Goal: Task Accomplishment & Management: Use online tool/utility

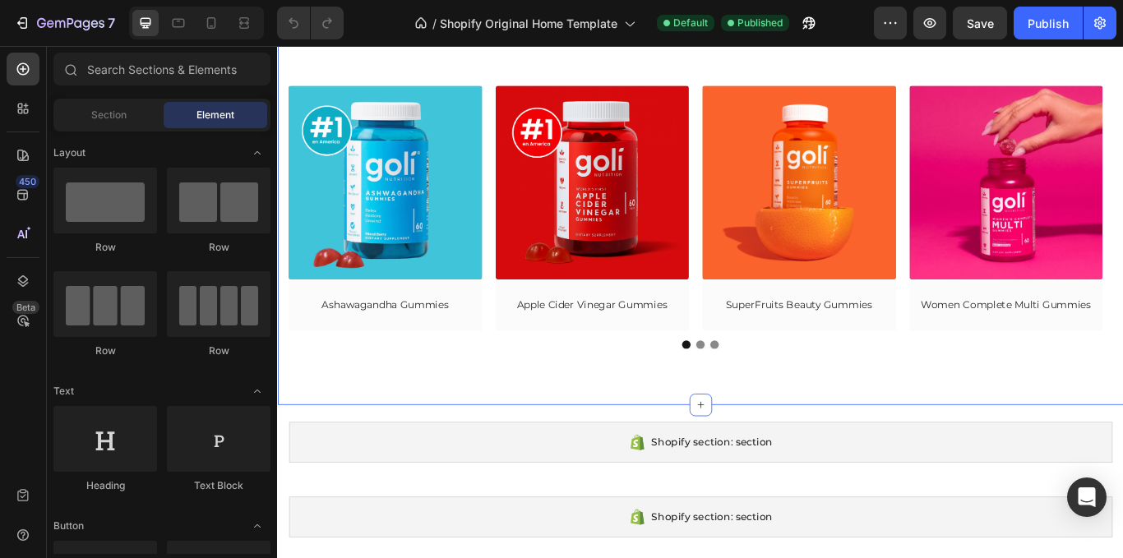
scroll to position [247, 0]
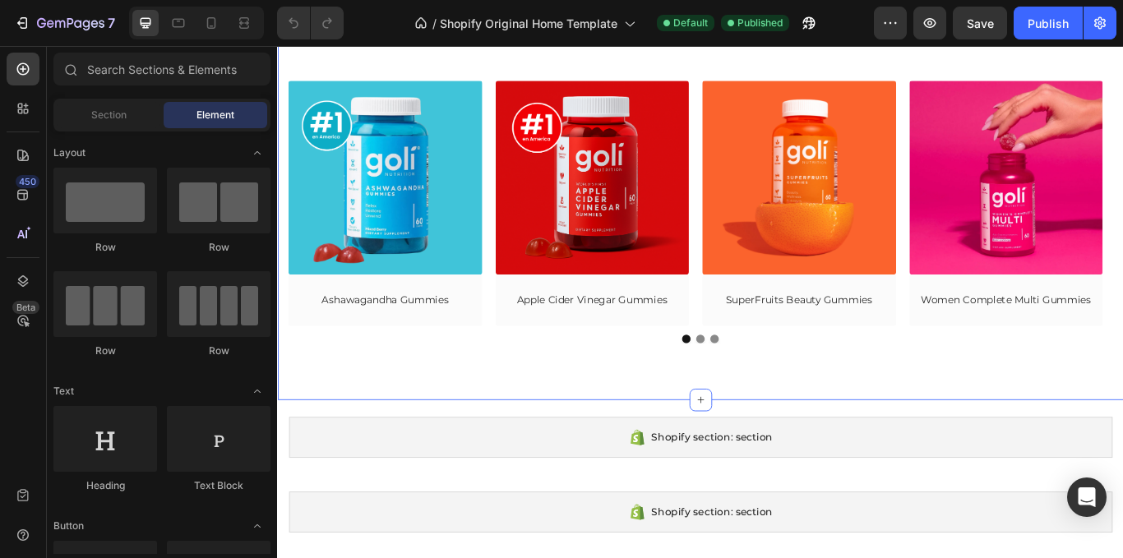
click at [621, 424] on div "Goli Nutrition hasta 45% OFF Heading Row (P) Images Row Ashawagandha Gummies (P…" at bounding box center [770, 233] width 987 height 452
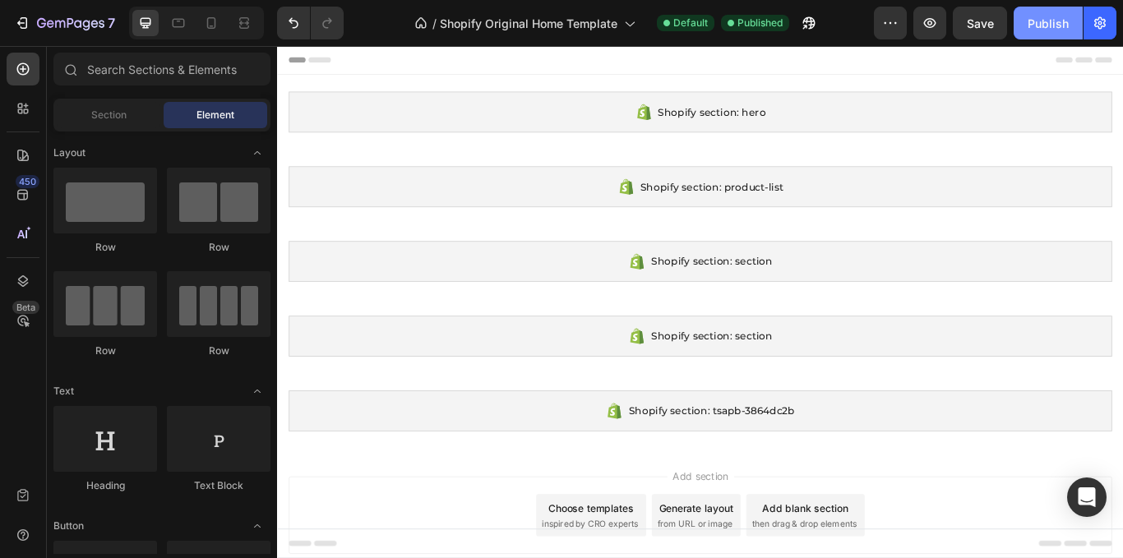
click at [1032, 32] on button "Publish" at bounding box center [1048, 23] width 69 height 33
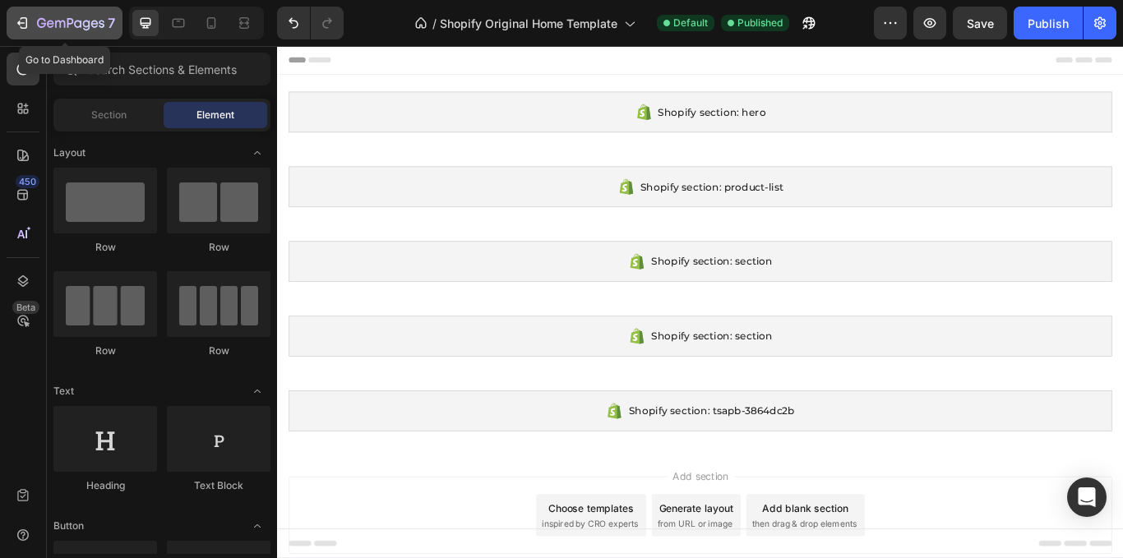
click at [21, 12] on button "7" at bounding box center [65, 23] width 116 height 33
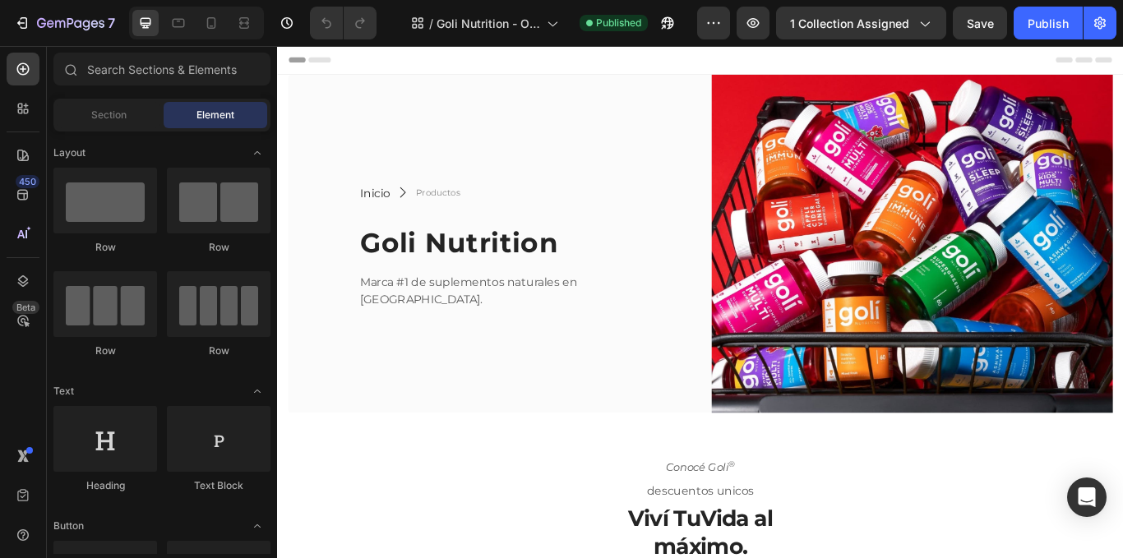
drag, startPoint x: 418, startPoint y: 70, endPoint x: 357, endPoint y: 60, distance: 61.7
click at [417, 70] on div "Header" at bounding box center [770, 62] width 961 height 33
click at [324, 59] on span "Header" at bounding box center [326, 62] width 36 height 16
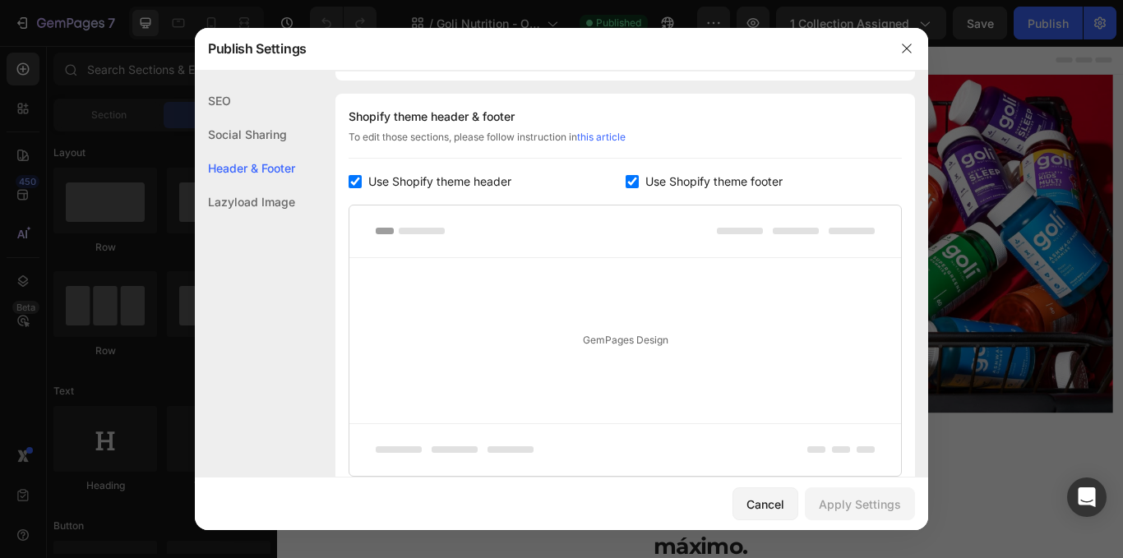
scroll to position [239, 0]
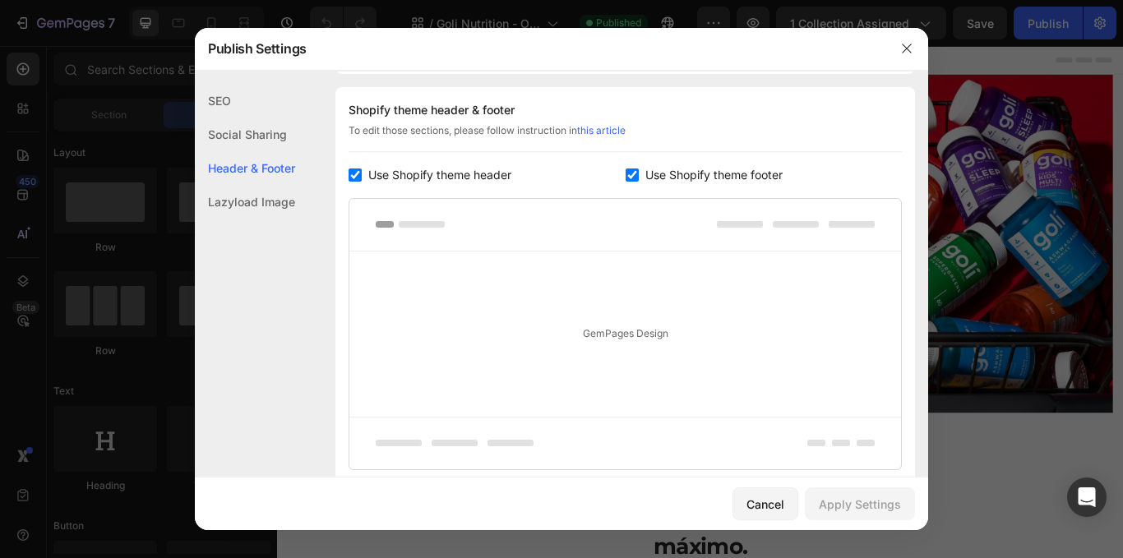
click at [145, 30] on div at bounding box center [561, 279] width 1123 height 558
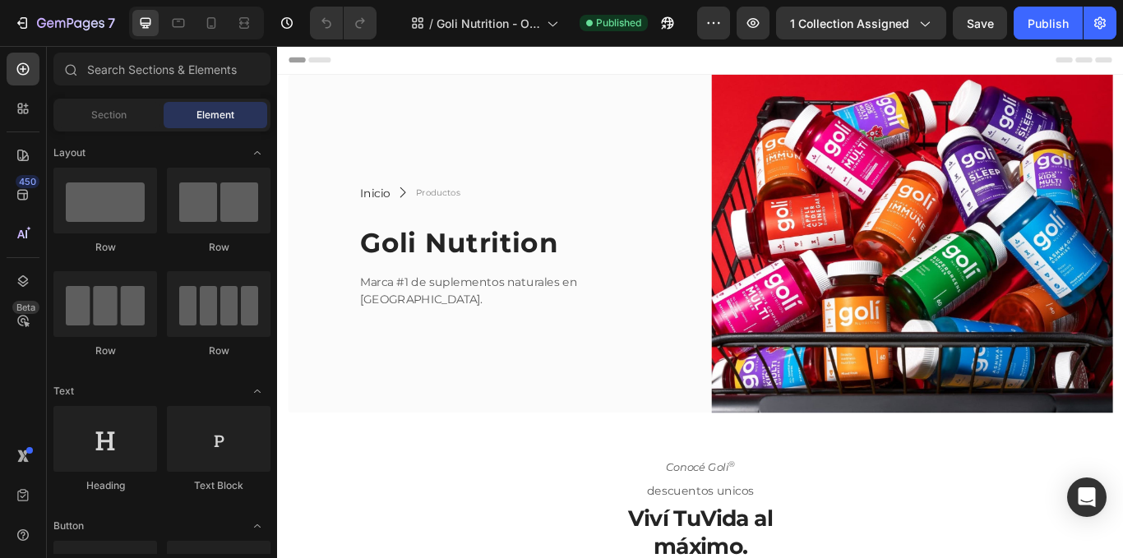
drag, startPoint x: 90, startPoint y: 30, endPoint x: 919, endPoint y: 42, distance: 828.3
click at [919, 42] on div "7 Version history / Goli Nutrition - Otros productos Published Preview 1 collec…" at bounding box center [561, 23] width 1123 height 47
click at [14, 30] on icon "button" at bounding box center [22, 23] width 16 height 16
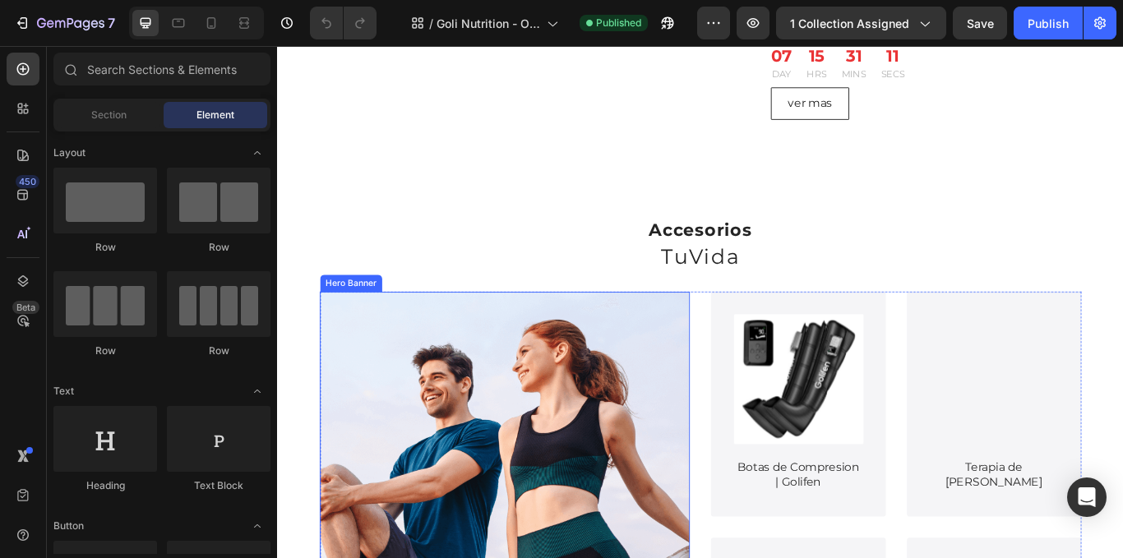
scroll to position [1478, 0]
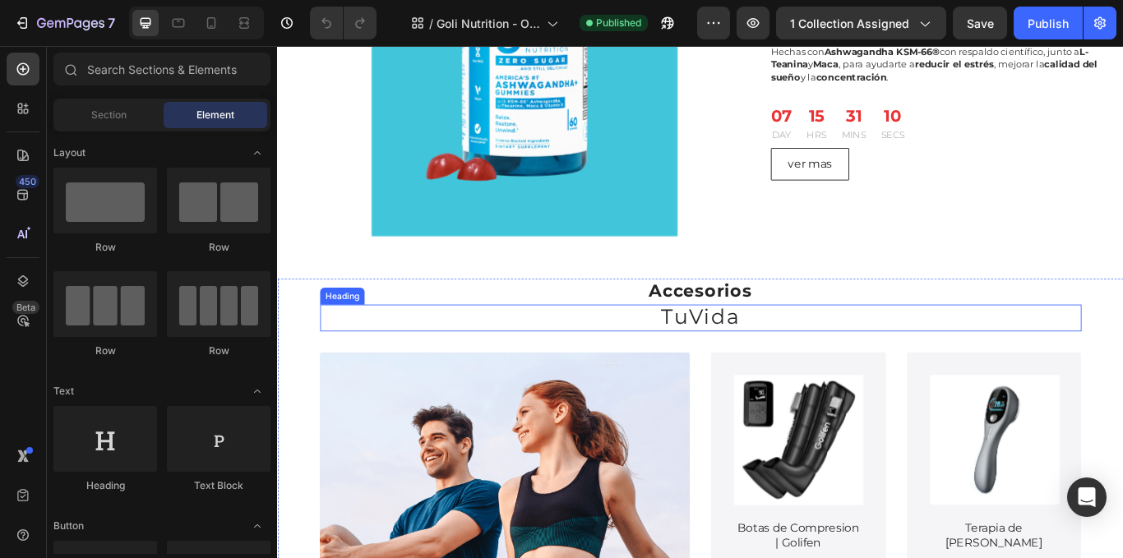
click at [747, 368] on span "TuVida" at bounding box center [771, 362] width 92 height 29
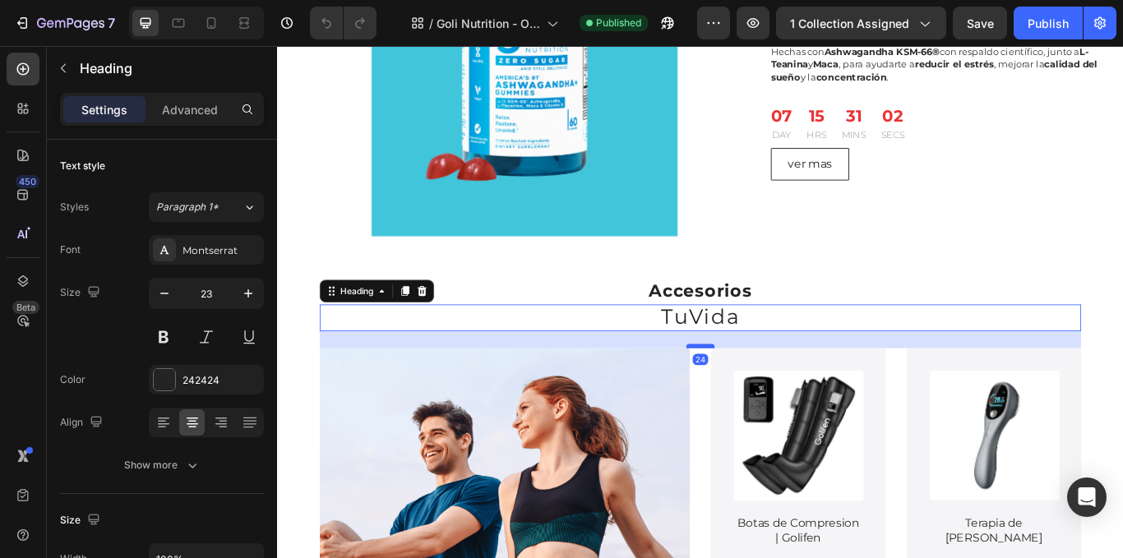
click at [776, 396] on div at bounding box center [770, 396] width 33 height 5
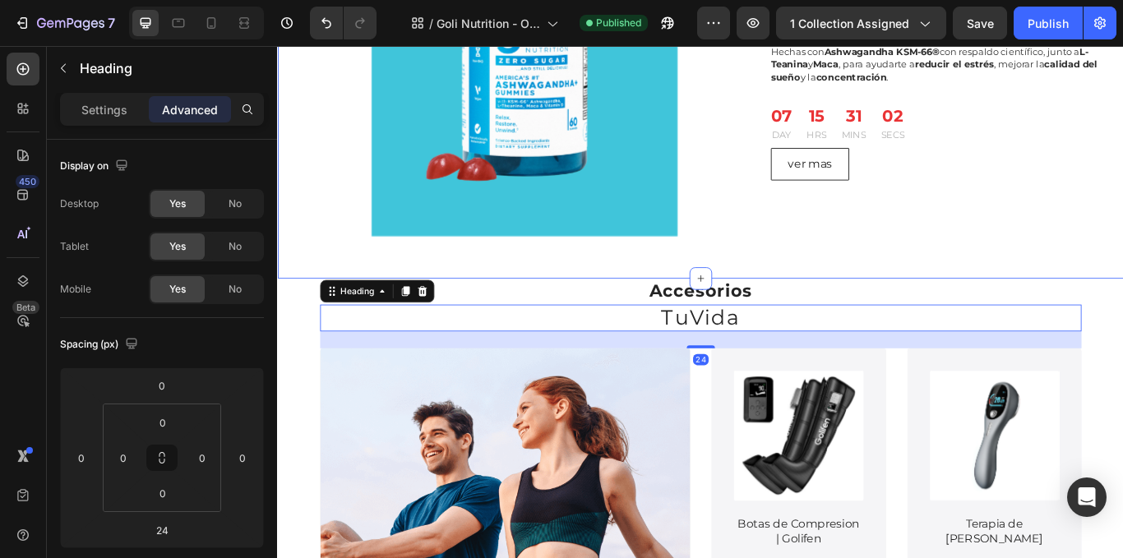
click at [920, 267] on div "¡DESCUENTAZO! 45 % OFF Heading Product Images & Gallery ¡Descuento exclusivo! 4…" at bounding box center [770, 63] width 987 height 510
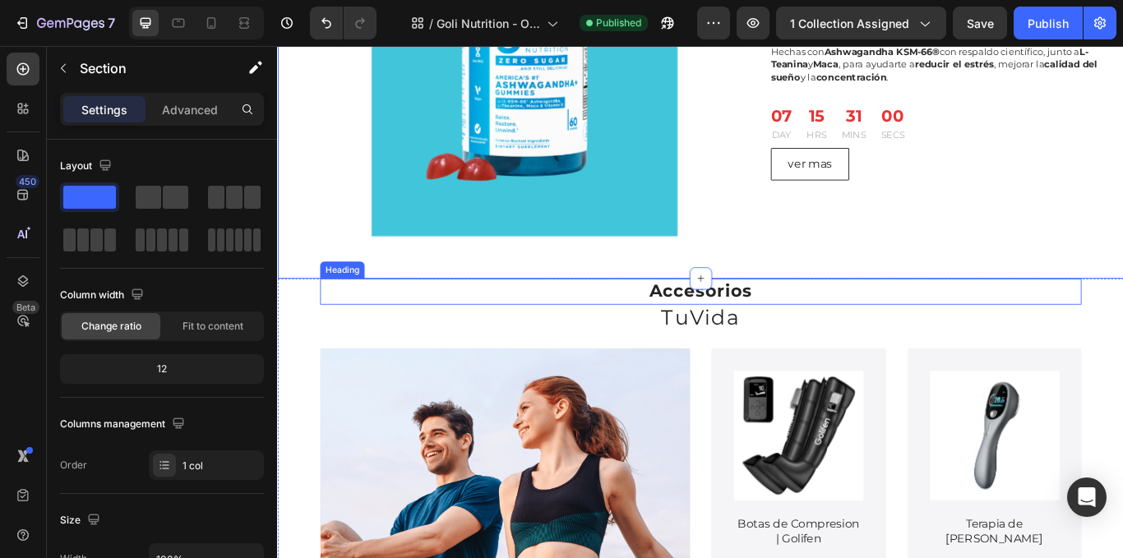
click at [901, 342] on h2 "Accesorios" at bounding box center [771, 332] width 888 height 30
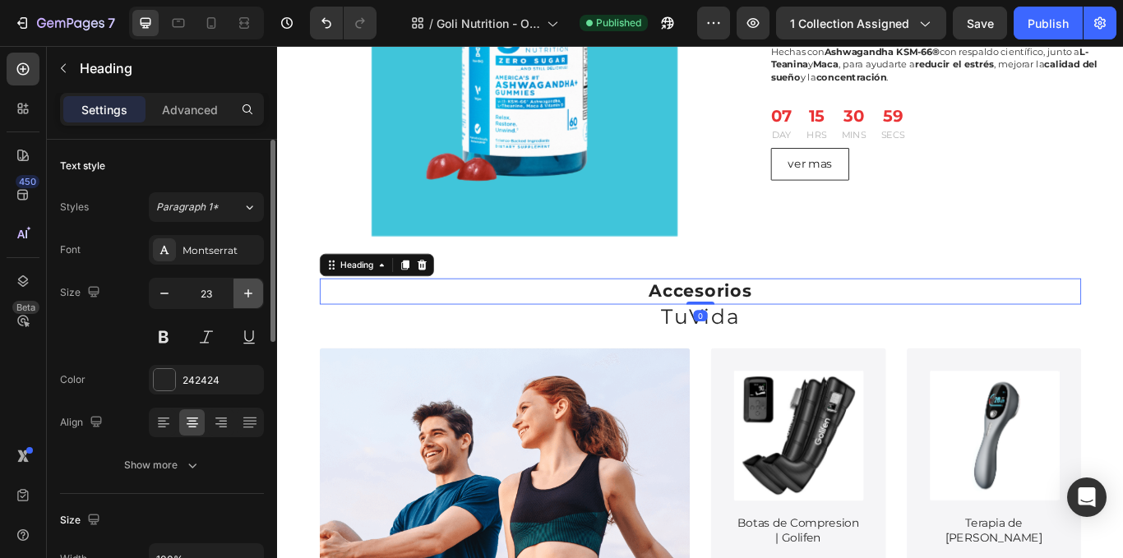
click at [243, 294] on icon "button" at bounding box center [248, 293] width 16 height 16
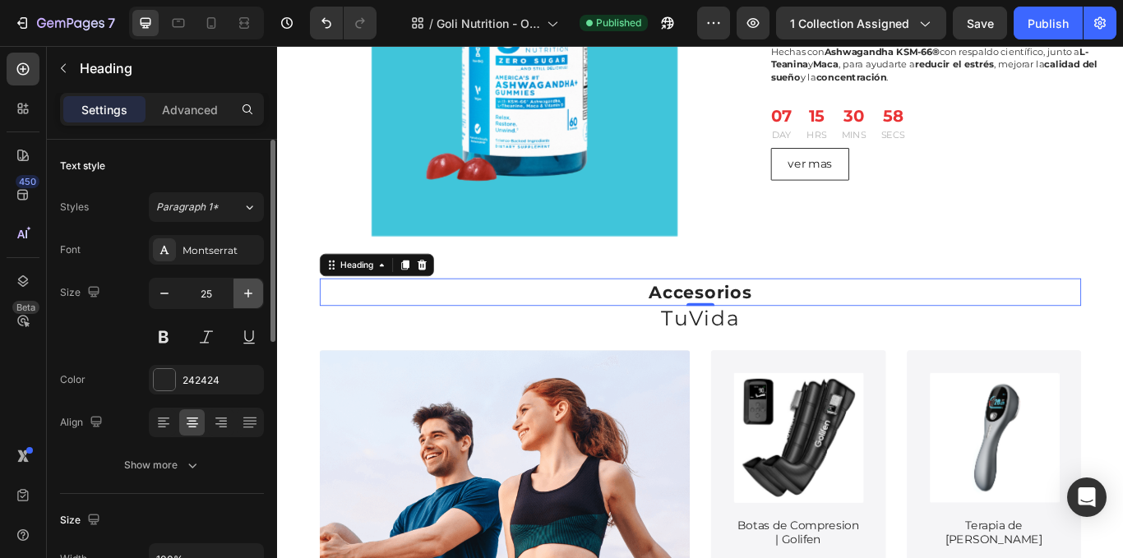
click at [243, 294] on icon "button" at bounding box center [248, 293] width 16 height 16
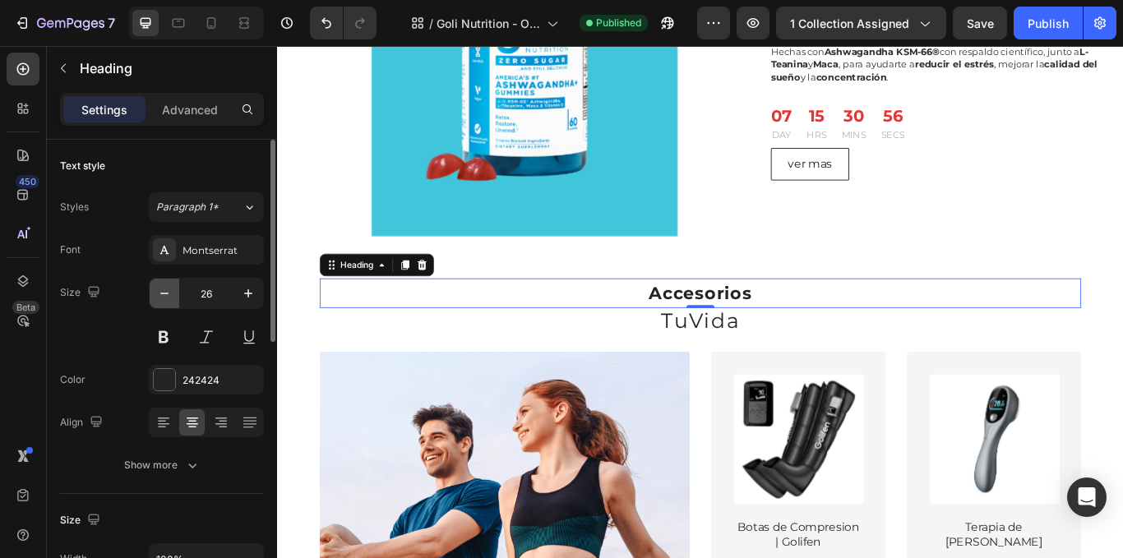
click at [158, 290] on icon "button" at bounding box center [164, 293] width 16 height 16
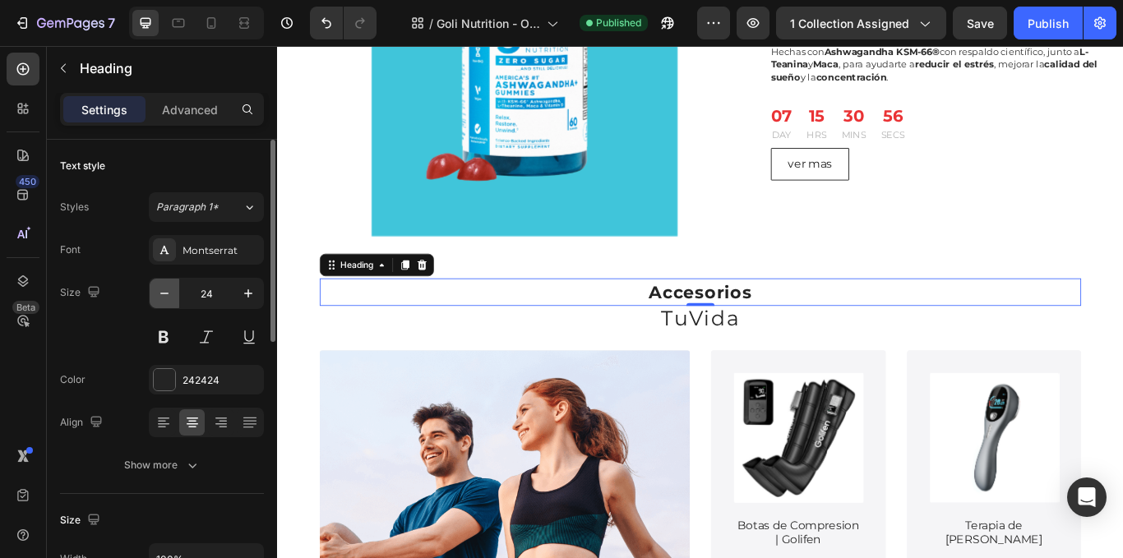
click at [158, 290] on icon "button" at bounding box center [164, 293] width 16 height 16
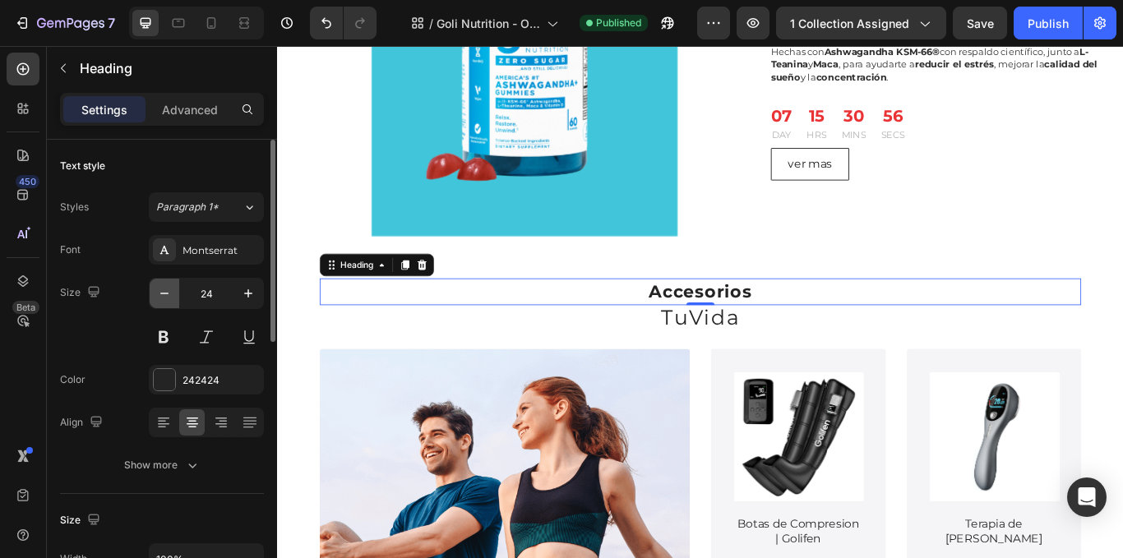
click at [158, 290] on icon "button" at bounding box center [164, 293] width 16 height 16
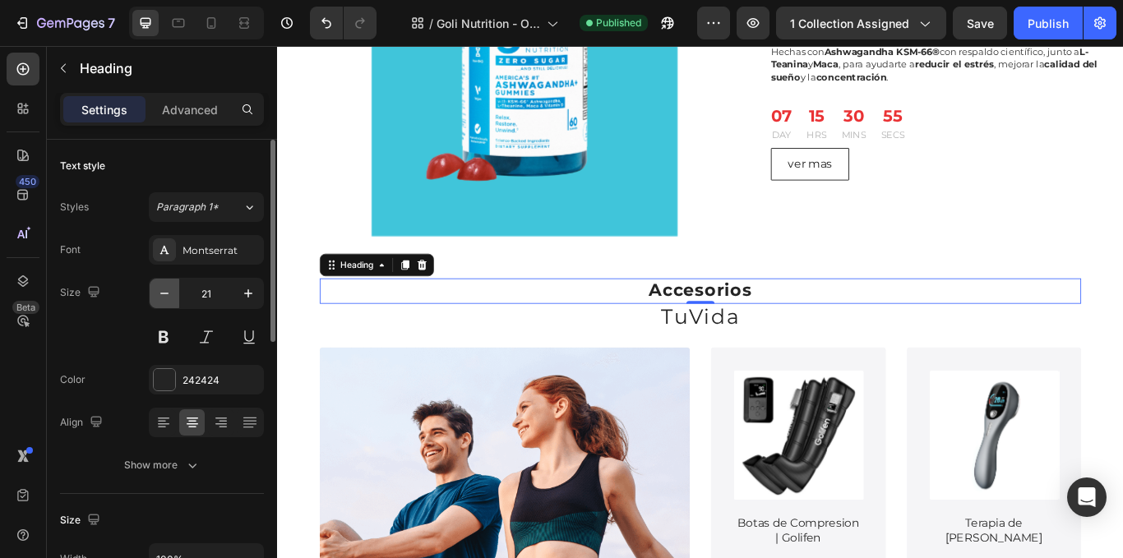
click at [158, 290] on icon "button" at bounding box center [164, 293] width 16 height 16
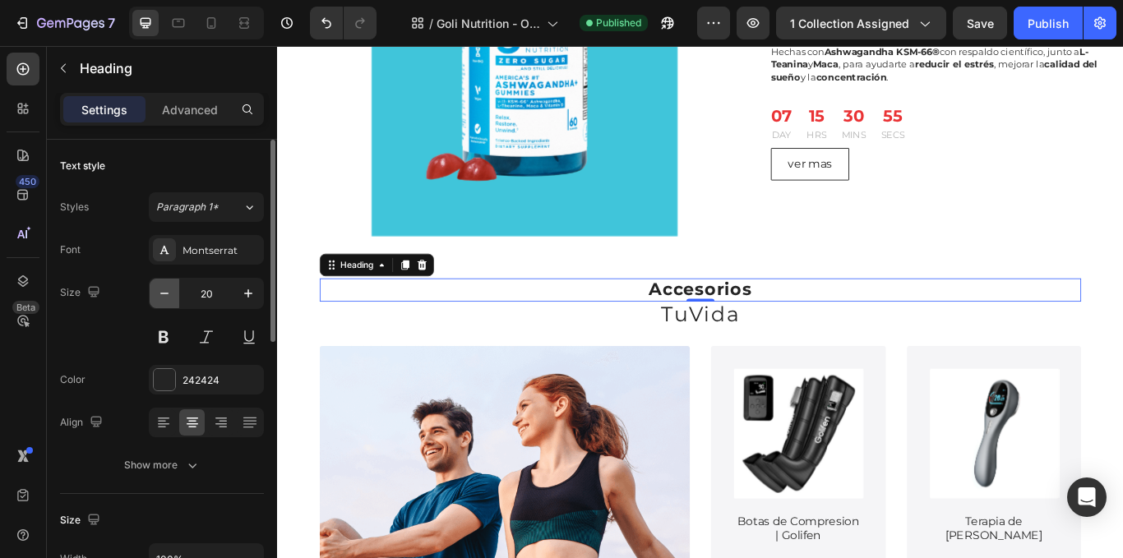
type input "19"
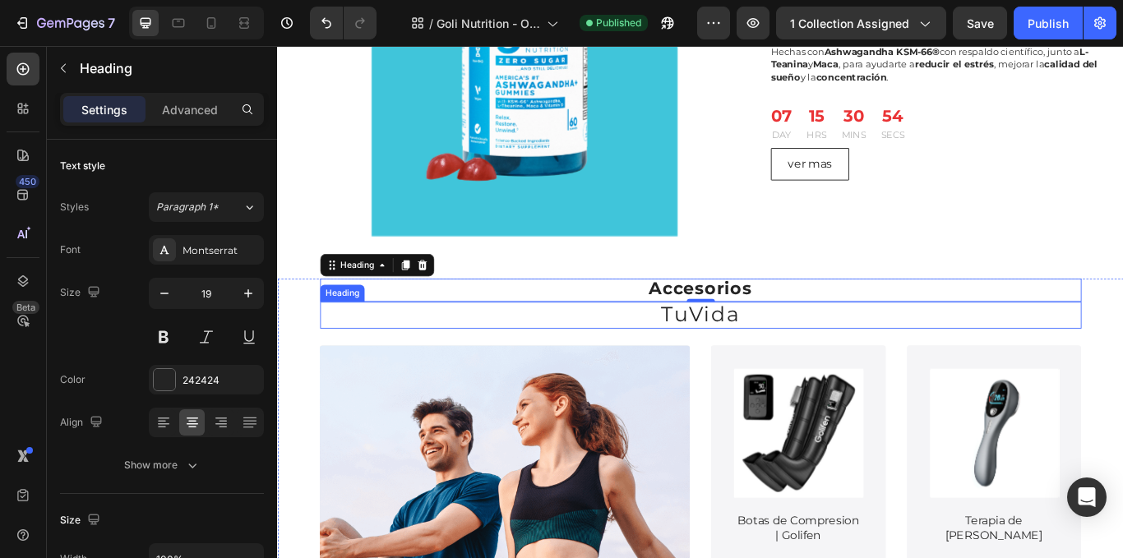
click at [895, 368] on h2 "TuVida" at bounding box center [771, 360] width 888 height 31
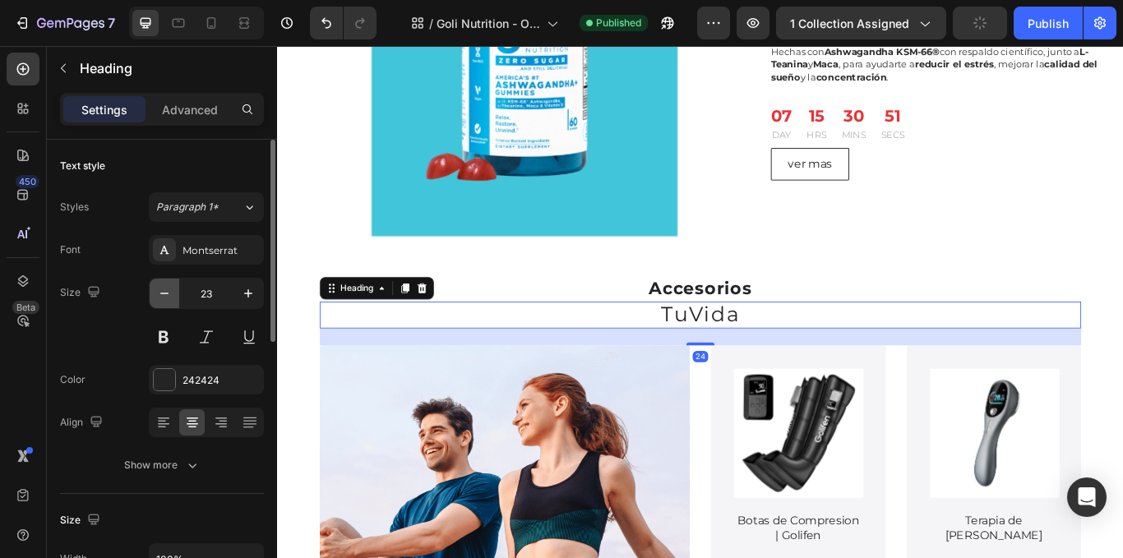
click at [169, 297] on icon "button" at bounding box center [164, 293] width 16 height 16
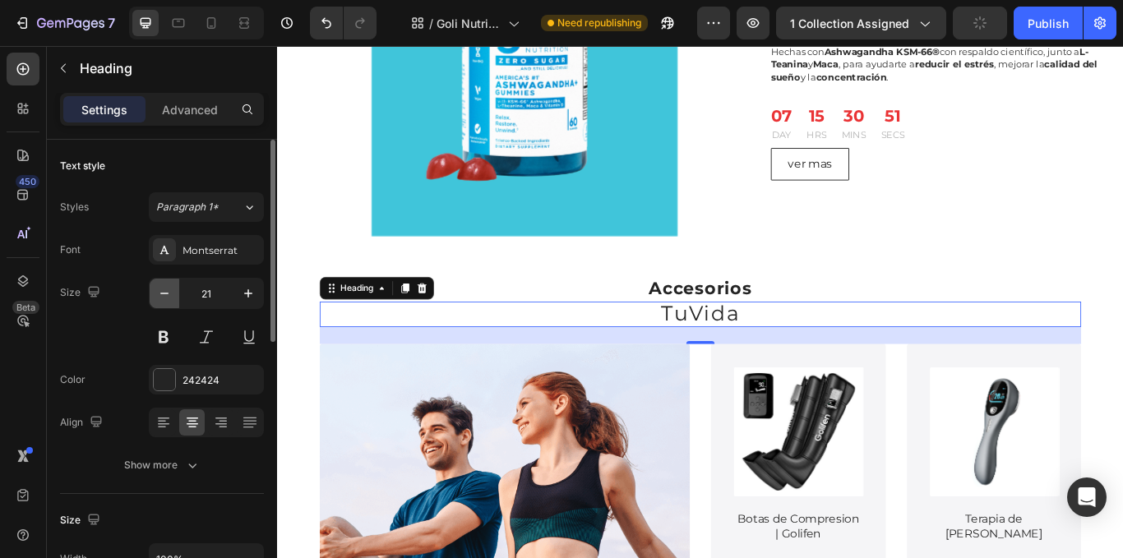
click at [169, 297] on icon "button" at bounding box center [164, 293] width 16 height 16
click at [242, 293] on icon "button" at bounding box center [248, 293] width 16 height 16
type input "21"
click at [178, 294] on div "21" at bounding box center [206, 294] width 113 height 30
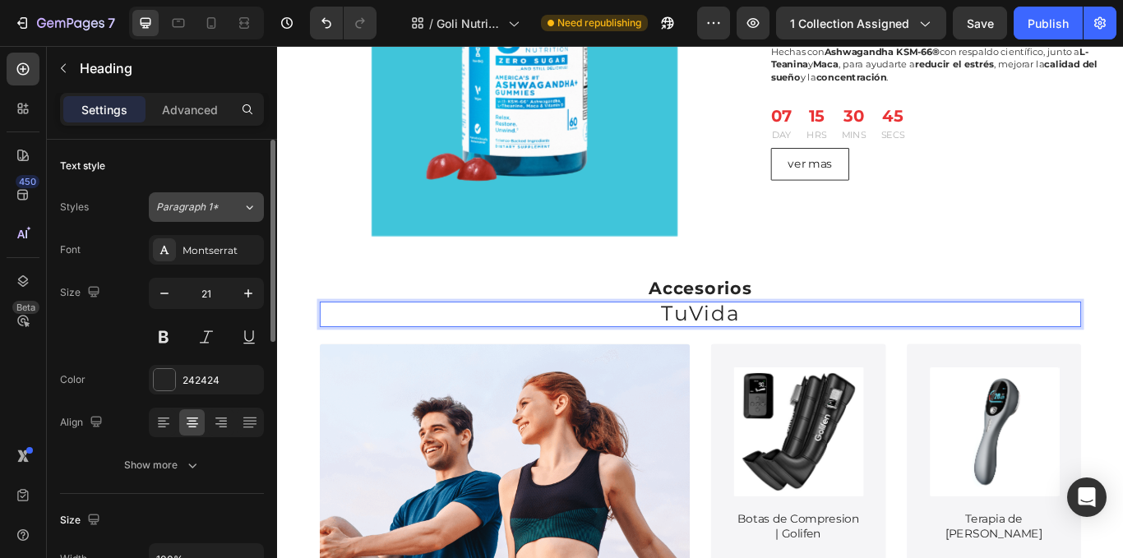
click at [221, 216] on button "Paragraph 1*" at bounding box center [206, 207] width 115 height 30
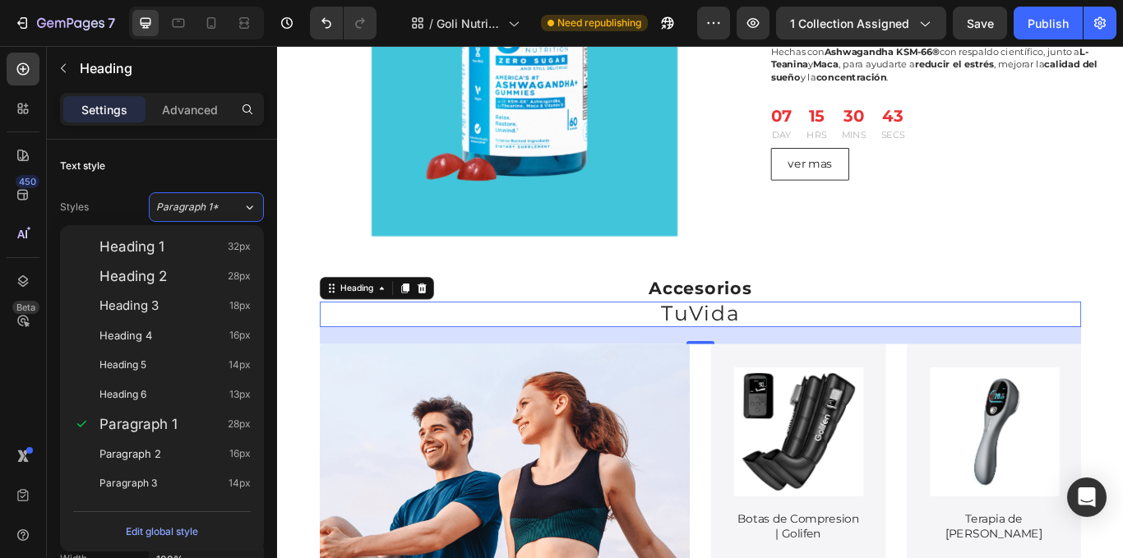
click at [700, 326] on h2 "Accesorios" at bounding box center [771, 330] width 888 height 27
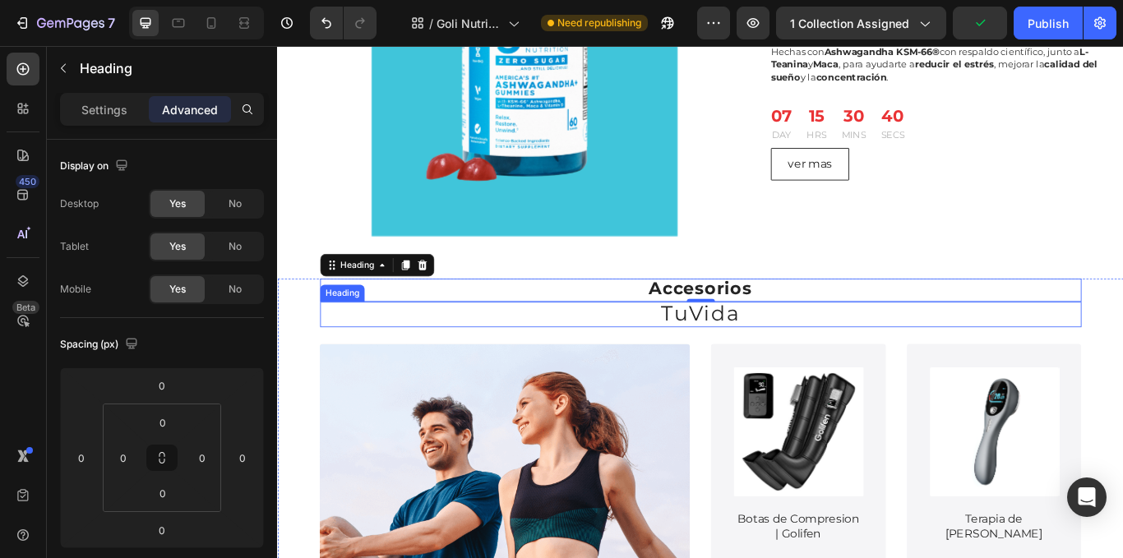
click at [845, 366] on p "⁠⁠⁠⁠⁠⁠⁠ TuVida" at bounding box center [770, 359] width 885 height 26
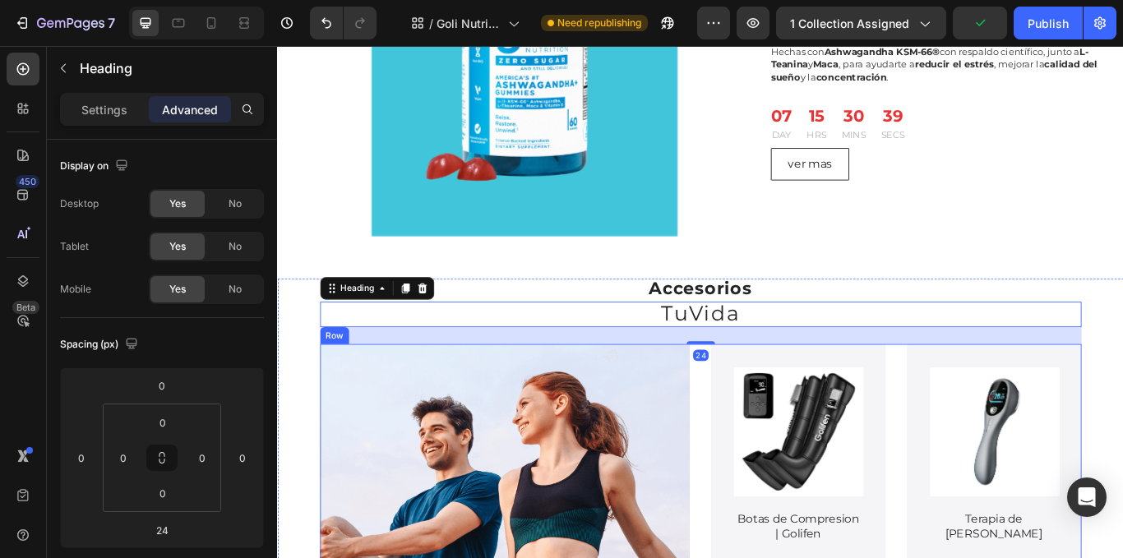
drag, startPoint x: 774, startPoint y: 399, endPoint x: 769, endPoint y: 383, distance: 16.4
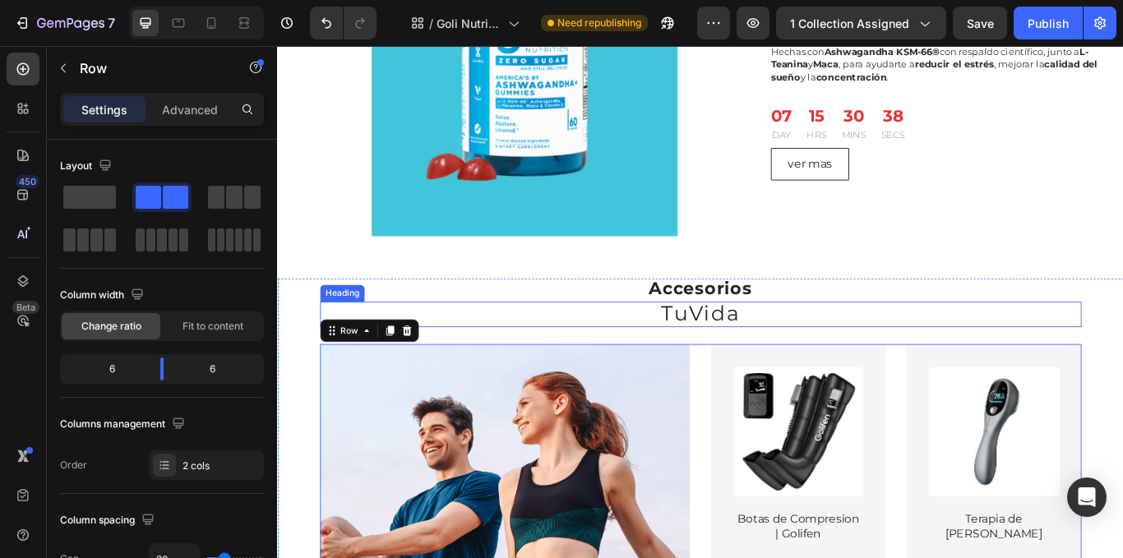
click at [820, 365] on p "⁠⁠⁠⁠⁠⁠⁠ TuVida" at bounding box center [770, 359] width 885 height 26
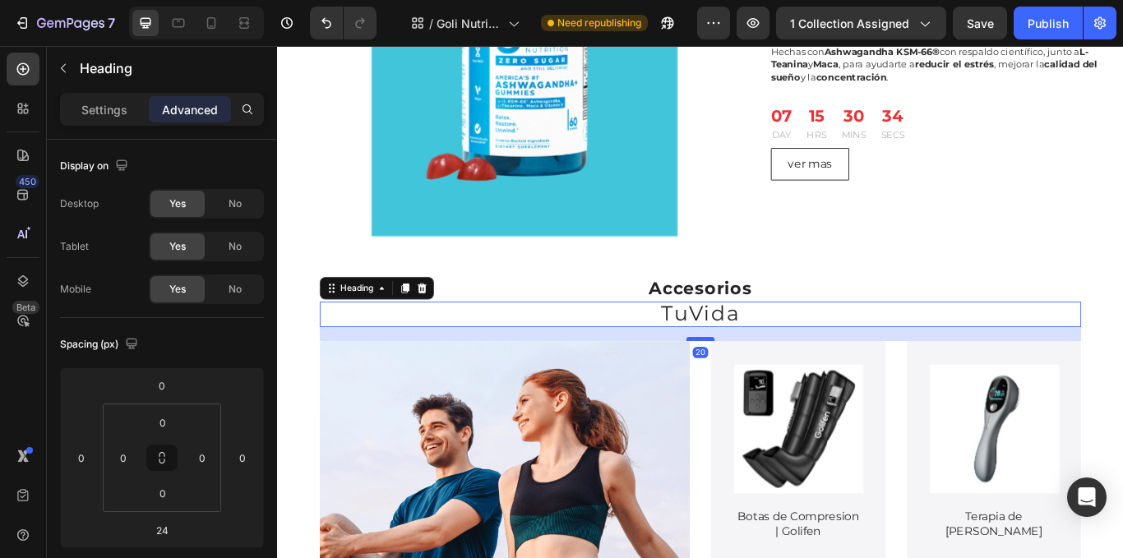
click at [776, 387] on div at bounding box center [770, 388] width 33 height 5
type input "20"
click at [975, 318] on h2 "Accesorios" at bounding box center [771, 330] width 888 height 27
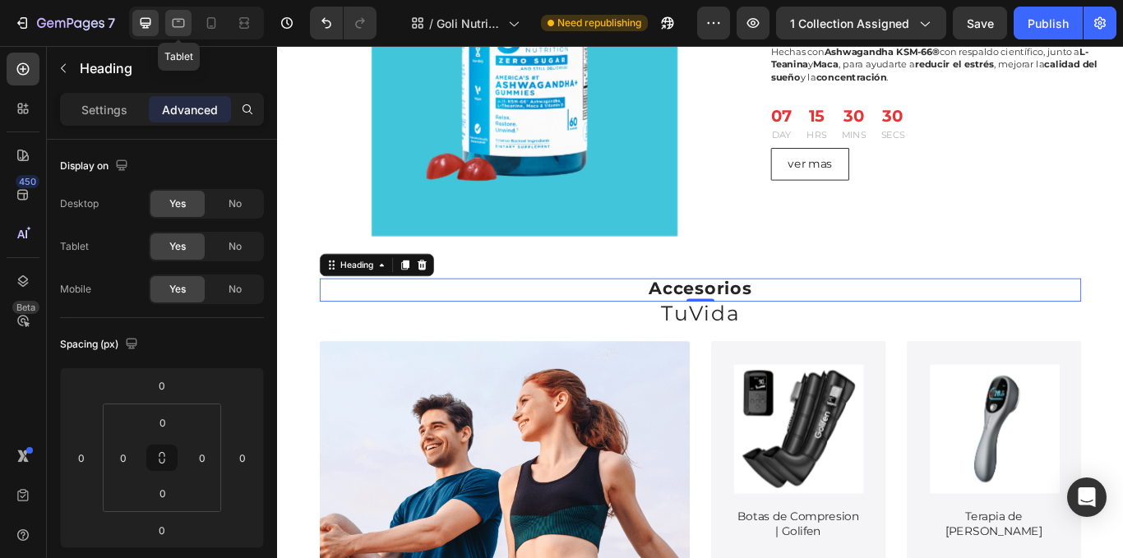
click at [165, 21] on div at bounding box center [178, 23] width 26 height 26
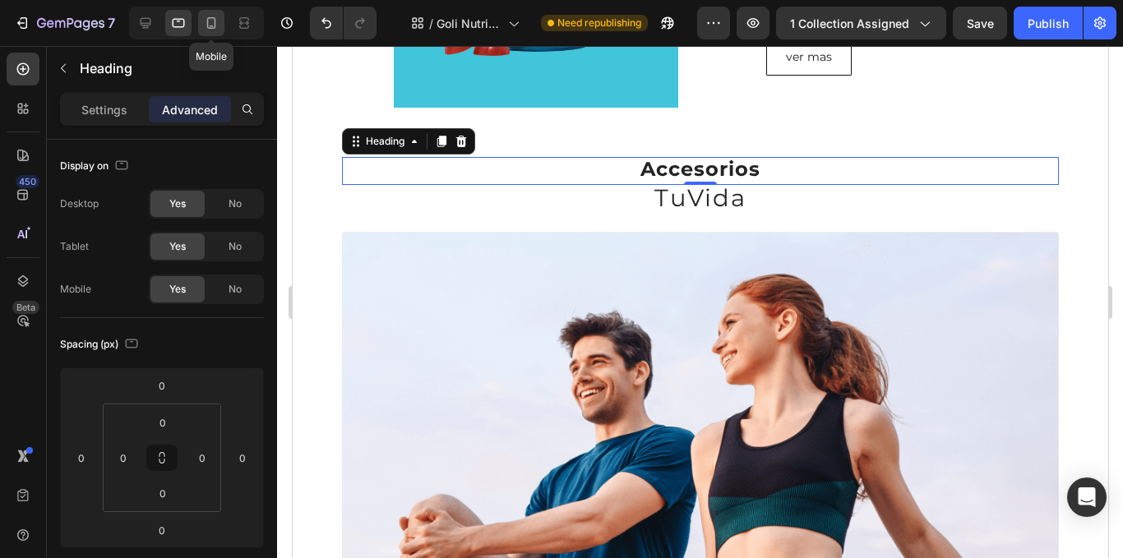
scroll to position [1610, 0]
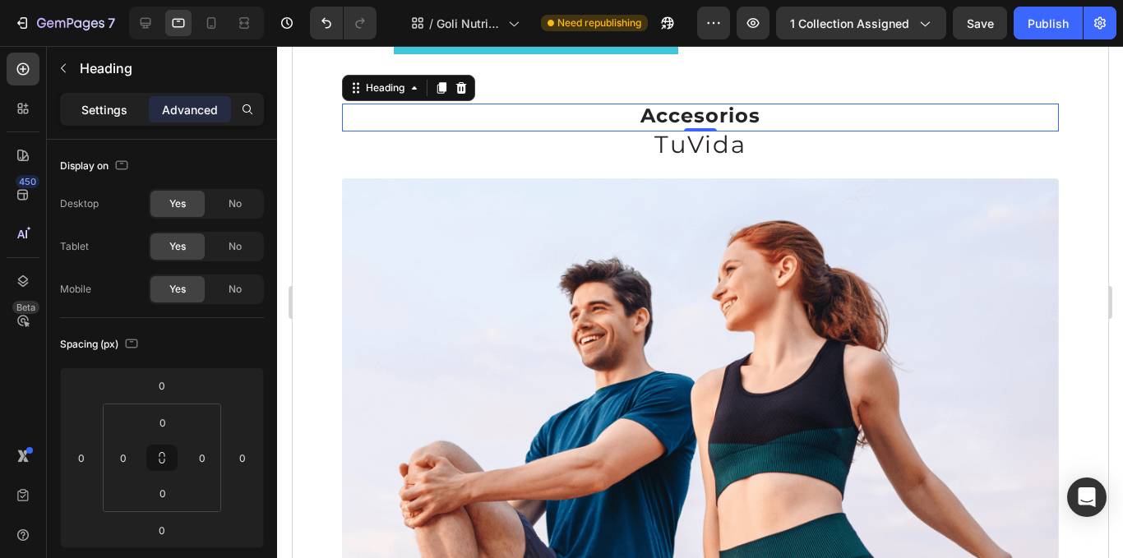
click at [103, 113] on p "Settings" at bounding box center [104, 109] width 46 height 17
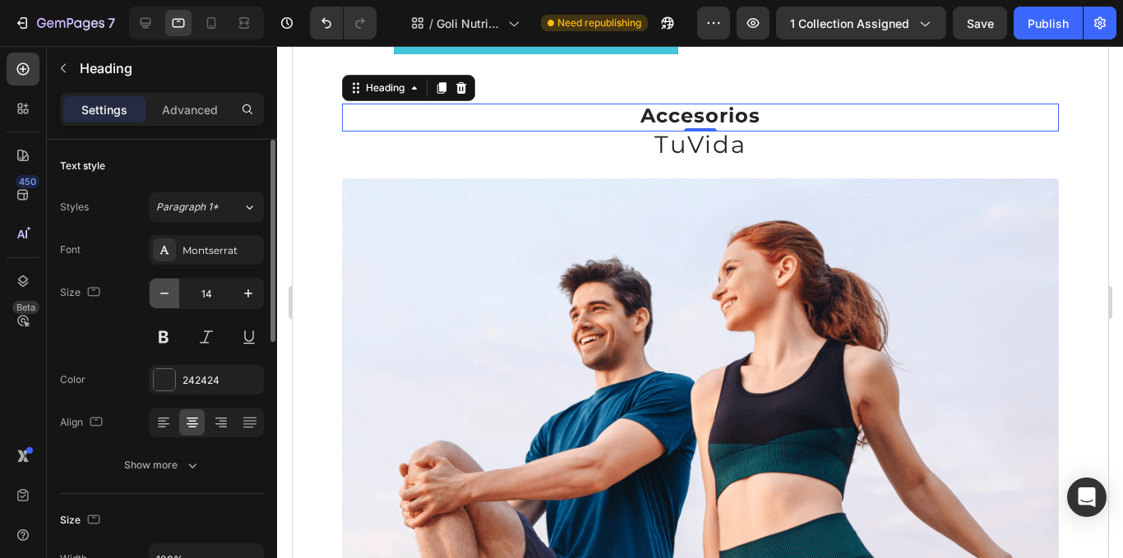
click at [170, 290] on icon "button" at bounding box center [164, 293] width 16 height 16
type input "12"
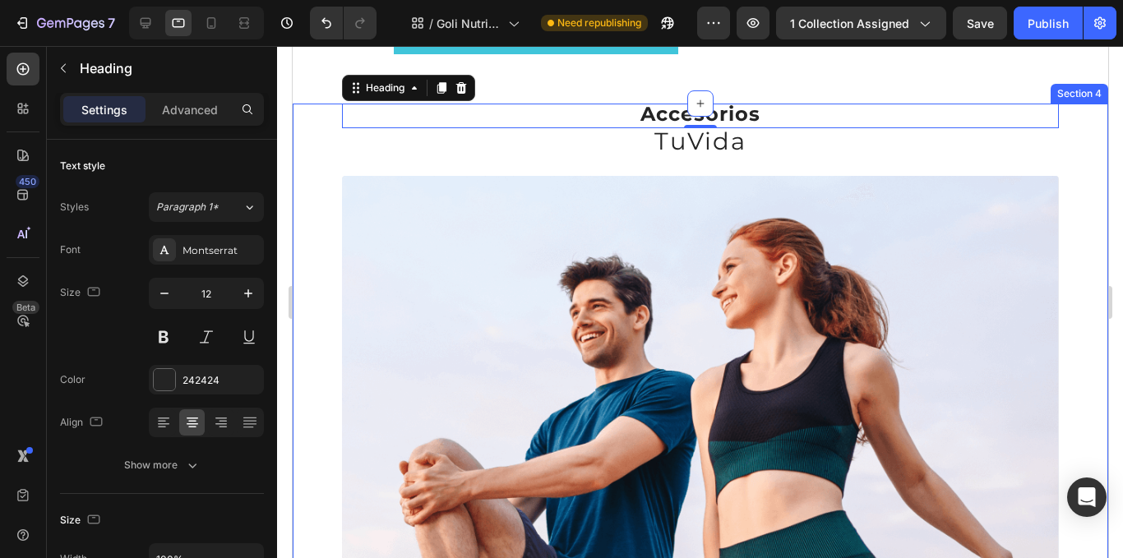
click at [771, 135] on p "⁠⁠⁠⁠⁠⁠⁠ TuVida" at bounding box center [700, 144] width 714 height 28
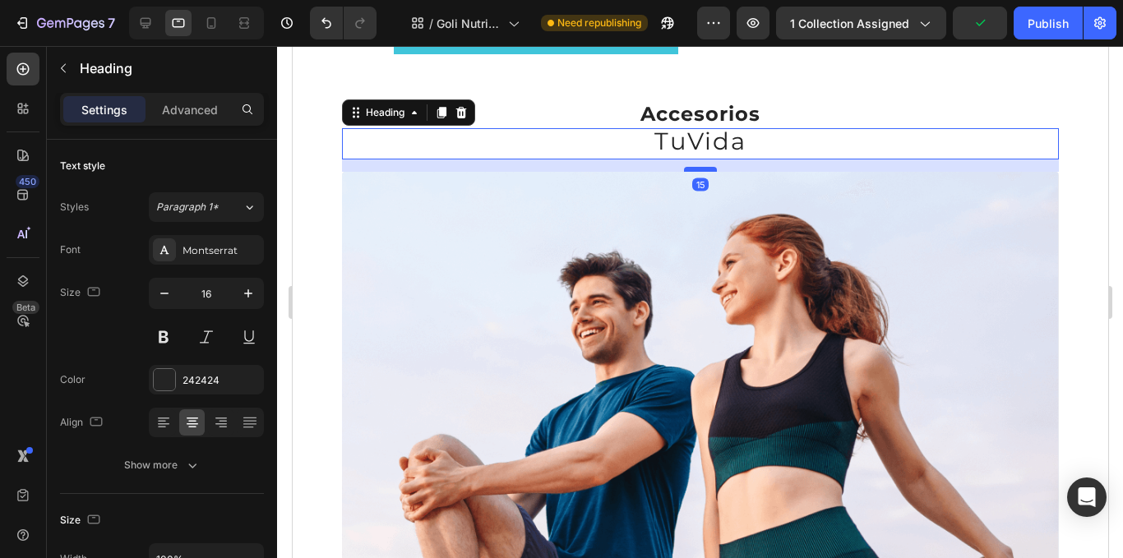
drag, startPoint x: 700, startPoint y: 174, endPoint x: 581, endPoint y: 132, distance: 125.6
click at [703, 170] on div at bounding box center [699, 169] width 33 height 5
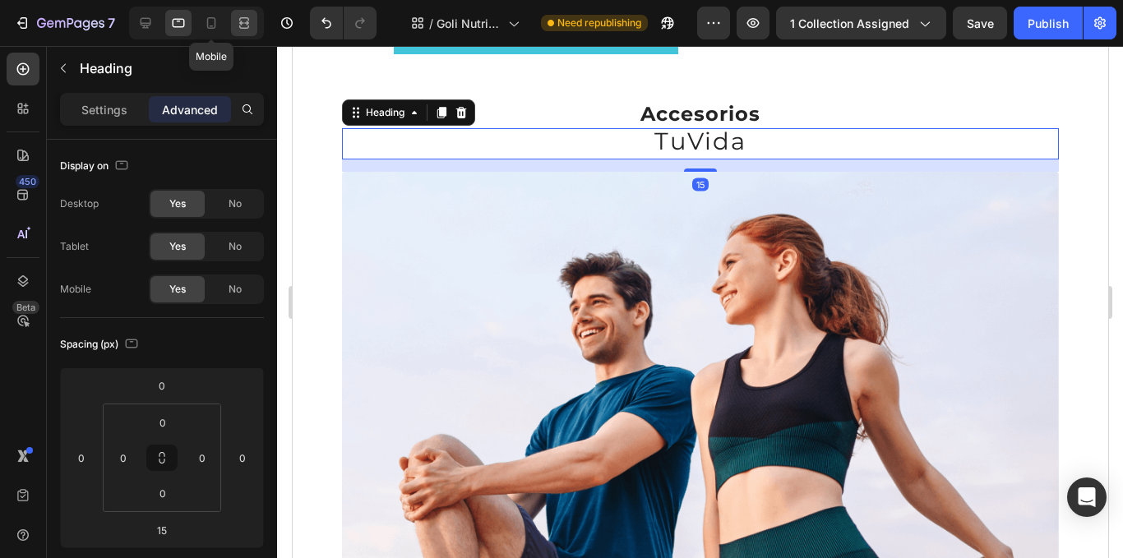
drag, startPoint x: 220, startPoint y: 23, endPoint x: 243, endPoint y: 26, distance: 24.1
click at [220, 25] on div at bounding box center [211, 23] width 26 height 26
type input "9"
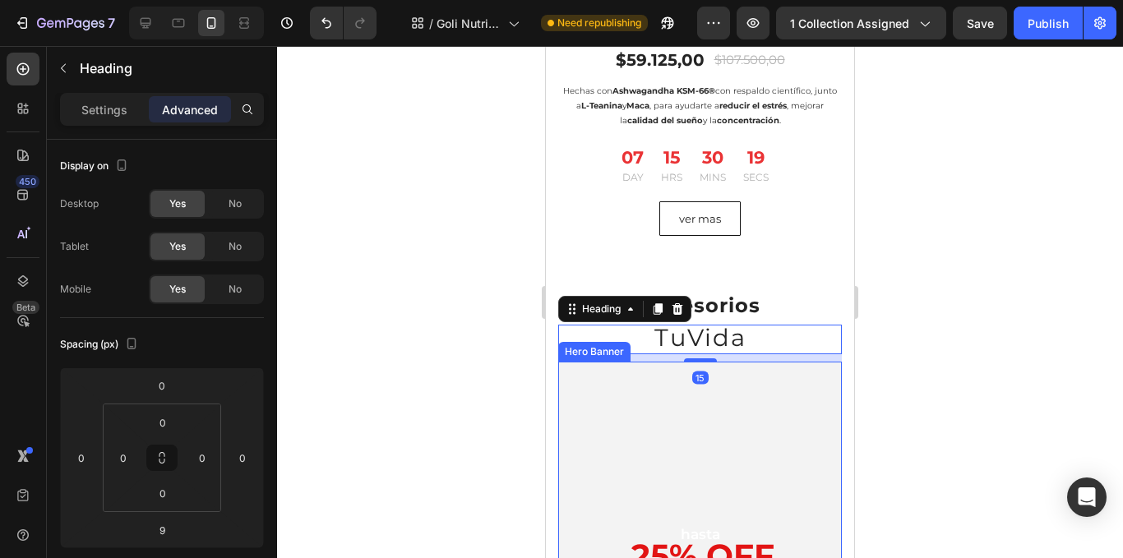
scroll to position [1902, 0]
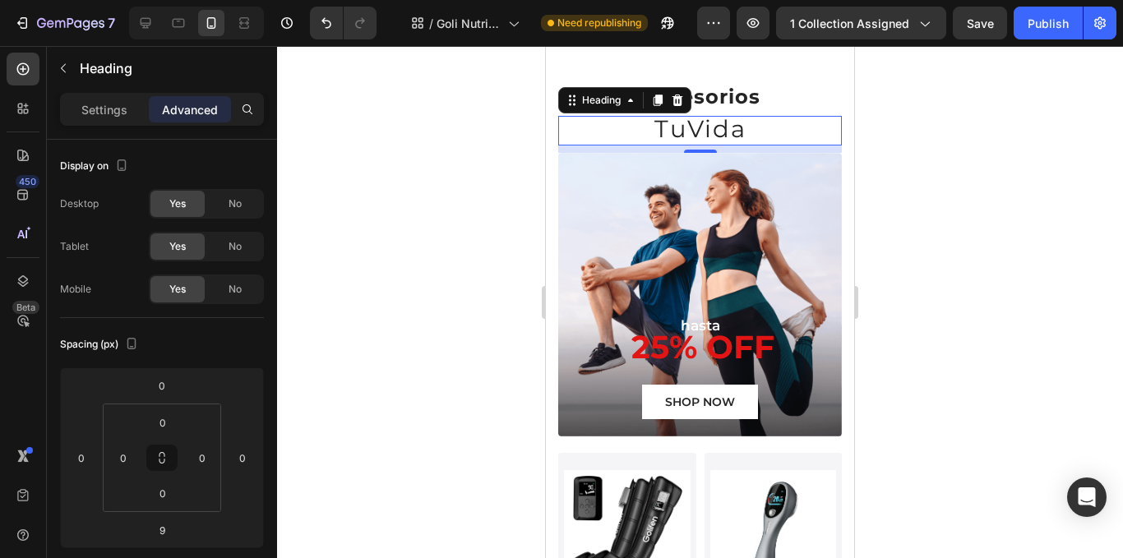
click at [906, 299] on div at bounding box center [700, 302] width 846 height 512
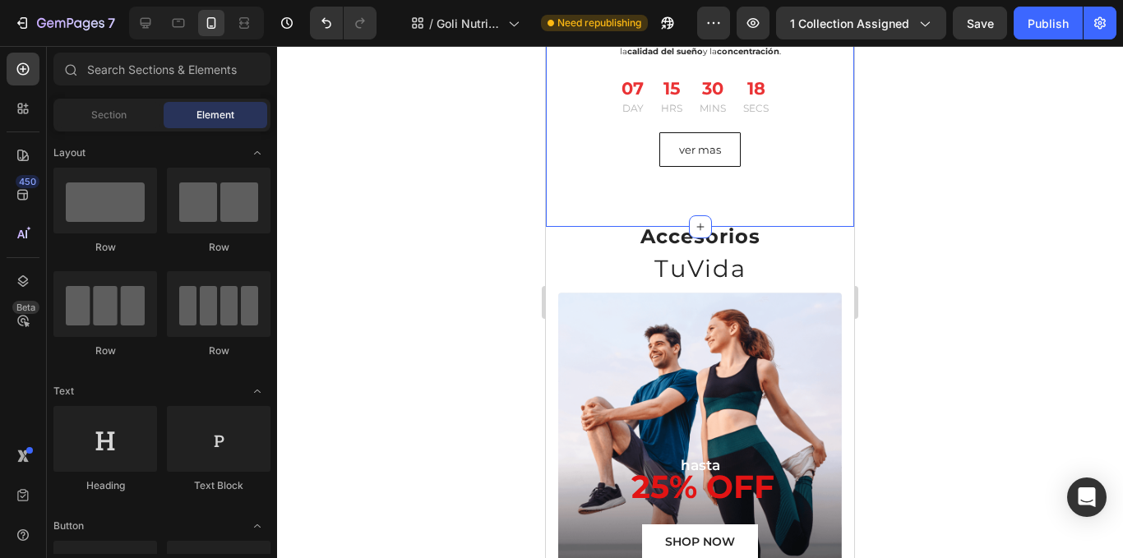
scroll to position [1738, 0]
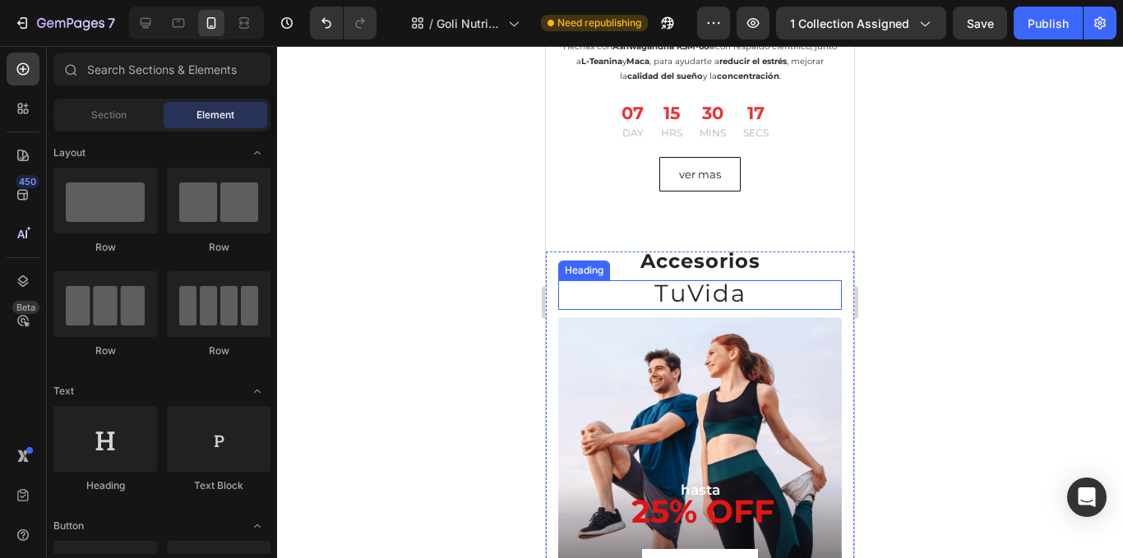
click at [739, 295] on span "TuVida" at bounding box center [701, 293] width 92 height 29
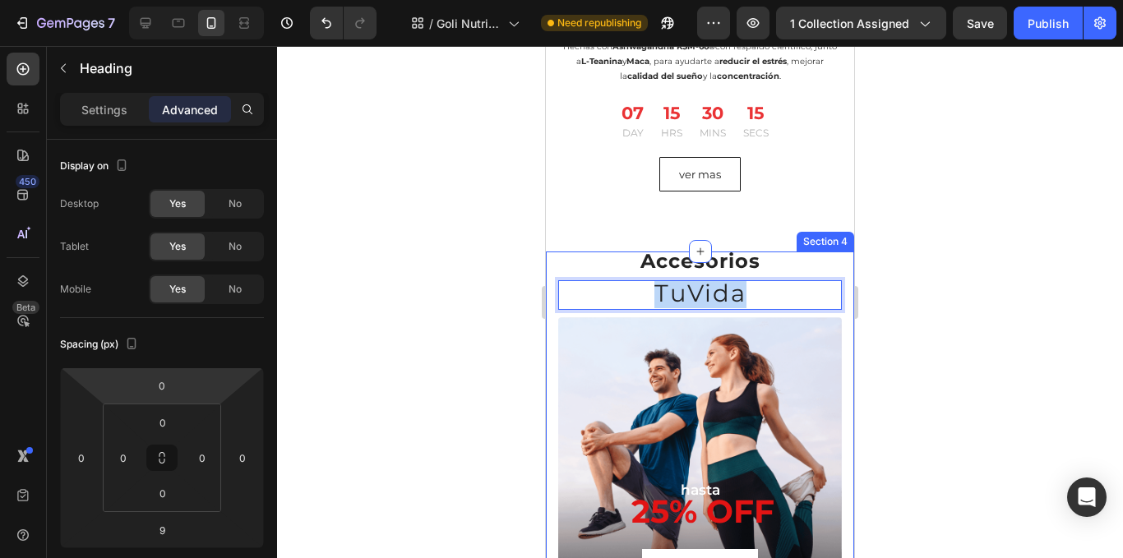
drag, startPoint x: 637, startPoint y: 290, endPoint x: 776, endPoint y: 302, distance: 139.5
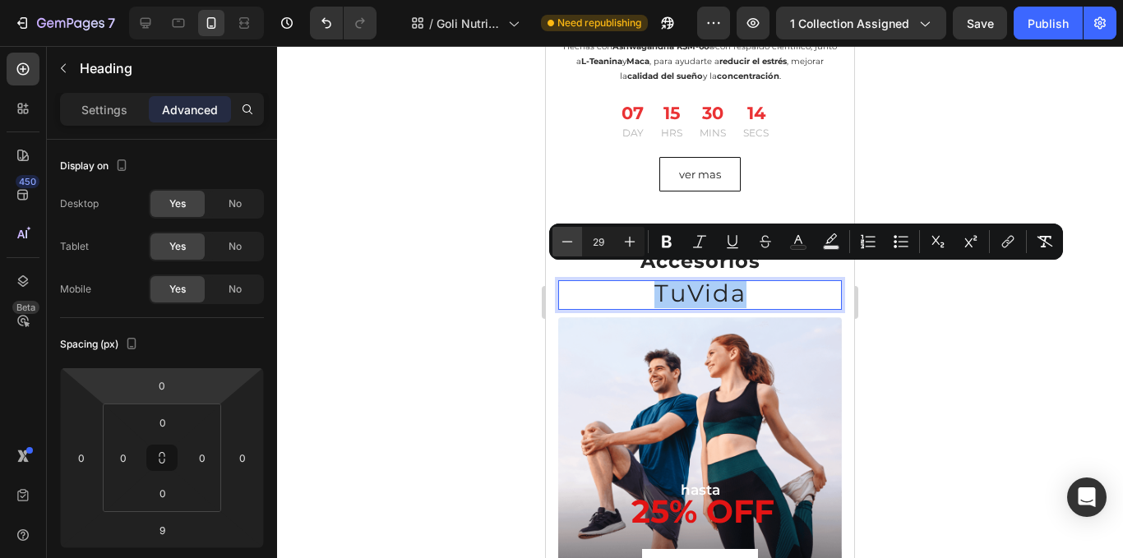
click at [571, 252] on button "Minus" at bounding box center [568, 242] width 30 height 30
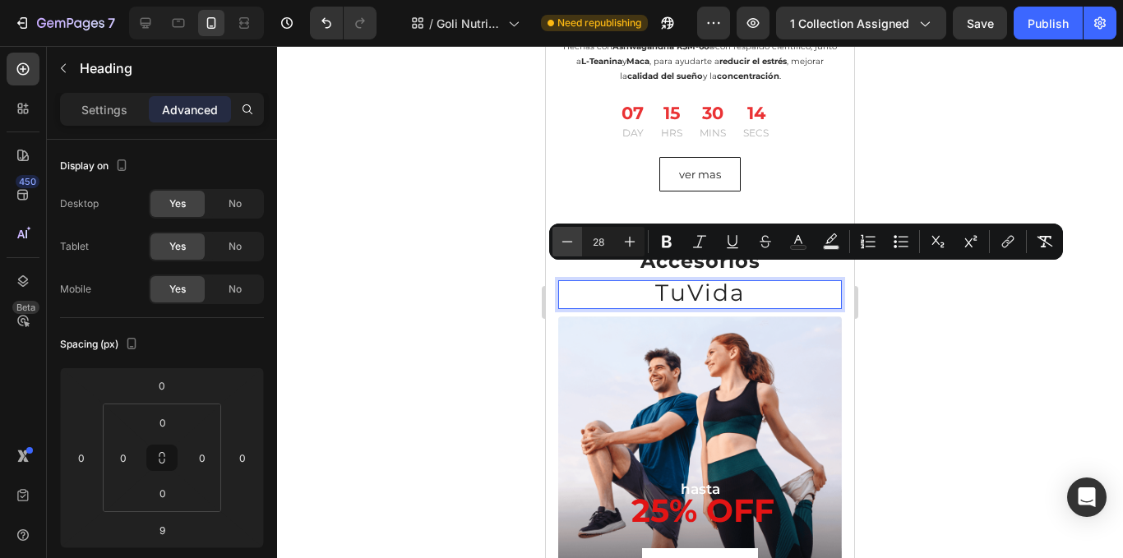
click at [572, 250] on button "Minus" at bounding box center [568, 242] width 30 height 30
type input "26"
click at [497, 248] on div at bounding box center [700, 302] width 846 height 512
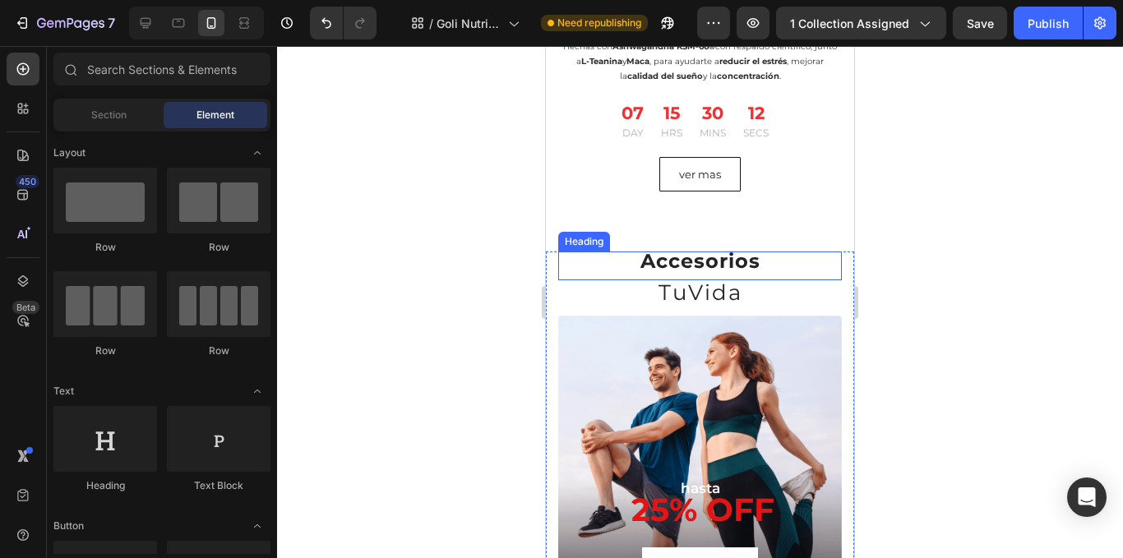
drag, startPoint x: 711, startPoint y: 254, endPoint x: 696, endPoint y: 258, distance: 16.2
click at [711, 255] on strong "Accesorios" at bounding box center [701, 261] width 120 height 24
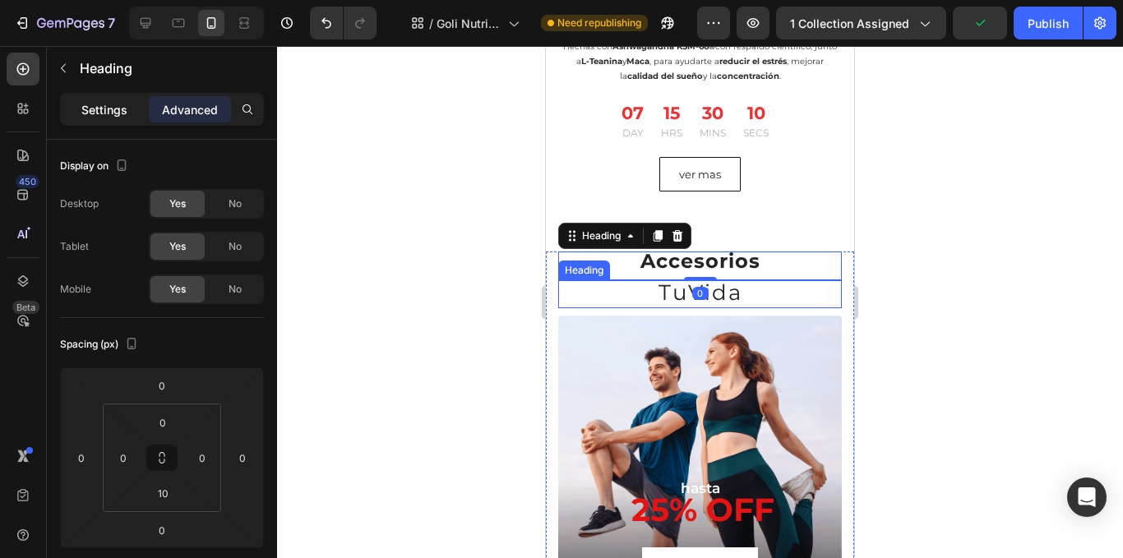
click at [116, 104] on p "Settings" at bounding box center [104, 109] width 46 height 17
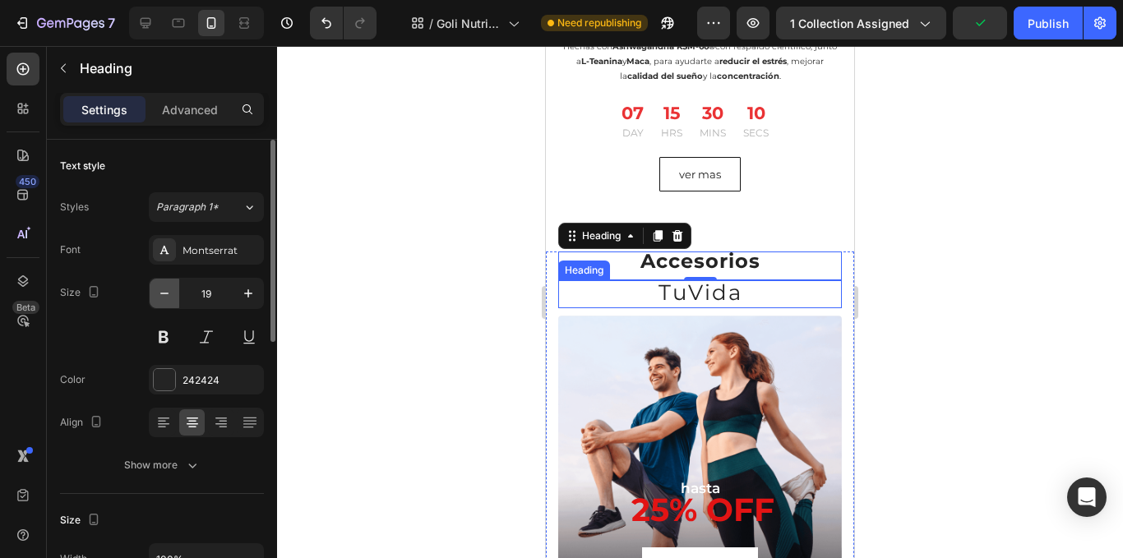
click at [167, 290] on icon "button" at bounding box center [164, 293] width 16 height 16
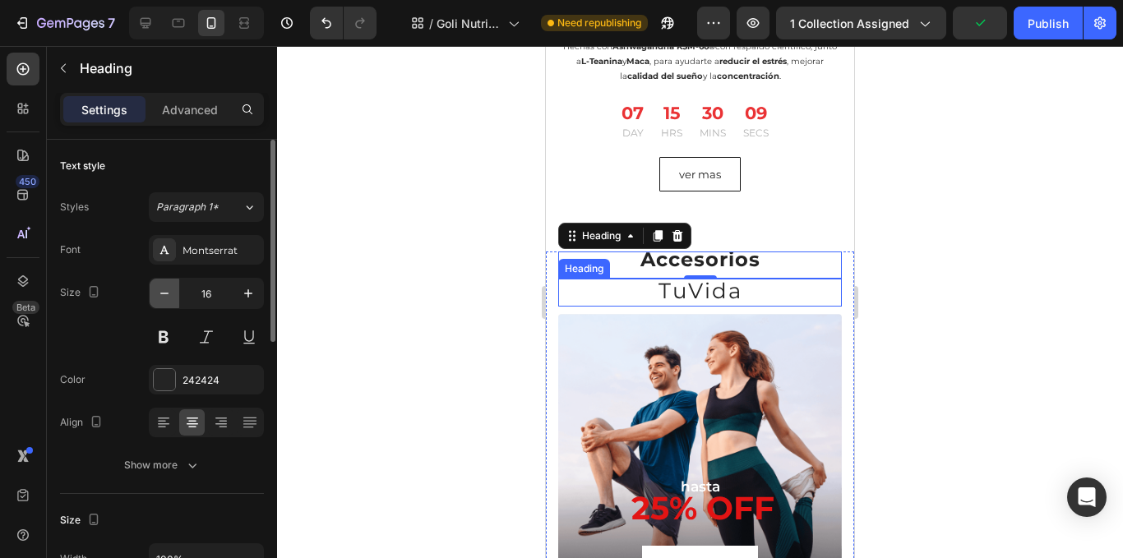
click at [167, 290] on icon "button" at bounding box center [164, 293] width 16 height 16
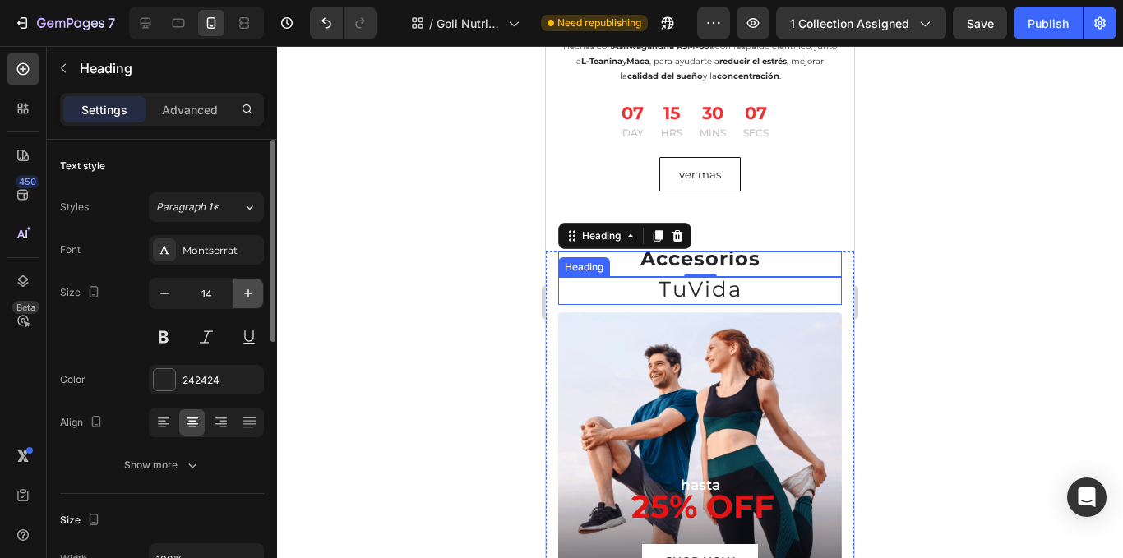
click at [260, 290] on button "button" at bounding box center [249, 294] width 30 height 30
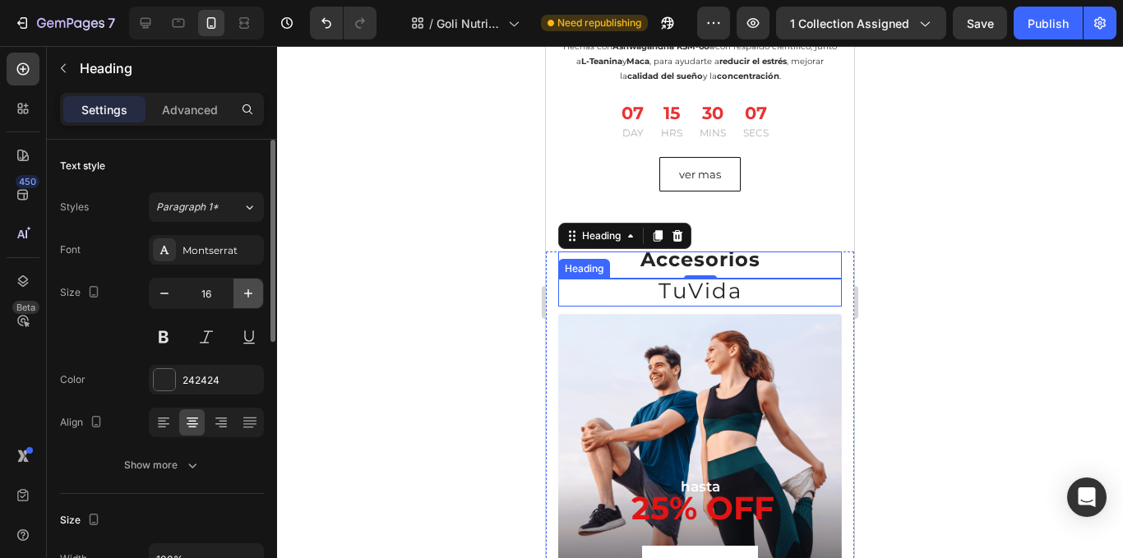
click at [260, 290] on button "button" at bounding box center [249, 294] width 30 height 30
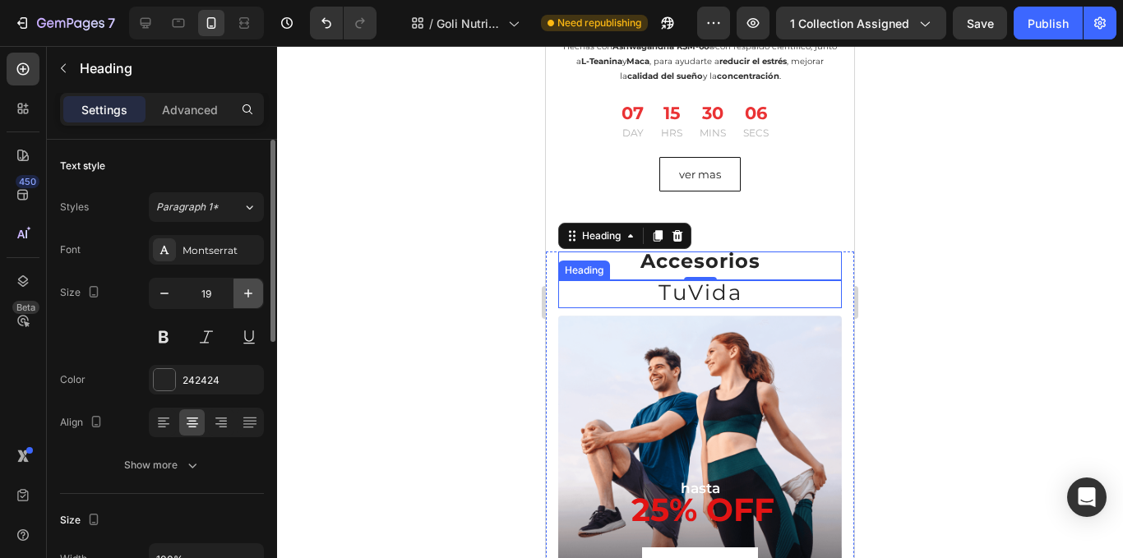
click at [260, 290] on button "button" at bounding box center [249, 294] width 30 height 30
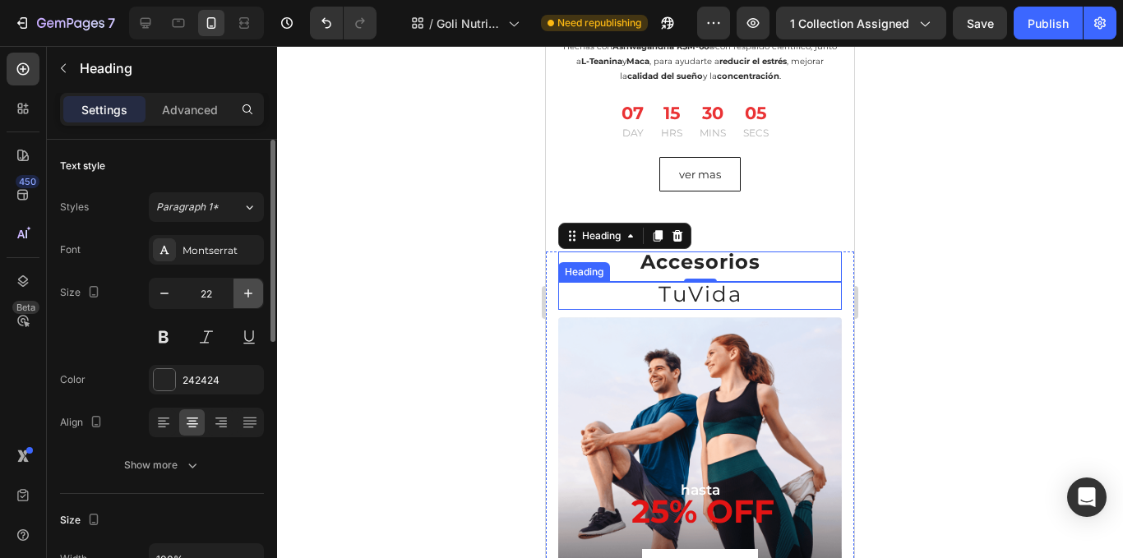
click at [260, 290] on button "button" at bounding box center [249, 294] width 30 height 30
type input "23"
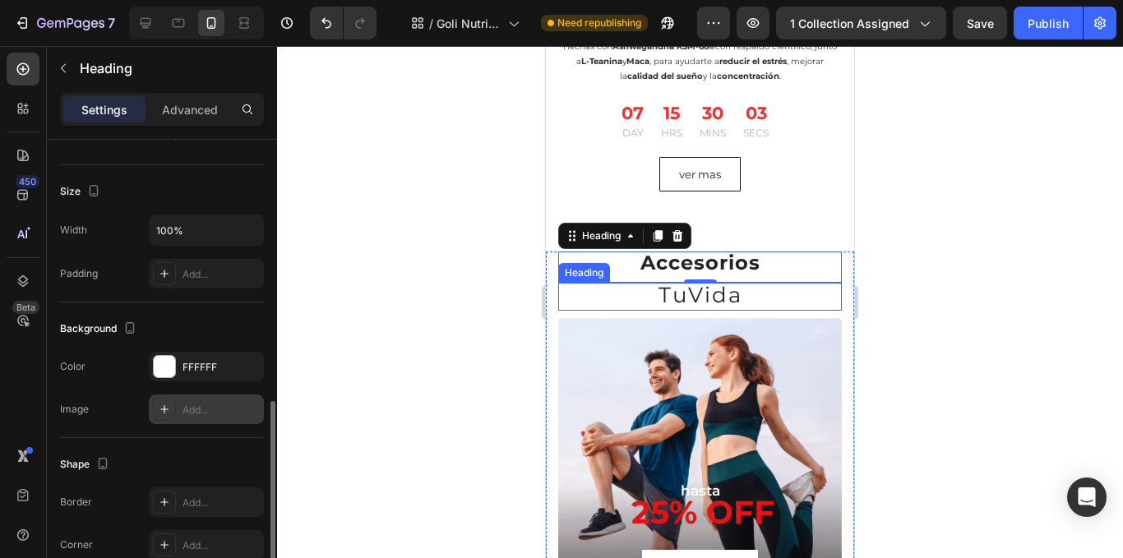
scroll to position [602, 0]
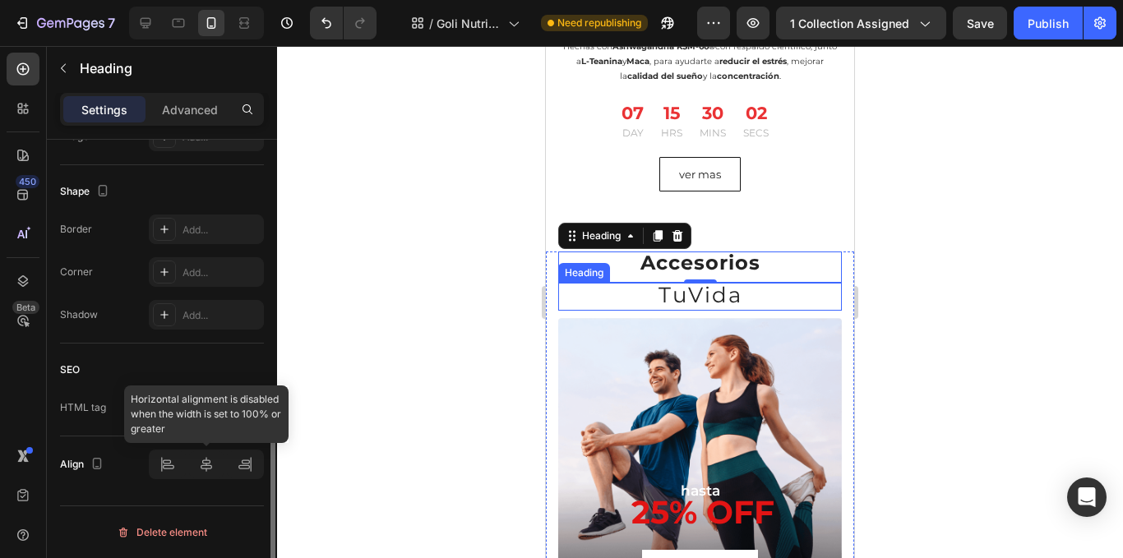
click at [206, 461] on div at bounding box center [206, 465] width 115 height 30
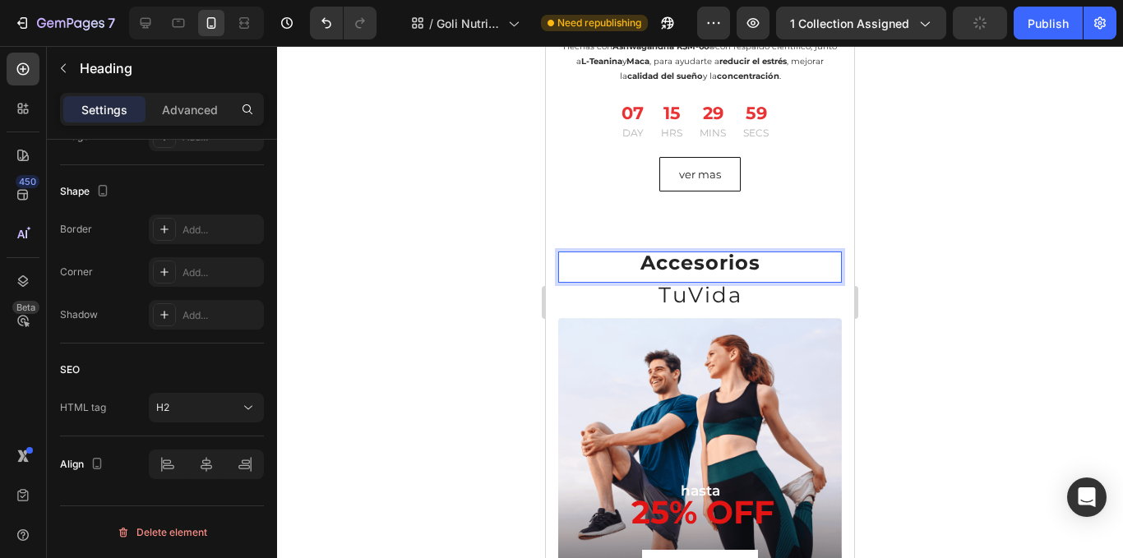
click at [690, 257] on strong "Accesorios" at bounding box center [701, 263] width 120 height 24
click at [774, 267] on div "Accesorios Heading 0" at bounding box center [700, 267] width 284 height 31
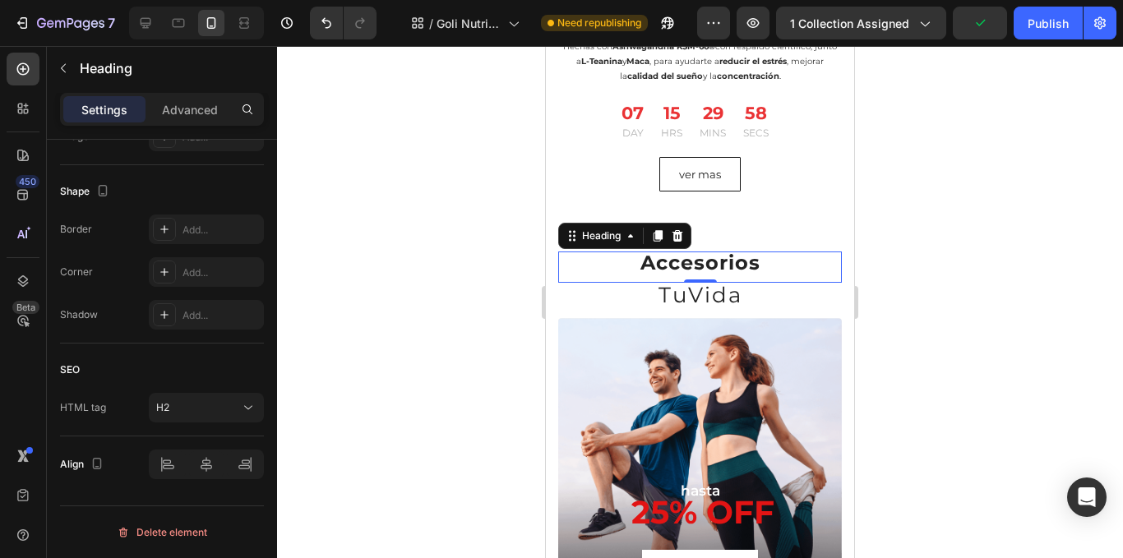
click at [960, 245] on div at bounding box center [700, 302] width 846 height 512
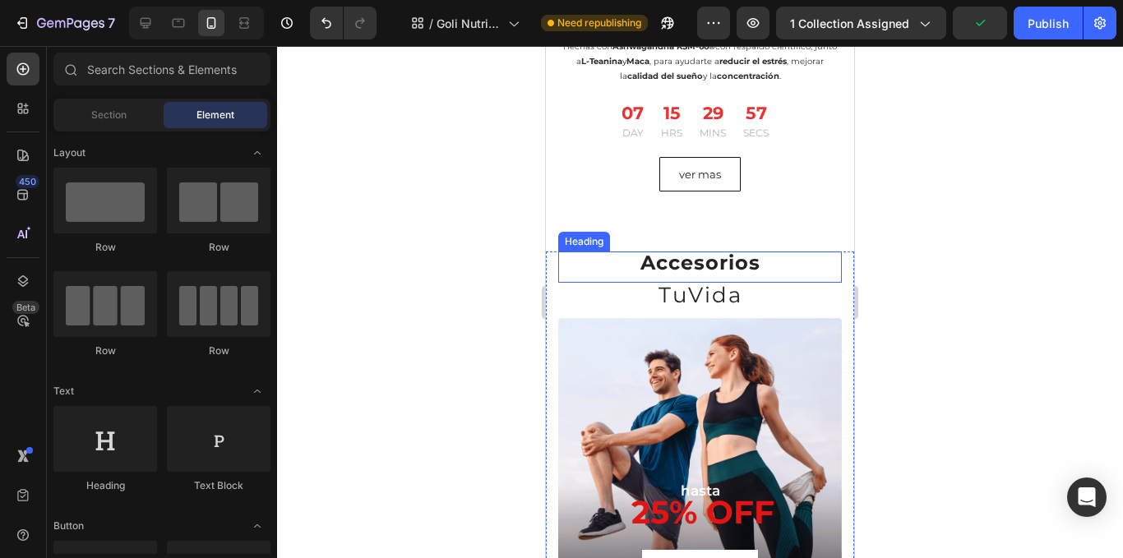
drag, startPoint x: 765, startPoint y: 248, endPoint x: 714, endPoint y: 276, distance: 58.6
click at [763, 253] on p "⁠⁠⁠⁠⁠⁠⁠ Accesorios" at bounding box center [700, 263] width 280 height 20
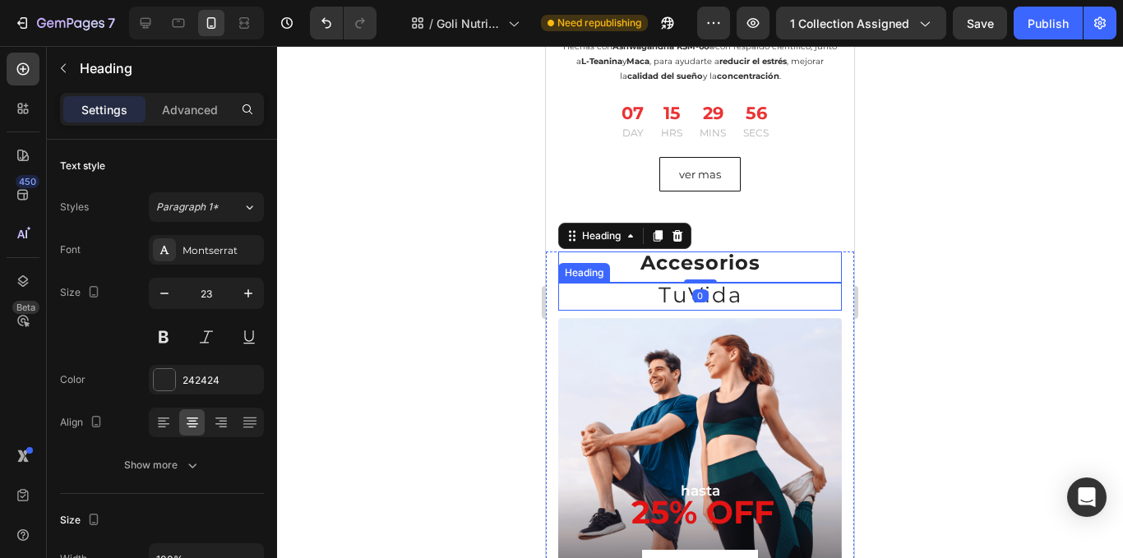
click at [736, 285] on p "⁠⁠⁠⁠⁠⁠⁠ TuVida" at bounding box center [700, 297] width 280 height 25
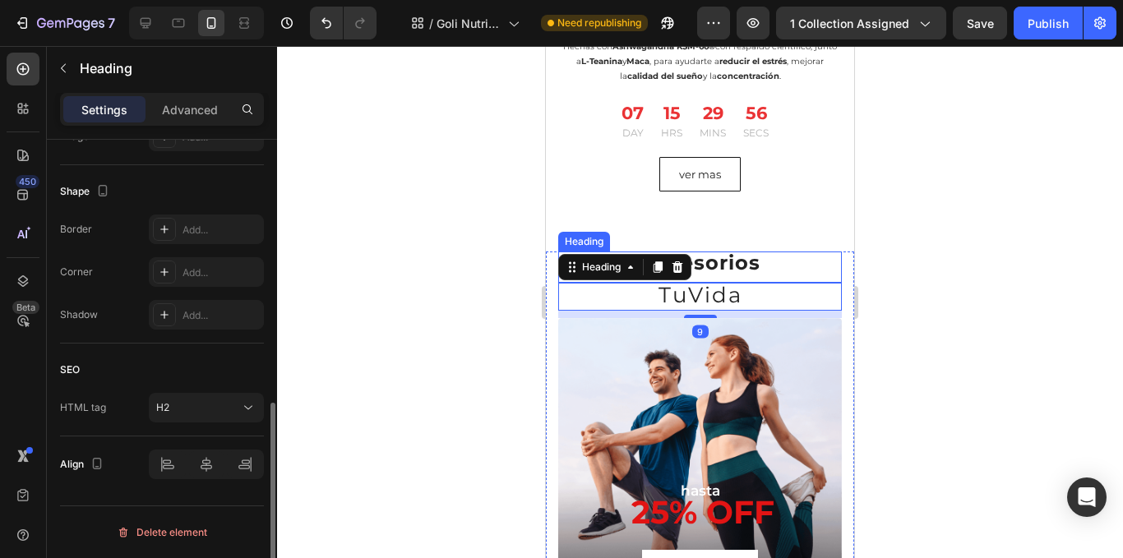
click at [739, 258] on strong "Accesorios" at bounding box center [701, 263] width 120 height 24
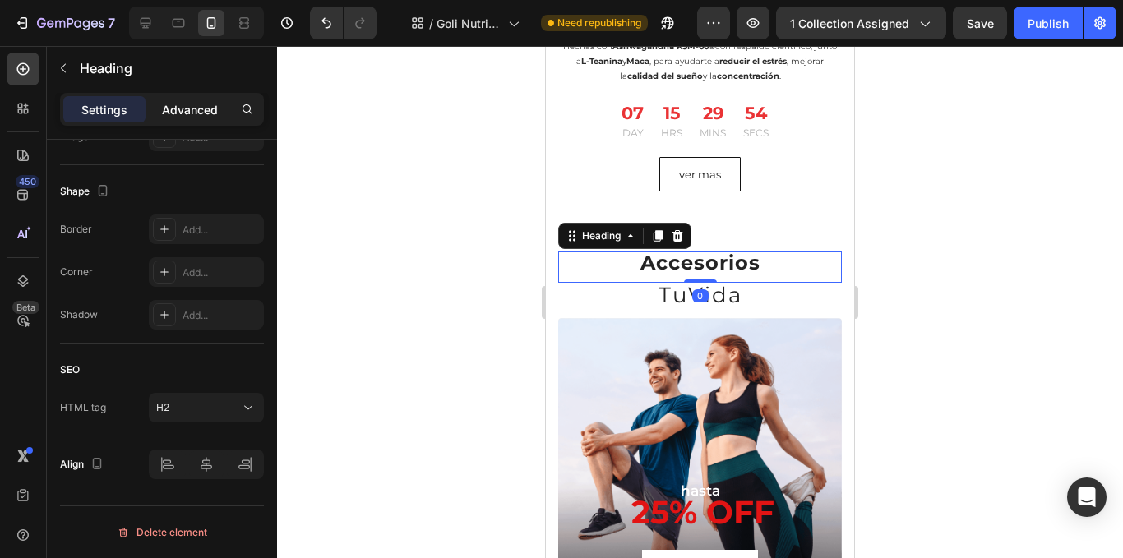
click at [180, 102] on p "Advanced" at bounding box center [190, 109] width 56 height 17
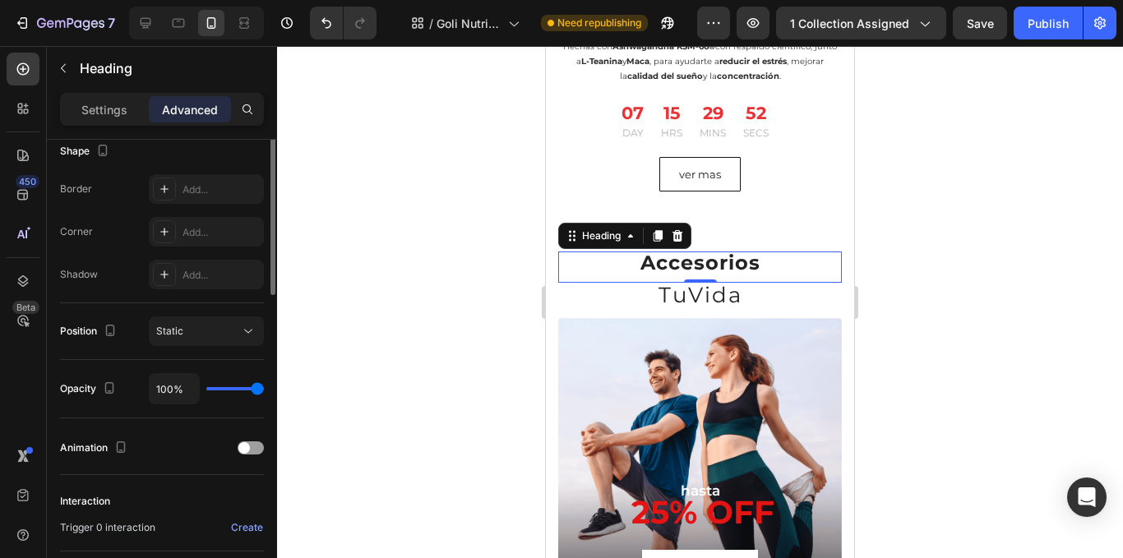
scroll to position [191, 0]
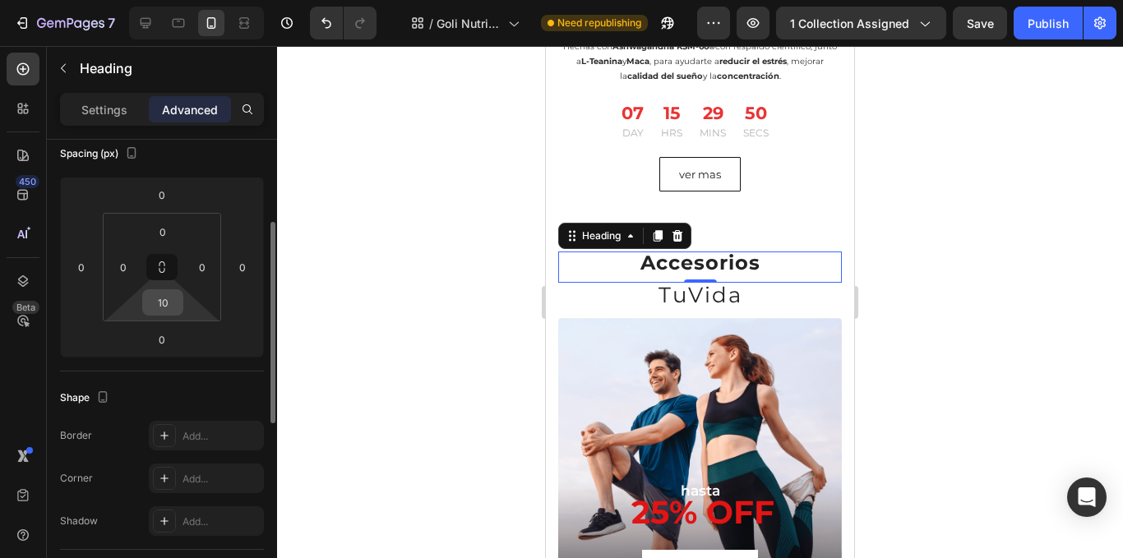
click at [152, 309] on input "10" at bounding box center [162, 302] width 33 height 25
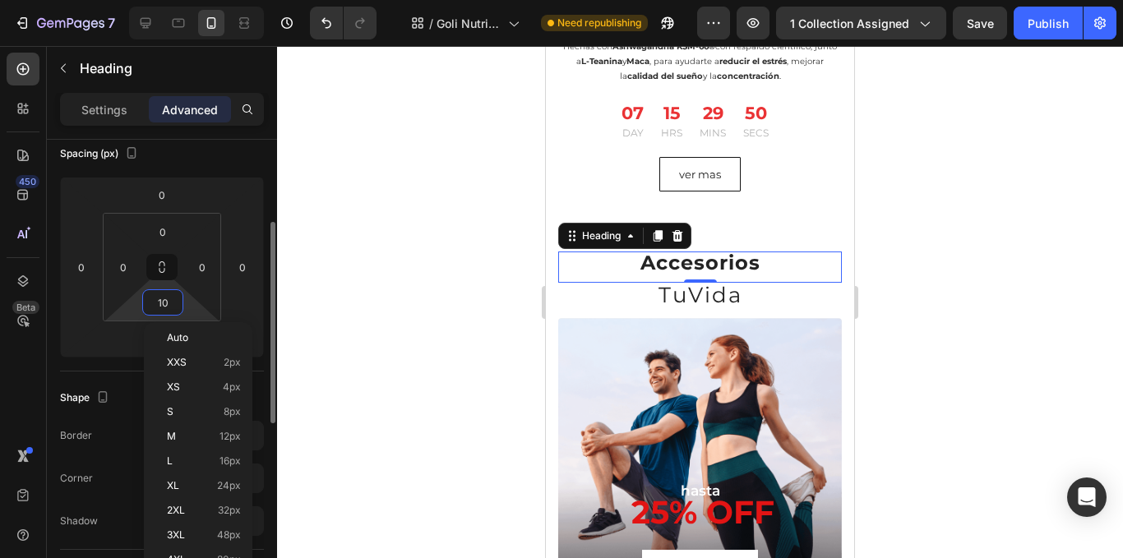
type input "Ç"
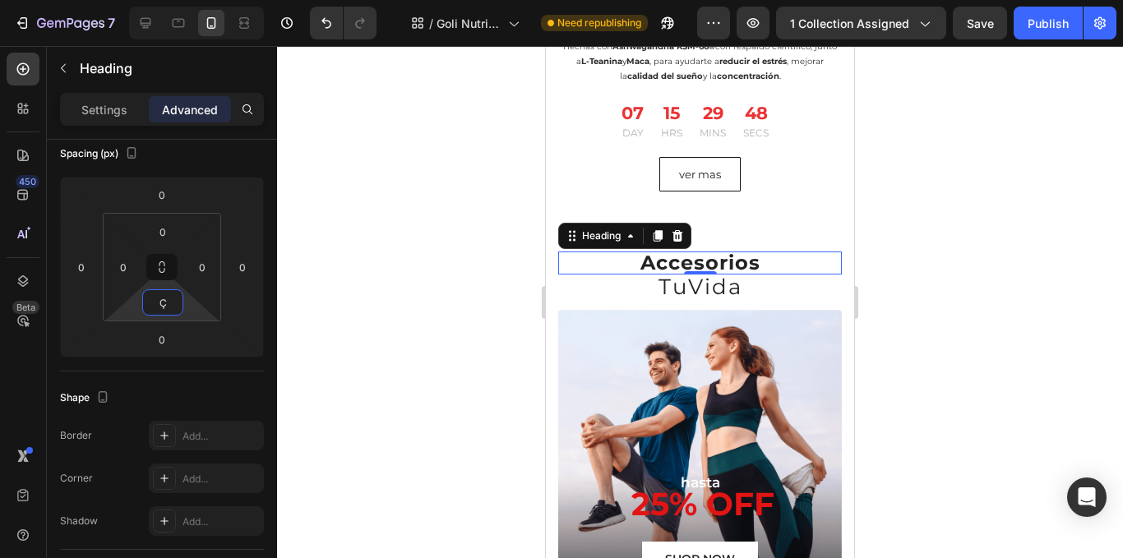
click at [439, 220] on div at bounding box center [700, 302] width 846 height 512
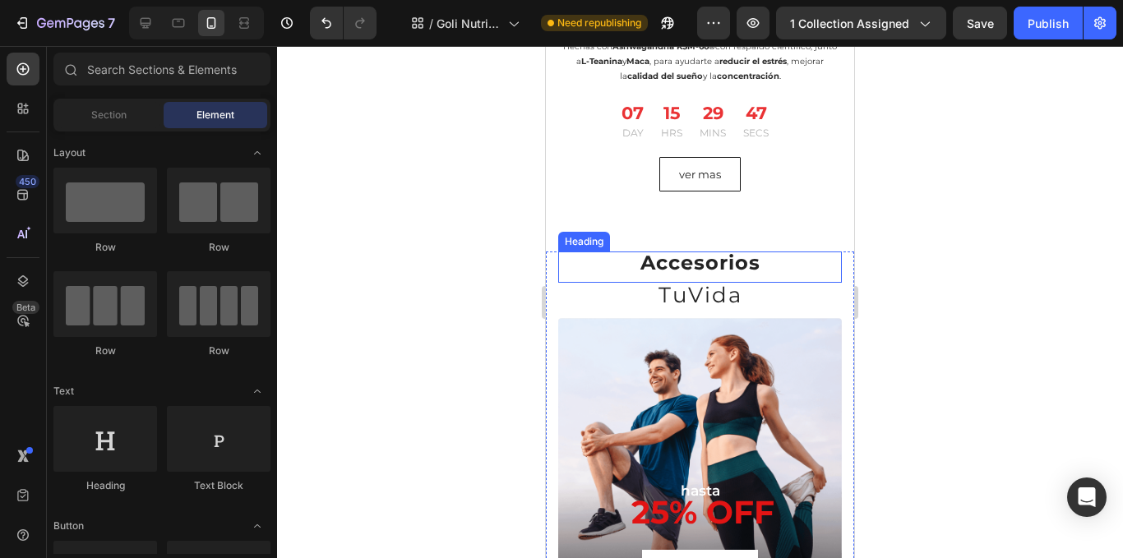
click at [718, 259] on strong "Accesorios" at bounding box center [701, 263] width 120 height 24
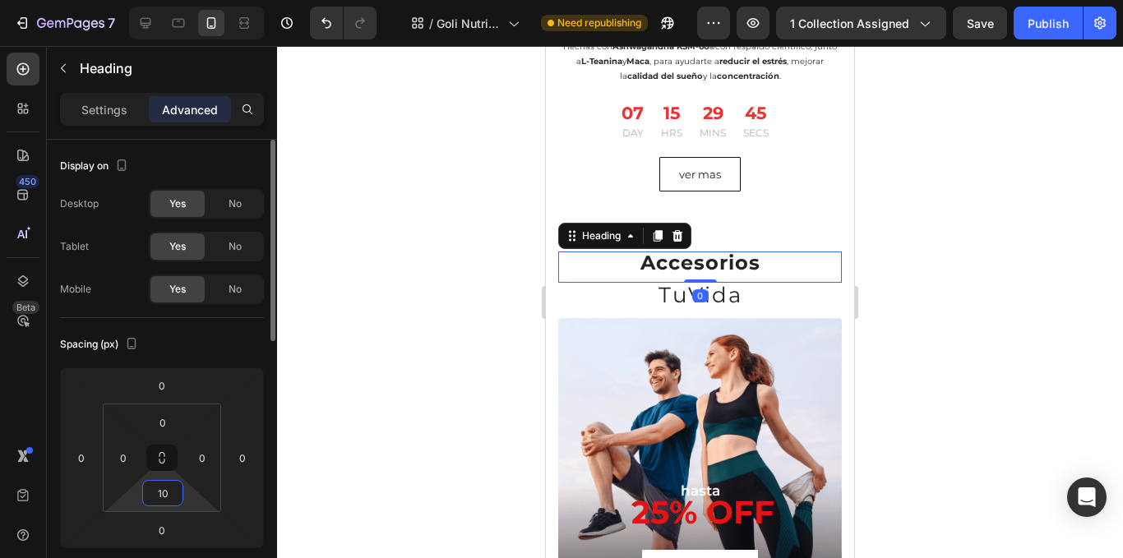
click at [164, 489] on input "10" at bounding box center [162, 493] width 33 height 25
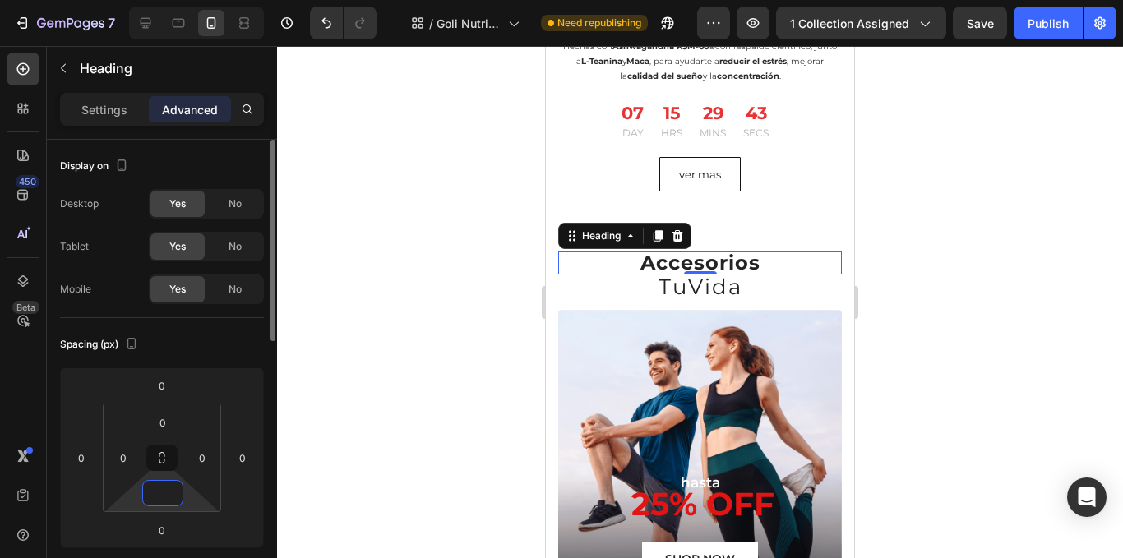
type input "0"
click at [331, 444] on div at bounding box center [700, 302] width 846 height 512
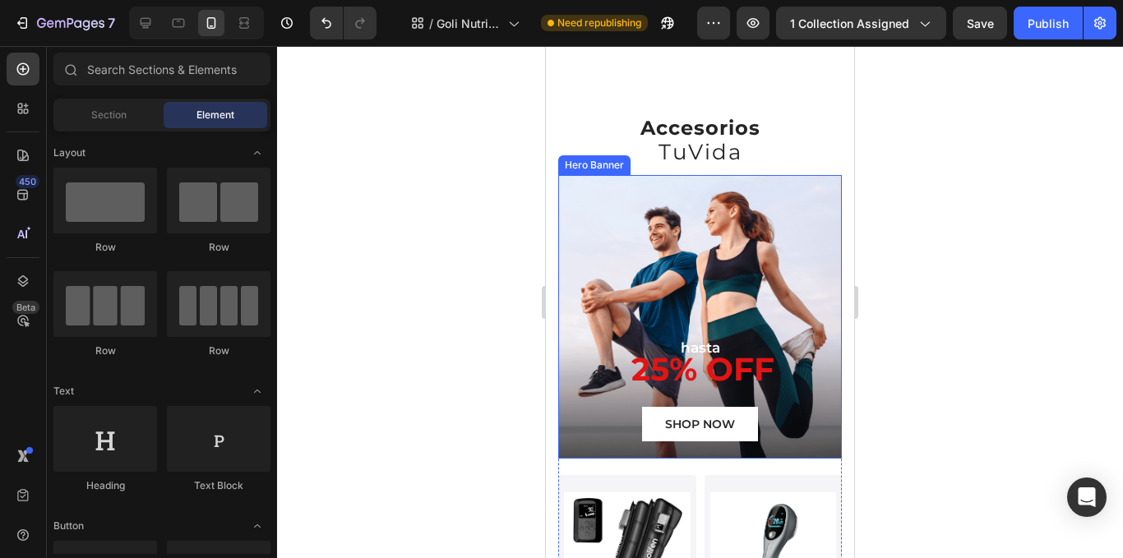
scroll to position [1985, 0]
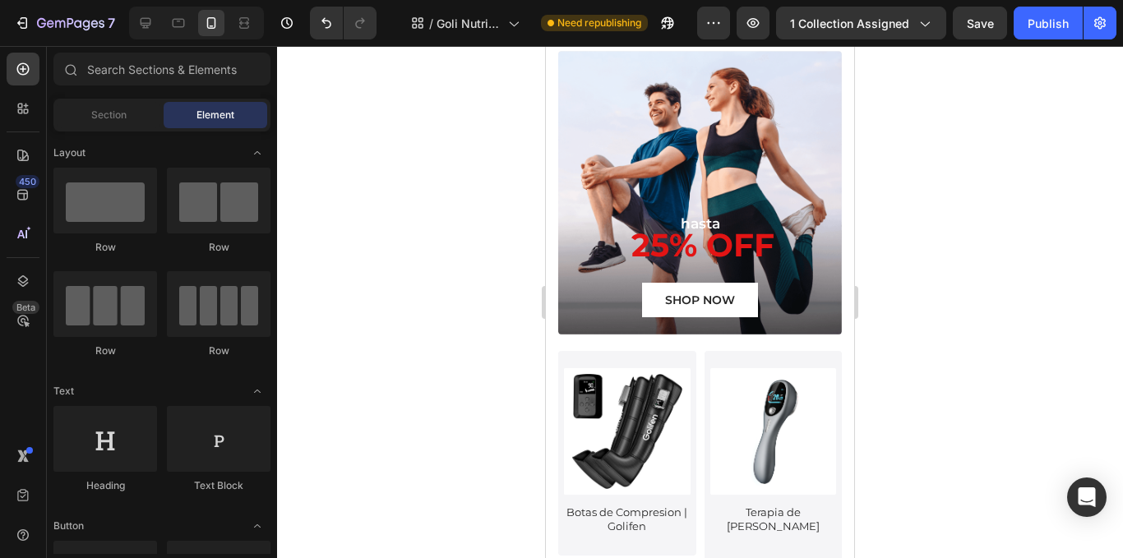
click at [950, 318] on div at bounding box center [700, 302] width 846 height 512
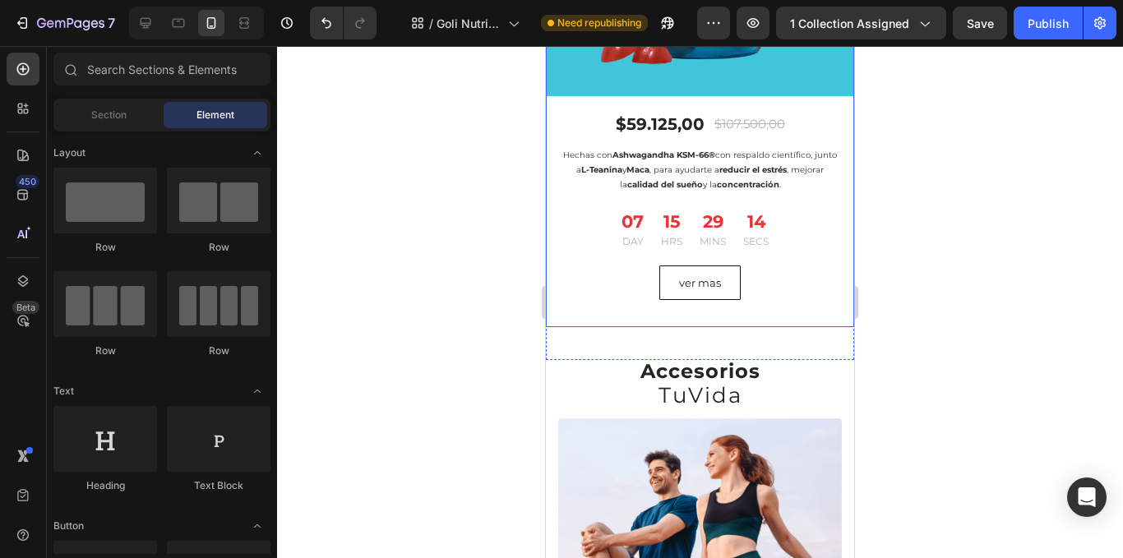
scroll to position [1656, 0]
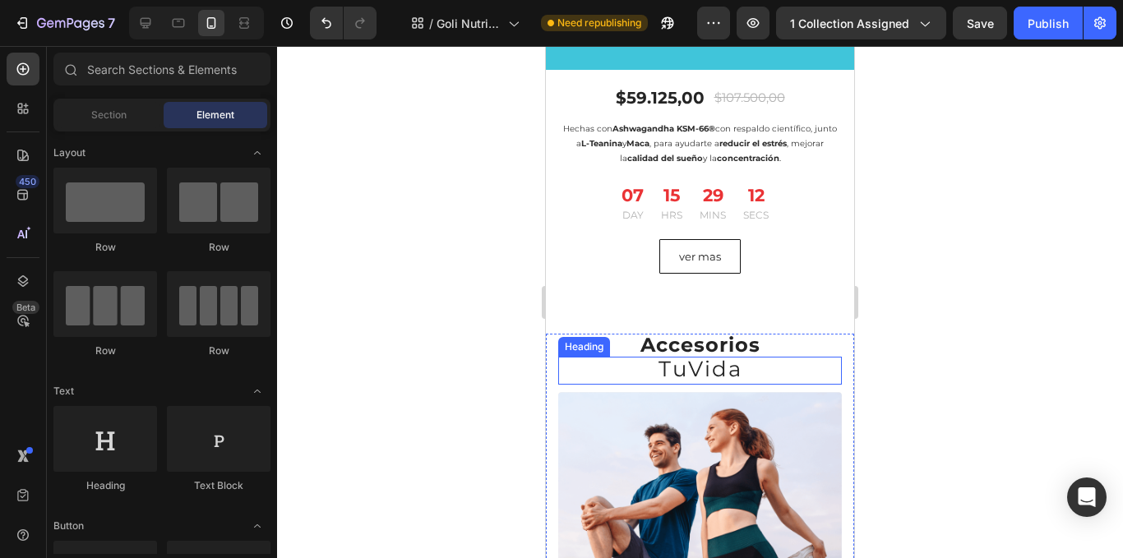
click at [723, 363] on span "TuVida" at bounding box center [701, 369] width 84 height 26
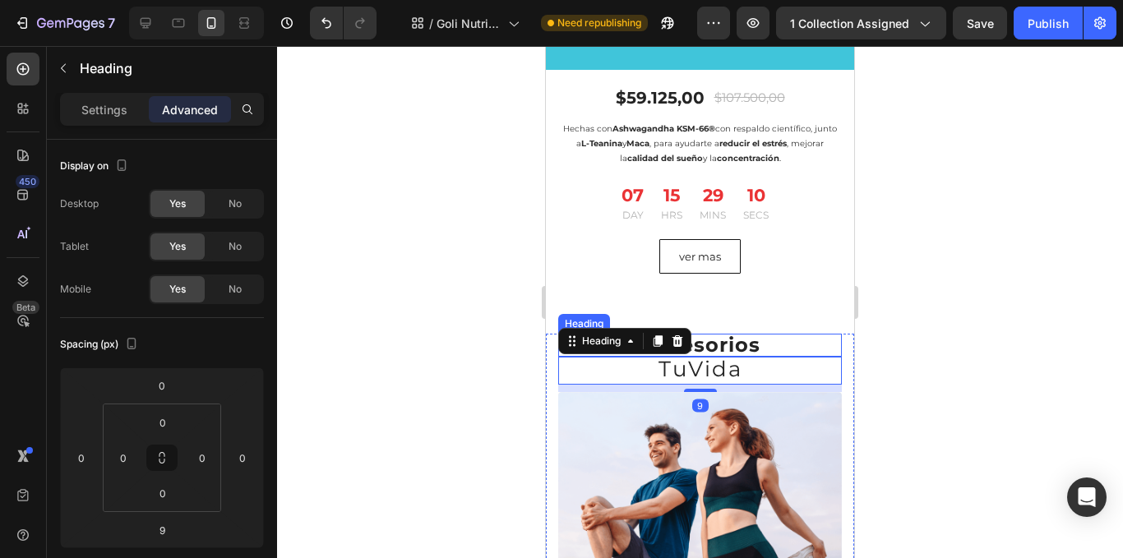
click at [720, 338] on strong "Accesorios" at bounding box center [701, 345] width 120 height 24
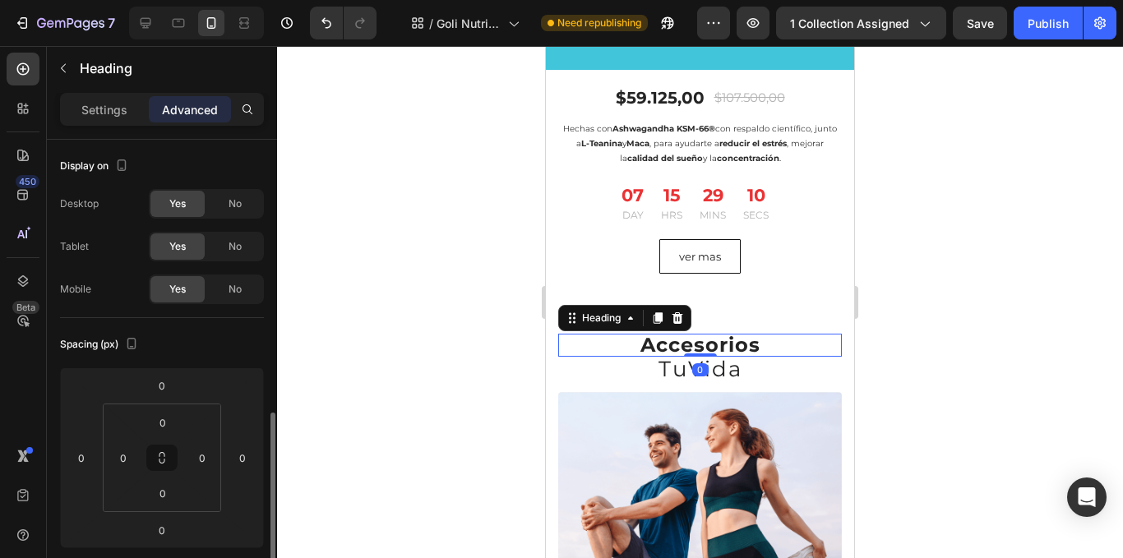
scroll to position [191, 0]
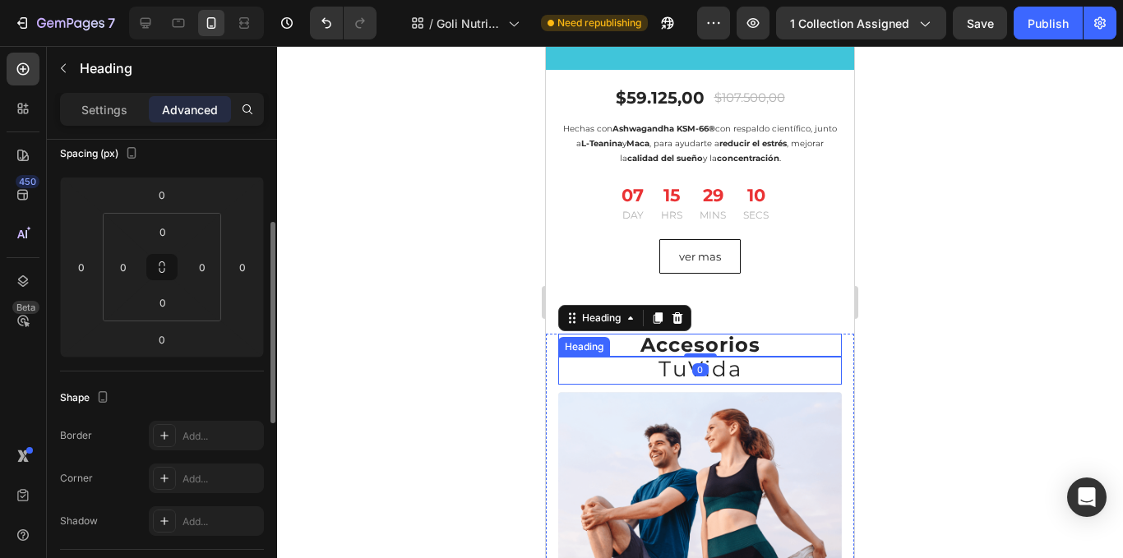
click at [707, 356] on span "TuVida" at bounding box center [701, 369] width 84 height 26
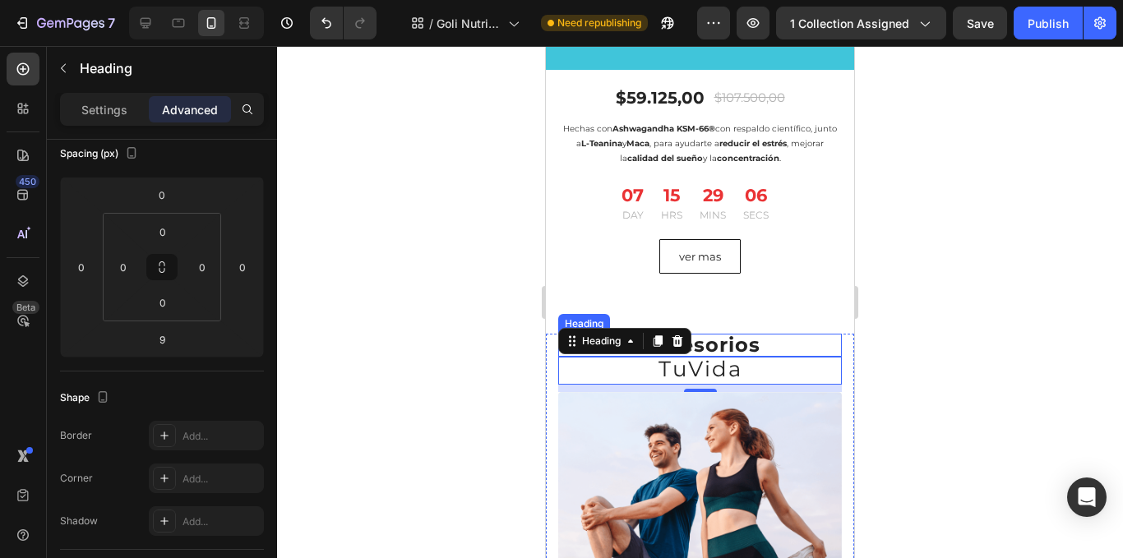
click at [760, 334] on h2 "Accesorios" at bounding box center [700, 345] width 284 height 23
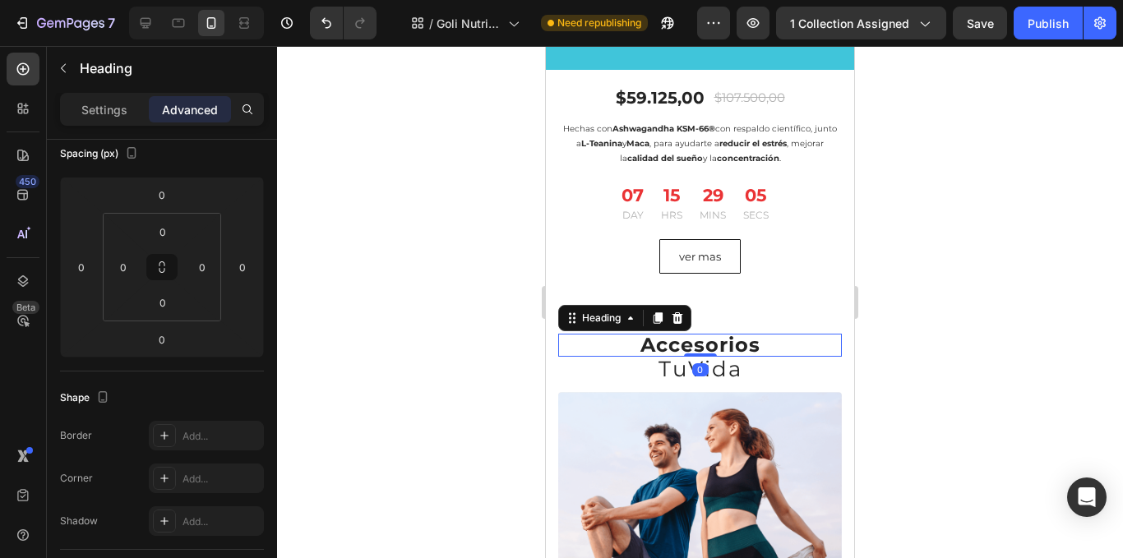
click at [426, 317] on div at bounding box center [700, 302] width 846 height 512
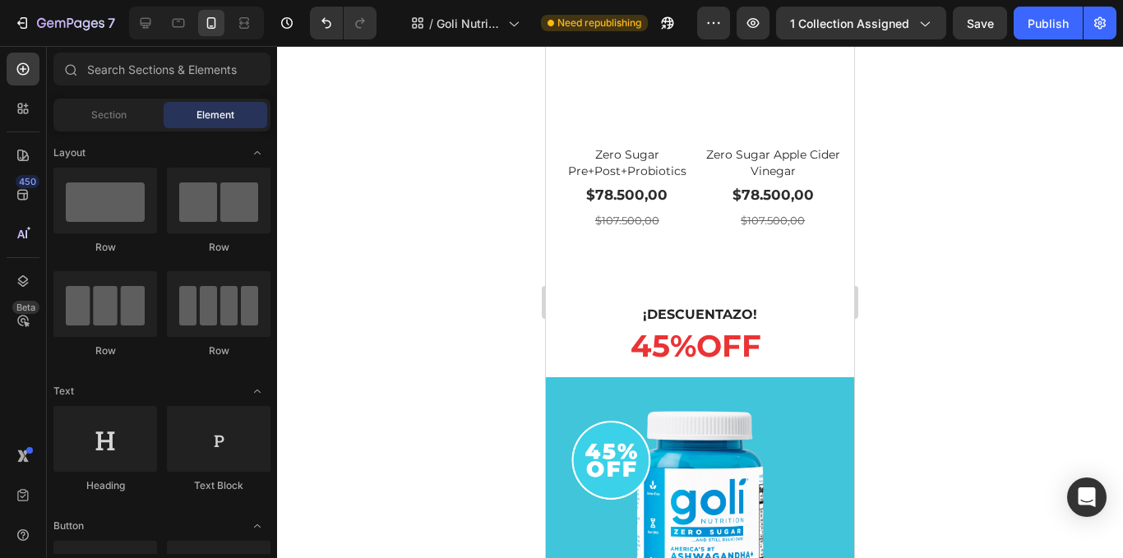
scroll to position [1738, 0]
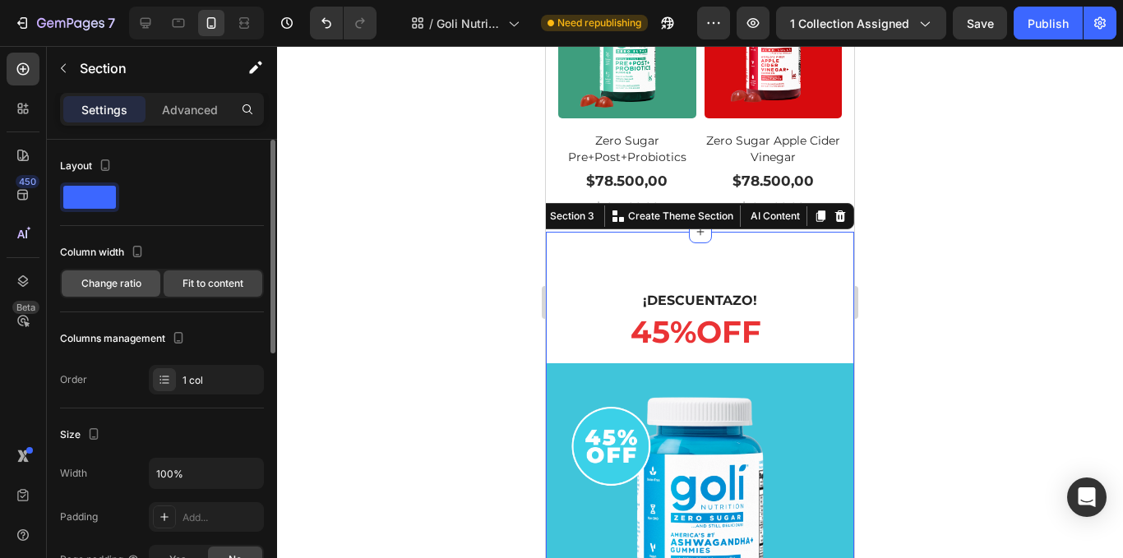
click at [135, 272] on div "Change ratio" at bounding box center [111, 284] width 99 height 26
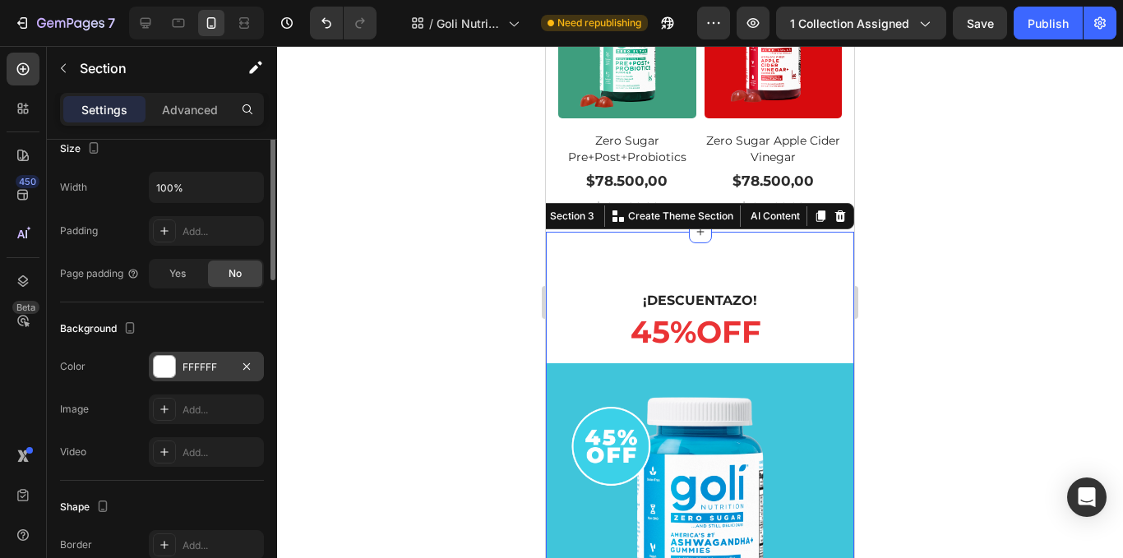
scroll to position [411, 0]
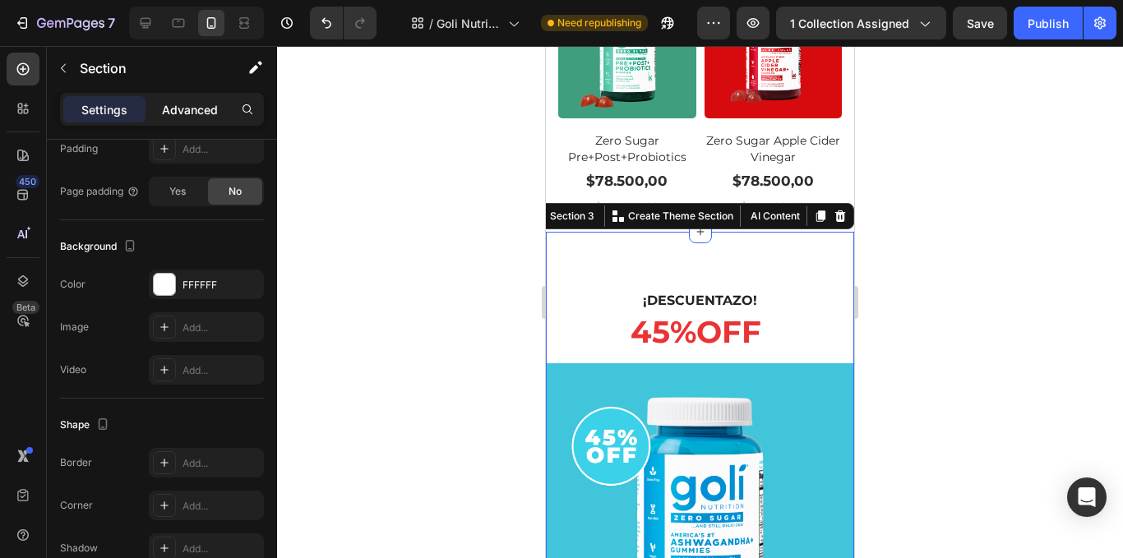
click at [173, 106] on p "Advanced" at bounding box center [190, 109] width 56 height 17
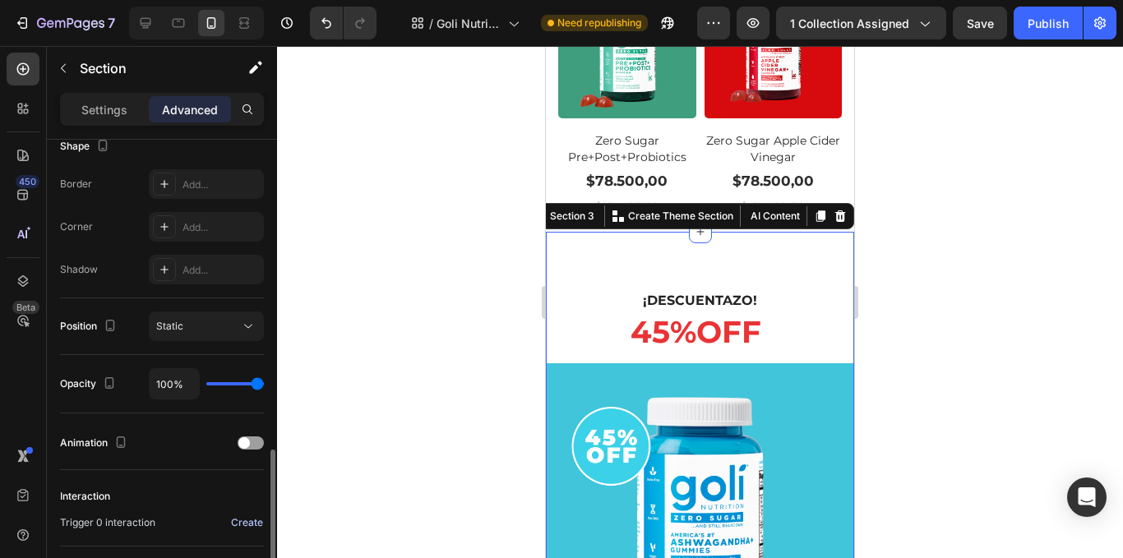
scroll to position [525, 0]
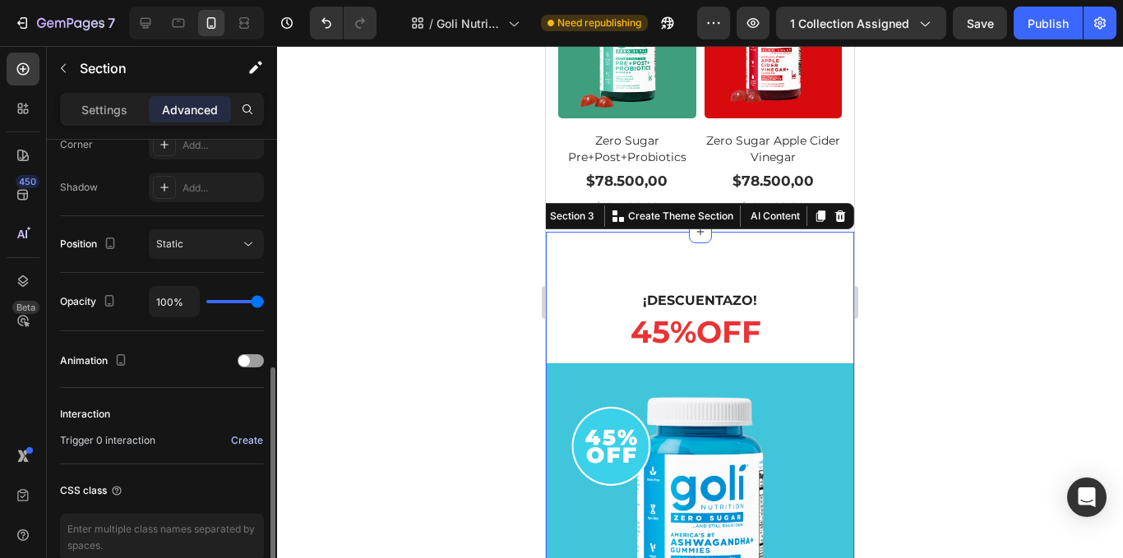
click at [242, 442] on div "Create" at bounding box center [247, 440] width 32 height 15
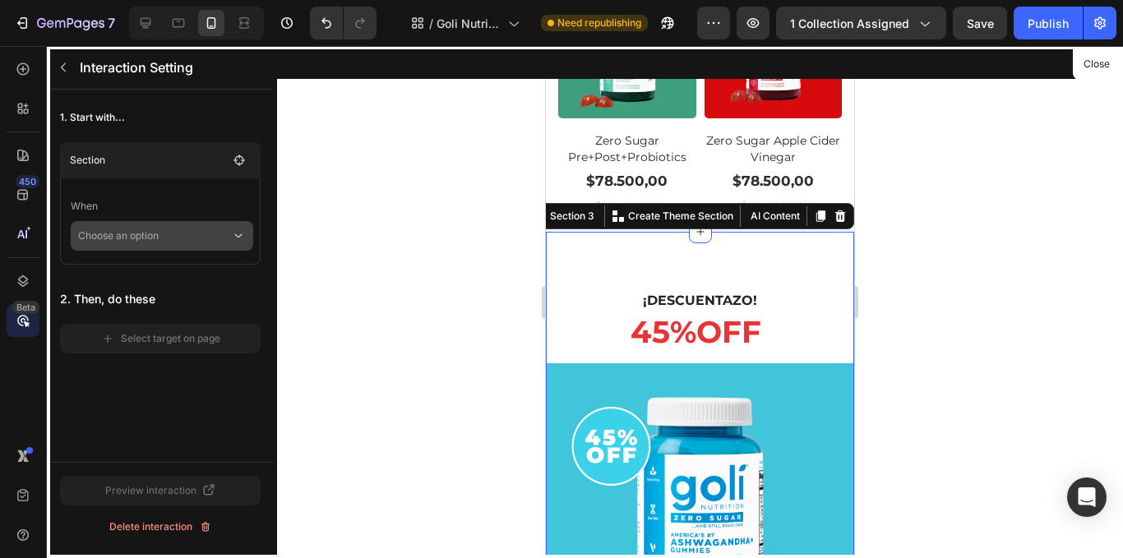
click at [153, 229] on p "Choose an option" at bounding box center [154, 236] width 153 height 30
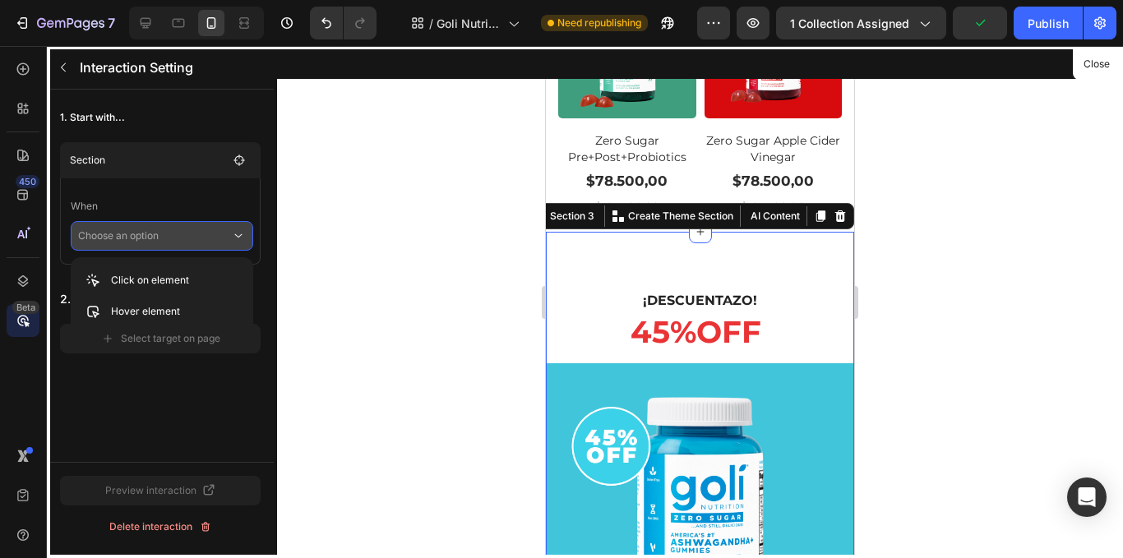
click at [299, 279] on div "Click on element Hover element" at bounding box center [317, 295] width 493 height 77
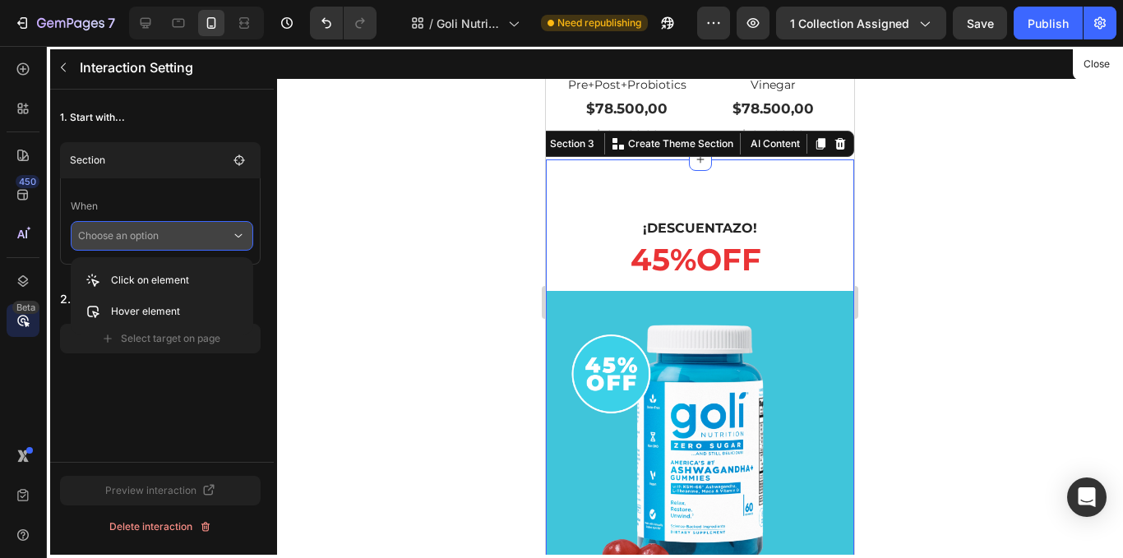
scroll to position [1985, 0]
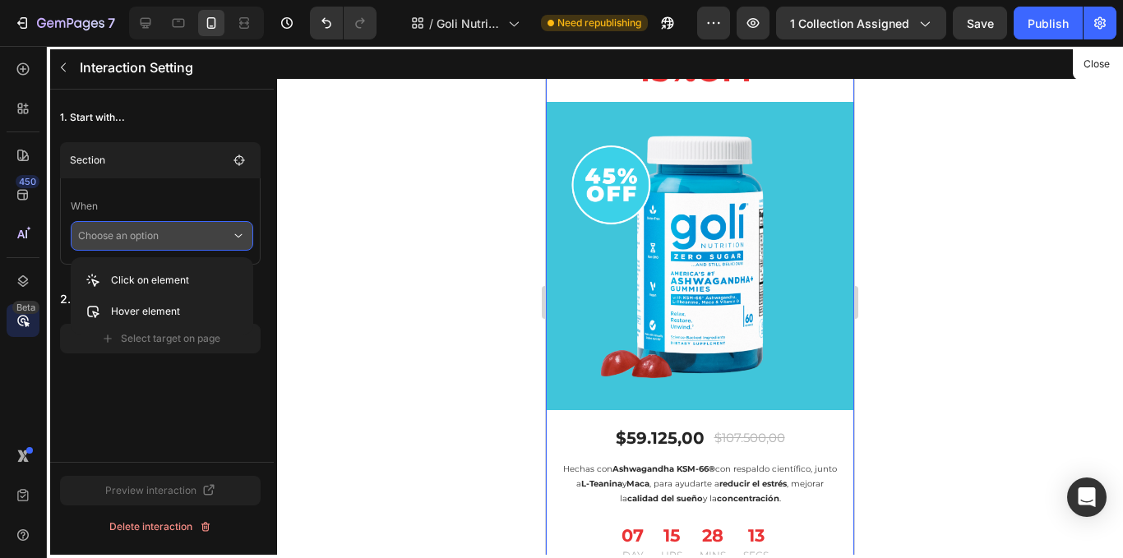
click at [673, 329] on div at bounding box center [700, 302] width 308 height 512
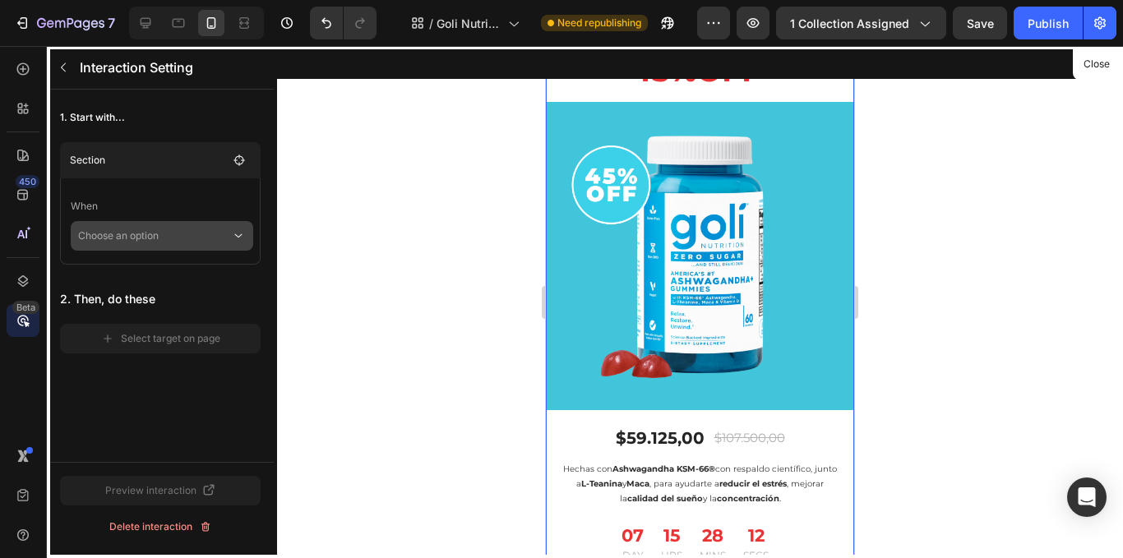
click at [163, 237] on p "Choose an option" at bounding box center [154, 236] width 153 height 30
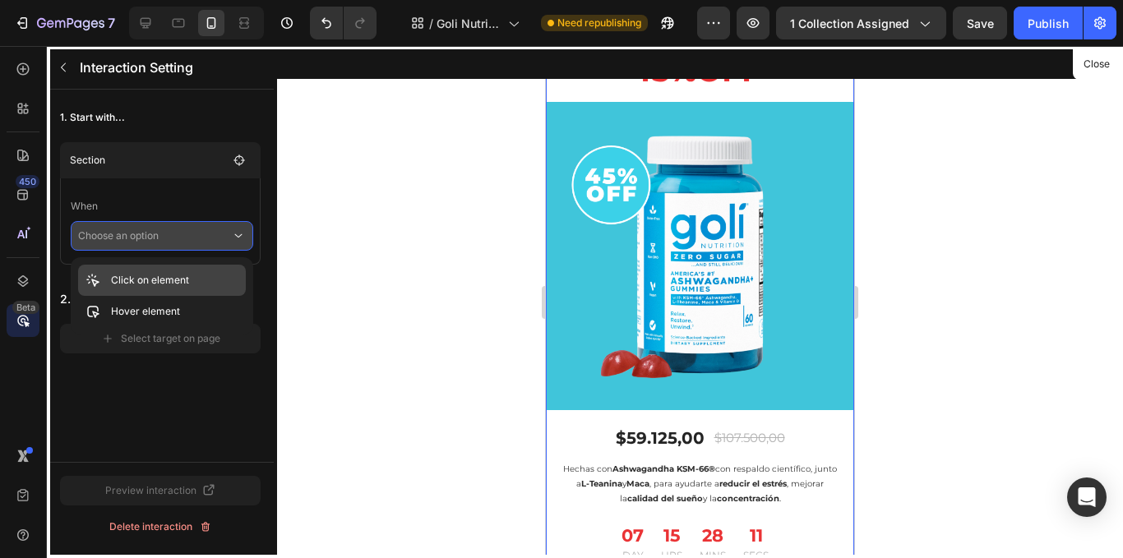
click at [193, 296] on div "Click on element" at bounding box center [162, 311] width 168 height 31
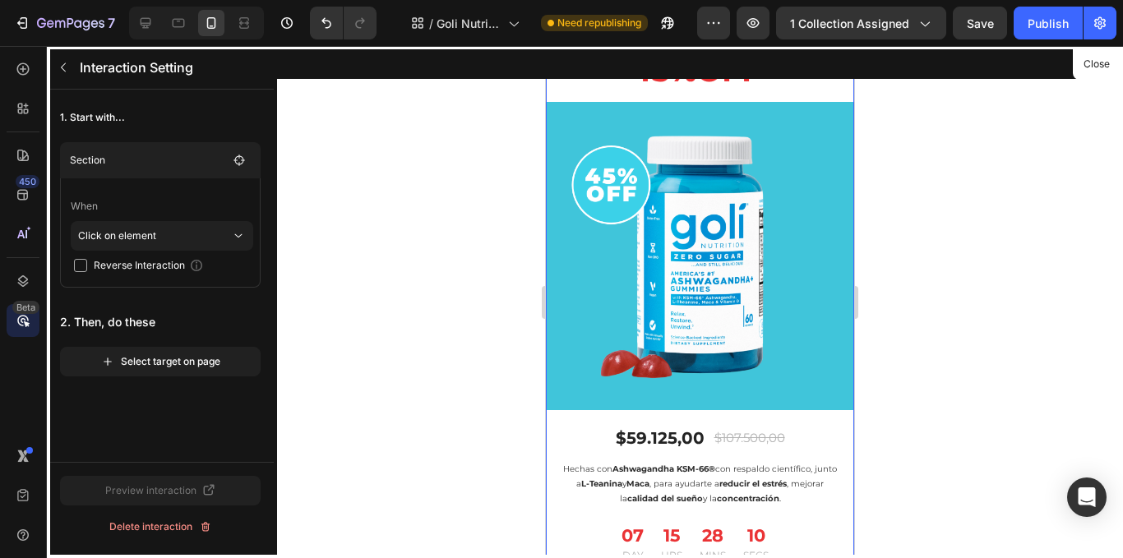
click at [151, 269] on span "Reverse Interaction" at bounding box center [139, 265] width 91 height 16
checkbox input "false"
click at [151, 359] on div "Select target on page" at bounding box center [160, 361] width 119 height 15
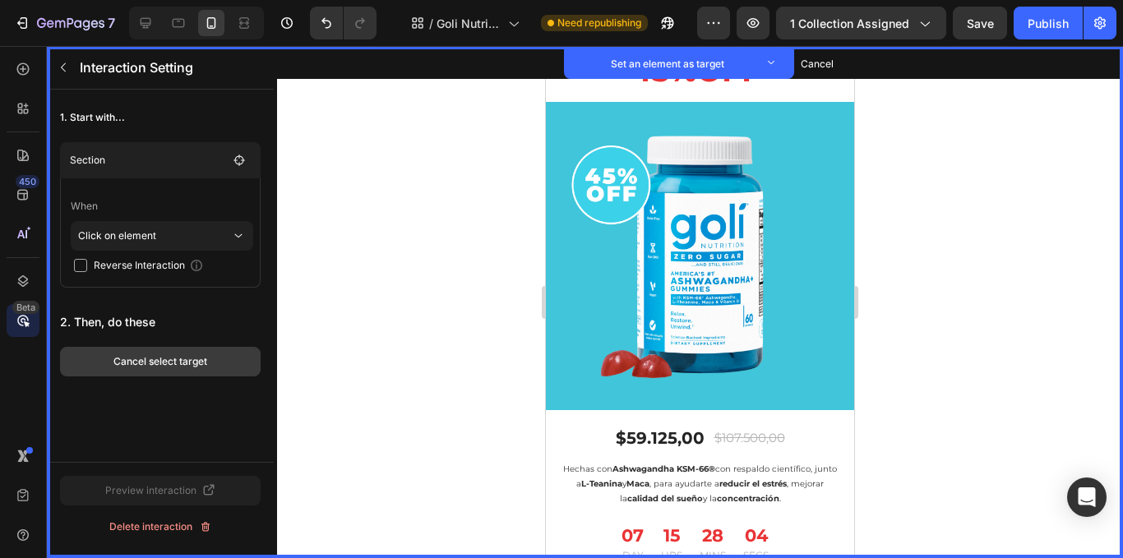
click at [173, 366] on div "Cancel select target" at bounding box center [160, 361] width 94 height 15
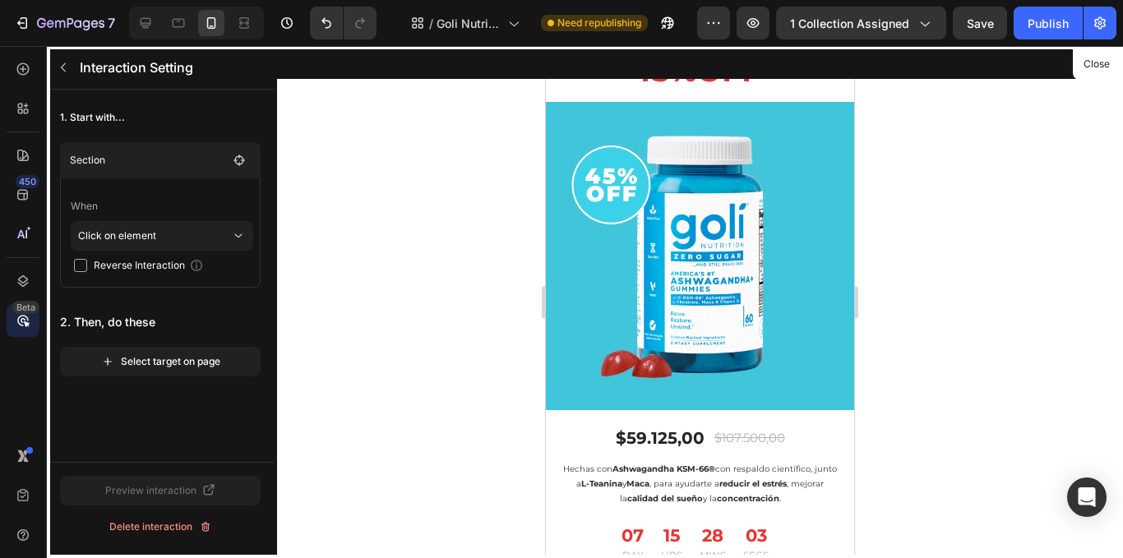
click at [618, 323] on div at bounding box center [700, 302] width 308 height 512
click at [144, 238] on p "Click on element" at bounding box center [154, 236] width 153 height 30
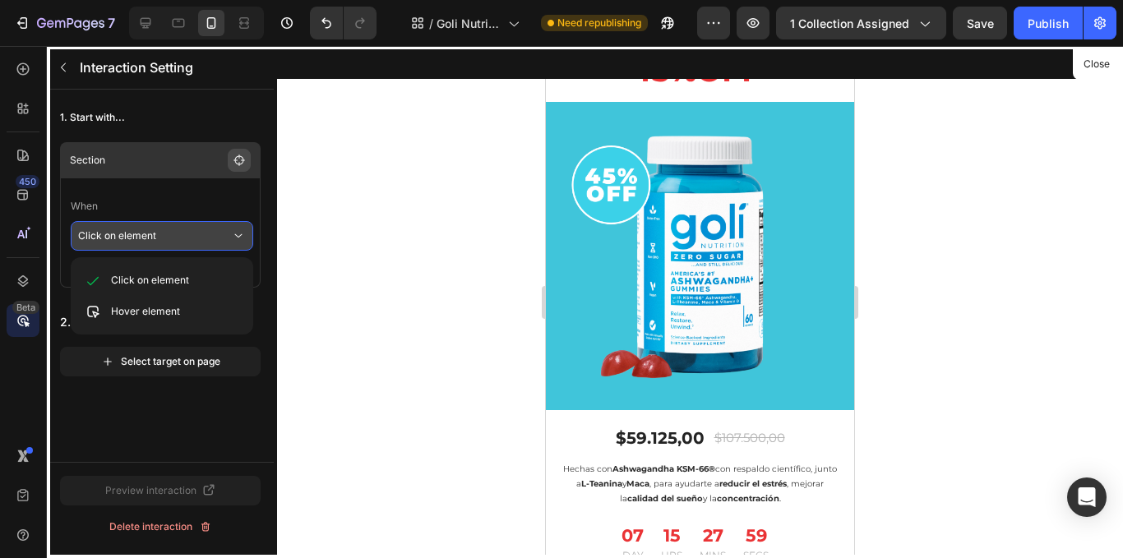
click at [235, 152] on button "button" at bounding box center [239, 160] width 23 height 23
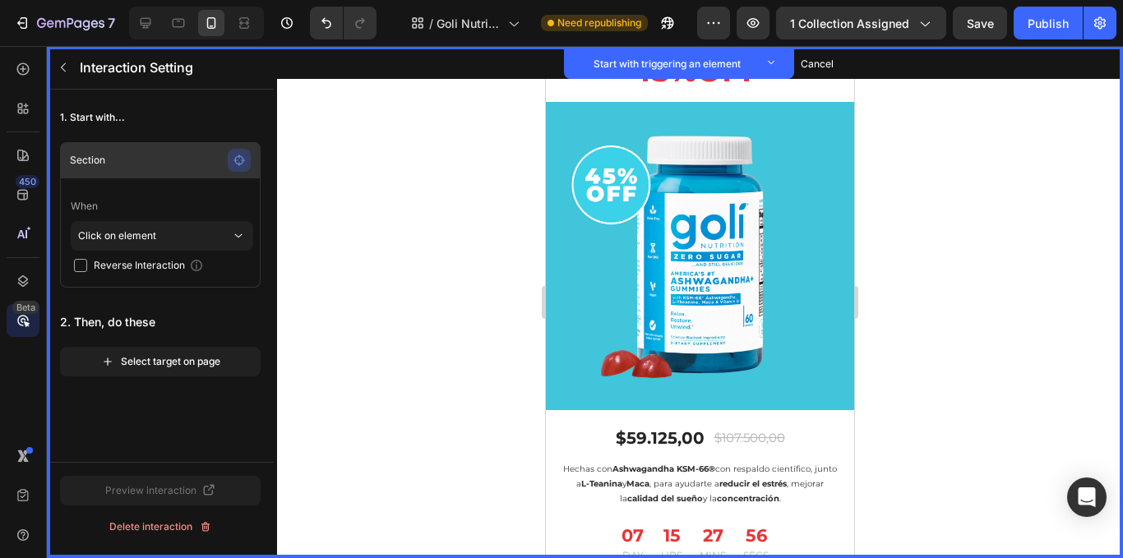
click at [235, 159] on icon "button" at bounding box center [240, 161] width 12 height 12
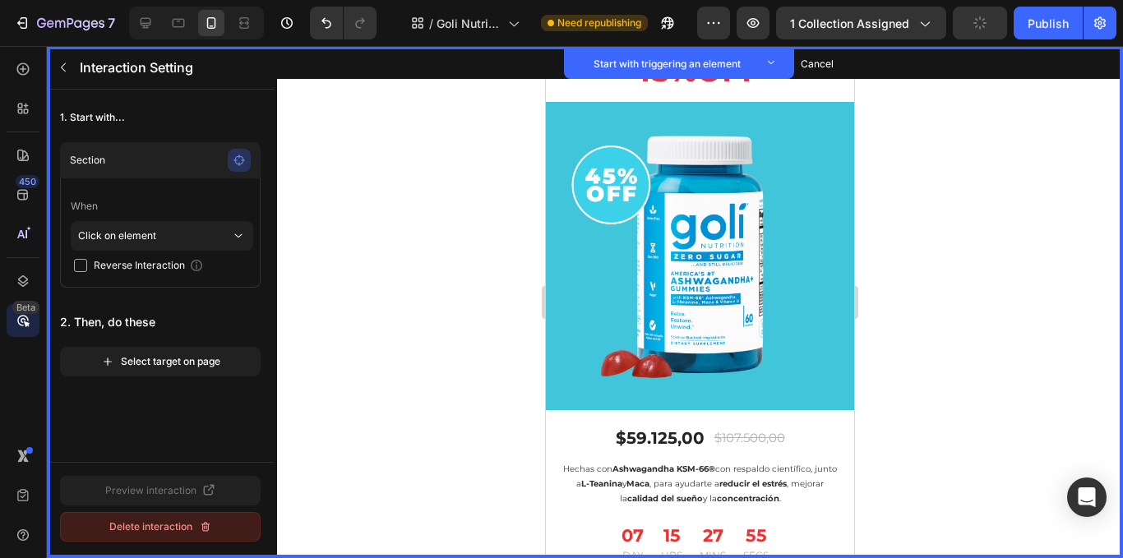
click at [201, 526] on icon "button" at bounding box center [205, 527] width 13 height 13
click at [206, 521] on div "Delete" at bounding box center [212, 527] width 30 height 15
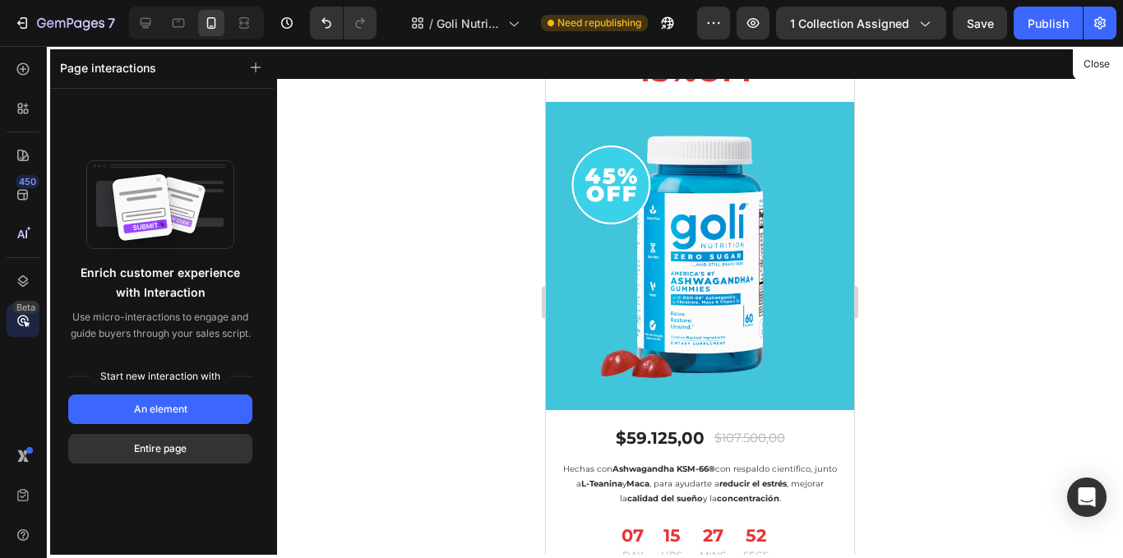
click at [466, 189] on div at bounding box center [700, 302] width 846 height 512
click at [919, 160] on div at bounding box center [700, 302] width 846 height 512
click at [1100, 61] on button "Close" at bounding box center [1097, 65] width 40 height 24
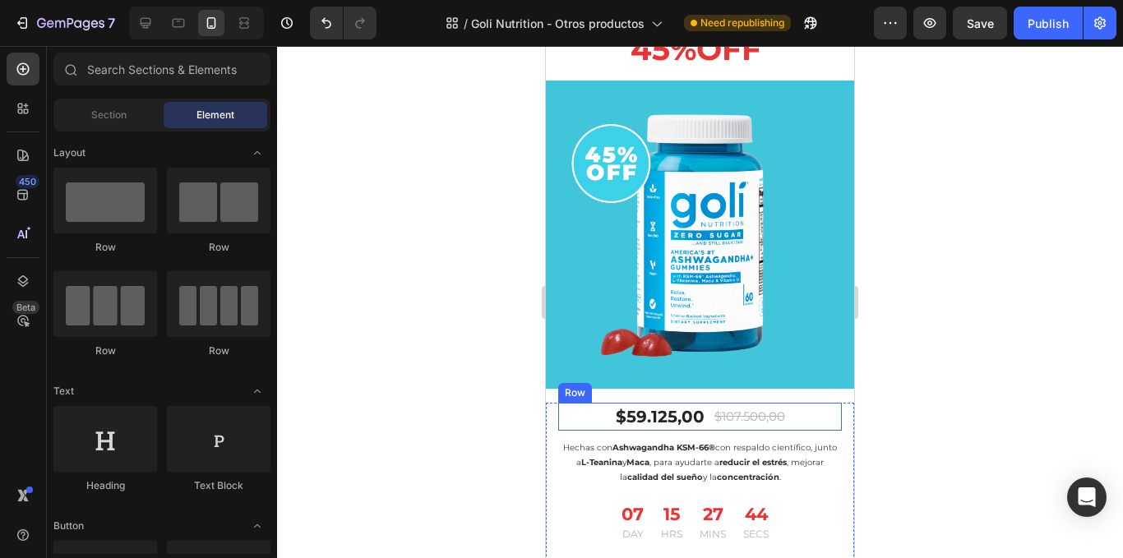
scroll to position [2231, 0]
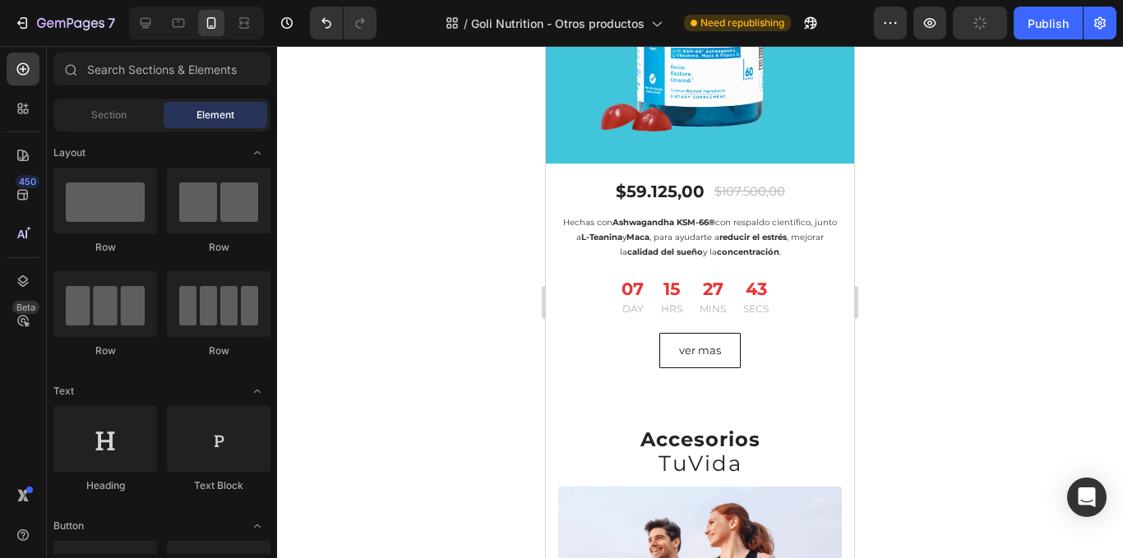
click at [993, 255] on div at bounding box center [700, 302] width 846 height 512
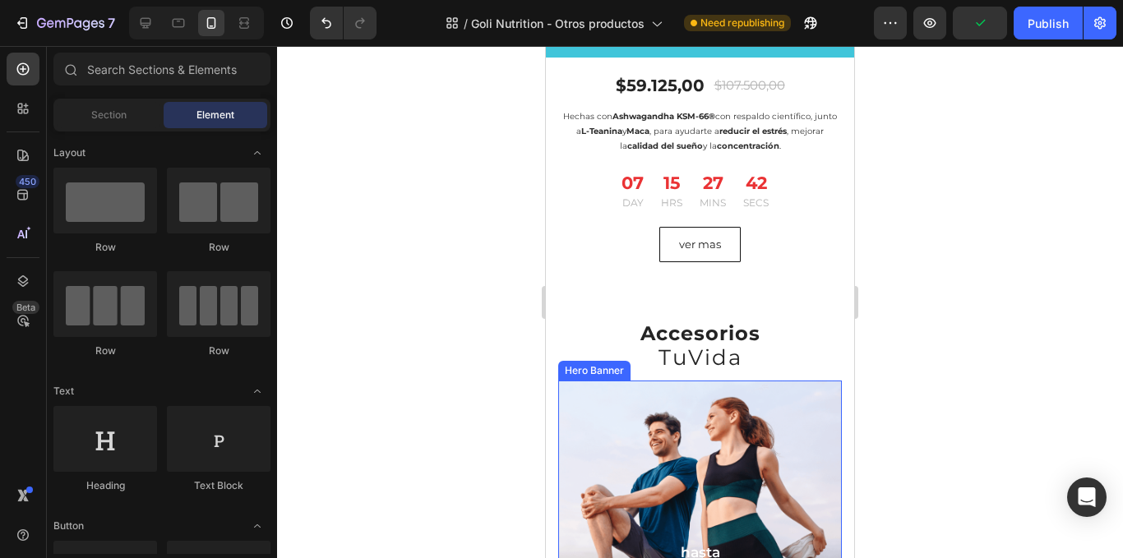
scroll to position [2314, 0]
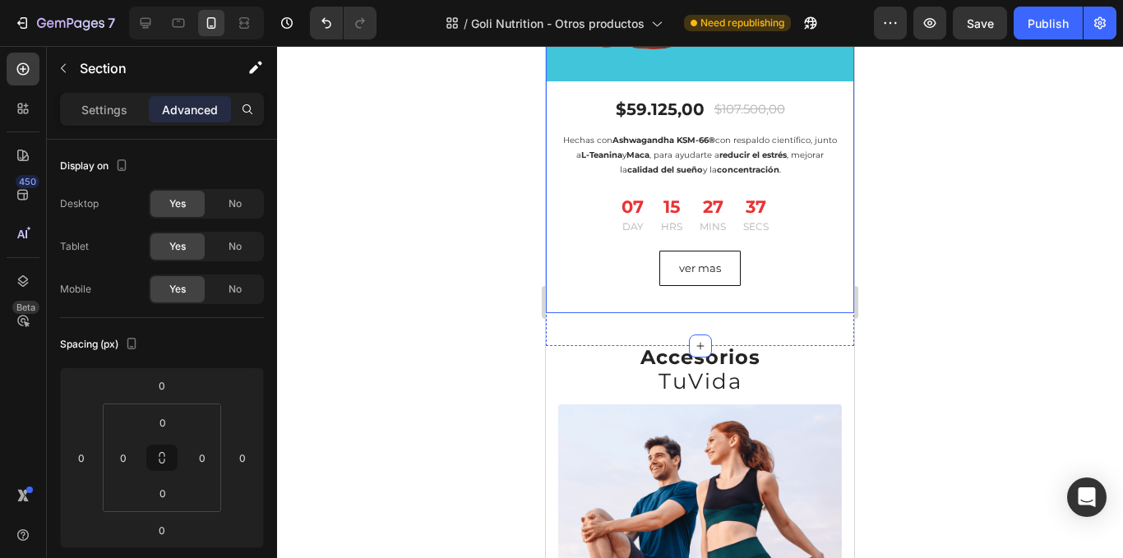
click at [713, 287] on div "¡Descuento exclusivo! 45% OFF Heading $59.125,00 (P) Price (P) Price $107.500,0…" at bounding box center [700, 204] width 308 height 218
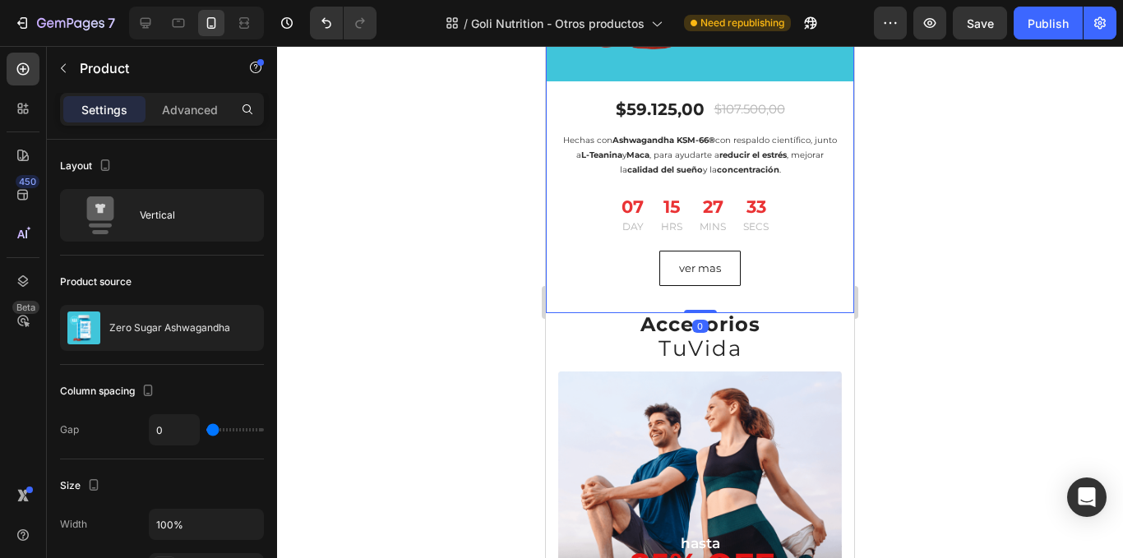
drag, startPoint x: 703, startPoint y: 331, endPoint x: 1669, endPoint y: 258, distance: 968.3
click at [703, 279] on div "¡DESCUENTAZO! 45 % OFF Heading Product Images & Gallery ¡Descuento exclusivo! 4…" at bounding box center [700, 3] width 308 height 622
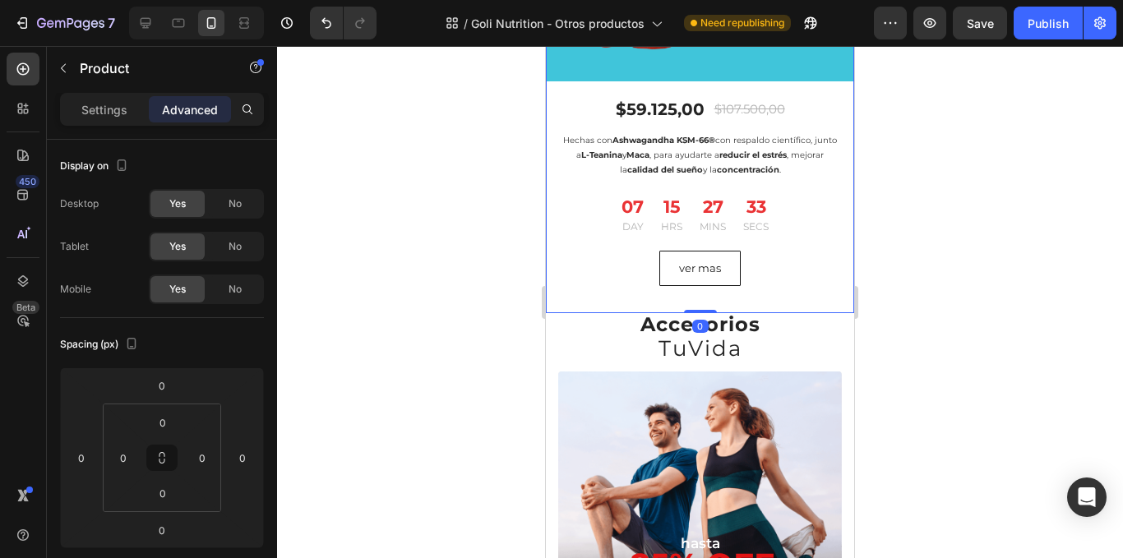
click at [1123, 204] on div at bounding box center [700, 302] width 846 height 512
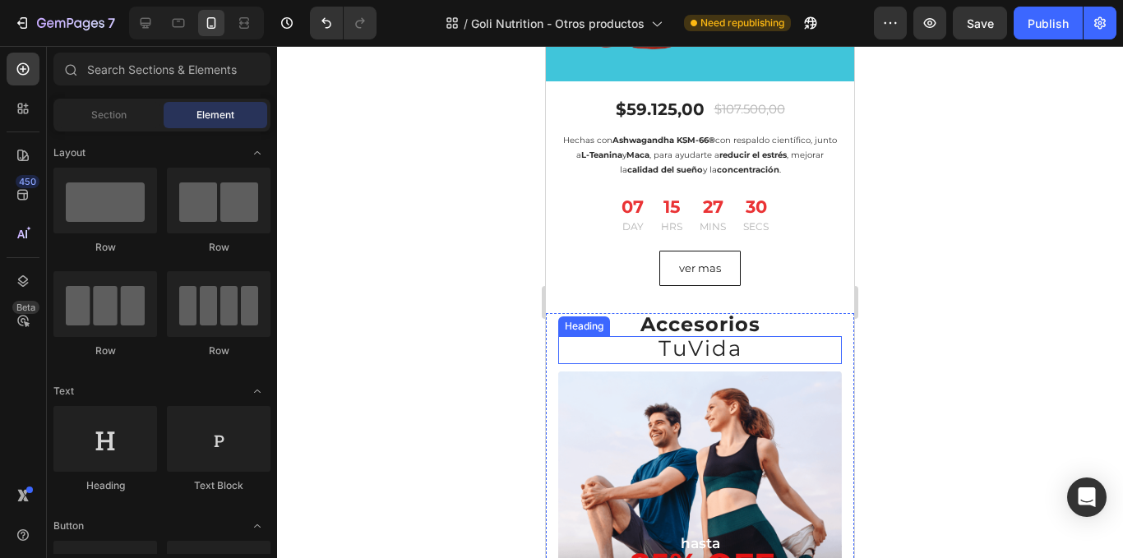
click at [690, 343] on span "TuVida" at bounding box center [701, 349] width 84 height 26
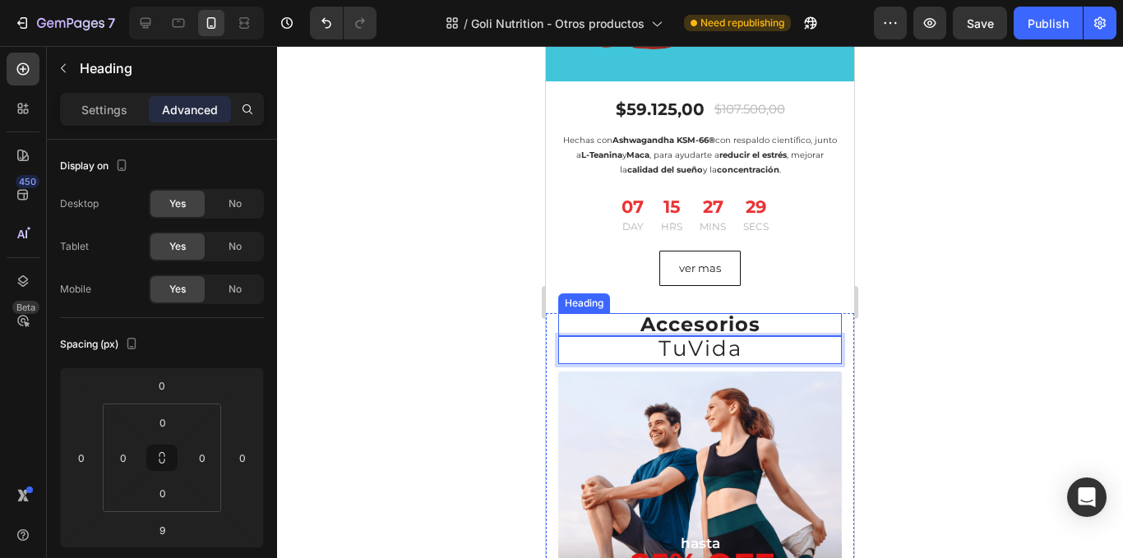
click at [727, 313] on strong "Accesorios" at bounding box center [701, 325] width 120 height 24
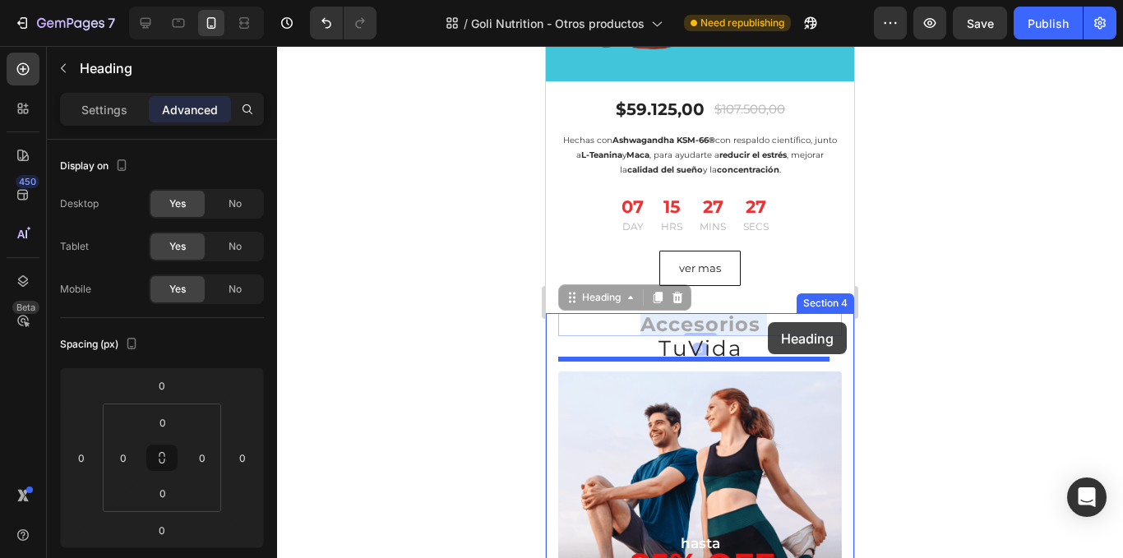
drag, startPoint x: 627, startPoint y: 313, endPoint x: 768, endPoint y: 322, distance: 141.8
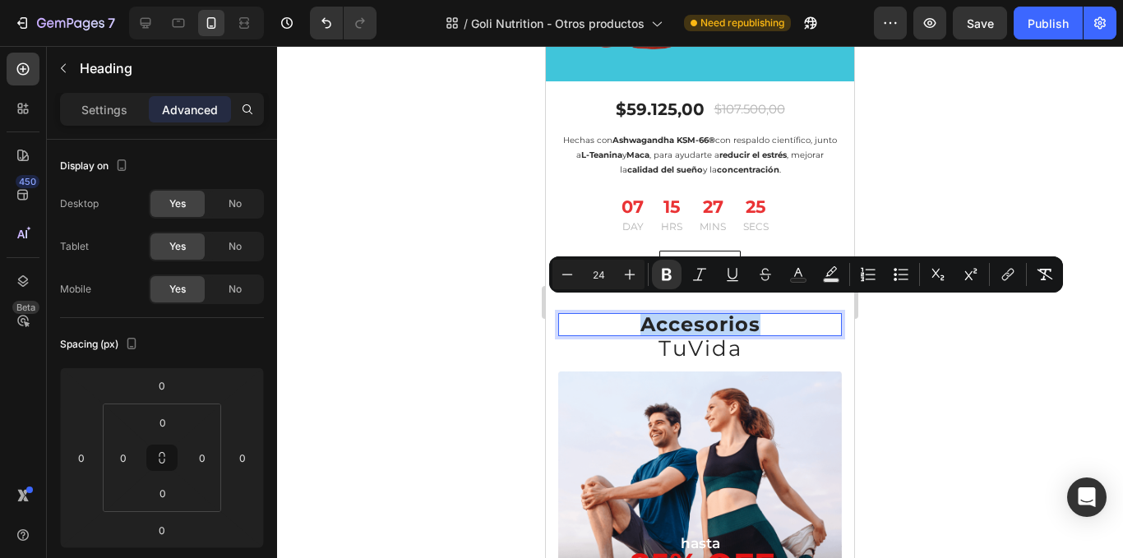
drag, startPoint x: 632, startPoint y: 309, endPoint x: 762, endPoint y: 317, distance: 129.4
click at [762, 317] on p "Accesorios" at bounding box center [700, 325] width 280 height 20
click at [572, 276] on icon "Editor contextual toolbar" at bounding box center [567, 274] width 16 height 16
type input "23"
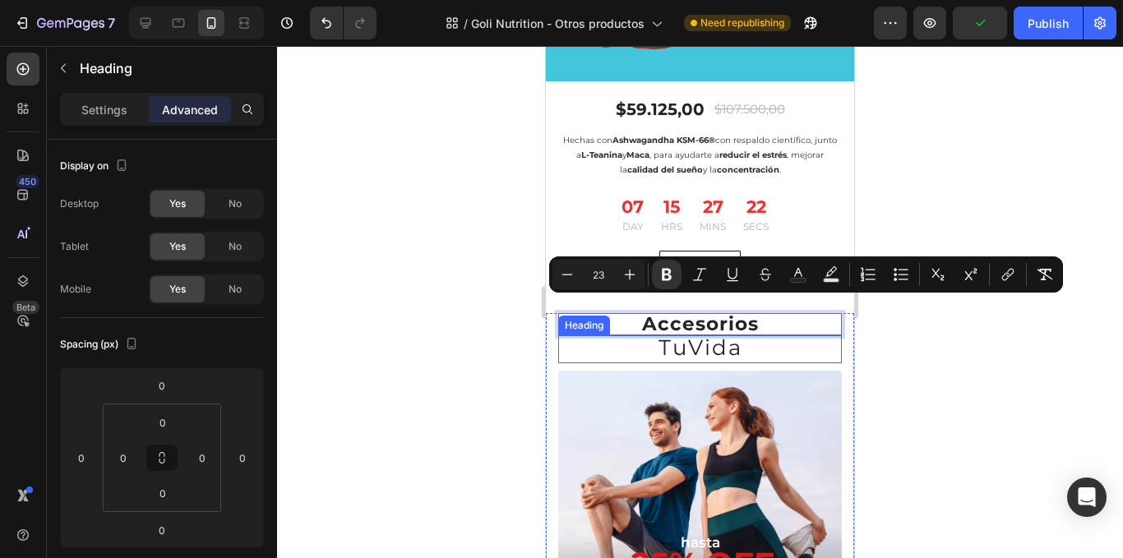
drag, startPoint x: 698, startPoint y: 339, endPoint x: 687, endPoint y: 341, distance: 11.8
click at [697, 339] on span "TuVida" at bounding box center [701, 348] width 84 height 26
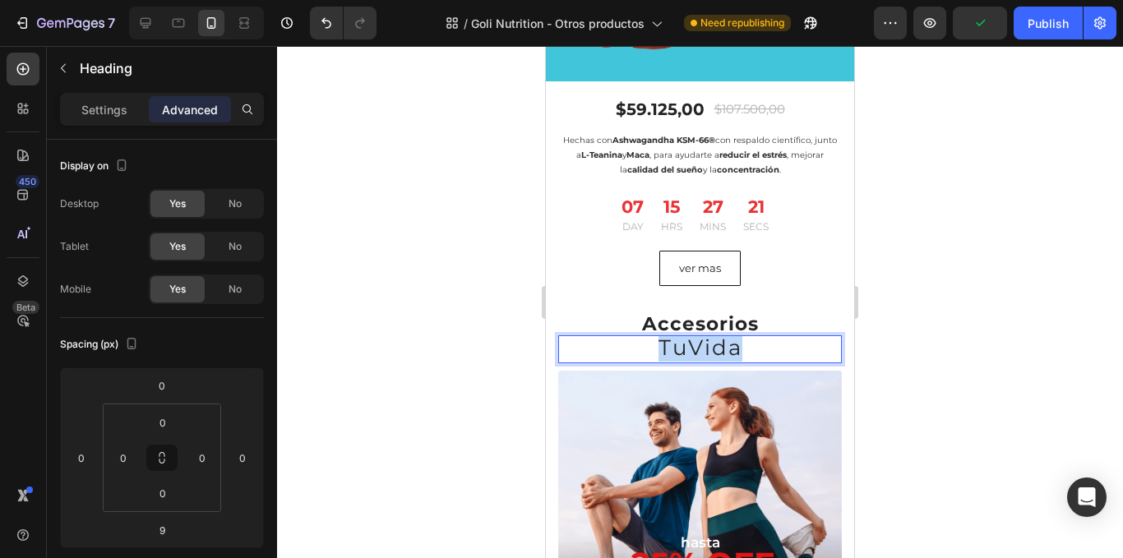
drag, startPoint x: 659, startPoint y: 335, endPoint x: 734, endPoint y: 339, distance: 75.8
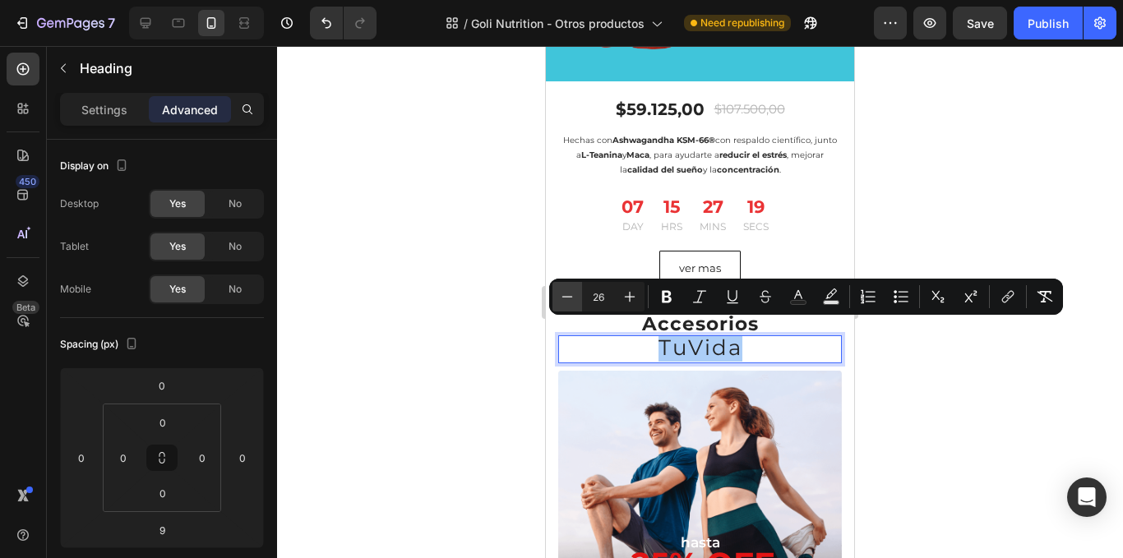
click at [581, 299] on button "Minus" at bounding box center [568, 297] width 30 height 30
click at [578, 299] on button "Minus" at bounding box center [568, 297] width 30 height 30
type input "24"
click at [493, 234] on div at bounding box center [700, 302] width 846 height 512
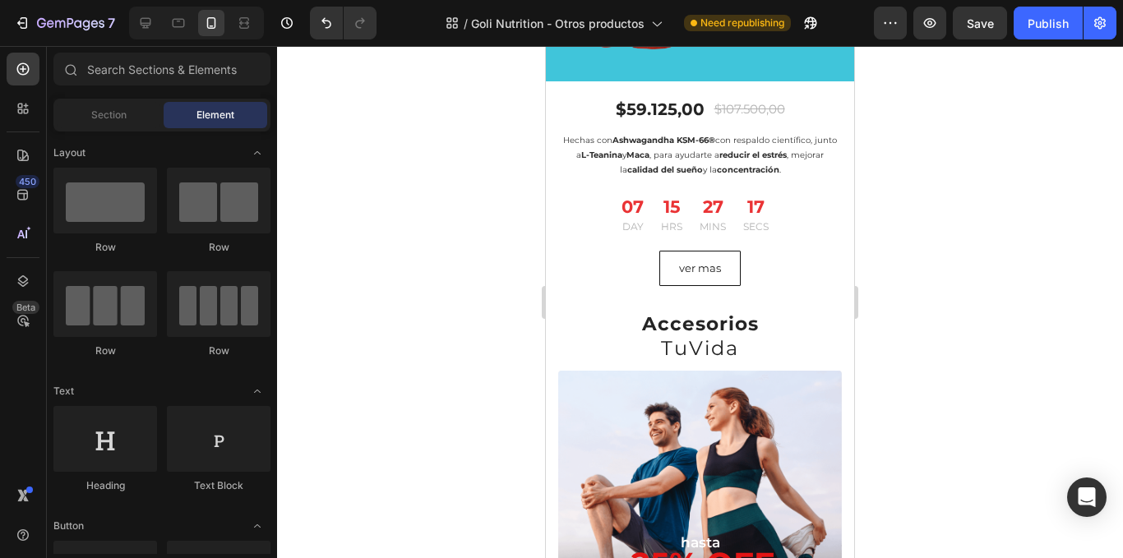
click at [979, 241] on div at bounding box center [700, 302] width 846 height 512
click at [745, 287] on div "¡Descuento exclusivo! 45% OFF Heading $59.125,00 (P) Price (P) Price $107.500,0…" at bounding box center [700, 204] width 308 height 218
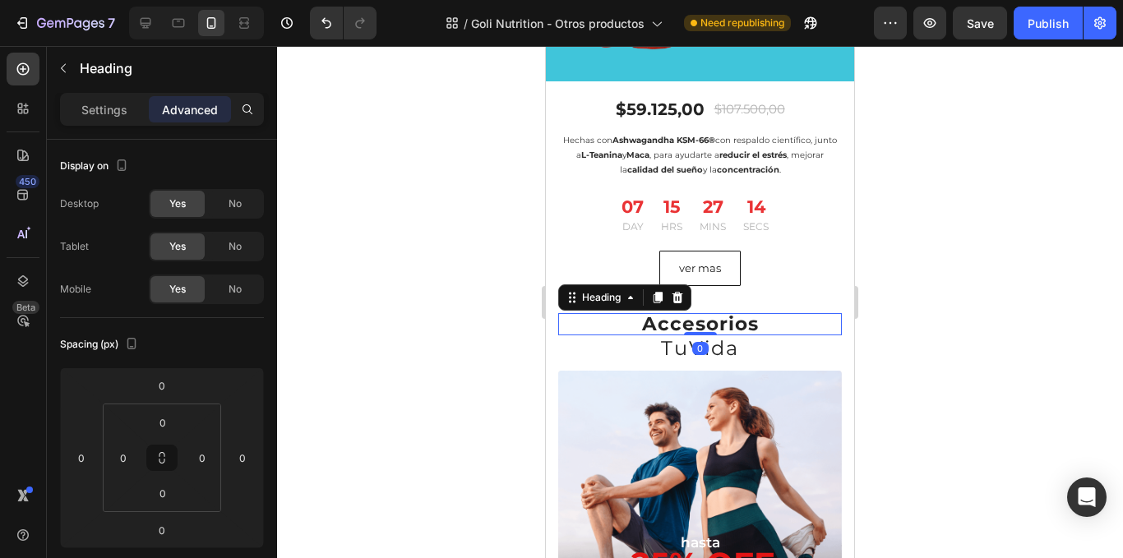
click at [941, 224] on div at bounding box center [700, 302] width 846 height 512
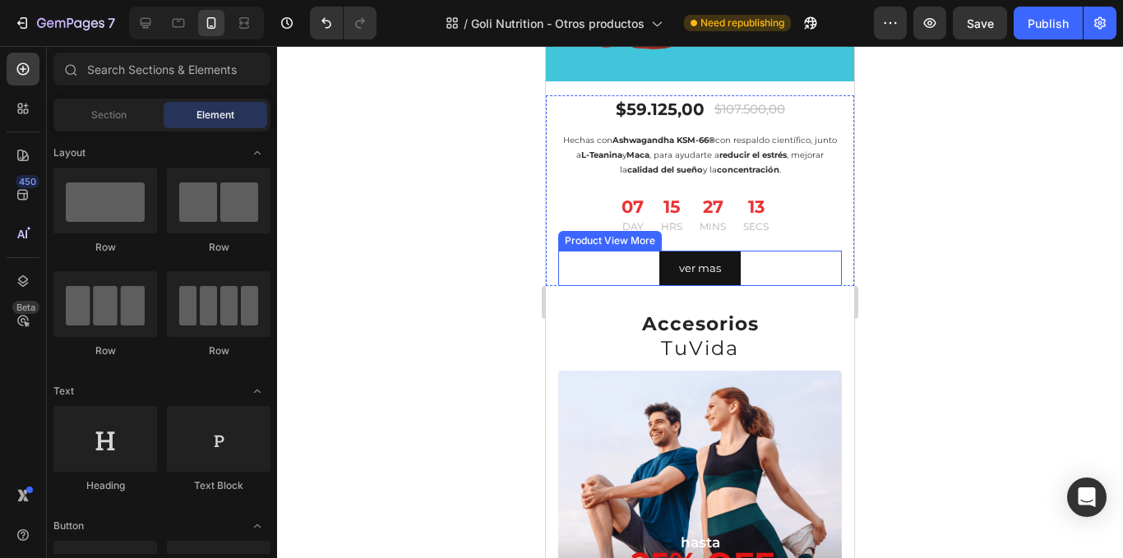
click at [728, 251] on button "Ver mas" at bounding box center [700, 268] width 81 height 35
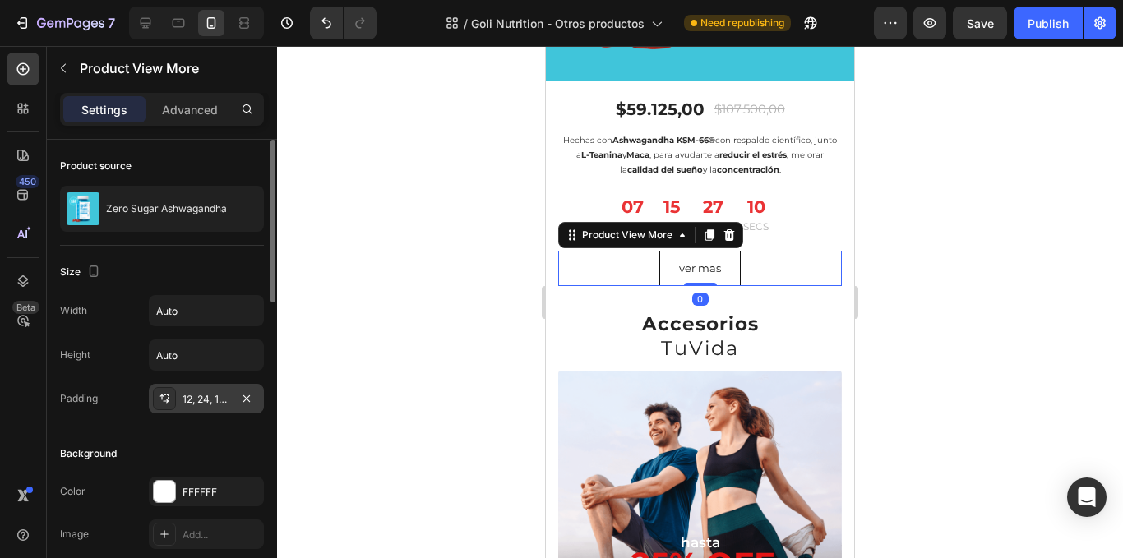
click at [204, 394] on div "12, 24, 12, 24" at bounding box center [207, 399] width 48 height 15
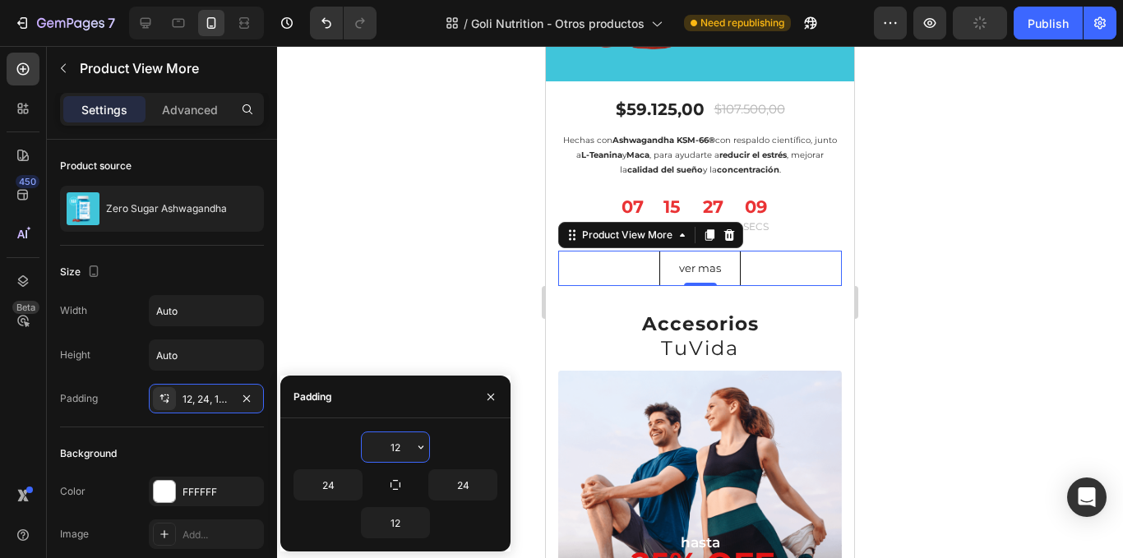
click at [405, 447] on input "12" at bounding box center [395, 448] width 67 height 30
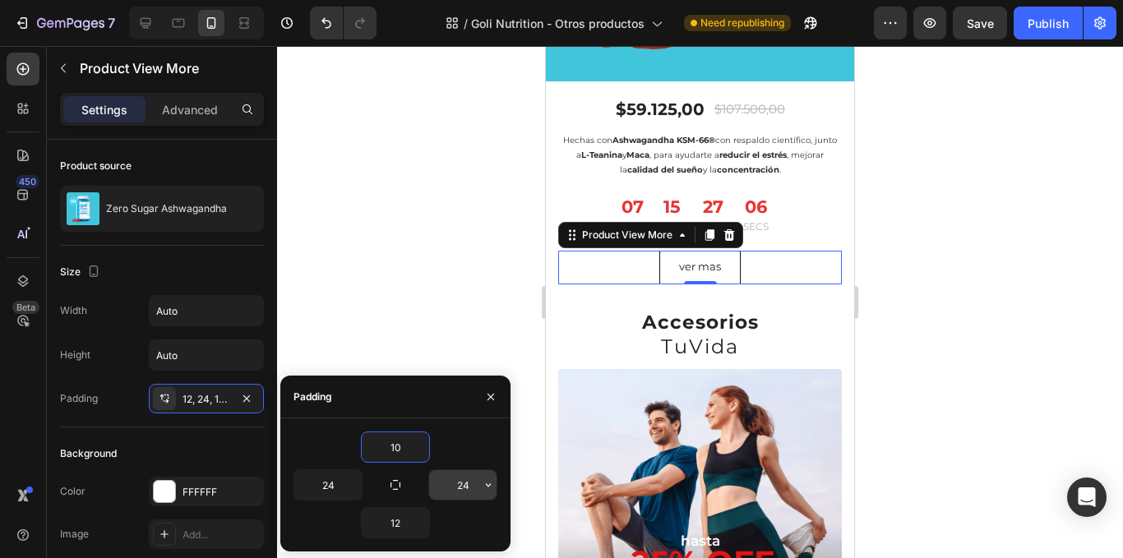
type input "1"
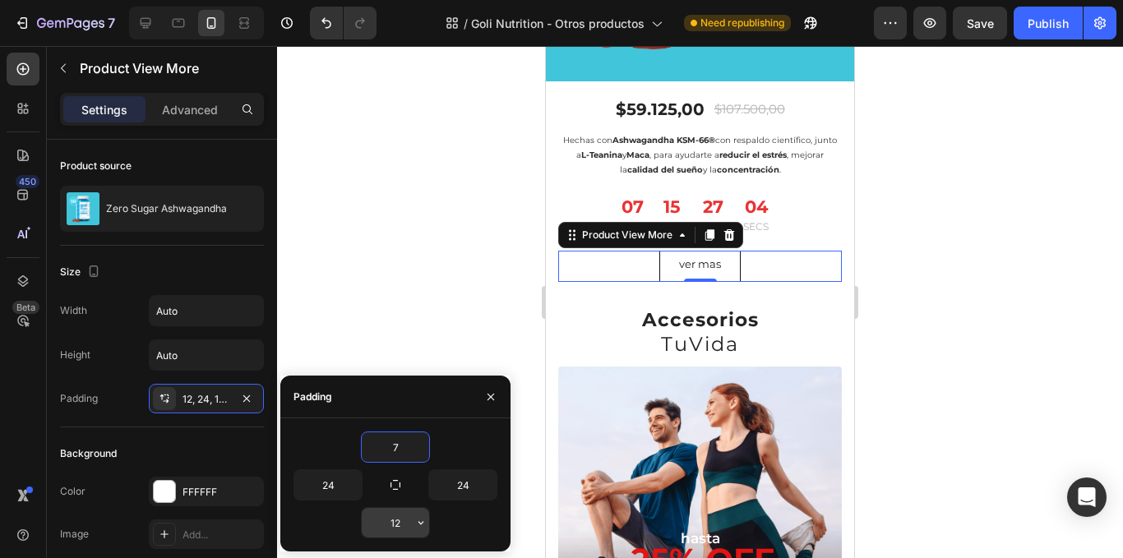
type input "7"
click at [408, 523] on input "12" at bounding box center [395, 523] width 67 height 30
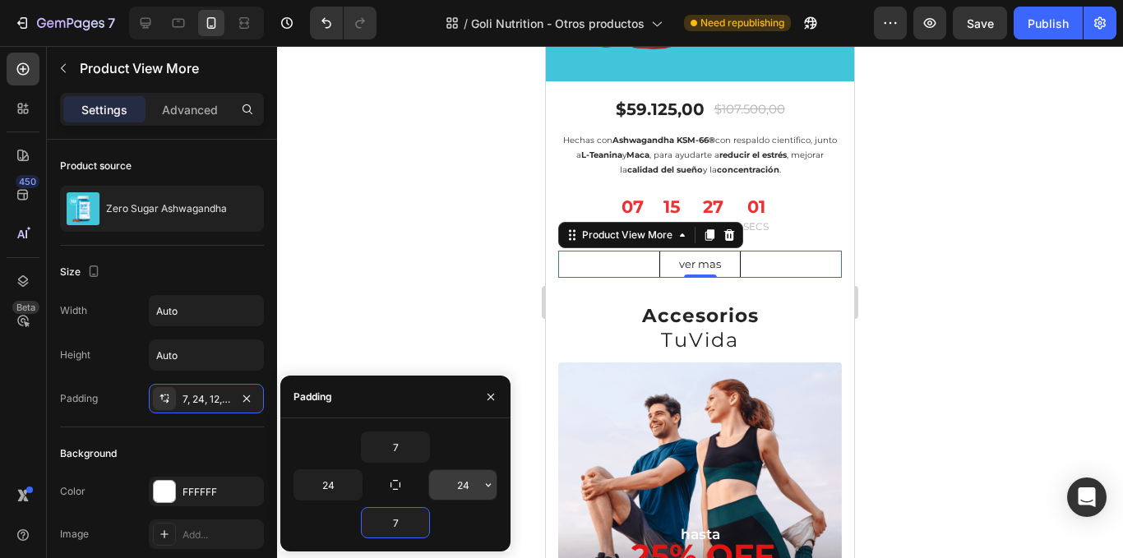
type input "7"
drag, startPoint x: 464, startPoint y: 480, endPoint x: 478, endPoint y: 480, distance: 14.0
click at [466, 480] on input "24" at bounding box center [462, 485] width 67 height 30
type input "20"
click at [336, 484] on input "24" at bounding box center [327, 485] width 67 height 30
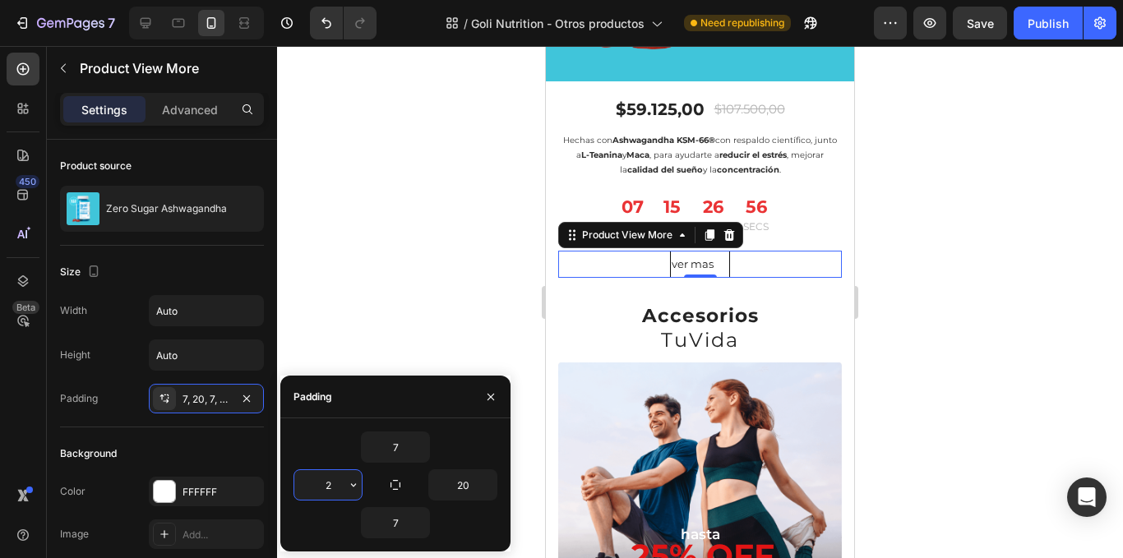
type input "20"
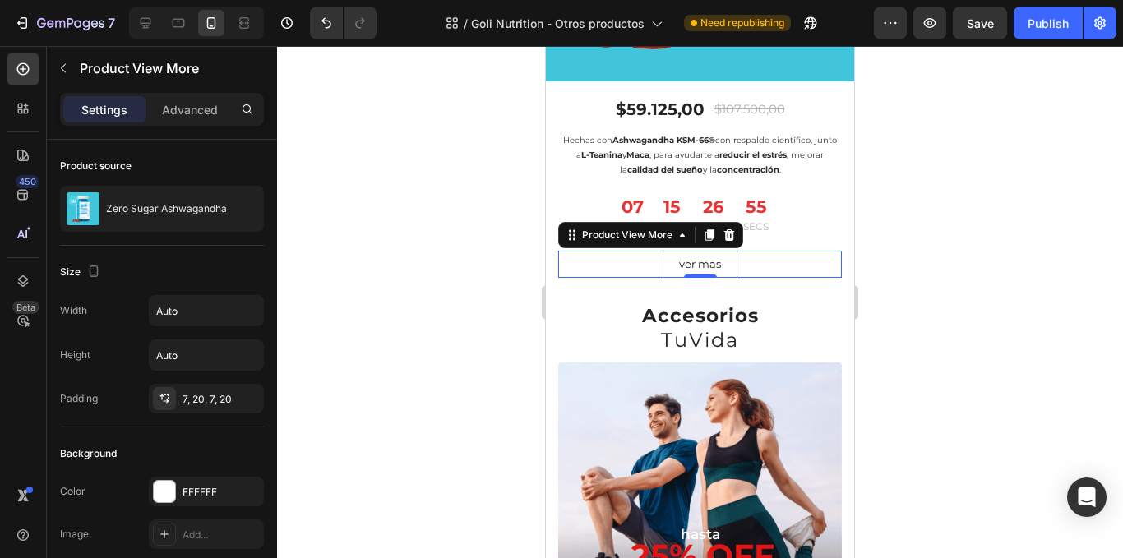
click at [378, 271] on div at bounding box center [700, 302] width 846 height 512
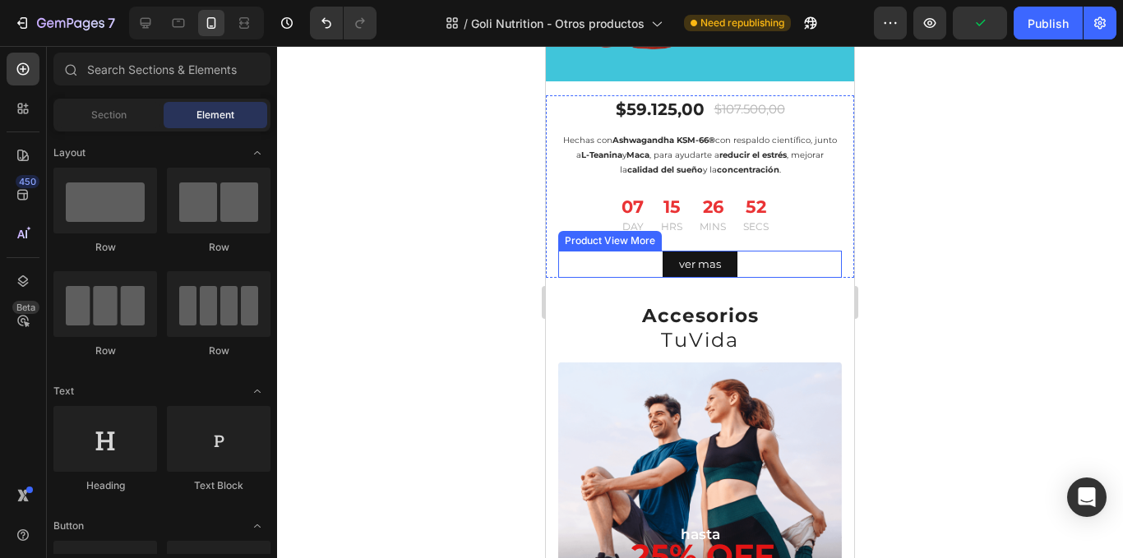
click at [663, 263] on button "Ver mas" at bounding box center [700, 264] width 75 height 26
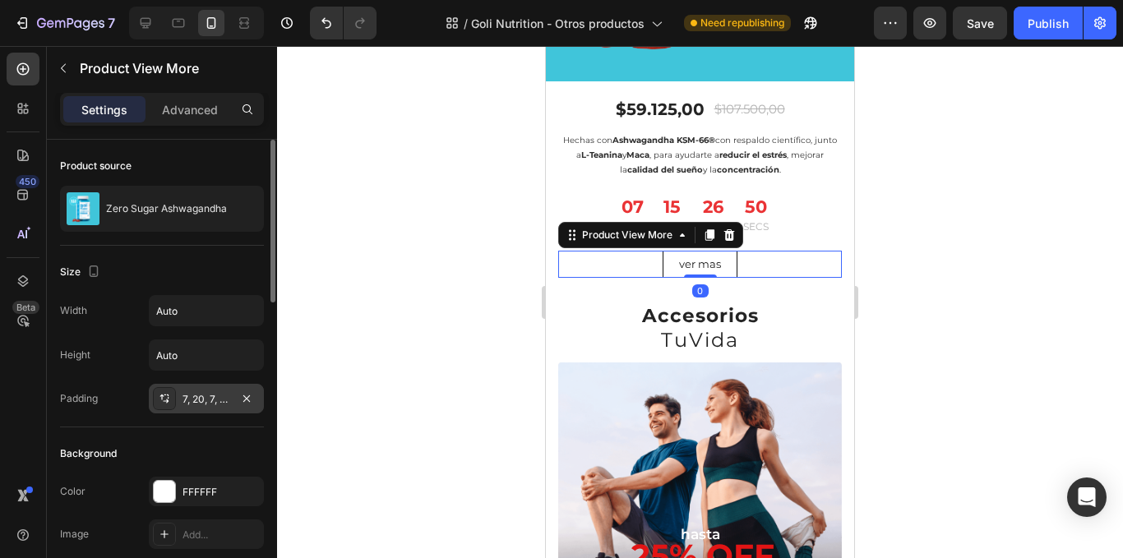
click at [220, 405] on div "7, 20, 7, 20" at bounding box center [207, 399] width 48 height 15
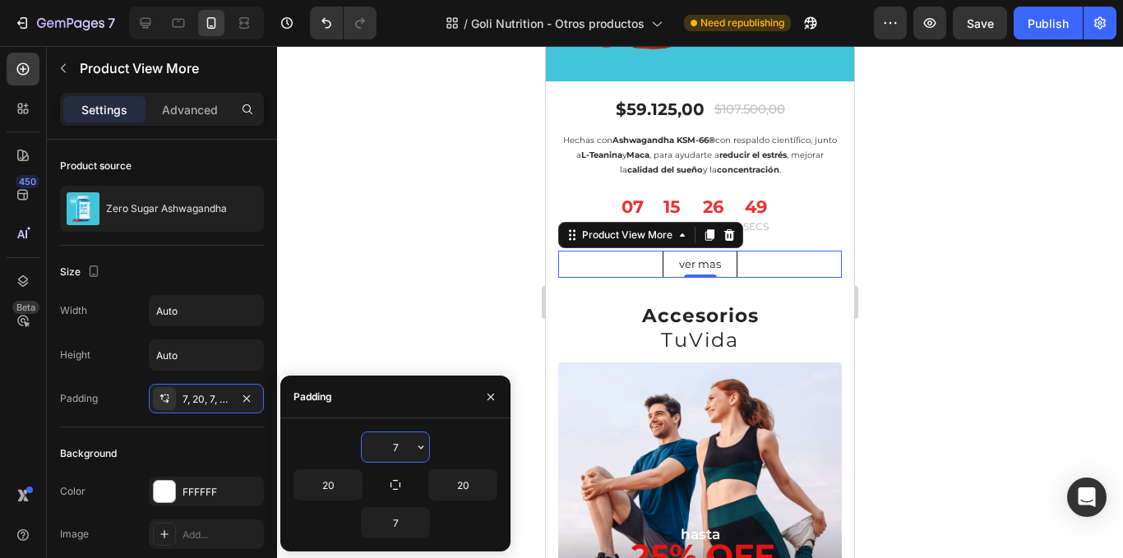
click at [406, 446] on input "7" at bounding box center [395, 448] width 67 height 30
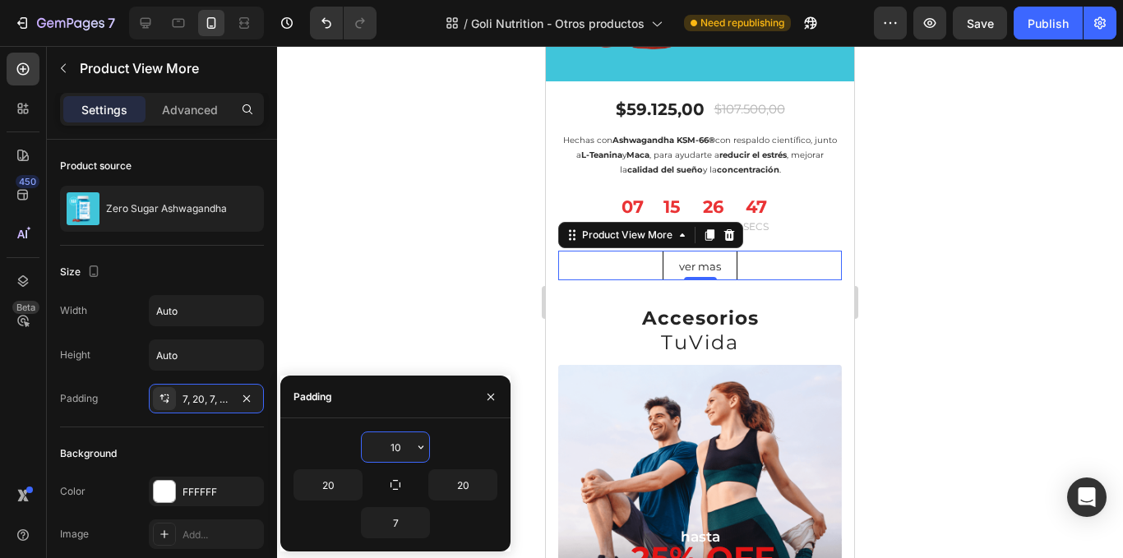
type input "1"
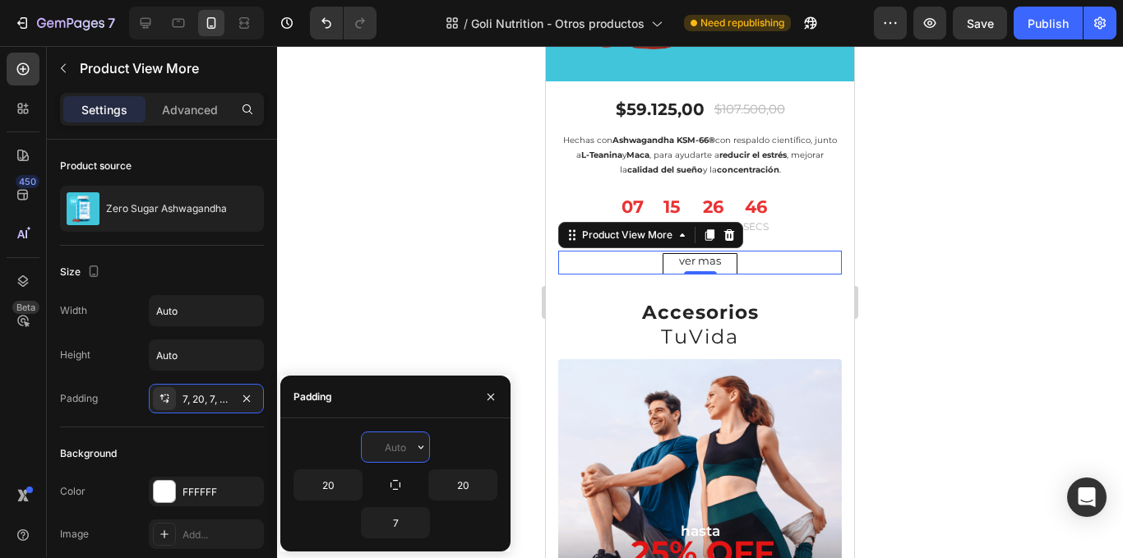
type input "8"
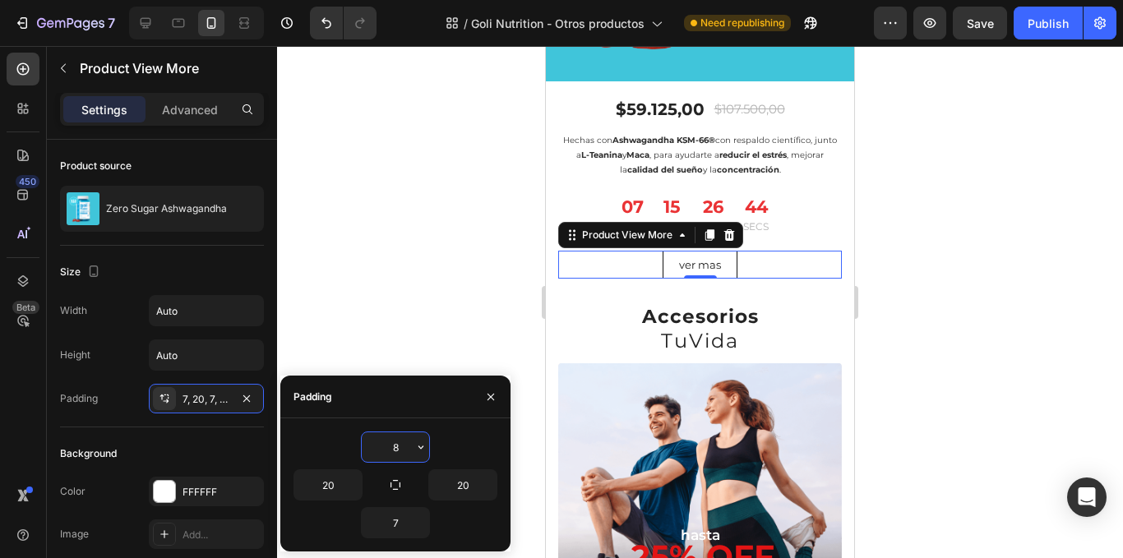
click at [394, 454] on input "8" at bounding box center [395, 448] width 67 height 30
type input "9"
click at [393, 523] on input "7" at bounding box center [395, 523] width 67 height 30
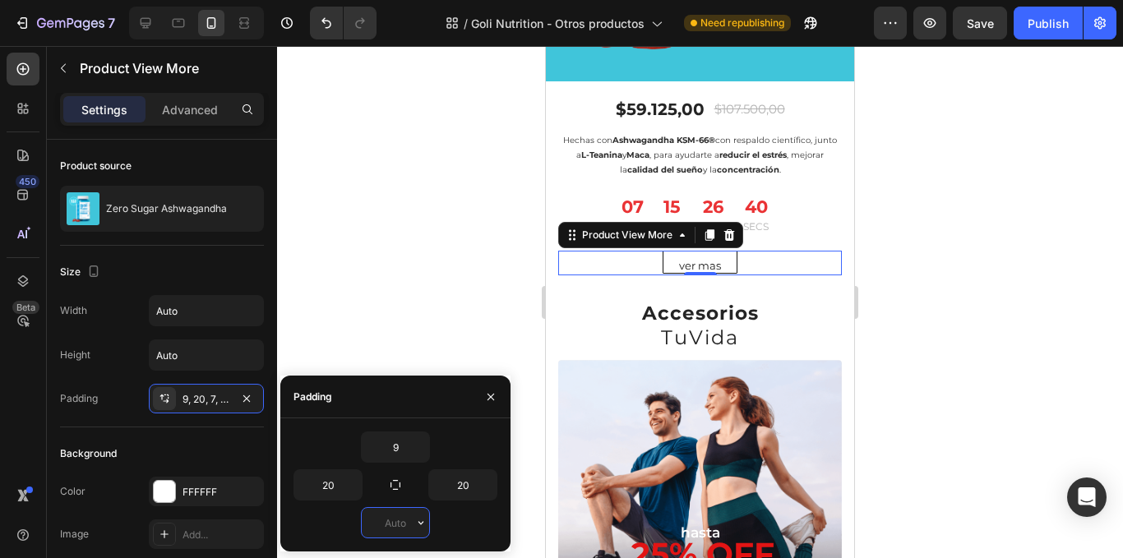
type input "9"
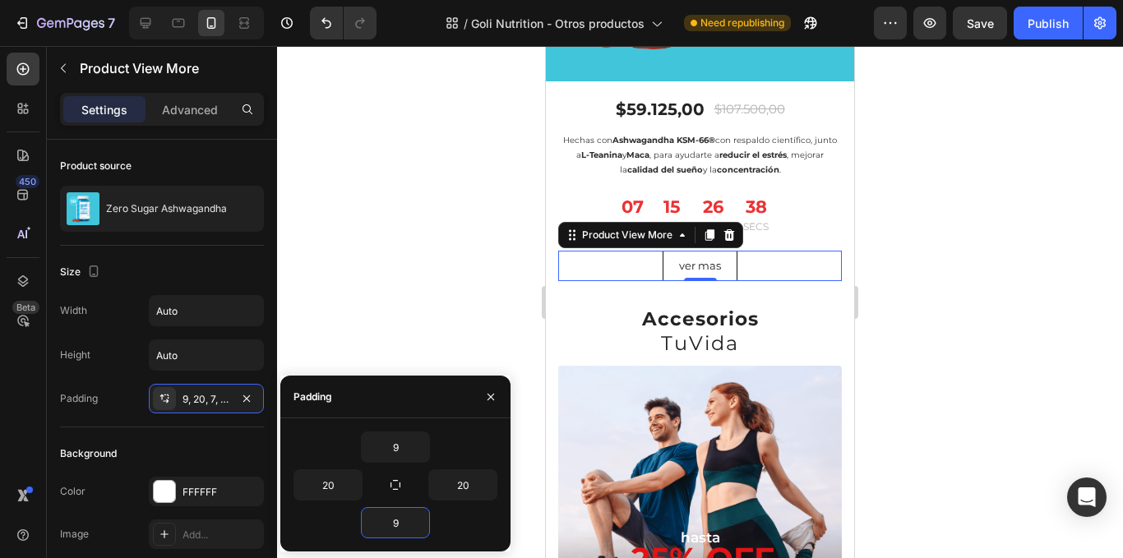
click at [438, 262] on div at bounding box center [700, 302] width 846 height 512
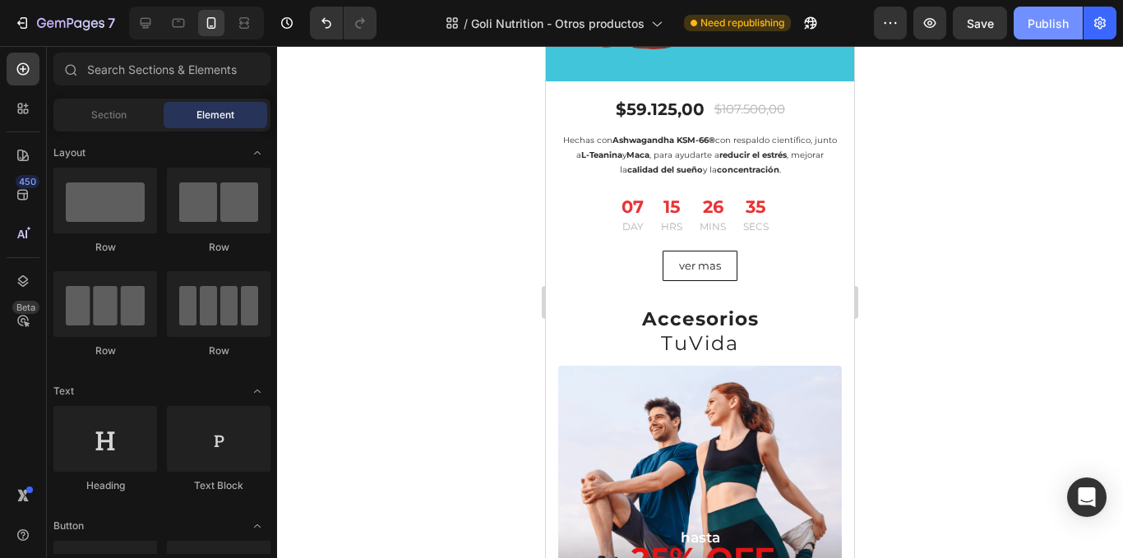
click at [1030, 30] on div "Publish" at bounding box center [1048, 23] width 41 height 17
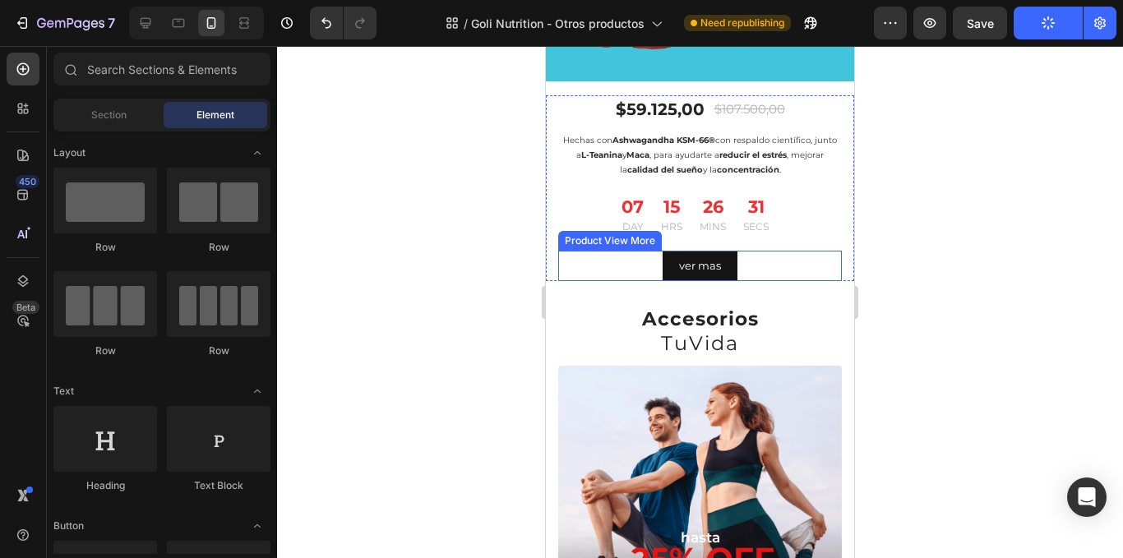
click at [726, 261] on button "Ver mas" at bounding box center [700, 266] width 75 height 30
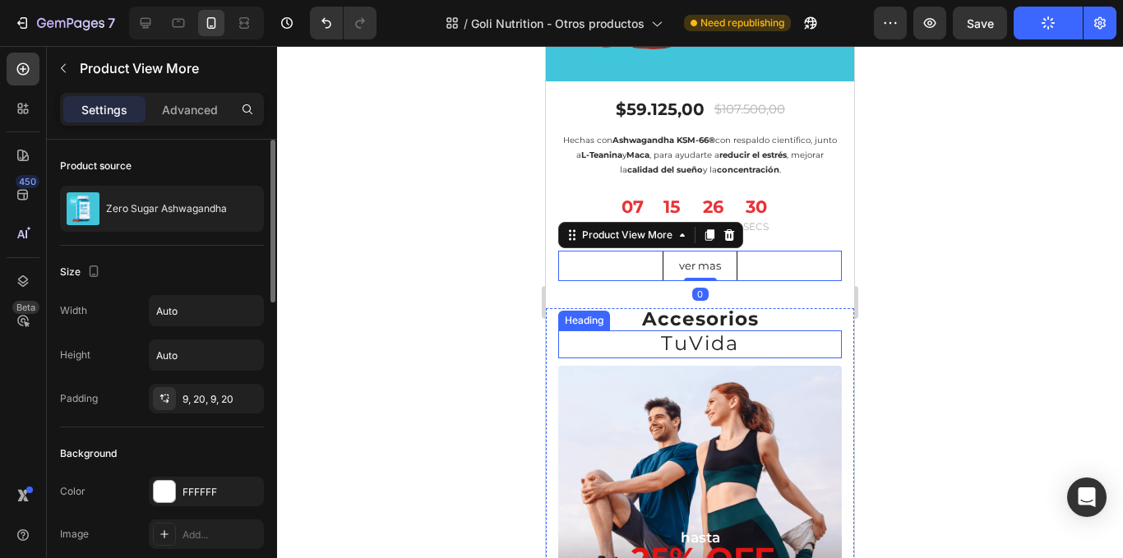
scroll to position [247, 0]
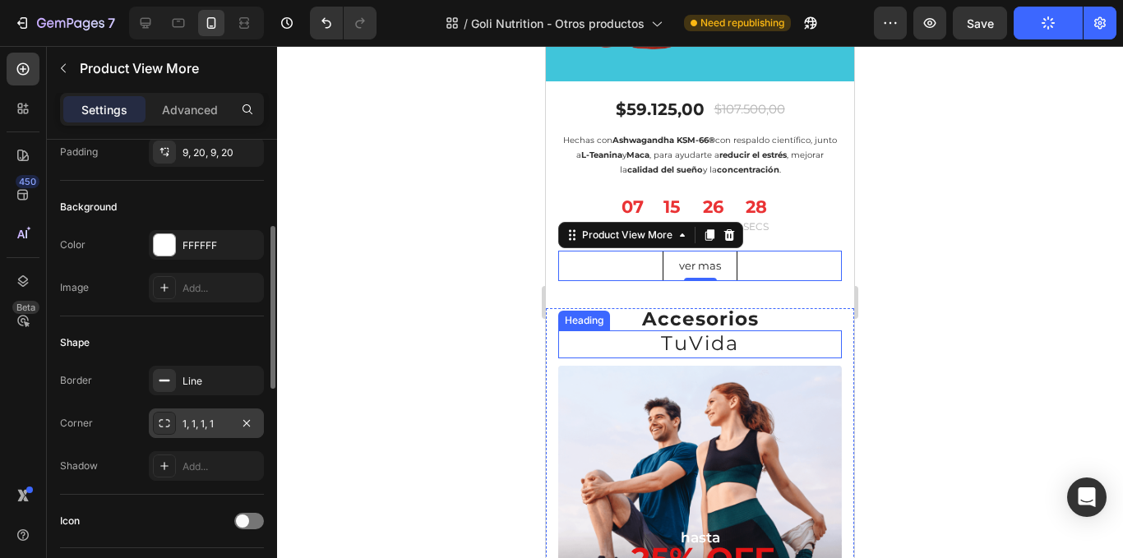
click at [181, 417] on div "1, 1, 1, 1" at bounding box center [206, 424] width 115 height 30
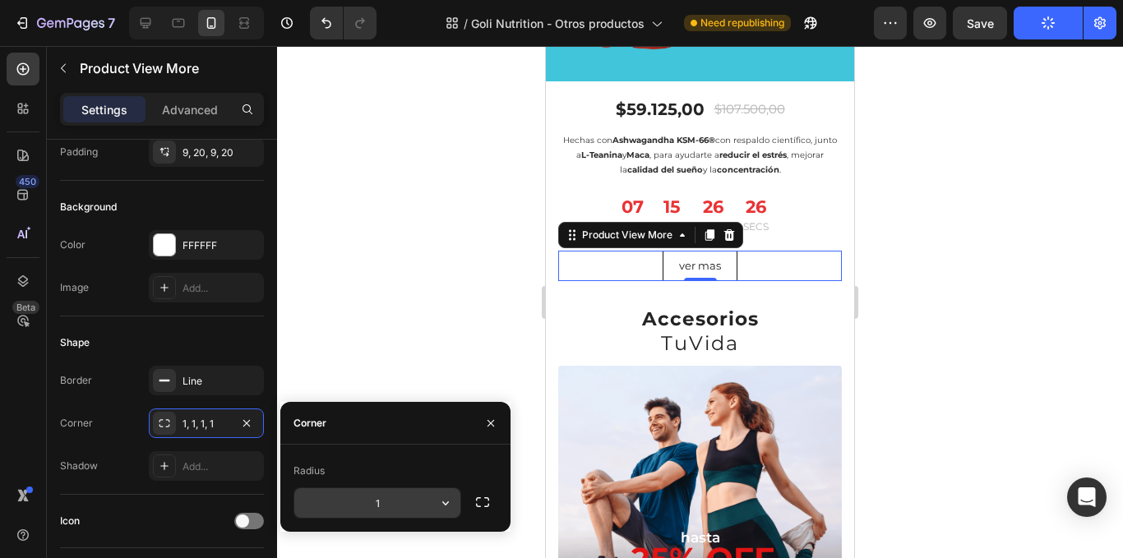
click at [380, 490] on input "1" at bounding box center [377, 504] width 166 height 30
type input "3"
click at [457, 284] on div at bounding box center [700, 302] width 846 height 512
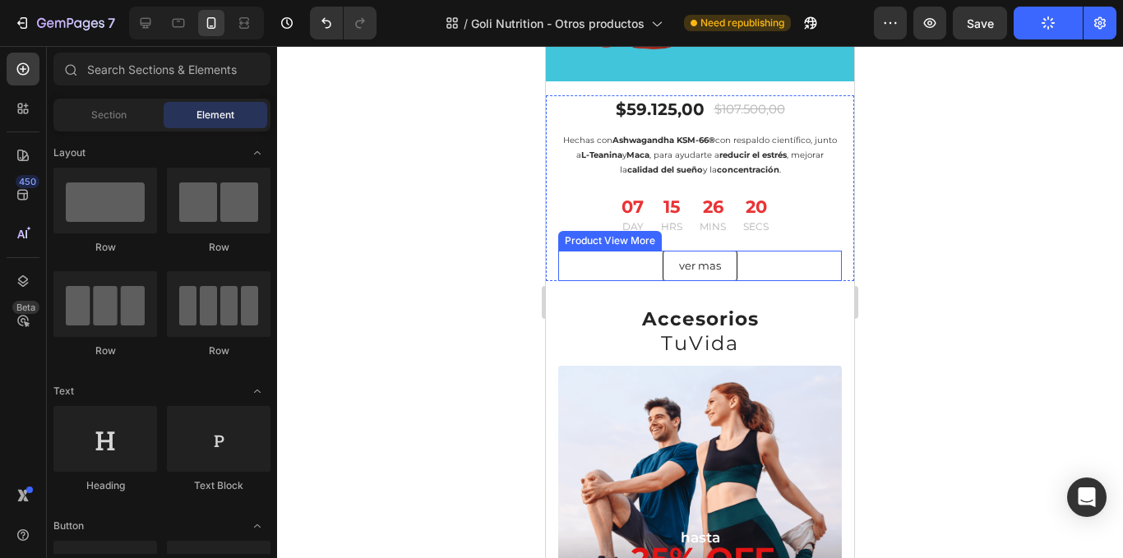
click at [748, 261] on div "Ver mas" at bounding box center [700, 266] width 284 height 30
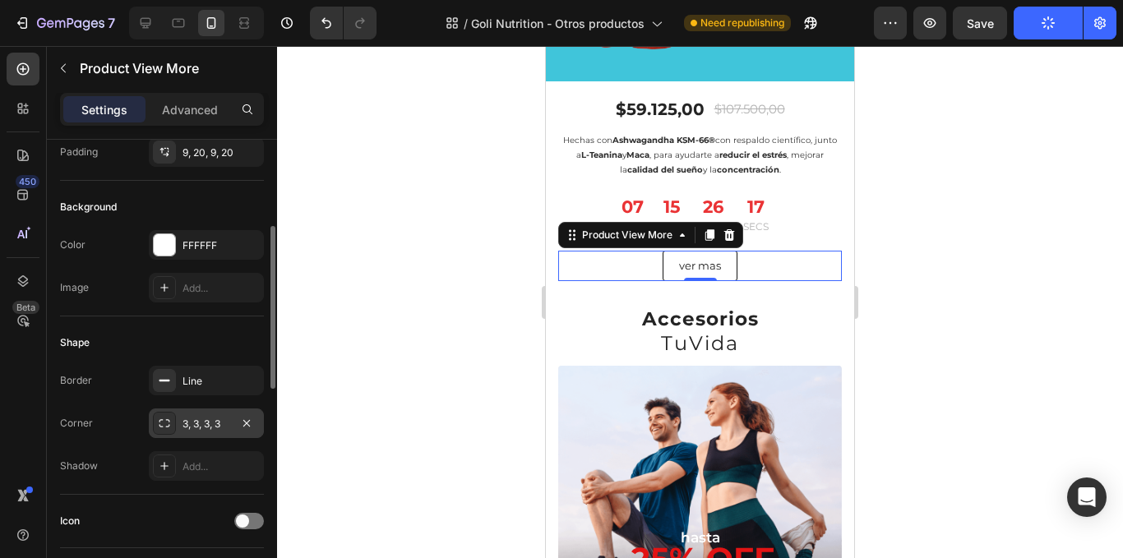
click at [202, 435] on div "3, 3, 3, 3" at bounding box center [206, 424] width 115 height 30
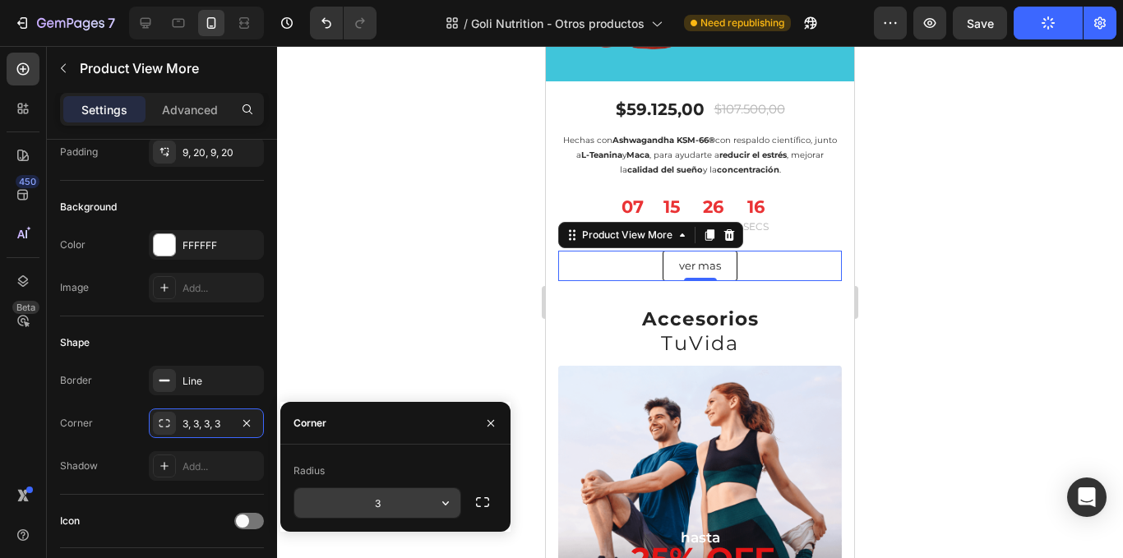
click at [396, 500] on input "3" at bounding box center [377, 504] width 166 height 30
type input "2"
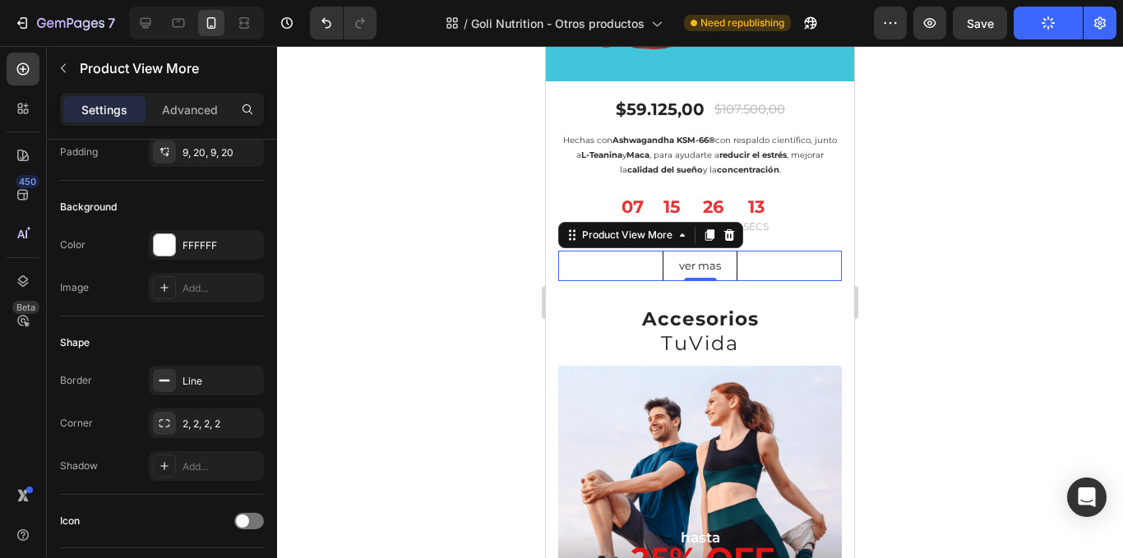
click at [452, 339] on div at bounding box center [700, 302] width 846 height 512
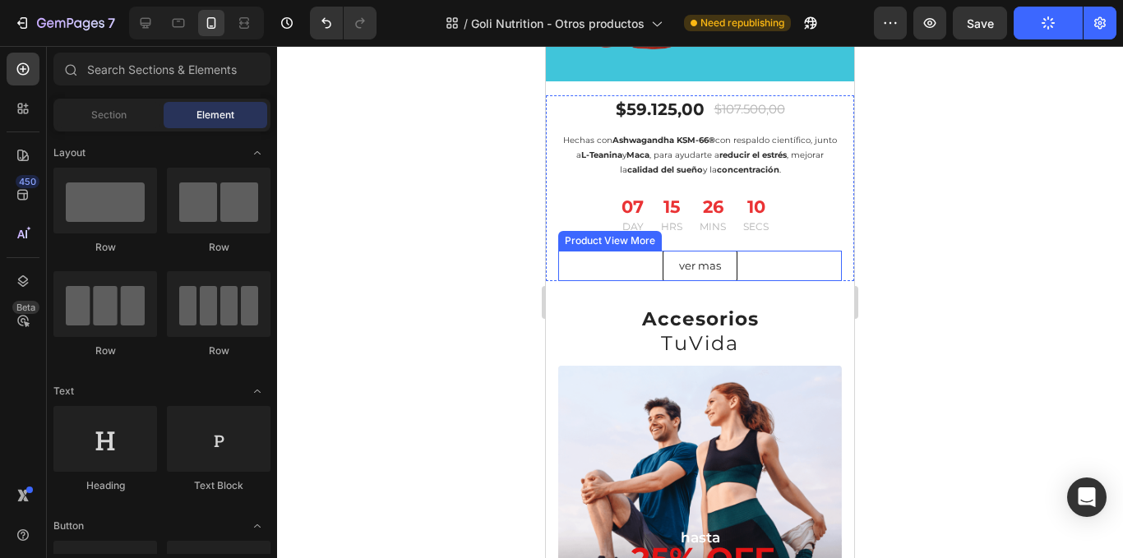
click at [730, 256] on button "Ver mas" at bounding box center [700, 266] width 75 height 30
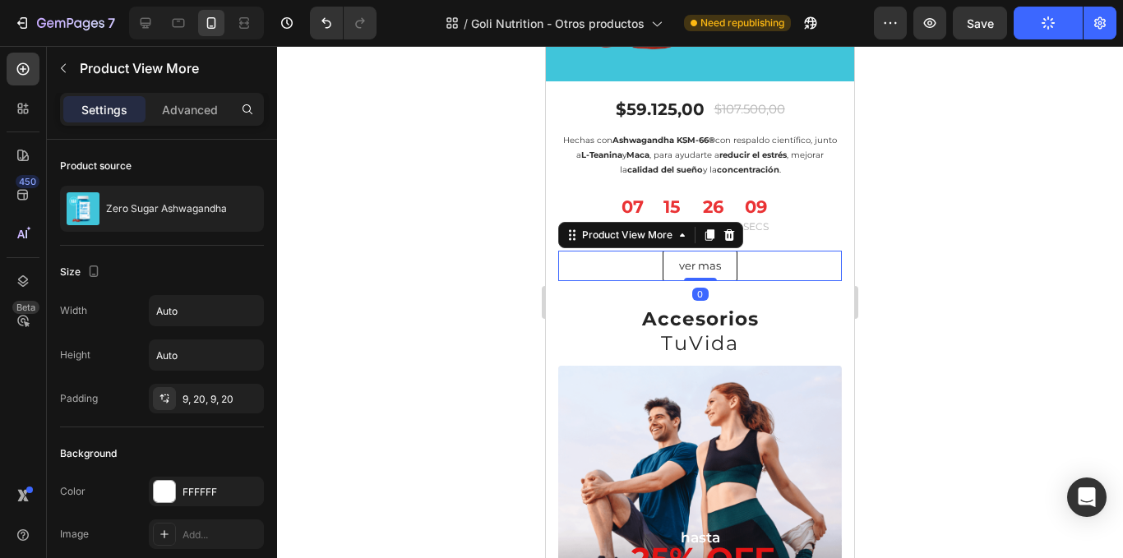
click at [964, 249] on div at bounding box center [700, 302] width 846 height 512
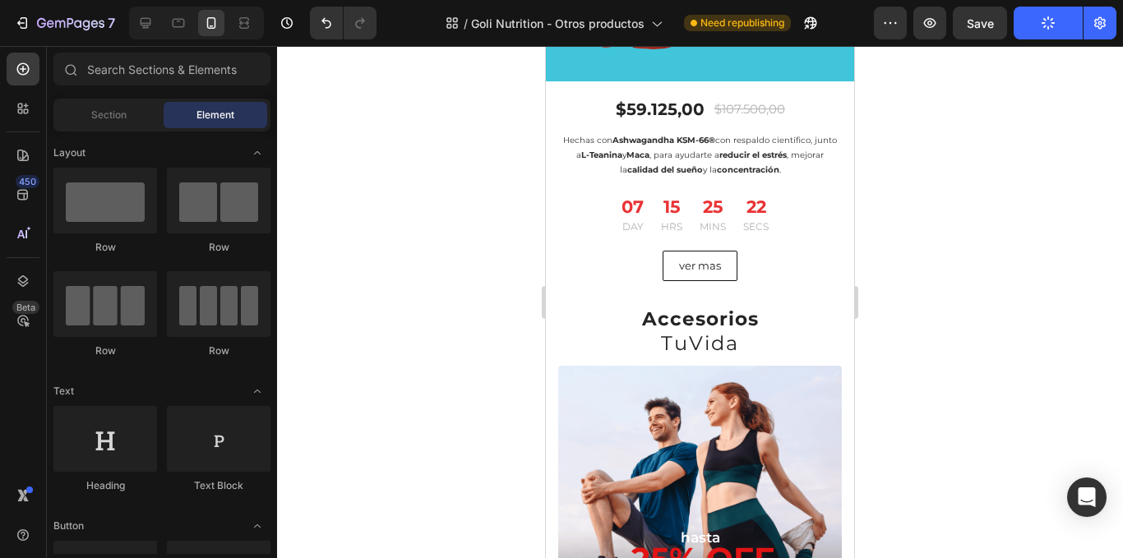
click at [1034, 52] on div at bounding box center [700, 302] width 846 height 512
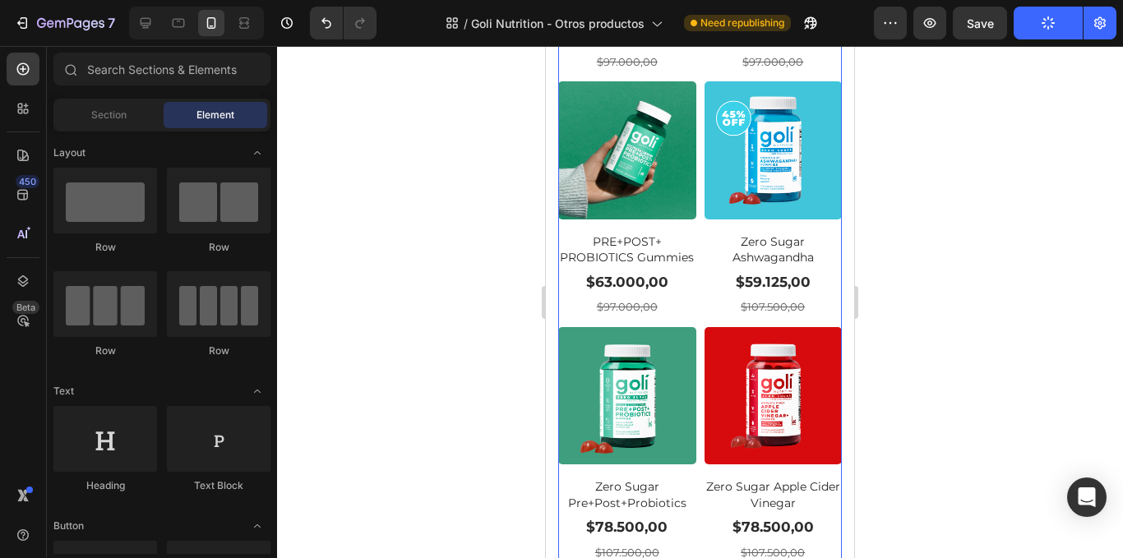
scroll to position [1638, 0]
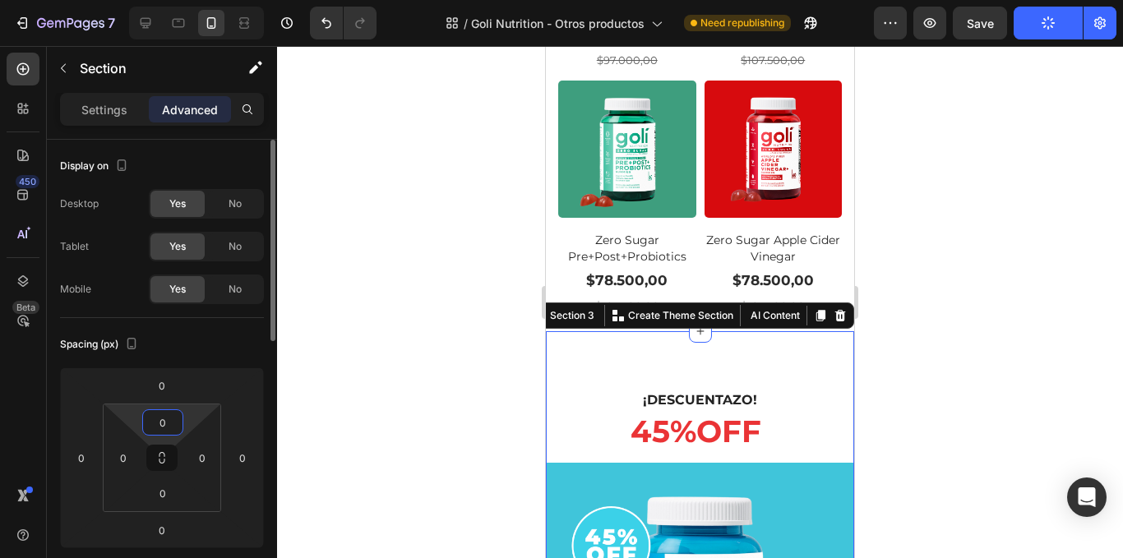
click at [171, 412] on input "0" at bounding box center [162, 422] width 33 height 25
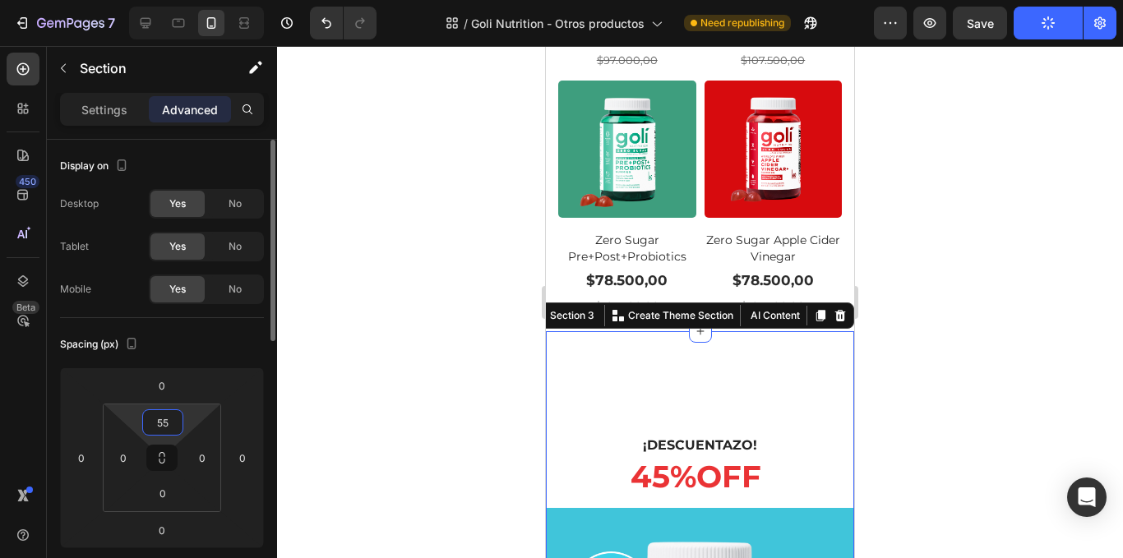
type input "5"
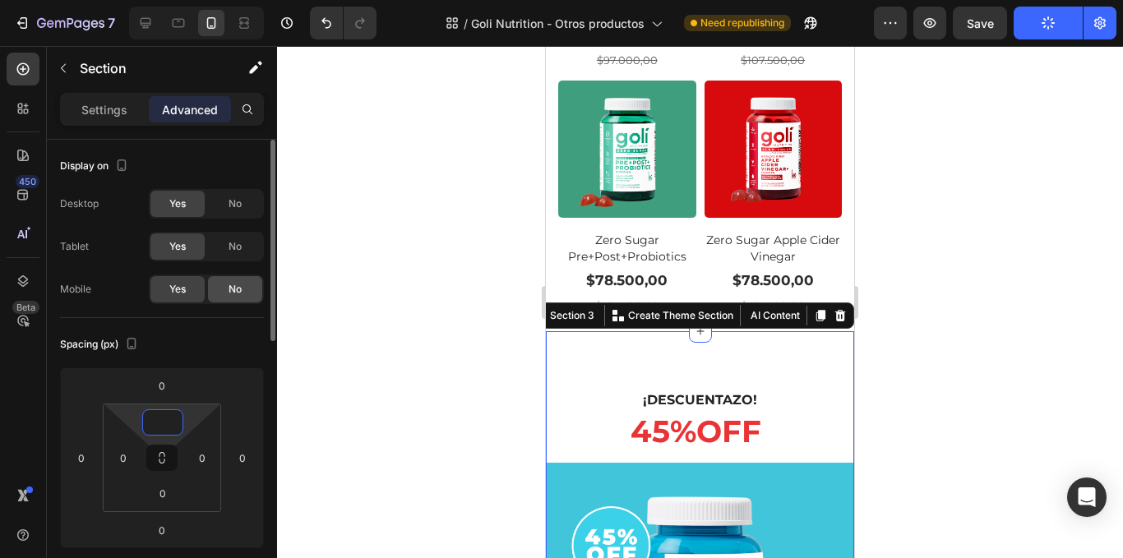
click at [237, 291] on span "No" at bounding box center [235, 289] width 13 height 15
type input "0"
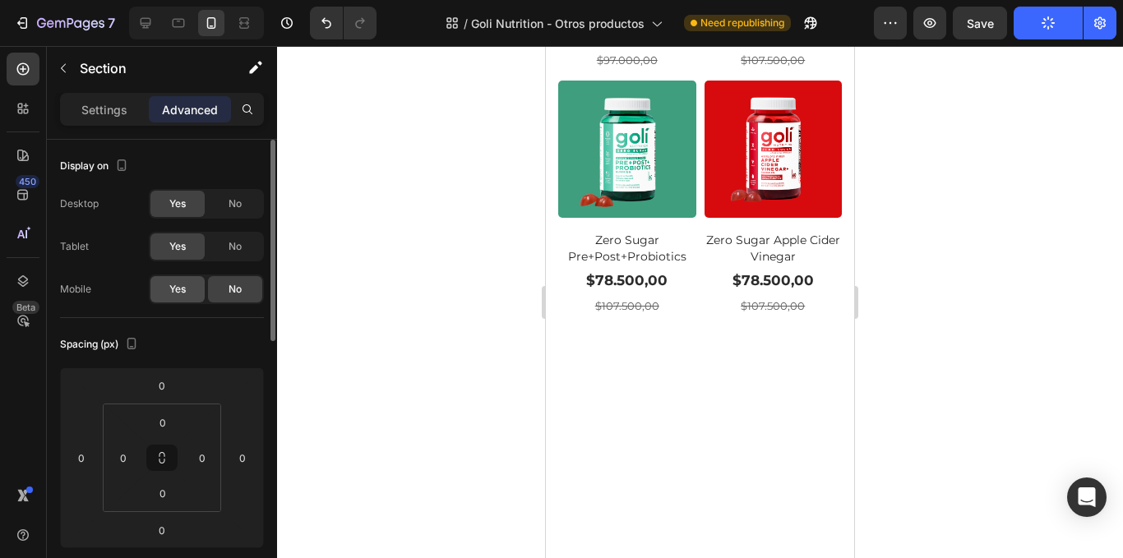
click at [186, 288] on span "Yes" at bounding box center [177, 289] width 16 height 15
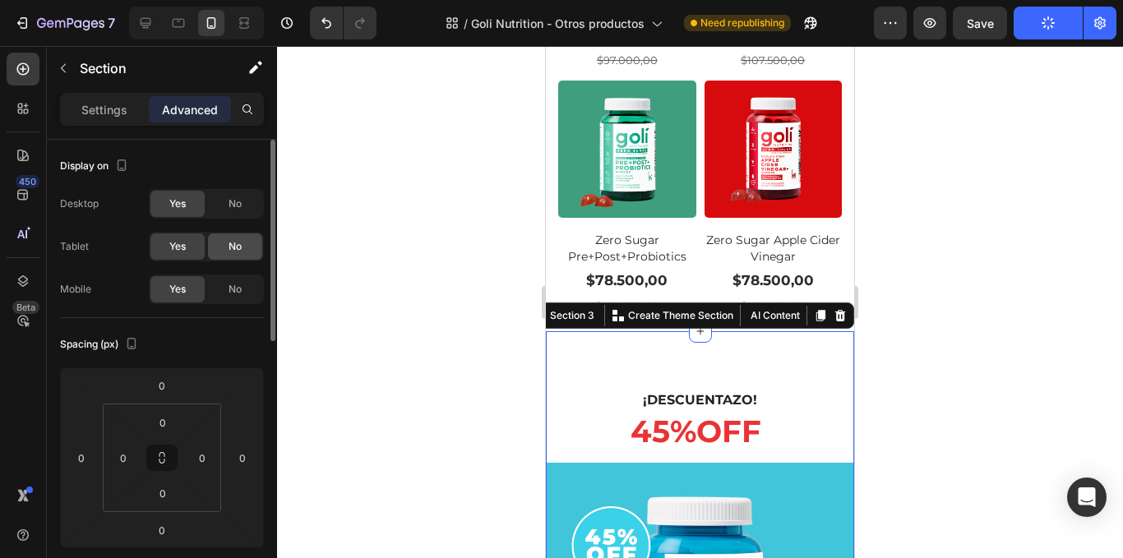
click at [229, 252] on span "No" at bounding box center [235, 246] width 13 height 15
click at [176, 239] on div "Yes" at bounding box center [178, 247] width 54 height 26
click at [397, 181] on div at bounding box center [700, 302] width 846 height 512
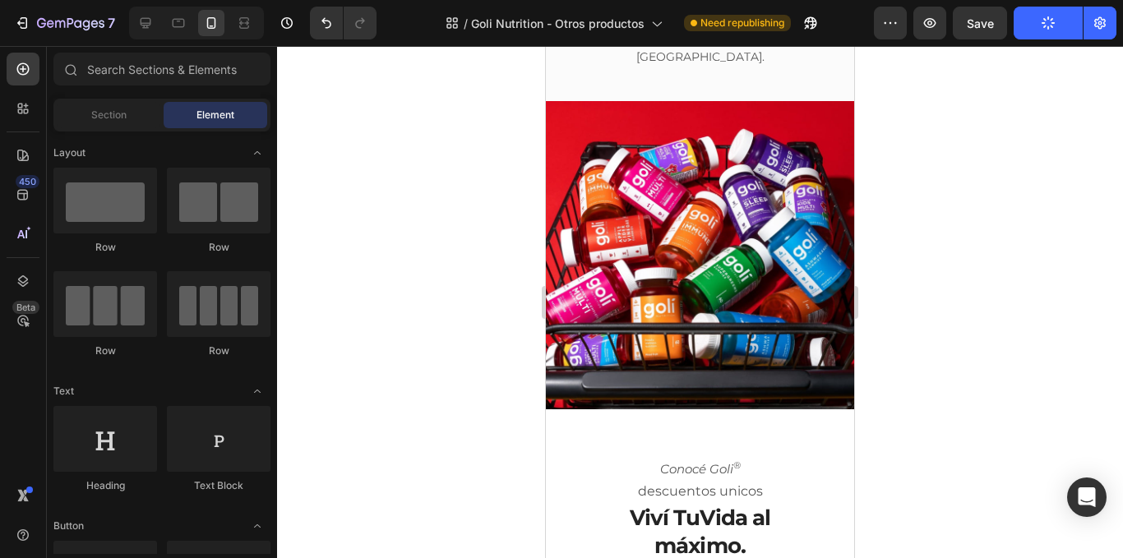
scroll to position [141, 0]
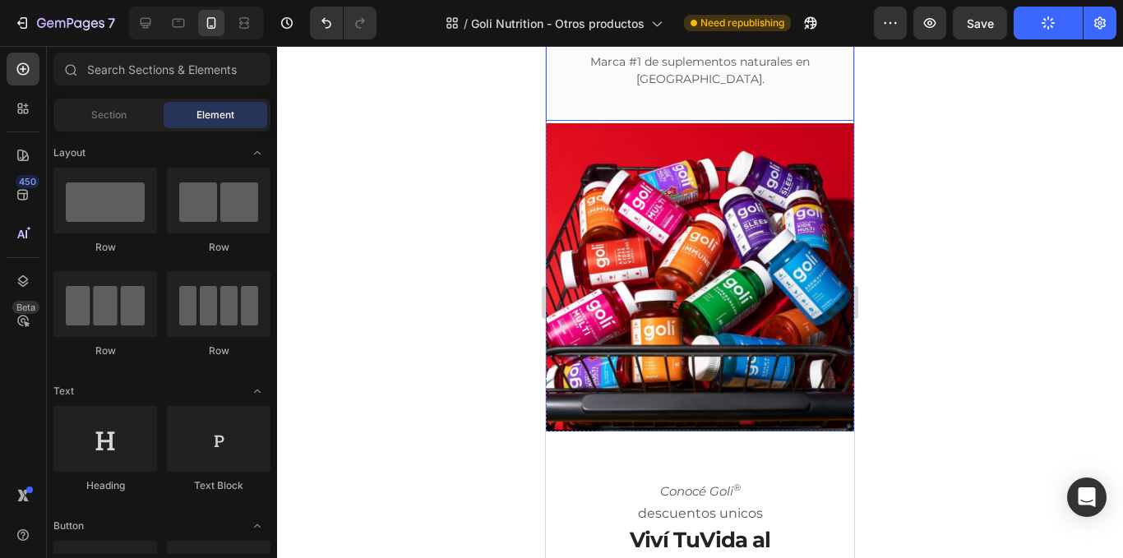
click at [184, 8] on div at bounding box center [196, 23] width 135 height 33
click at [183, 21] on icon at bounding box center [178, 23] width 16 height 16
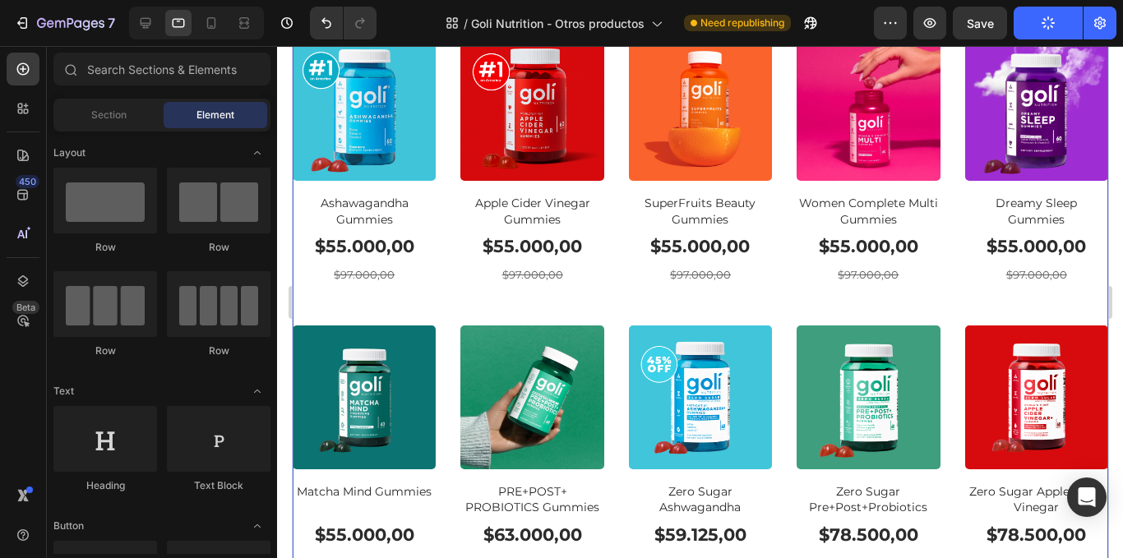
scroll to position [1069, 0]
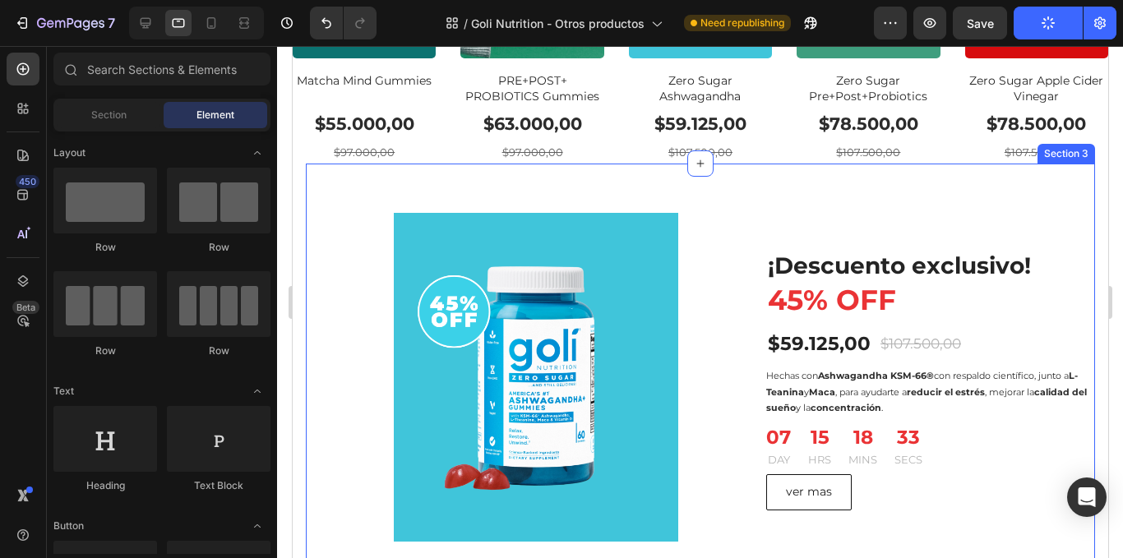
click at [741, 180] on div "¡DESCUENTAZO! 45 % OFF Heading Product Images & Gallery ¡Descuento exclusivo! 4…" at bounding box center [700, 378] width 790 height 428
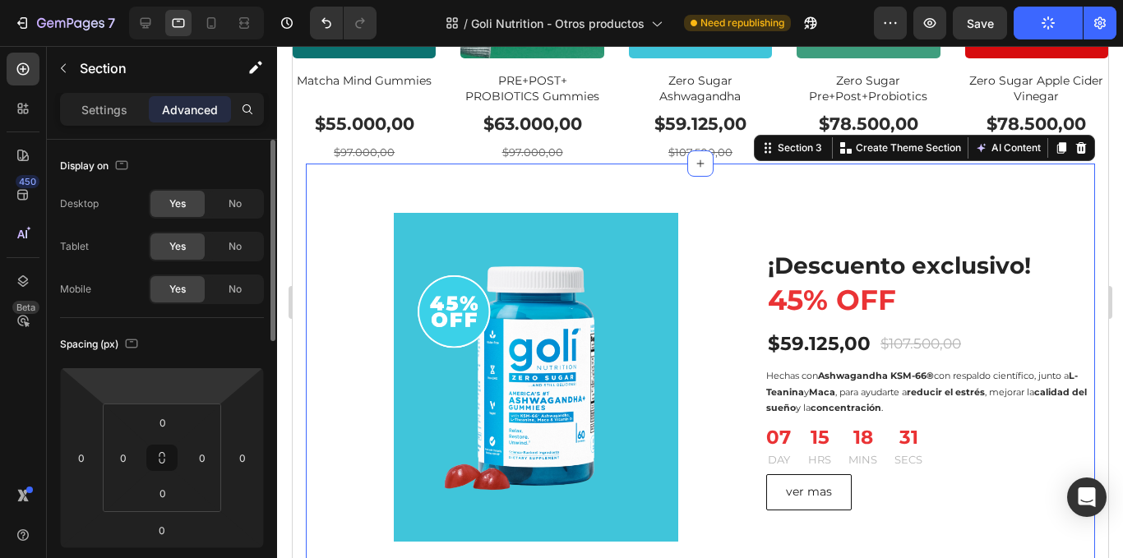
click at [173, 0] on html "7 Version history / Goli Nutrition - Otros productos Need republishing Preview …" at bounding box center [561, 0] width 1123 height 0
type input "0"
click at [170, 389] on input "0" at bounding box center [162, 385] width 33 height 25
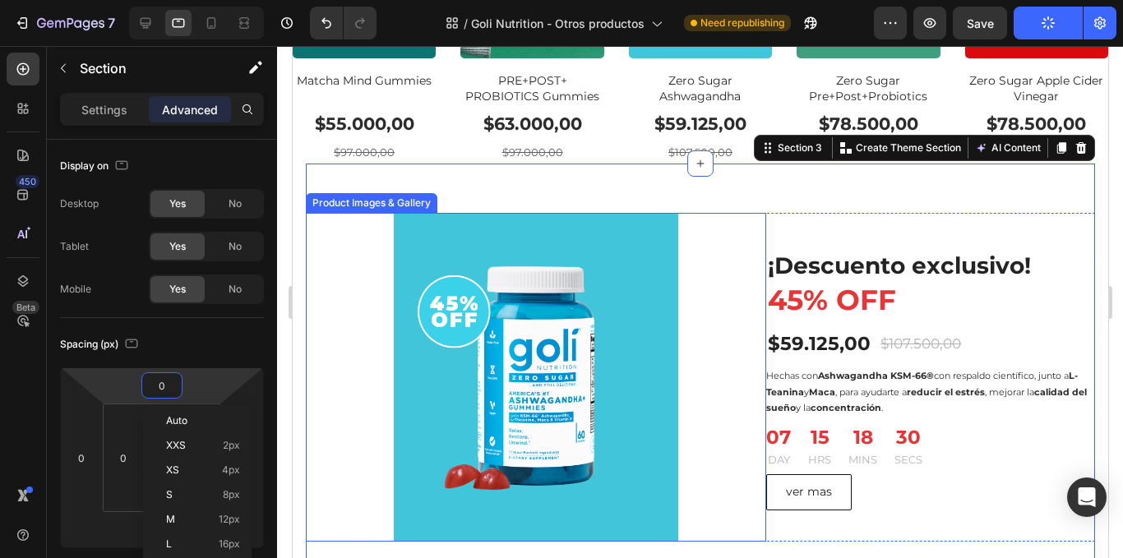
click at [353, 308] on div at bounding box center [535, 377] width 461 height 329
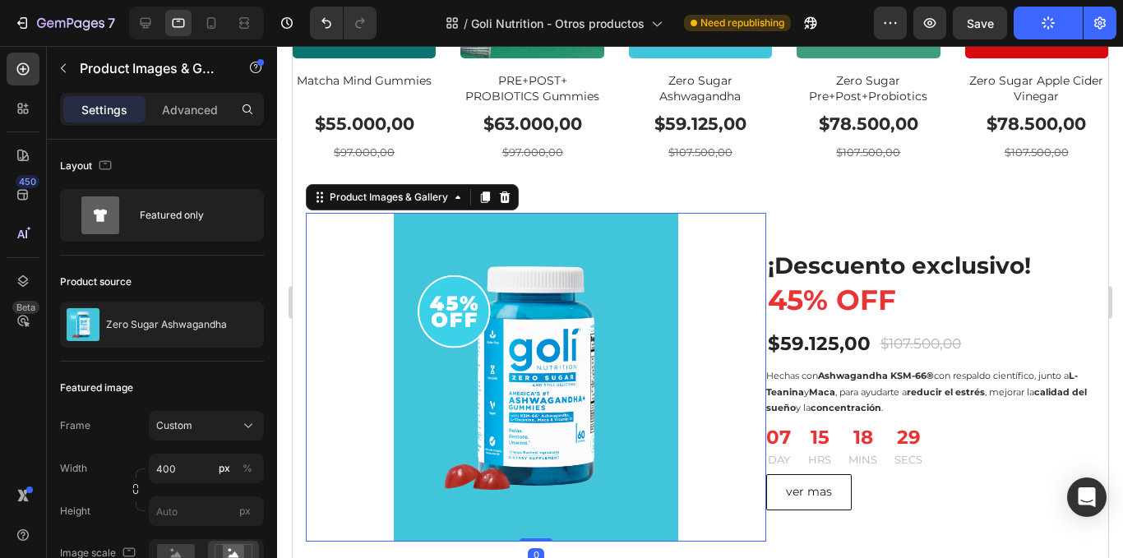
click at [740, 248] on div at bounding box center [535, 377] width 461 height 329
click at [202, 100] on div "Advanced" at bounding box center [190, 109] width 82 height 26
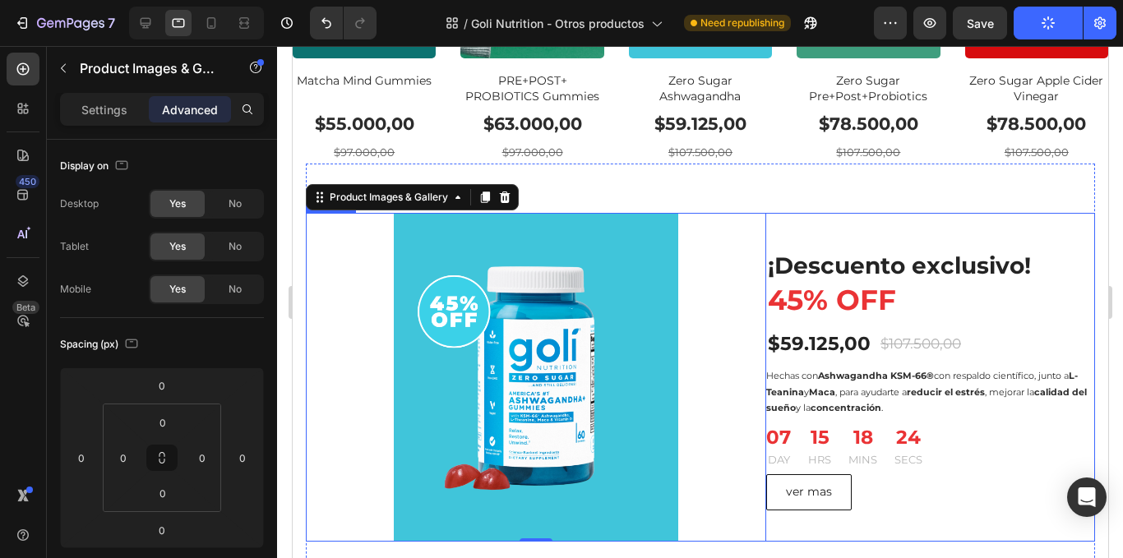
click at [887, 231] on div "¡Descuento exclusivo! 45% OFF Heading $59.125,00 (P) Price (P) Price $107.500,0…" at bounding box center [930, 377] width 329 height 329
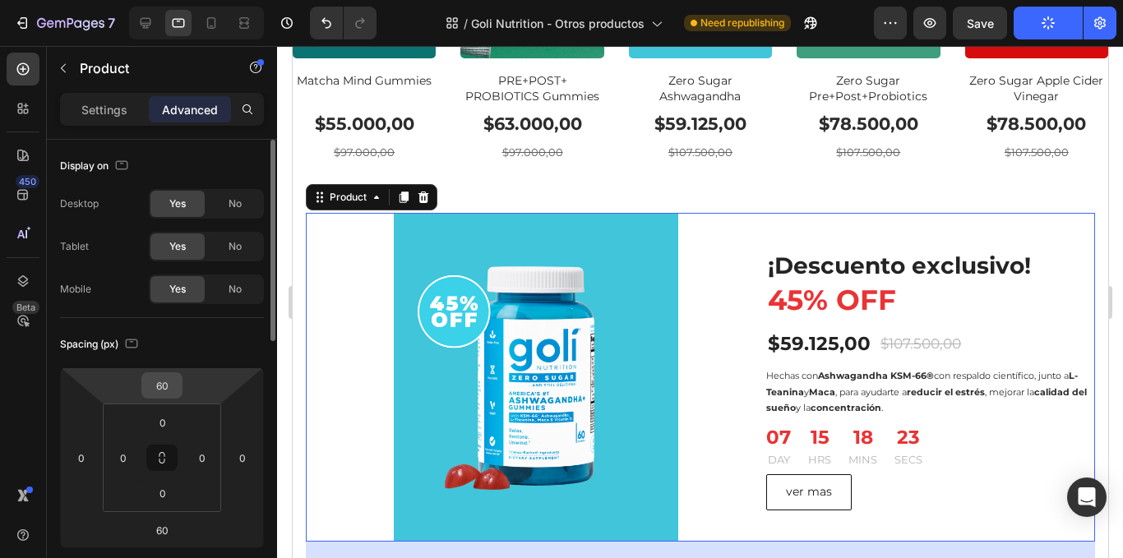
click at [171, 374] on input "60" at bounding box center [162, 385] width 33 height 25
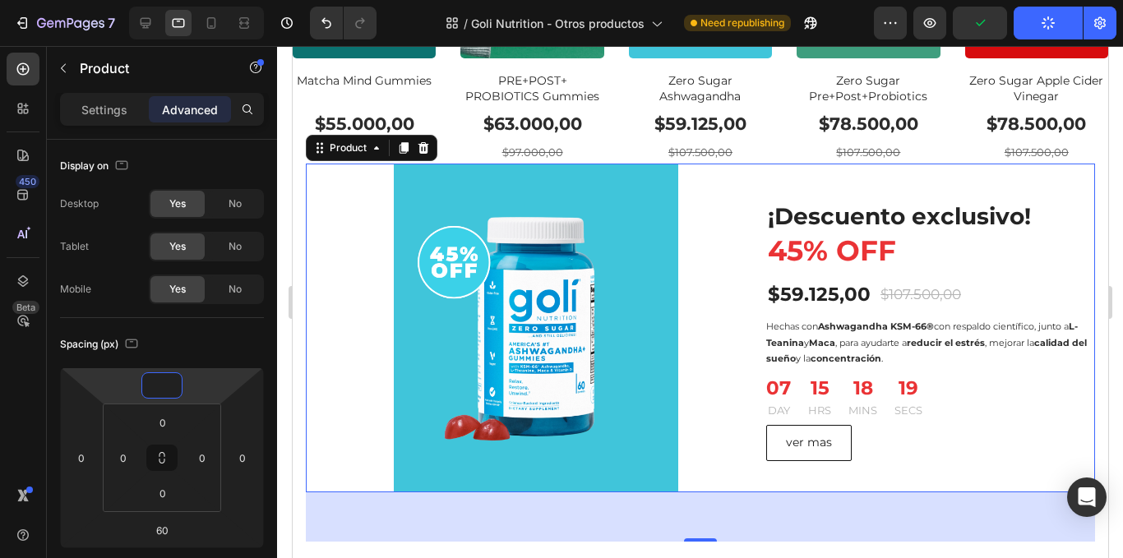
click at [766, 178] on div "¡Descuento exclusivo! 45% OFF Heading $59.125,00 (P) Price (P) Price $107.500,0…" at bounding box center [930, 328] width 329 height 329
click at [168, 390] on input "0" at bounding box center [162, 385] width 33 height 25
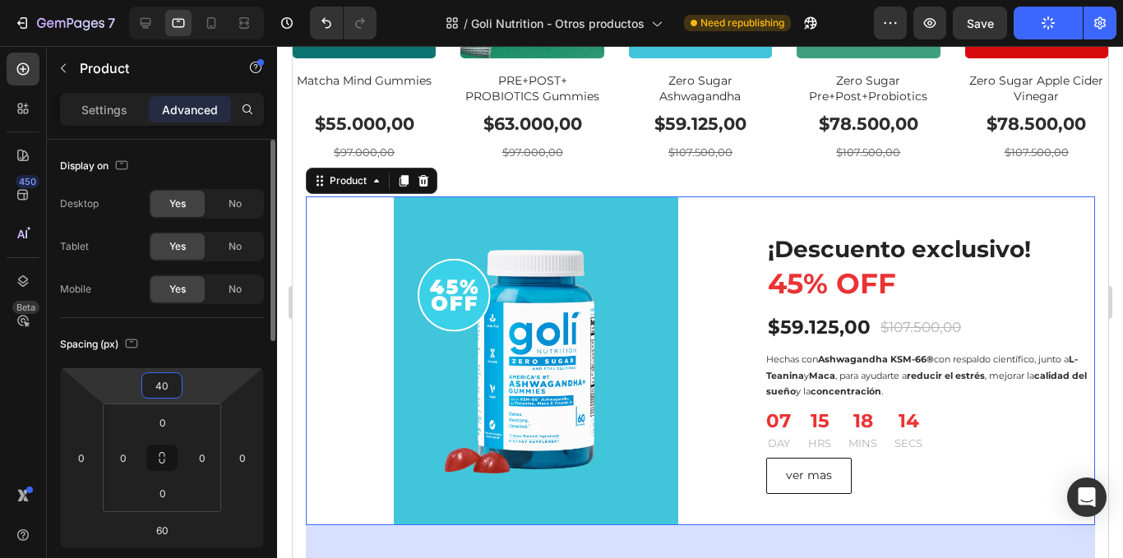
click at [248, 332] on div "Spacing (px)" at bounding box center [162, 344] width 204 height 26
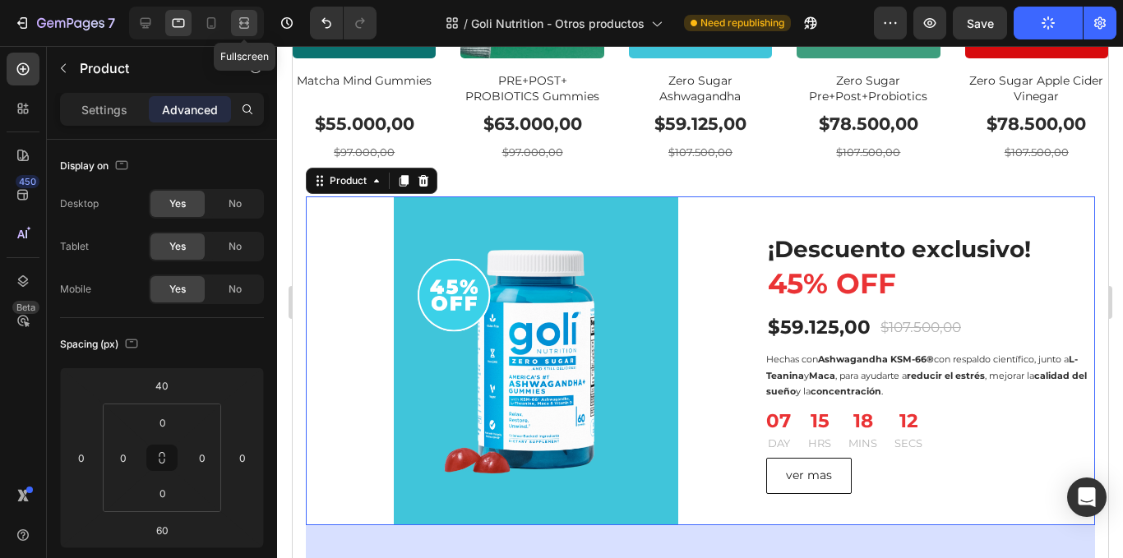
click at [243, 25] on icon at bounding box center [244, 26] width 10 height 3
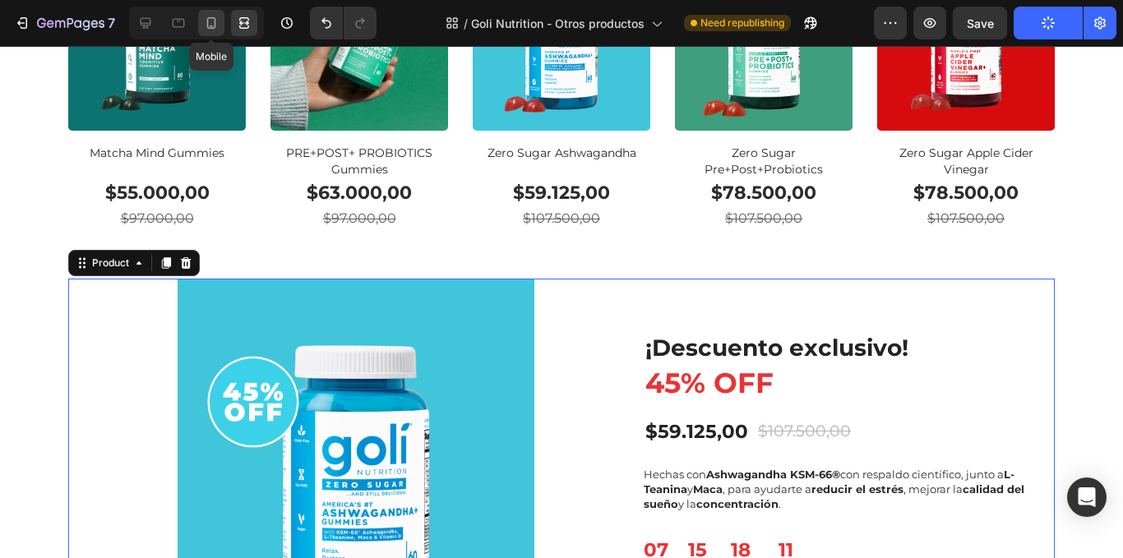
click at [215, 17] on icon at bounding box center [211, 23] width 16 height 16
type input "0"
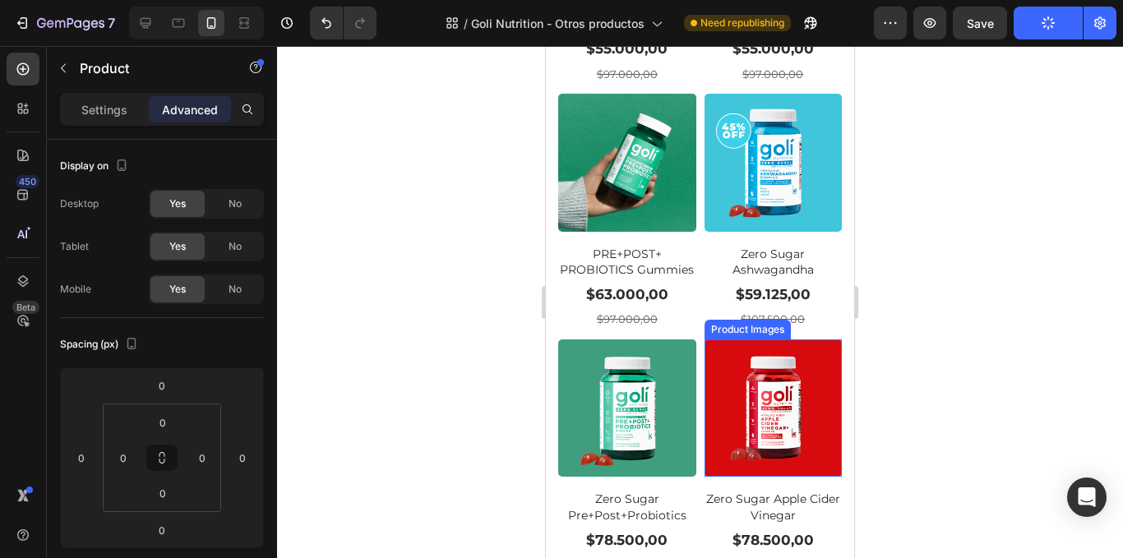
scroll to position [1648, 0]
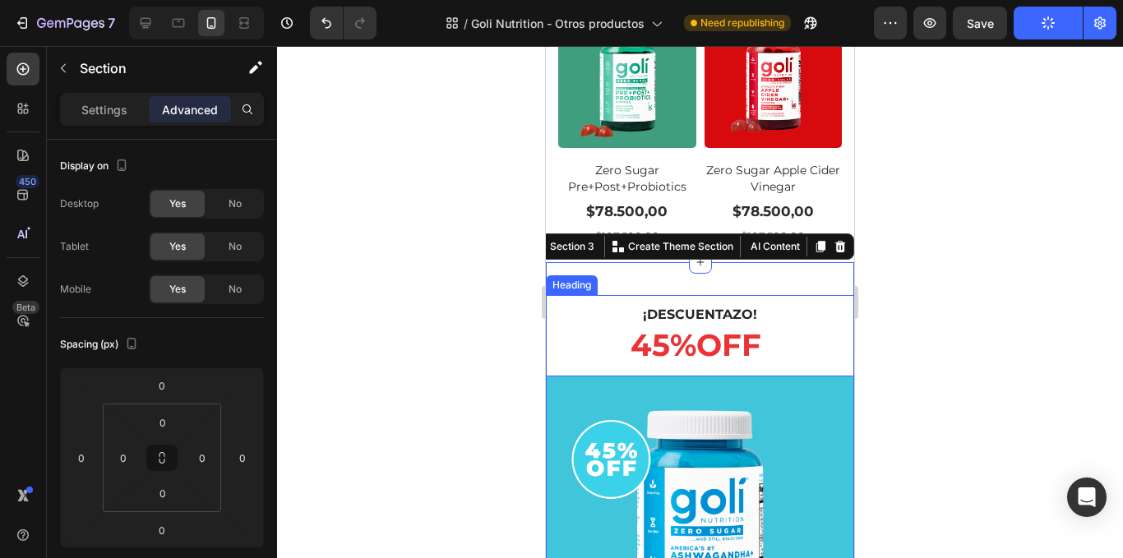
click at [758, 295] on h1 "¡DESCUENTAZO! 45 % OFF" at bounding box center [700, 335] width 165 height 81
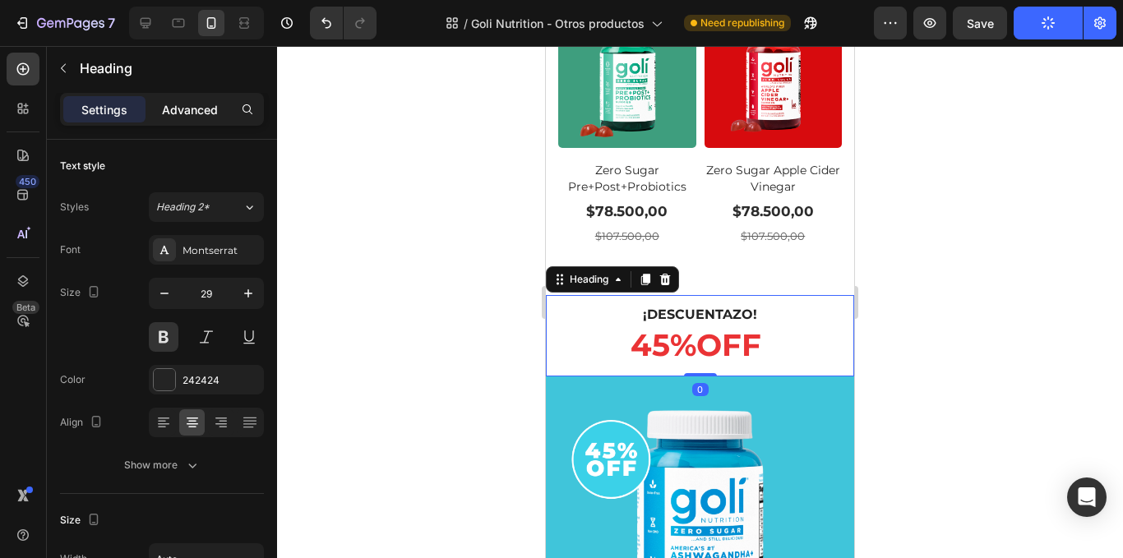
click at [179, 114] on p "Advanced" at bounding box center [190, 109] width 56 height 17
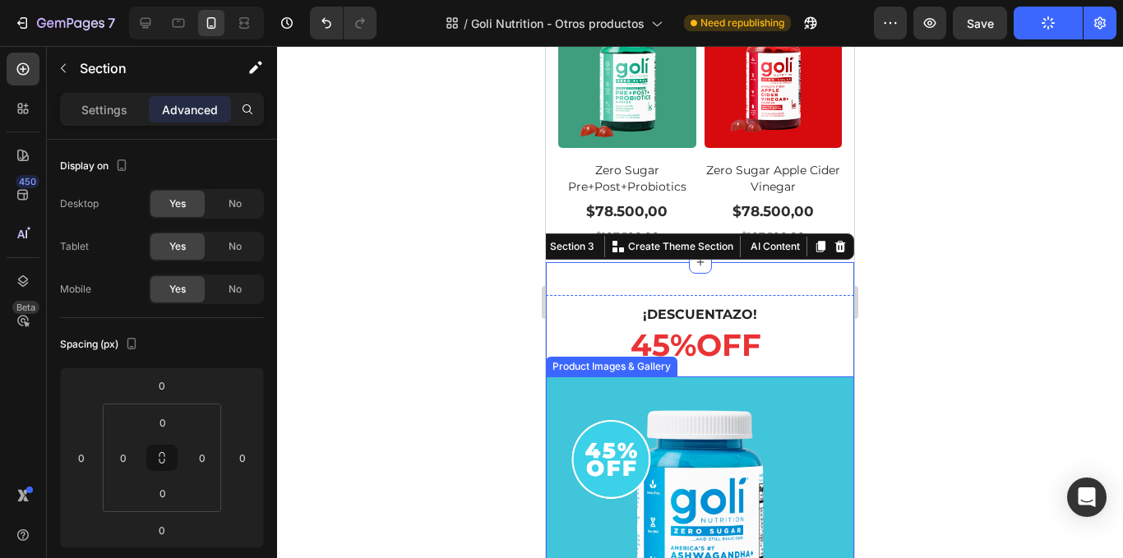
click at [775, 414] on img at bounding box center [700, 531] width 308 height 308
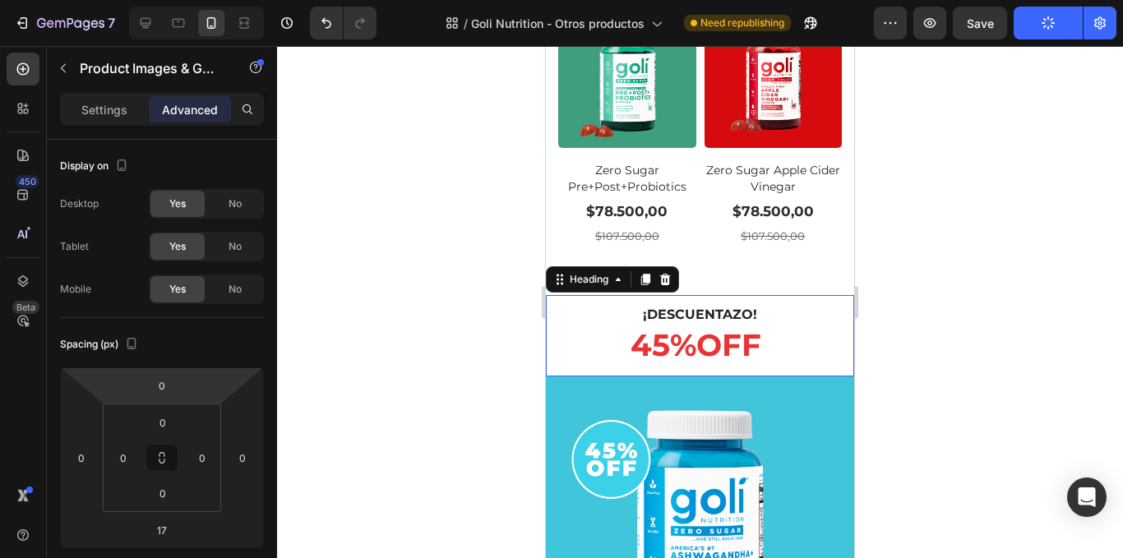
click at [579, 310] on div "¡DESCUENTAZO! 45 % OFF" at bounding box center [700, 335] width 308 height 81
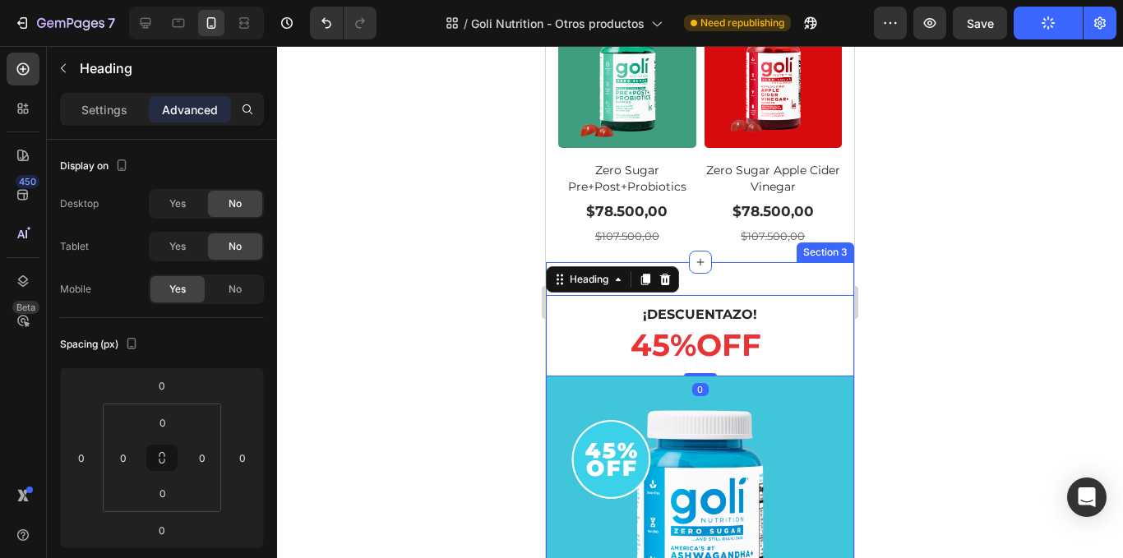
click at [942, 221] on div at bounding box center [700, 302] width 846 height 512
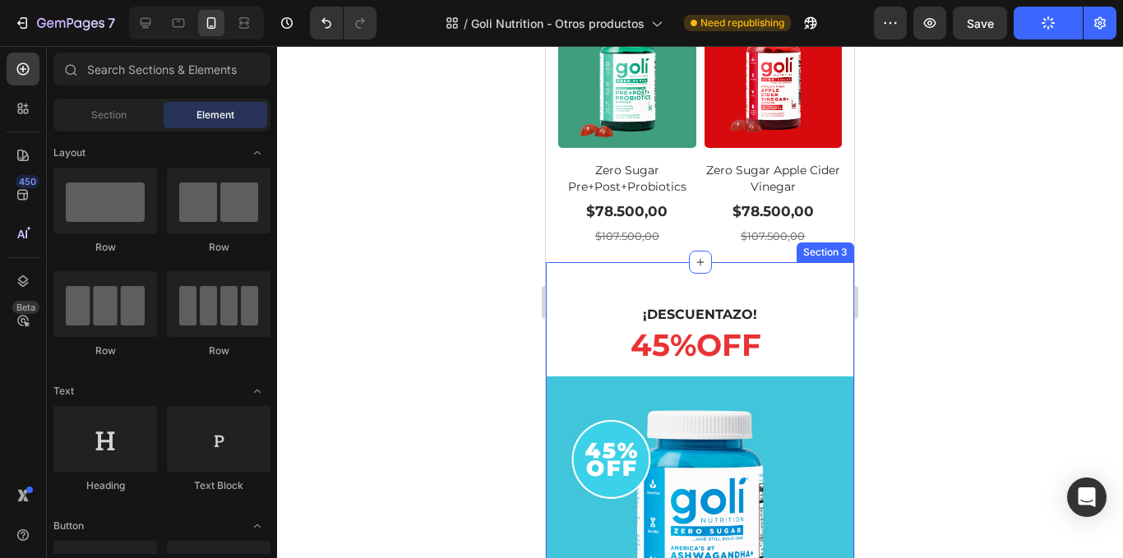
click at [776, 295] on h1 "¡DESCUENTAZO! 45 % OFF" at bounding box center [700, 335] width 165 height 81
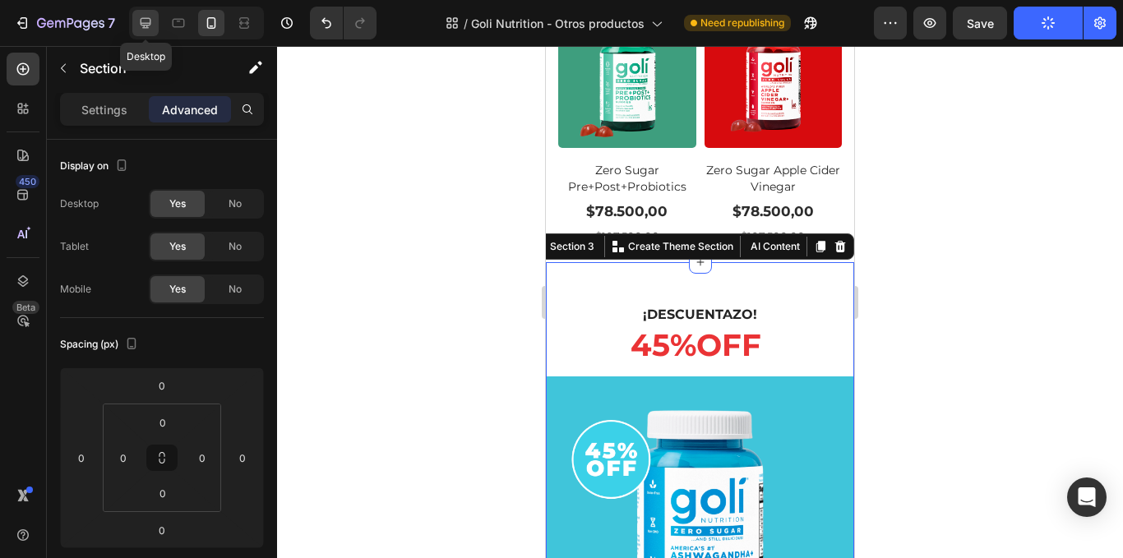
click at [146, 27] on icon at bounding box center [146, 23] width 11 height 11
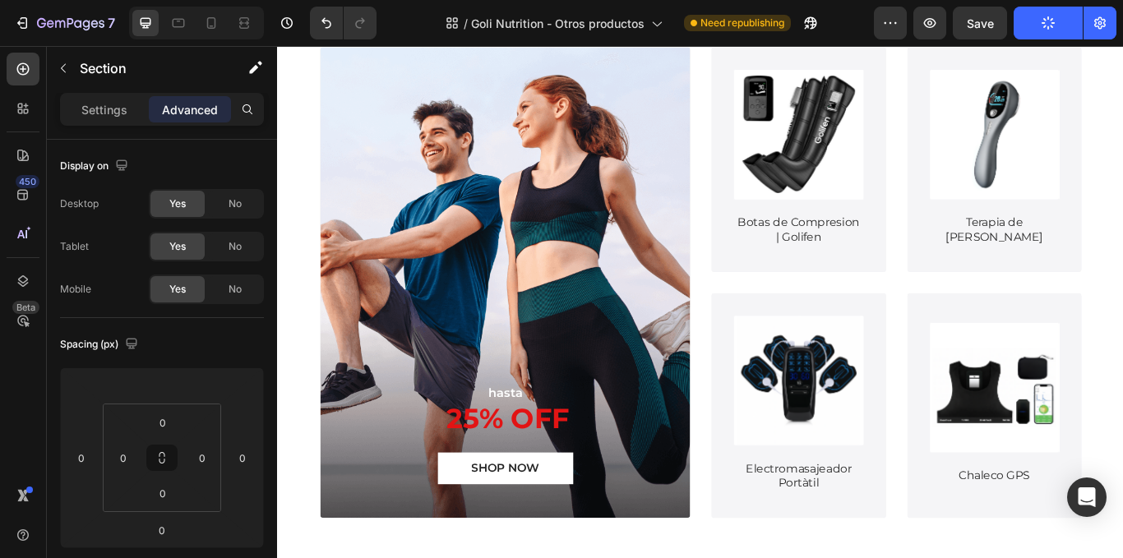
scroll to position [798, 0]
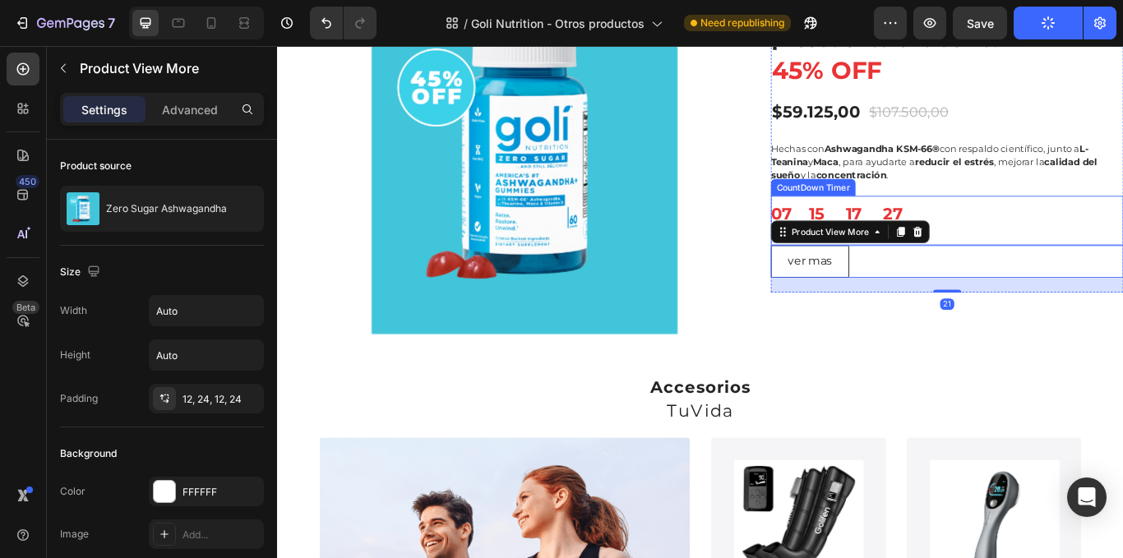
click at [1029, 237] on div "07 DAY 15 HRS 17 MINS 27 SECS" at bounding box center [1058, 250] width 411 height 58
click at [1054, 270] on div "07 DAY 15 HRS 17 MINS 22 SECS" at bounding box center [1058, 250] width 411 height 58
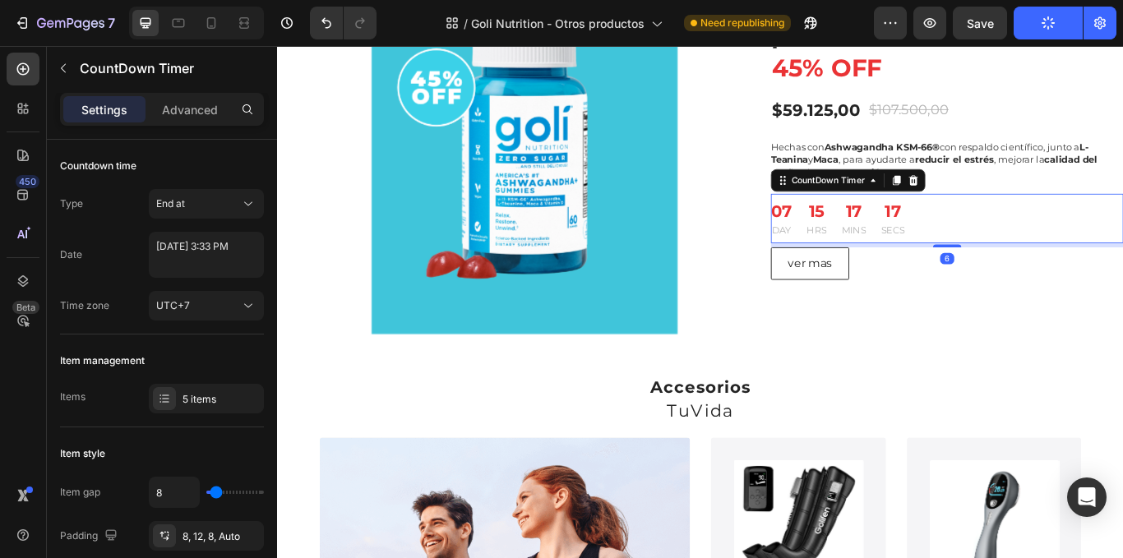
click at [1049, 283] on div "¡Descuento exclusivo! 45% OFF Heading $59.125,00 (P) Price (P) Price $107.500,0…" at bounding box center [1058, 176] width 411 height 320
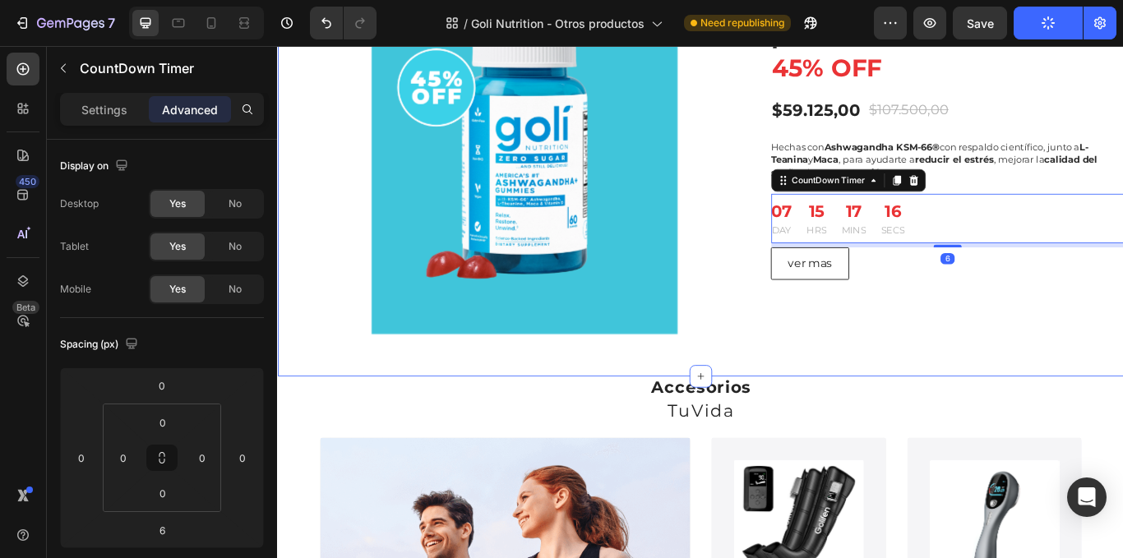
click at [320, 383] on div "¡DESCUENTAZO! 45 % OFF Heading Product Images & Gallery ¡Descuento exclusivo! 4…" at bounding box center [770, 177] width 987 height 510
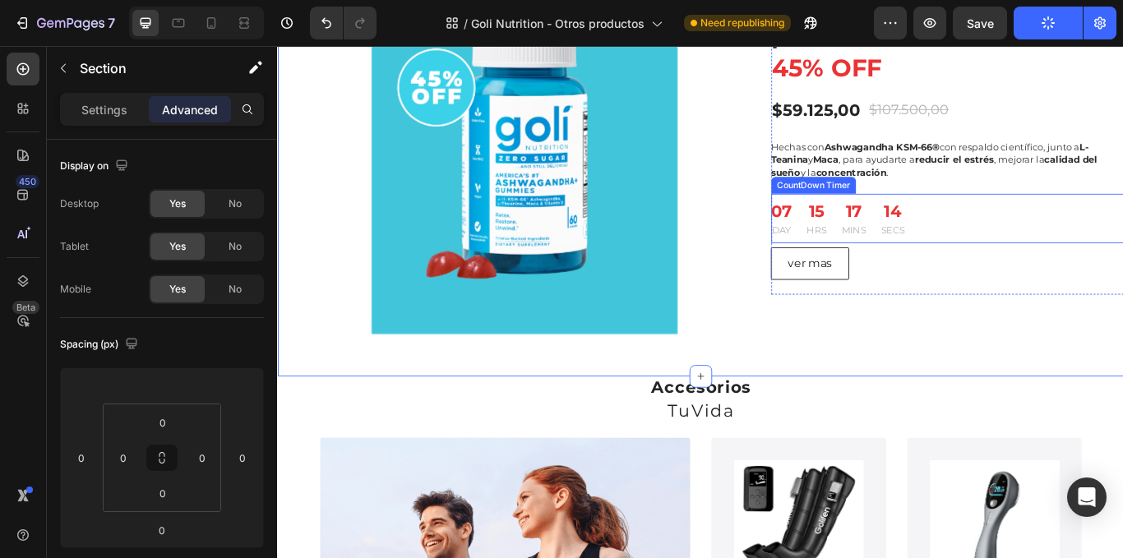
click at [1017, 246] on div "07 DAY 15 HRS 17 MINS 14 SECS" at bounding box center [1058, 248] width 411 height 58
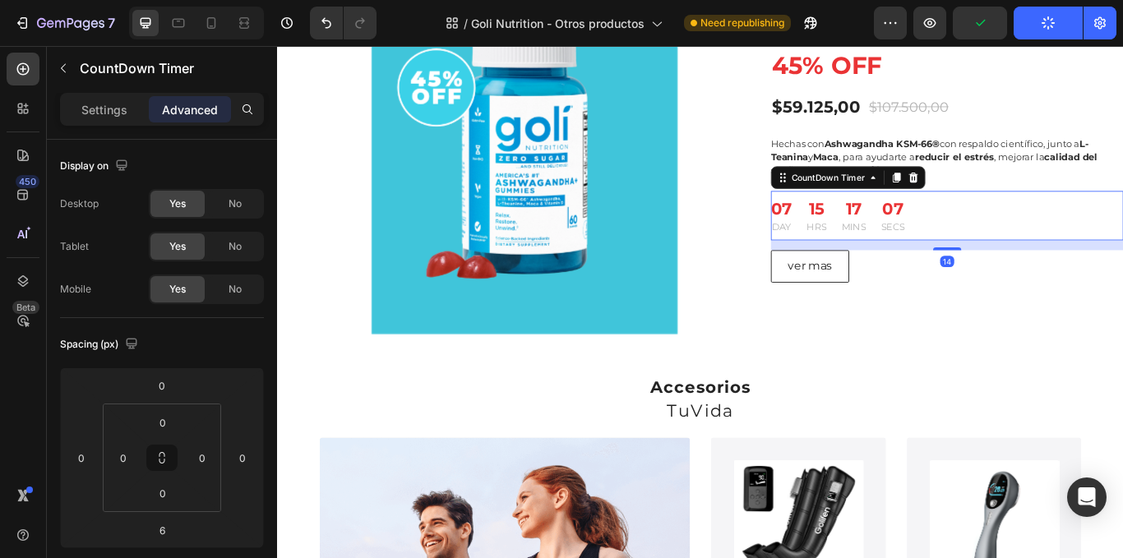
drag, startPoint x: 1046, startPoint y: 277, endPoint x: 1053, endPoint y: 284, distance: 9.3
click at [1053, 284] on div at bounding box center [1058, 282] width 33 height 3
type input "14"
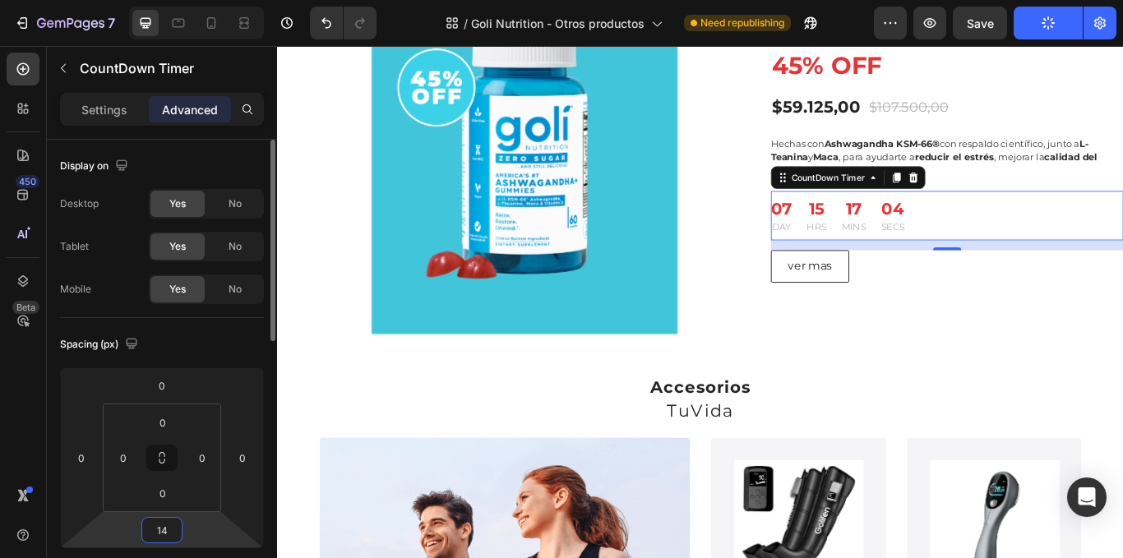
click at [176, 523] on input "14" at bounding box center [162, 530] width 33 height 25
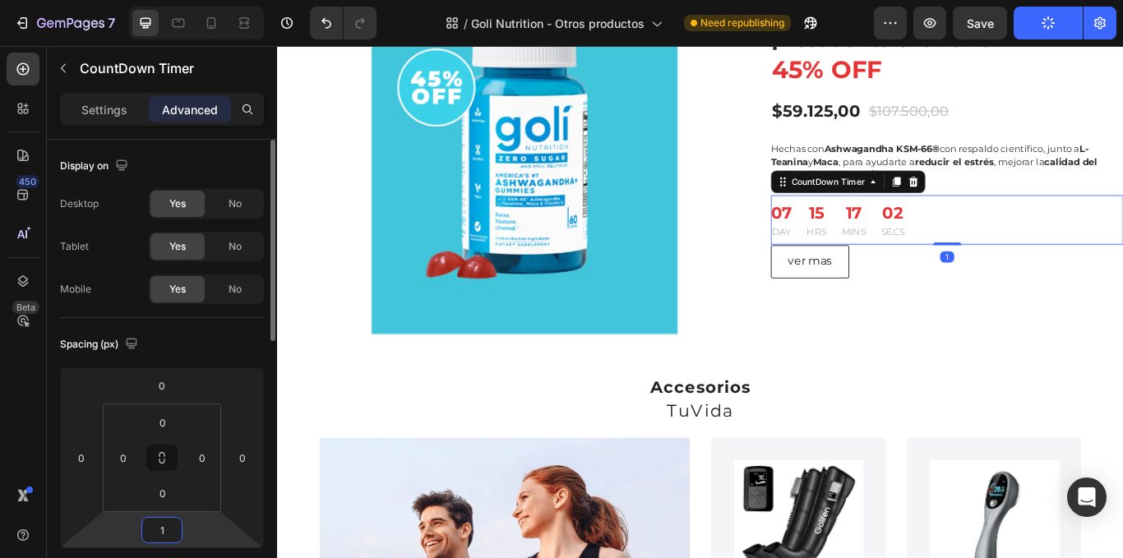
type input "10"
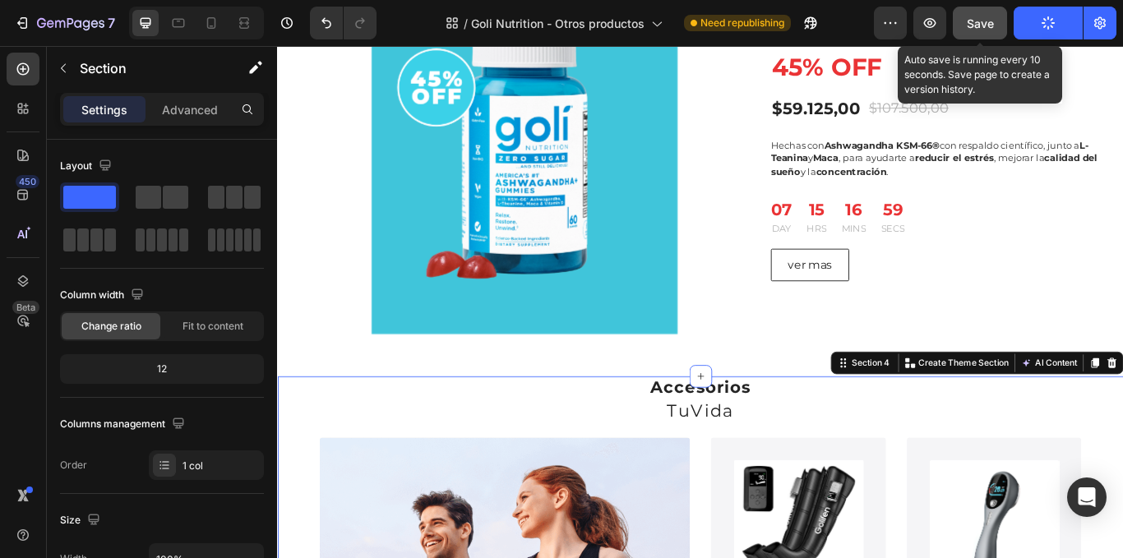
click at [984, 33] on button "Save" at bounding box center [980, 23] width 54 height 33
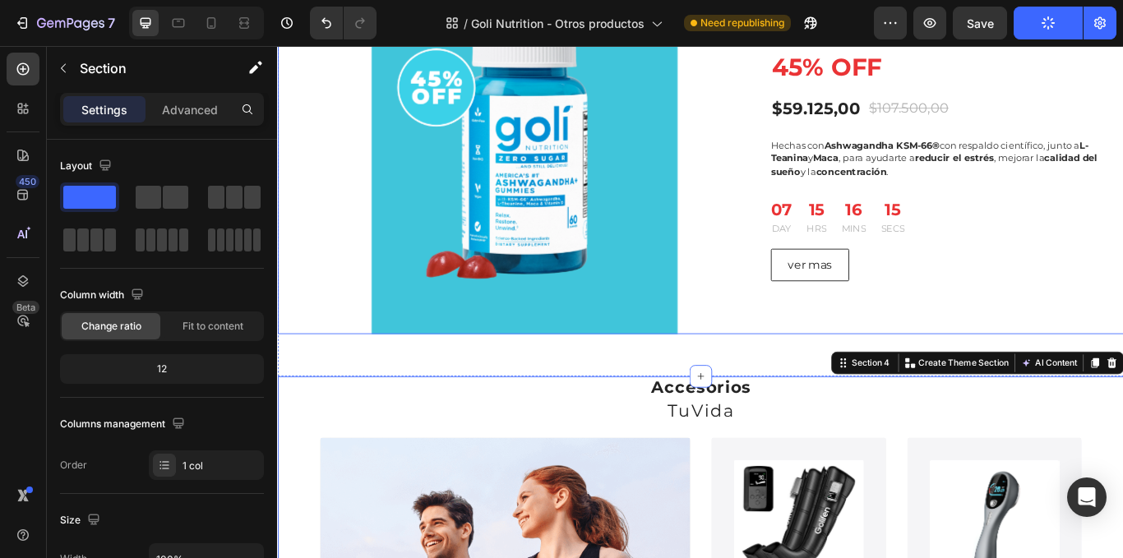
click at [926, 359] on div "¡Descuento exclusivo! 45% OFF Heading $59.125,00 (P) Price (P) Price $107.500,0…" at bounding box center [1058, 176] width 411 height 411
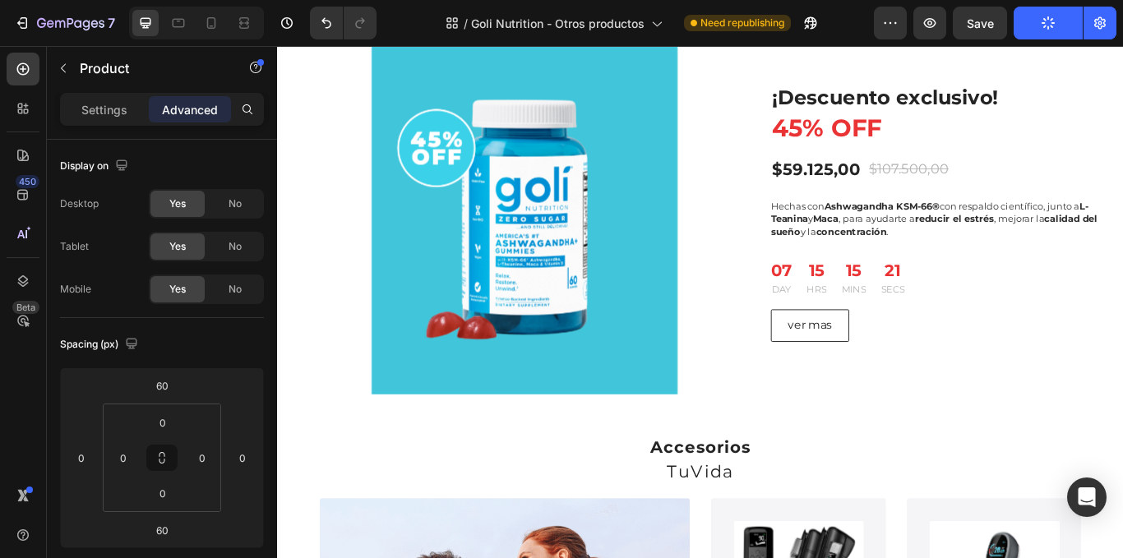
scroll to position [962, 0]
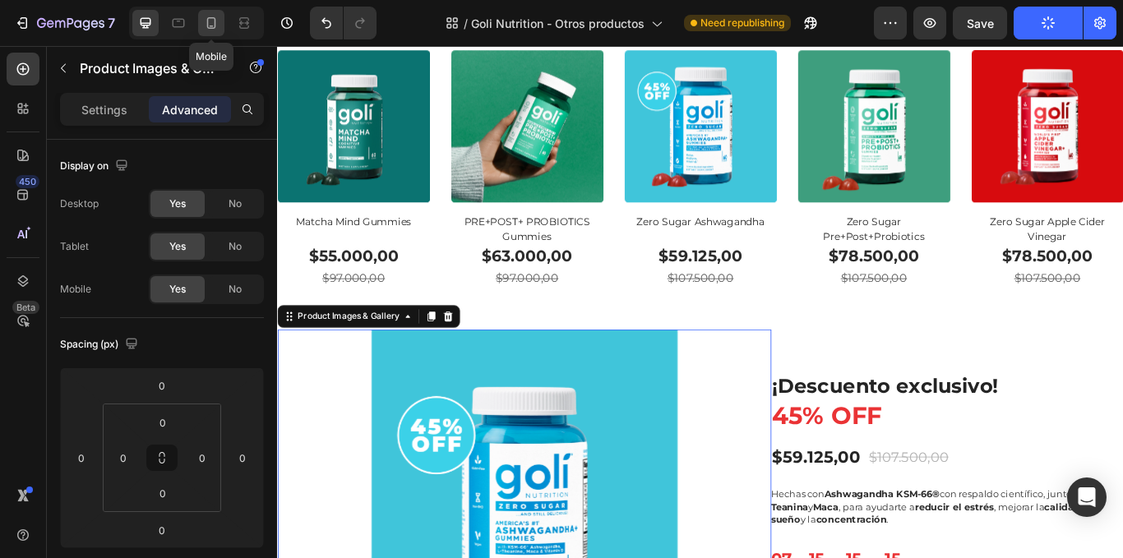
click at [204, 23] on icon at bounding box center [211, 23] width 16 height 16
type input "17"
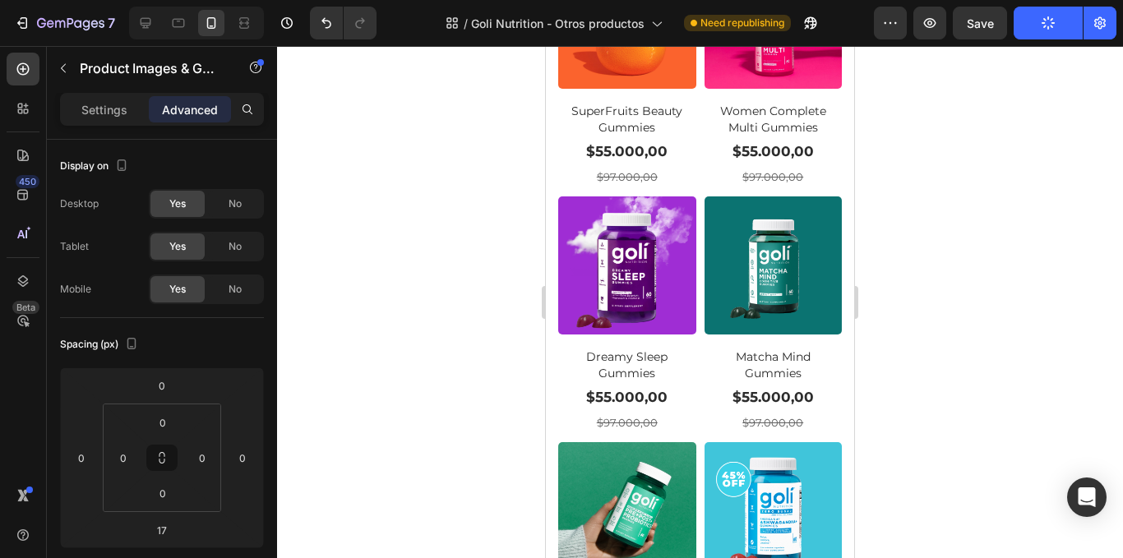
click at [1004, 109] on div at bounding box center [700, 302] width 846 height 512
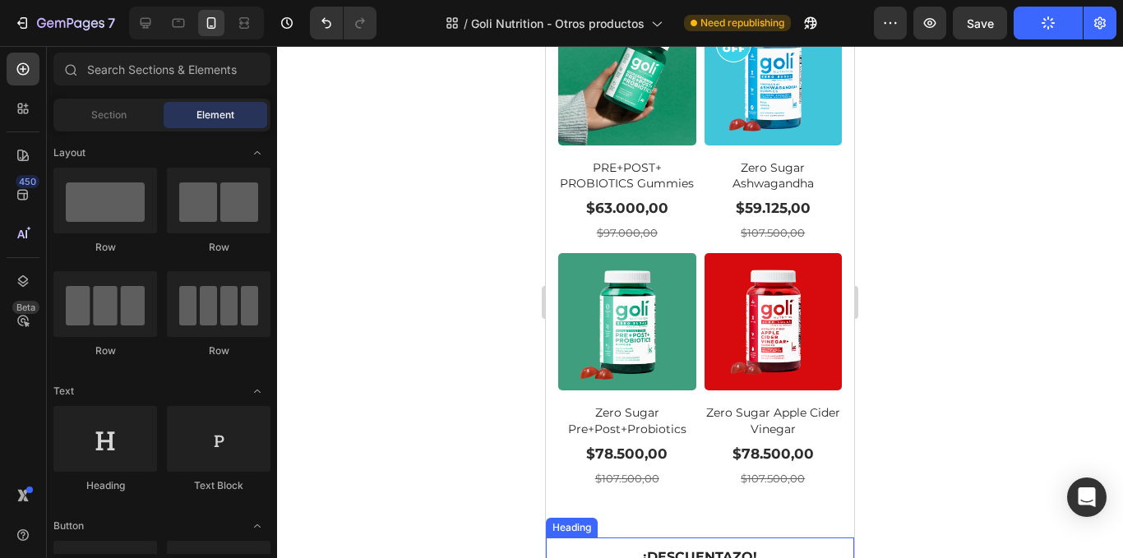
scroll to position [1374, 0]
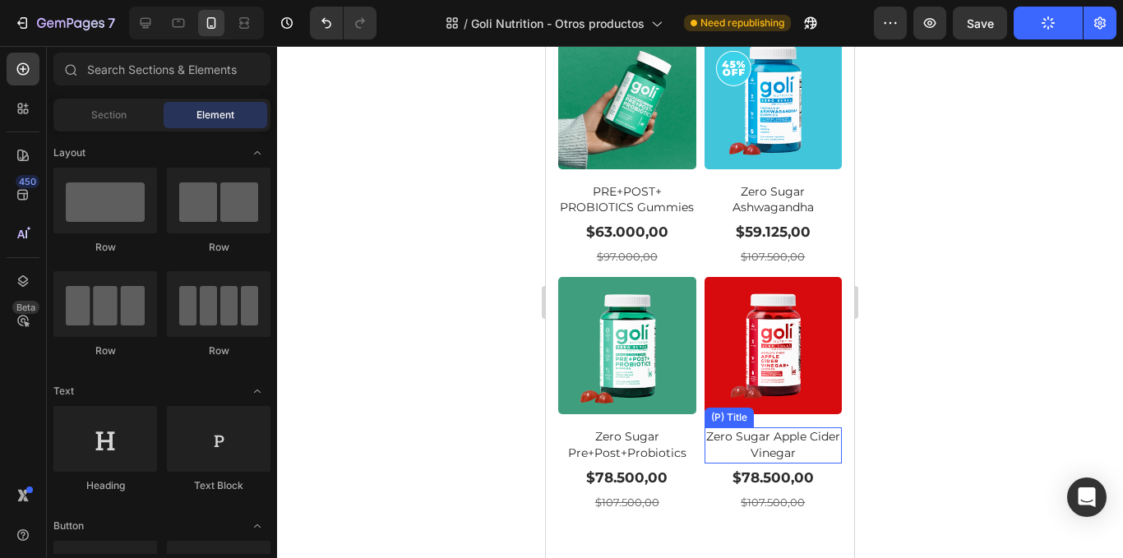
click at [770, 428] on h2 "Zero Sugar Apple Cider Vinegar" at bounding box center [774, 445] width 138 height 35
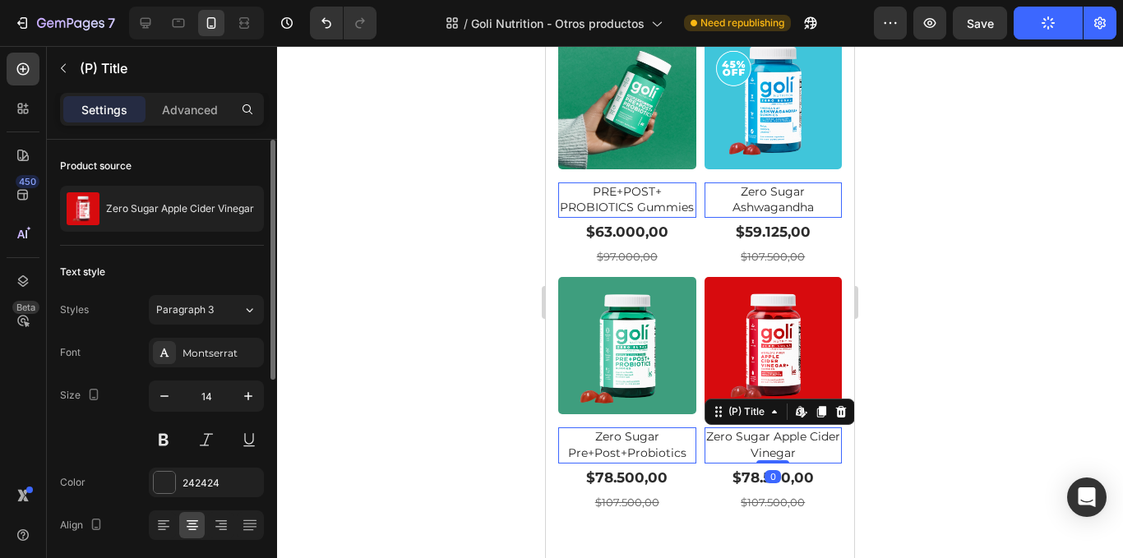
click at [147, 399] on div "Size 14" at bounding box center [162, 418] width 204 height 74
click at [158, 396] on icon "button" at bounding box center [164, 396] width 16 height 16
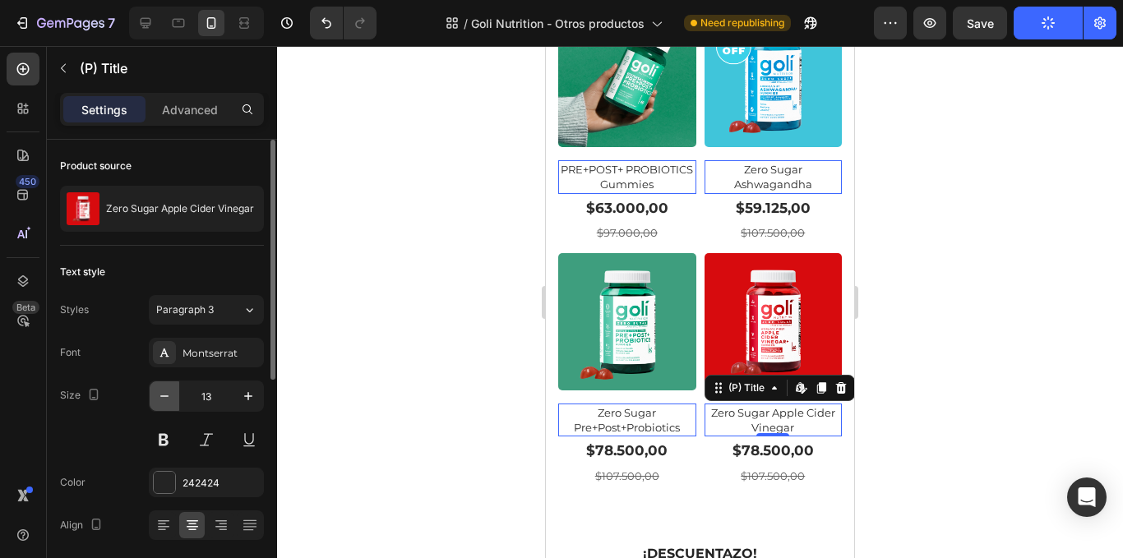
click at [158, 396] on icon "button" at bounding box center [164, 396] width 16 height 16
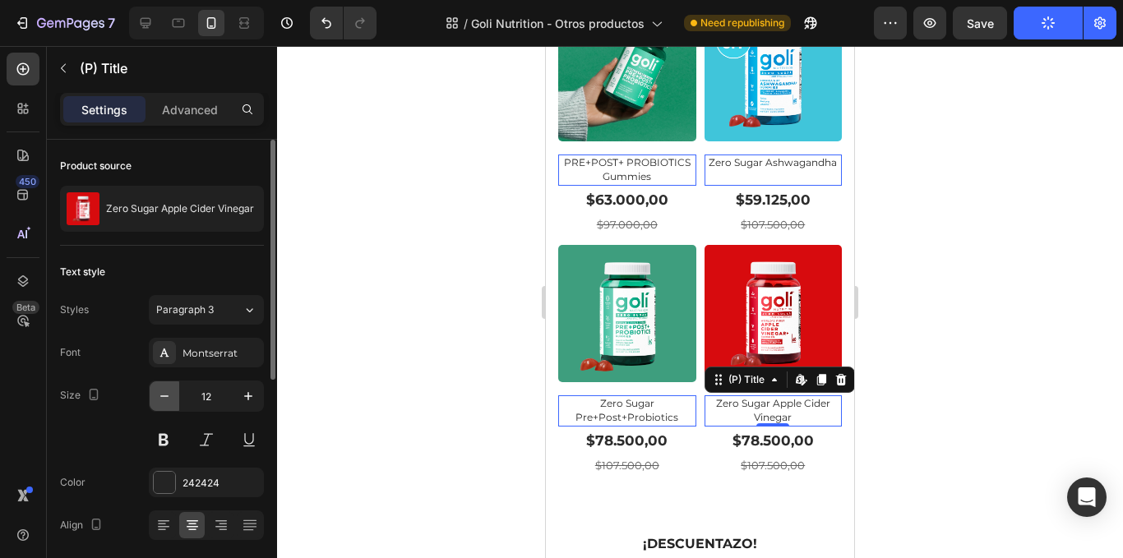
click at [158, 397] on icon "button" at bounding box center [164, 396] width 16 height 16
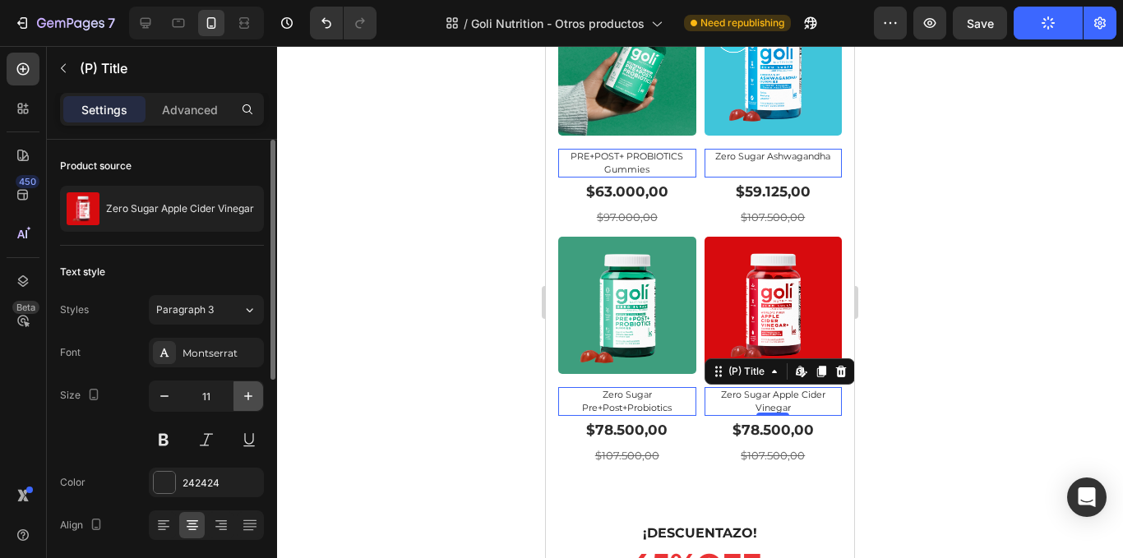
click at [243, 392] on icon "button" at bounding box center [248, 396] width 16 height 16
type input "12"
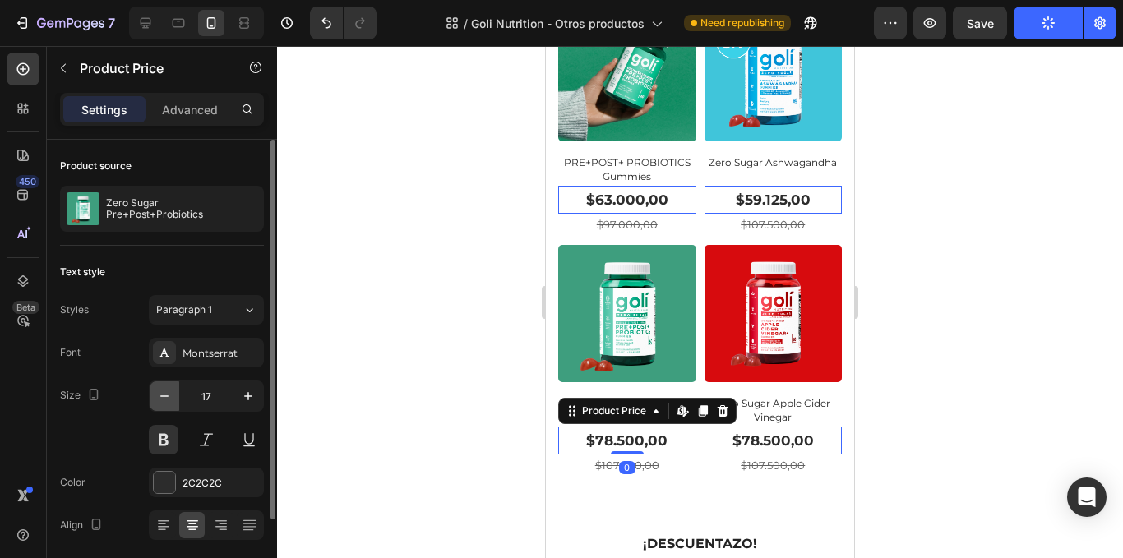
click at [166, 391] on icon "button" at bounding box center [164, 396] width 16 height 16
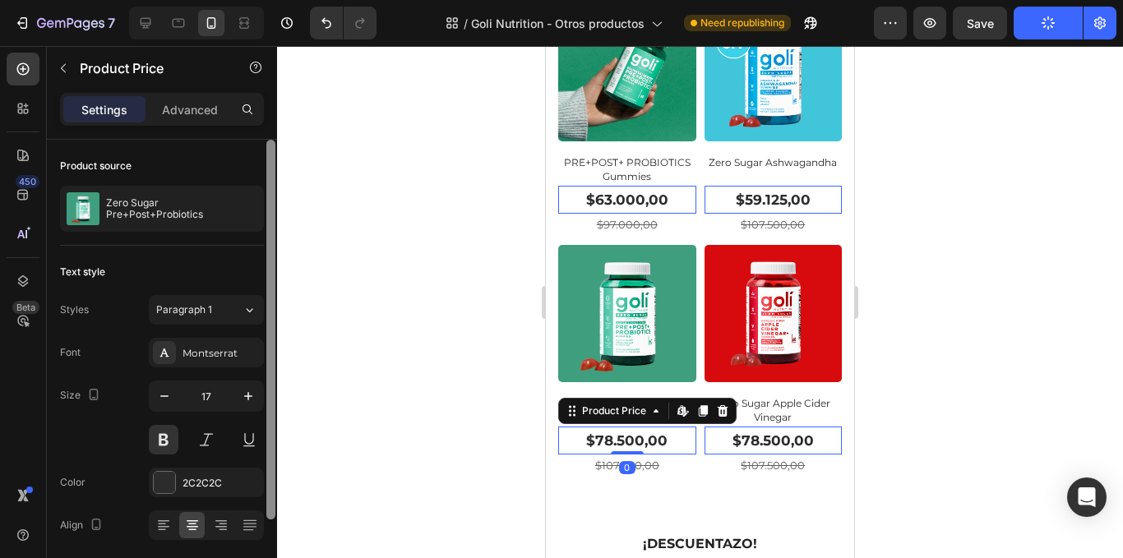
type input "16"
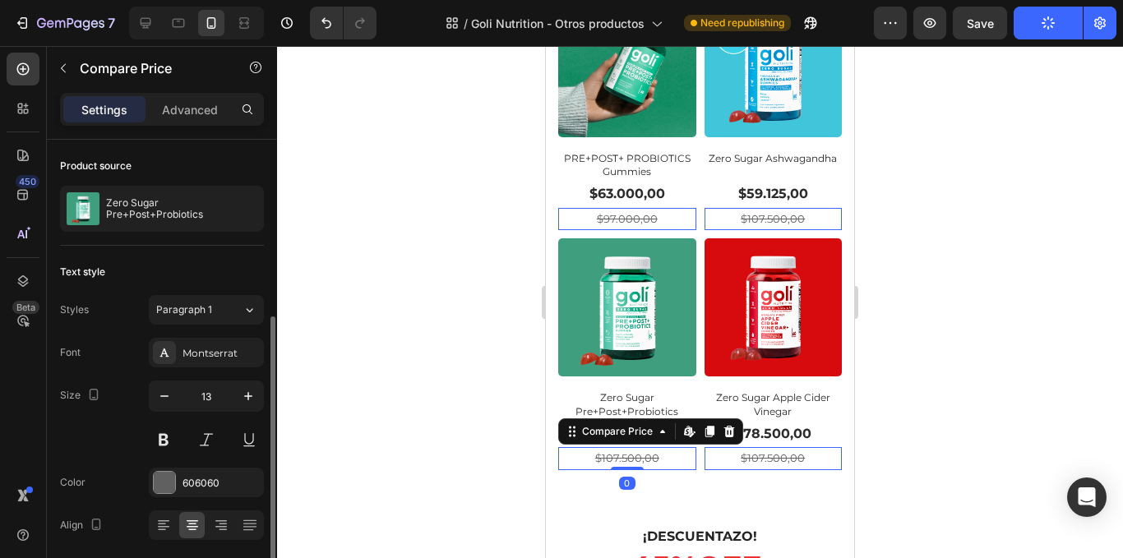
scroll to position [104, 0]
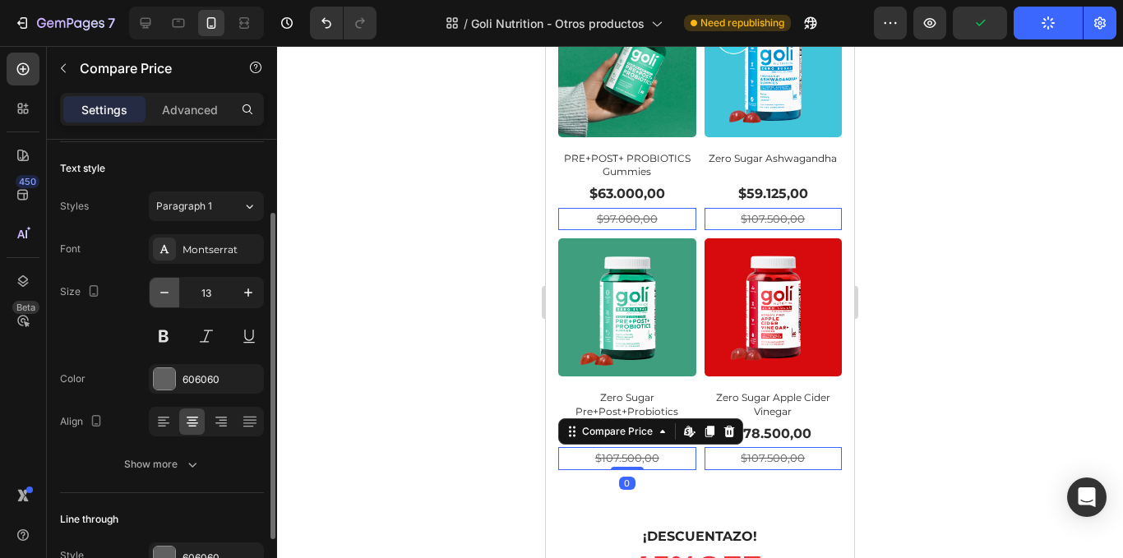
click at [171, 291] on icon "button" at bounding box center [164, 293] width 16 height 16
type input "12"
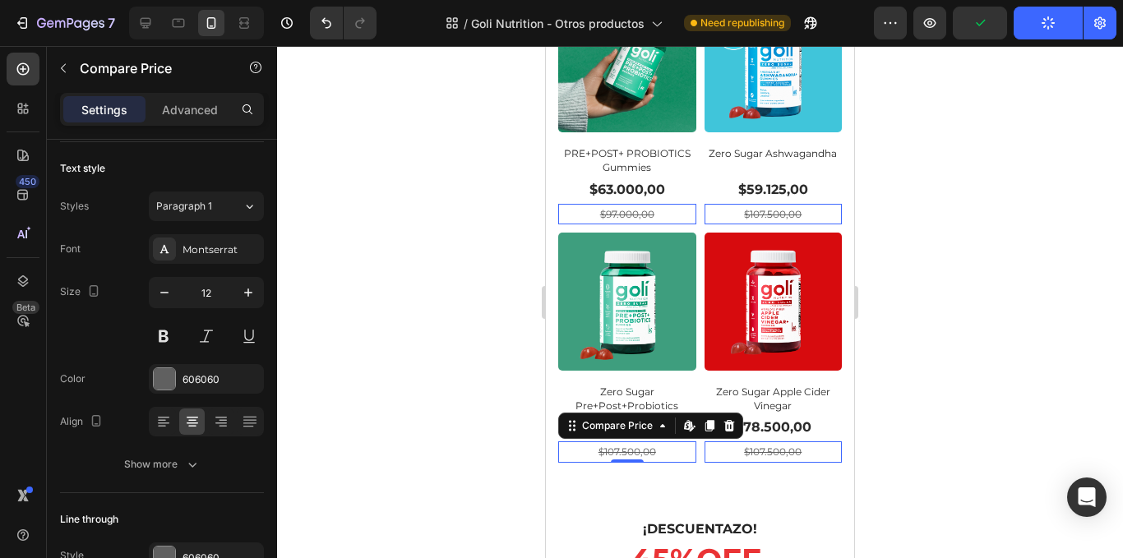
click at [448, 318] on div at bounding box center [700, 302] width 846 height 512
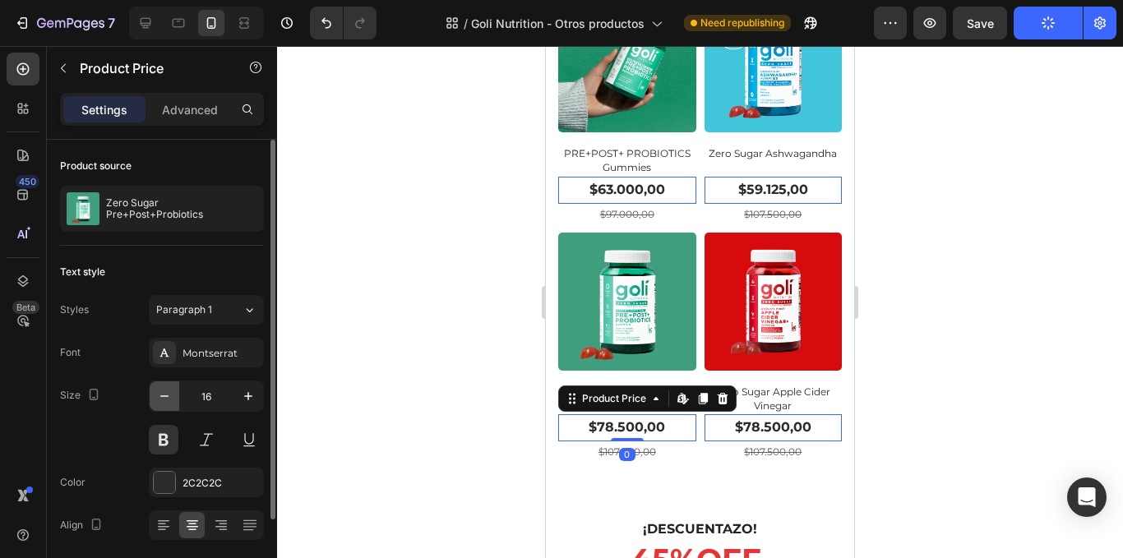
click at [167, 395] on icon "button" at bounding box center [164, 396] width 16 height 16
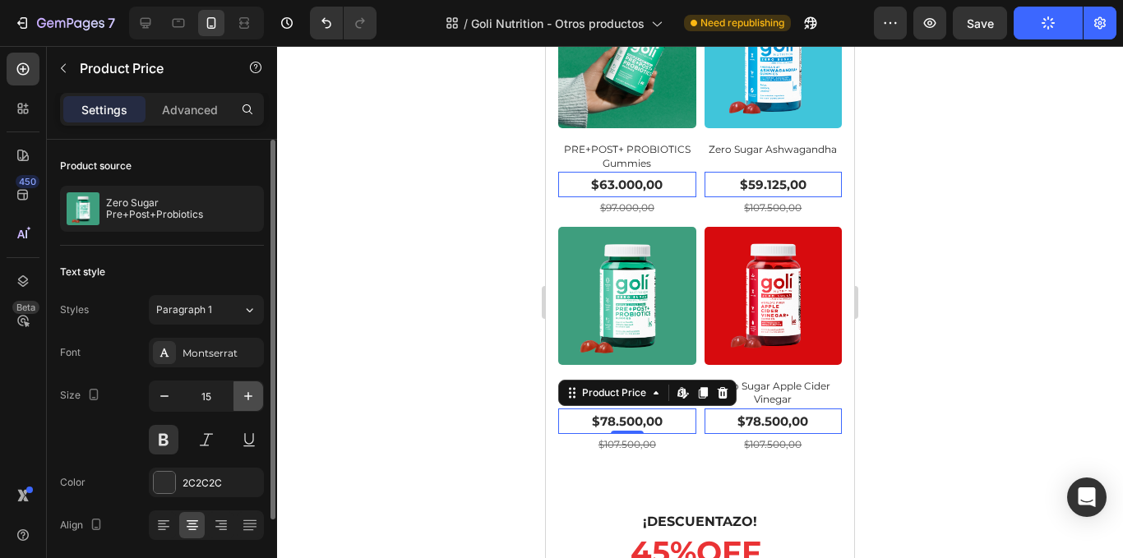
click at [239, 393] on button "button" at bounding box center [249, 397] width 30 height 30
type input "16"
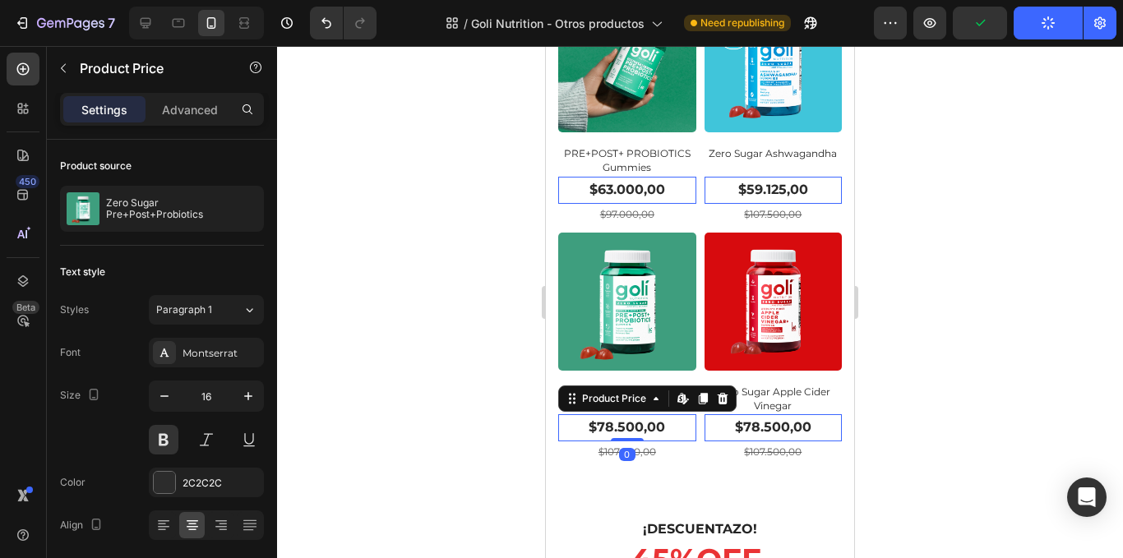
drag, startPoint x: 636, startPoint y: 408, endPoint x: 638, endPoint y: 388, distance: 19.9
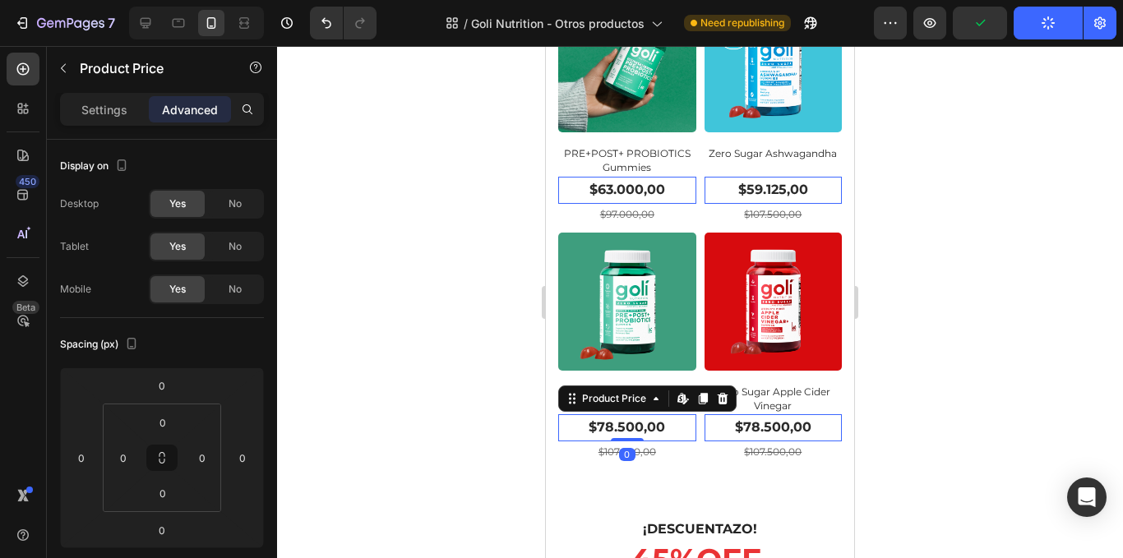
click at [1008, 345] on div at bounding box center [700, 302] width 846 height 512
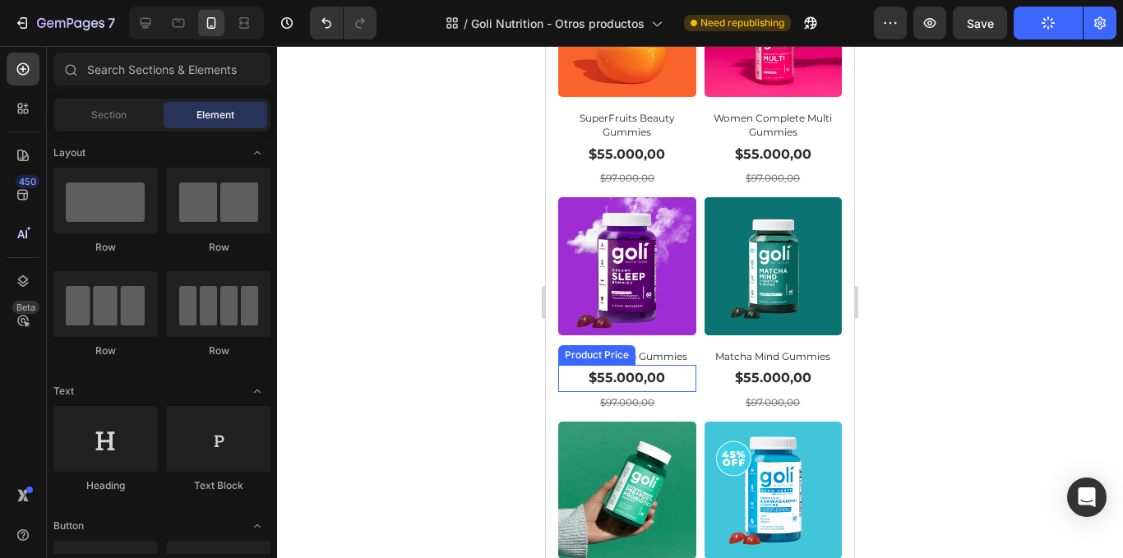
scroll to position [880, 0]
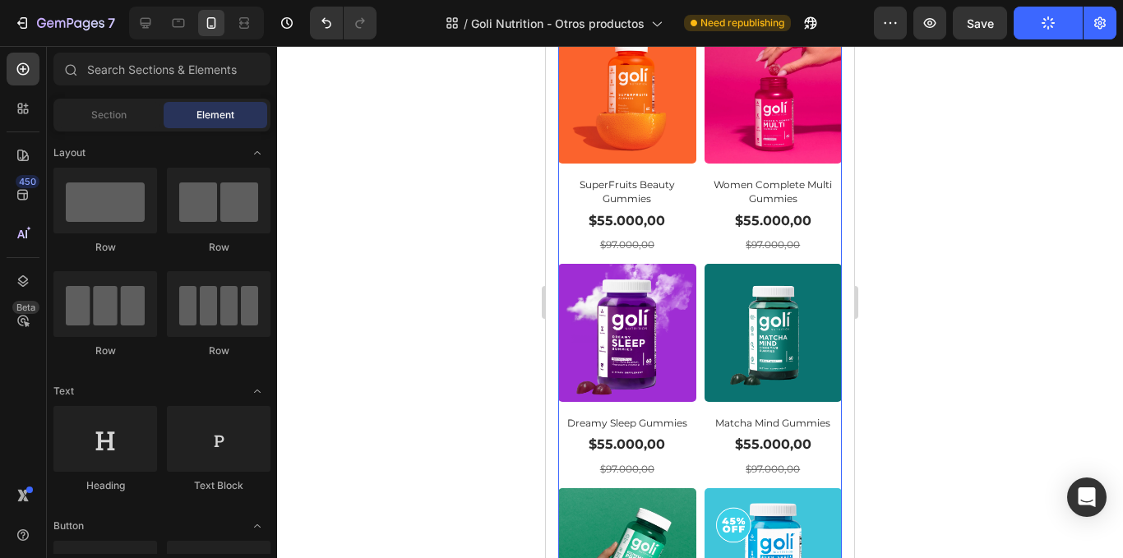
click at [676, 467] on div "Product Images Row Ashawagandha Gummies (P) Title $55.000,00 Product Price Prod…" at bounding box center [700, 379] width 284 height 1183
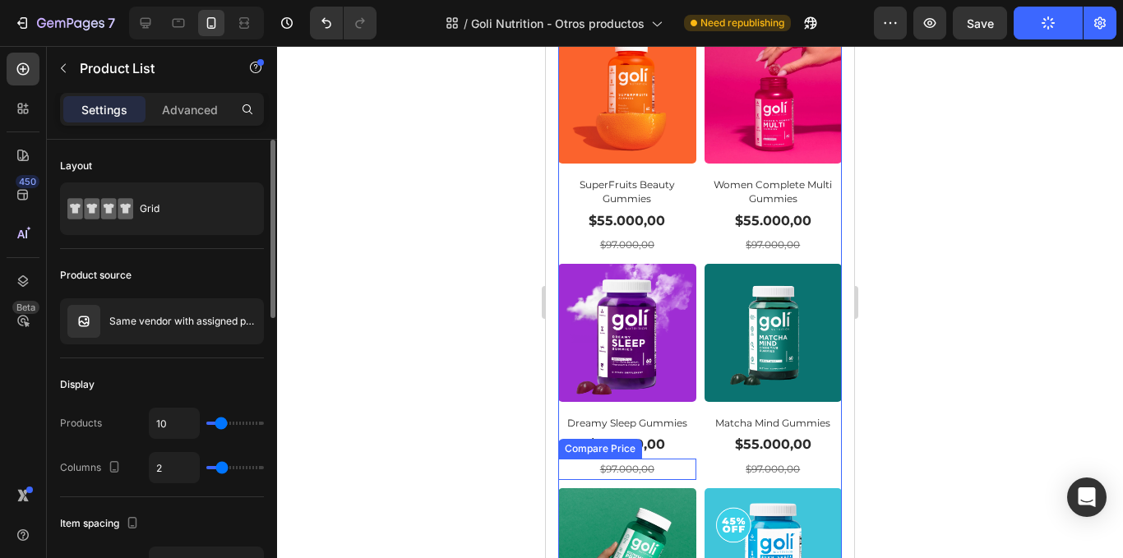
type input "3"
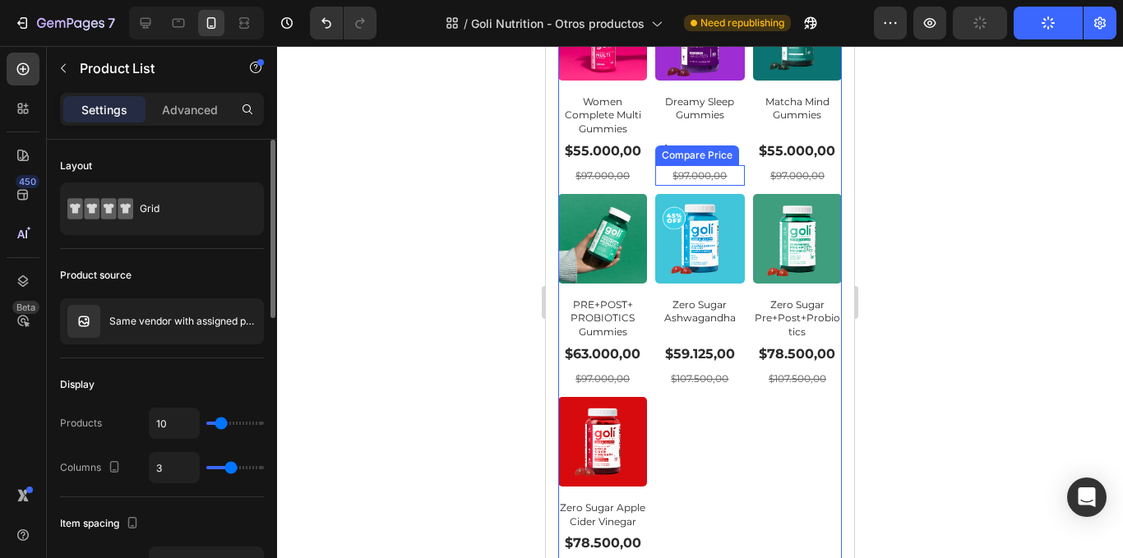
drag, startPoint x: 222, startPoint y: 465, endPoint x: 232, endPoint y: 465, distance: 9.9
type input "3"
click at [232, 466] on input "range" at bounding box center [235, 467] width 58 height 3
type input "2"
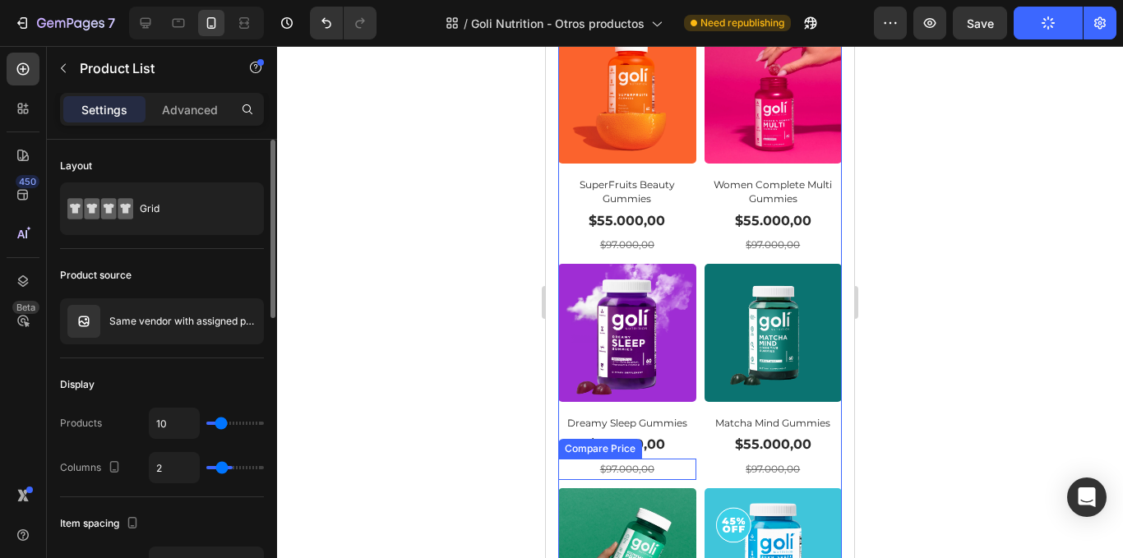
type input "1"
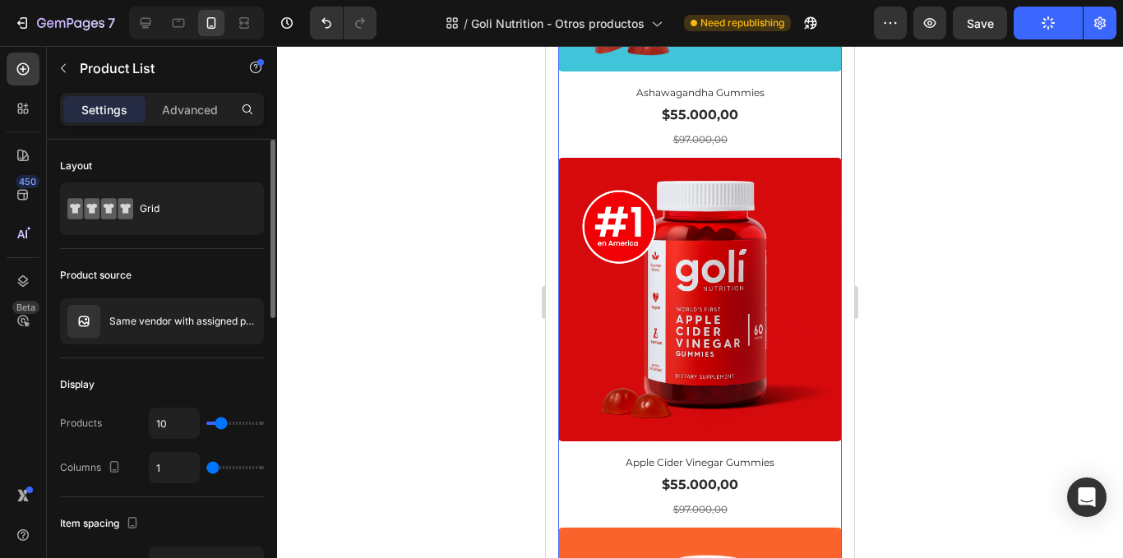
drag, startPoint x: 232, startPoint y: 465, endPoint x: 217, endPoint y: 468, distance: 15.2
type input "1"
click at [217, 468] on input "range" at bounding box center [235, 467] width 58 height 3
type input "2"
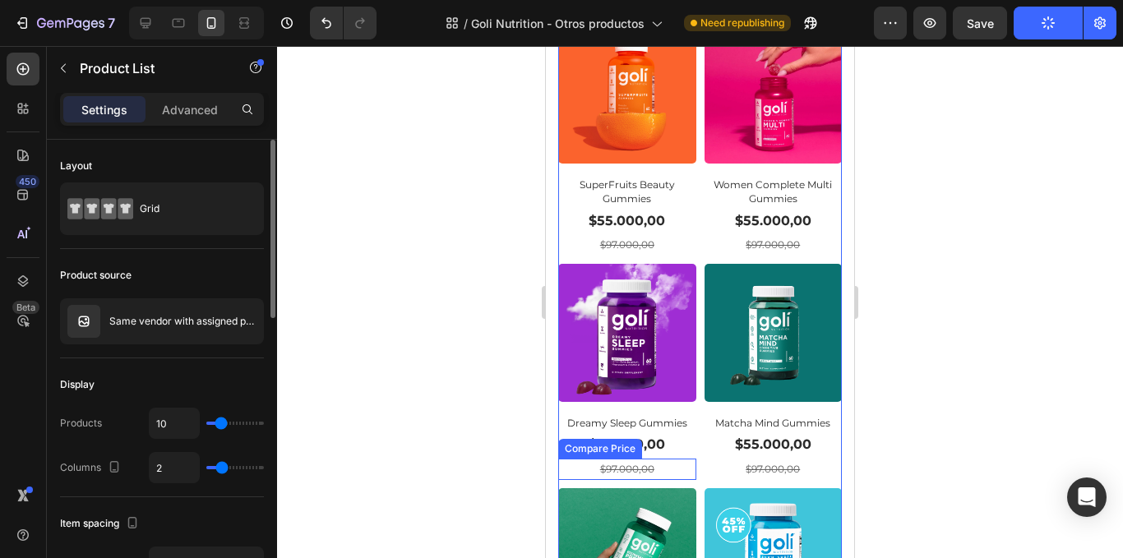
drag, startPoint x: 215, startPoint y: 462, endPoint x: 225, endPoint y: 461, distance: 9.9
type input "2"
click at [225, 466] on input "range" at bounding box center [235, 467] width 58 height 3
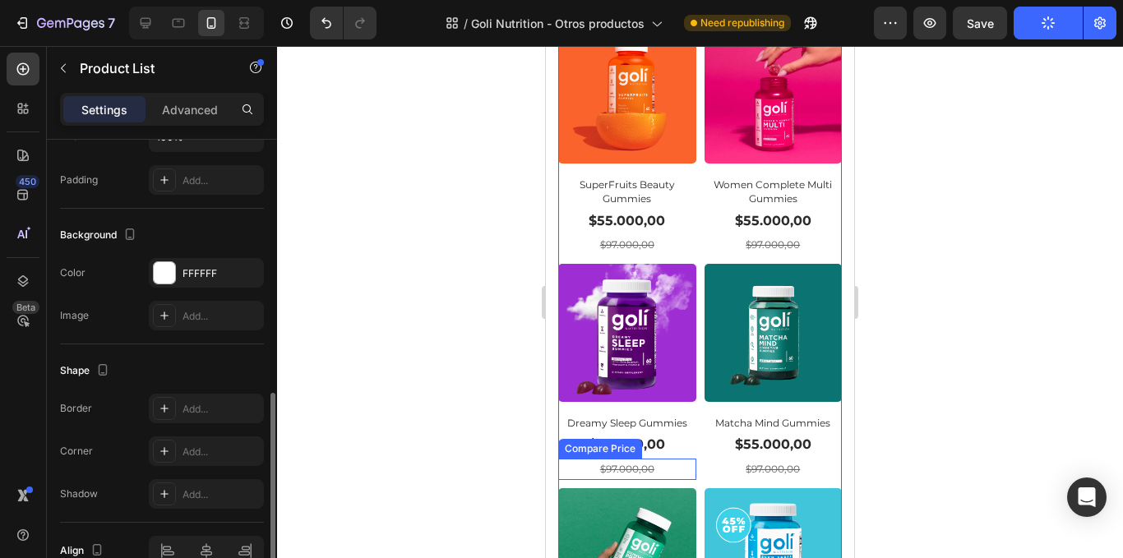
scroll to position [744, 0]
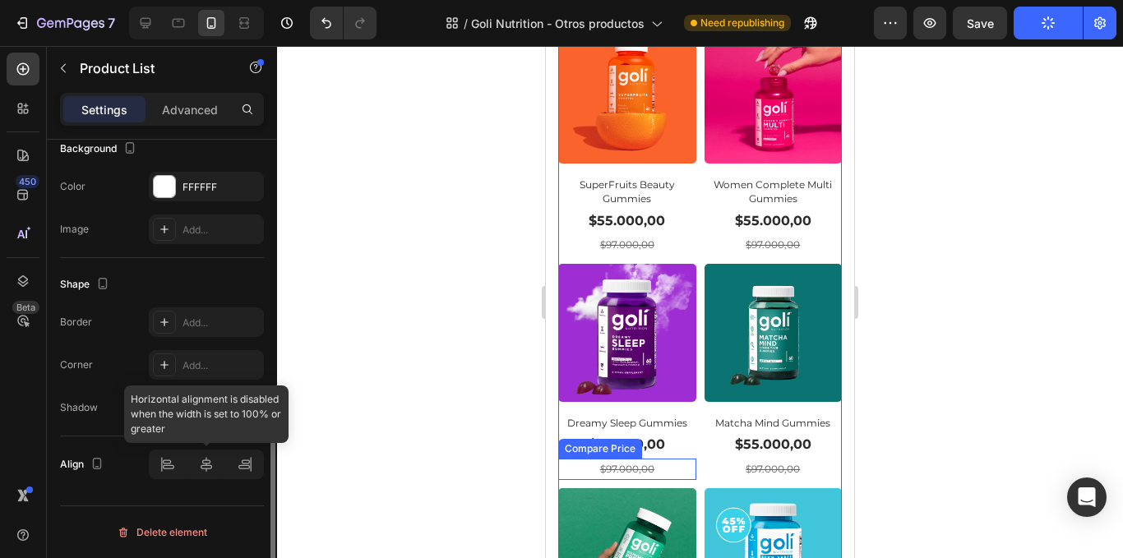
click at [205, 462] on div at bounding box center [206, 465] width 115 height 30
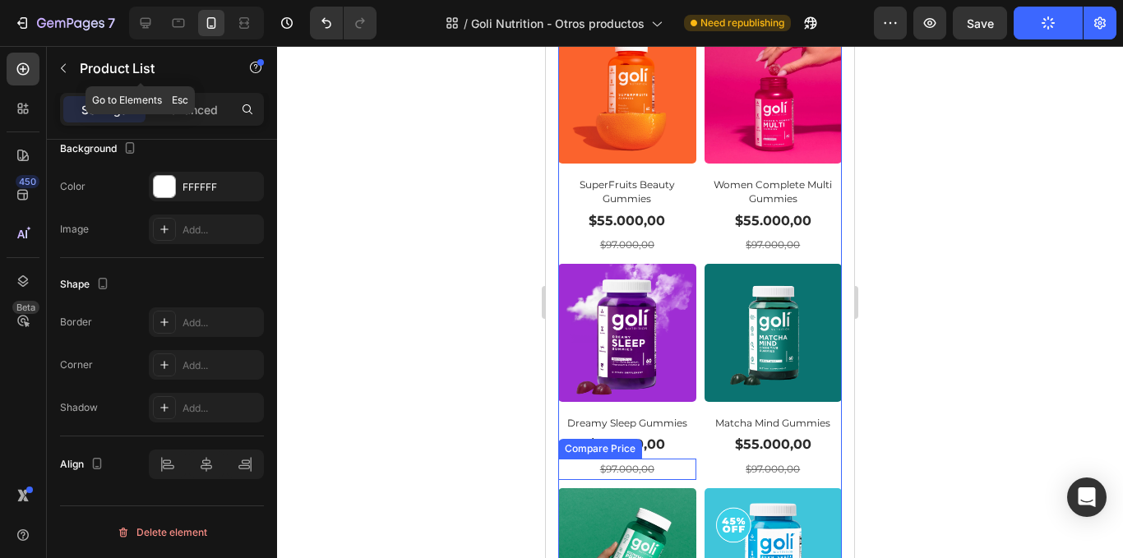
click at [181, 90] on div "Product List" at bounding box center [141, 69] width 188 height 47
click at [195, 109] on p "Advanced" at bounding box center [190, 109] width 56 height 17
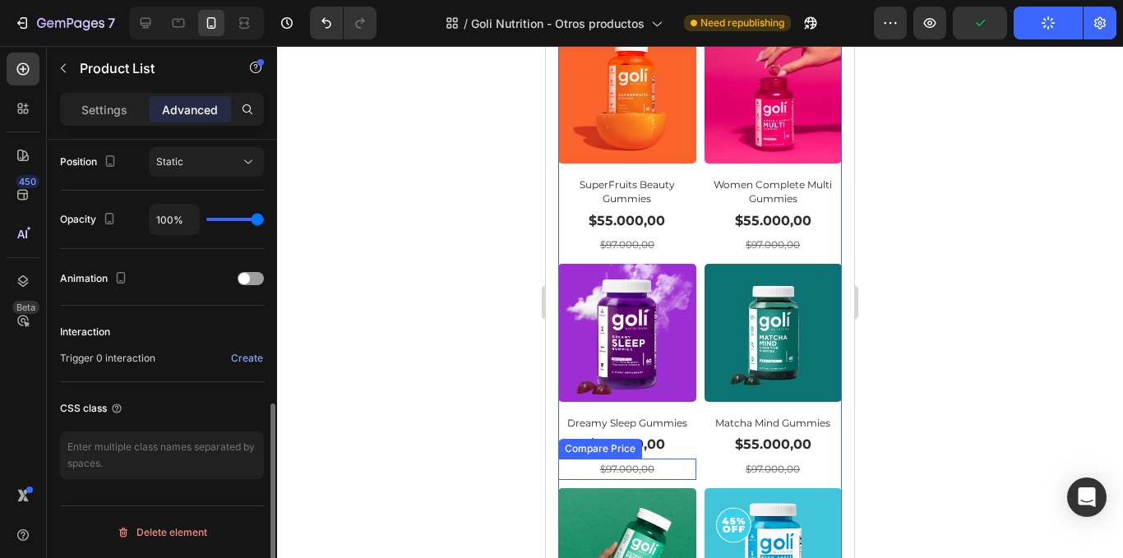
scroll to position [607, 0]
click at [665, 18] on div "$97.000,00" at bounding box center [627, 7] width 138 height 21
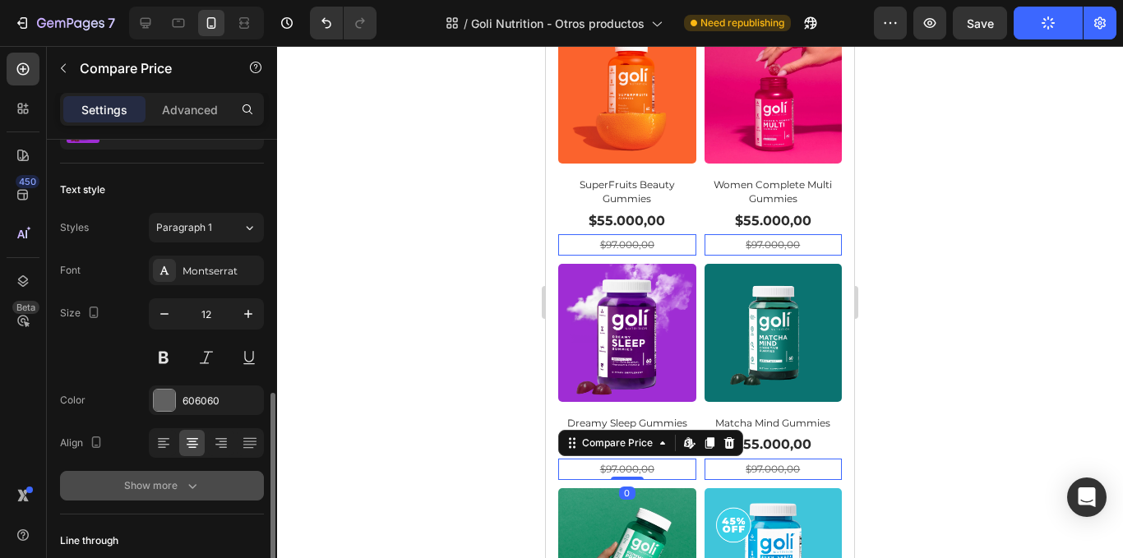
scroll to position [197, 0]
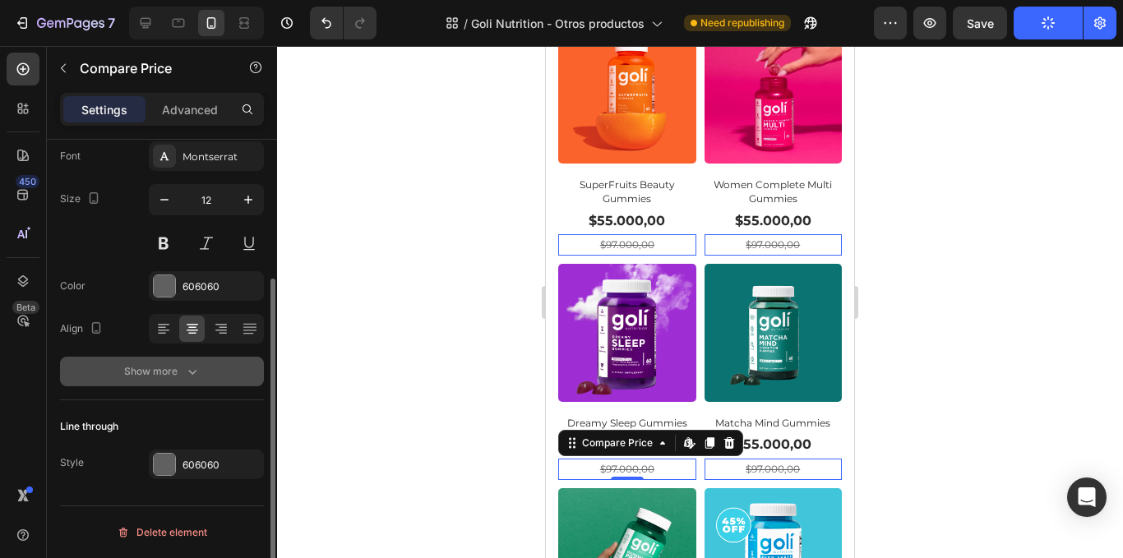
click at [197, 372] on icon "button" at bounding box center [192, 372] width 16 height 16
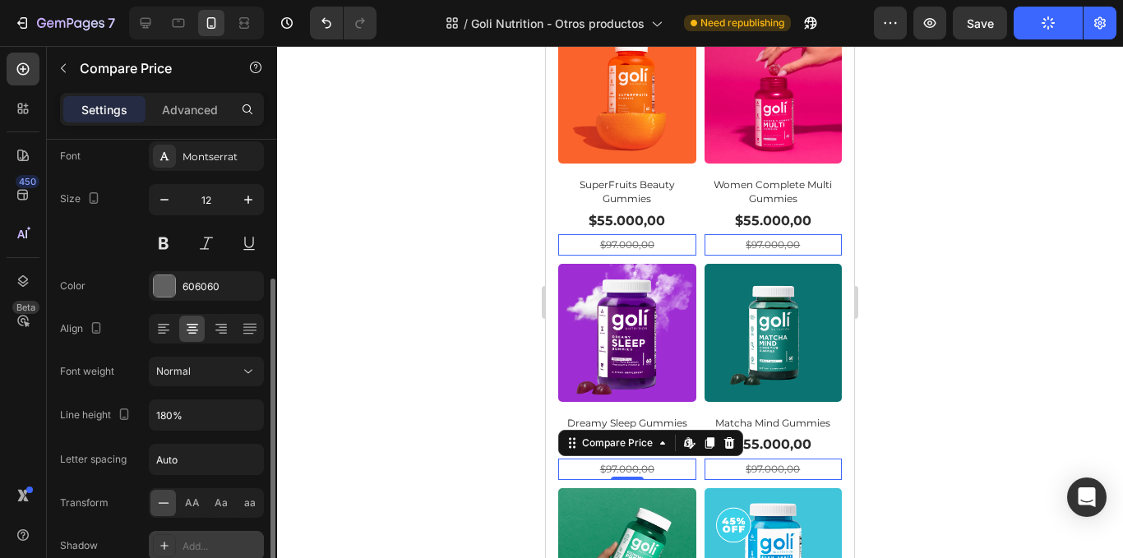
scroll to position [361, 0]
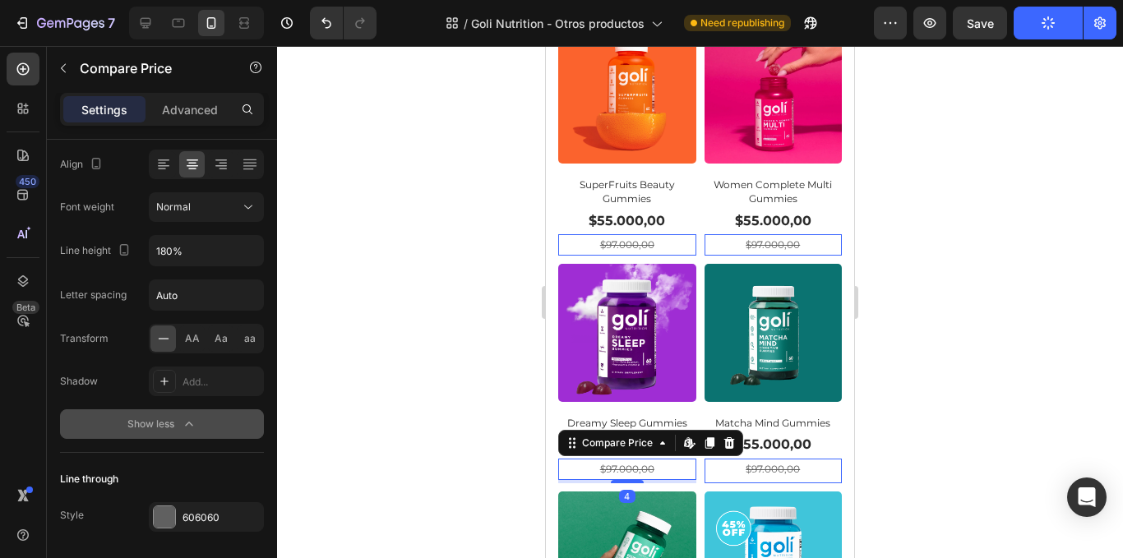
drag, startPoint x: 629, startPoint y: 461, endPoint x: 1050, endPoint y: 400, distance: 425.5
click at [546, 46] on div at bounding box center [546, 46] width 0 height 0
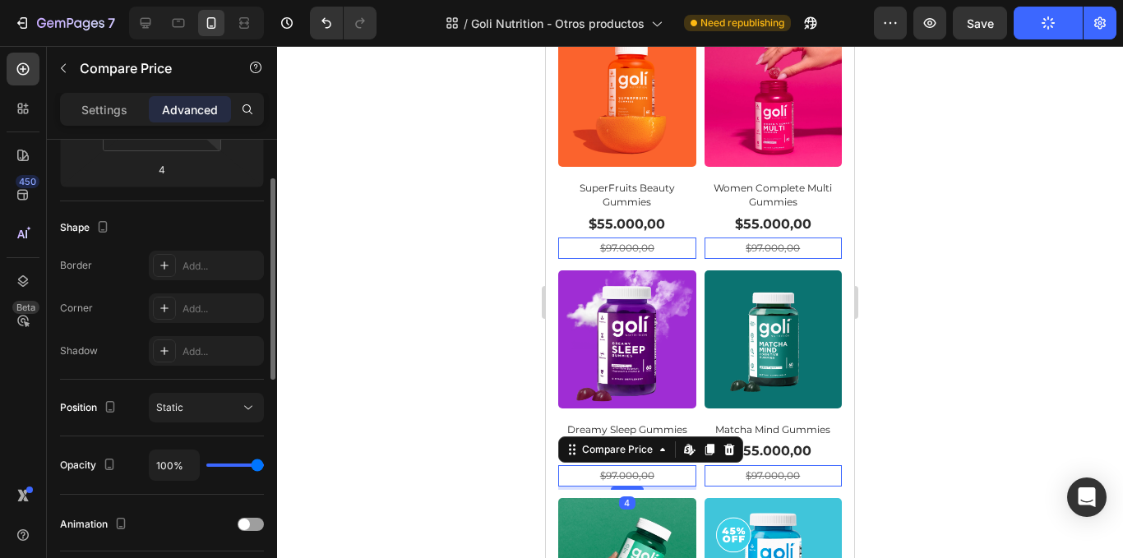
scroll to position [0, 0]
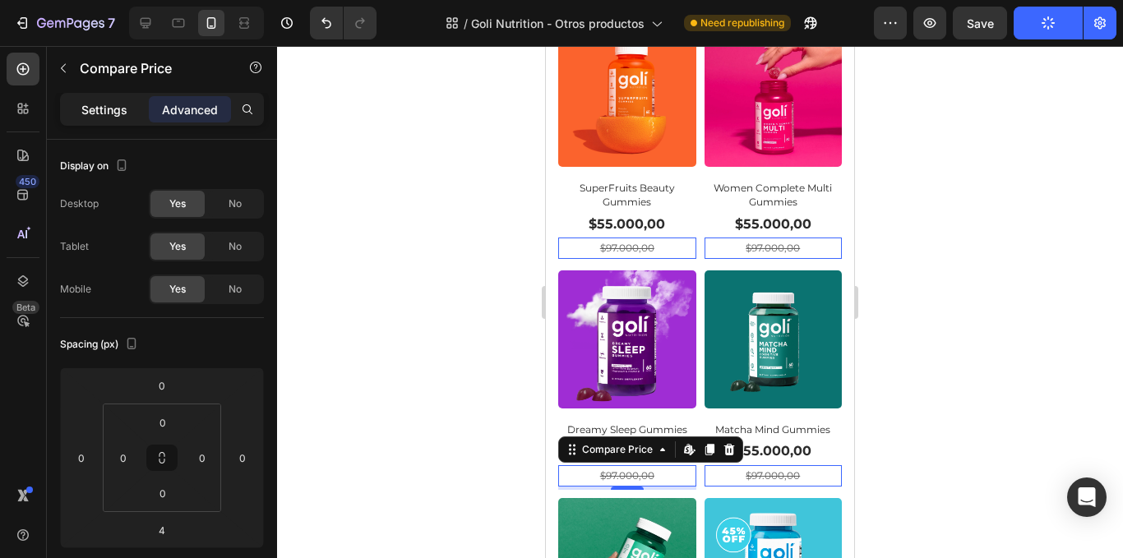
click at [109, 105] on p "Settings" at bounding box center [104, 109] width 46 height 17
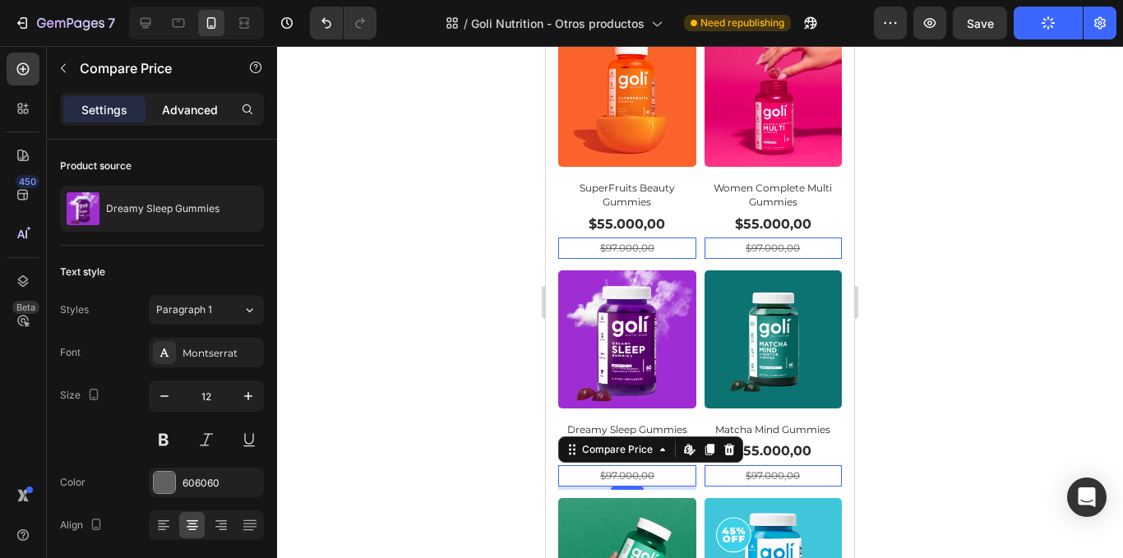
click at [188, 113] on p "Advanced" at bounding box center [190, 109] width 56 height 17
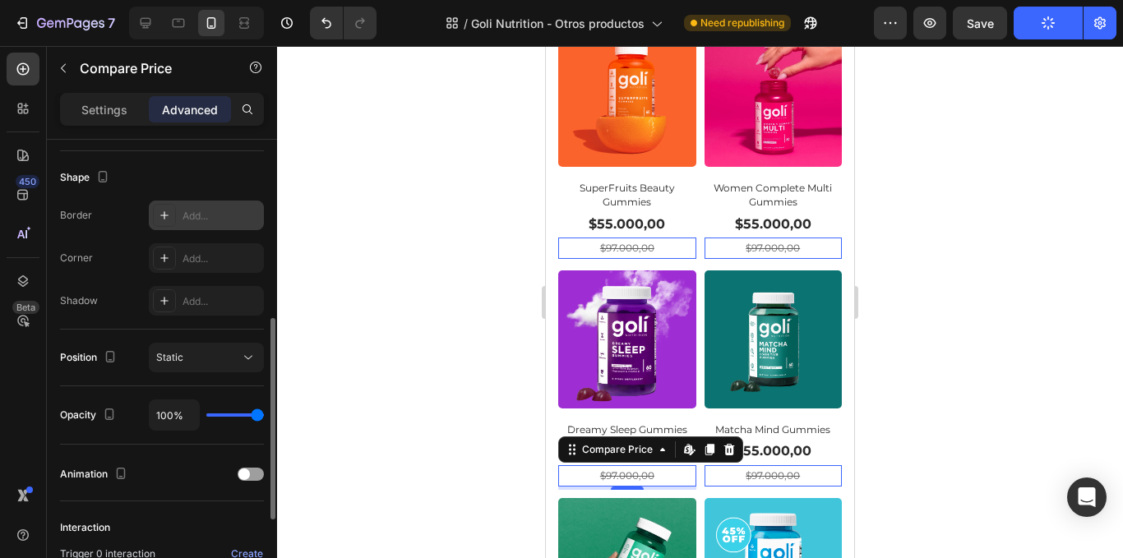
scroll to position [607, 0]
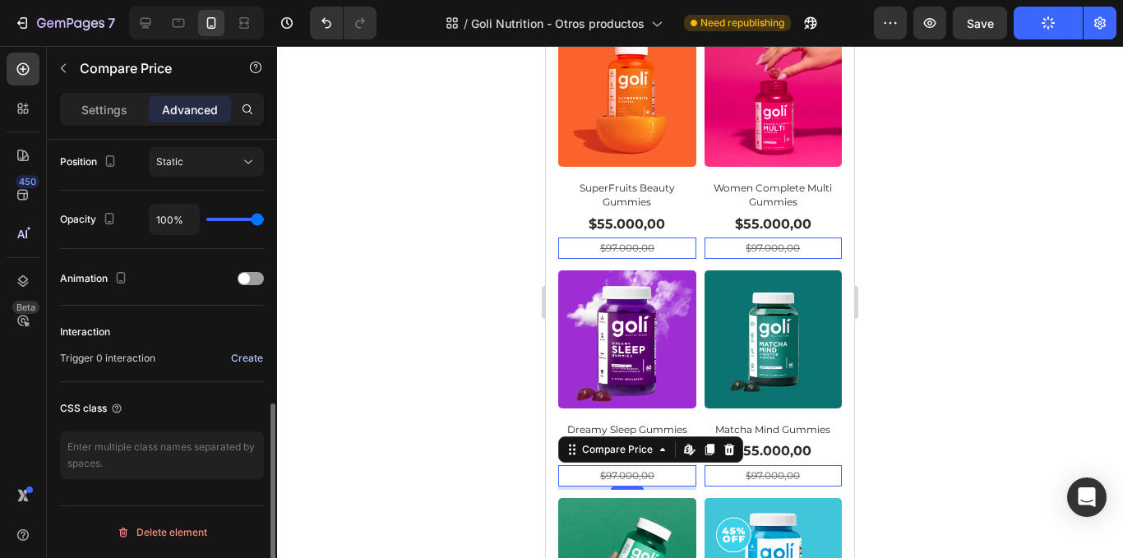
click at [261, 364] on div "Create" at bounding box center [247, 358] width 32 height 15
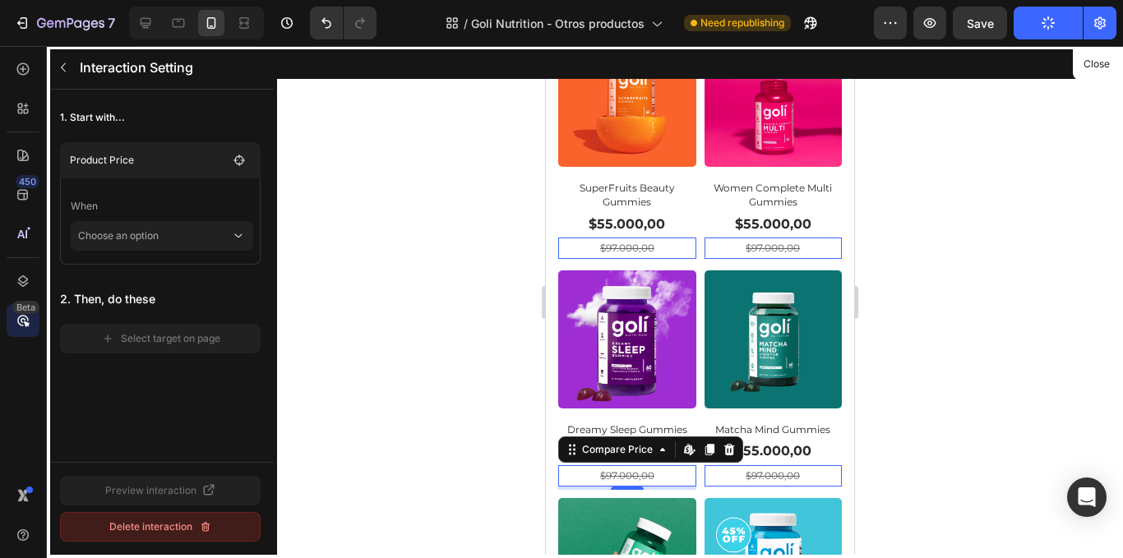
click at [127, 521] on div "Delete interaction" at bounding box center [160, 527] width 103 height 15
click at [222, 520] on div "Delete" at bounding box center [212, 527] width 30 height 15
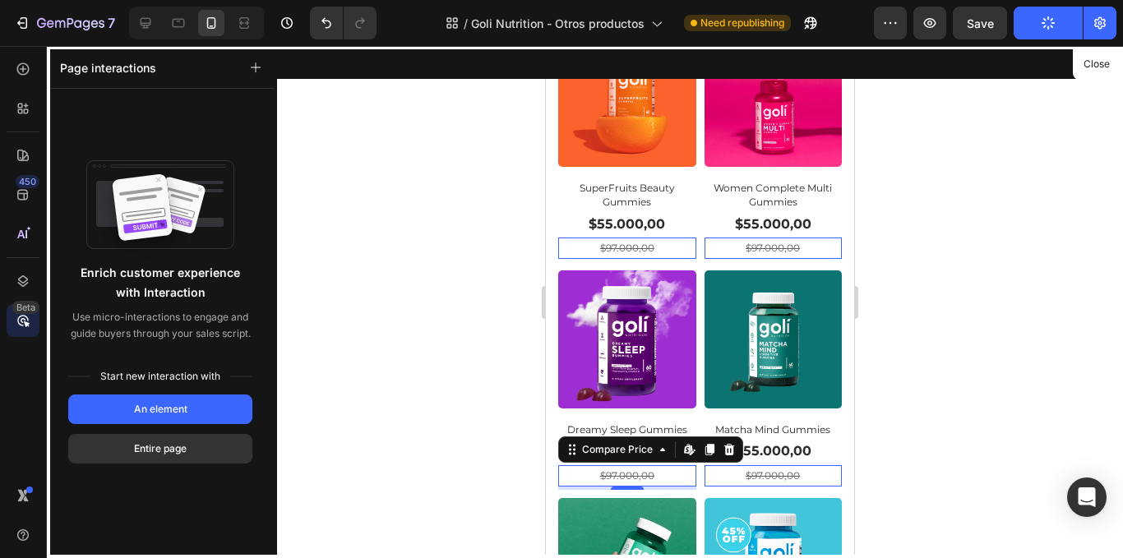
click at [963, 243] on div at bounding box center [700, 302] width 846 height 512
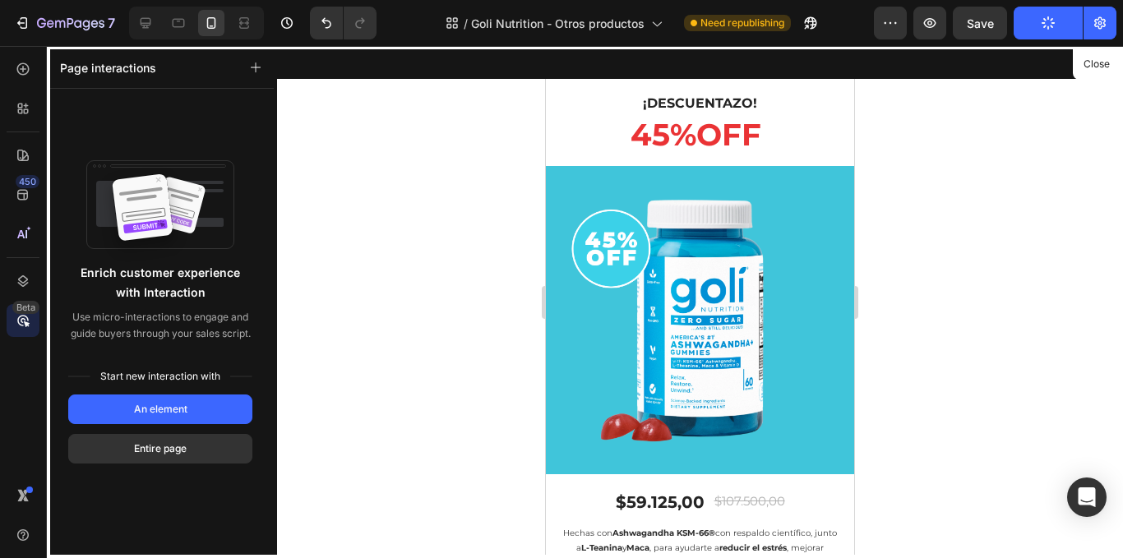
scroll to position [2607, 0]
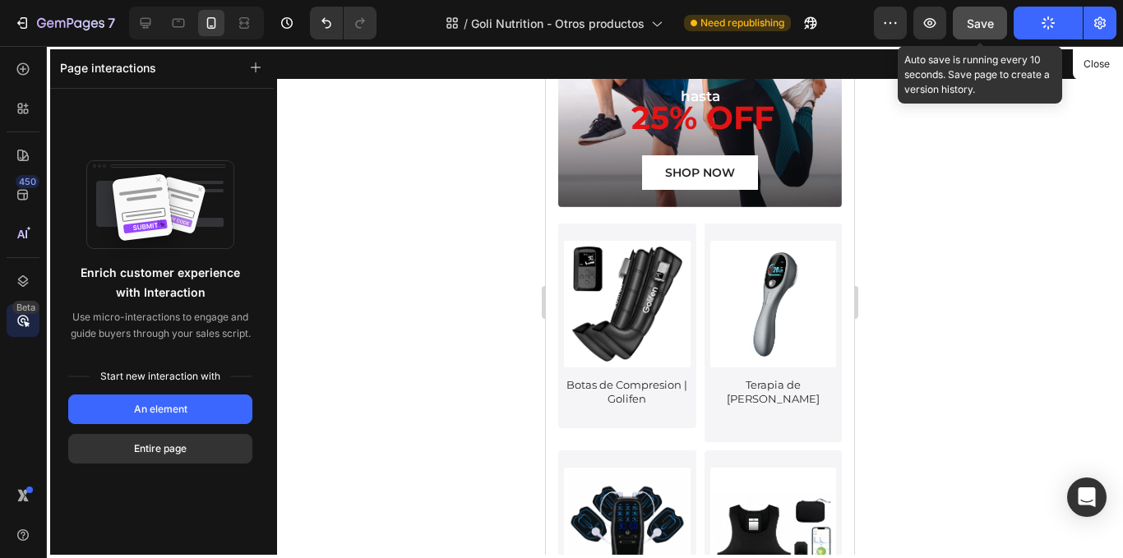
click at [989, 32] on button "Save" at bounding box center [980, 23] width 54 height 33
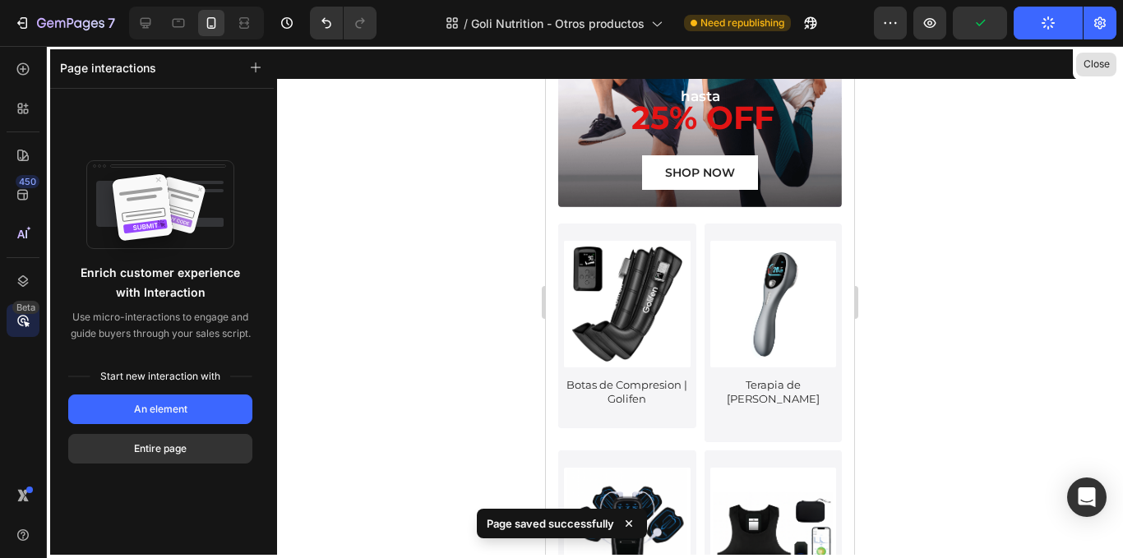
click at [1107, 62] on button "Close" at bounding box center [1097, 65] width 40 height 24
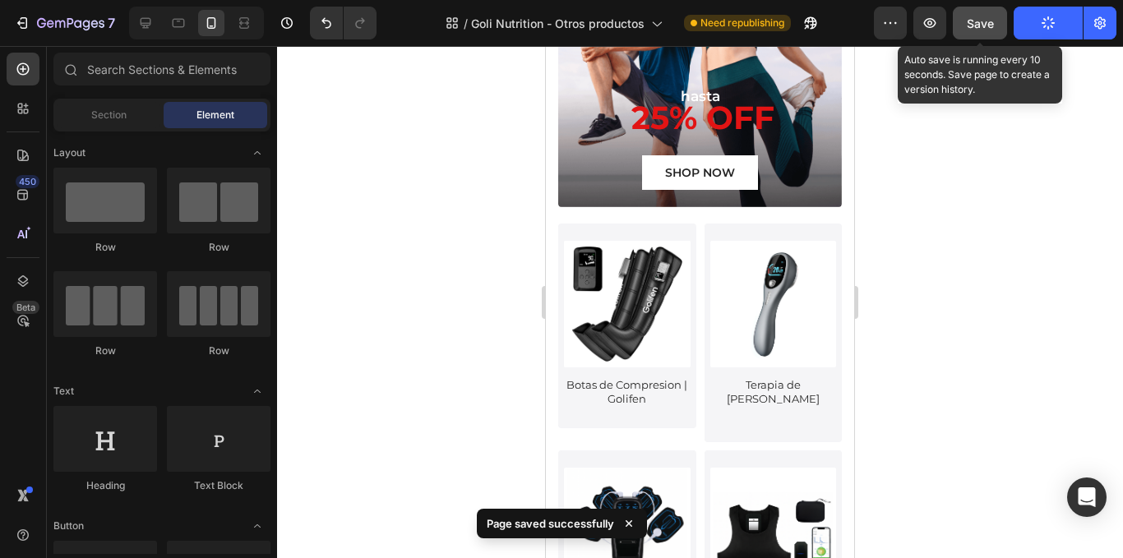
click at [985, 29] on span "Save" at bounding box center [980, 23] width 27 height 14
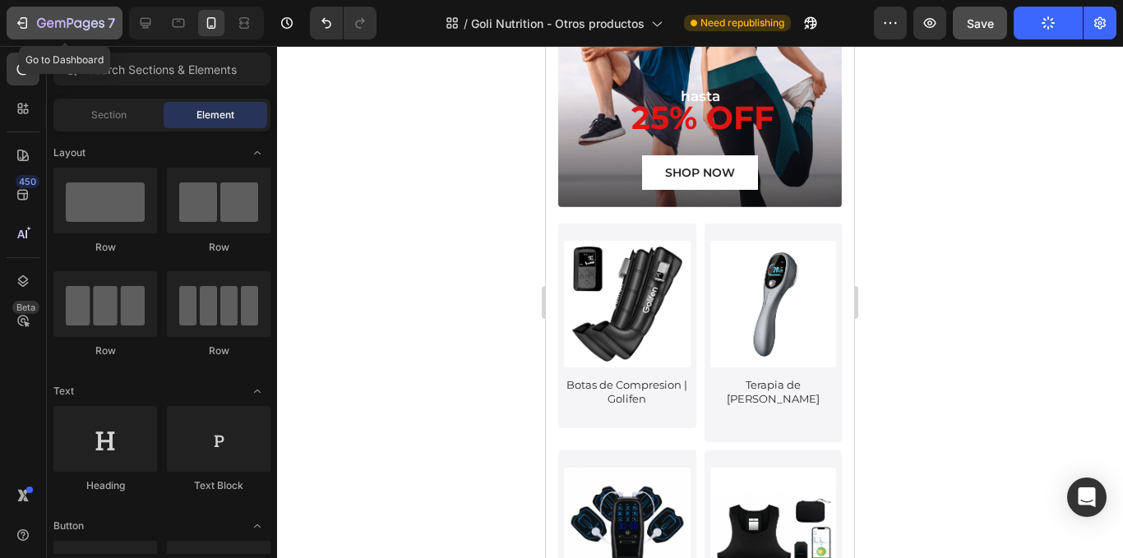
click at [32, 23] on div "7" at bounding box center [64, 23] width 101 height 20
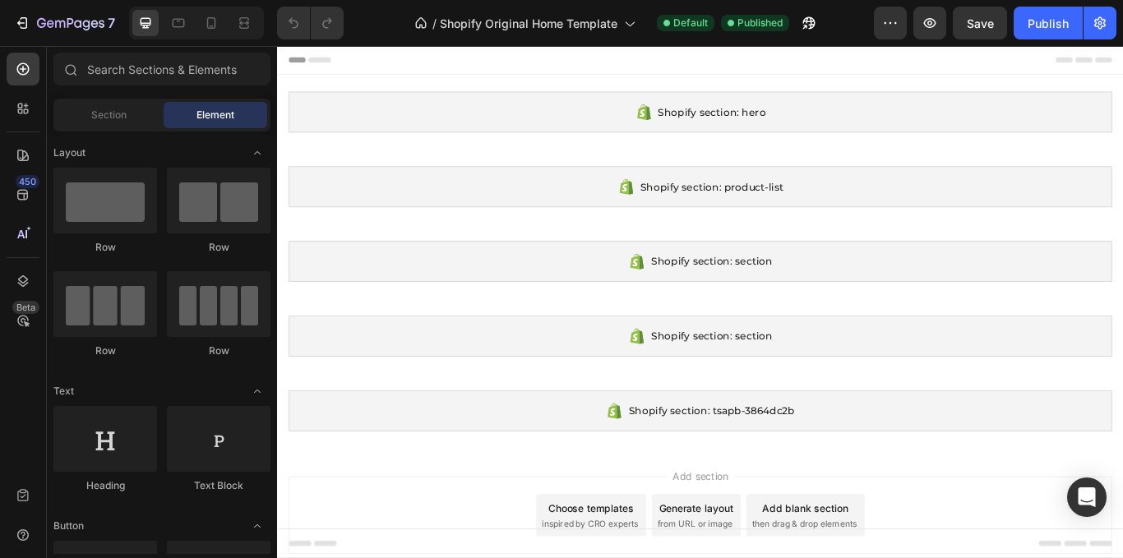
drag, startPoint x: 364, startPoint y: 61, endPoint x: 331, endPoint y: 54, distance: 33.6
click at [360, 61] on div at bounding box center [770, 62] width 961 height 33
click at [325, 53] on div at bounding box center [770, 62] width 961 height 33
drag, startPoint x: 326, startPoint y: 54, endPoint x: 348, endPoint y: 50, distance: 22.6
click at [326, 56] on div at bounding box center [770, 62] width 961 height 33
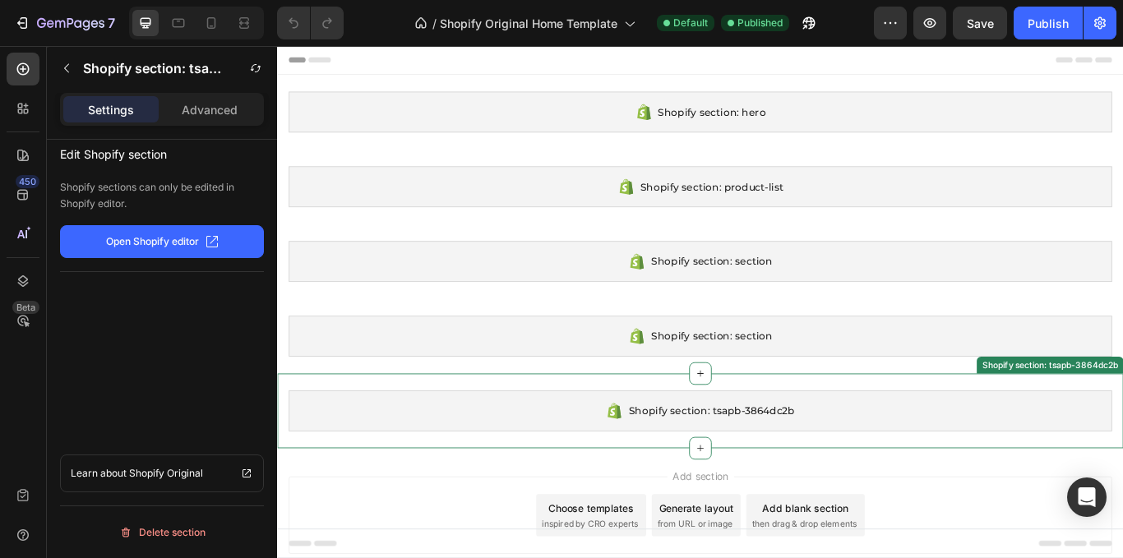
click at [702, 485] on div "Shopify section: tsapb-3864dc2b" at bounding box center [770, 472] width 961 height 48
click at [770, 430] on icon at bounding box center [770, 428] width 13 height 13
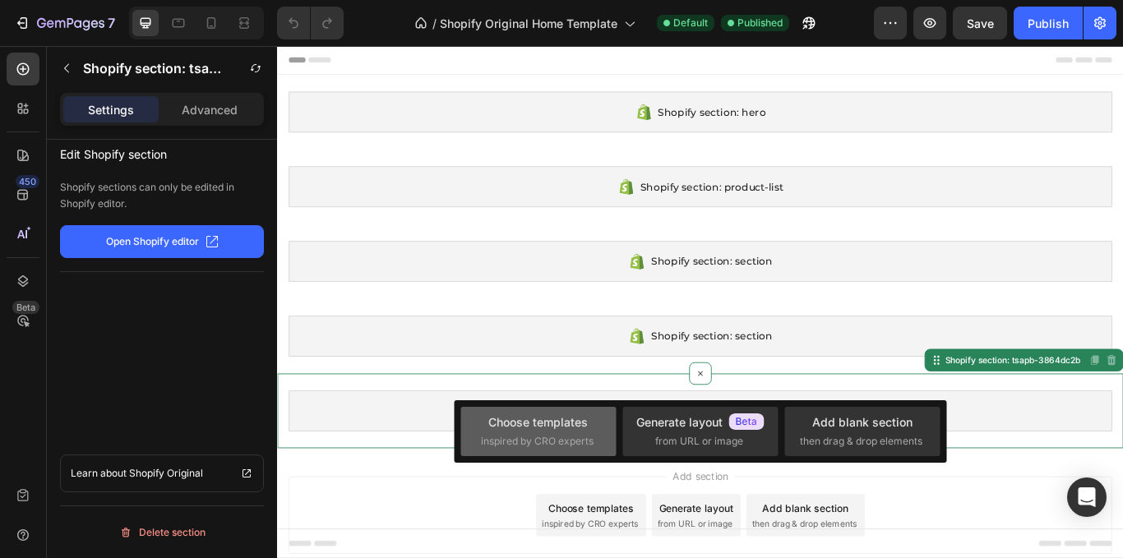
click at [560, 415] on div "Choose templates" at bounding box center [539, 422] width 100 height 17
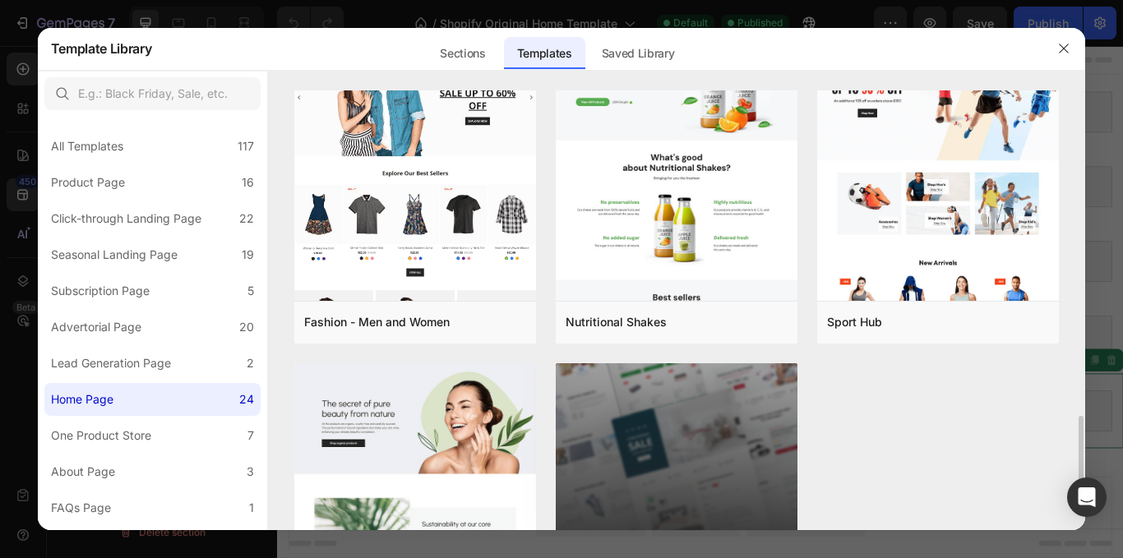
scroll to position [1553, 0]
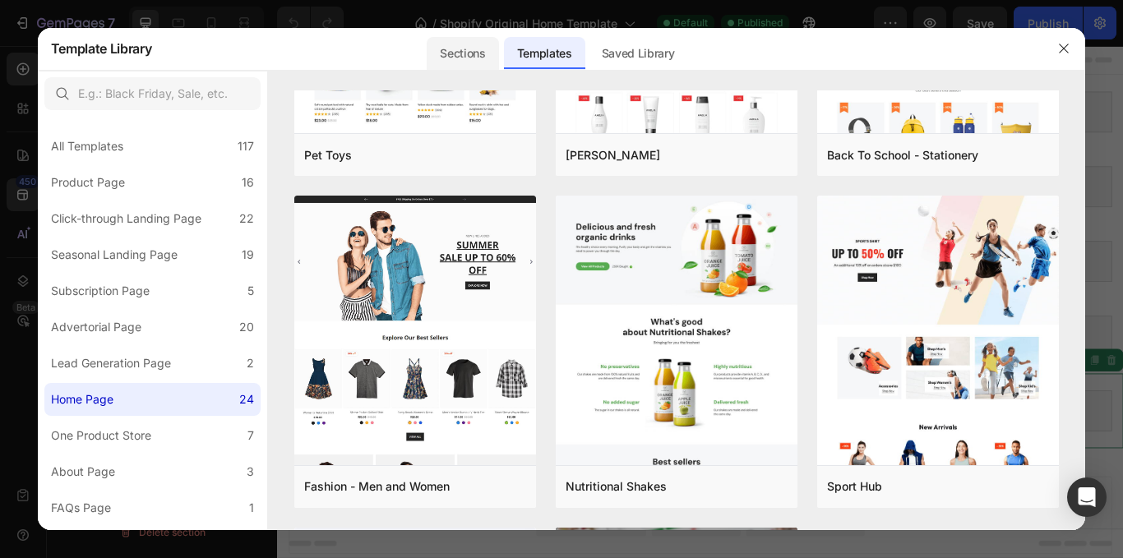
click at [480, 62] on div "Sections" at bounding box center [463, 53] width 72 height 33
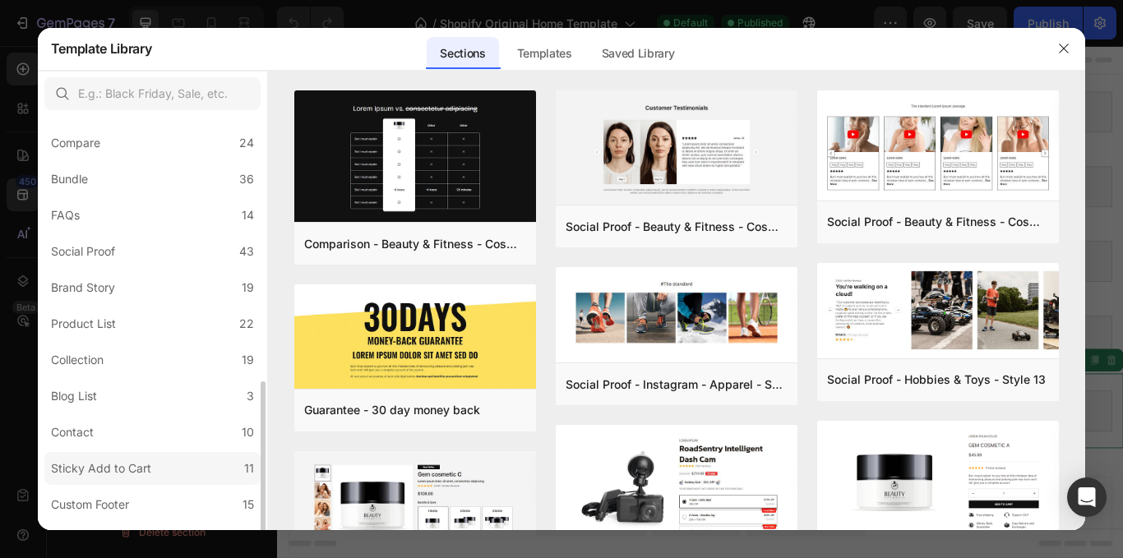
scroll to position [392, 0]
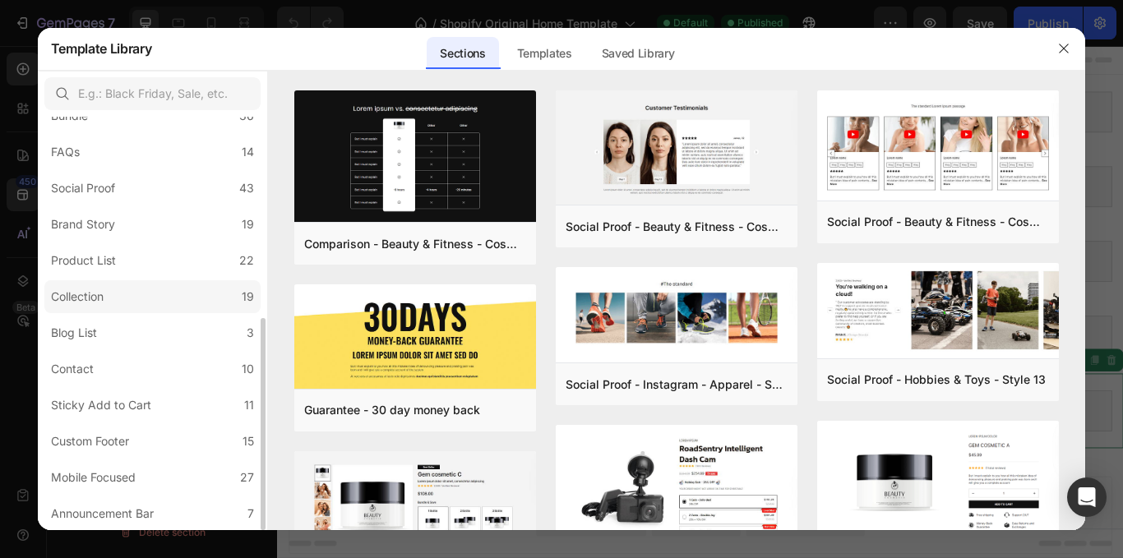
click at [219, 304] on label "Collection 19" at bounding box center [152, 296] width 216 height 33
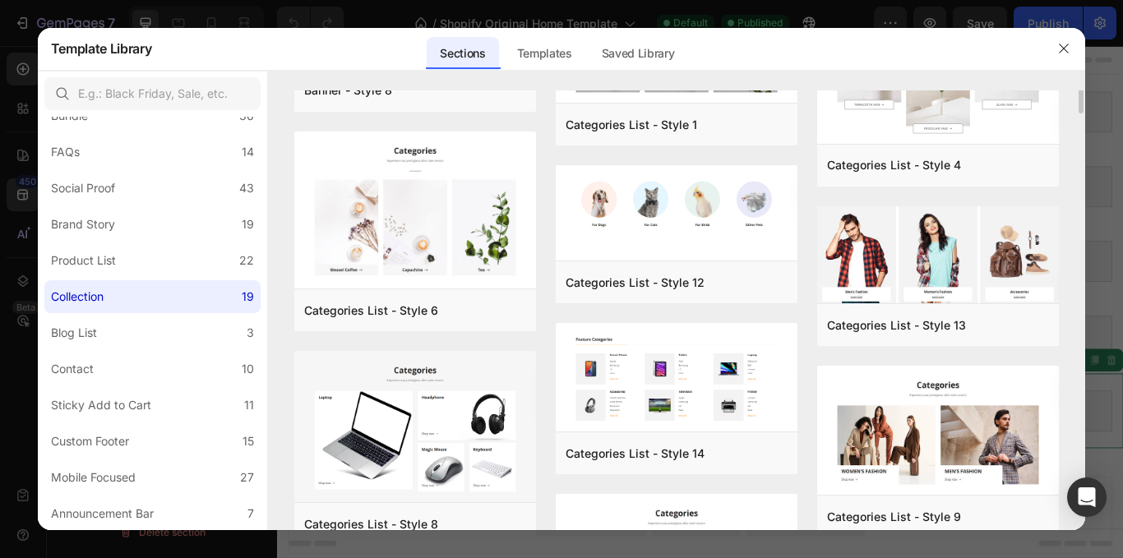
scroll to position [0, 0]
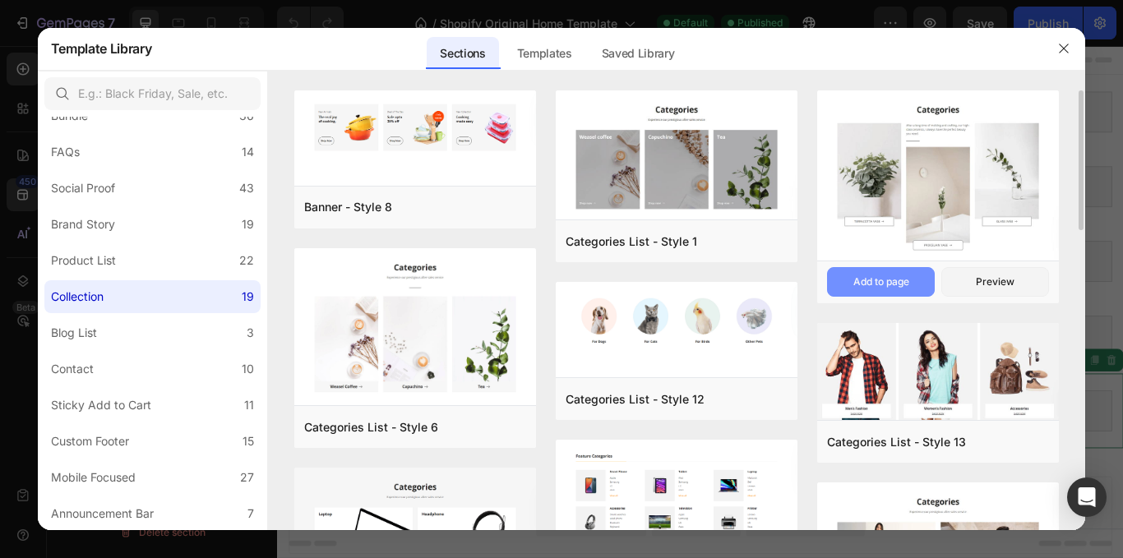
click at [866, 278] on div "Add to page" at bounding box center [882, 282] width 56 height 15
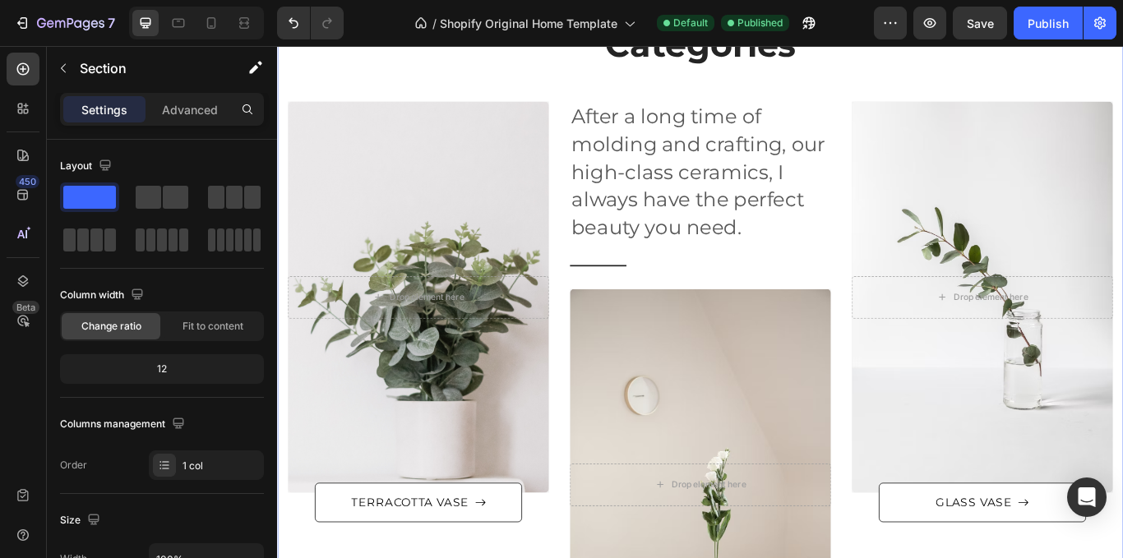
scroll to position [465, 0]
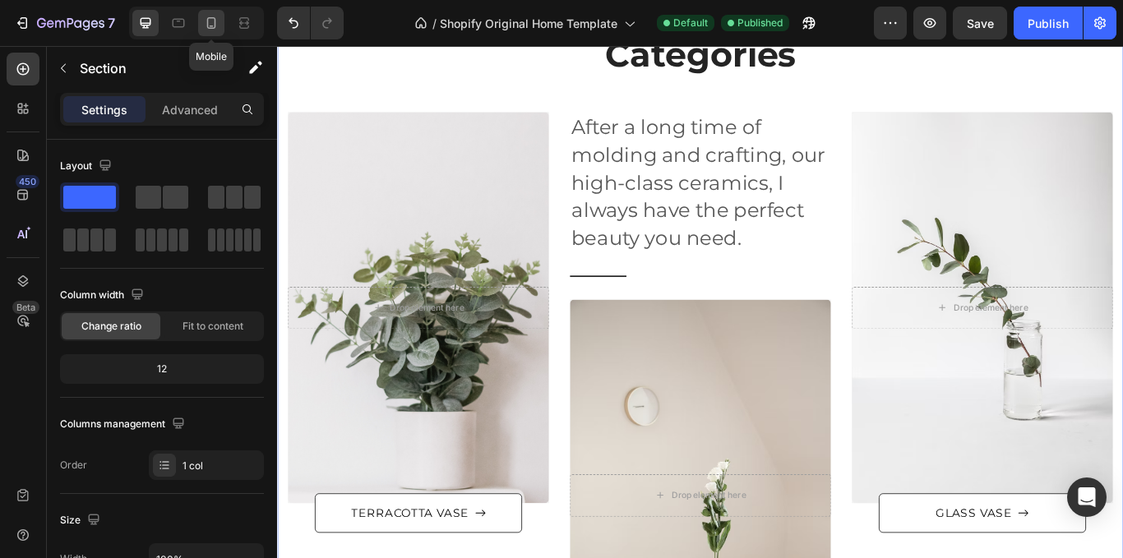
click at [216, 17] on icon at bounding box center [211, 23] width 16 height 16
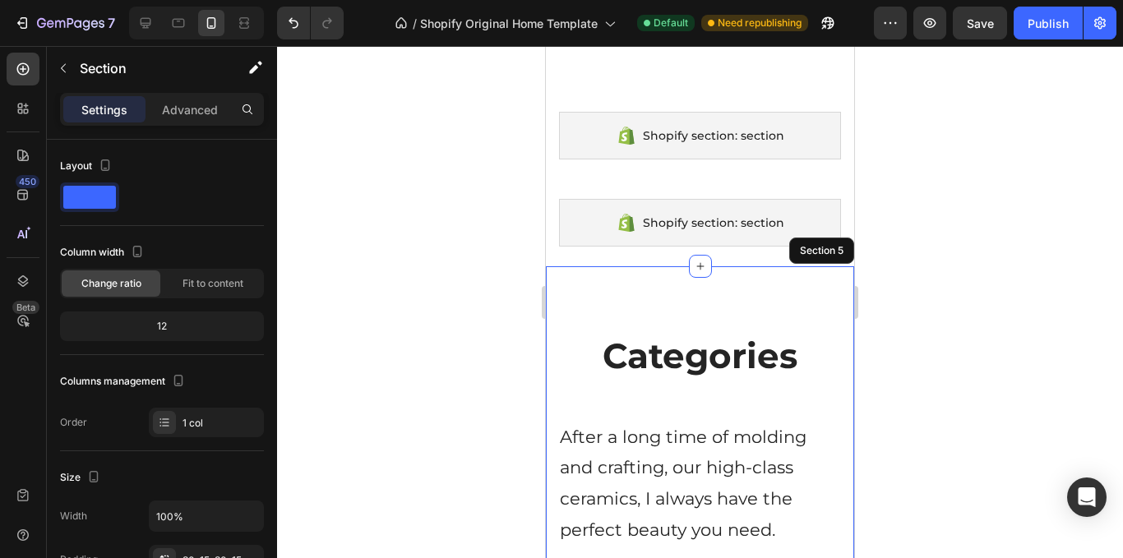
scroll to position [243, 0]
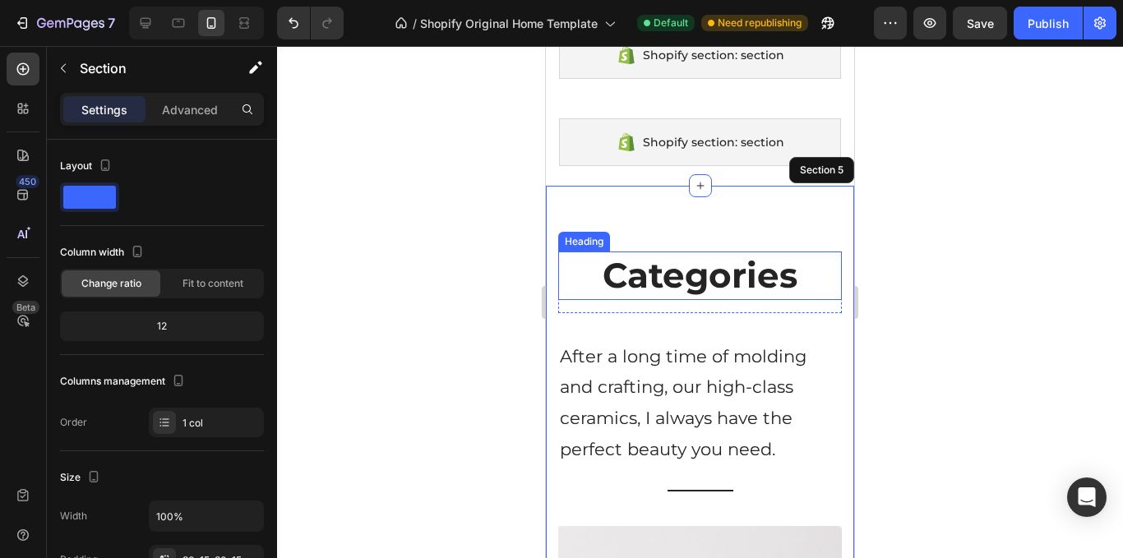
click at [725, 257] on p "Categories" at bounding box center [700, 275] width 280 height 45
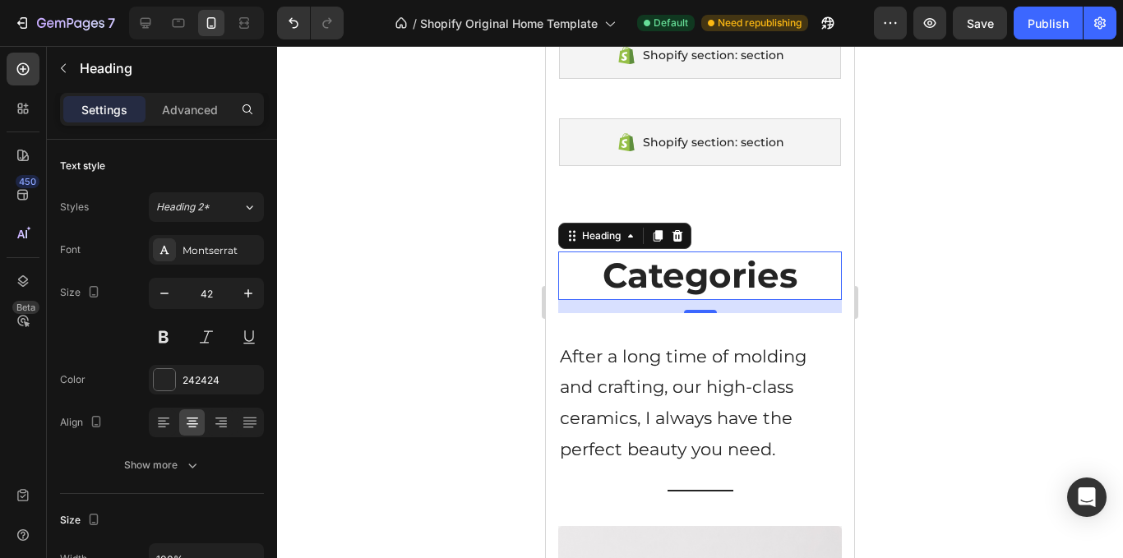
click at [766, 270] on p "Categories" at bounding box center [700, 275] width 280 height 45
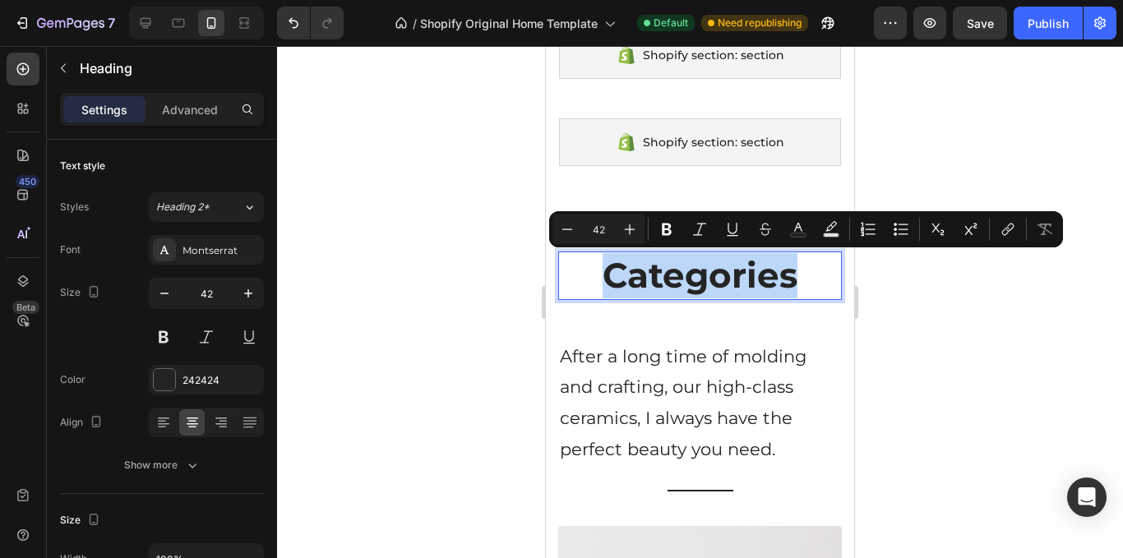
drag, startPoint x: 707, startPoint y: 272, endPoint x: 879, endPoint y: 375, distance: 200.3
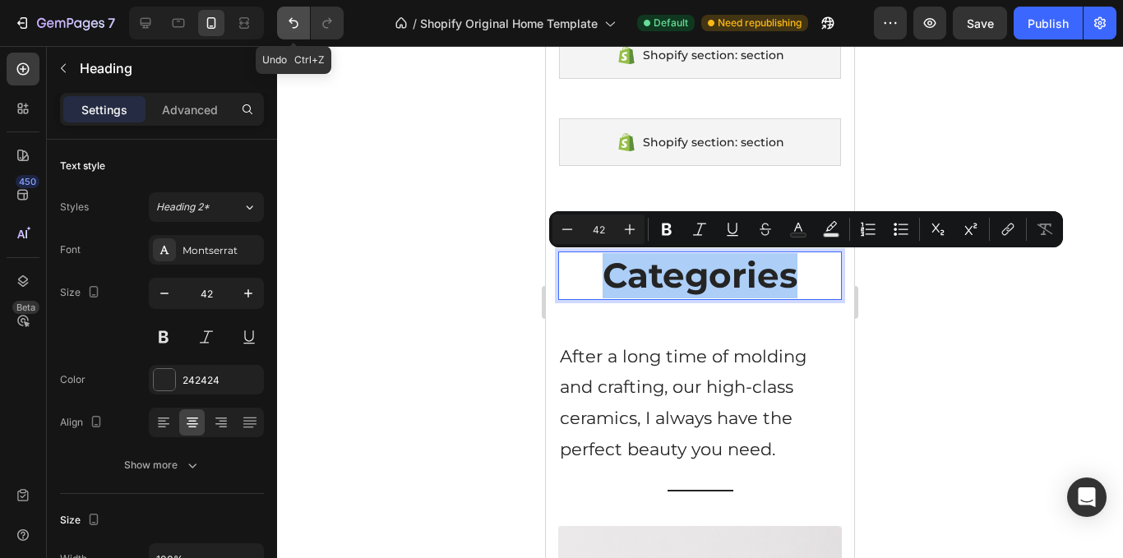
click at [287, 33] on button "Undo/Redo" at bounding box center [293, 23] width 33 height 33
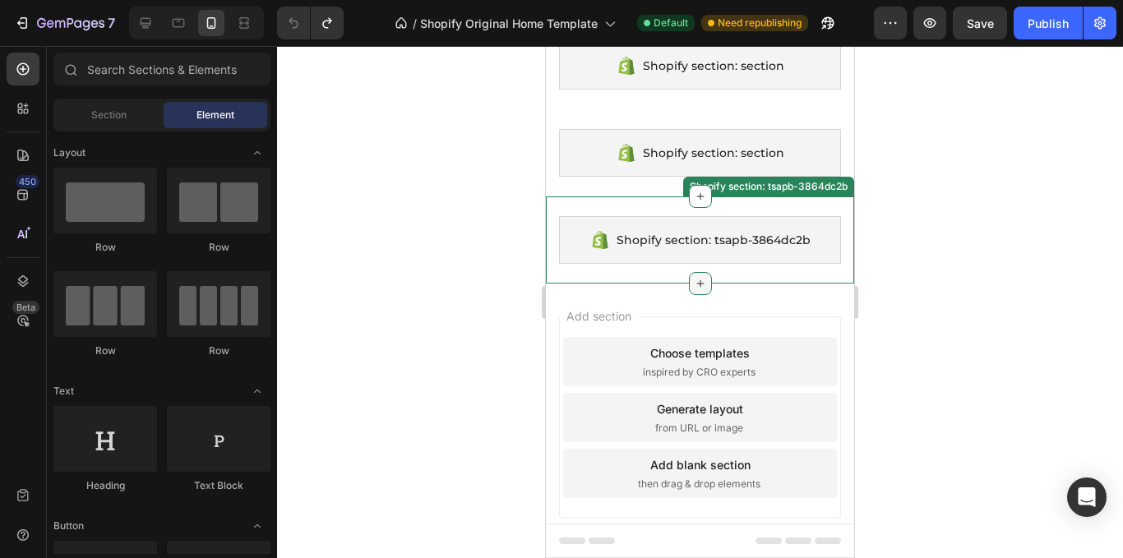
click at [693, 290] on div at bounding box center [700, 283] width 23 height 23
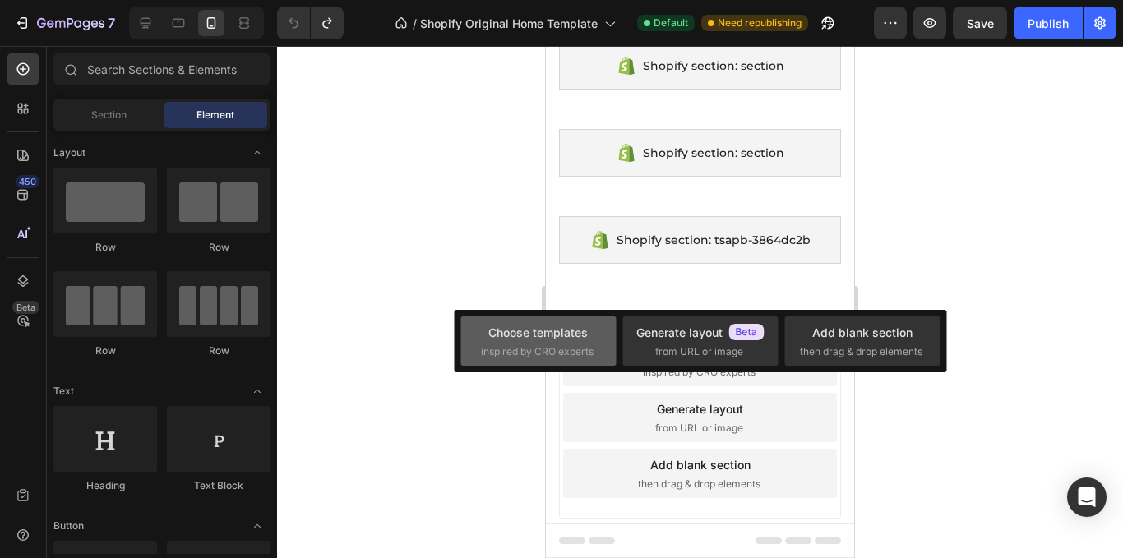
click at [577, 358] on span "inspired by CRO experts" at bounding box center [537, 352] width 113 height 15
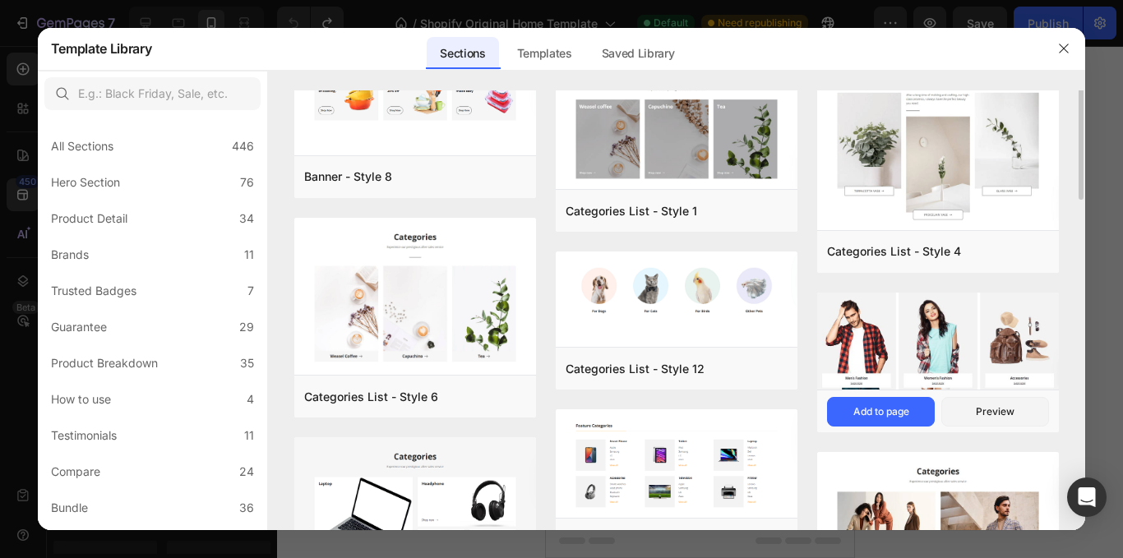
scroll to position [0, 0]
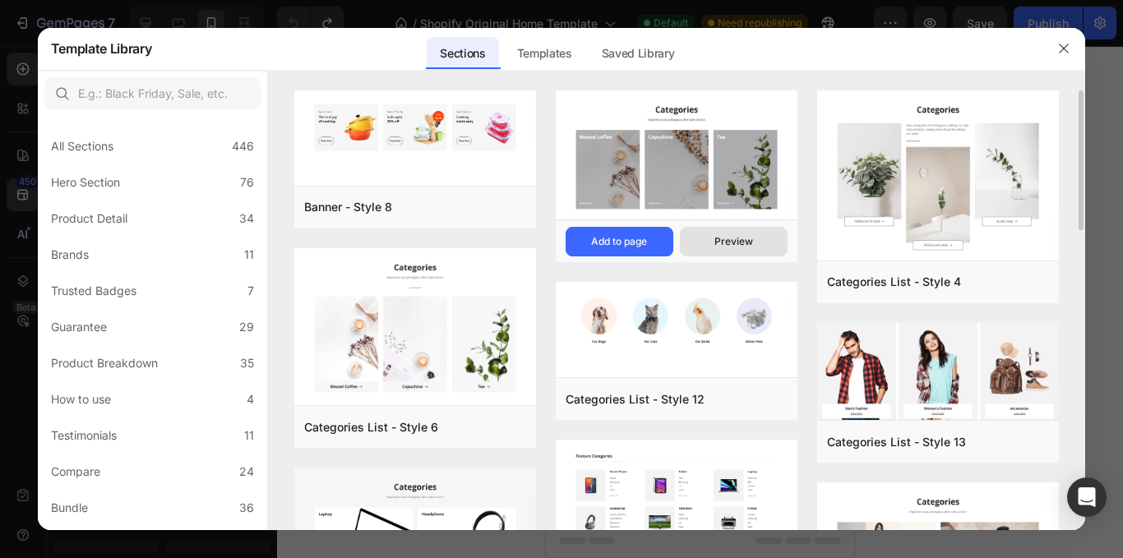
click at [734, 250] on button "Preview" at bounding box center [734, 242] width 108 height 30
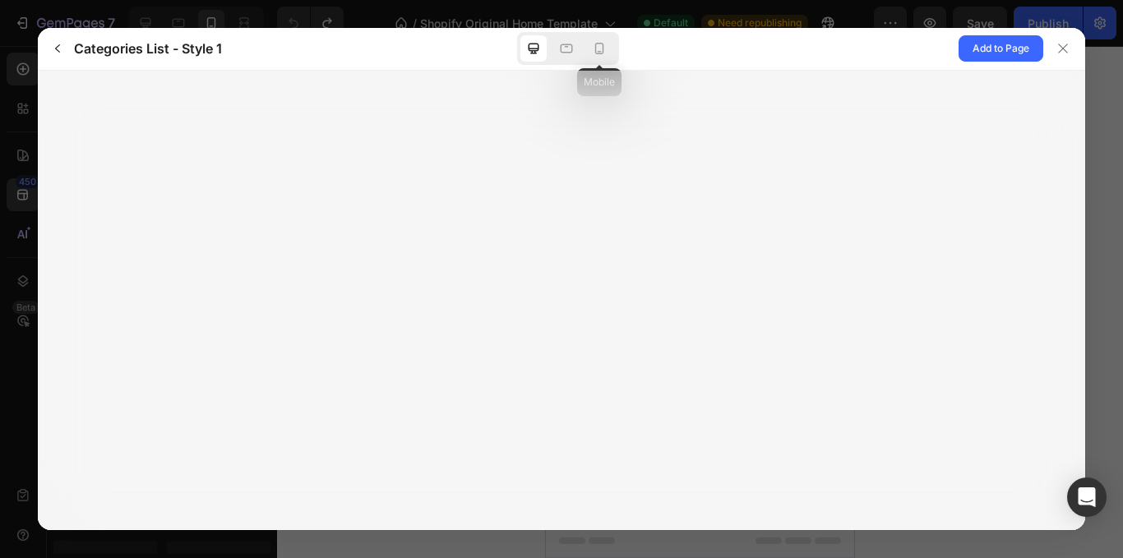
drag, startPoint x: 605, startPoint y: 50, endPoint x: 600, endPoint y: 66, distance: 16.4
click at [605, 50] on icon at bounding box center [599, 48] width 16 height 16
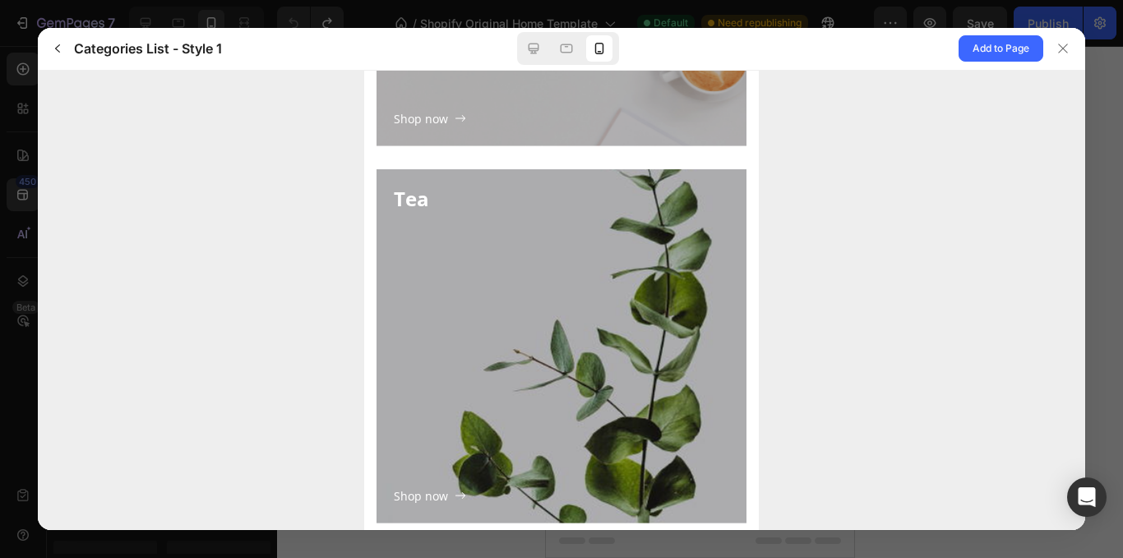
scroll to position [873, 0]
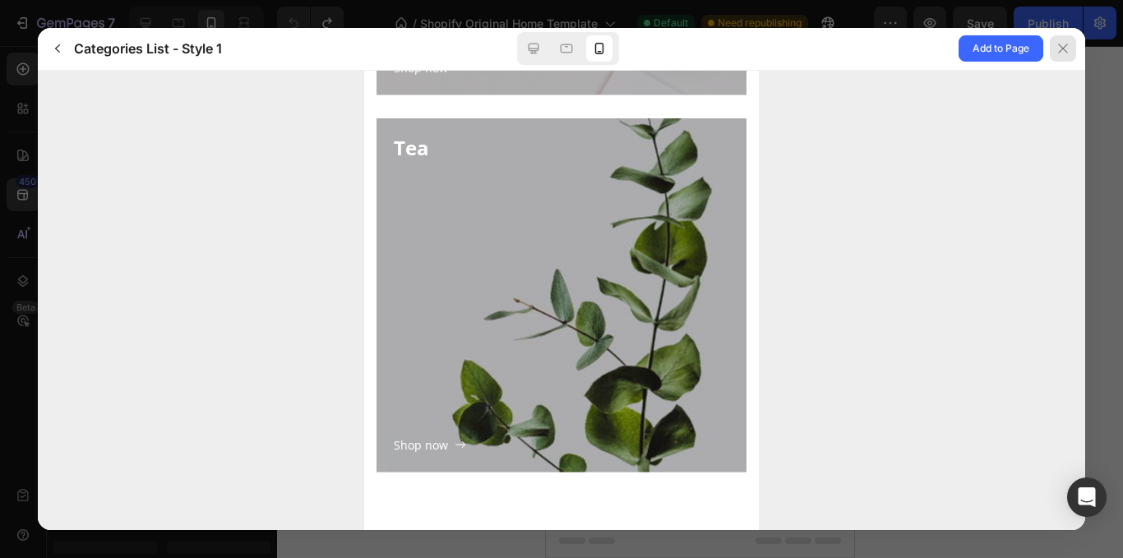
click at [1067, 53] on icon at bounding box center [1063, 48] width 13 height 13
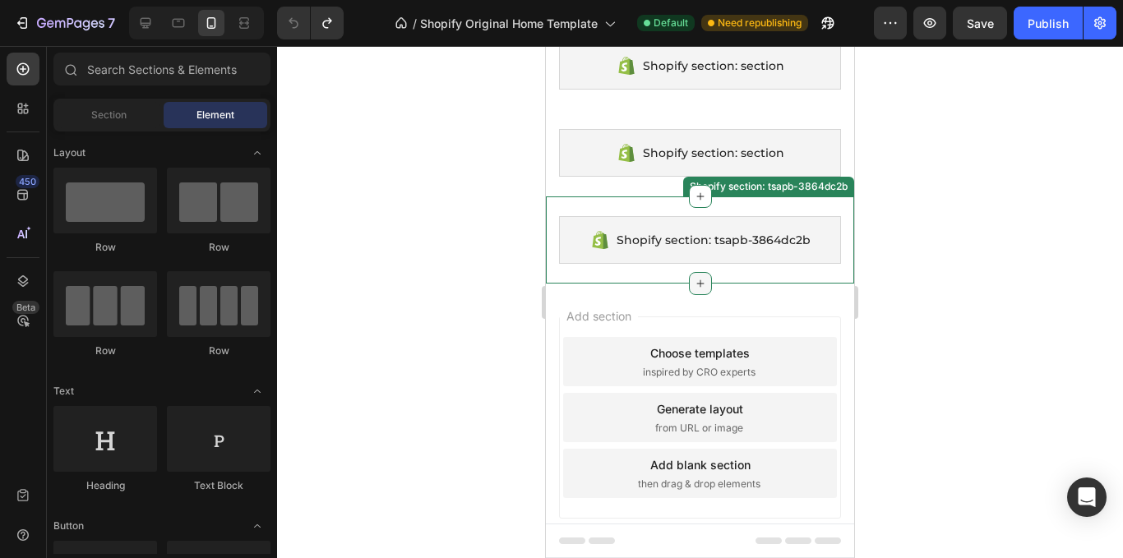
click at [689, 290] on div at bounding box center [700, 283] width 23 height 23
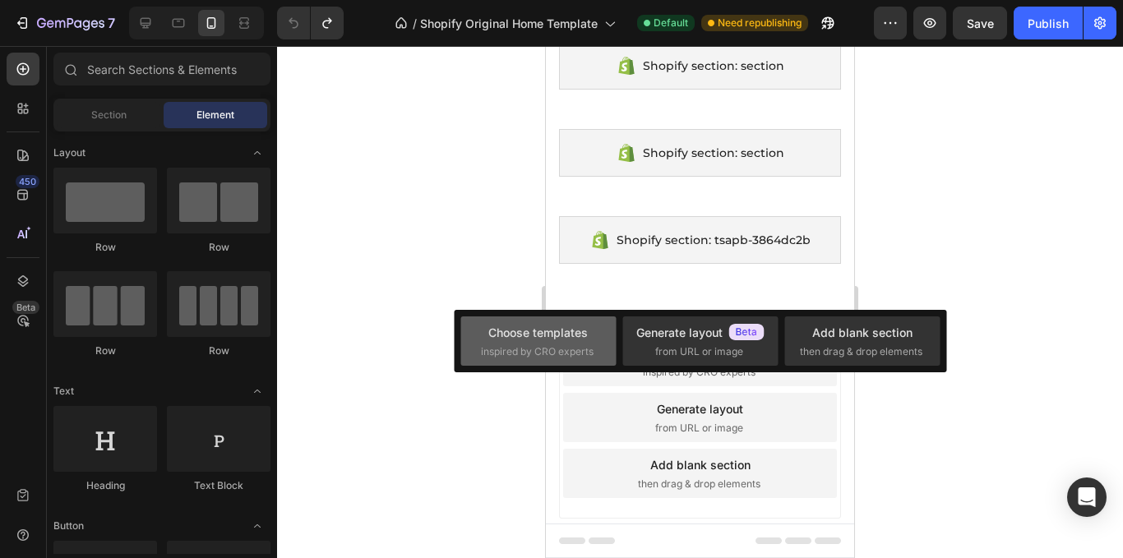
click at [533, 327] on div "Choose templates" at bounding box center [539, 332] width 100 height 17
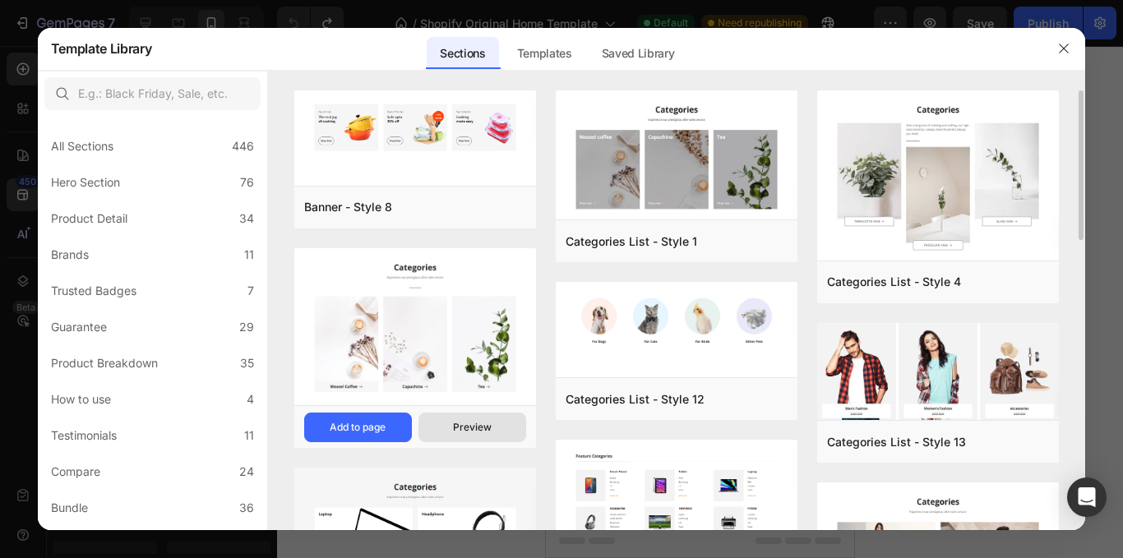
scroll to position [164, 0]
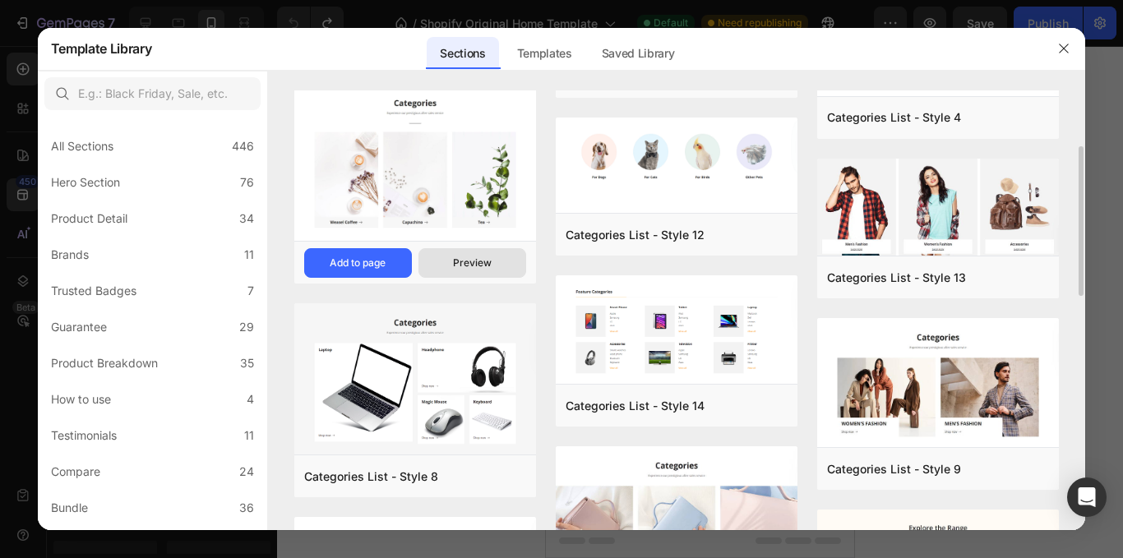
click at [475, 259] on div "Preview" at bounding box center [472, 263] width 39 height 15
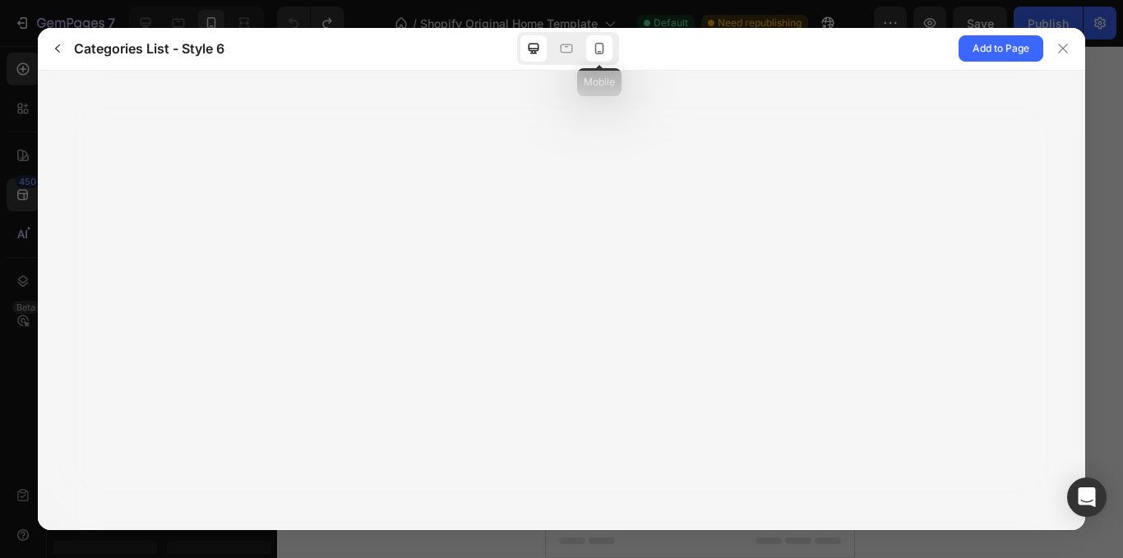
click at [601, 45] on icon at bounding box center [599, 48] width 16 height 16
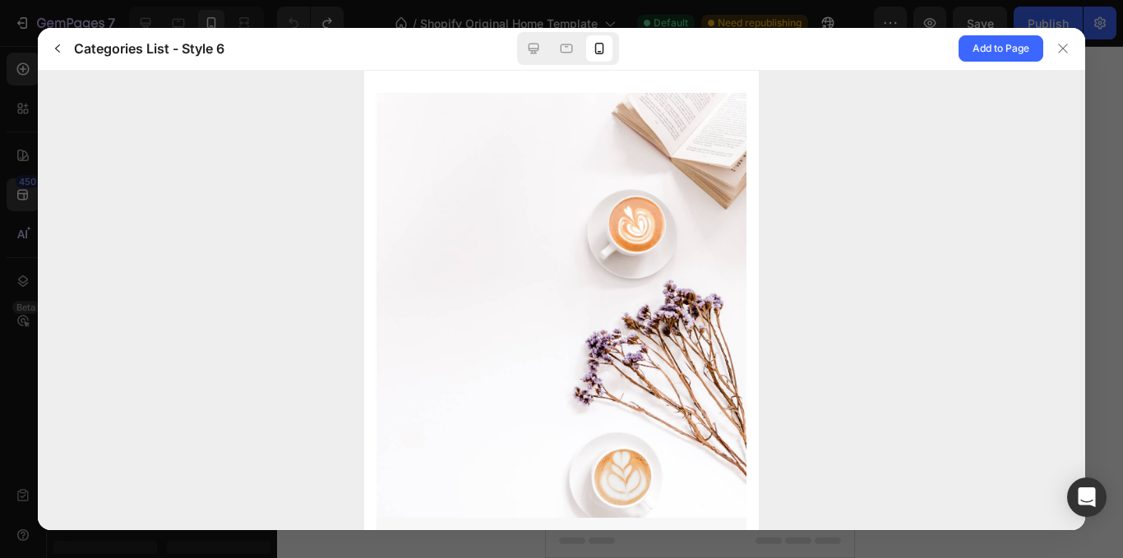
scroll to position [0, 0]
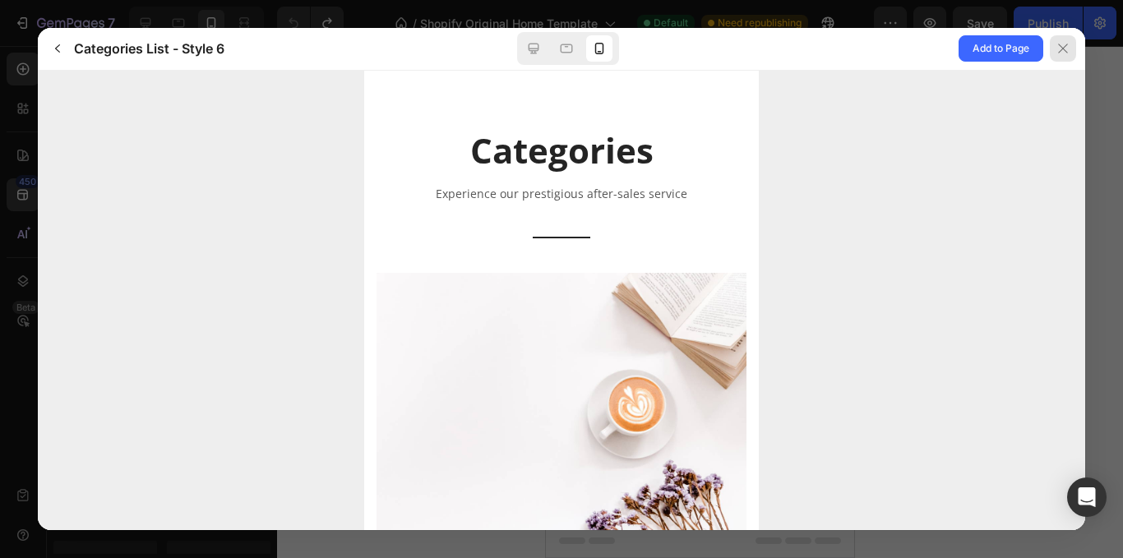
click at [1065, 36] on div at bounding box center [1063, 48] width 26 height 26
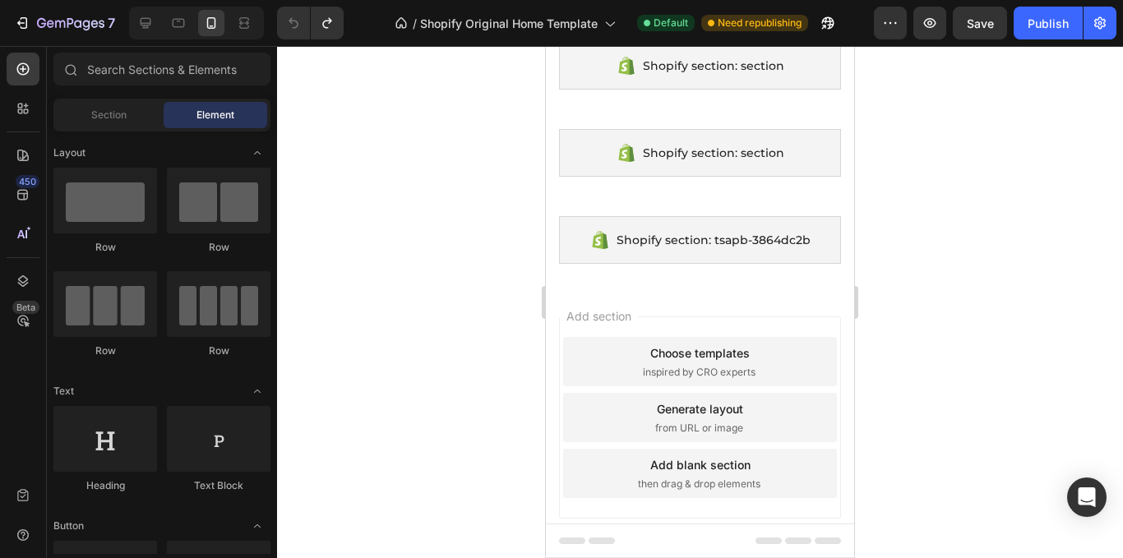
click at [704, 285] on div "Add section Choose templates inspired by CRO experts Generate layout from URL o…" at bounding box center [700, 421] width 308 height 275
click at [693, 285] on div "Add section Choose templates inspired by CRO experts Generate layout from URL o…" at bounding box center [700, 421] width 308 height 275
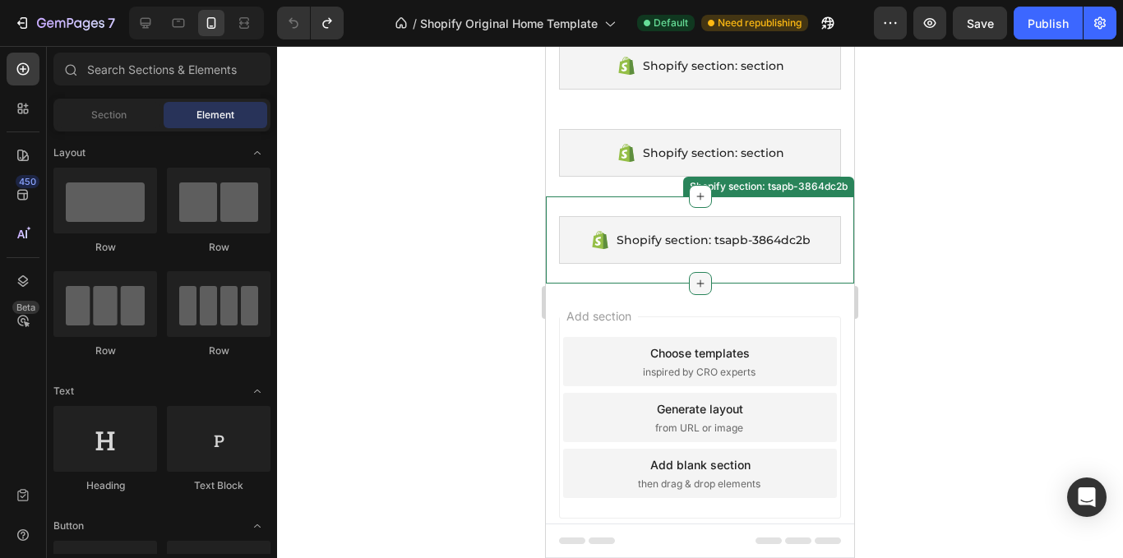
click at [691, 276] on div at bounding box center [700, 283] width 23 height 23
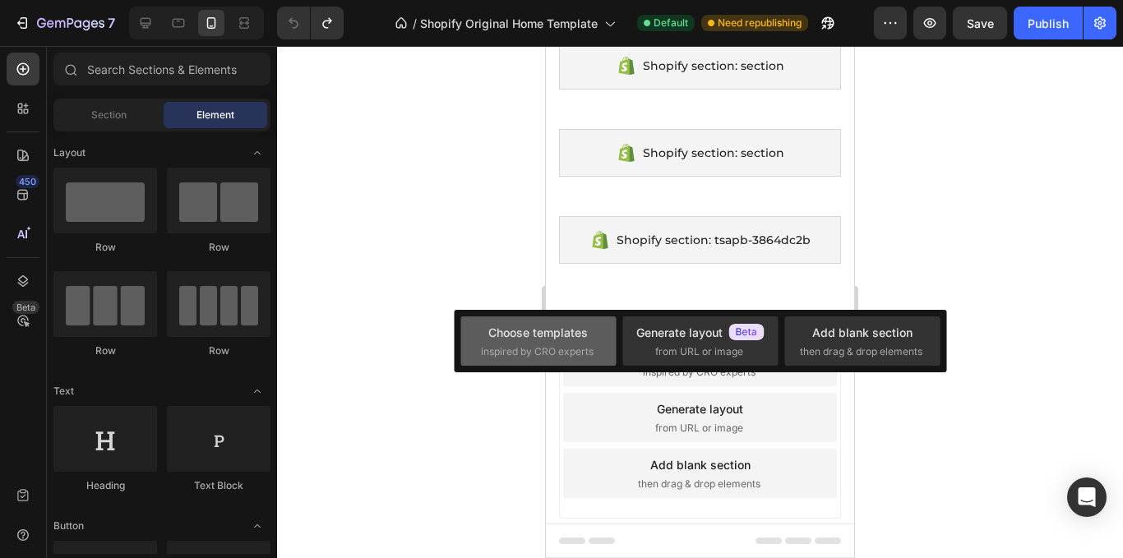
drag, startPoint x: 533, startPoint y: 313, endPoint x: 543, endPoint y: 333, distance: 22.8
click at [535, 324] on div "Choose templates inspired by CRO experts Generate layout from URL or image Add …" at bounding box center [700, 341] width 493 height 63
click at [544, 333] on div "Choose templates" at bounding box center [539, 332] width 100 height 17
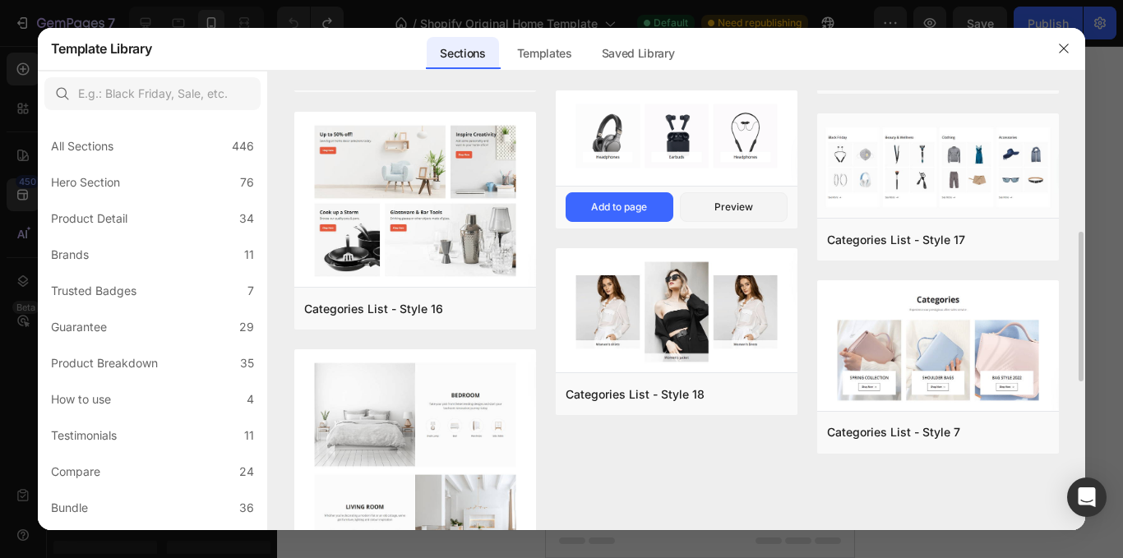
scroll to position [822, 0]
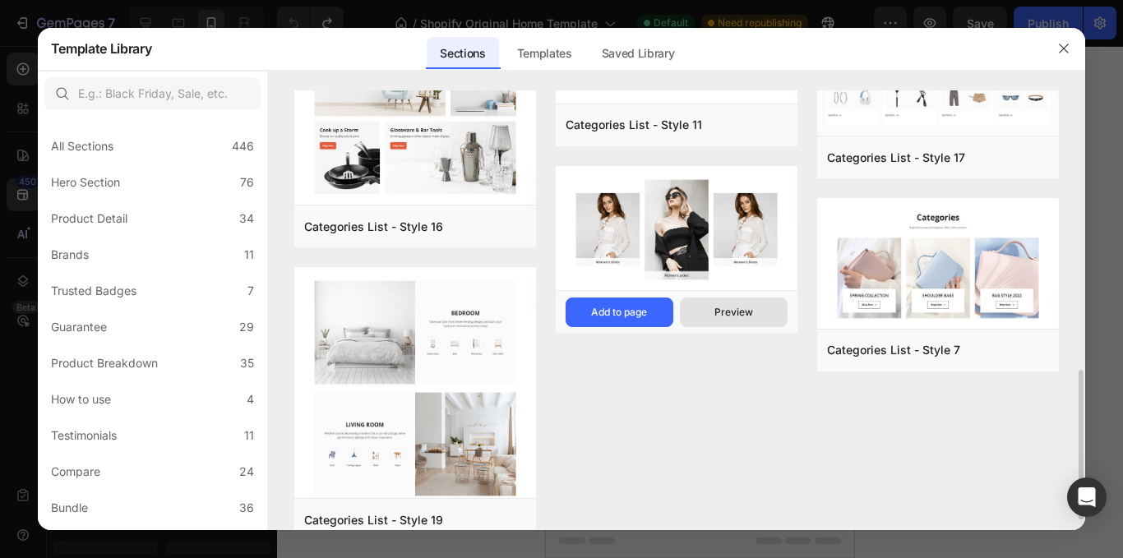
click at [747, 313] on div "Preview" at bounding box center [734, 312] width 39 height 15
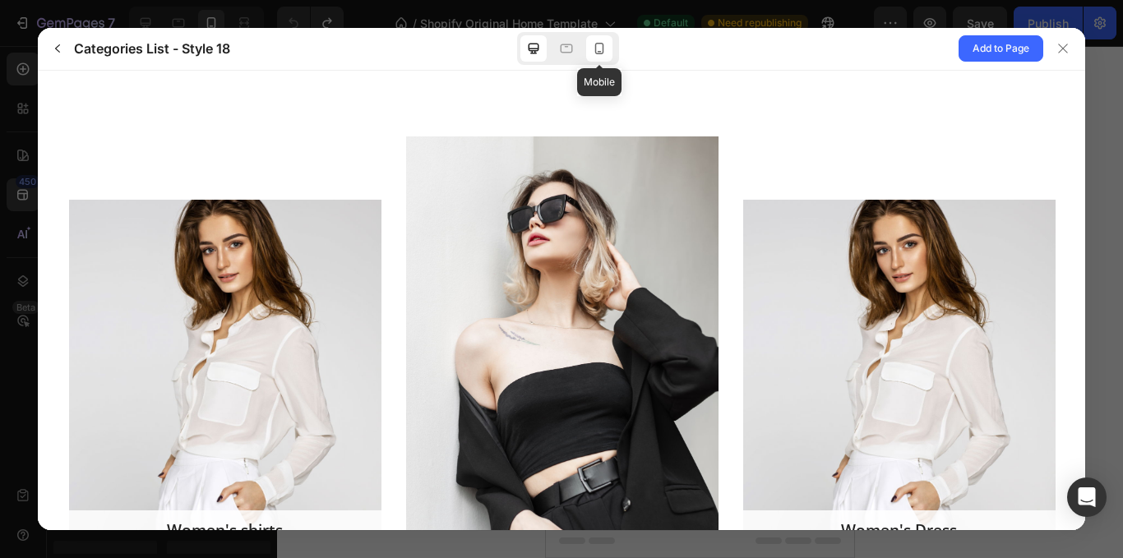
scroll to position [0, 0]
click at [603, 48] on icon at bounding box center [599, 49] width 9 height 12
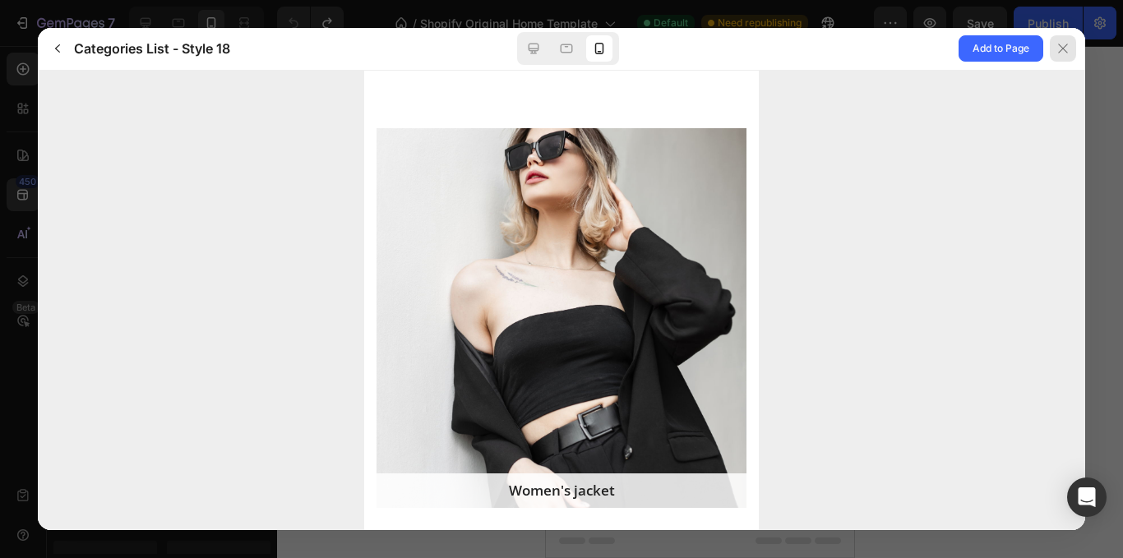
click at [1060, 47] on icon at bounding box center [1063, 48] width 13 height 13
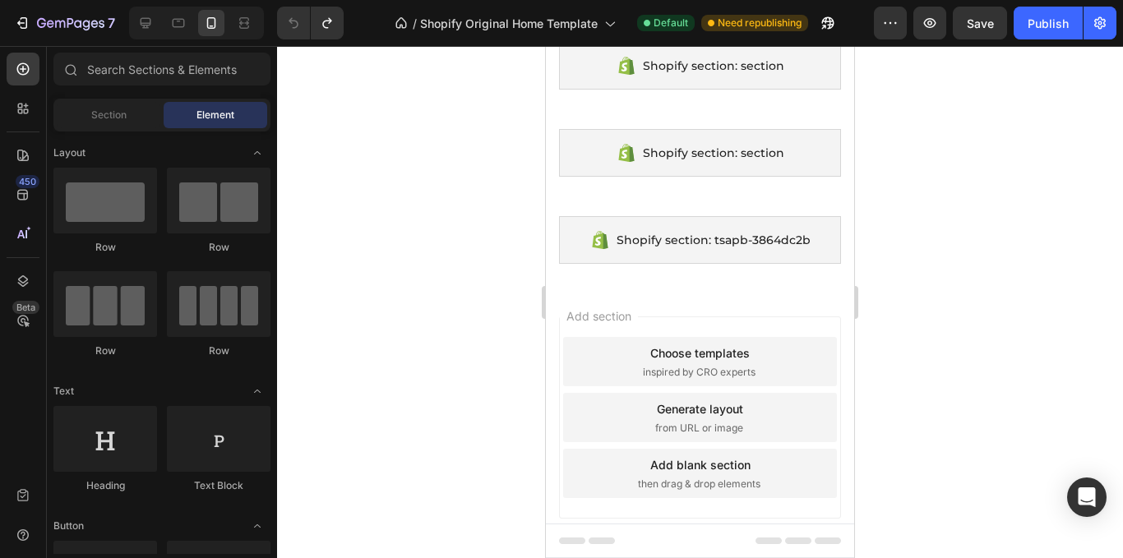
click at [697, 291] on div "Add section Choose templates inspired by CRO experts Generate layout from URL o…" at bounding box center [700, 421] width 308 height 275
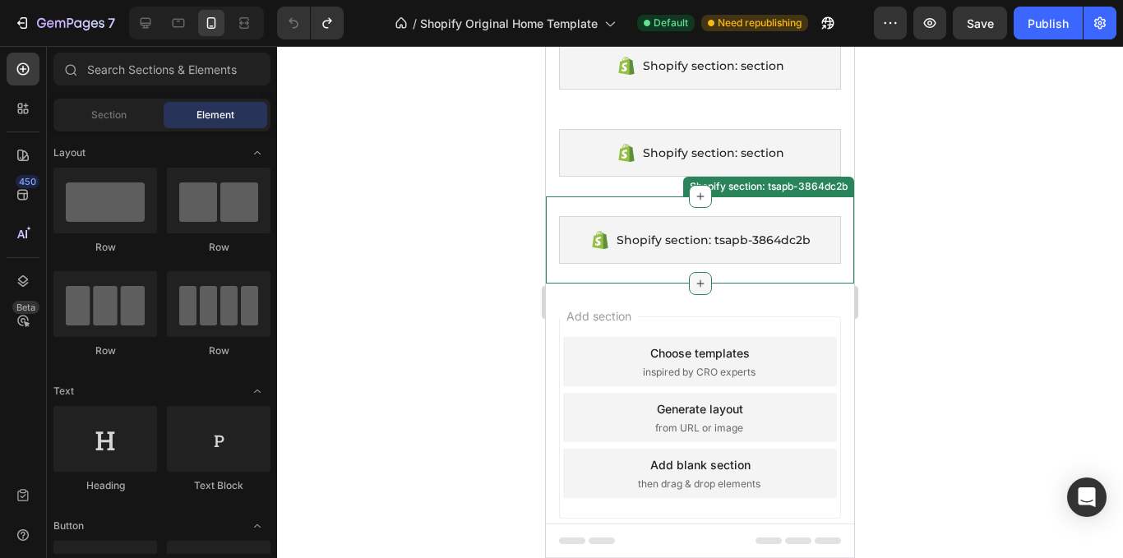
click at [702, 291] on div at bounding box center [700, 283] width 23 height 23
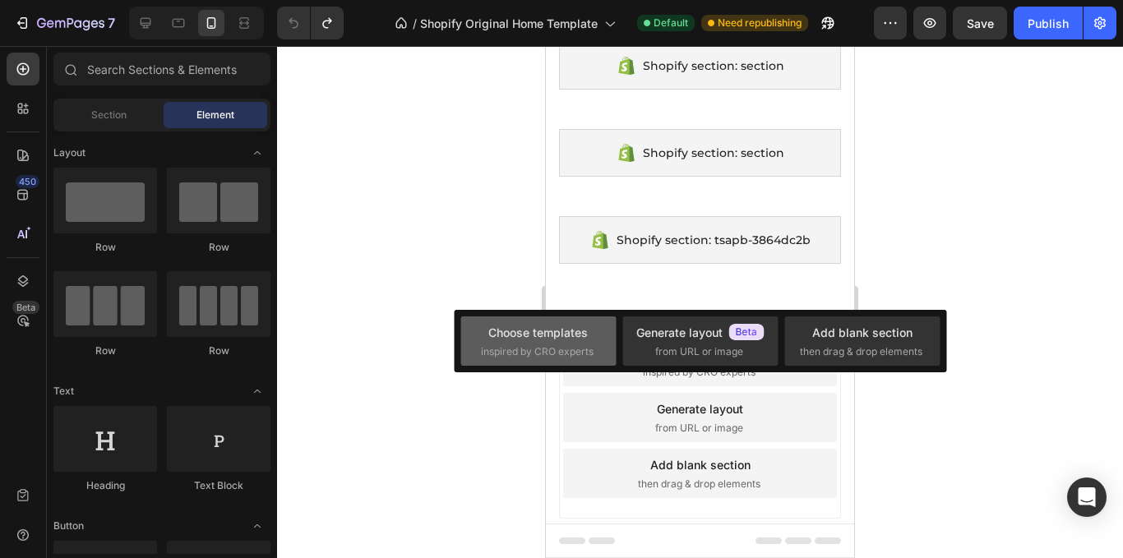
click at [557, 339] on div "Choose templates" at bounding box center [539, 332] width 100 height 17
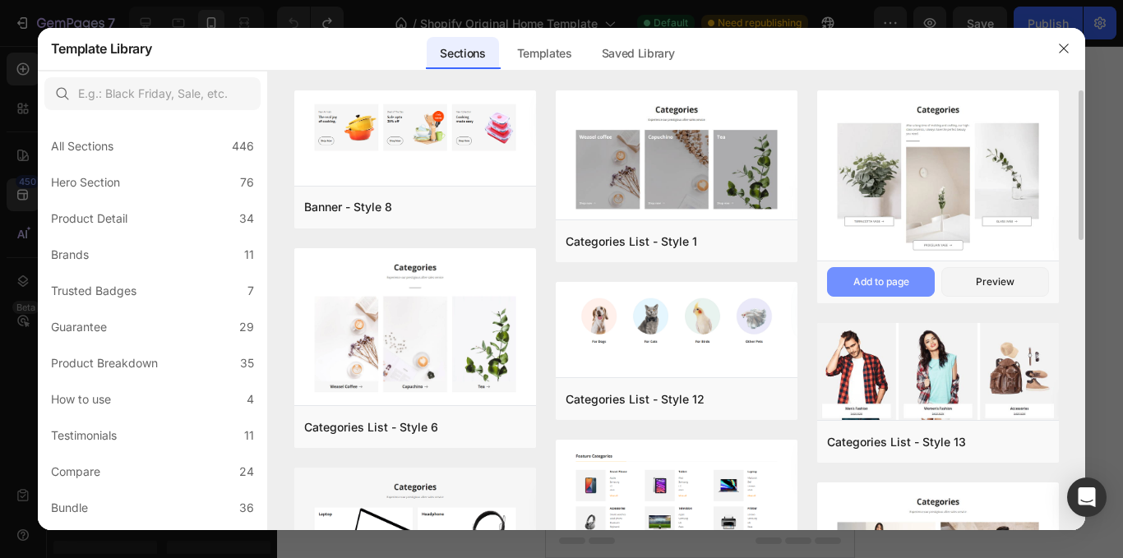
click at [930, 281] on button "Add to page" at bounding box center [881, 282] width 108 height 30
click at [1064, 54] on icon "button" at bounding box center [1064, 48] width 13 height 13
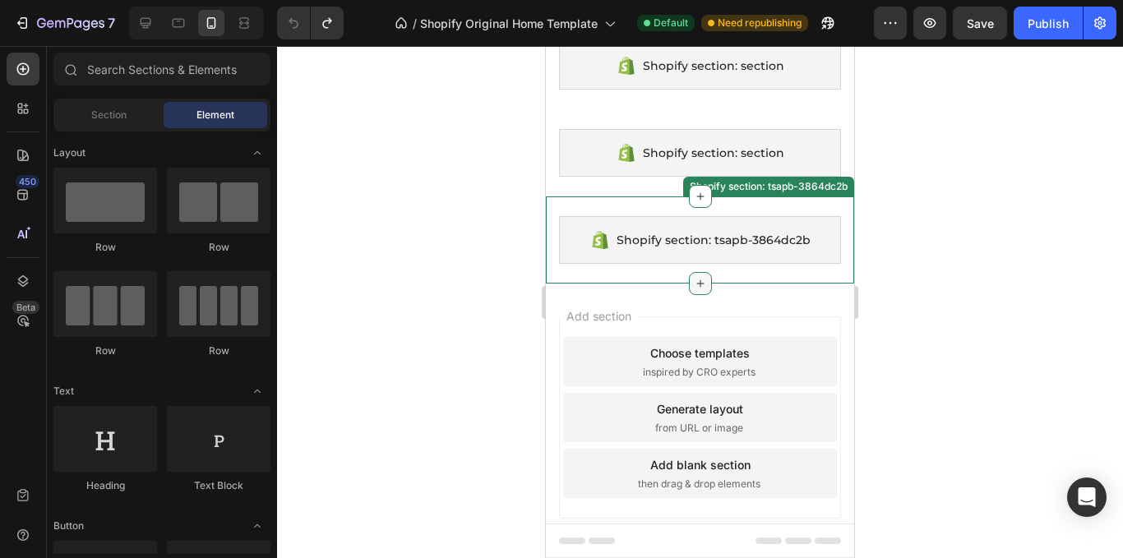
click at [697, 285] on icon at bounding box center [700, 283] width 7 height 7
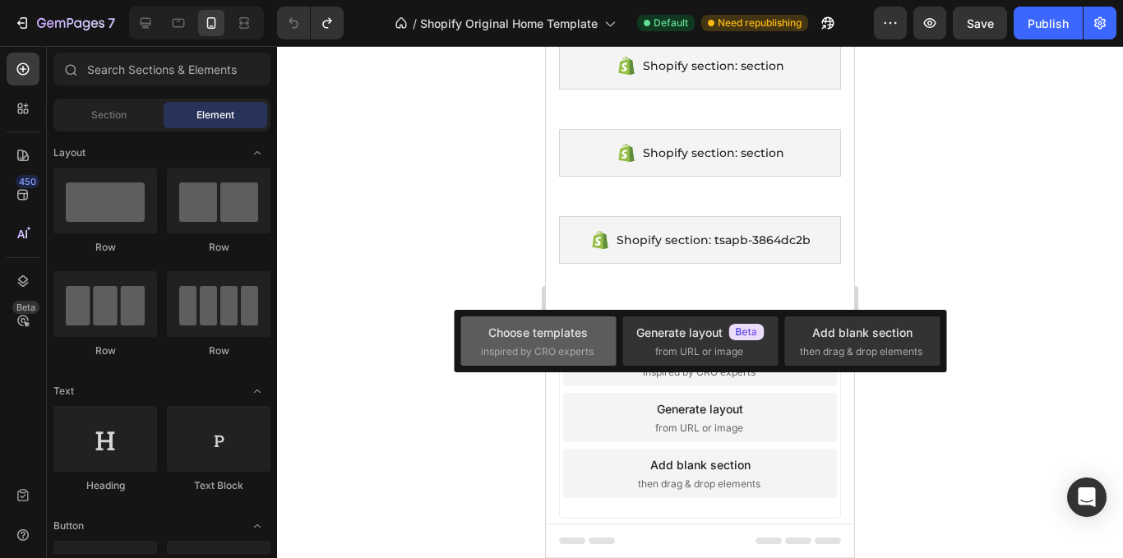
click at [594, 335] on div "Choose templates inspired by CRO experts" at bounding box center [538, 341] width 115 height 35
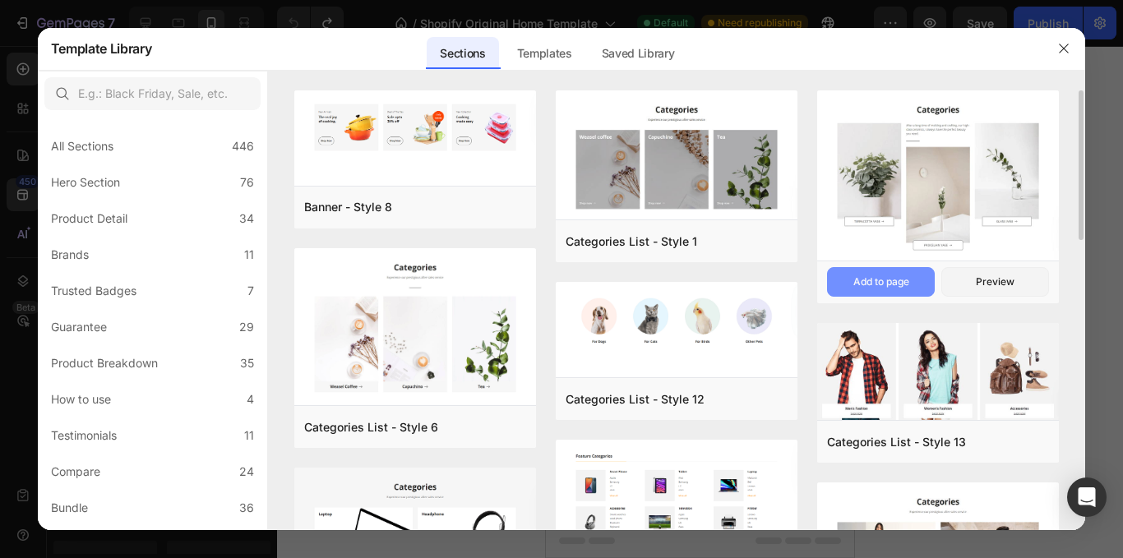
click at [910, 286] on div "Add to page" at bounding box center [882, 282] width 56 height 15
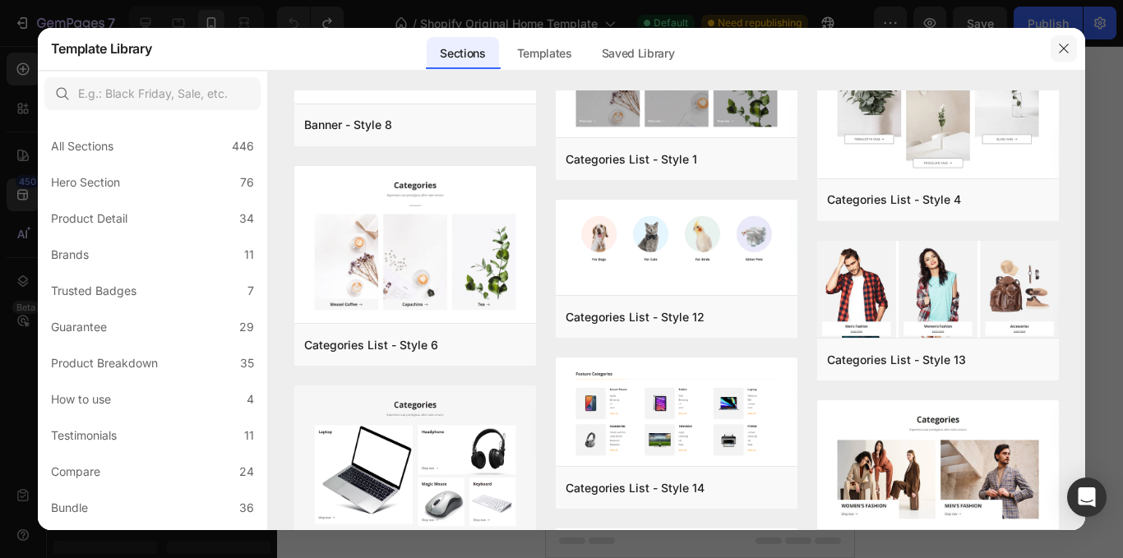
click at [1061, 51] on icon "button" at bounding box center [1064, 48] width 13 height 13
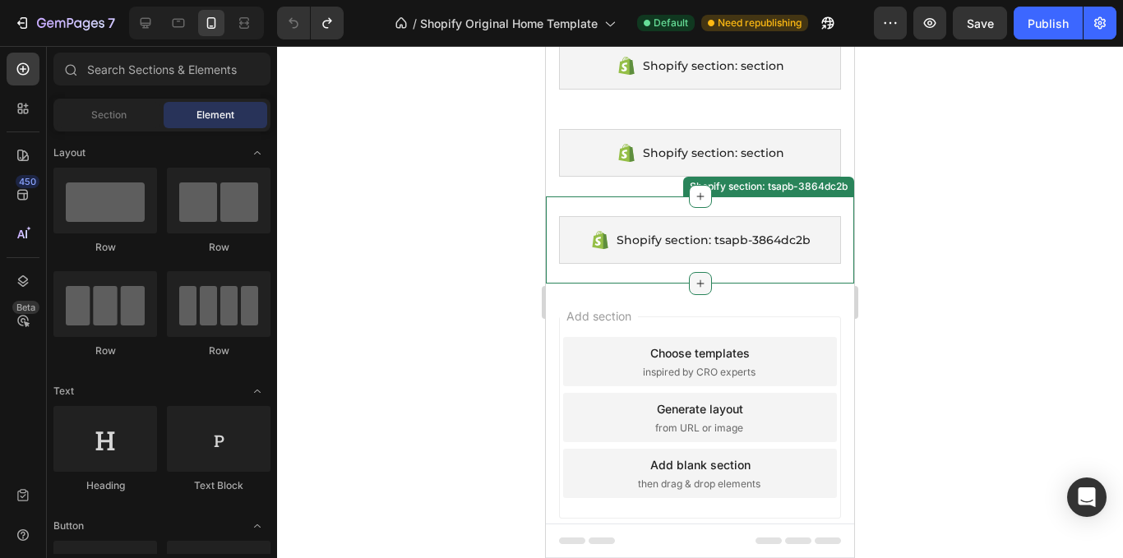
click at [694, 279] on icon at bounding box center [700, 283] width 13 height 13
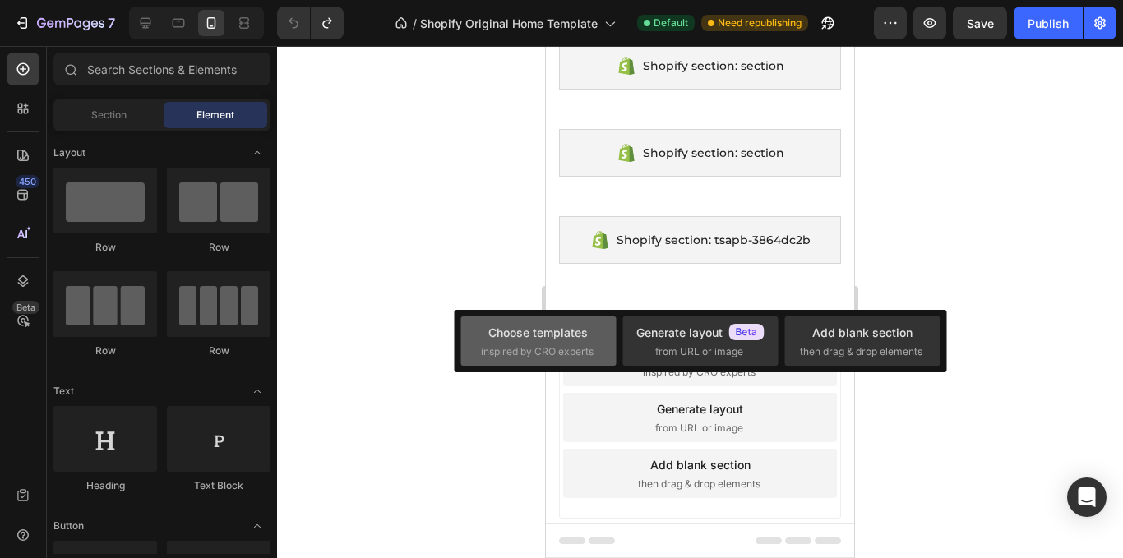
click at [522, 359] on span "inspired by CRO experts" at bounding box center [537, 352] width 113 height 15
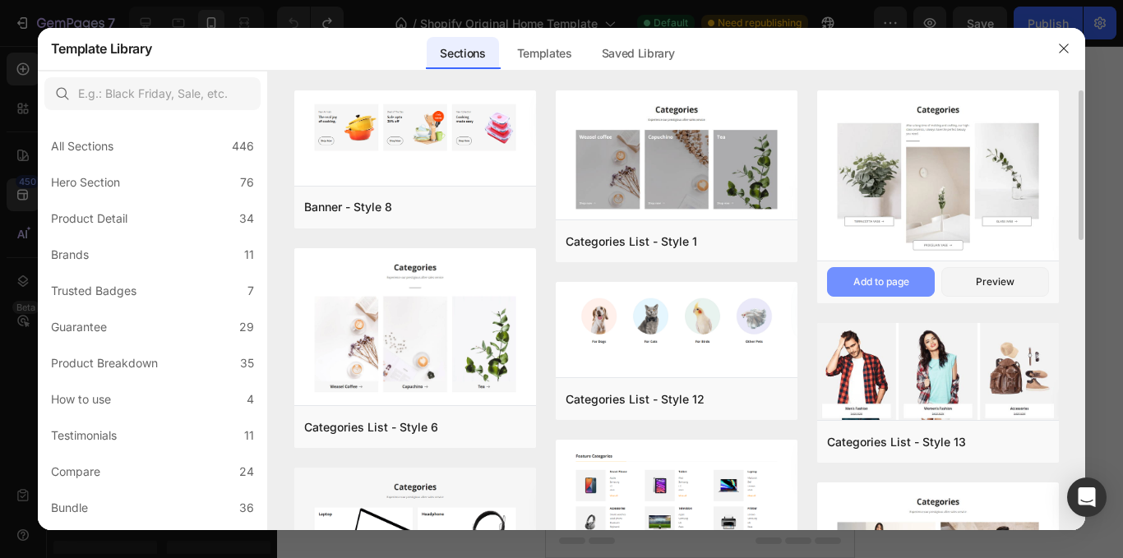
click at [919, 277] on button "Add to page" at bounding box center [881, 282] width 108 height 30
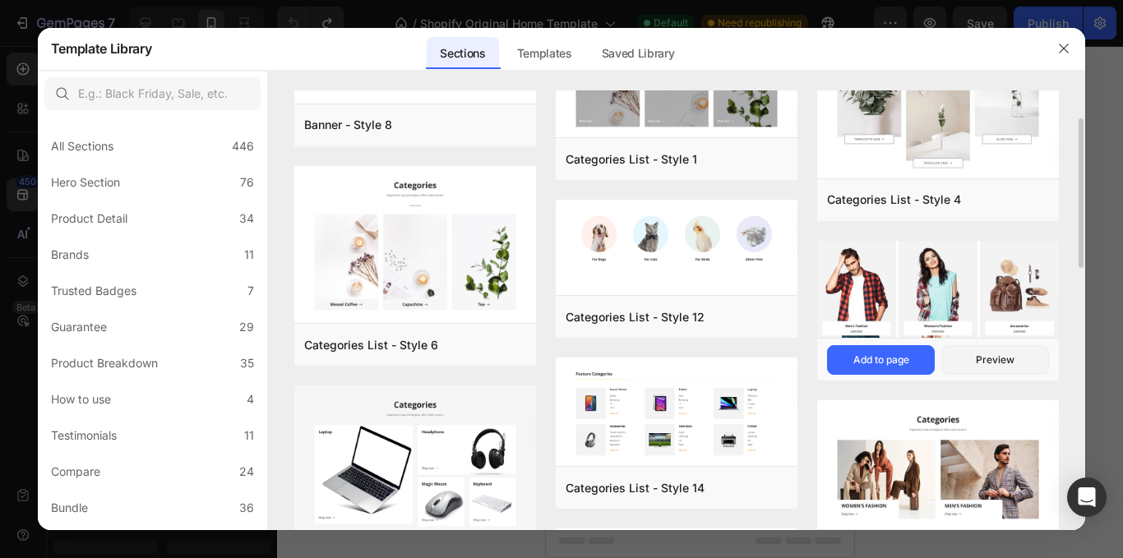
scroll to position [0, 0]
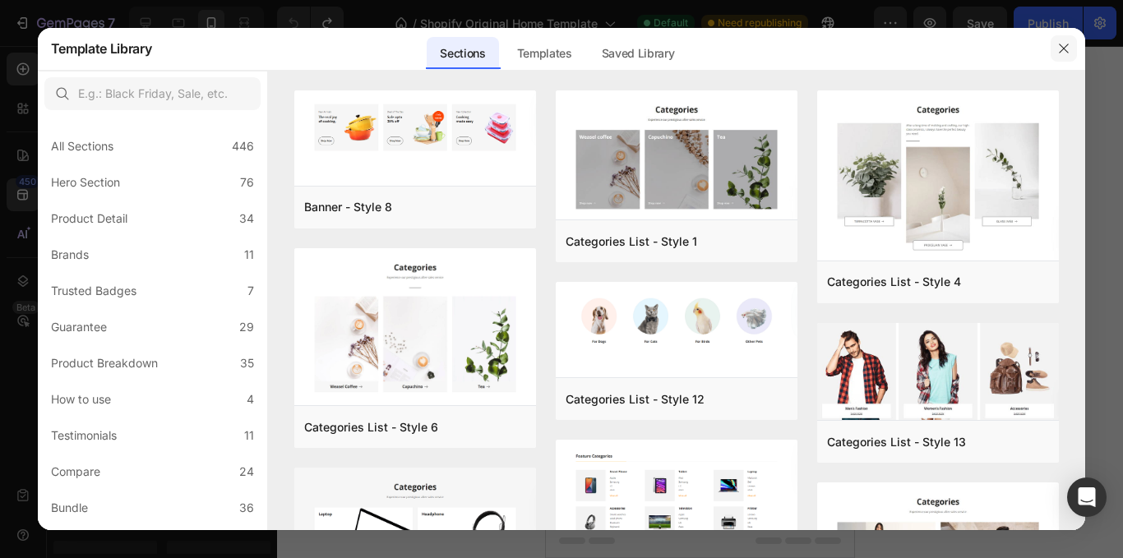
click at [1056, 46] on button "button" at bounding box center [1064, 48] width 26 height 26
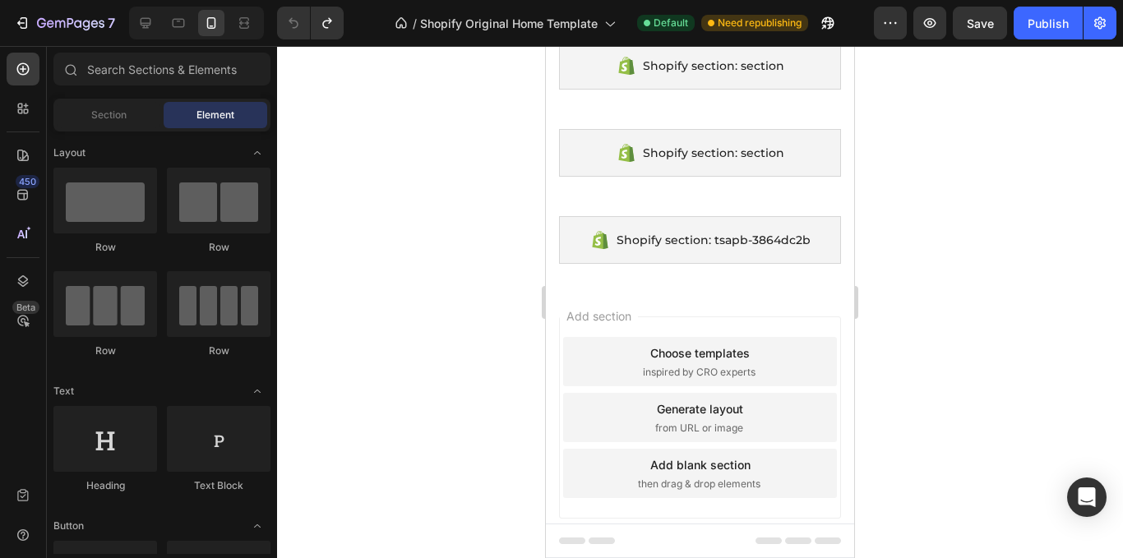
click at [378, 292] on div at bounding box center [700, 302] width 846 height 512
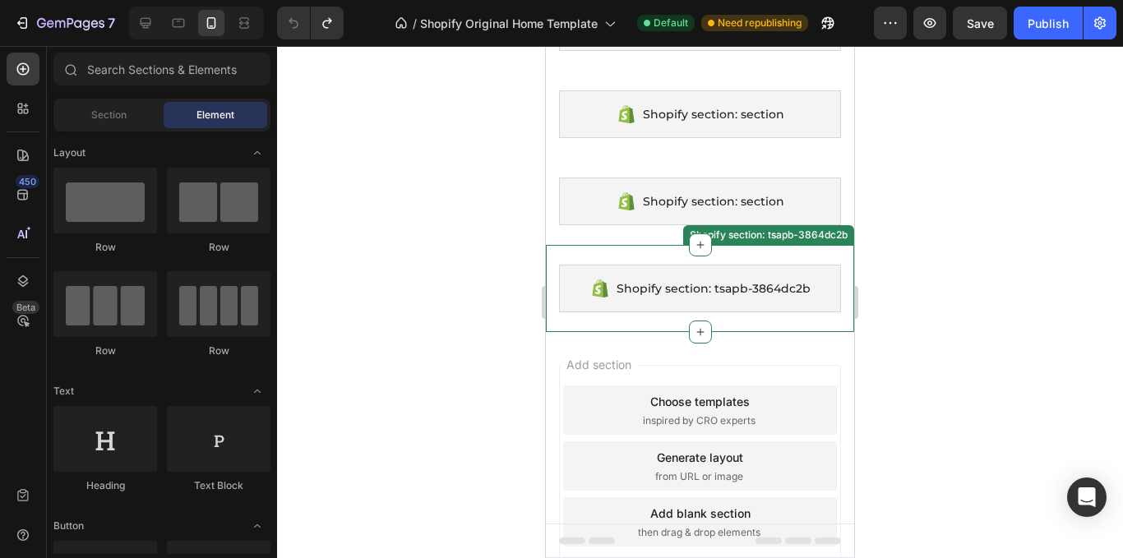
scroll to position [232, 0]
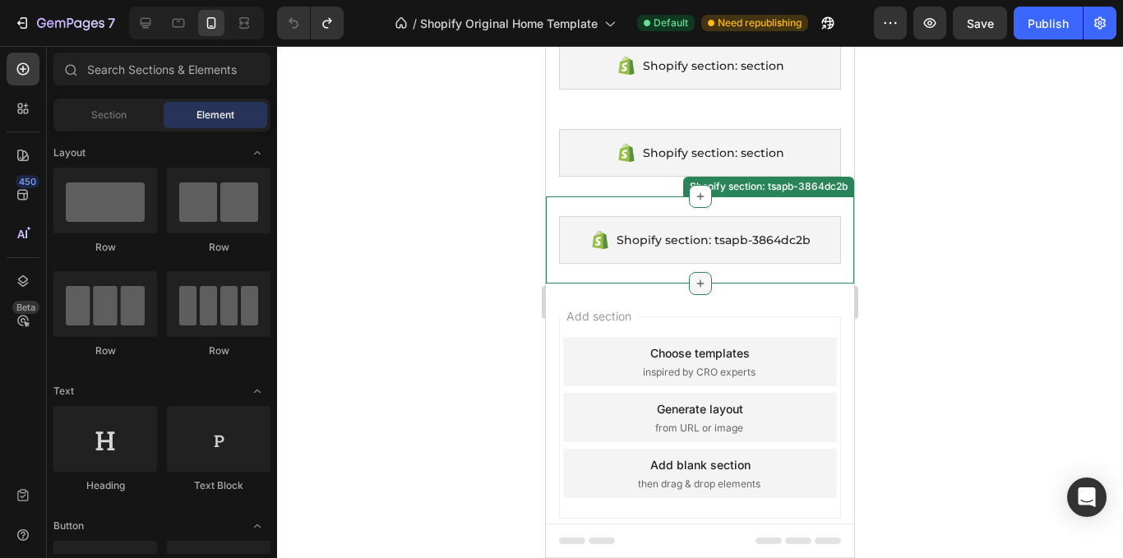
click at [699, 284] on icon at bounding box center [700, 283] width 13 height 13
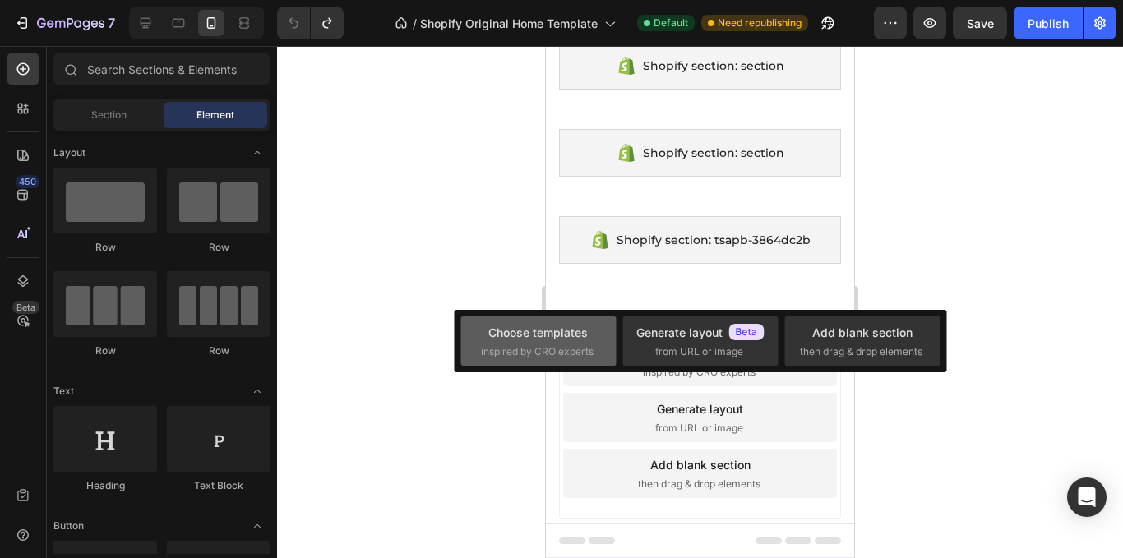
click at [623, 360] on div "Choose templates inspired by CRO experts" at bounding box center [700, 341] width 155 height 49
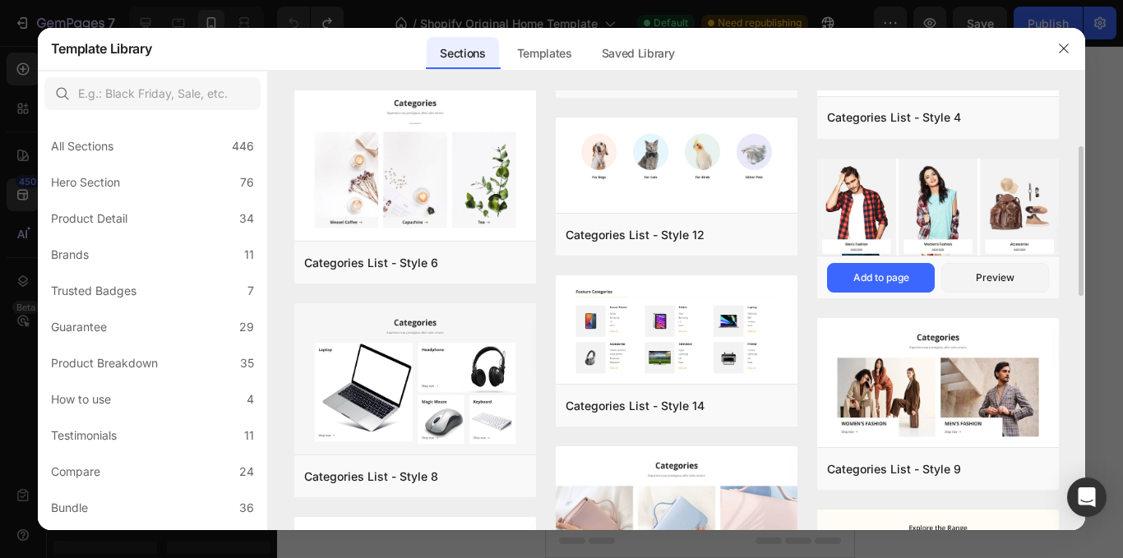
scroll to position [0, 0]
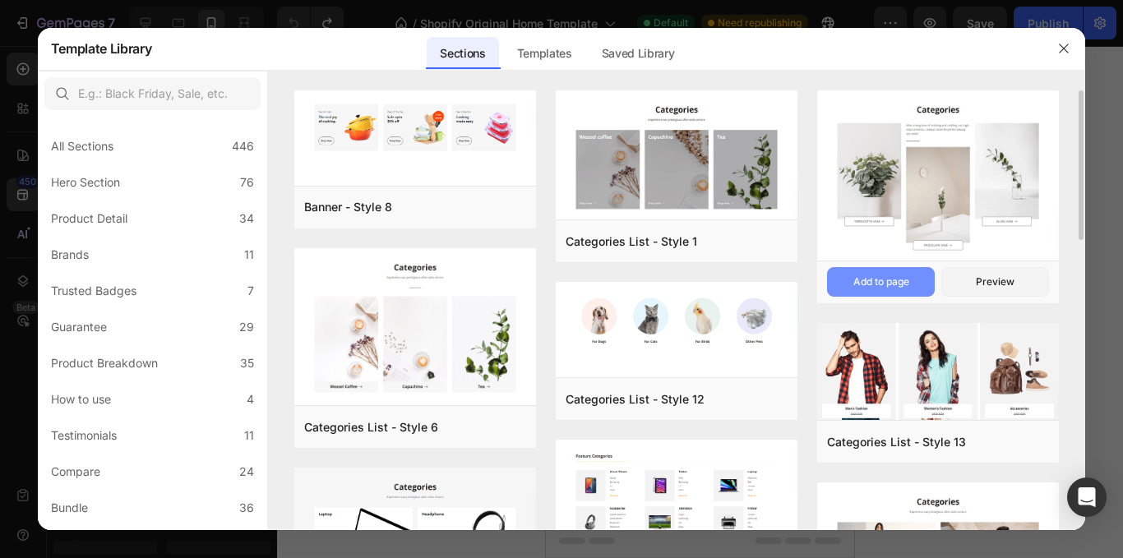
click at [908, 284] on div "Add to page" at bounding box center [882, 282] width 56 height 15
click at [1058, 52] on icon "button" at bounding box center [1064, 48] width 13 height 13
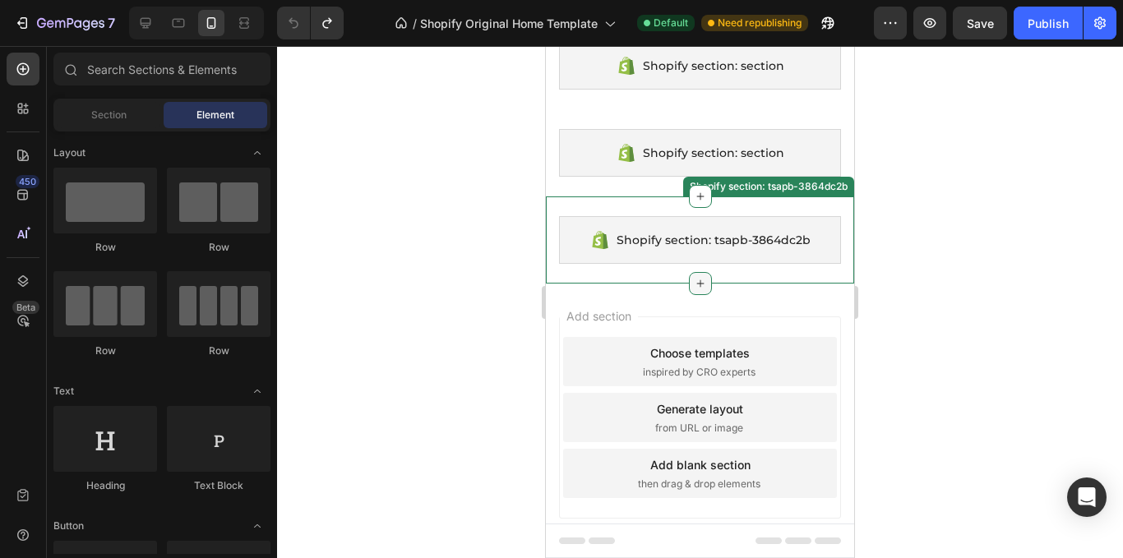
click at [698, 281] on icon at bounding box center [700, 283] width 13 height 13
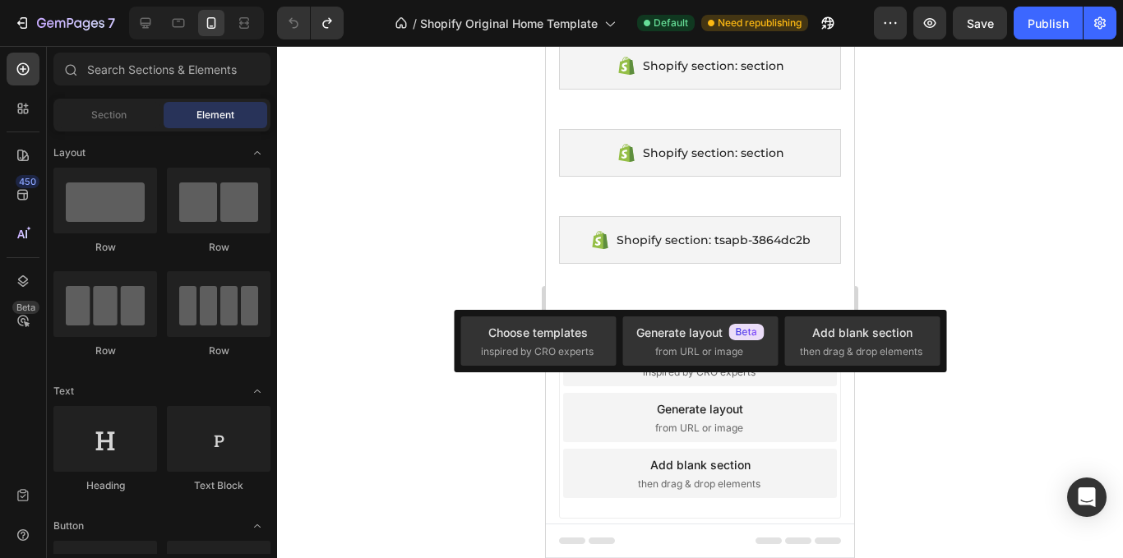
click at [595, 369] on div "Choose templates inspired by CRO experts Generate layout from URL or image Add …" at bounding box center [700, 341] width 493 height 63
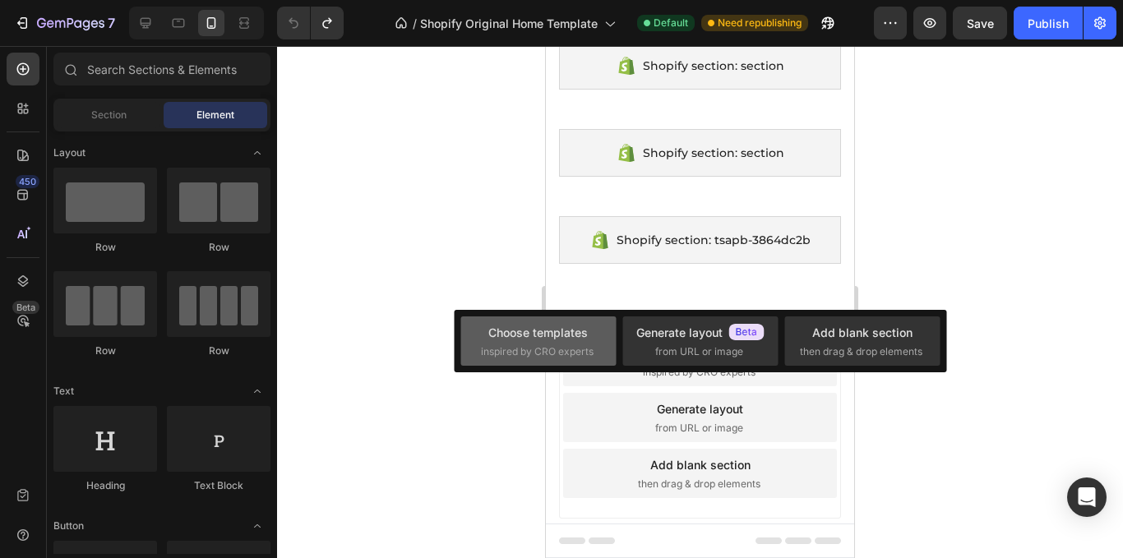
click at [588, 351] on span "inspired by CRO experts" at bounding box center [537, 352] width 113 height 15
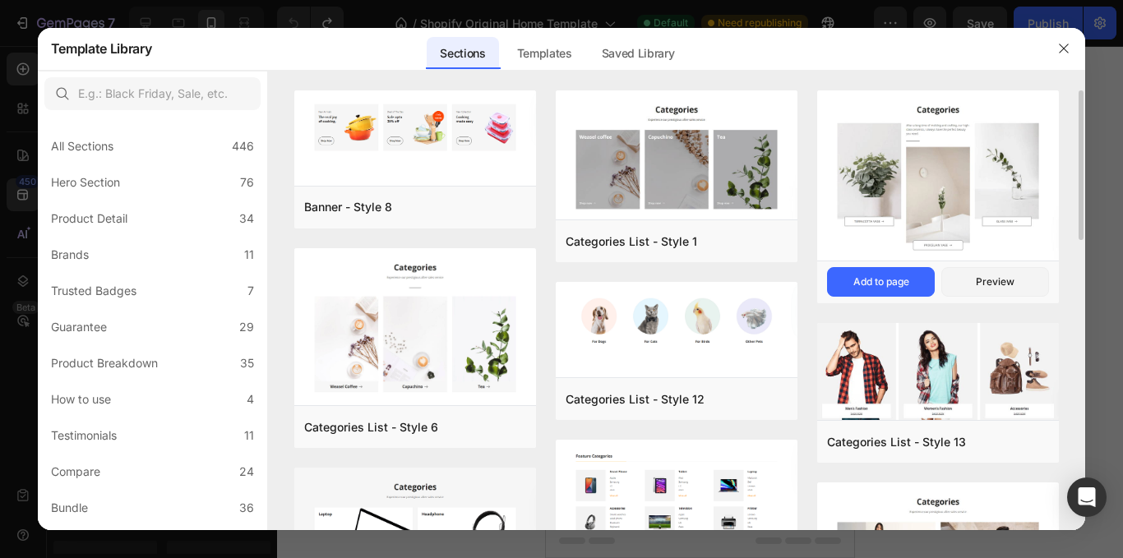
click at [882, 262] on div "Categories List - Style 4 Add to page Preview" at bounding box center [939, 282] width 242 height 43
click at [898, 279] on div "Add to page" at bounding box center [882, 282] width 56 height 15
click at [896, 291] on button "Add to page" at bounding box center [881, 282] width 108 height 30
click at [1059, 50] on icon "button" at bounding box center [1064, 48] width 13 height 13
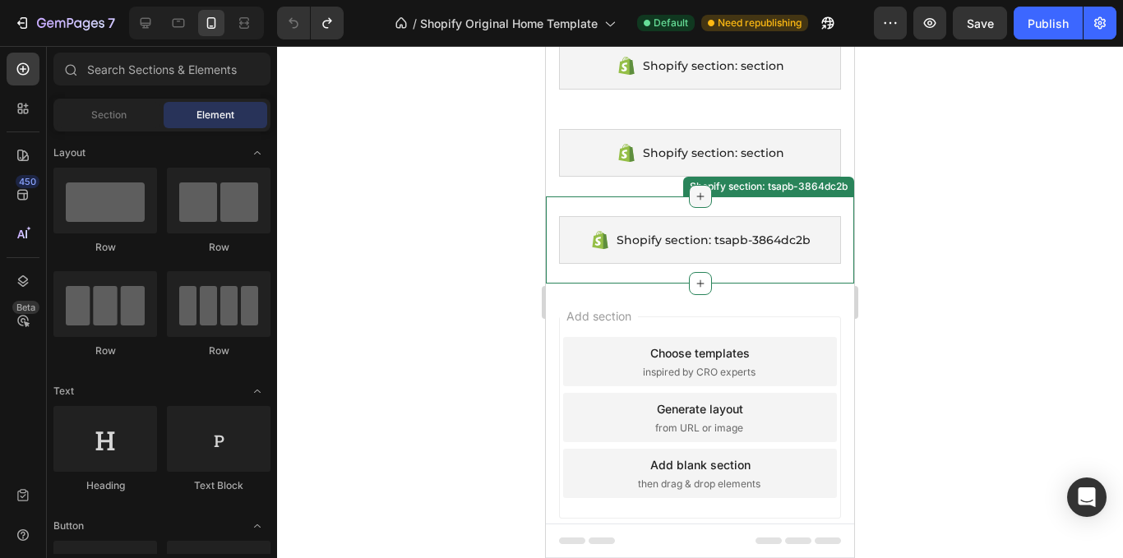
click at [699, 204] on div at bounding box center [700, 196] width 23 height 23
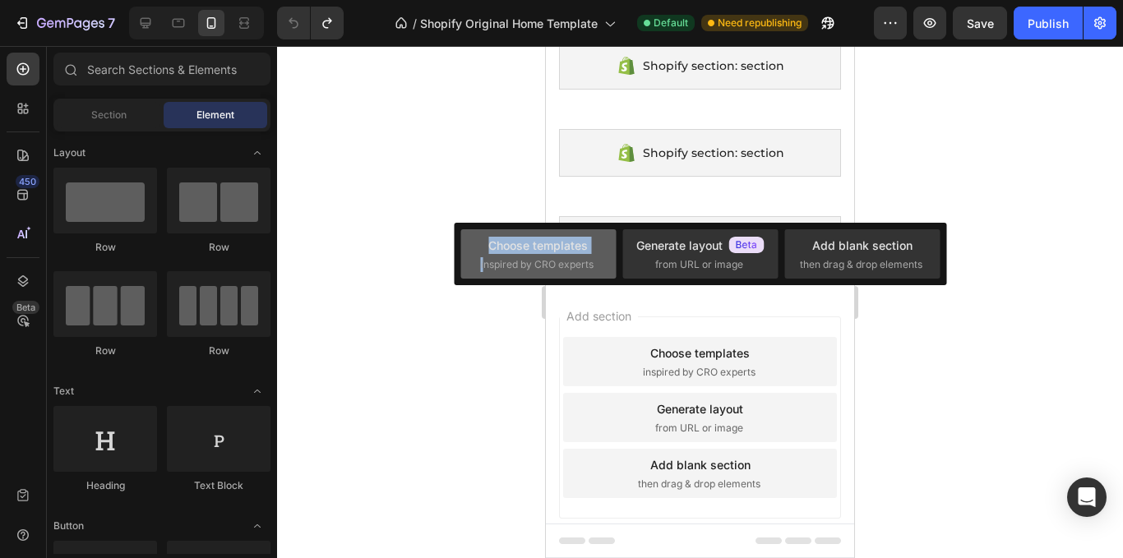
click at [488, 252] on div "Choose templates inspired by CRO experts" at bounding box center [538, 254] width 115 height 35
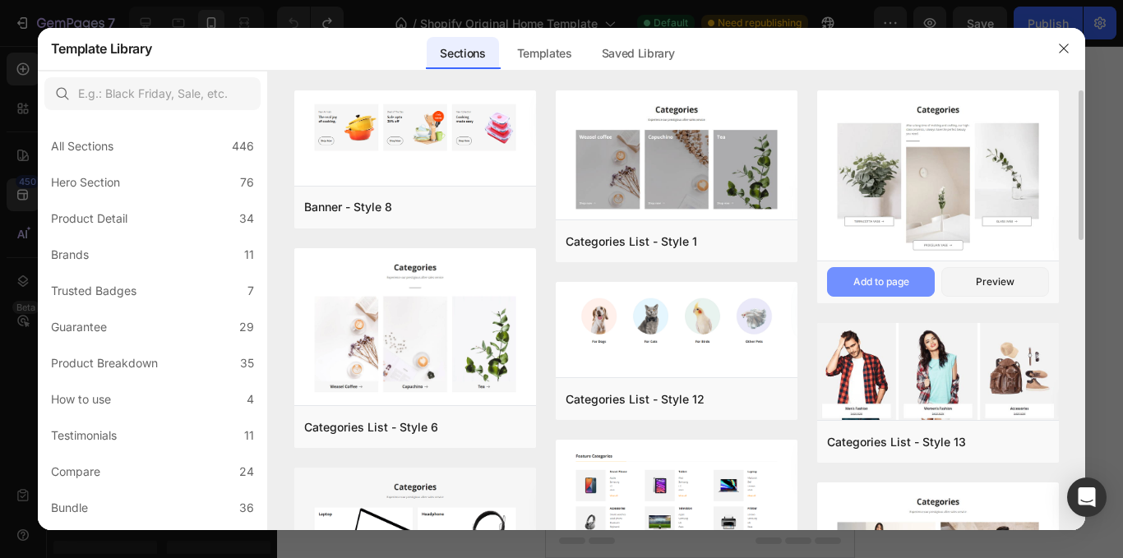
click at [884, 276] on div "Add to page" at bounding box center [882, 282] width 56 height 15
click at [962, 277] on button "Preview" at bounding box center [996, 282] width 108 height 30
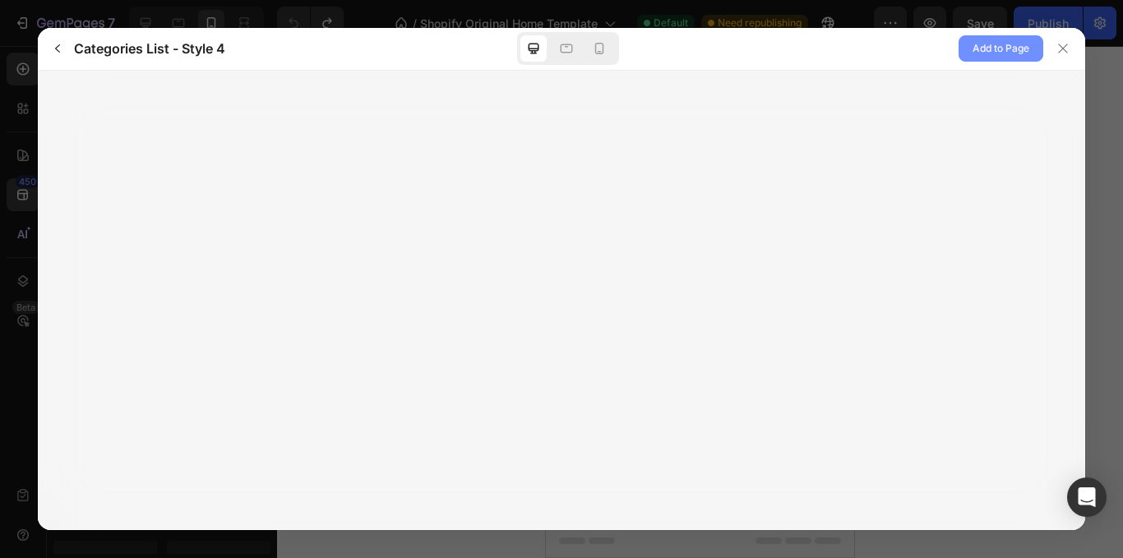
drag, startPoint x: 1028, startPoint y: 49, endPoint x: 1017, endPoint y: 49, distance: 11.5
click at [1027, 49] on span "Add to Page" at bounding box center [1001, 49] width 57 height 20
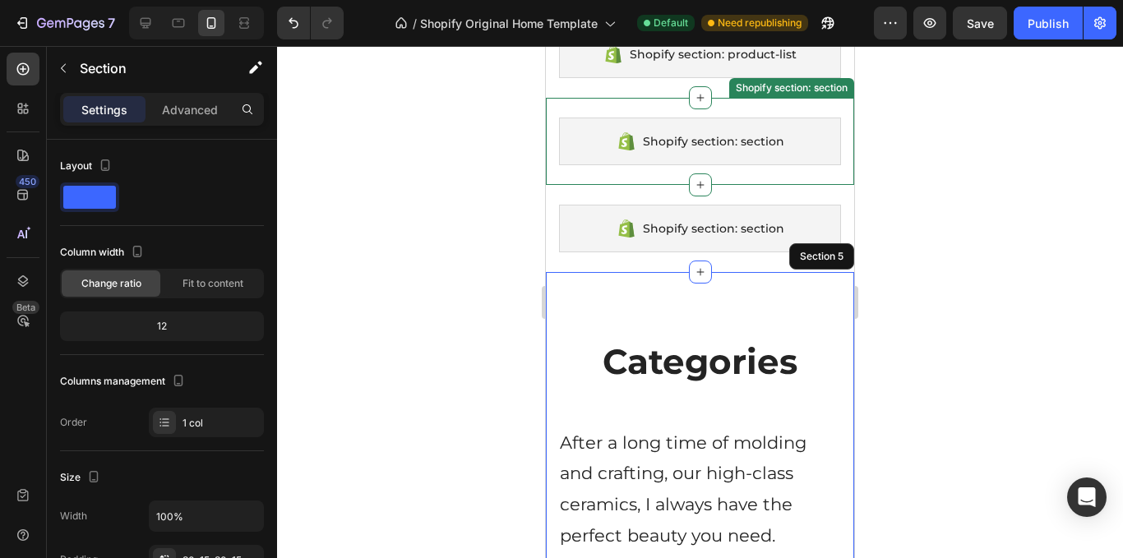
scroll to position [382, 0]
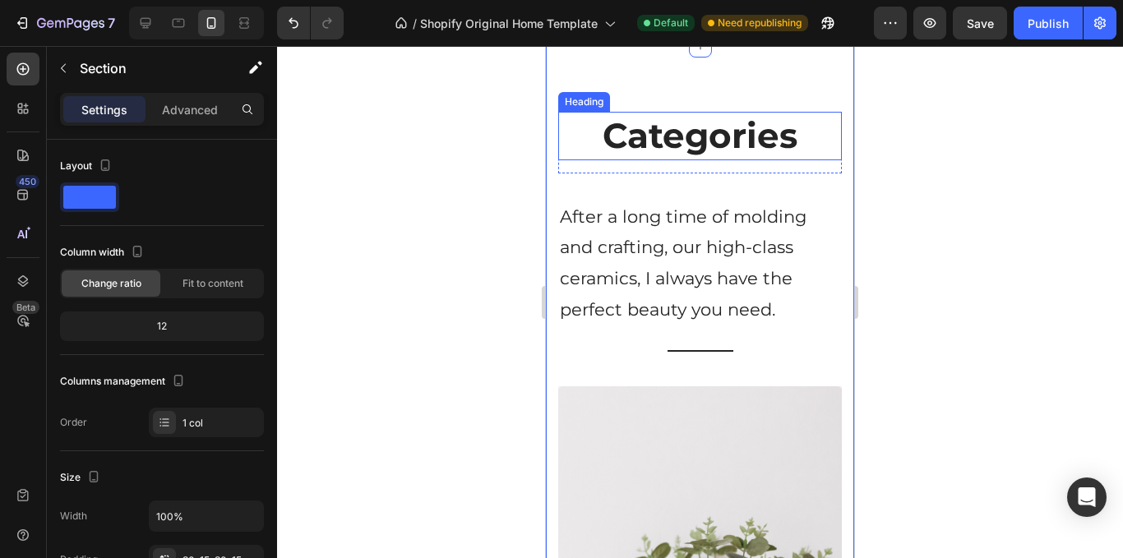
click at [688, 128] on p "Categories" at bounding box center [700, 135] width 280 height 45
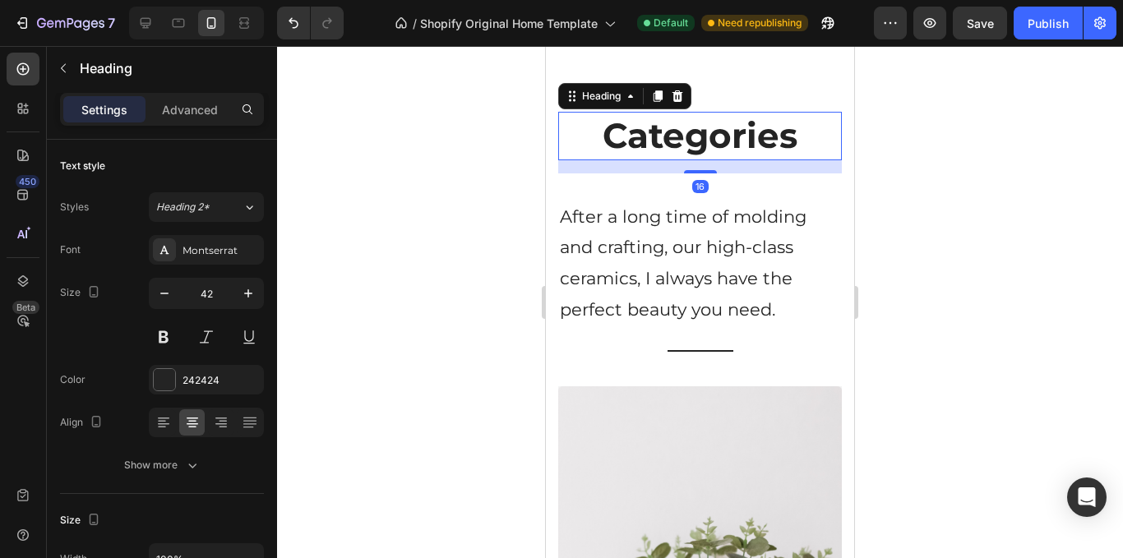
click at [762, 135] on p "Categories" at bounding box center [700, 135] width 280 height 45
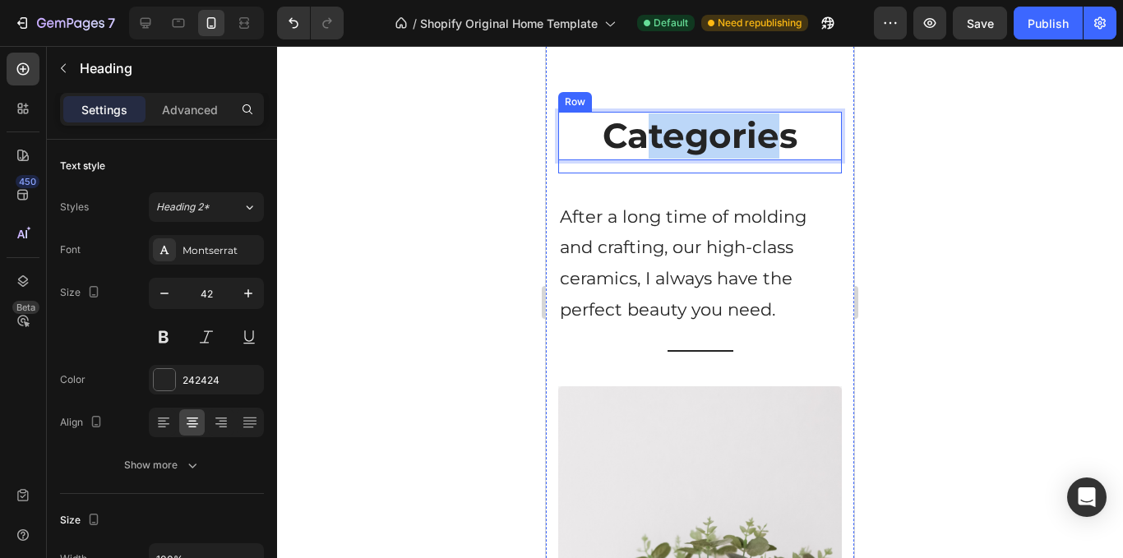
drag, startPoint x: 782, startPoint y: 135, endPoint x: 599, endPoint y: 161, distance: 185.3
click at [616, 161] on div "Categories Heading 16" at bounding box center [700, 143] width 284 height 62
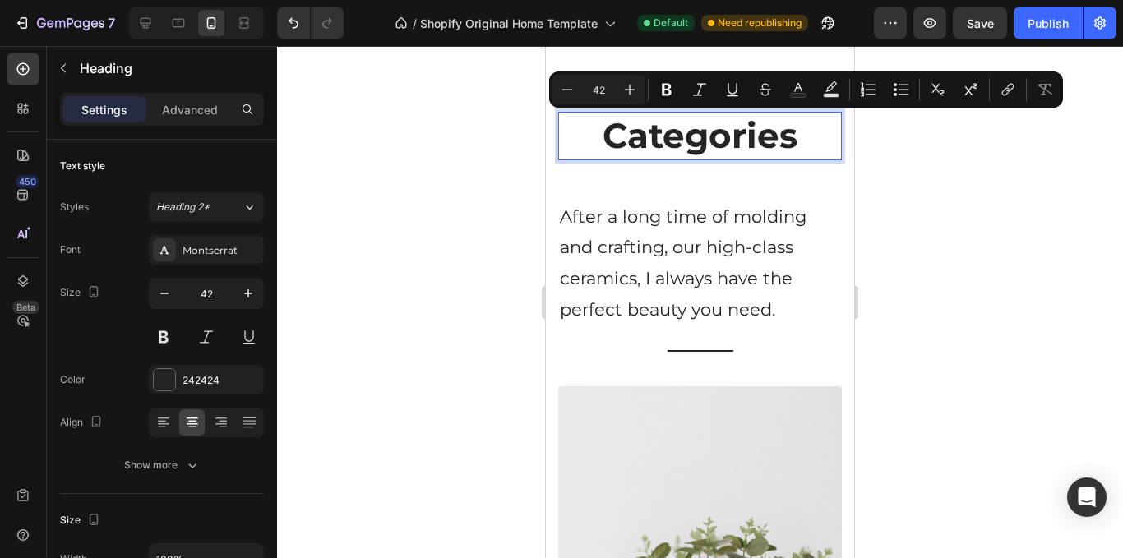
click at [804, 139] on p "Categories" at bounding box center [700, 135] width 280 height 45
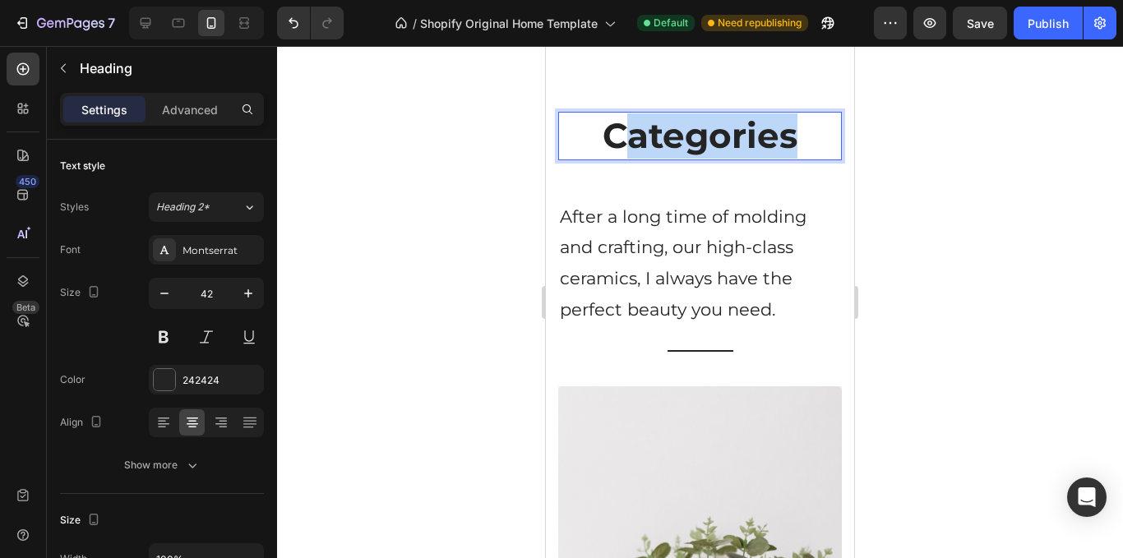
drag, startPoint x: 804, startPoint y: 139, endPoint x: 618, endPoint y: 140, distance: 185.9
click at [618, 140] on p "Categories" at bounding box center [700, 135] width 280 height 45
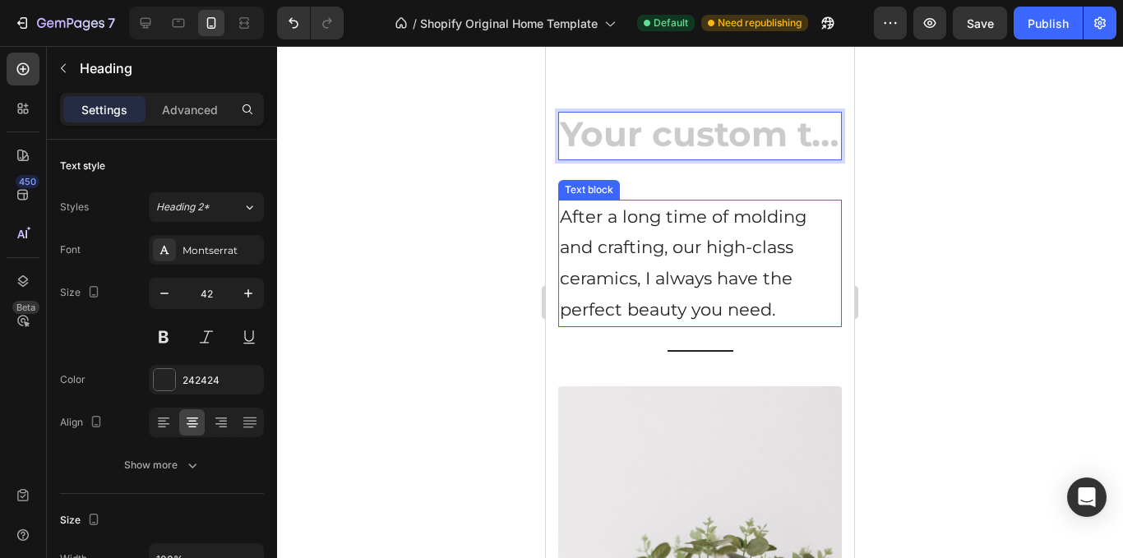
click at [777, 256] on p "After a long time of molding and crafting, our high-class ceramics, I always ha…" at bounding box center [700, 264] width 280 height 124
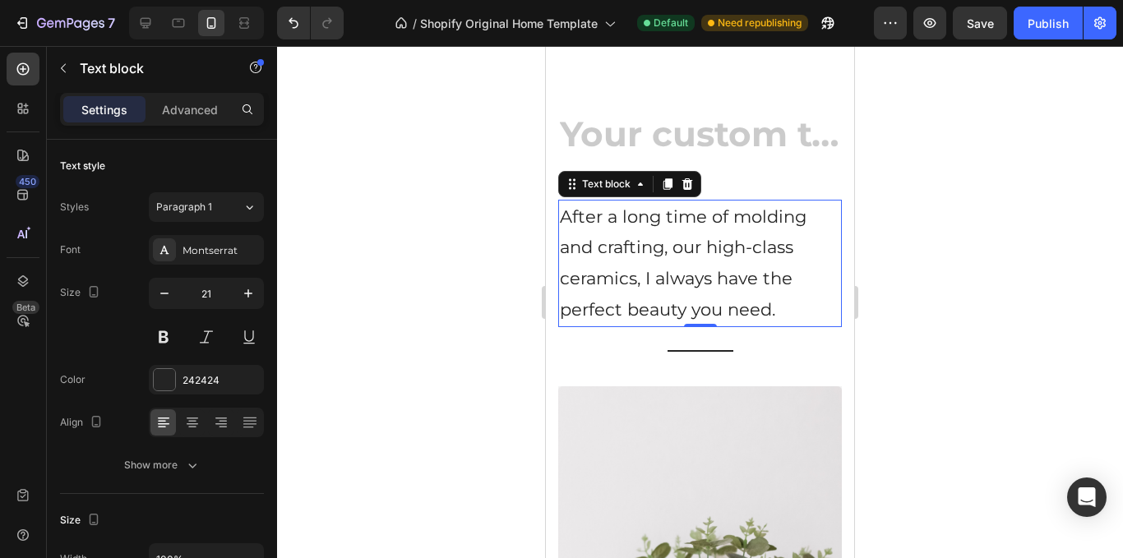
click at [892, 285] on div at bounding box center [700, 302] width 846 height 512
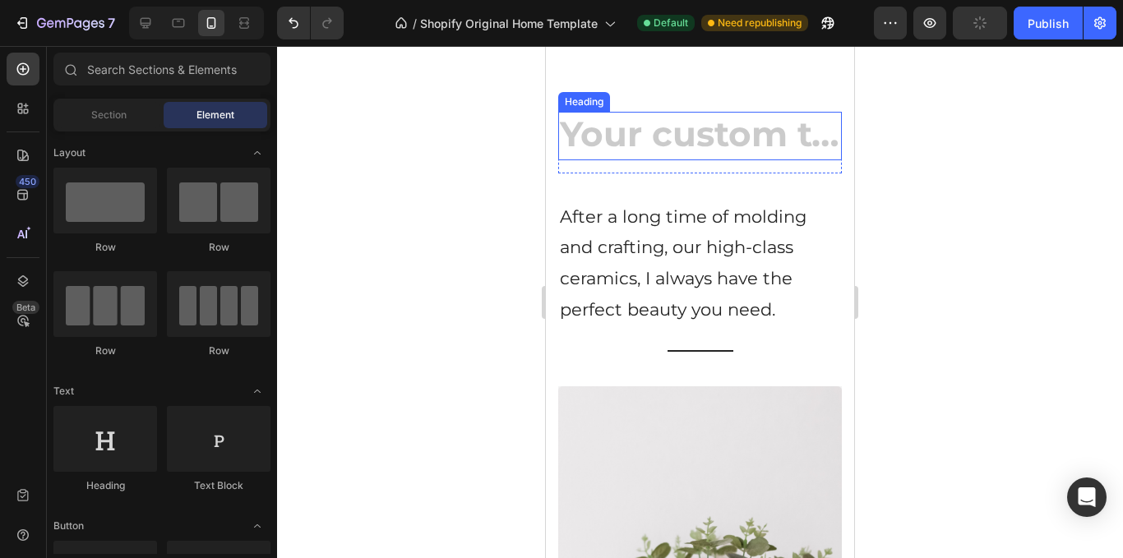
click at [784, 124] on h2 "Rich Text Editor. Editing area: main" at bounding box center [700, 136] width 284 height 49
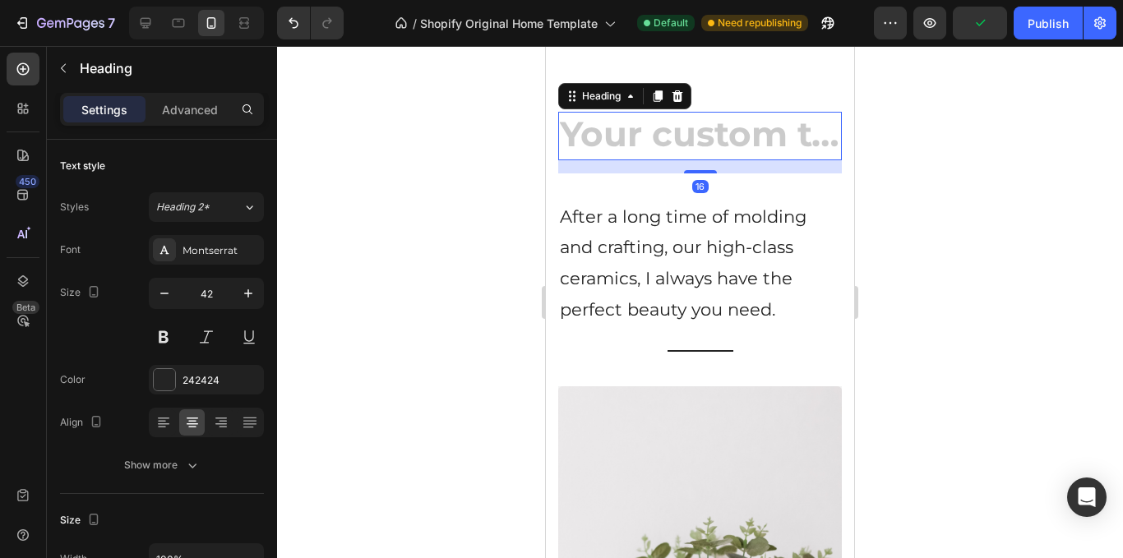
click at [780, 152] on h2 "Rich Text Editor. Editing area: main" at bounding box center [700, 136] width 284 height 49
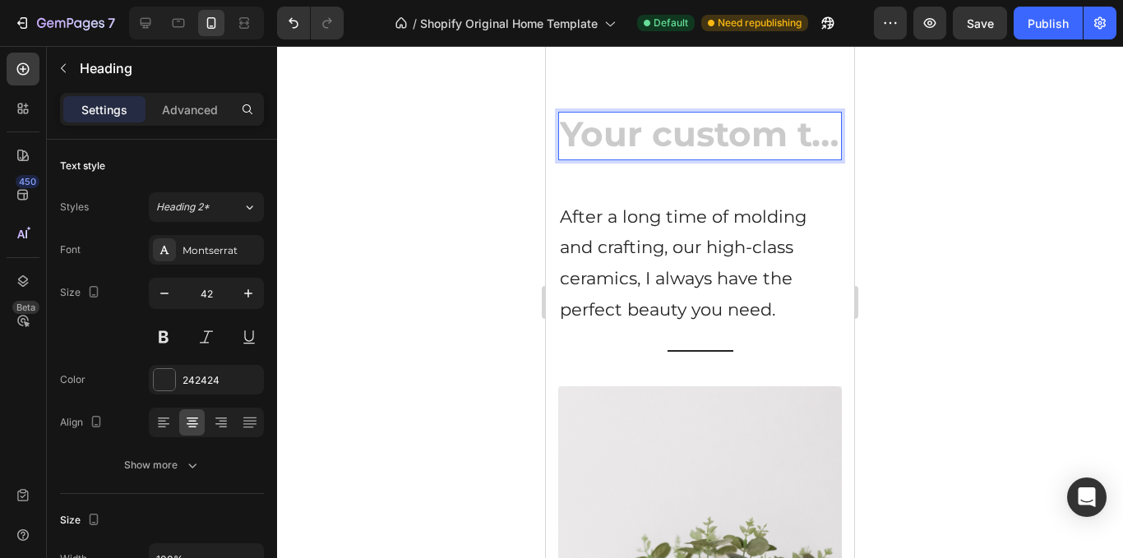
click at [722, 142] on h2 "Rich Text Editor. Editing area: main" at bounding box center [700, 136] width 284 height 49
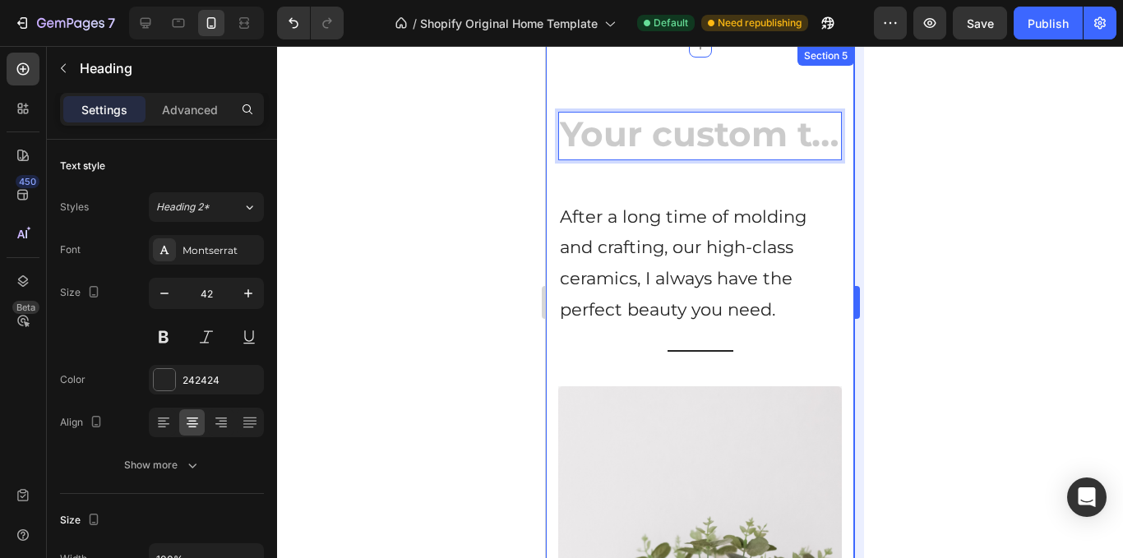
drag, startPoint x: 901, startPoint y: 160, endPoint x: 855, endPoint y: 134, distance: 53.8
click at [902, 160] on div at bounding box center [700, 302] width 846 height 512
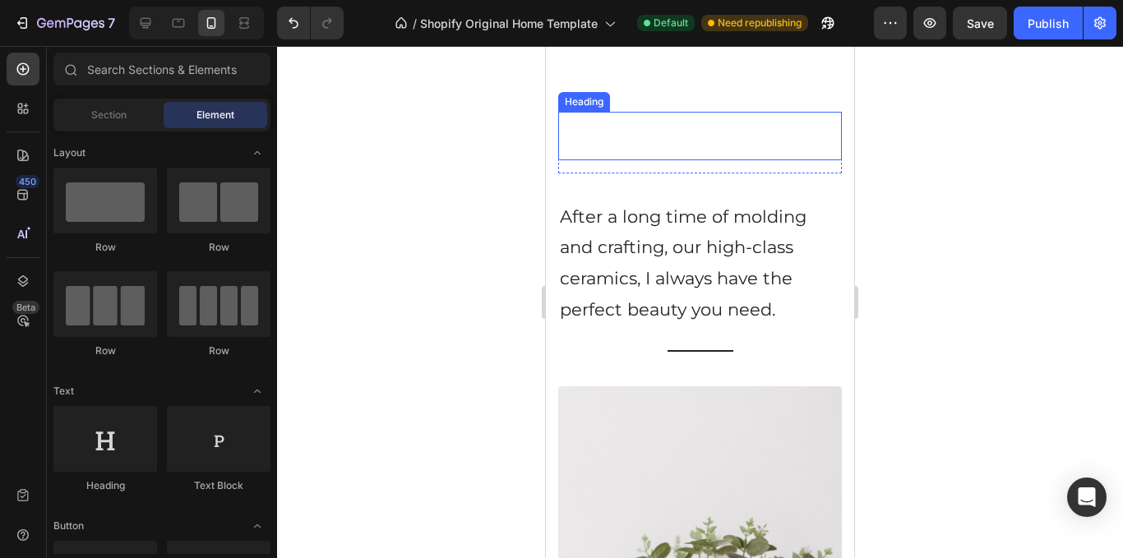
click at [796, 148] on p "Rich Text Editor. Editing area: main" at bounding box center [700, 135] width 280 height 45
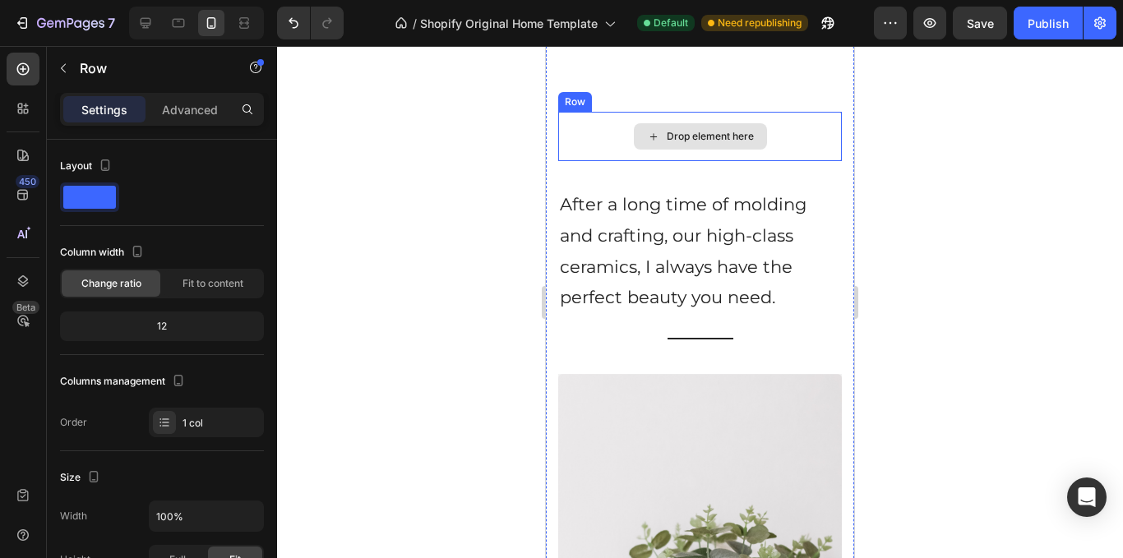
click at [766, 125] on div "Drop element here" at bounding box center [700, 136] width 284 height 49
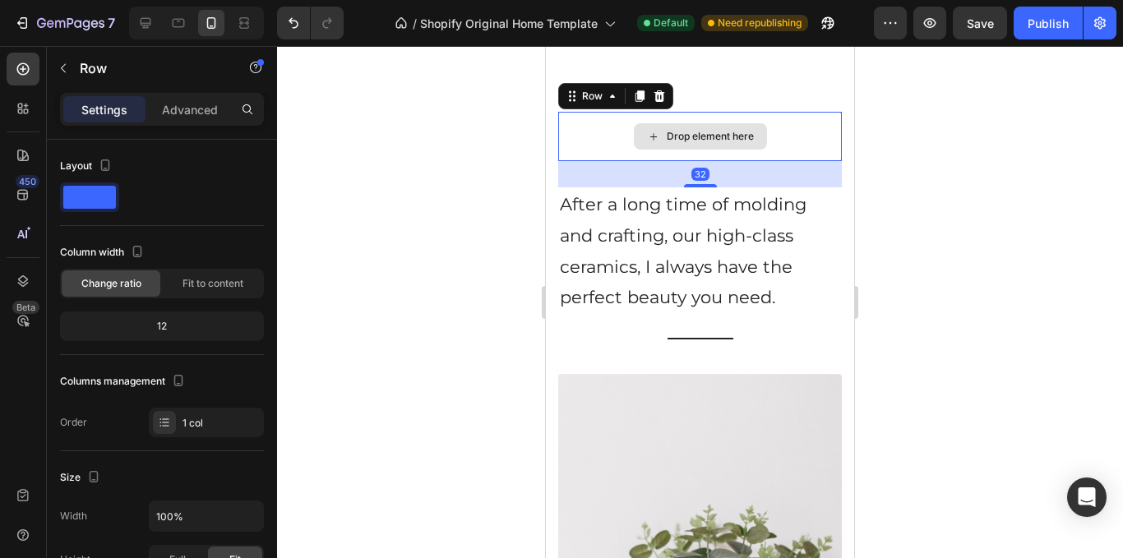
click at [797, 137] on div "Drop element here" at bounding box center [700, 136] width 284 height 49
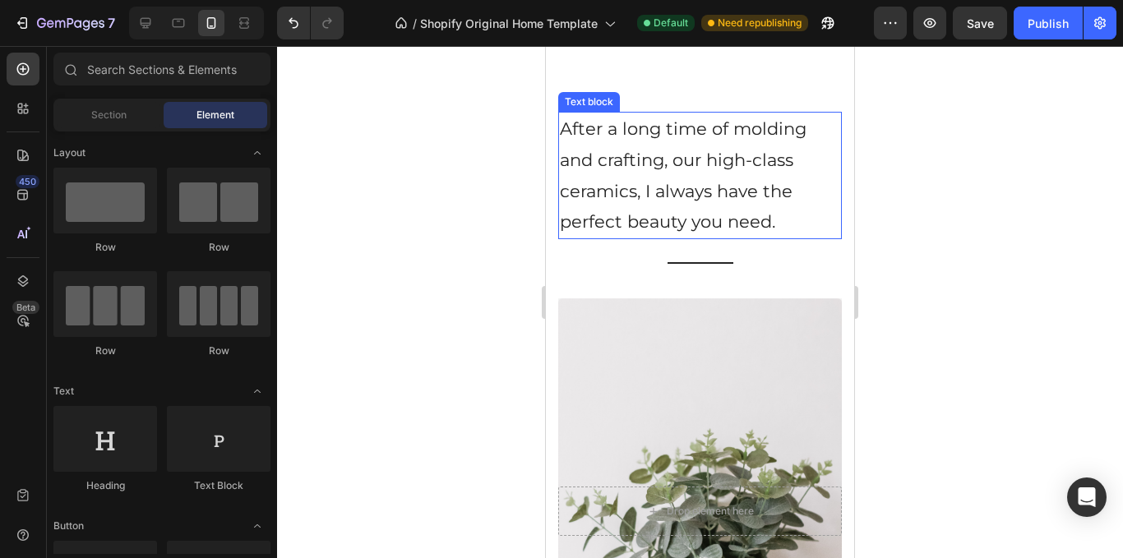
click at [764, 169] on p "After a long time of molding and crafting, our high-class ceramics, I always ha…" at bounding box center [700, 175] width 280 height 124
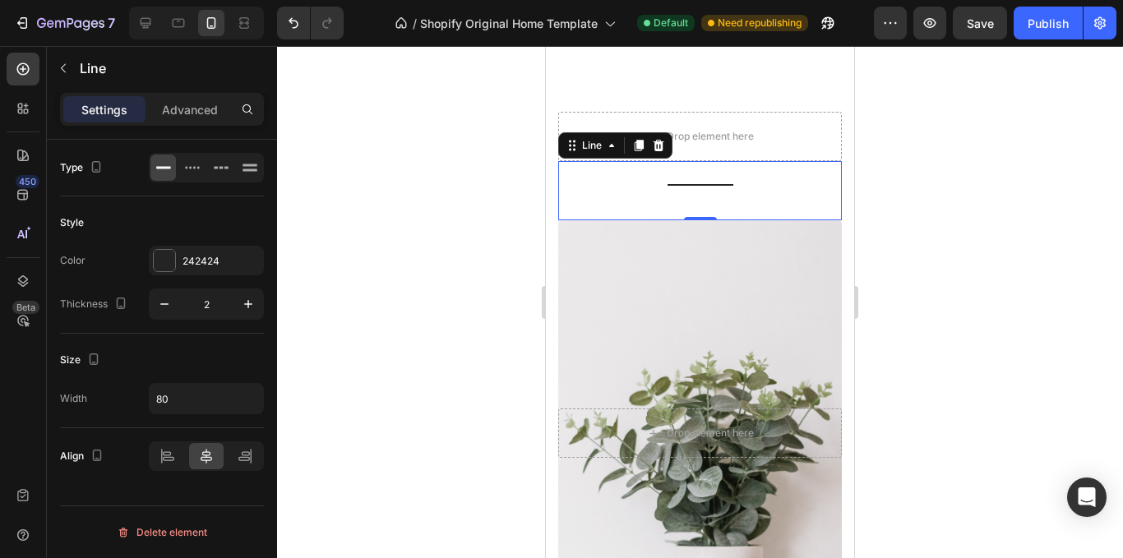
click at [699, 188] on div "Title Line 0" at bounding box center [700, 190] width 284 height 59
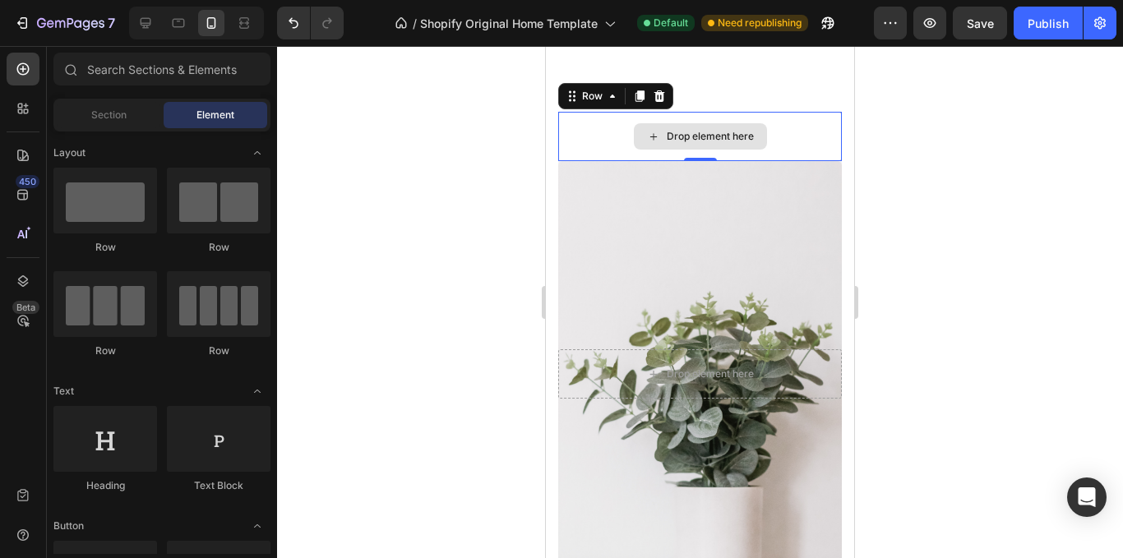
click at [824, 143] on div "Drop element here" at bounding box center [700, 136] width 284 height 49
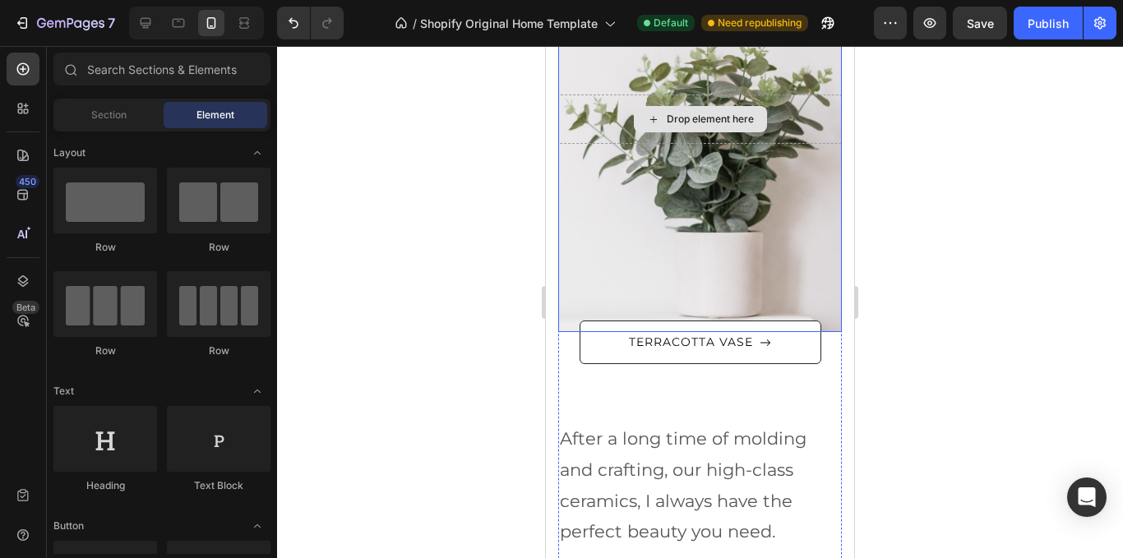
scroll to position [711, 0]
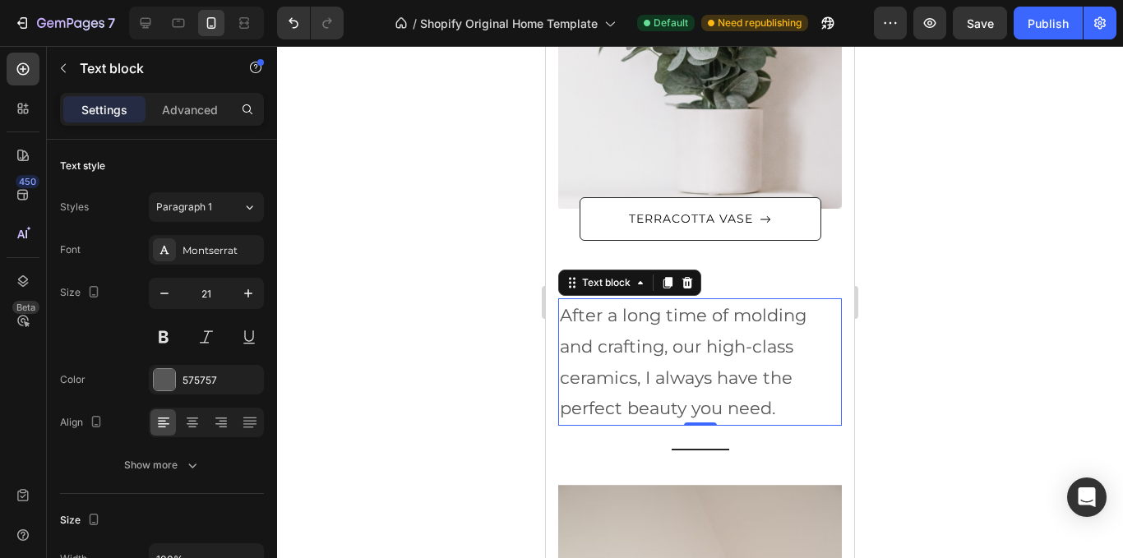
click at [725, 330] on p "After a long time of molding and crafting, our high-class ceramics, I always ha…" at bounding box center [700, 362] width 280 height 124
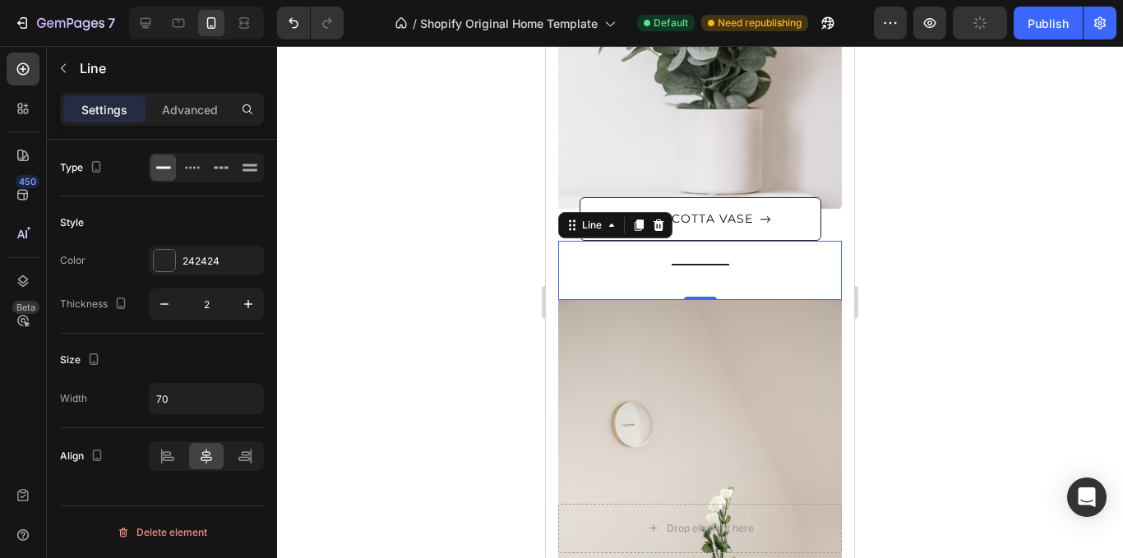
click at [716, 269] on div "Title Line 0" at bounding box center [700, 270] width 284 height 59
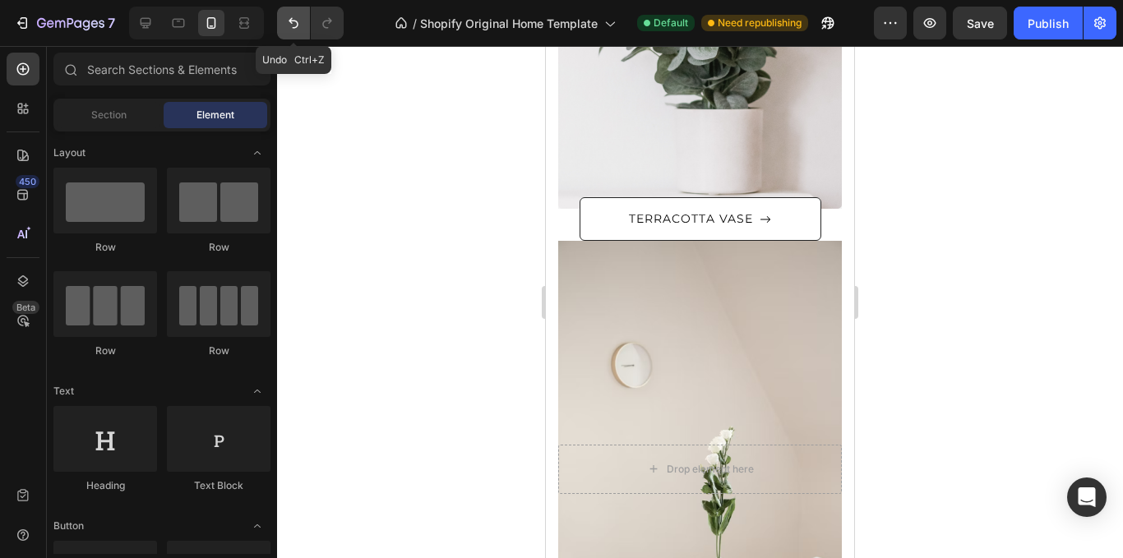
click at [293, 29] on icon "Undo/Redo" at bounding box center [293, 23] width 16 height 16
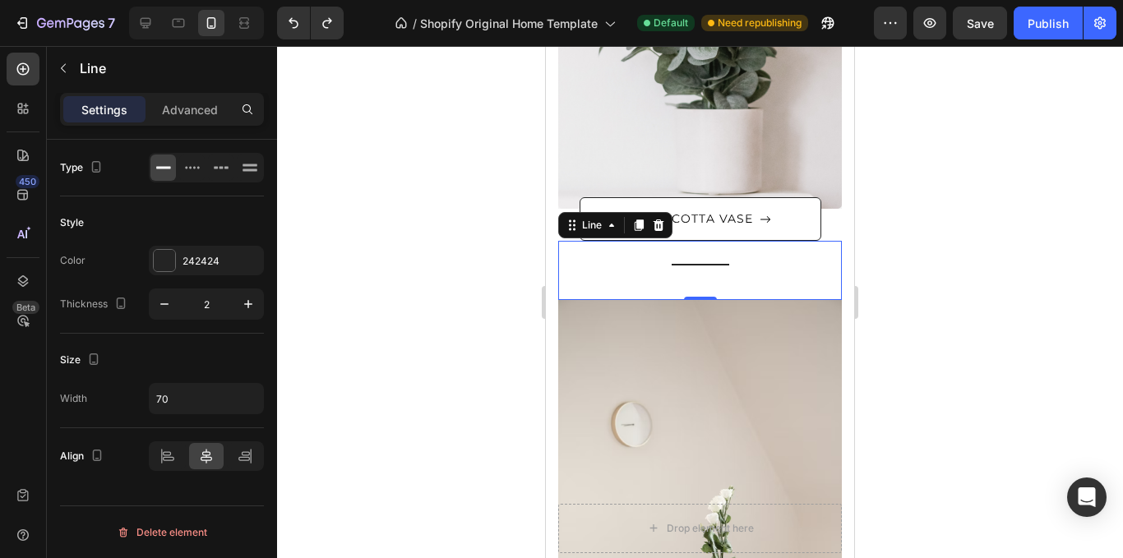
click at [706, 267] on div "Title Line 0" at bounding box center [700, 270] width 284 height 59
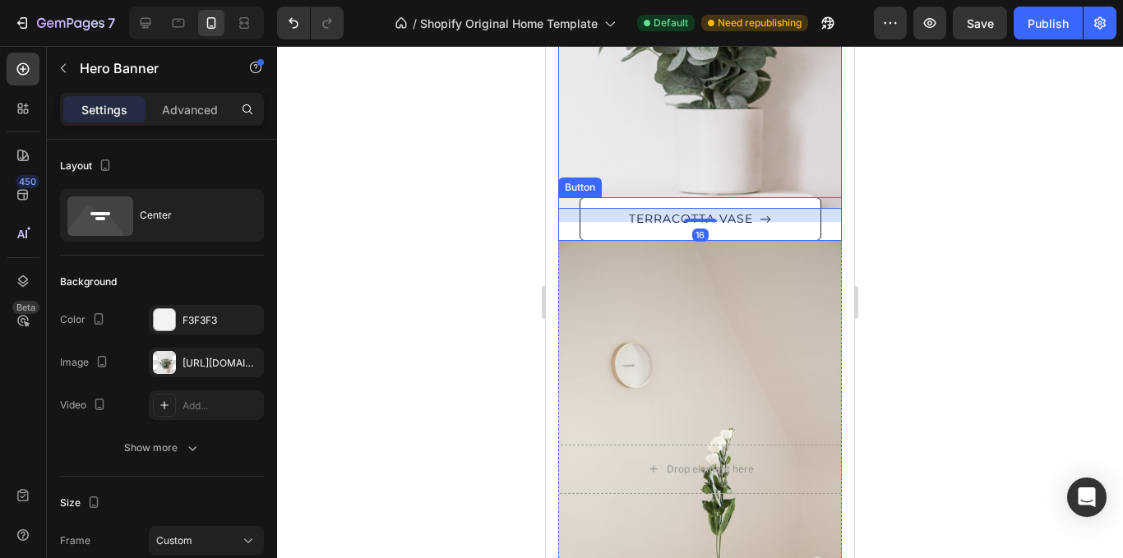
click at [819, 234] on div "TERRACOTTA VASE Button" at bounding box center [700, 219] width 284 height 44
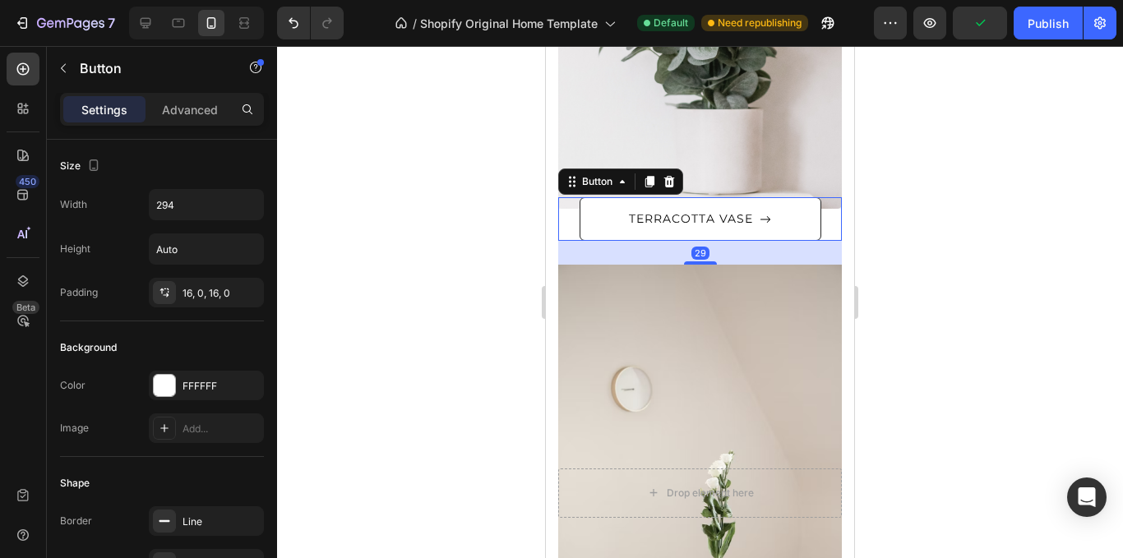
drag, startPoint x: 693, startPoint y: 239, endPoint x: 697, endPoint y: 266, distance: 27.5
click at [697, 265] on div at bounding box center [700, 263] width 33 height 3
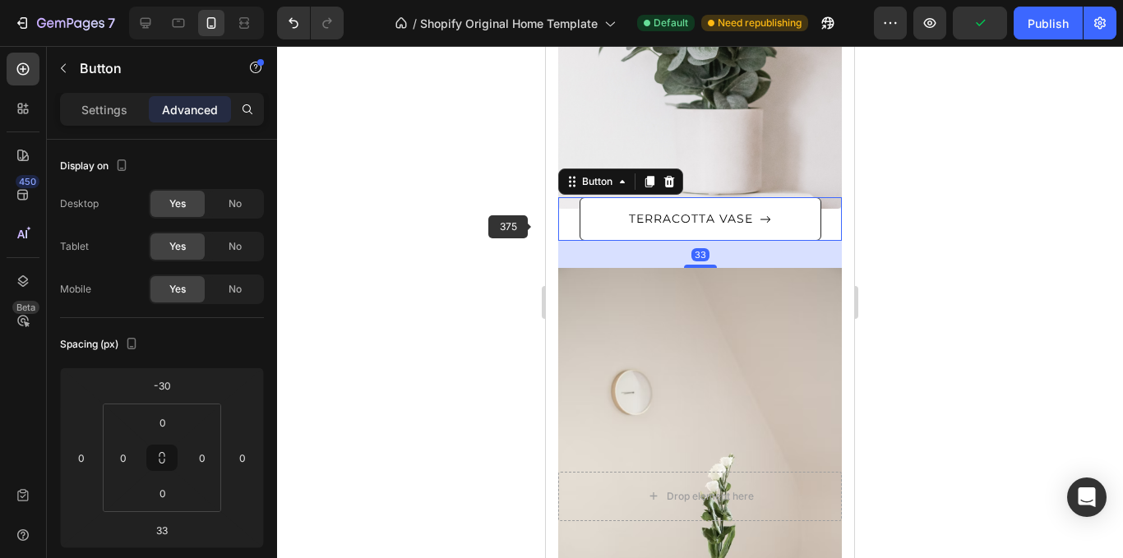
click at [508, 216] on div at bounding box center [700, 302] width 846 height 512
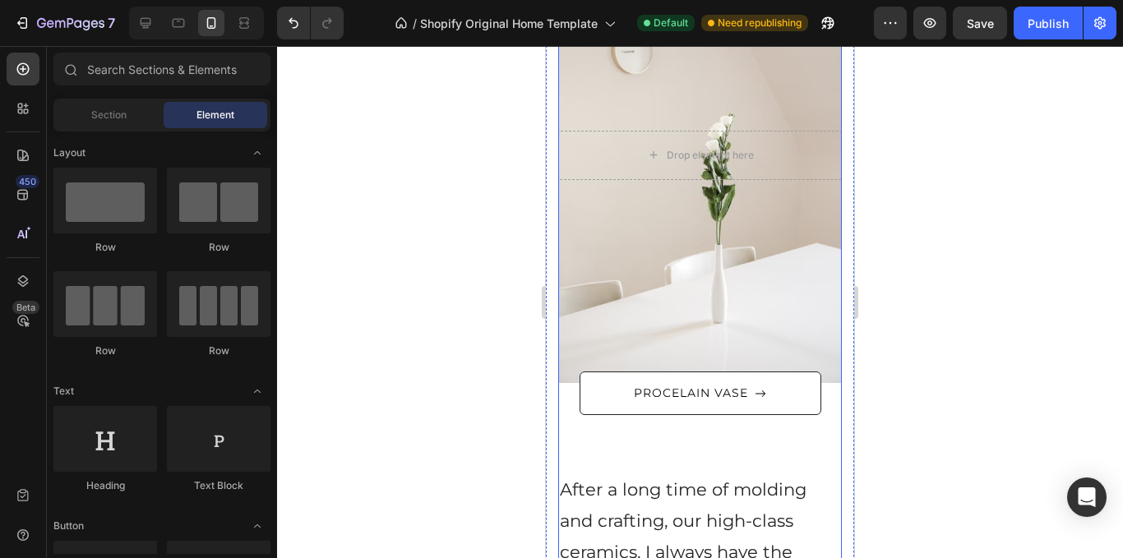
scroll to position [1205, 0]
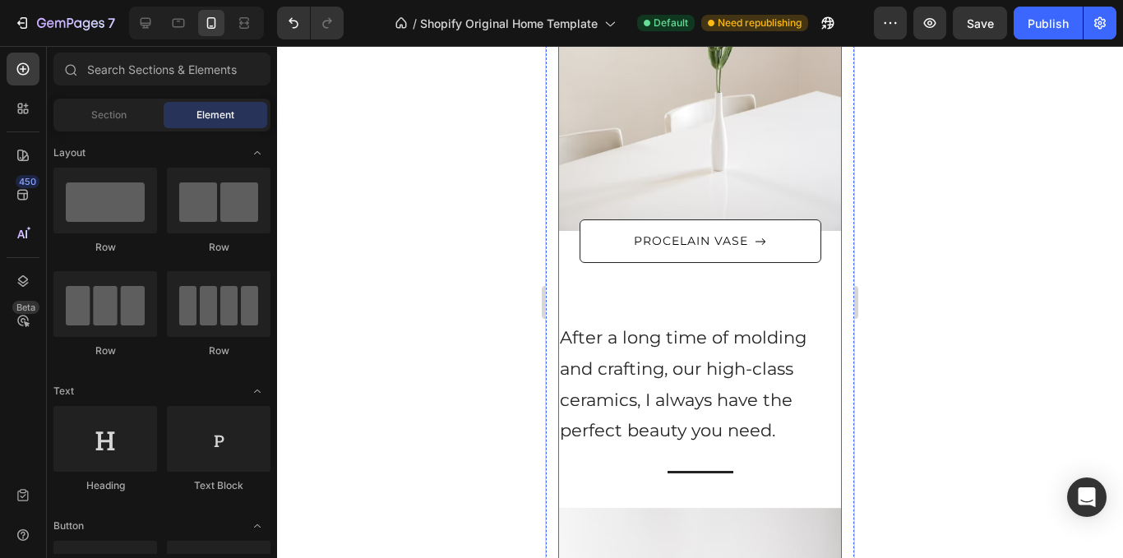
click at [711, 336] on p "After a long time of molding and crafting, our high-class ceramics, I always ha…" at bounding box center [700, 384] width 280 height 124
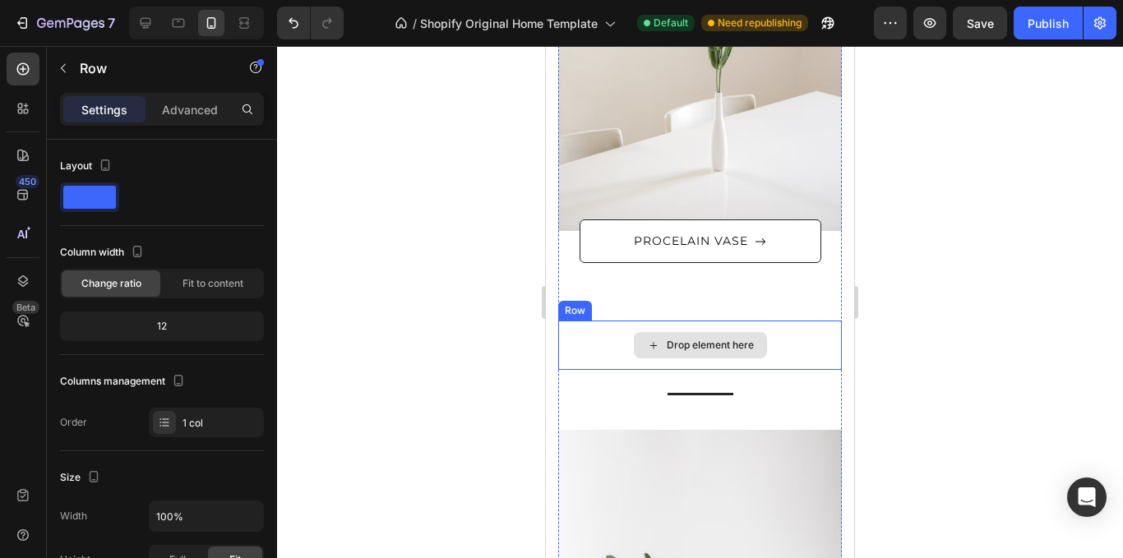
click at [806, 345] on div "Drop element here" at bounding box center [700, 345] width 284 height 49
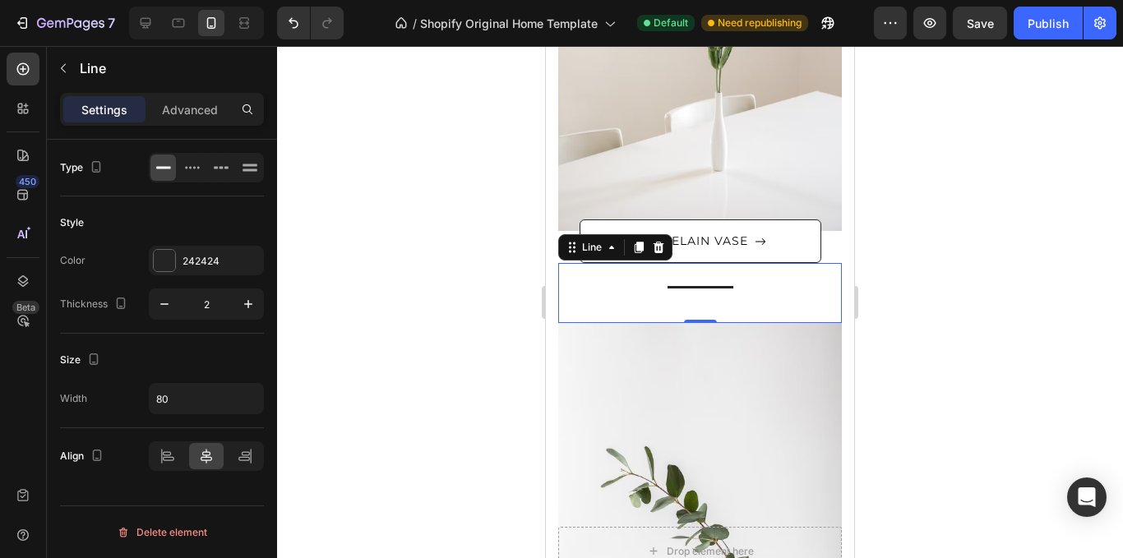
click at [767, 279] on div "Title Line 0" at bounding box center [700, 293] width 284 height 60
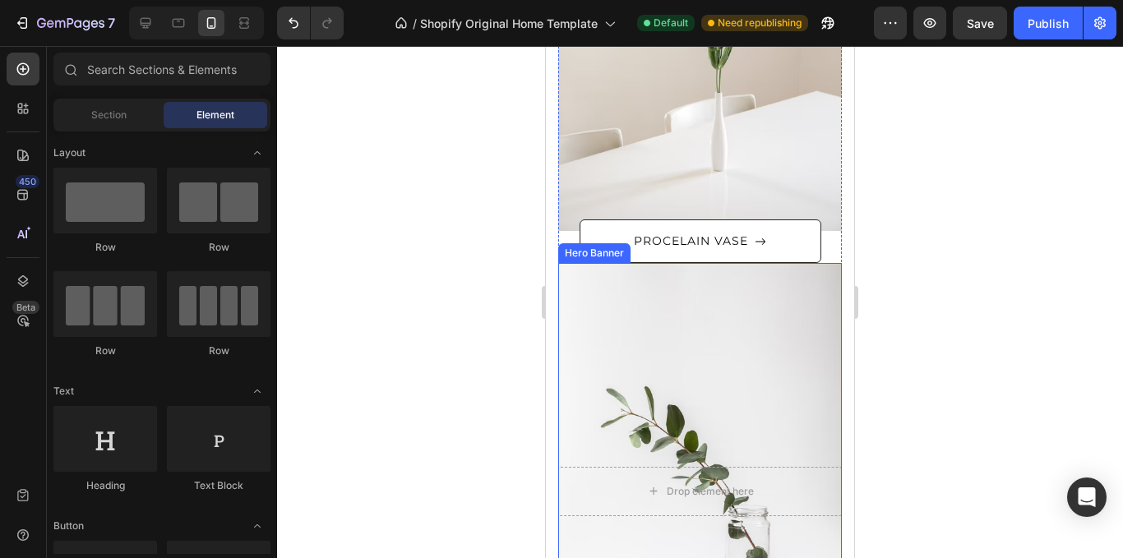
click at [825, 270] on div "Overlay" at bounding box center [700, 491] width 284 height 456
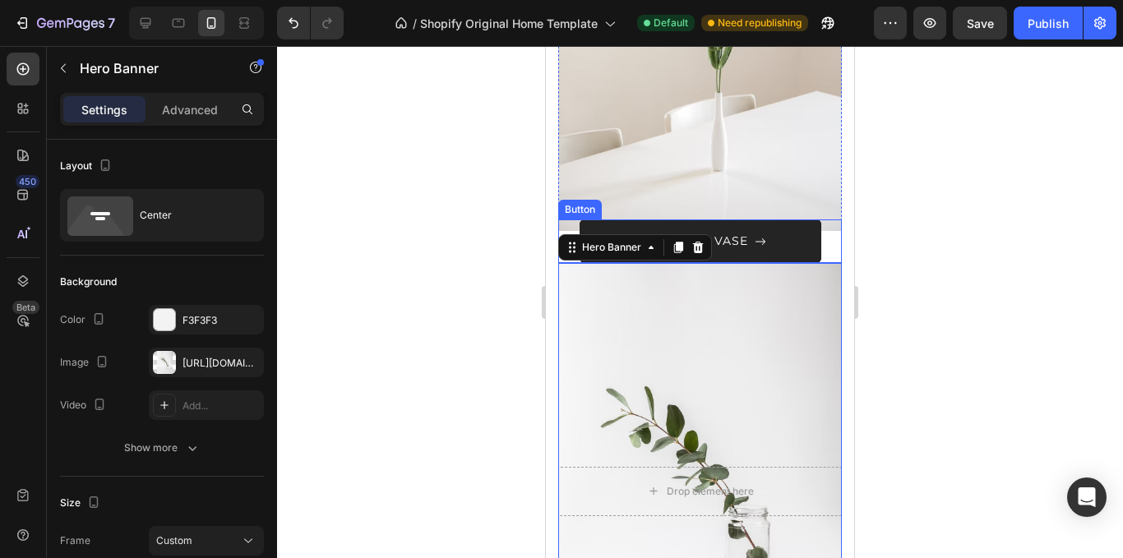
click at [814, 239] on button "PROCELAIN VASE" at bounding box center [701, 242] width 242 height 44
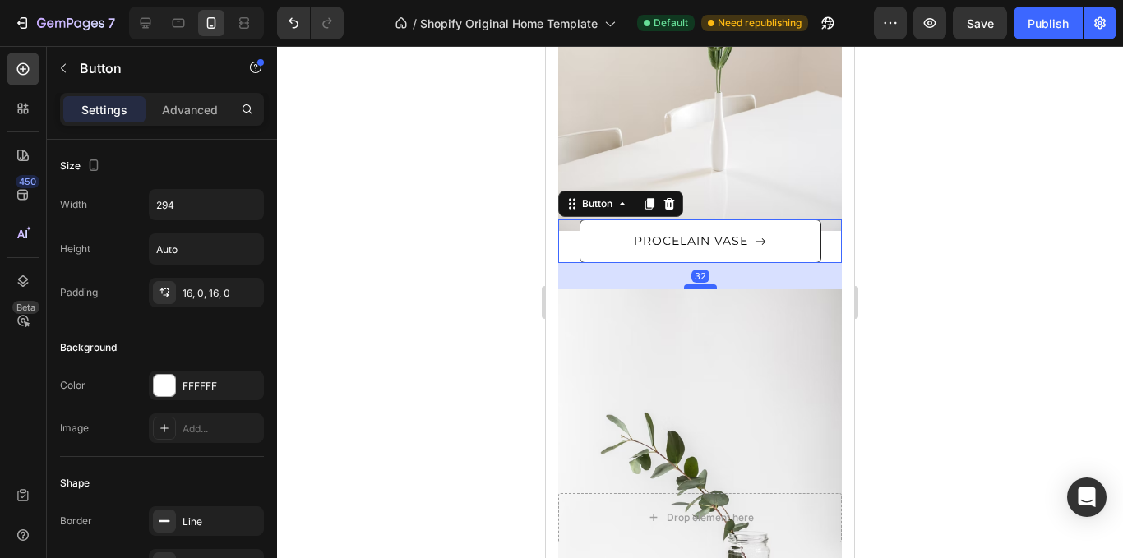
drag, startPoint x: 694, startPoint y: 260, endPoint x: 697, endPoint y: 289, distance: 28.9
click at [697, 288] on div at bounding box center [700, 287] width 33 height 5
click at [697, 289] on div at bounding box center [700, 287] width 33 height 5
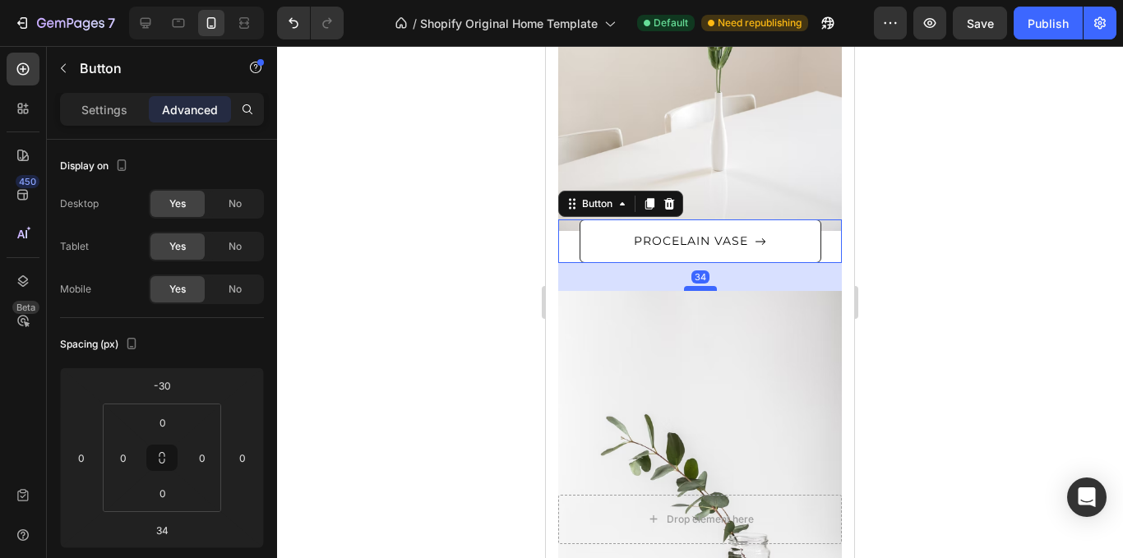
click at [699, 289] on div at bounding box center [700, 288] width 33 height 5
click at [699, 288] on div at bounding box center [700, 287] width 33 height 5
type input "33"
click at [477, 224] on div at bounding box center [700, 302] width 846 height 512
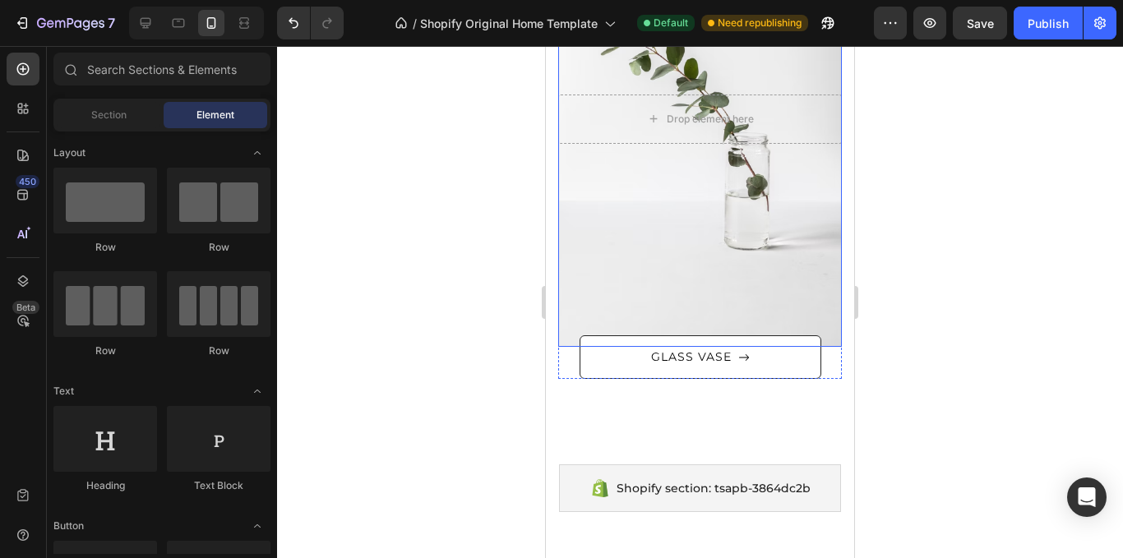
scroll to position [1863, 0]
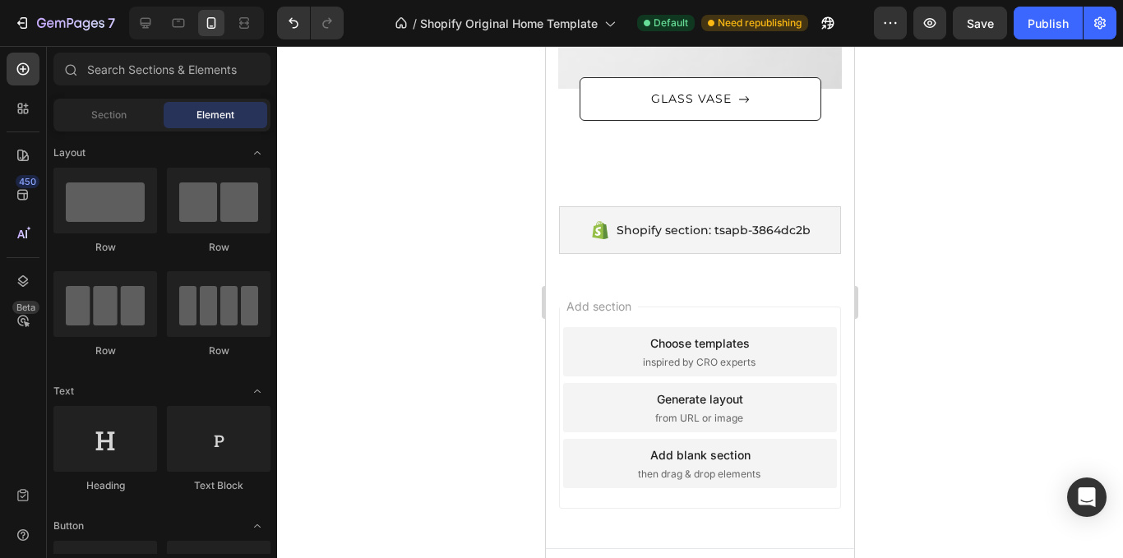
click at [992, 268] on div at bounding box center [700, 302] width 846 height 512
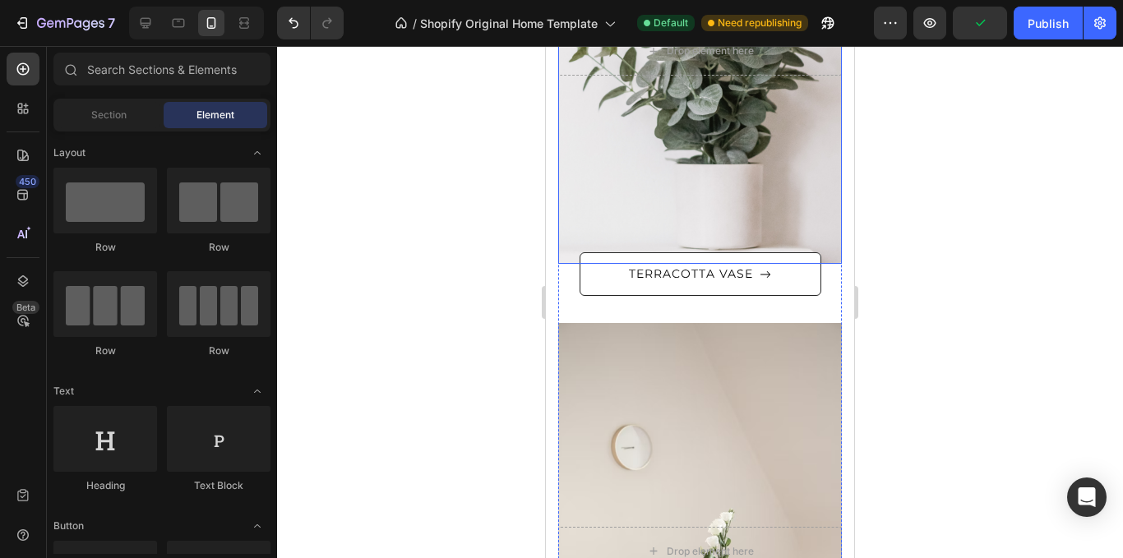
scroll to position [658, 0]
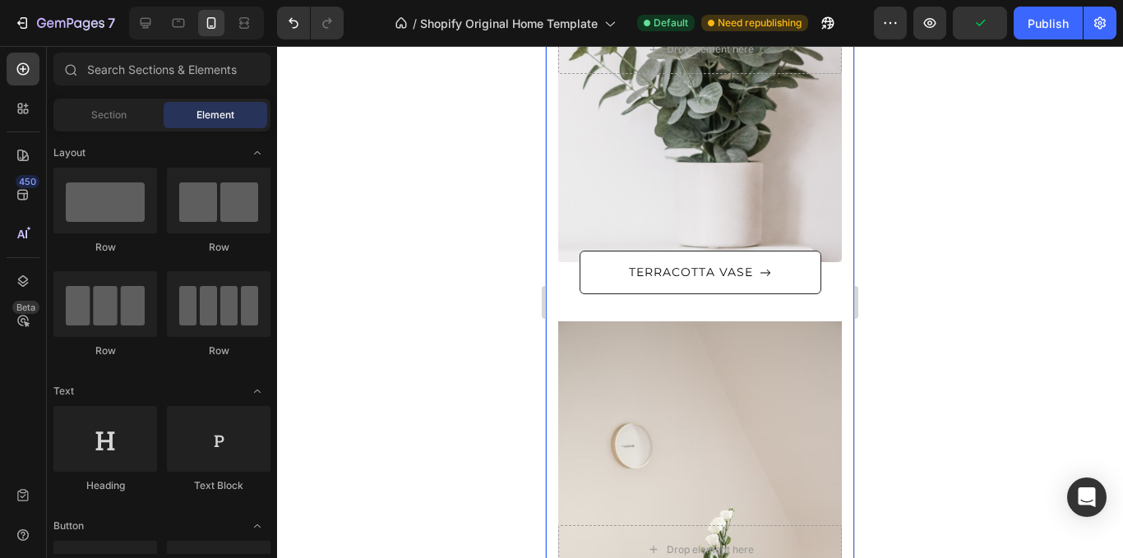
click at [896, 138] on div at bounding box center [700, 302] width 846 height 512
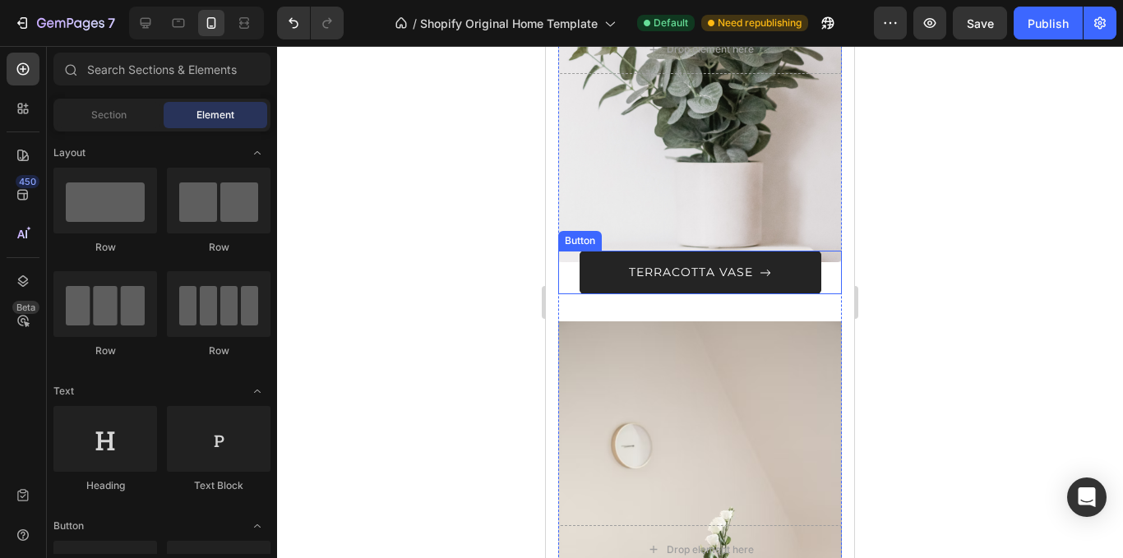
click at [752, 277] on div "TERRACOTTA VASE" at bounding box center [700, 272] width 142 height 17
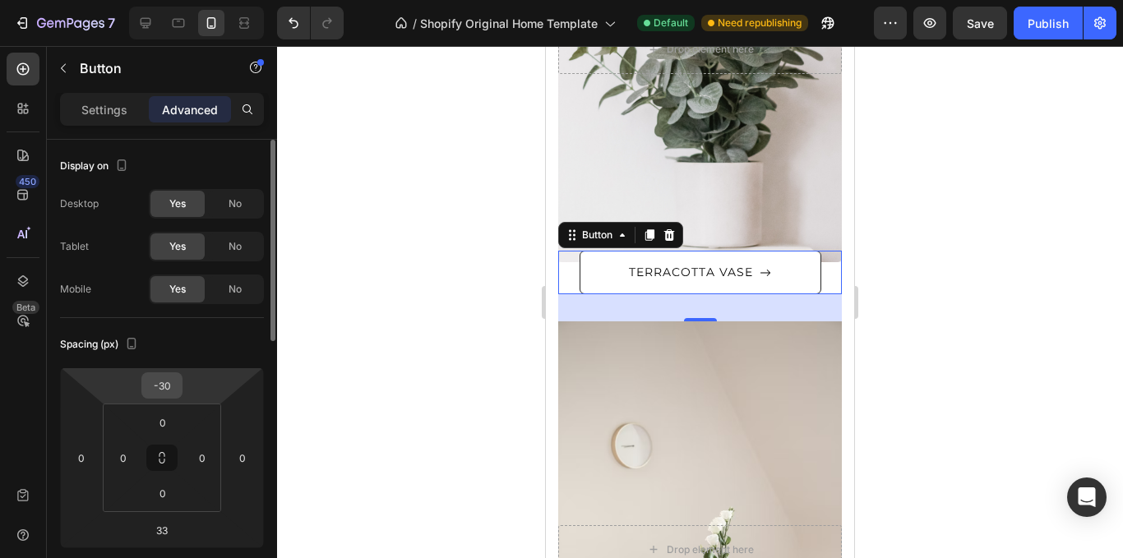
click at [178, 396] on div "-30" at bounding box center [161, 386] width 41 height 26
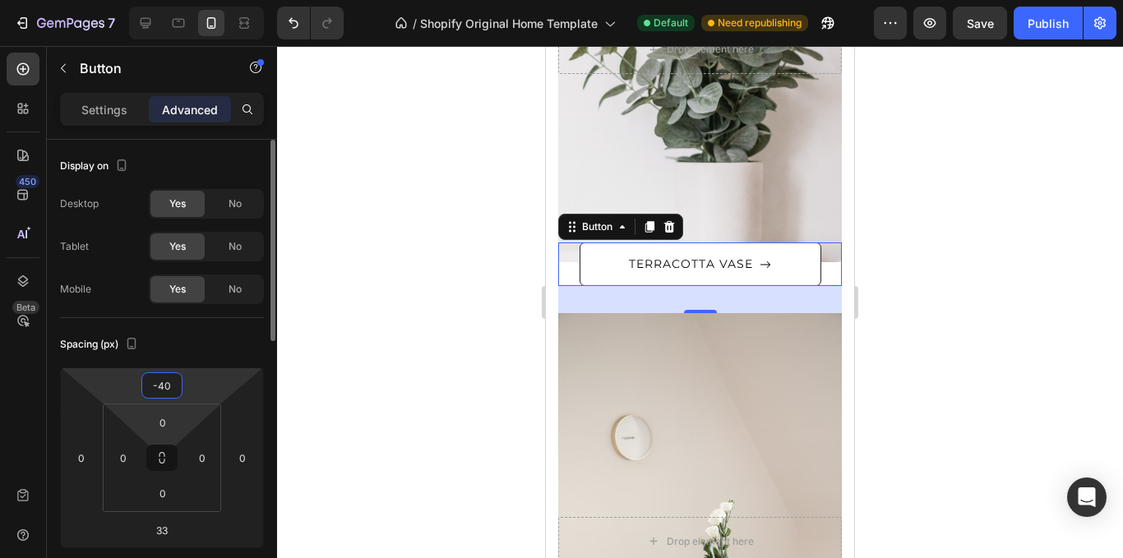
type input "-4"
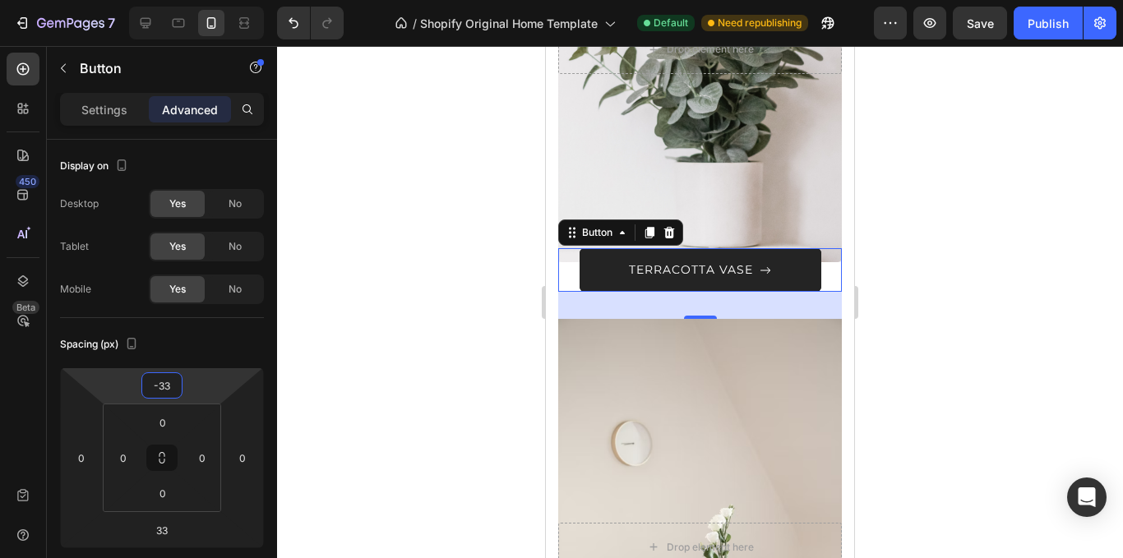
type input "-33"
click at [580, 283] on button "TERRACOTTA VASE" at bounding box center [701, 270] width 242 height 44
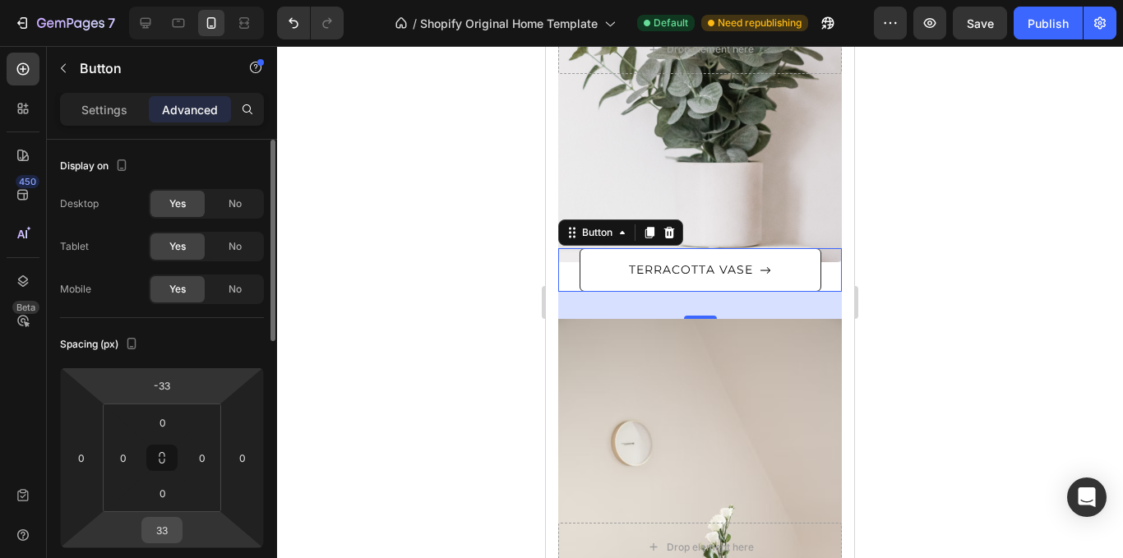
click at [166, 521] on input "33" at bounding box center [162, 530] width 33 height 25
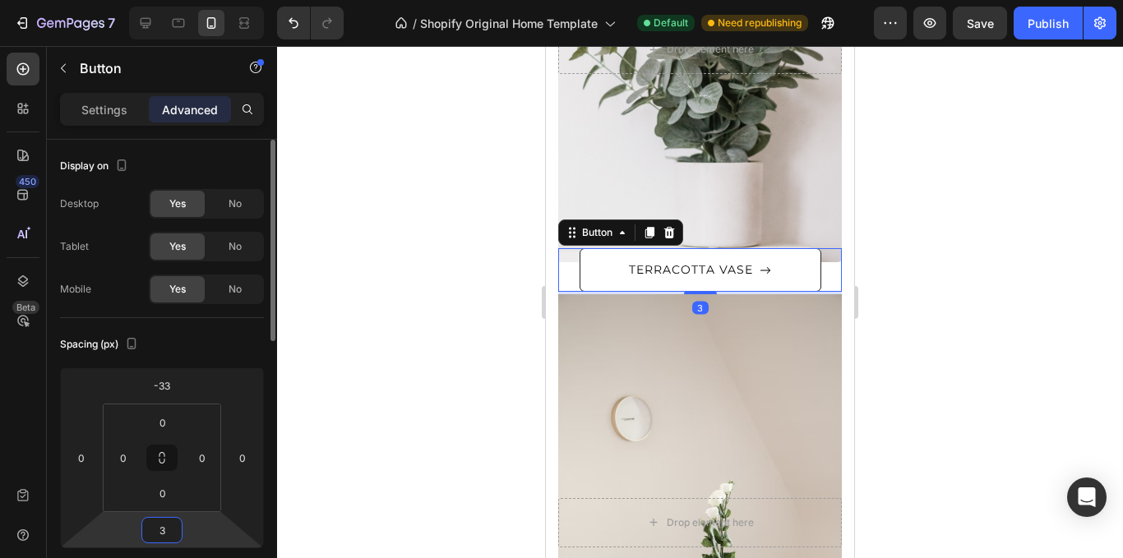
type input "33"
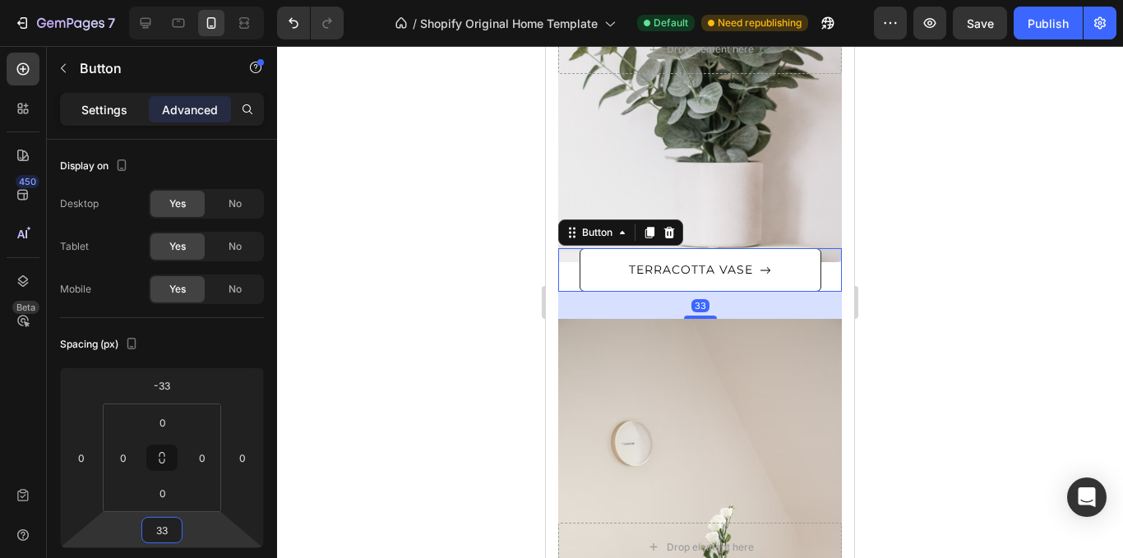
click at [114, 109] on p "Settings" at bounding box center [104, 109] width 46 height 17
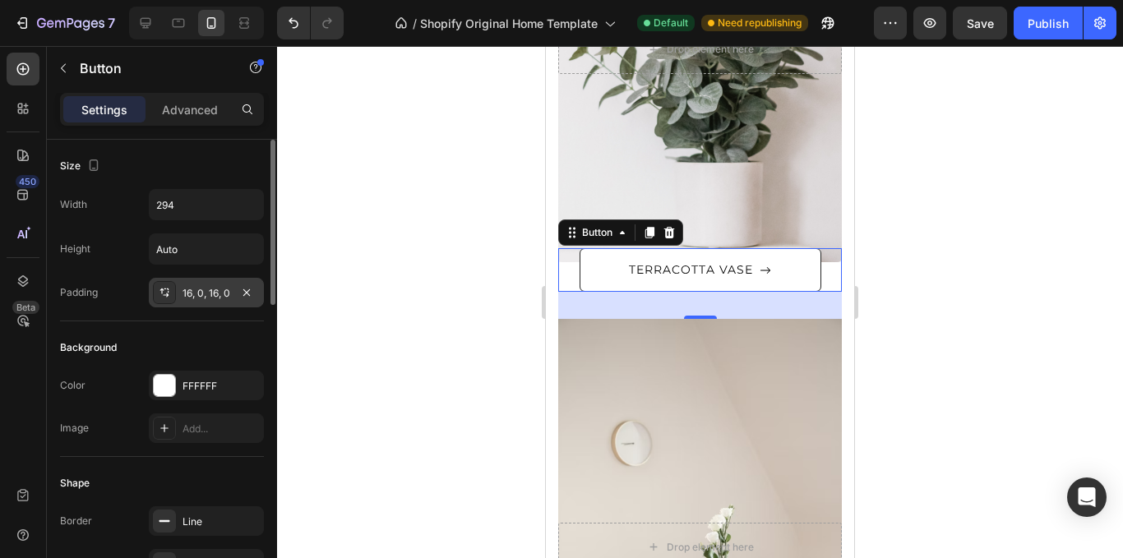
click at [196, 292] on div "16, 0, 16, 0" at bounding box center [207, 293] width 48 height 15
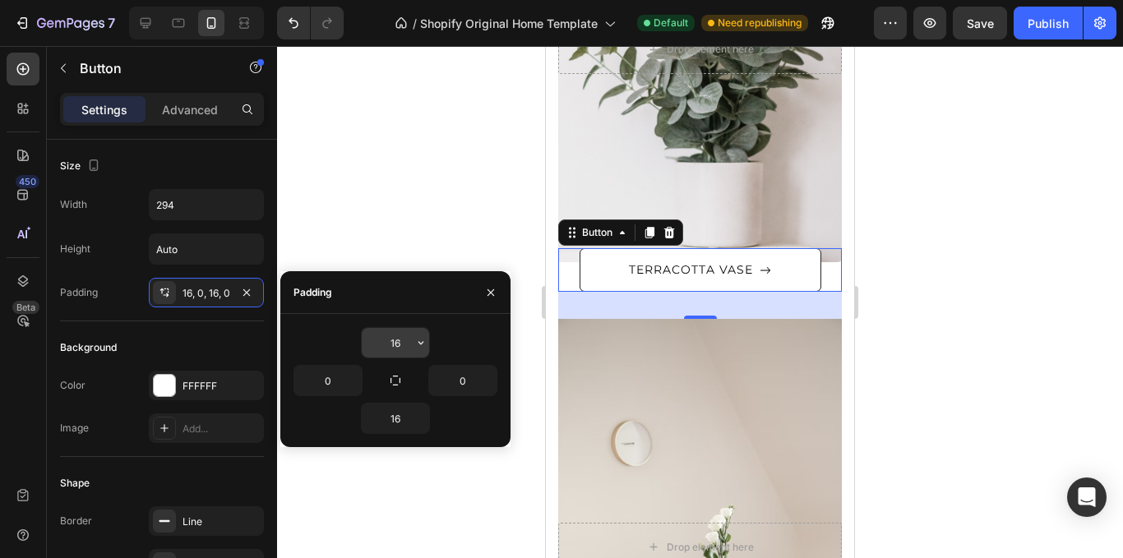
click at [400, 341] on input "16" at bounding box center [395, 343] width 67 height 30
type input "15"
click at [389, 418] on input "16" at bounding box center [395, 419] width 67 height 30
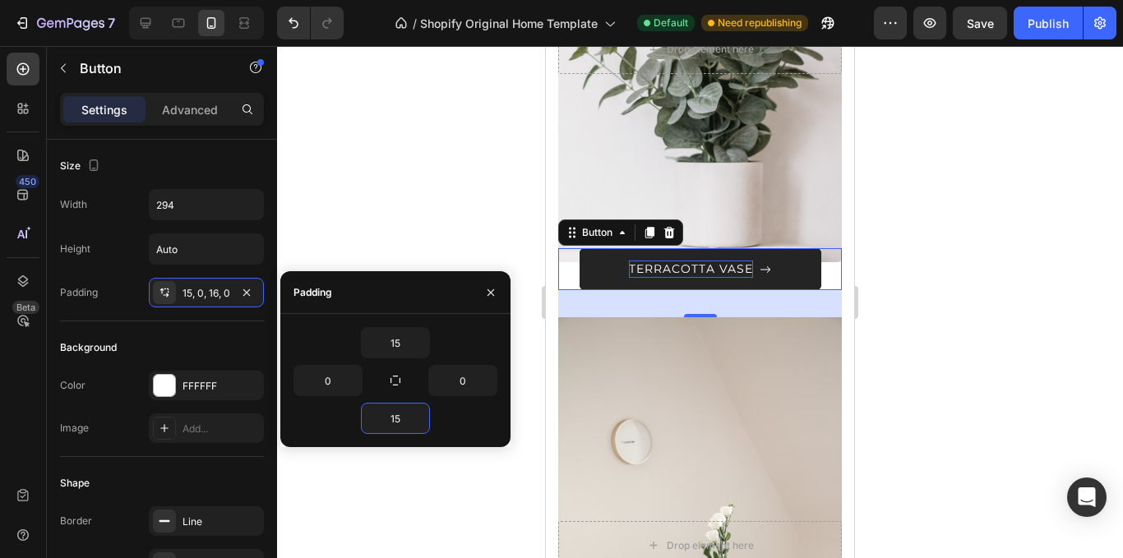
type input "15"
click at [721, 271] on div "TERRACOTTA VASE" at bounding box center [691, 269] width 124 height 17
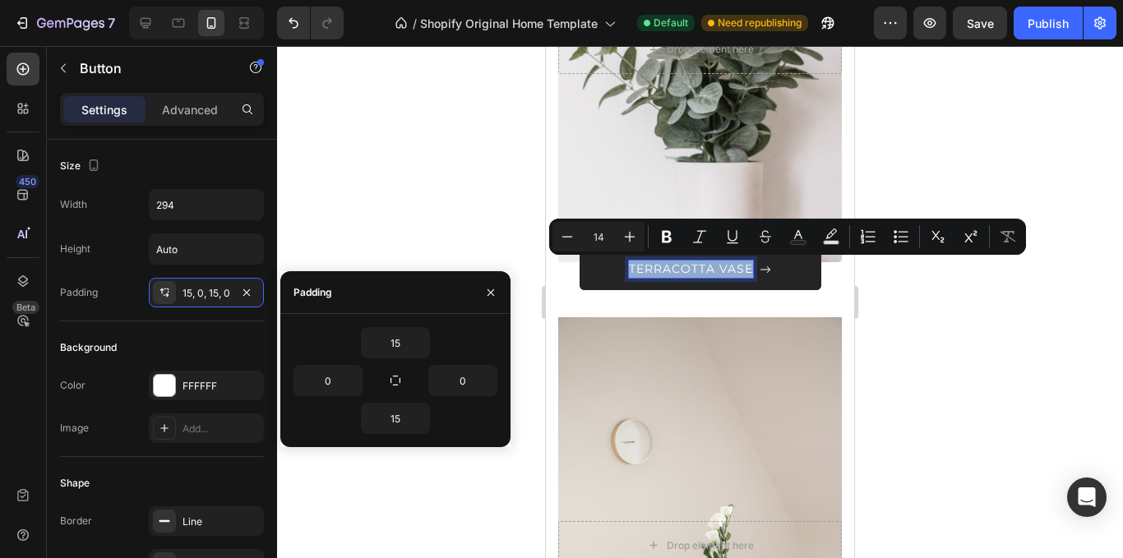
drag, startPoint x: 747, startPoint y: 270, endPoint x: 594, endPoint y: 280, distance: 153.4
click at [594, 280] on button "TERRACOTTA VASE" at bounding box center [701, 269] width 242 height 42
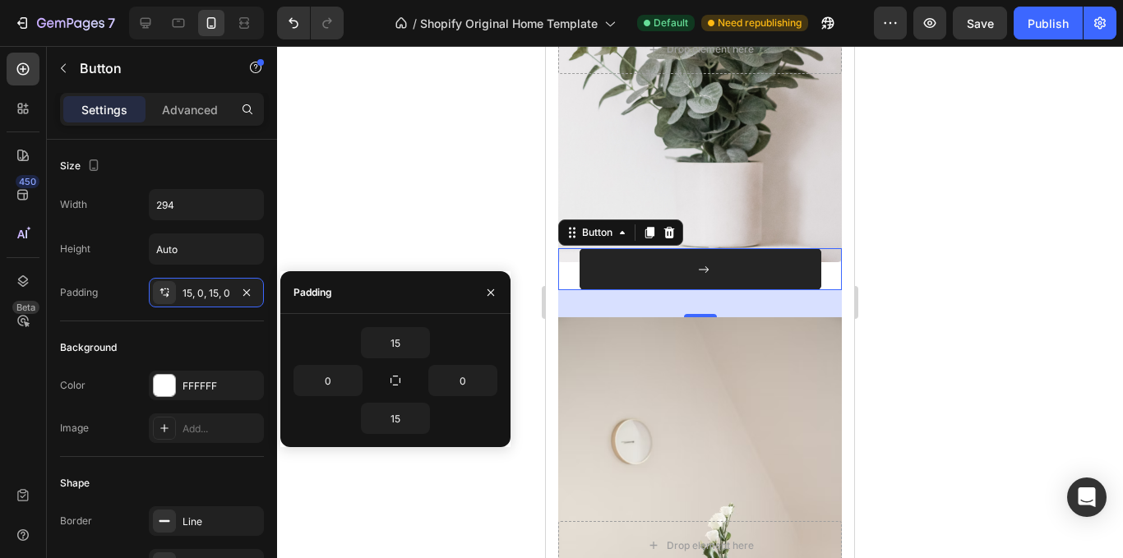
click at [678, 268] on button at bounding box center [701, 269] width 242 height 42
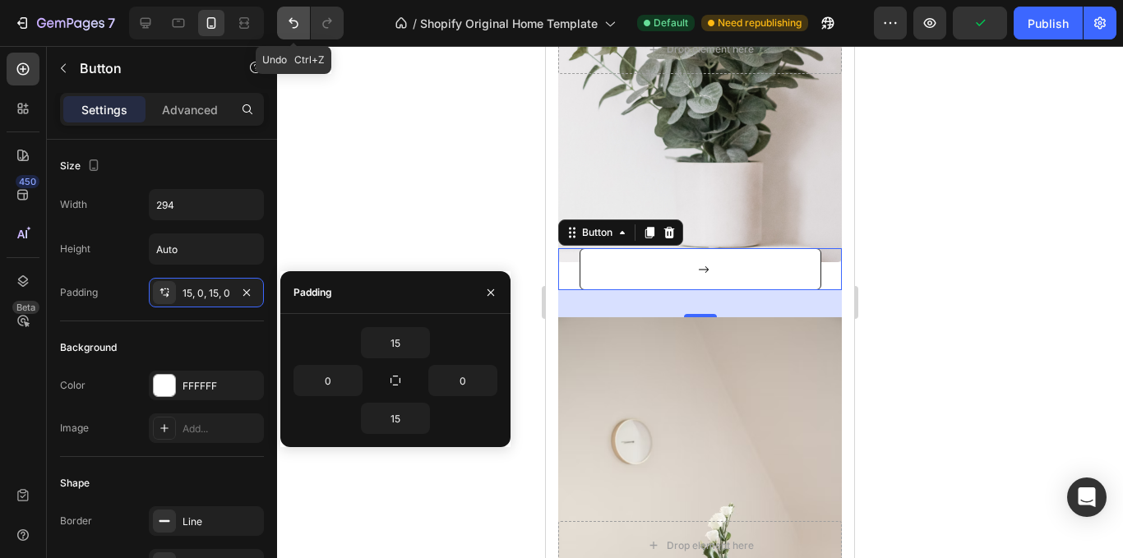
click at [297, 28] on icon "Undo/Redo" at bounding box center [293, 23] width 16 height 16
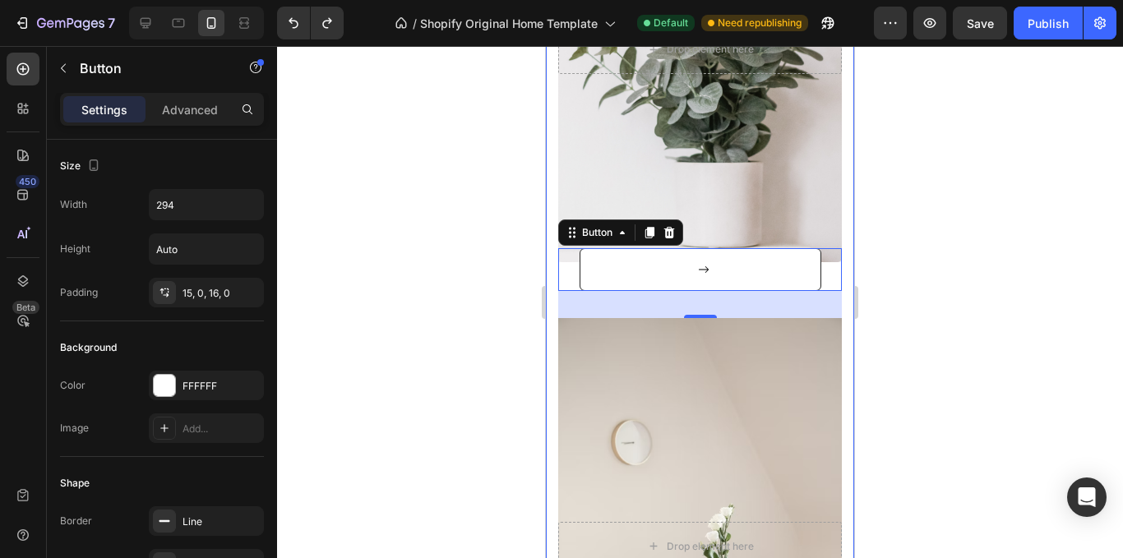
click at [1014, 294] on div at bounding box center [700, 302] width 846 height 512
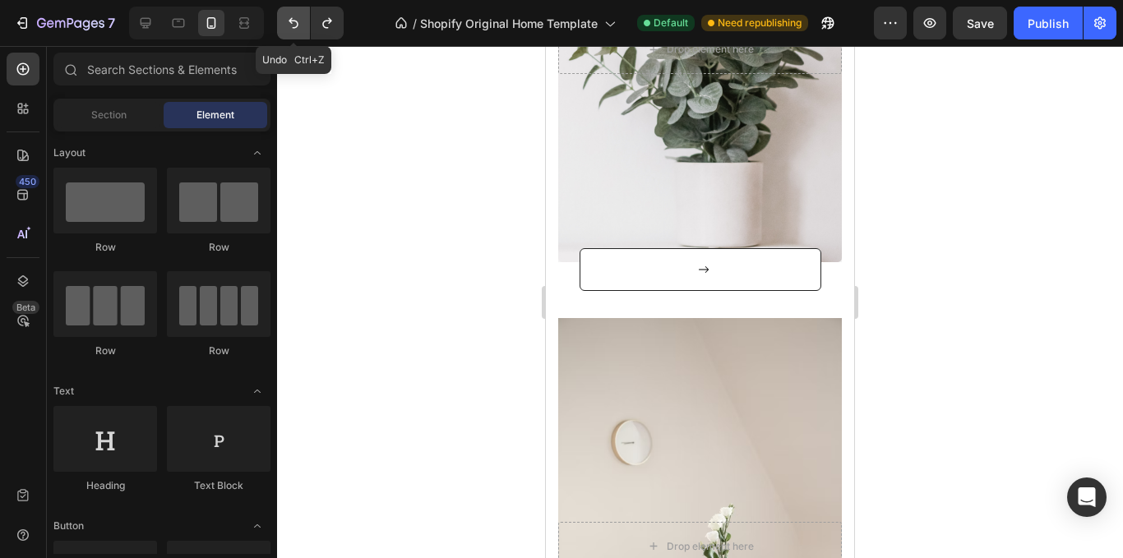
click at [286, 30] on icon "Undo/Redo" at bounding box center [293, 23] width 16 height 16
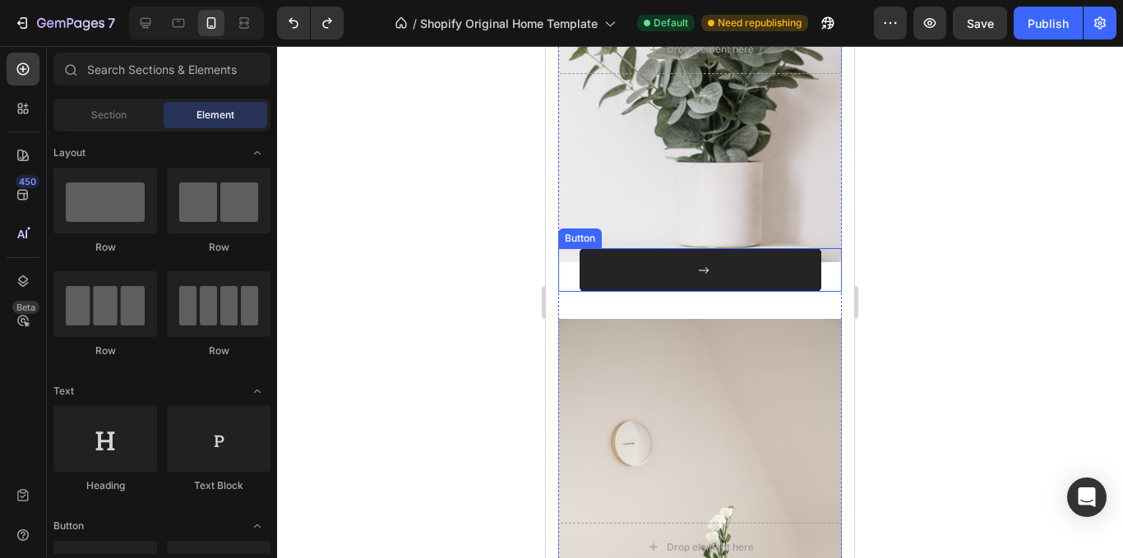
click at [701, 271] on icon at bounding box center [703, 270] width 10 height 7
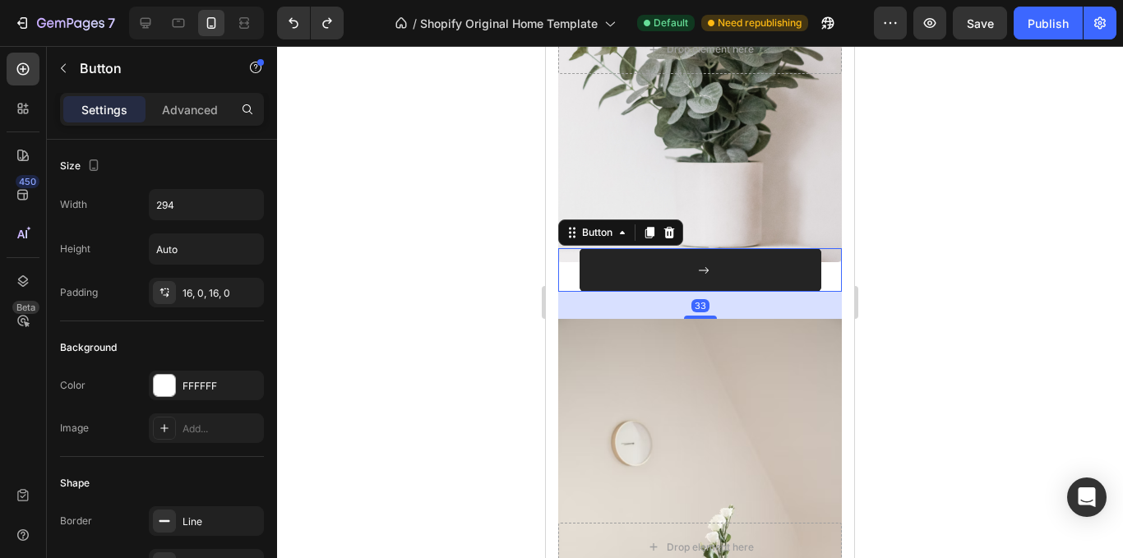
click at [692, 272] on div at bounding box center [701, 270] width 18 height 17
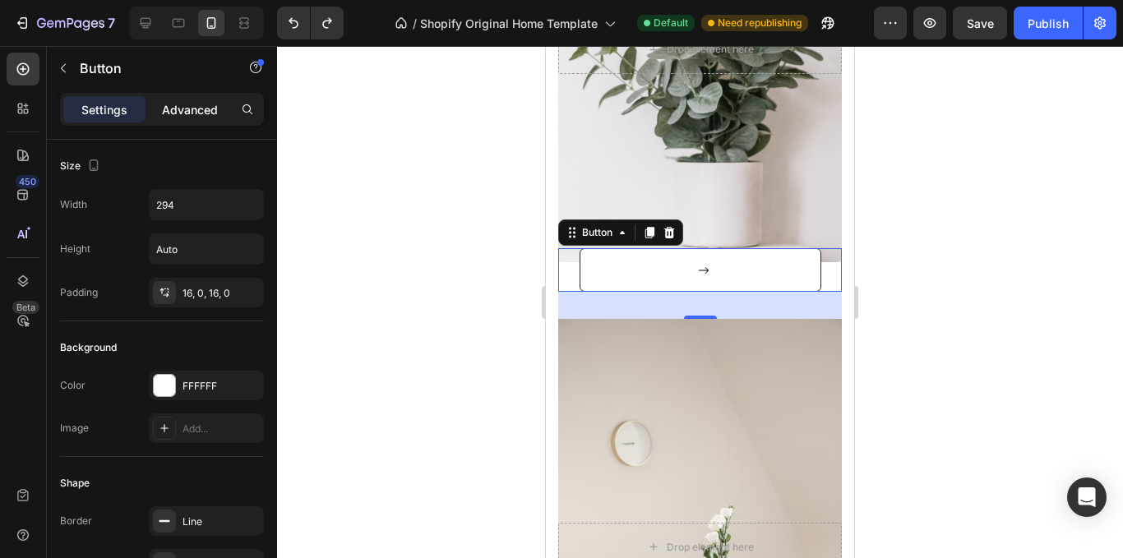
click at [188, 103] on p "Advanced" at bounding box center [190, 109] width 56 height 17
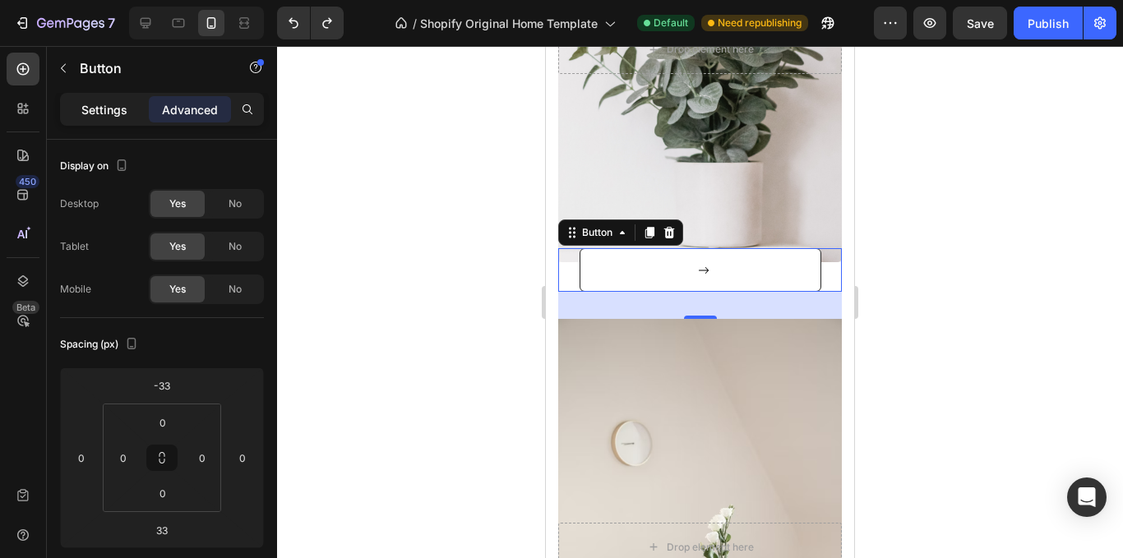
click at [136, 104] on div "Settings" at bounding box center [104, 109] width 82 height 26
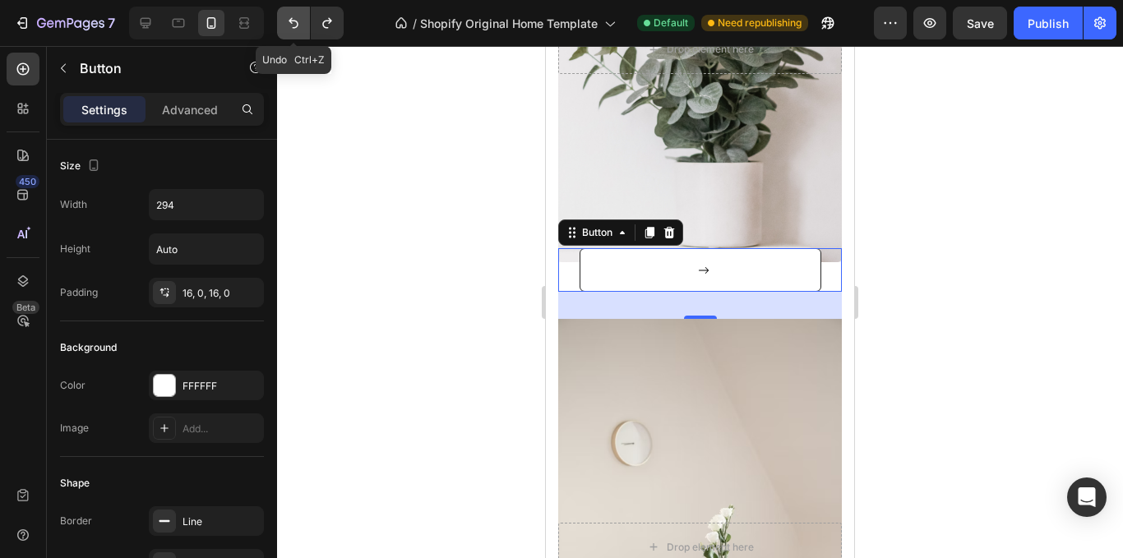
click at [292, 25] on icon "Undo/Redo" at bounding box center [293, 23] width 16 height 16
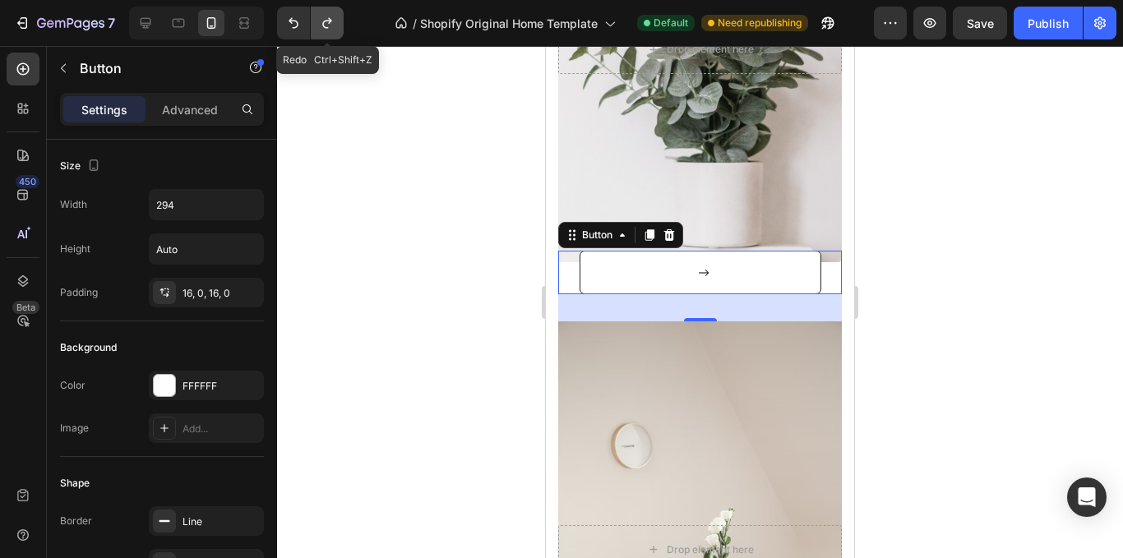
click at [322, 21] on icon "Undo/Redo" at bounding box center [327, 23] width 16 height 16
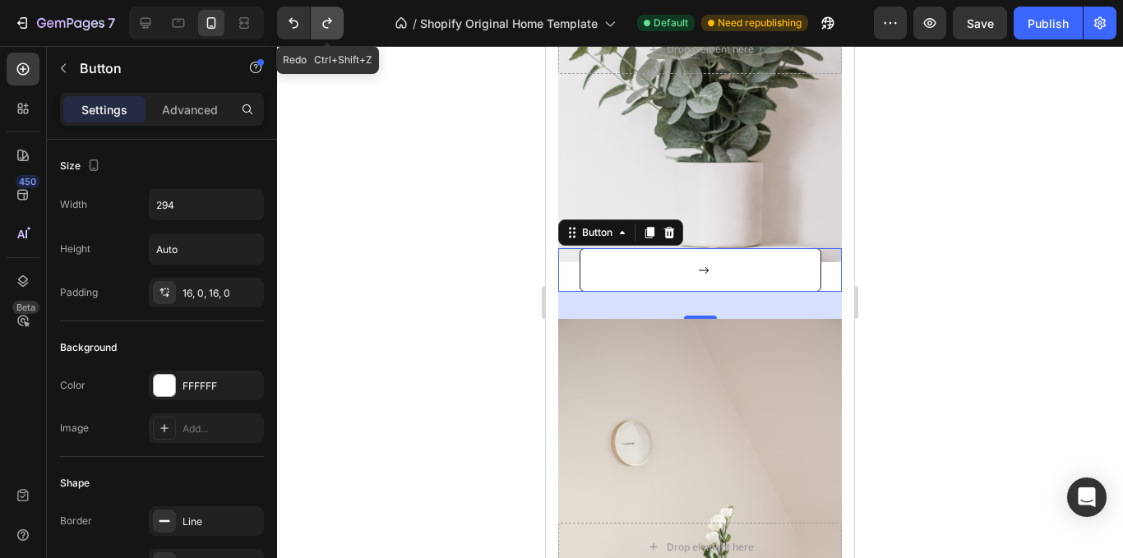
click at [322, 21] on icon "Undo/Redo" at bounding box center [327, 23] width 16 height 16
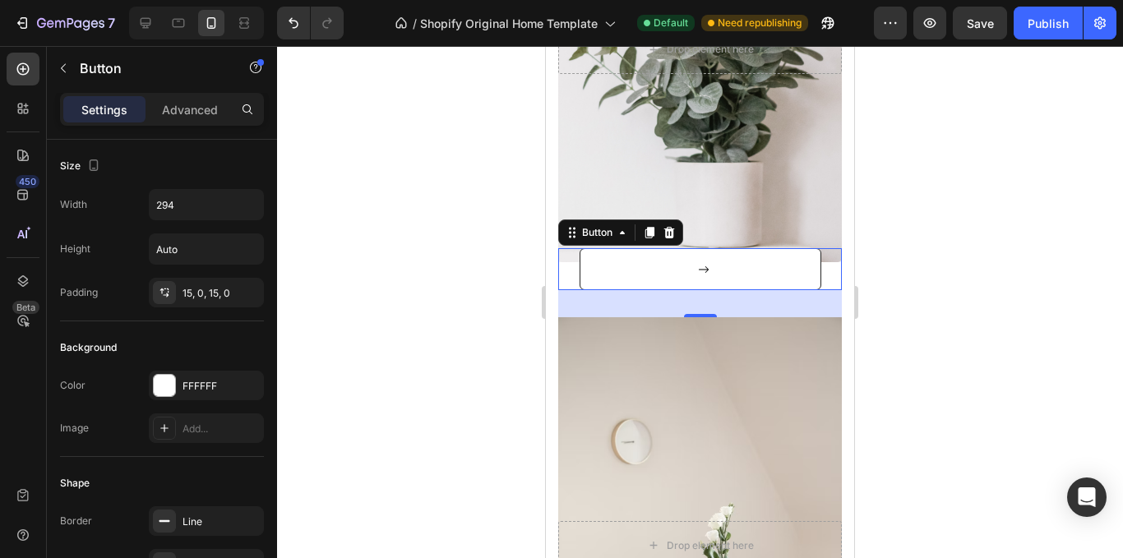
click at [909, 170] on div at bounding box center [700, 302] width 846 height 512
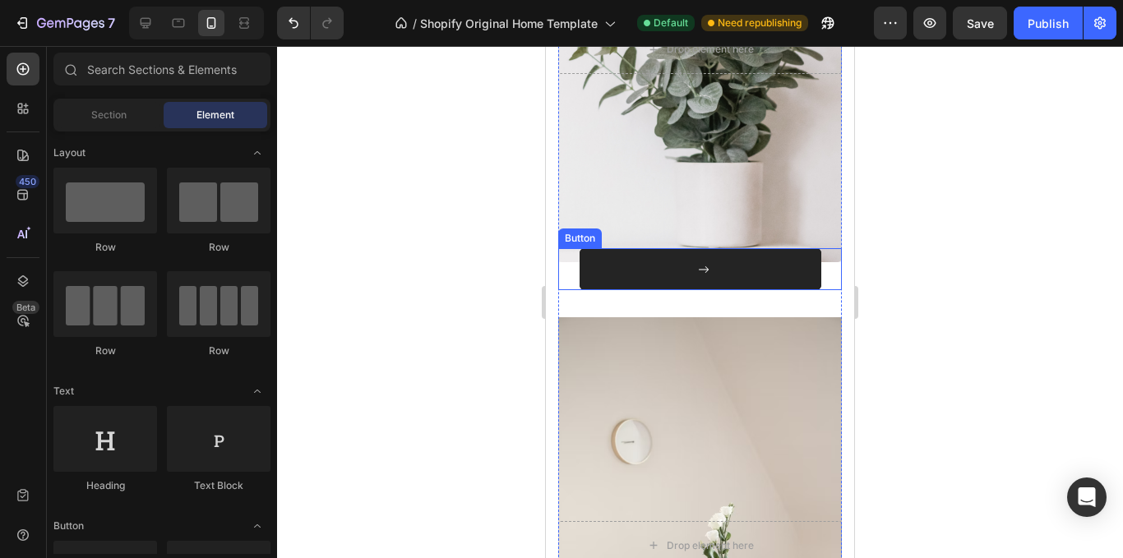
click at [698, 276] on span at bounding box center [704, 269] width 12 height 17
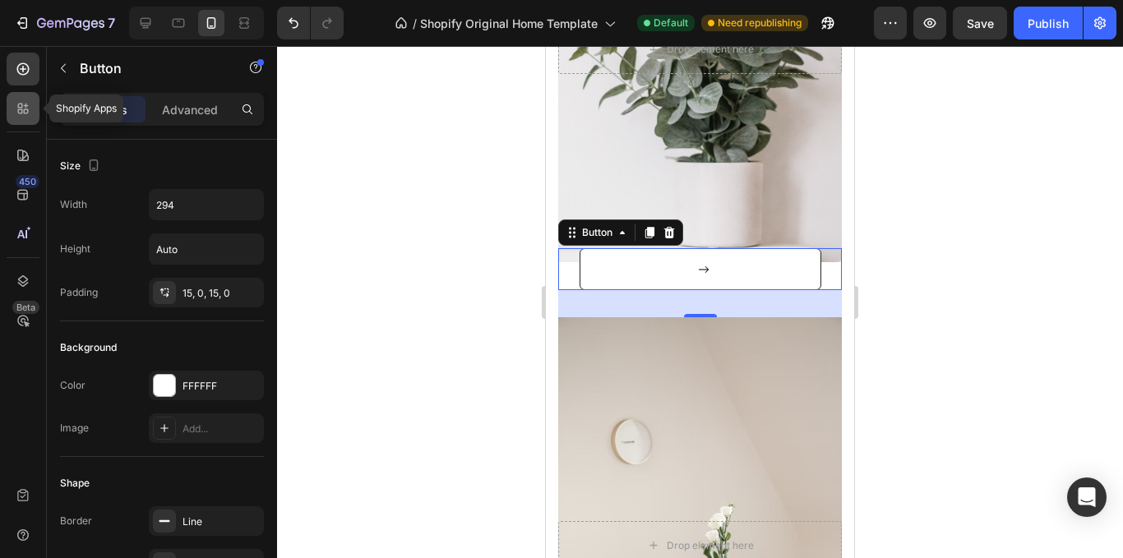
click at [21, 104] on icon at bounding box center [20, 106] width 5 height 5
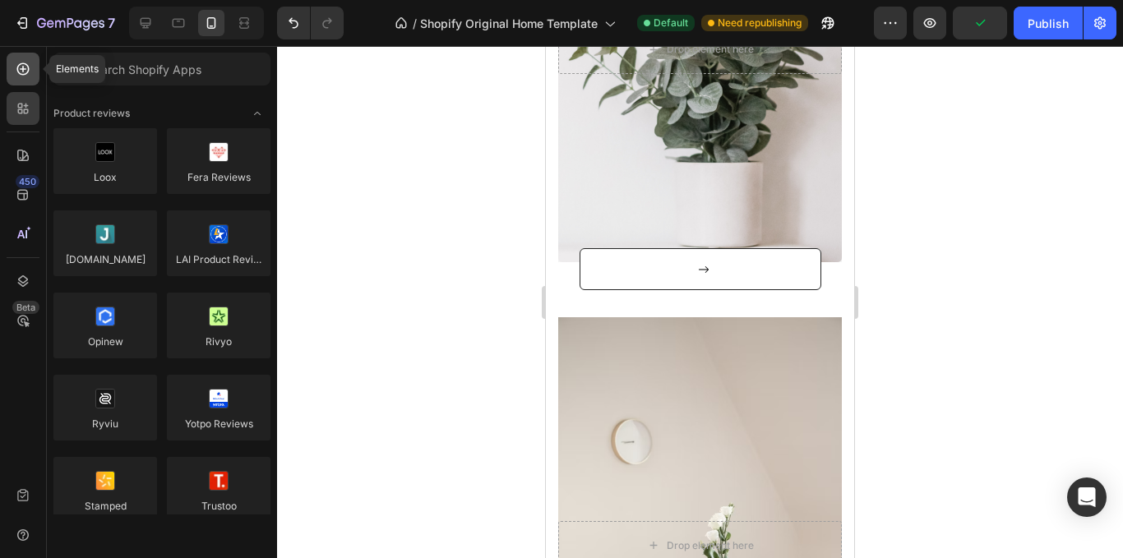
click at [20, 62] on icon at bounding box center [23, 69] width 16 height 16
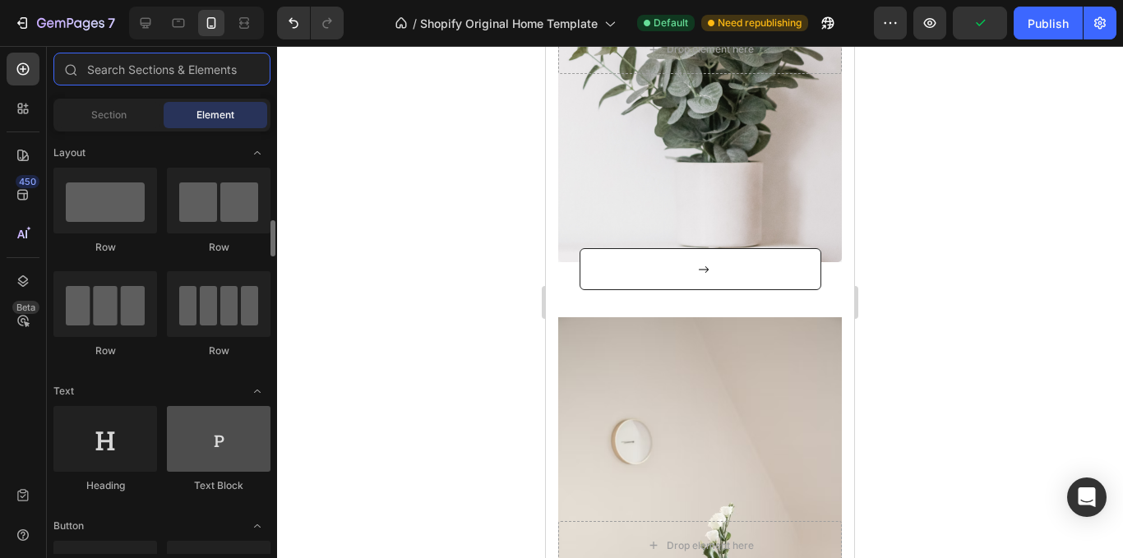
scroll to position [164, 0]
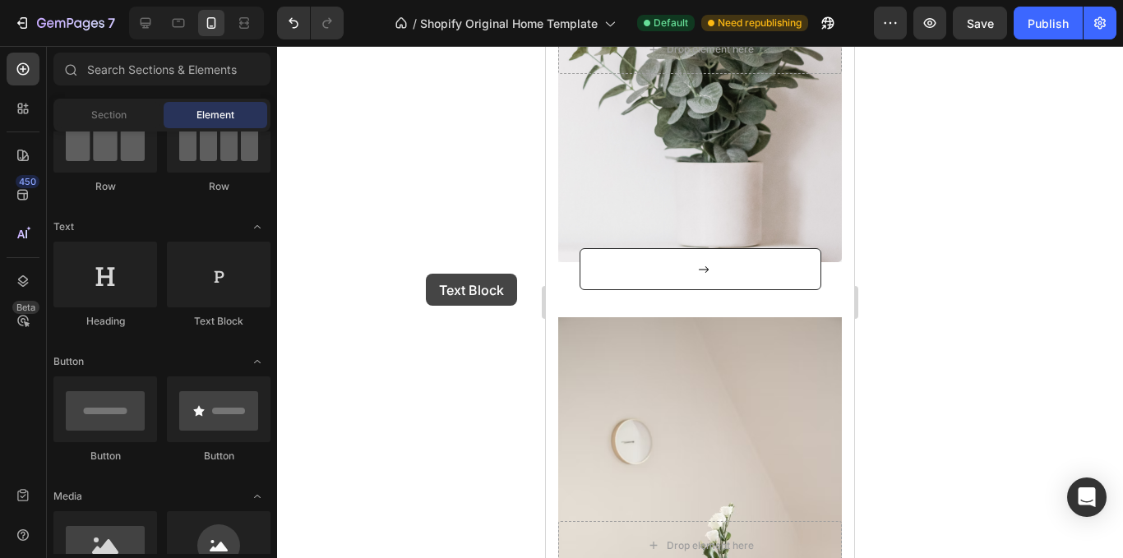
drag, startPoint x: 350, startPoint y: 315, endPoint x: 426, endPoint y: 274, distance: 86.1
click at [426, 0] on div "7 / Shopify Original Home Template Default Need republishing Preview Save Publi…" at bounding box center [561, 0] width 1123 height 0
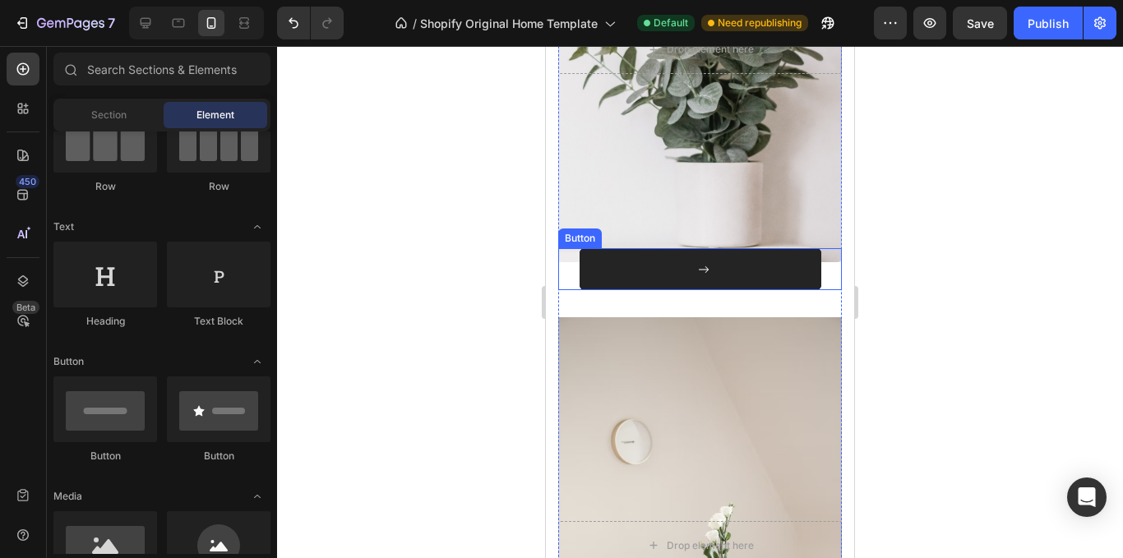
click at [694, 258] on button at bounding box center [701, 269] width 242 height 42
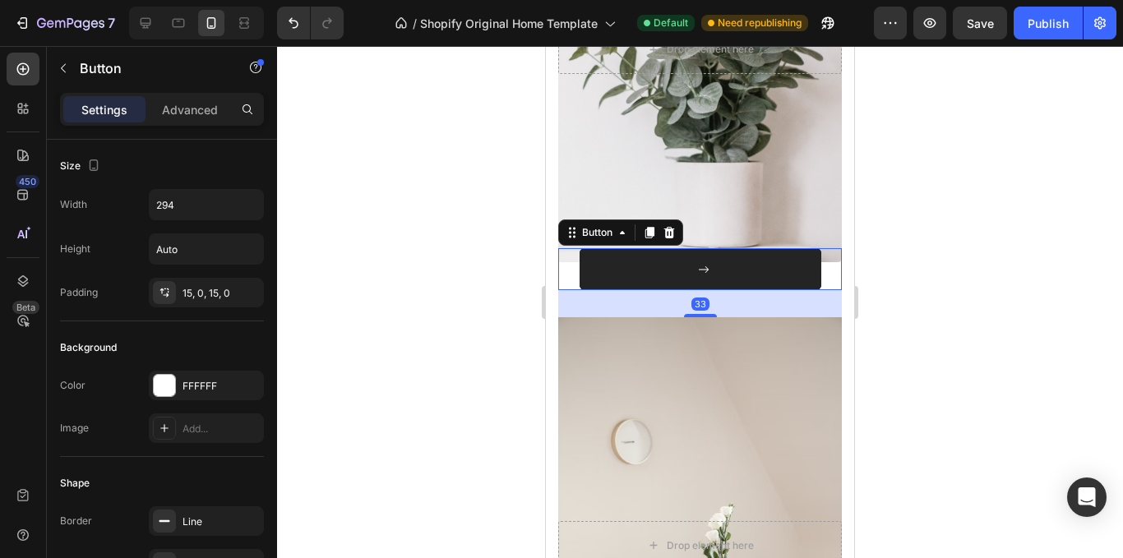
click at [680, 271] on button at bounding box center [701, 269] width 242 height 42
click at [674, 271] on button at bounding box center [701, 269] width 242 height 42
click at [692, 264] on div at bounding box center [701, 269] width 18 height 17
click at [702, 270] on icon at bounding box center [704, 270] width 12 height 12
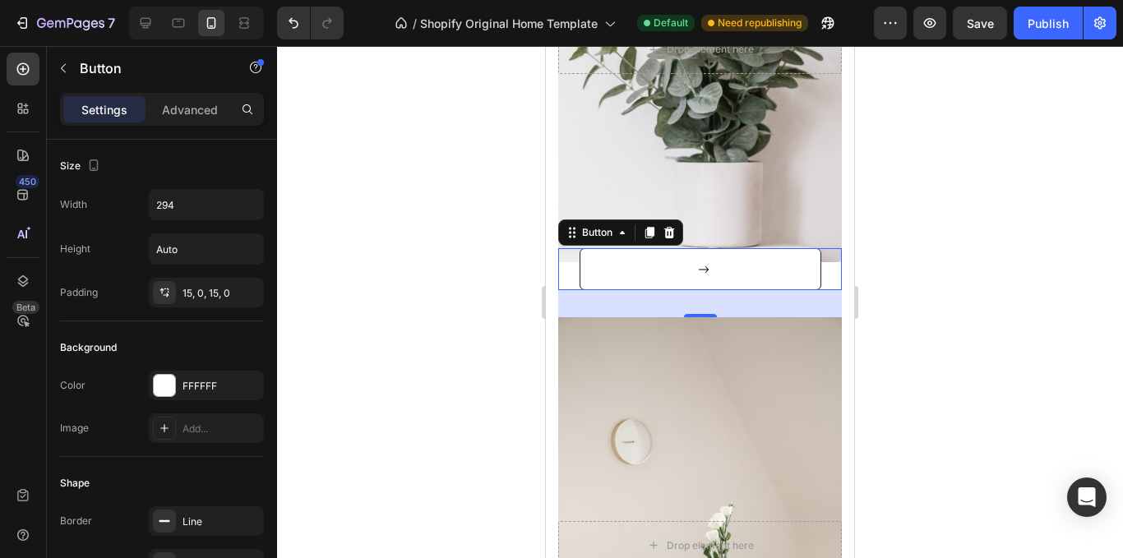
drag, startPoint x: 872, startPoint y: 330, endPoint x: 904, endPoint y: 373, distance: 54.1
click at [910, 382] on div at bounding box center [700, 302] width 846 height 512
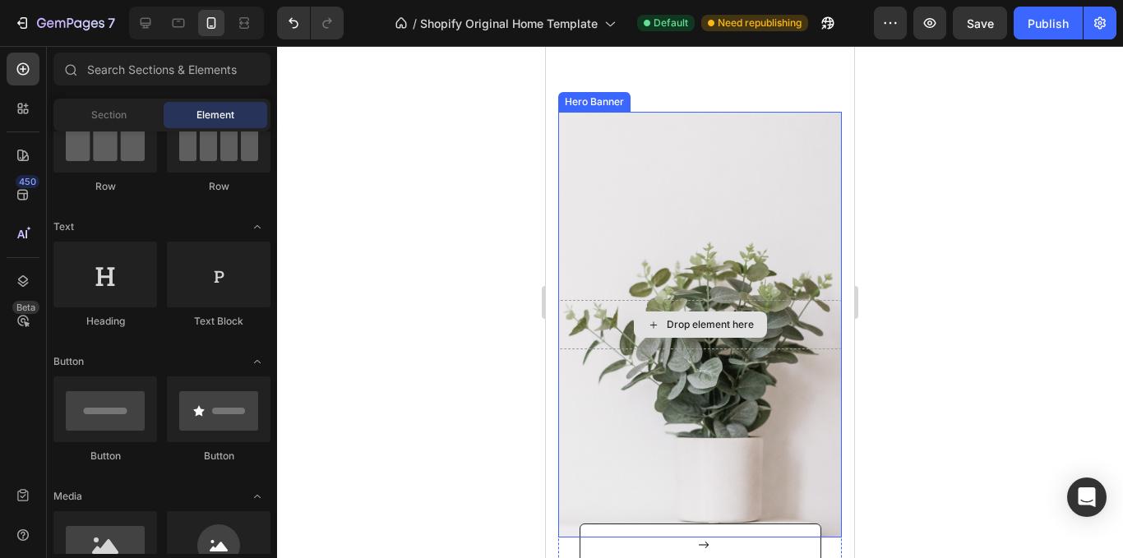
scroll to position [411, 0]
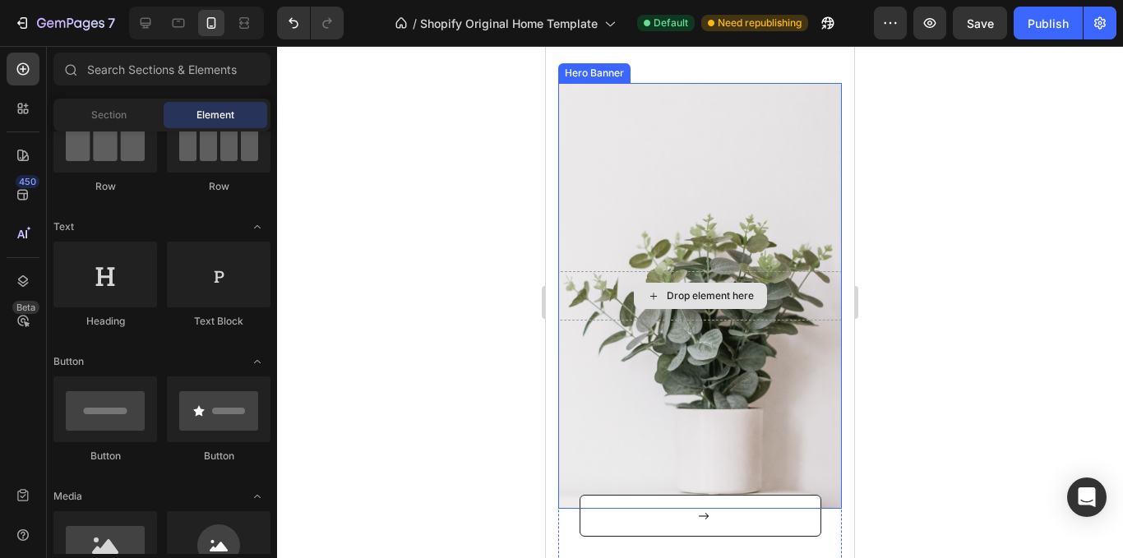
click at [774, 308] on div "Drop element here" at bounding box center [700, 295] width 284 height 49
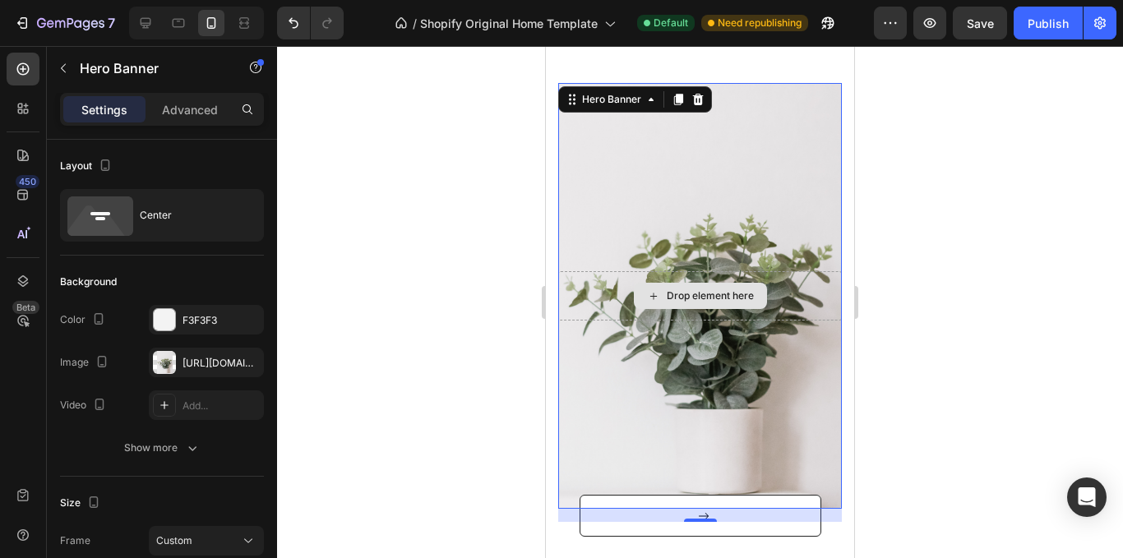
click at [768, 288] on div "Drop element here" at bounding box center [700, 295] width 284 height 49
click at [799, 304] on div "Drop element here" at bounding box center [700, 295] width 284 height 49
click at [1006, 294] on div at bounding box center [700, 302] width 846 height 512
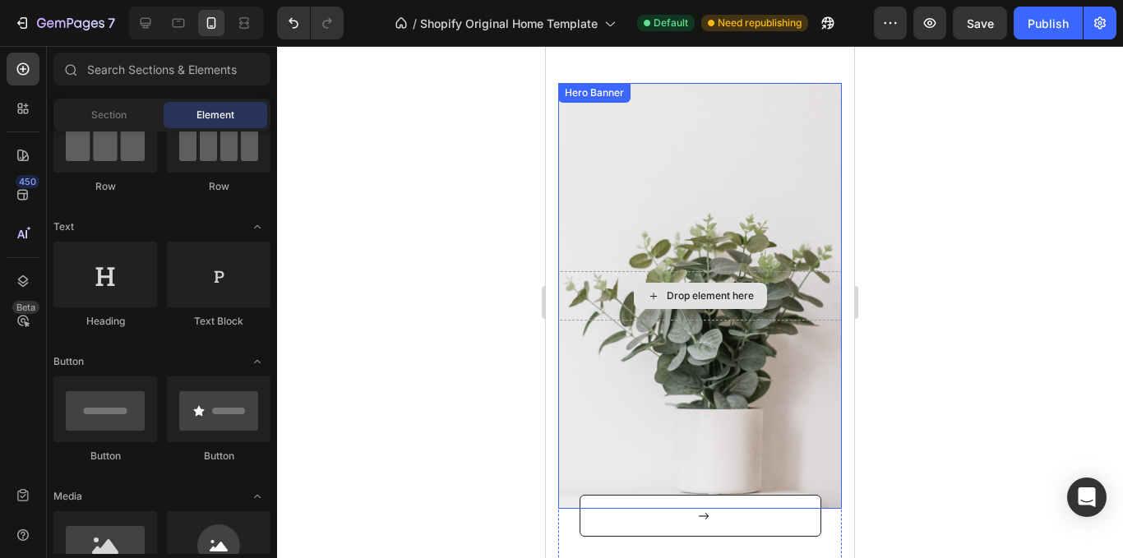
click at [647, 298] on icon at bounding box center [653, 297] width 13 height 14
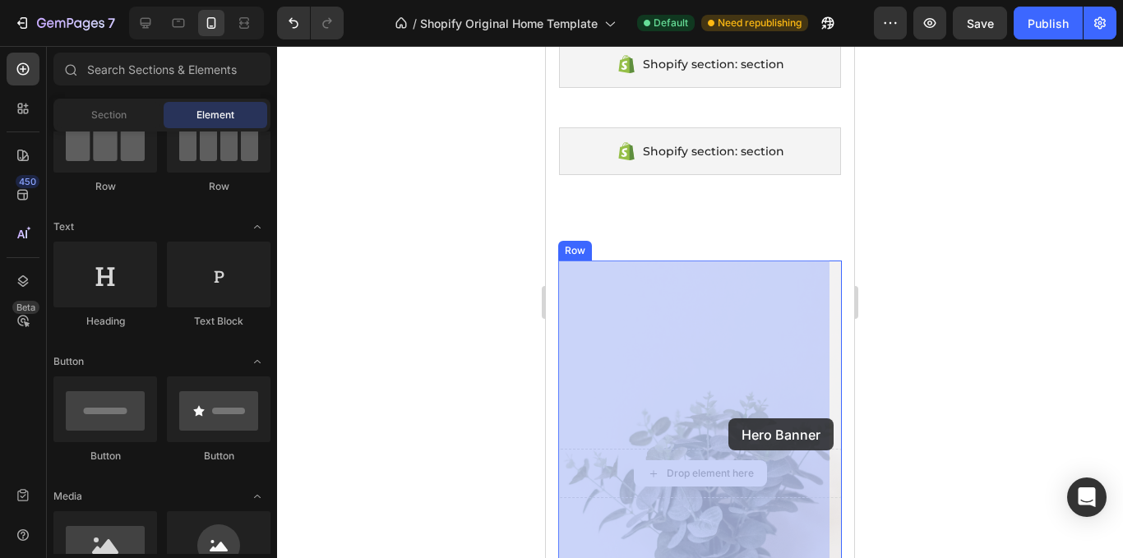
scroll to position [247, 0]
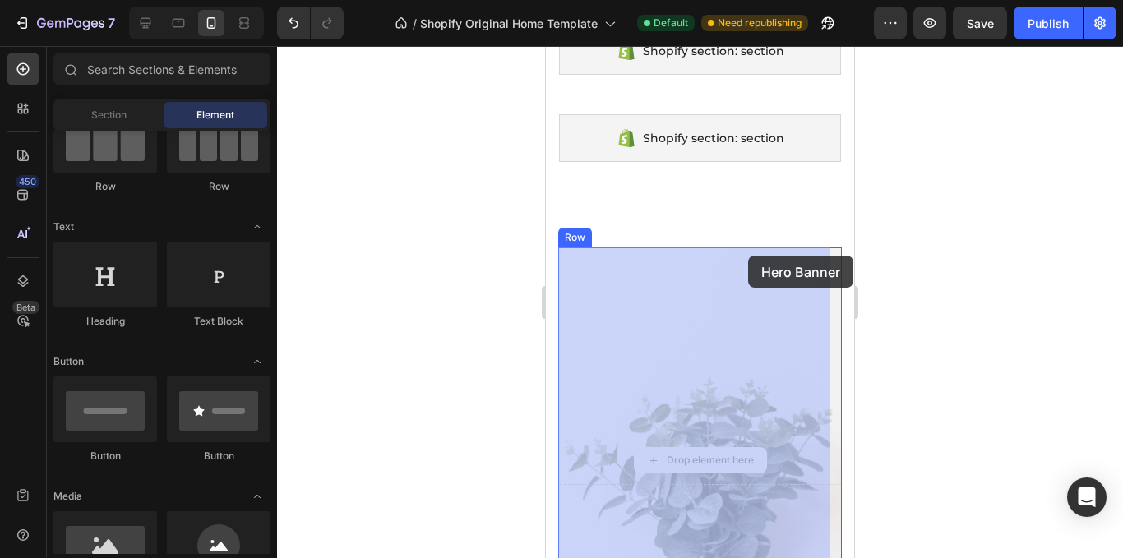
drag, startPoint x: 674, startPoint y: 296, endPoint x: 748, endPoint y: 256, distance: 84.3
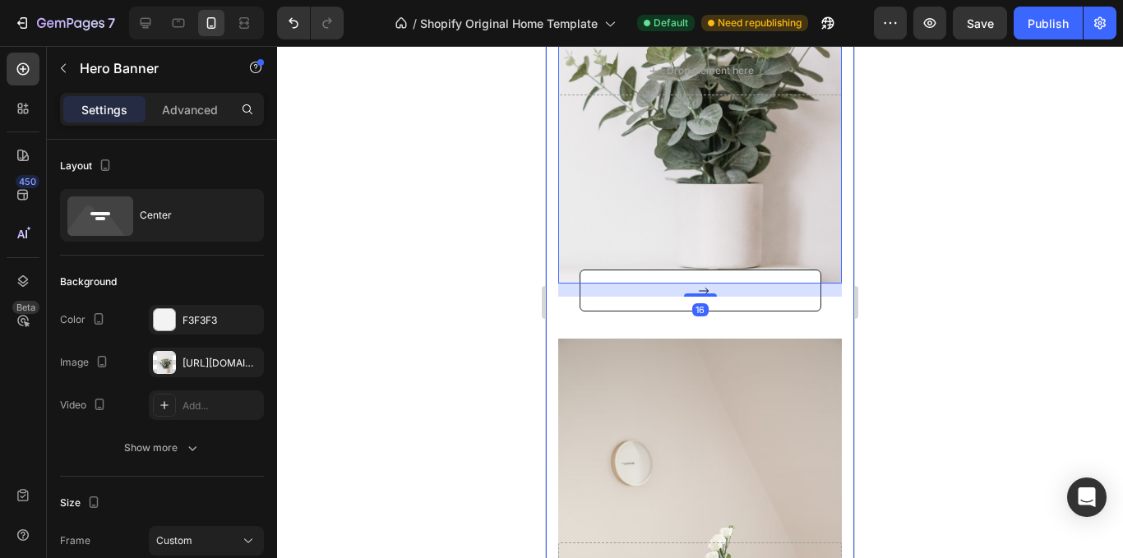
scroll to position [658, 0]
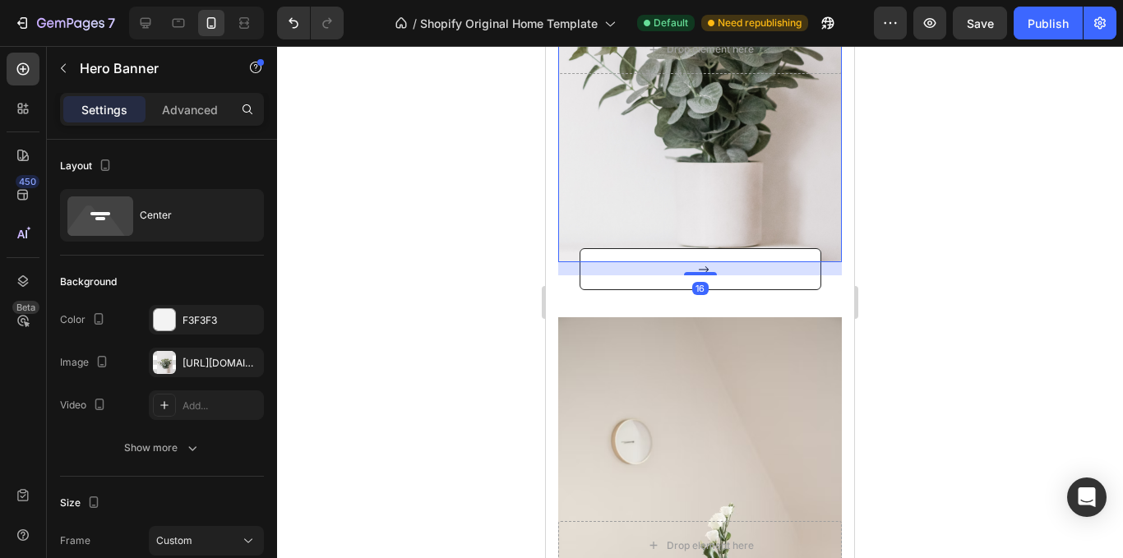
click at [718, 271] on div "16" at bounding box center [700, 268] width 284 height 13
click at [674, 271] on div "16" at bounding box center [700, 268] width 284 height 13
click at [936, 268] on div at bounding box center [700, 302] width 846 height 512
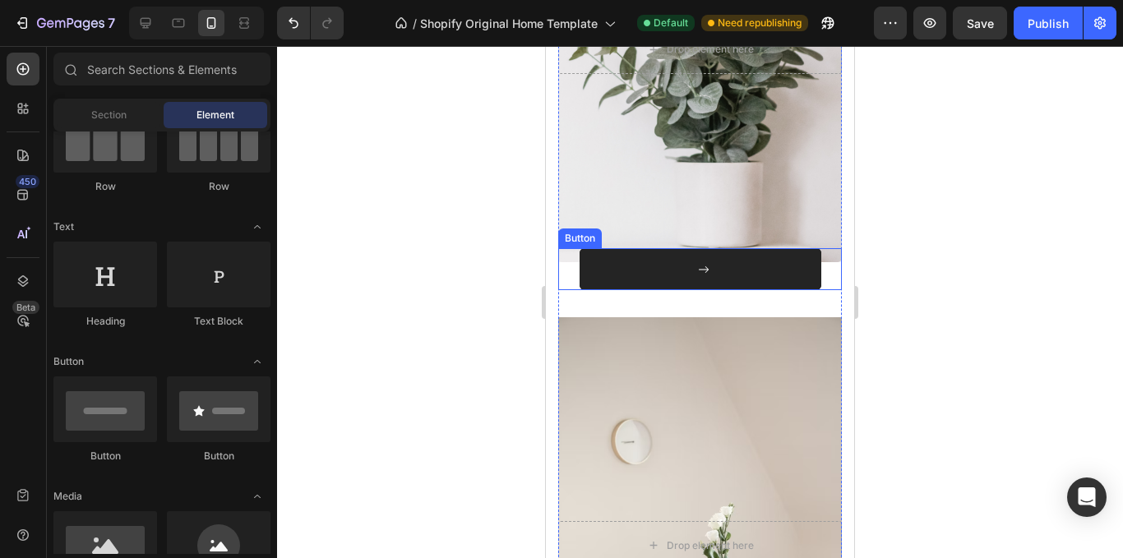
click at [681, 281] on button at bounding box center [701, 269] width 242 height 42
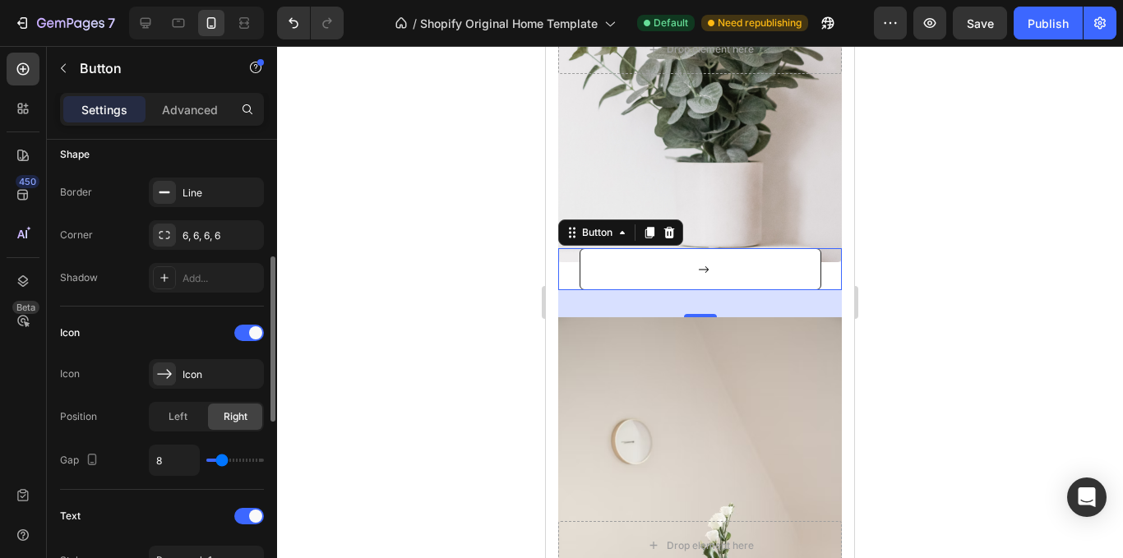
scroll to position [411, 0]
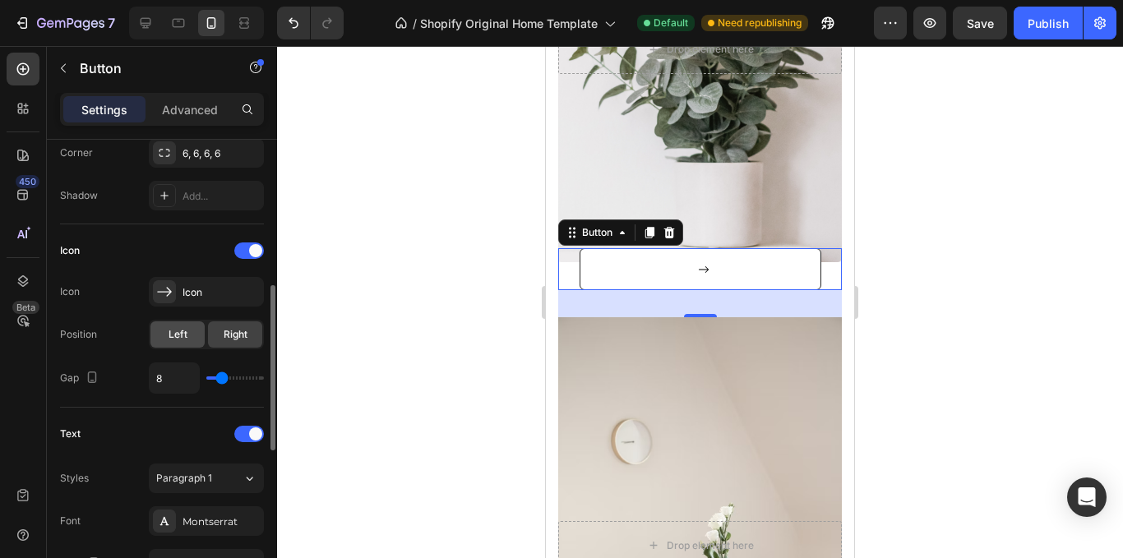
click at [182, 340] on span "Left" at bounding box center [178, 334] width 19 height 15
click at [220, 340] on div "Right" at bounding box center [235, 335] width 54 height 26
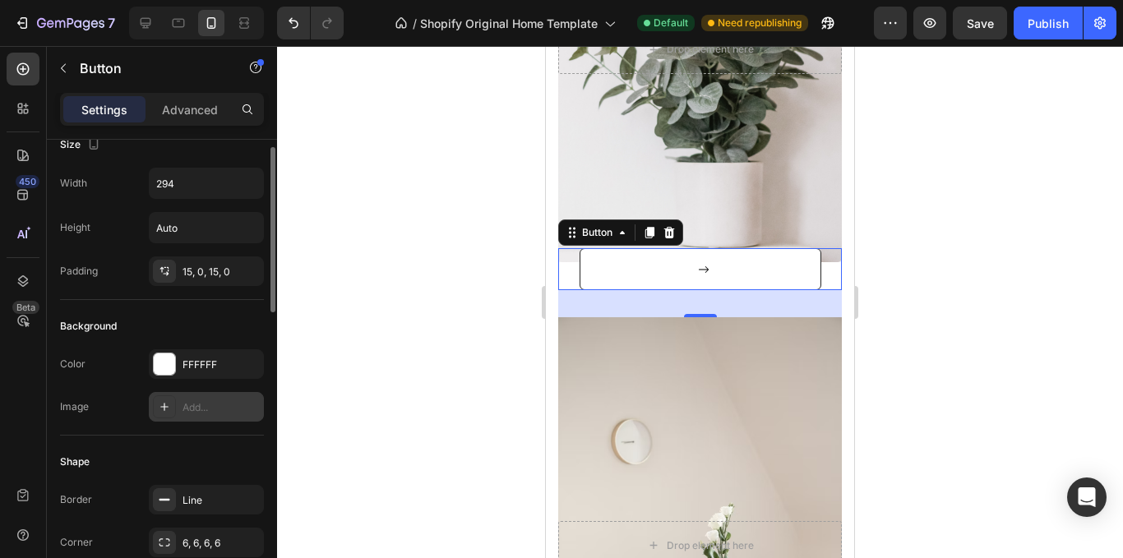
scroll to position [0, 0]
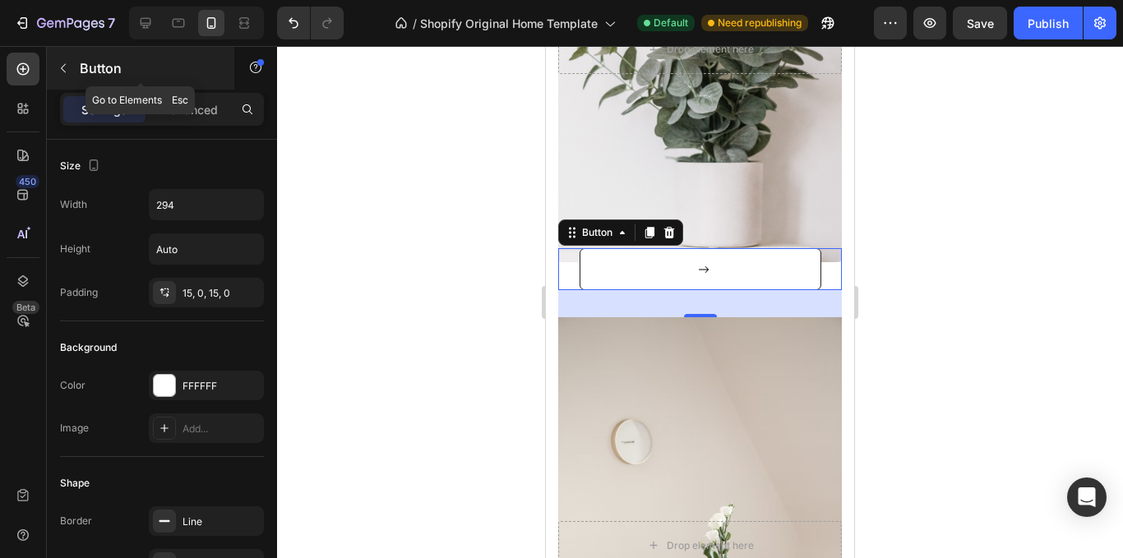
click at [199, 81] on div "Button" at bounding box center [141, 68] width 188 height 43
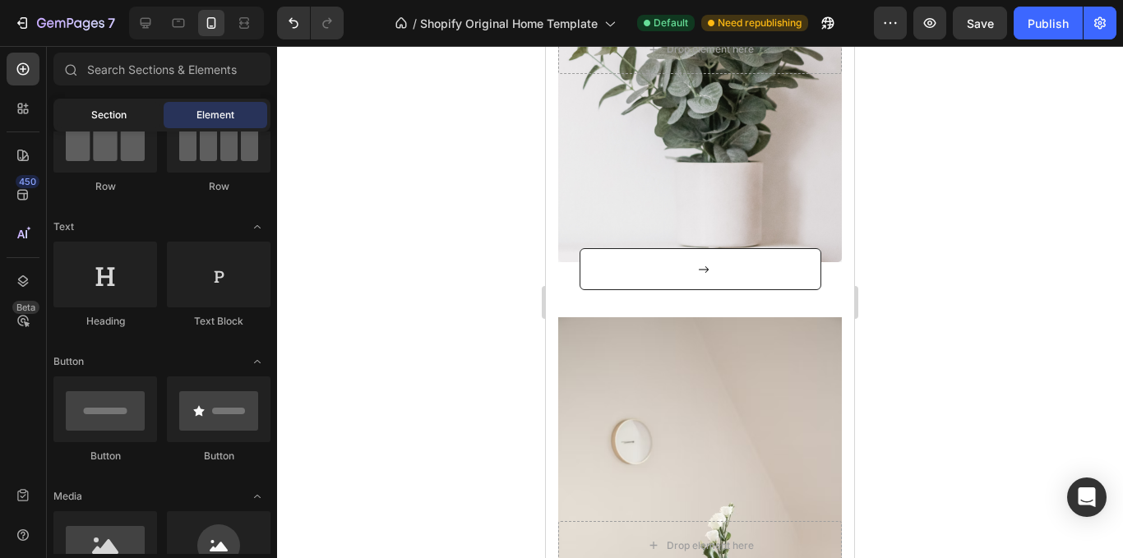
click at [135, 111] on div "Section" at bounding box center [109, 115] width 104 height 26
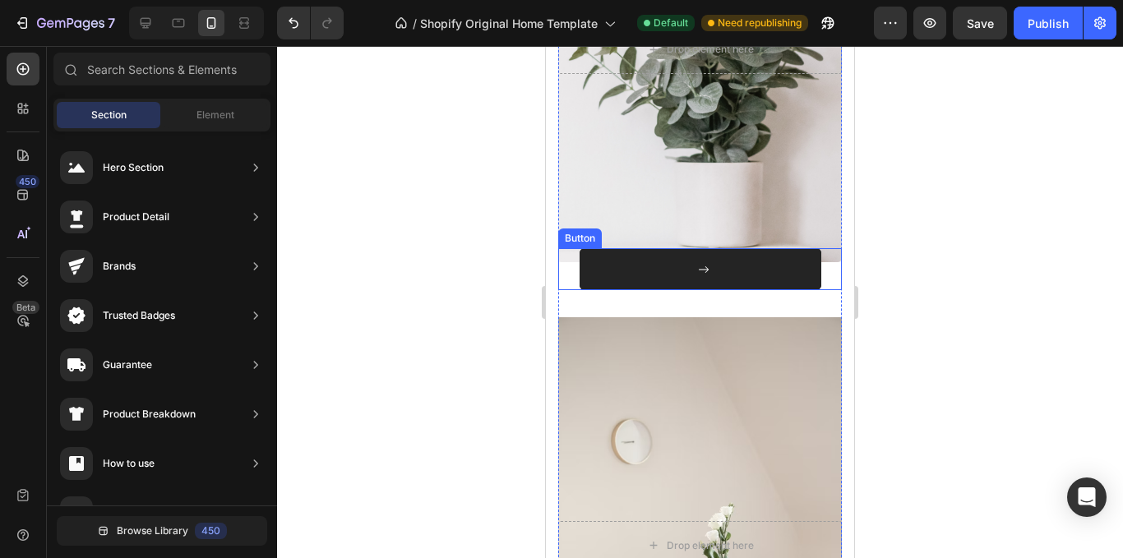
click at [757, 263] on button at bounding box center [701, 269] width 242 height 42
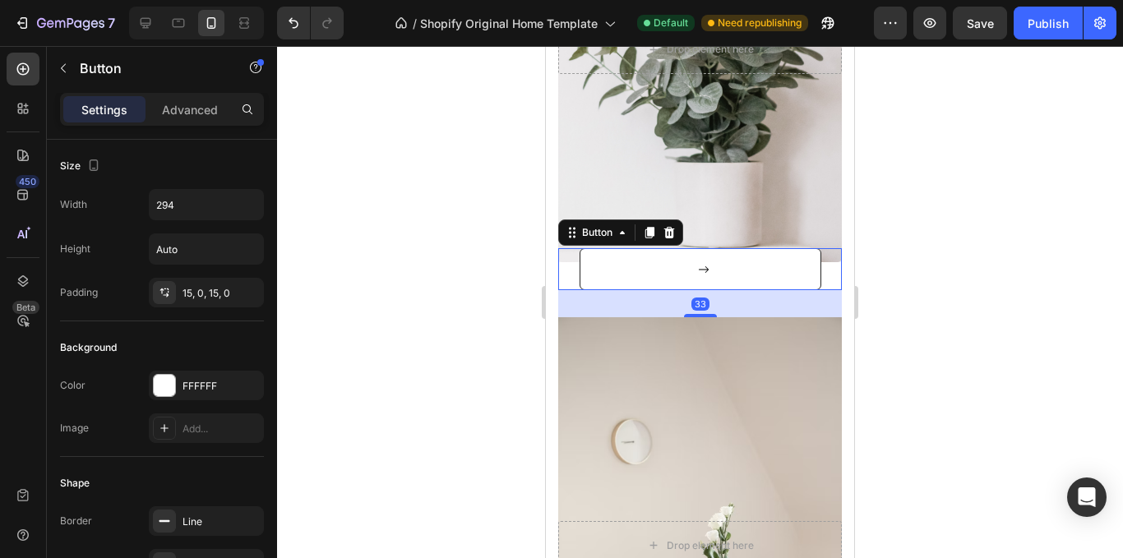
click at [185, 95] on div "Settings Advanced" at bounding box center [162, 109] width 204 height 33
click at [193, 107] on p "Advanced" at bounding box center [190, 109] width 56 height 17
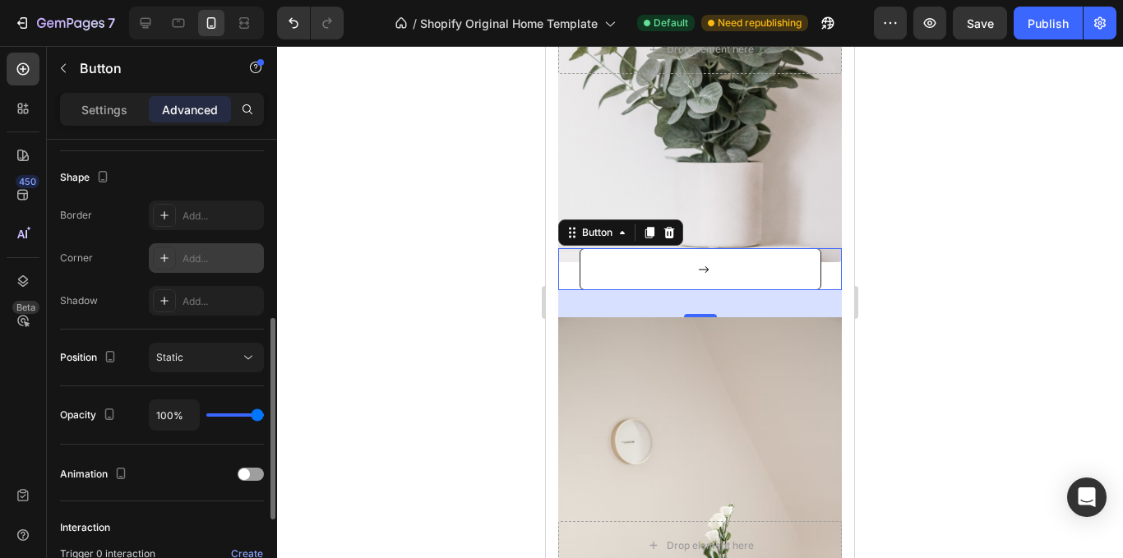
scroll to position [576, 0]
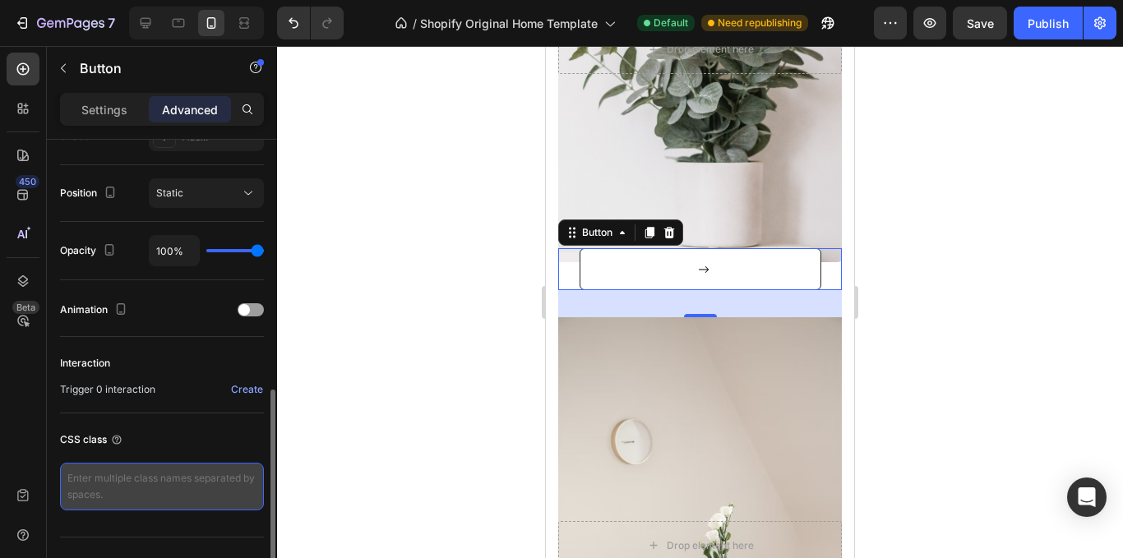
click at [204, 490] on textarea at bounding box center [162, 487] width 204 height 48
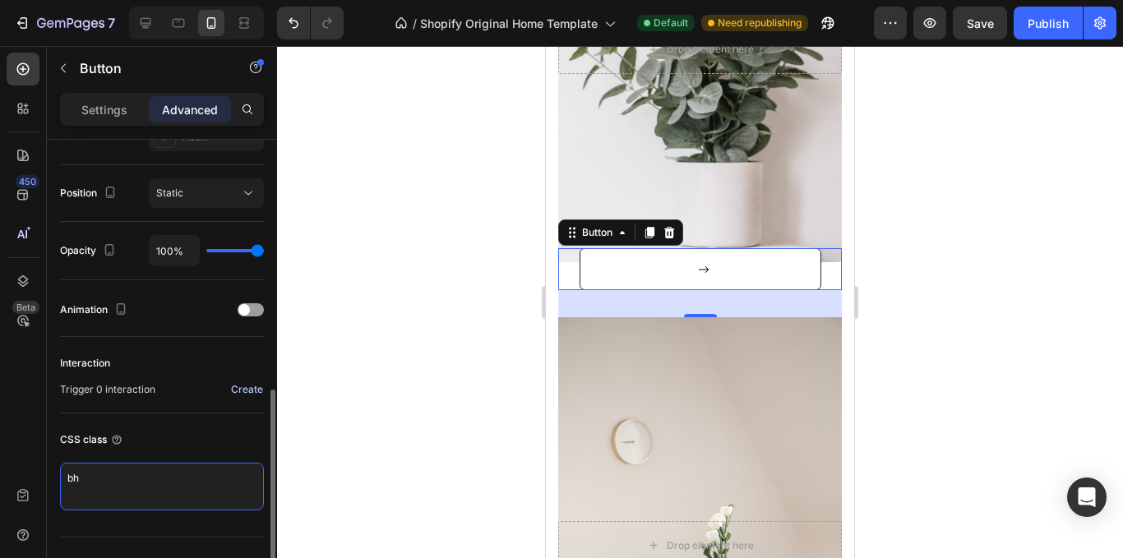
type textarea "b"
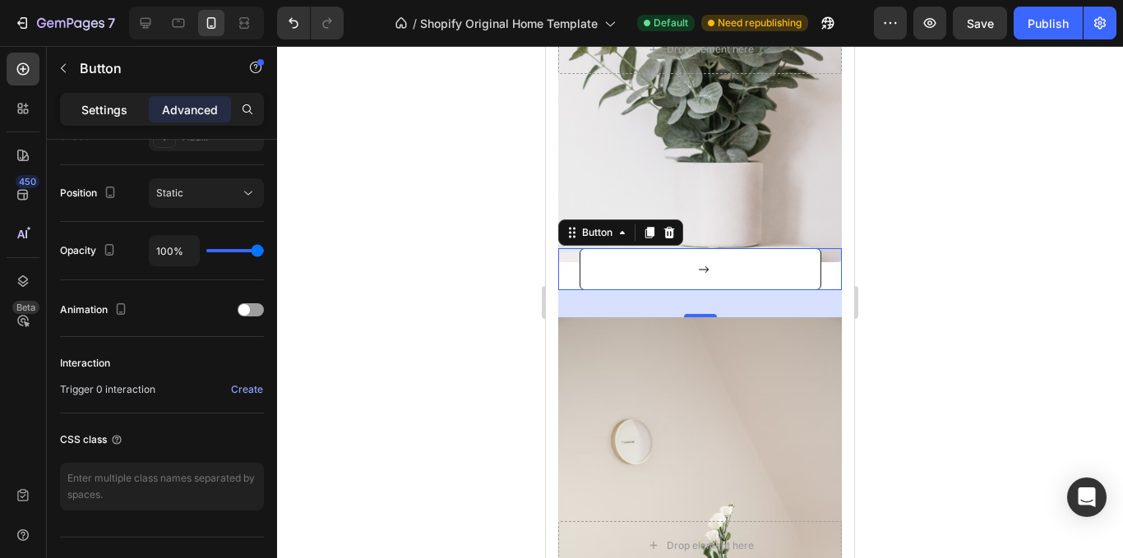
click at [99, 114] on p "Settings" at bounding box center [104, 109] width 46 height 17
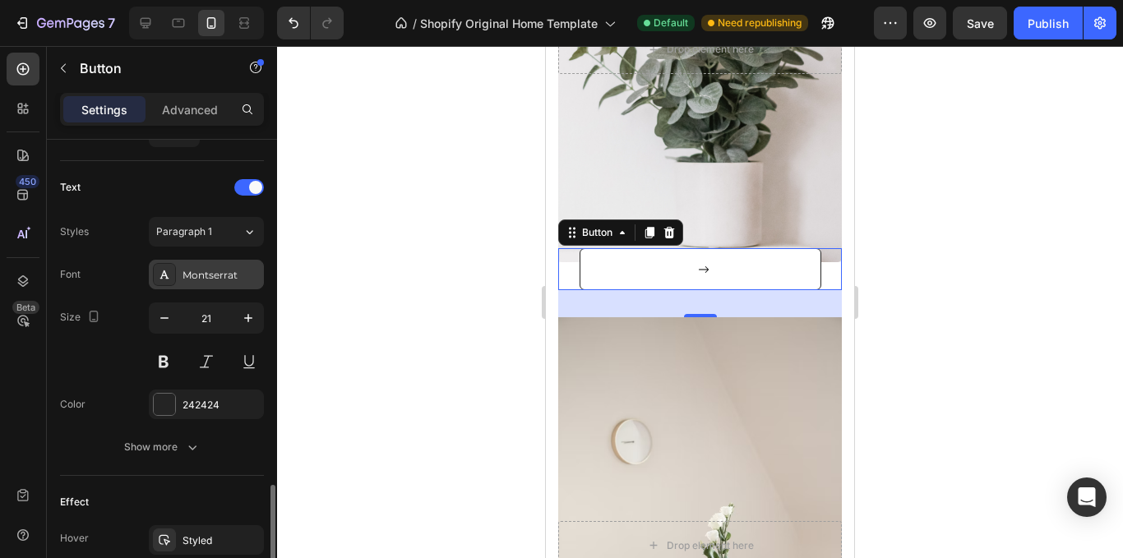
scroll to position [740, 0]
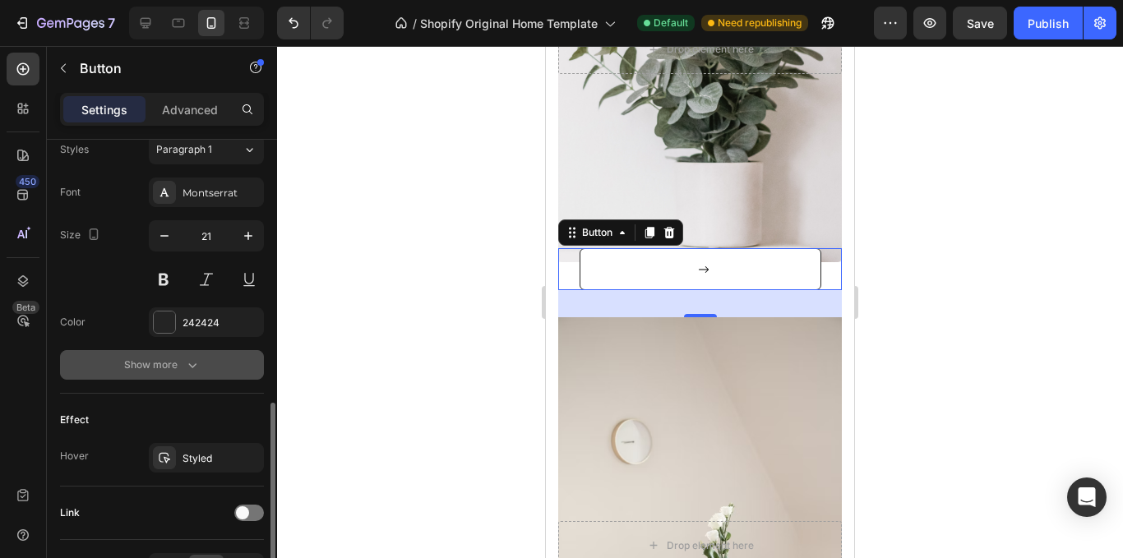
click at [162, 360] on div "Show more" at bounding box center [162, 365] width 76 height 16
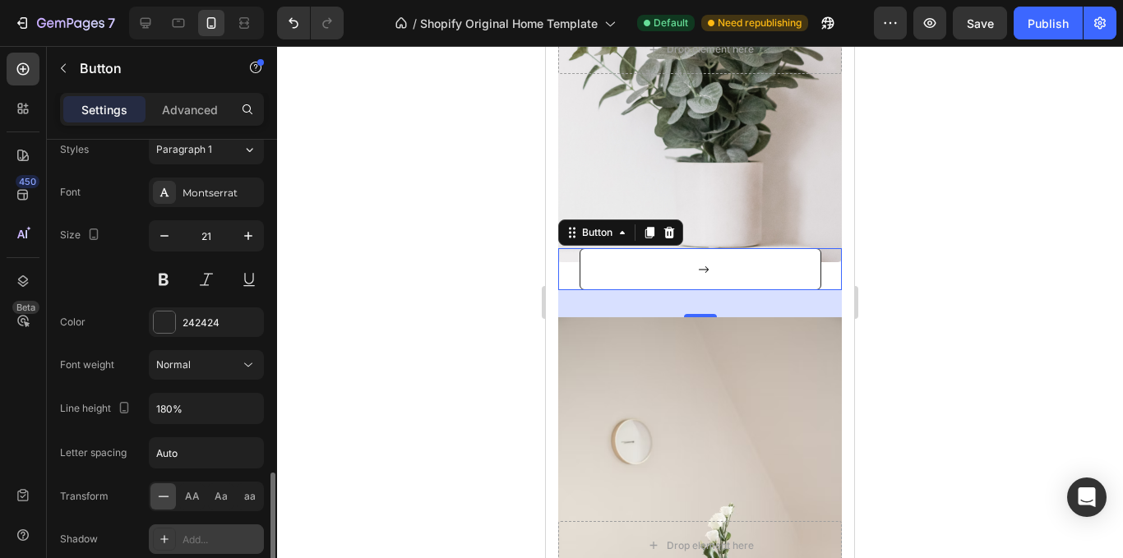
scroll to position [822, 0]
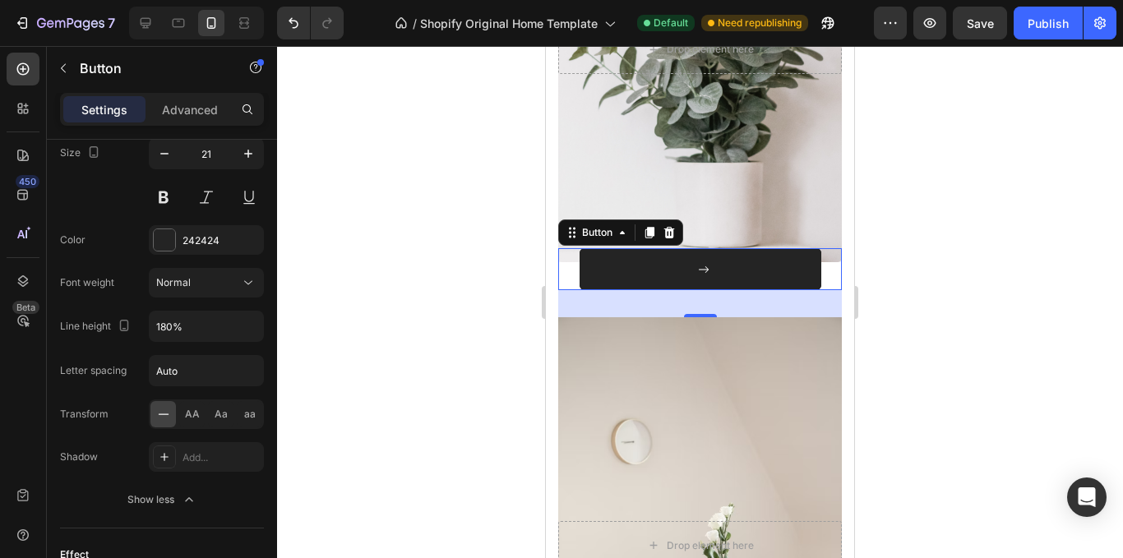
click at [731, 269] on button at bounding box center [701, 269] width 242 height 42
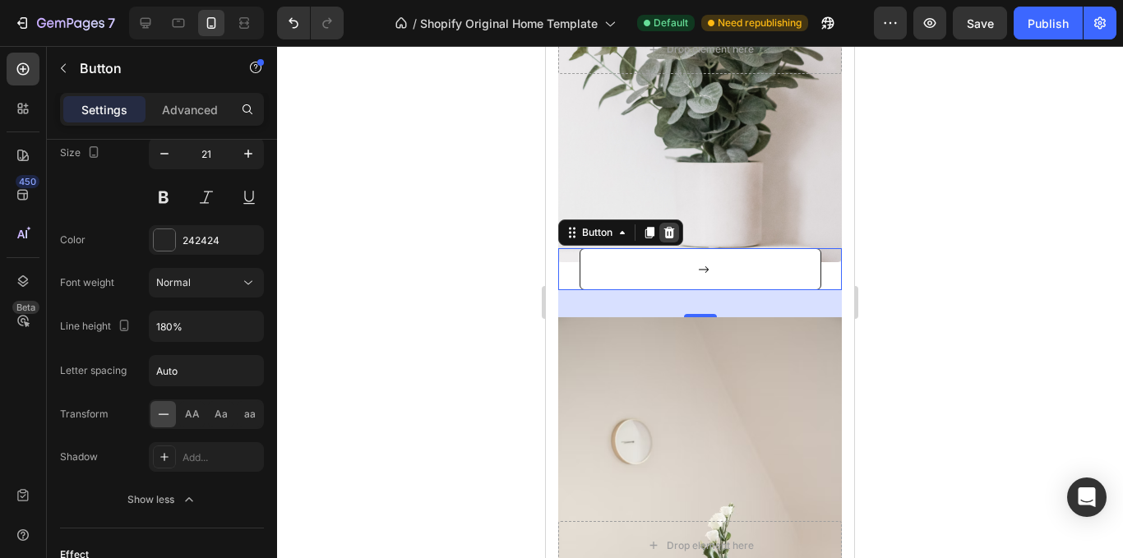
click at [670, 232] on icon at bounding box center [670, 233] width 11 height 12
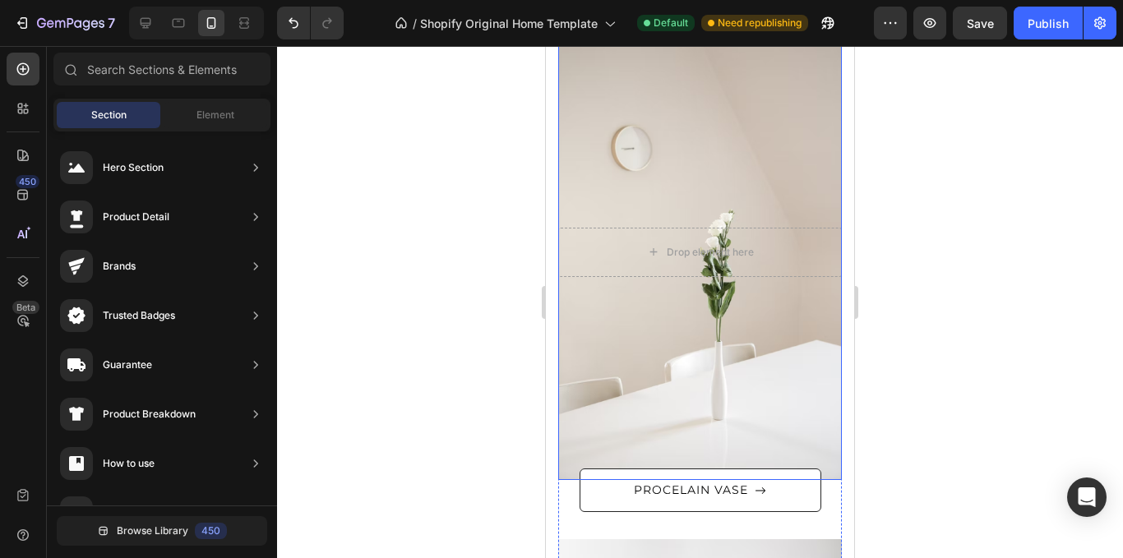
scroll to position [987, 0]
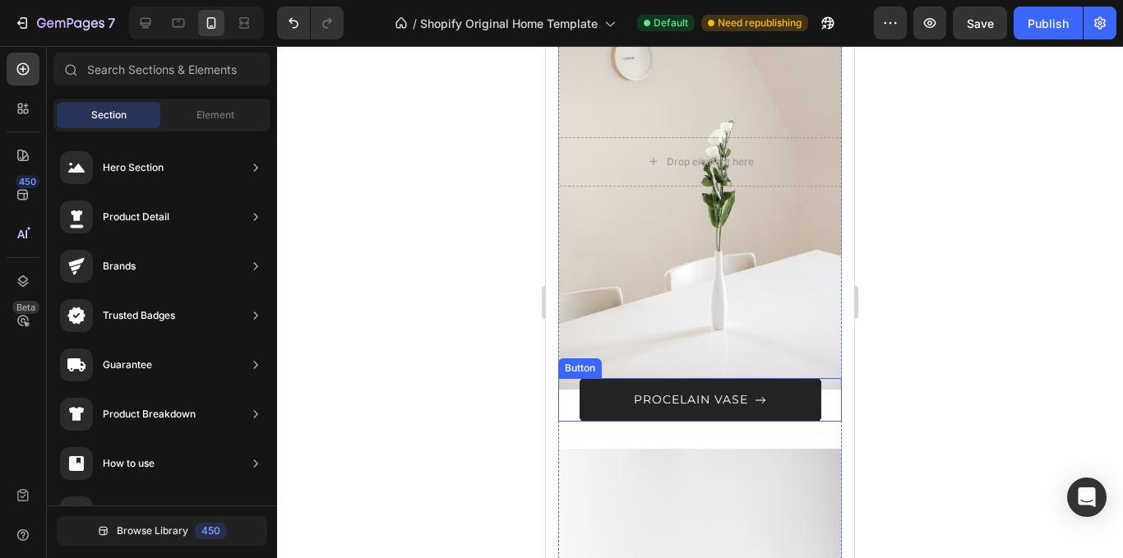
click at [776, 404] on button "PROCELAIN VASE" at bounding box center [701, 400] width 242 height 44
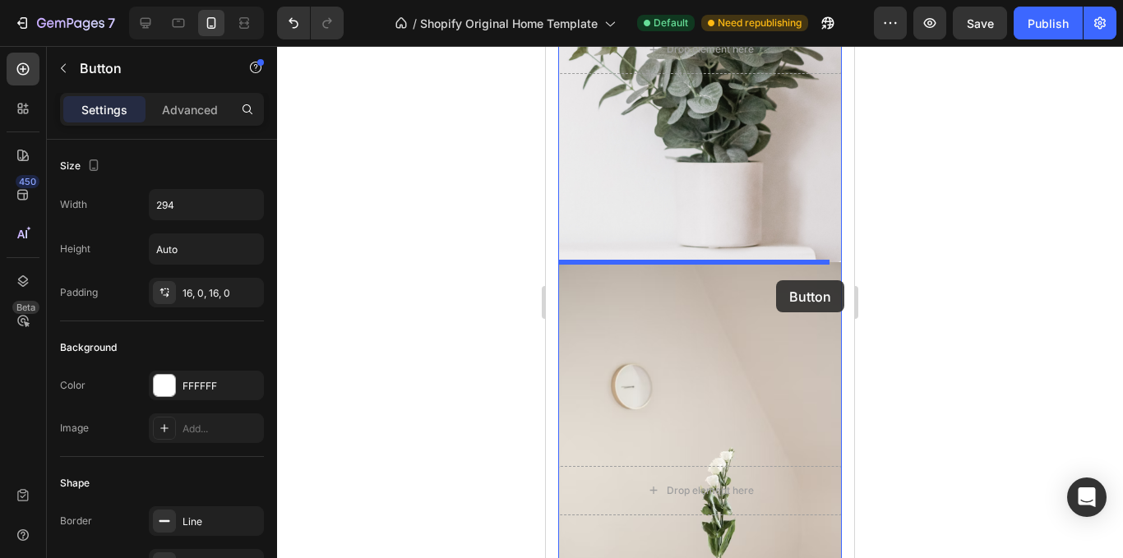
scroll to position [576, 0]
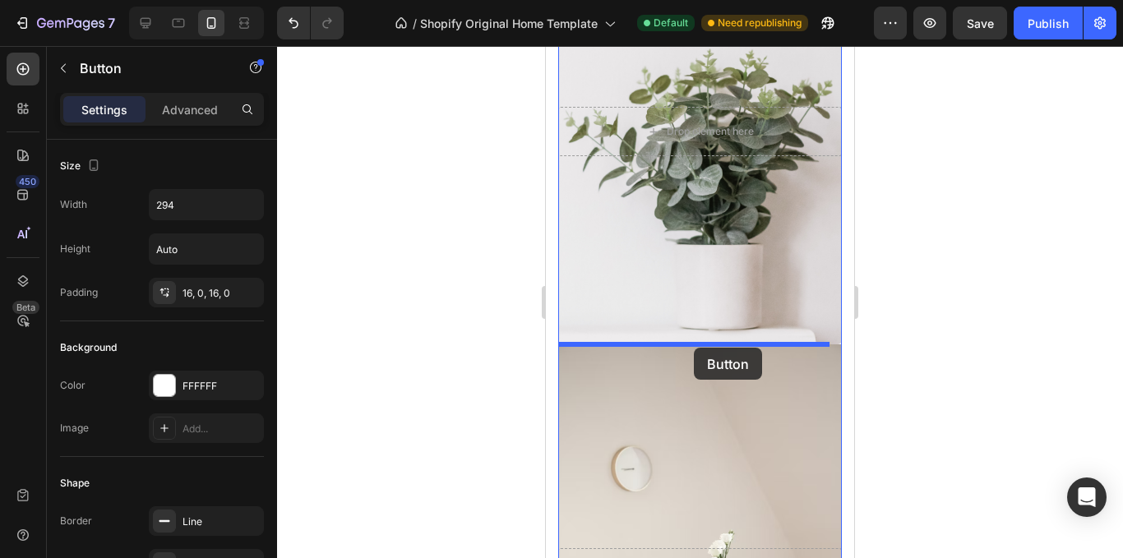
drag, startPoint x: 784, startPoint y: 405, endPoint x: 692, endPoint y: 341, distance: 112.3
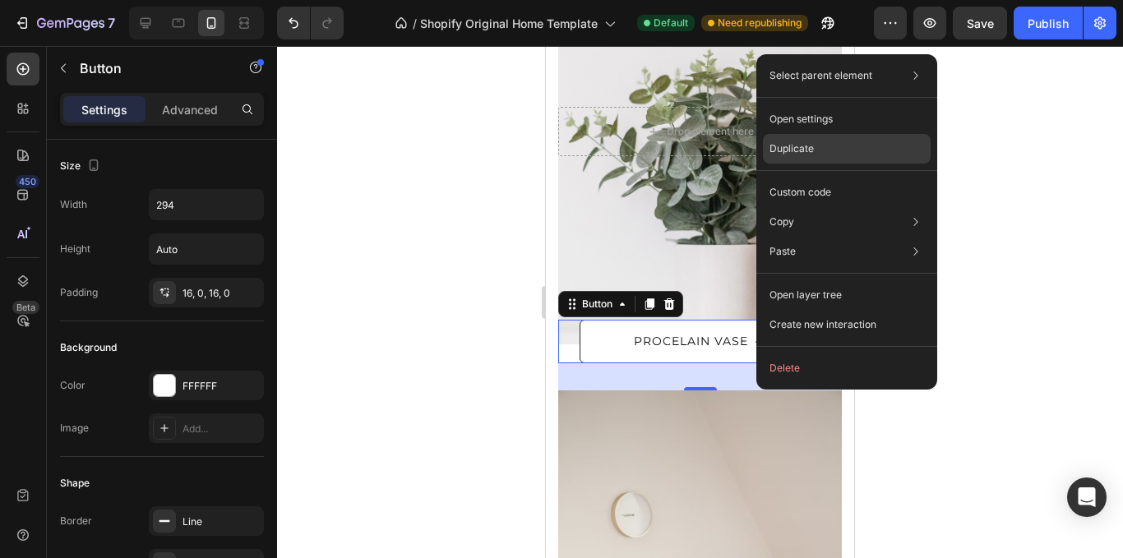
click at [827, 178] on div "Duplicate" at bounding box center [847, 193] width 168 height 30
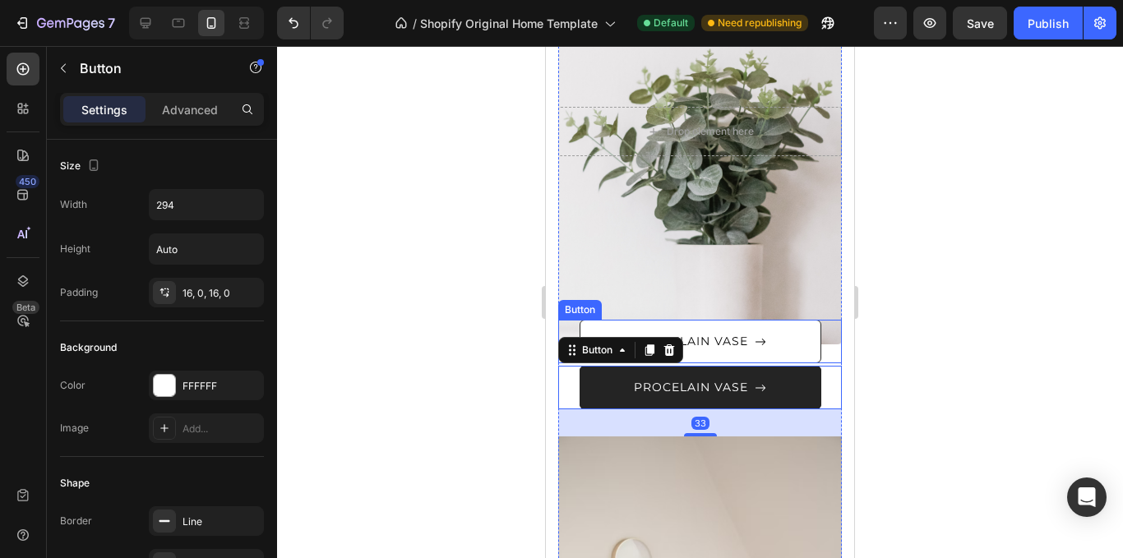
scroll to position [822, 0]
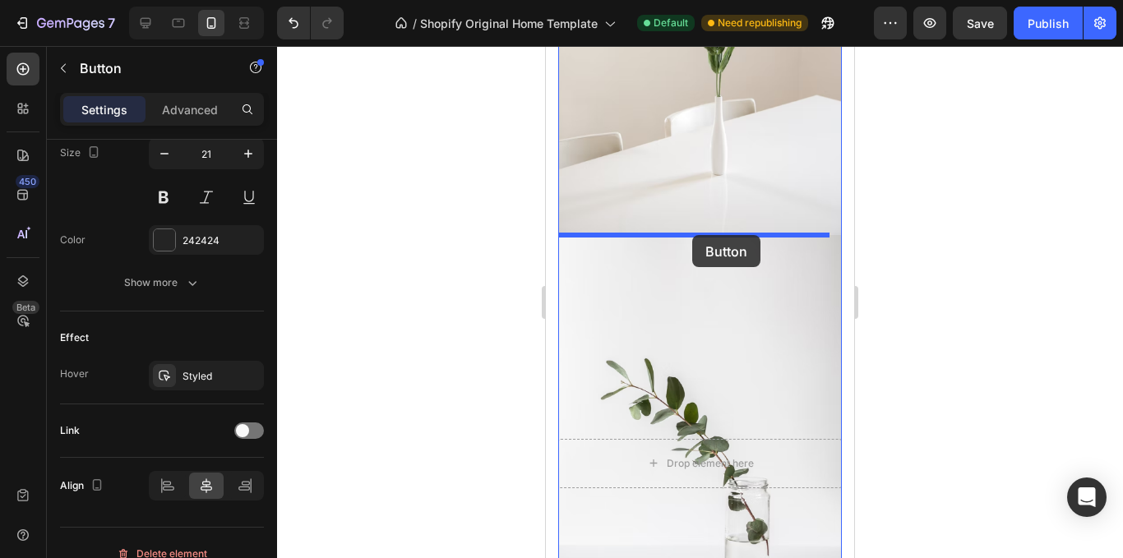
drag, startPoint x: 773, startPoint y: 391, endPoint x: 693, endPoint y: 235, distance: 175.8
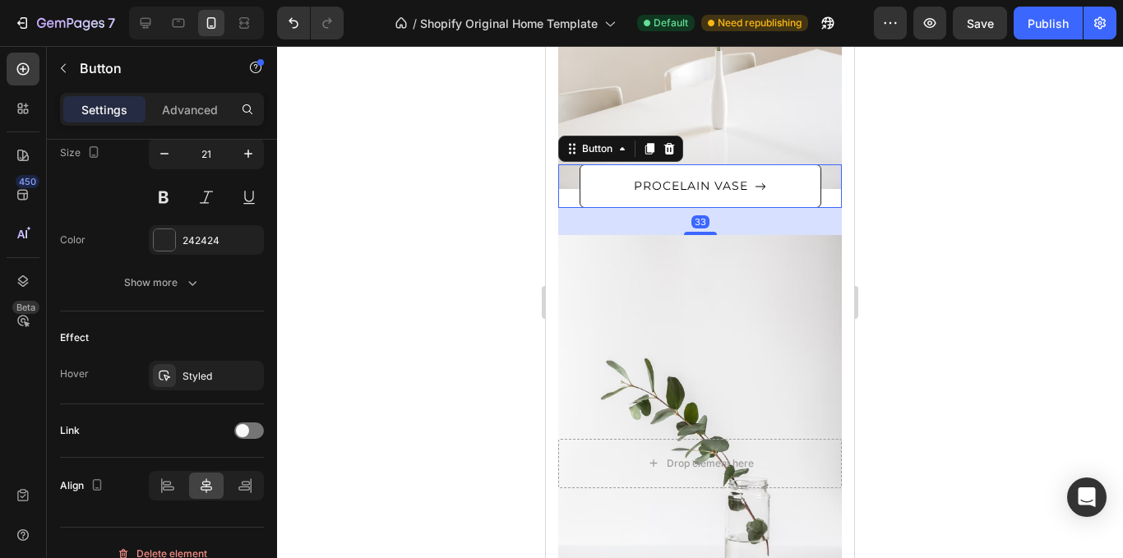
scroll to position [1188, 0]
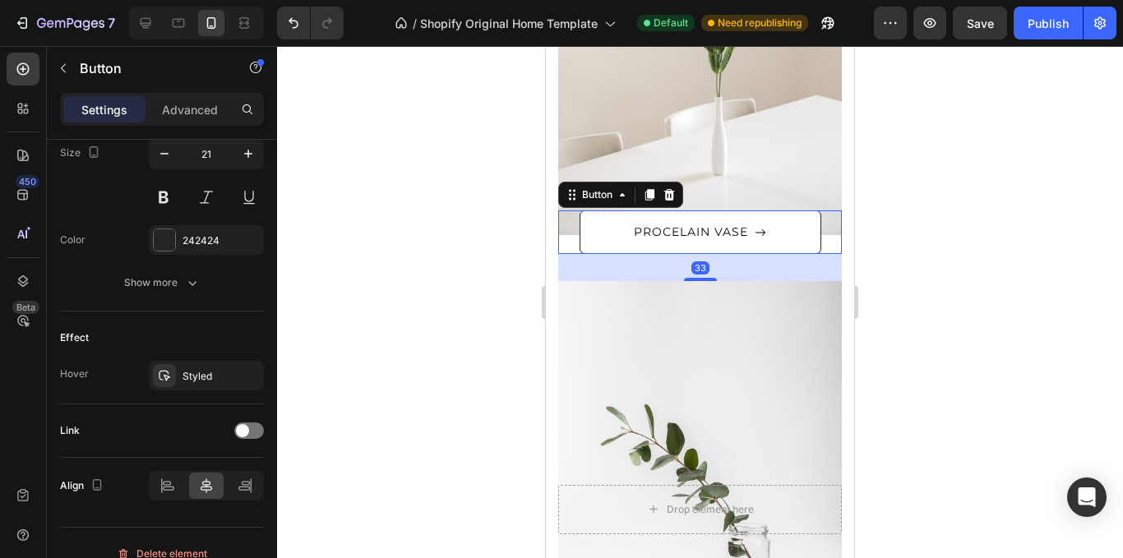
click at [966, 285] on div at bounding box center [700, 302] width 846 height 512
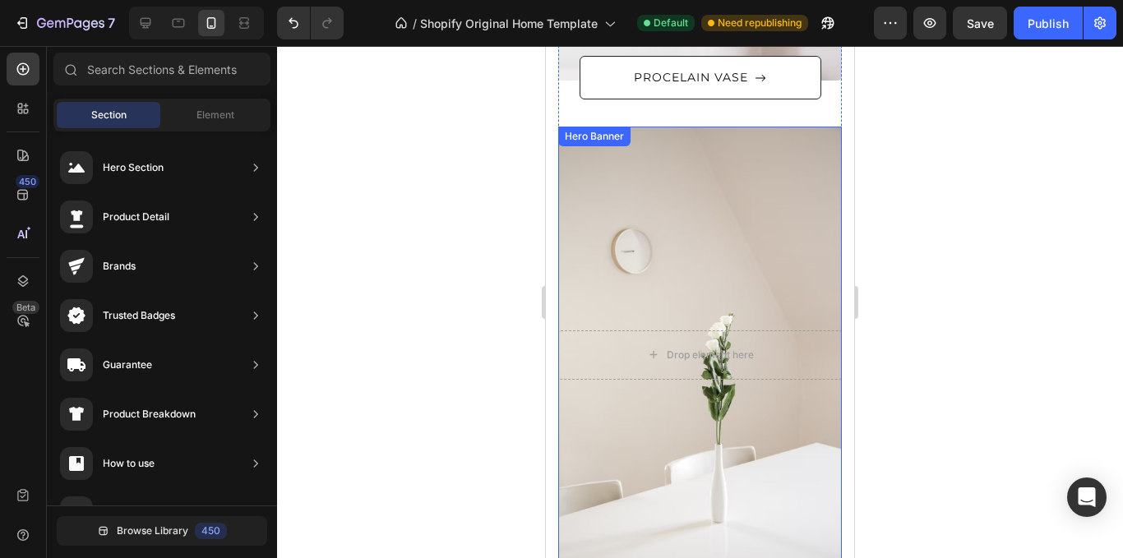
scroll to position [612, 0]
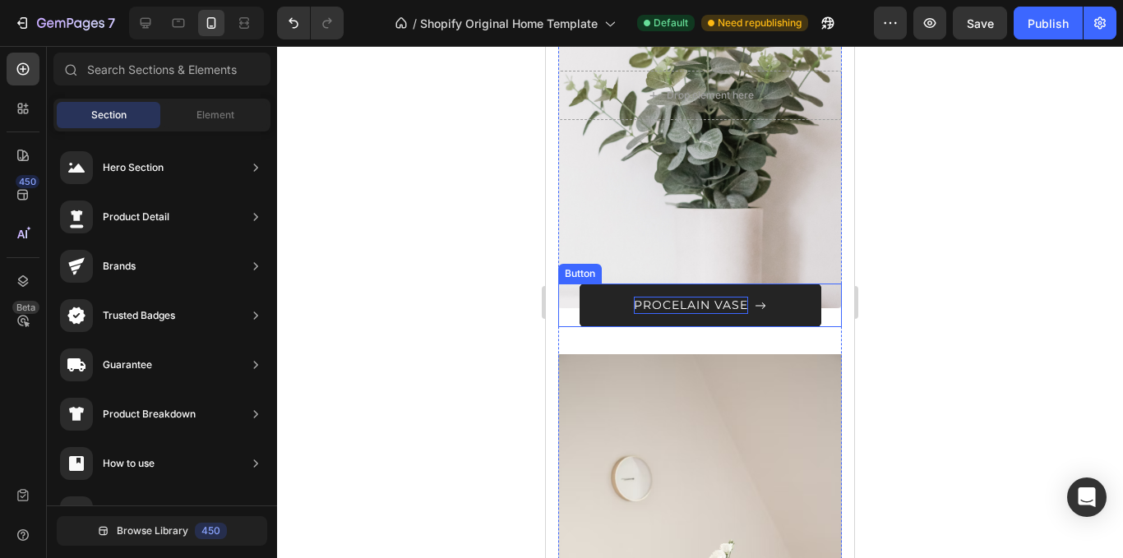
click at [709, 307] on div "PROCELAIN VASE" at bounding box center [691, 305] width 114 height 17
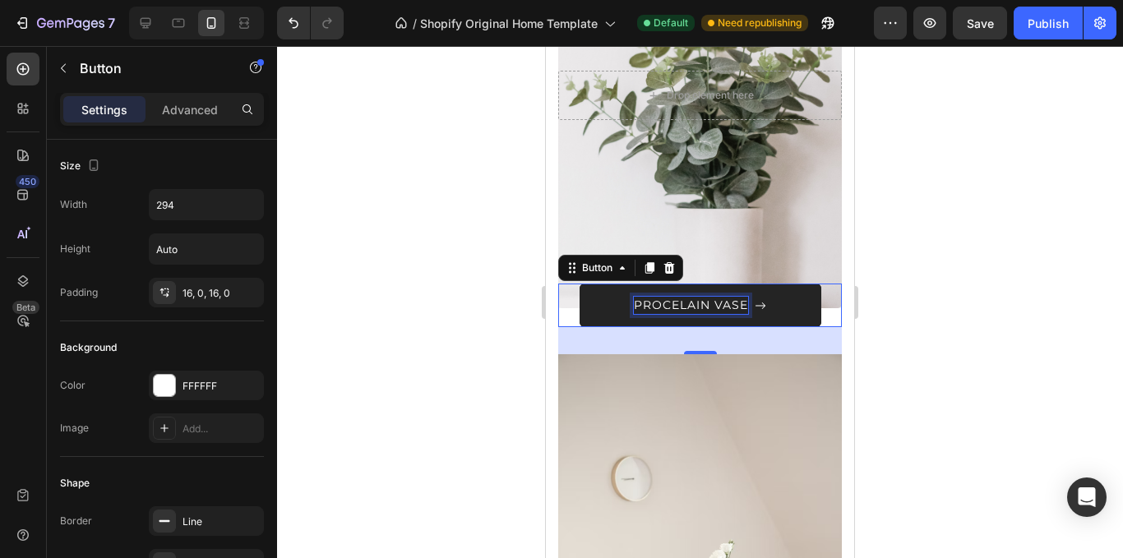
click at [702, 307] on div "PROCELAIN VASE" at bounding box center [691, 305] width 114 height 17
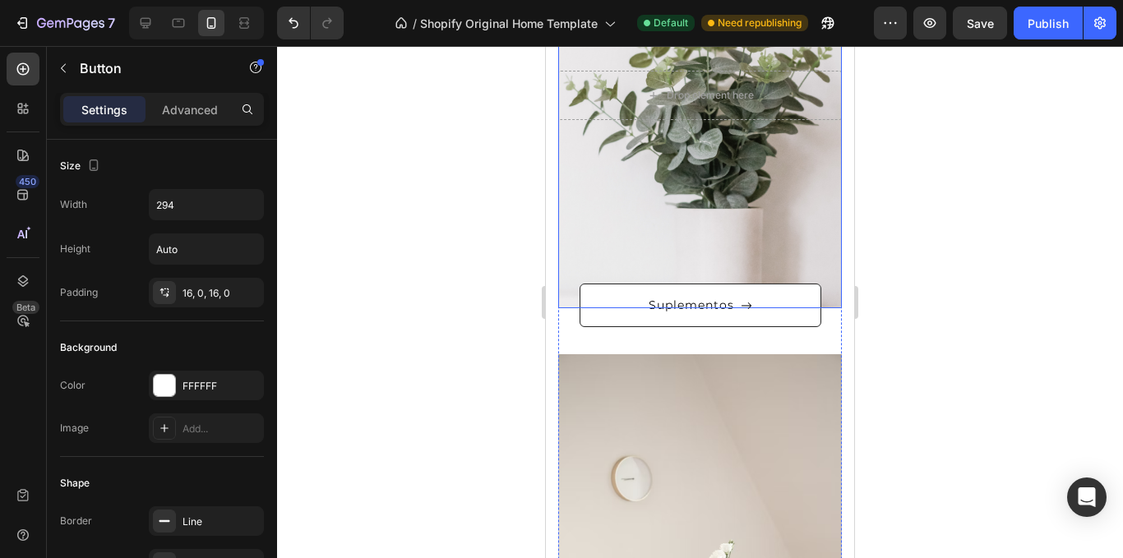
click at [959, 227] on div at bounding box center [700, 302] width 846 height 512
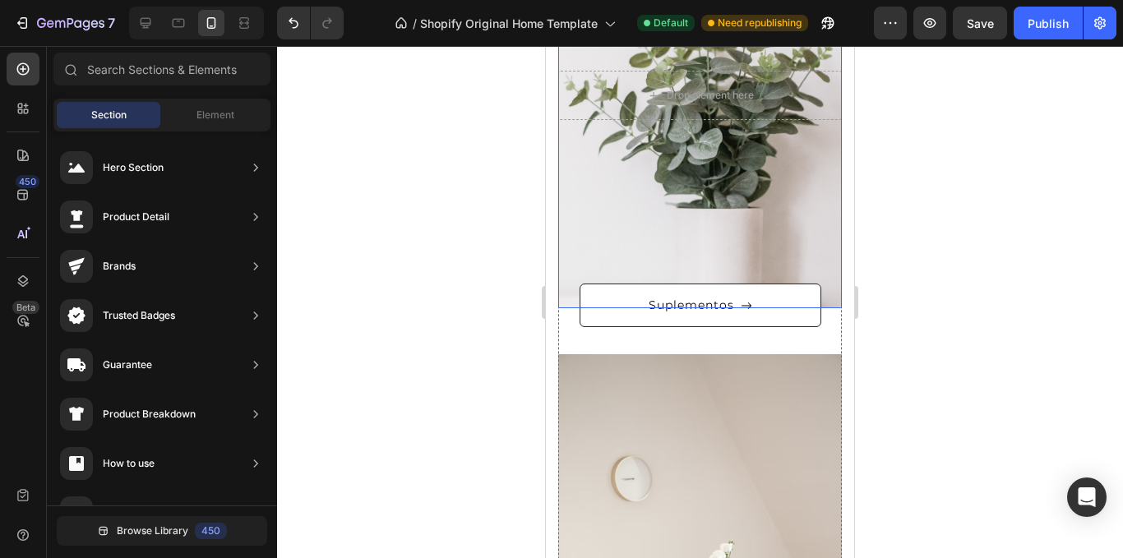
click at [961, 225] on div at bounding box center [700, 302] width 846 height 512
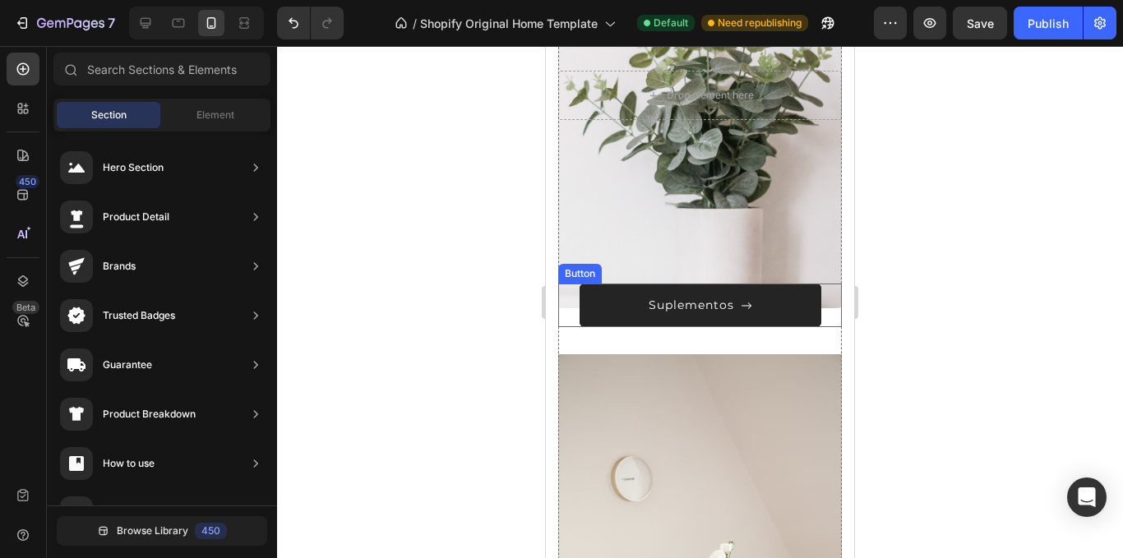
click at [773, 300] on button "Suplementos" at bounding box center [701, 306] width 242 height 44
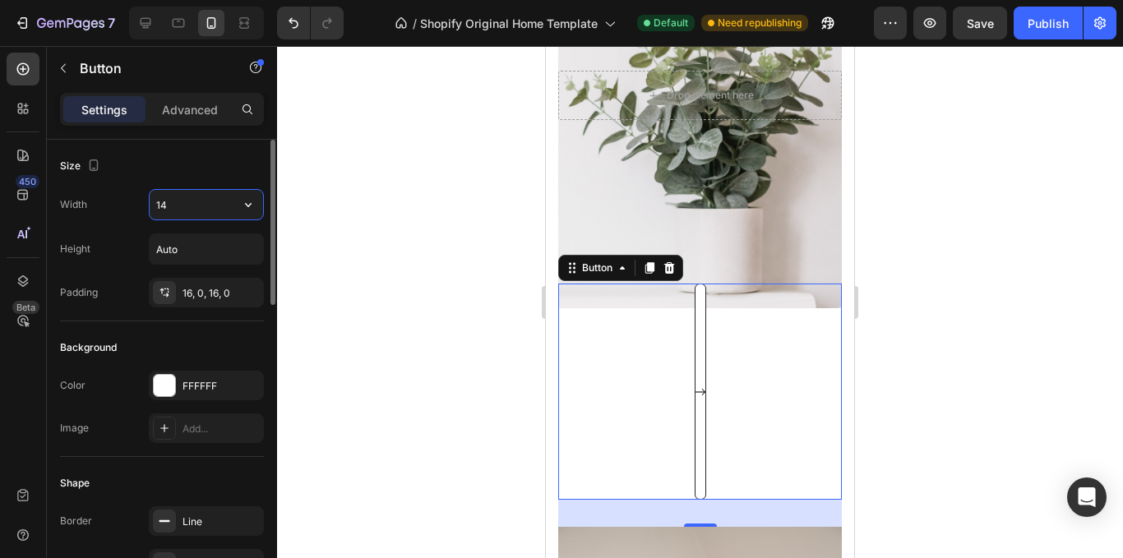
type input "1"
type input "200"
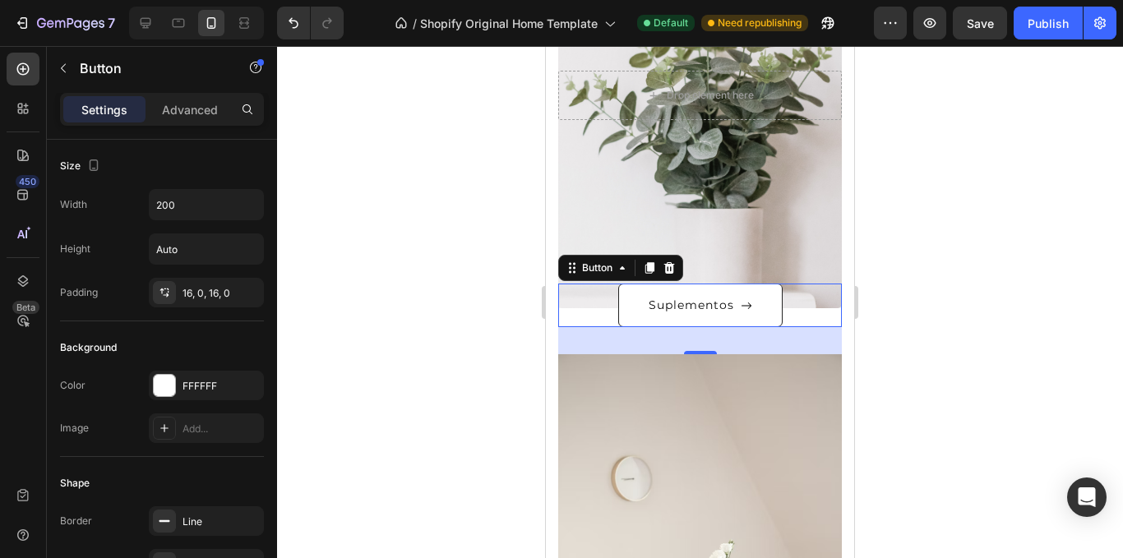
click at [1054, 326] on div at bounding box center [700, 302] width 846 height 512
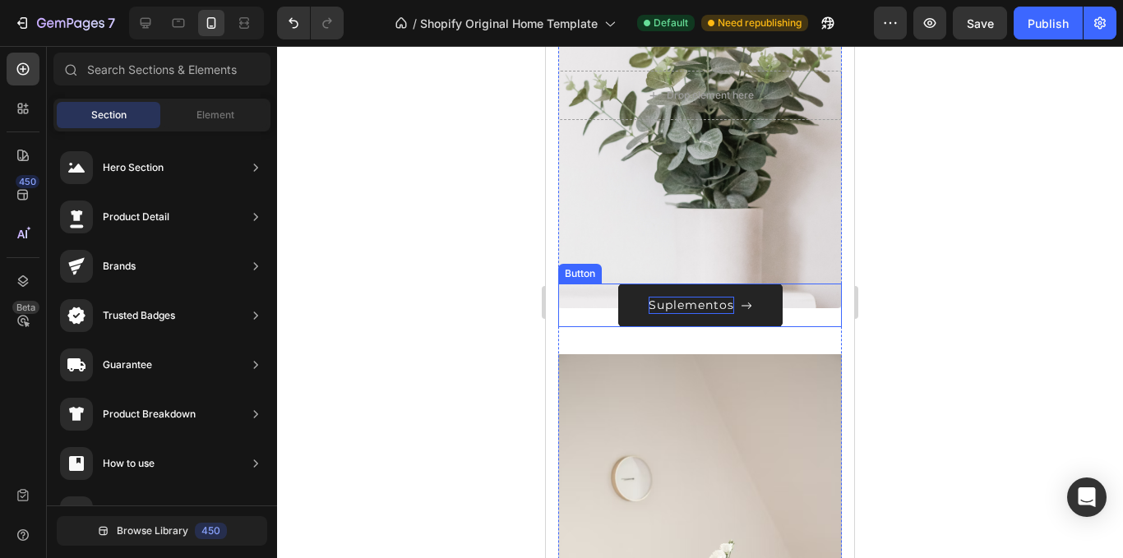
click at [724, 308] on p "Suplementos" at bounding box center [692, 305] width 86 height 17
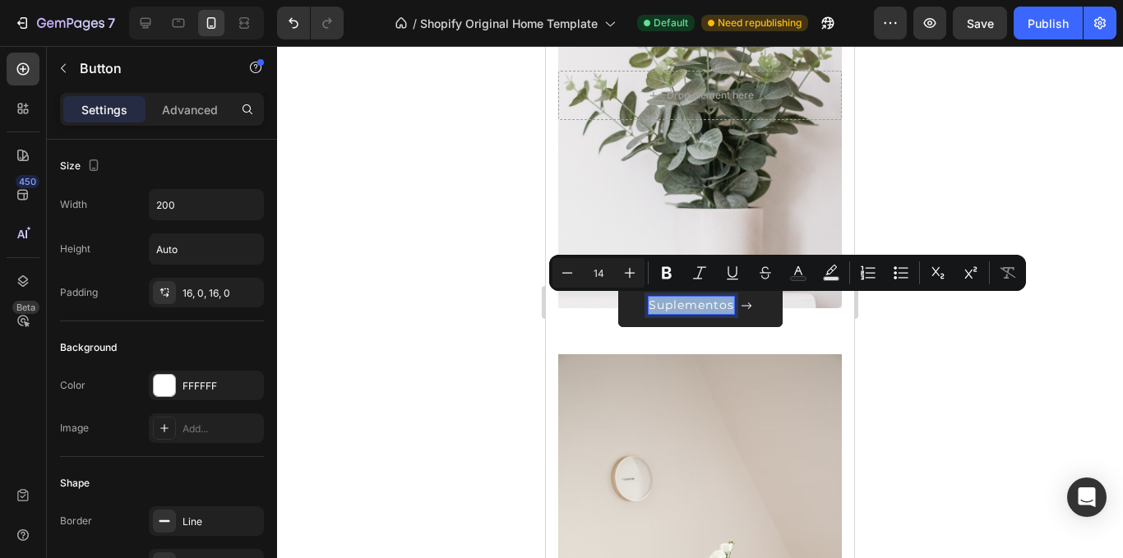
drag, startPoint x: 642, startPoint y: 306, endPoint x: 734, endPoint y: 302, distance: 92.2
click at [734, 302] on div "Suplementos" at bounding box center [701, 305] width 104 height 17
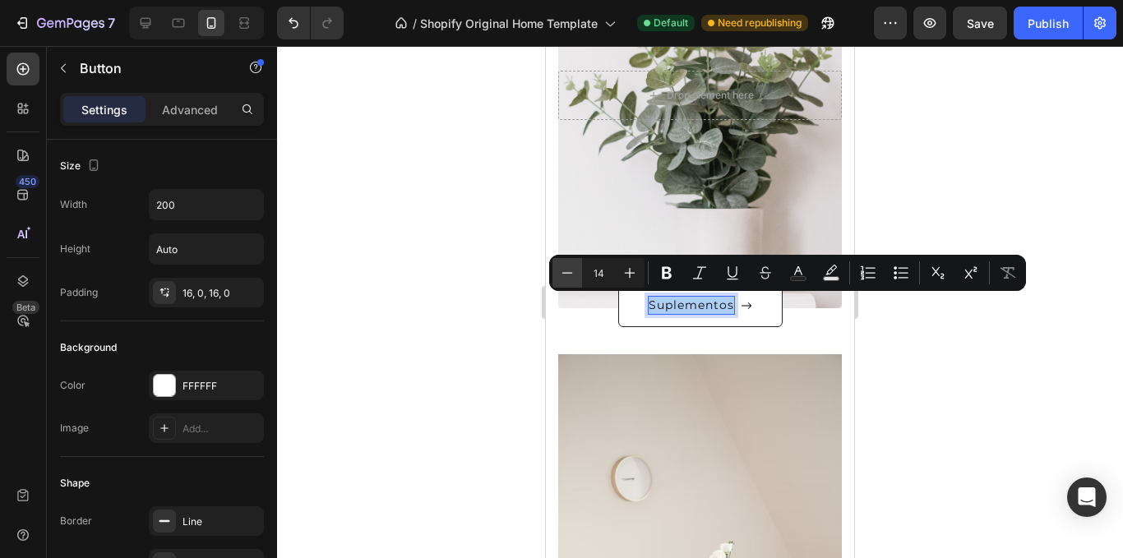
click at [571, 271] on icon "Editor contextual toolbar" at bounding box center [567, 273] width 16 height 16
click at [1008, 268] on icon "Editor contextual toolbar" at bounding box center [1009, 273] width 16 height 12
type input "14"
click at [998, 271] on button "Remove Format" at bounding box center [1009, 273] width 30 height 30
click at [960, 378] on div at bounding box center [700, 302] width 846 height 512
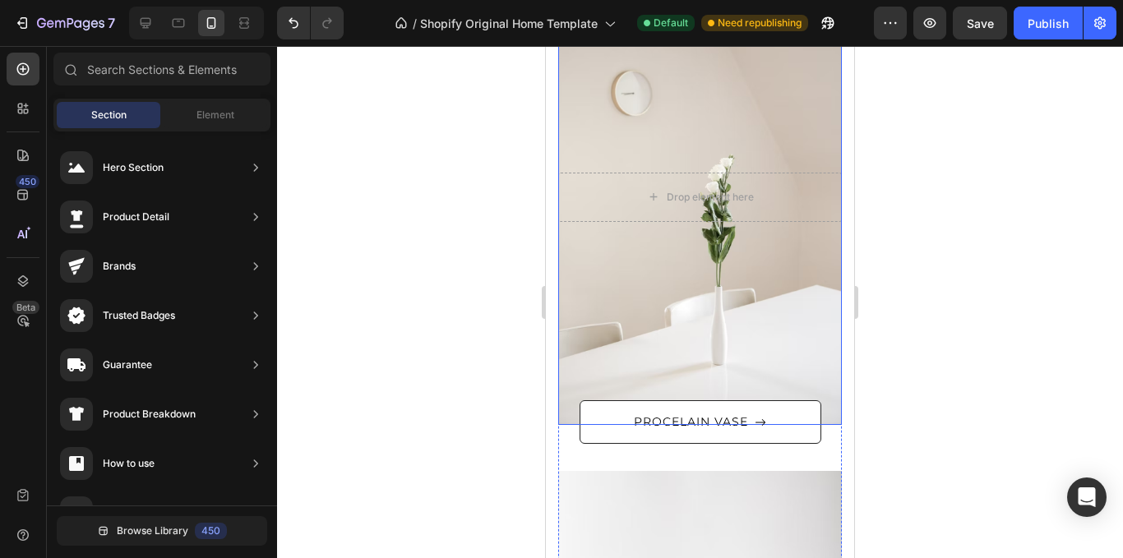
scroll to position [1105, 0]
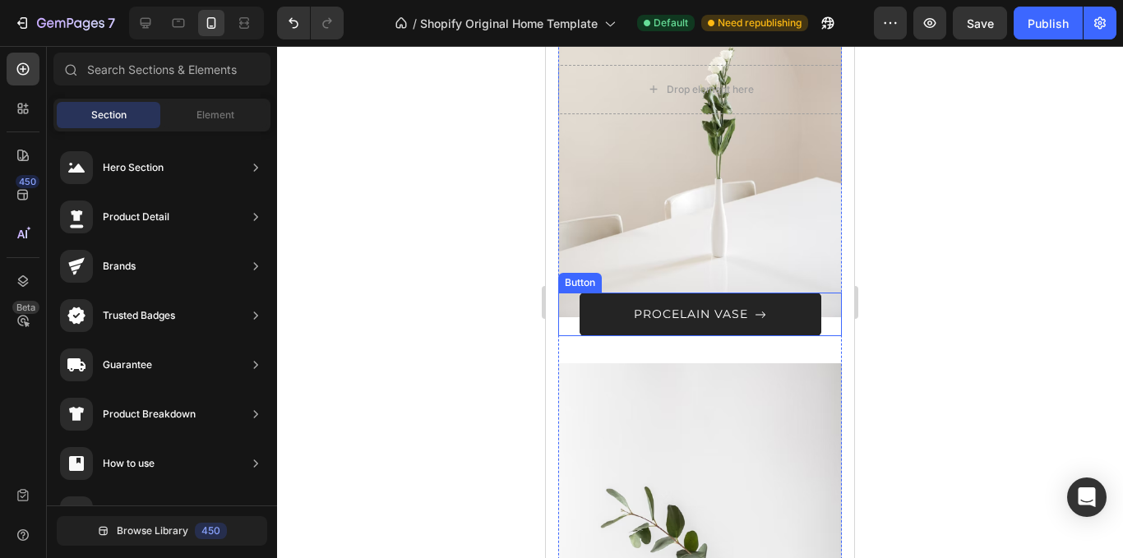
click at [771, 315] on button "PROCELAIN VASE" at bounding box center [701, 315] width 242 height 44
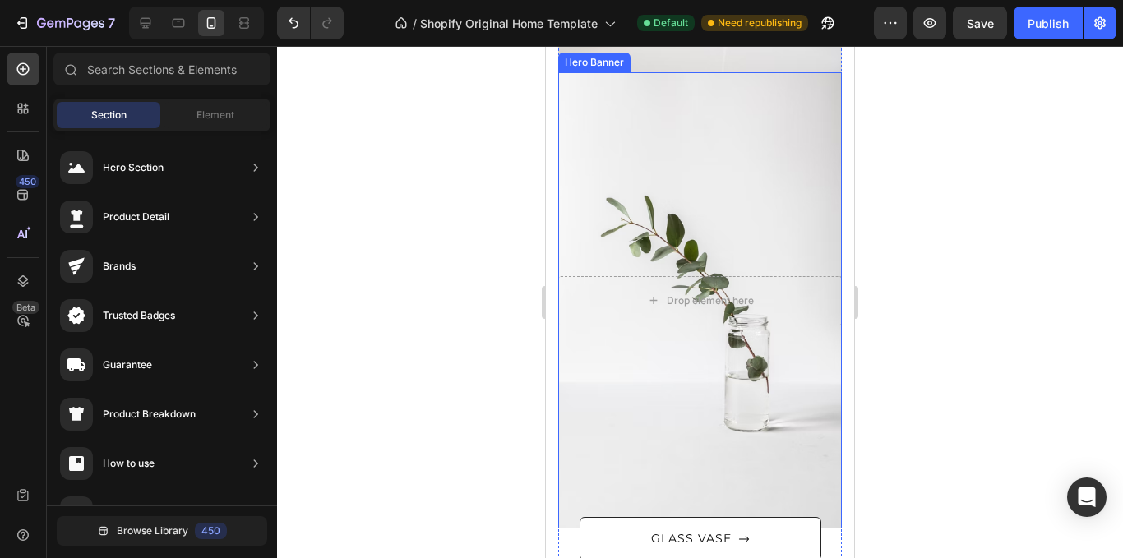
scroll to position [1352, 0]
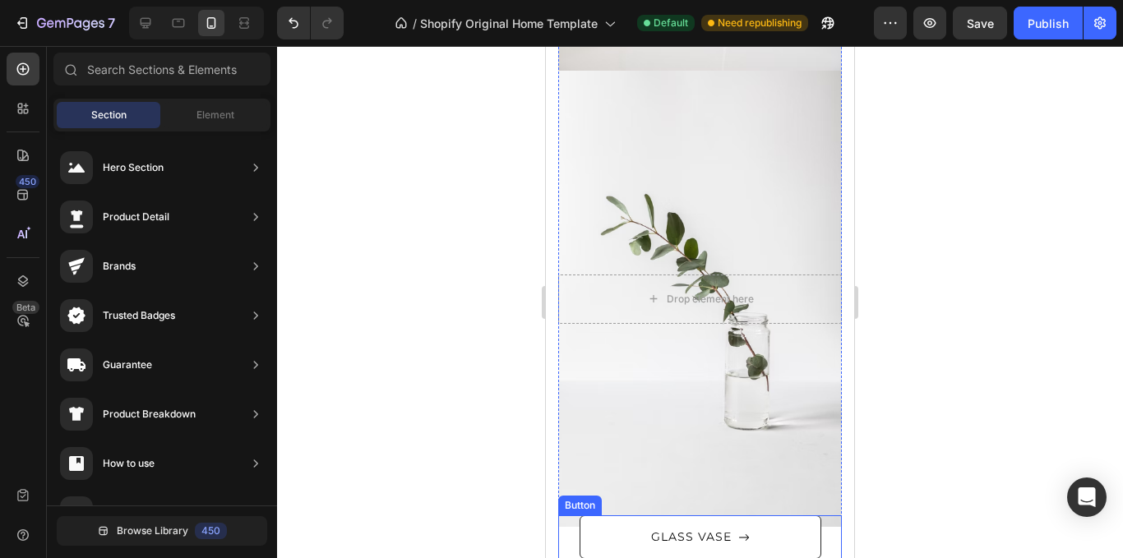
drag, startPoint x: 777, startPoint y: 528, endPoint x: 769, endPoint y: 510, distance: 19.9
click at [776, 528] on button "GLASS VASE" at bounding box center [701, 538] width 242 height 44
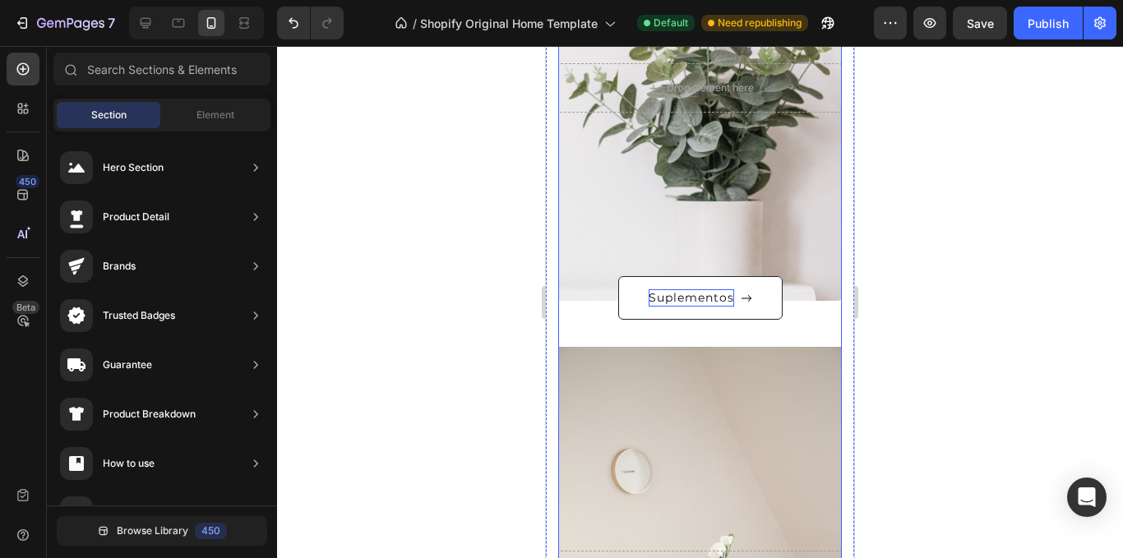
scroll to position [612, 0]
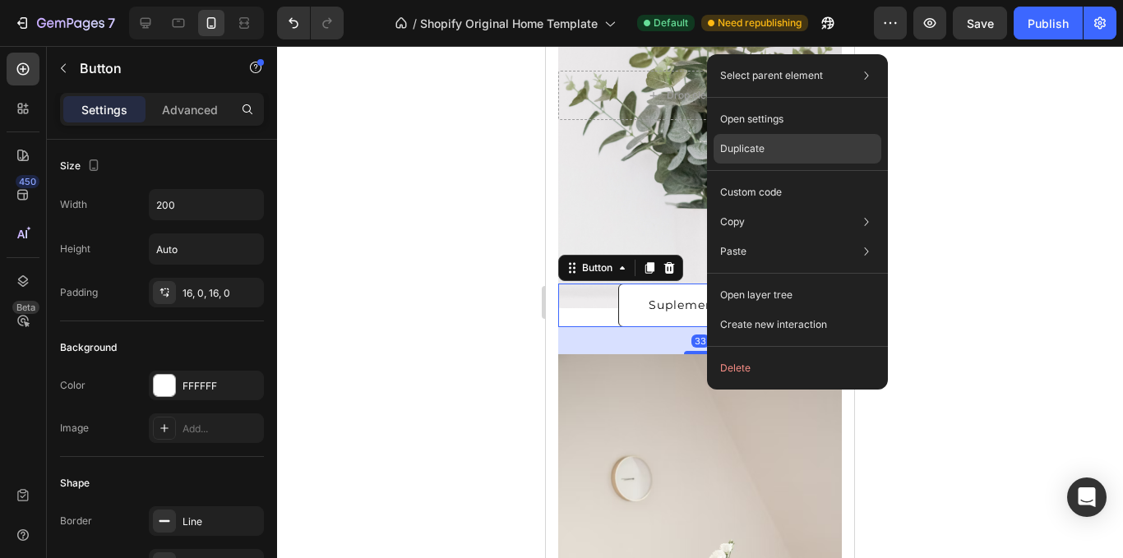
drag, startPoint x: 767, startPoint y: 146, endPoint x: 204, endPoint y: 382, distance: 610.8
click at [767, 178] on div "Duplicate" at bounding box center [798, 193] width 168 height 30
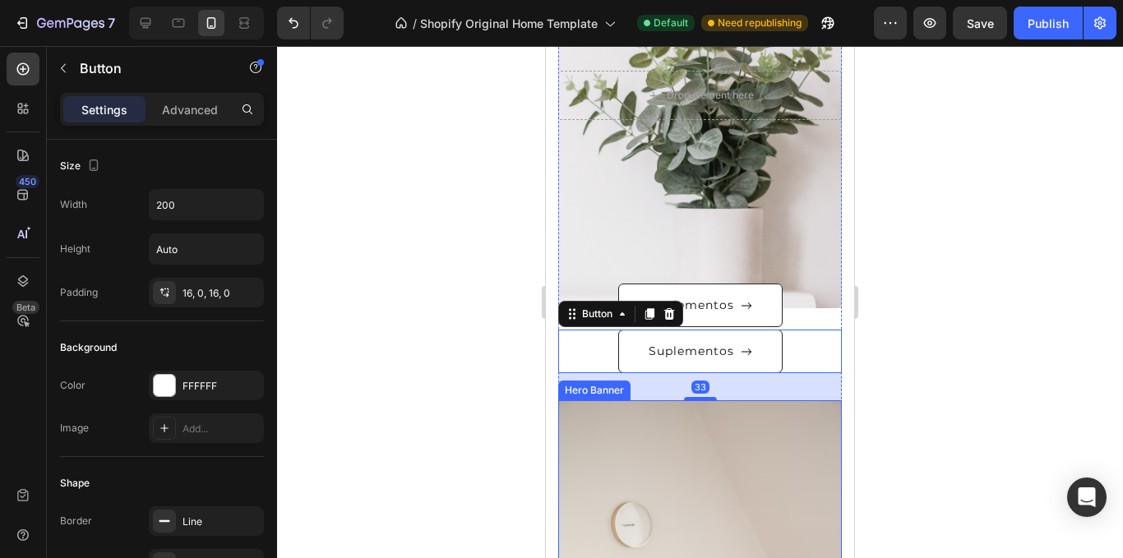
scroll to position [822, 0]
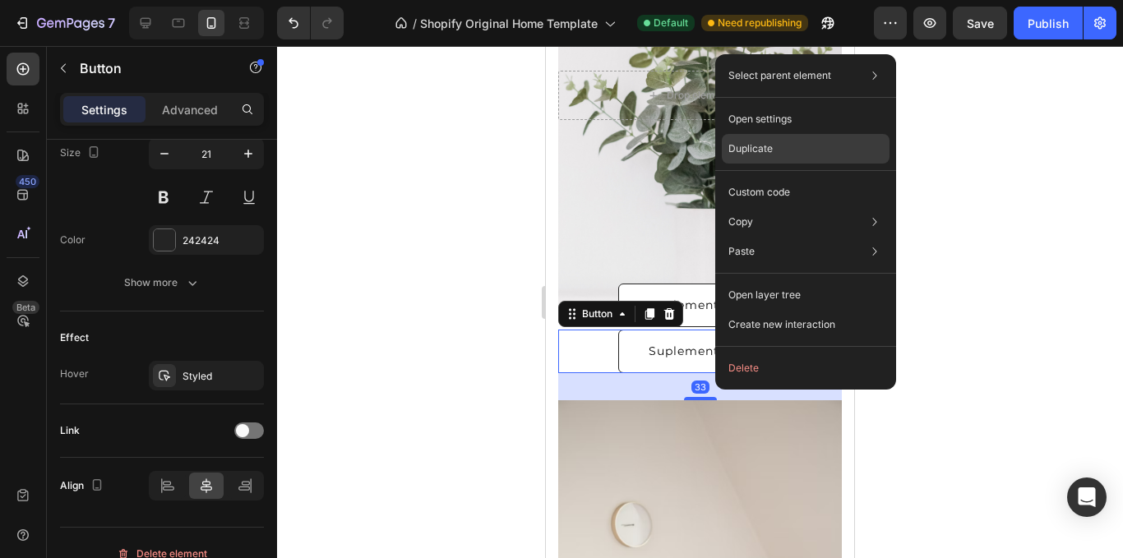
drag, startPoint x: 793, startPoint y: 154, endPoint x: 174, endPoint y: 295, distance: 634.5
click at [793, 178] on div "Duplicate" at bounding box center [806, 193] width 168 height 30
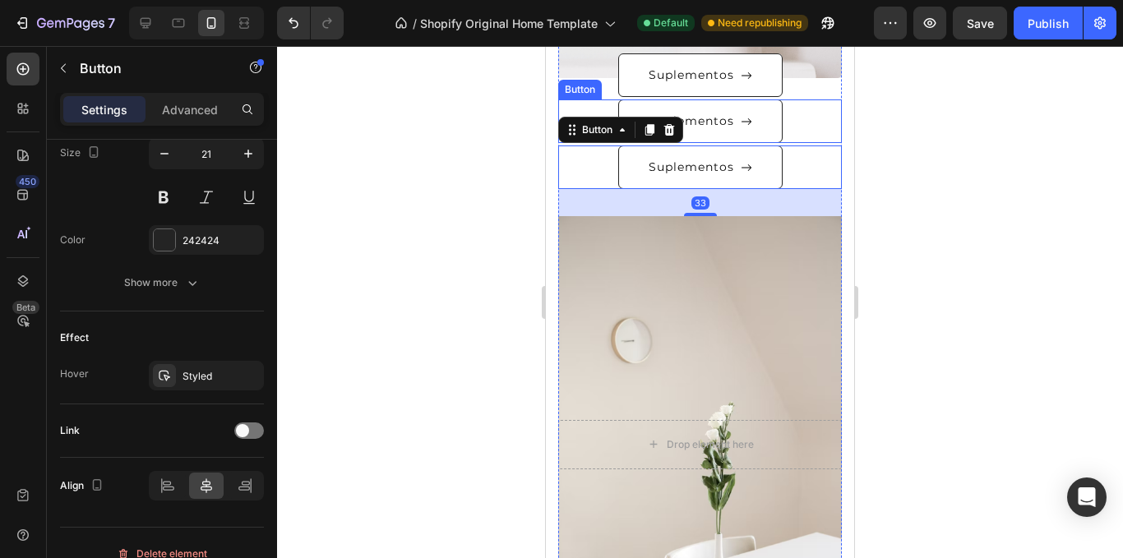
scroll to position [859, 0]
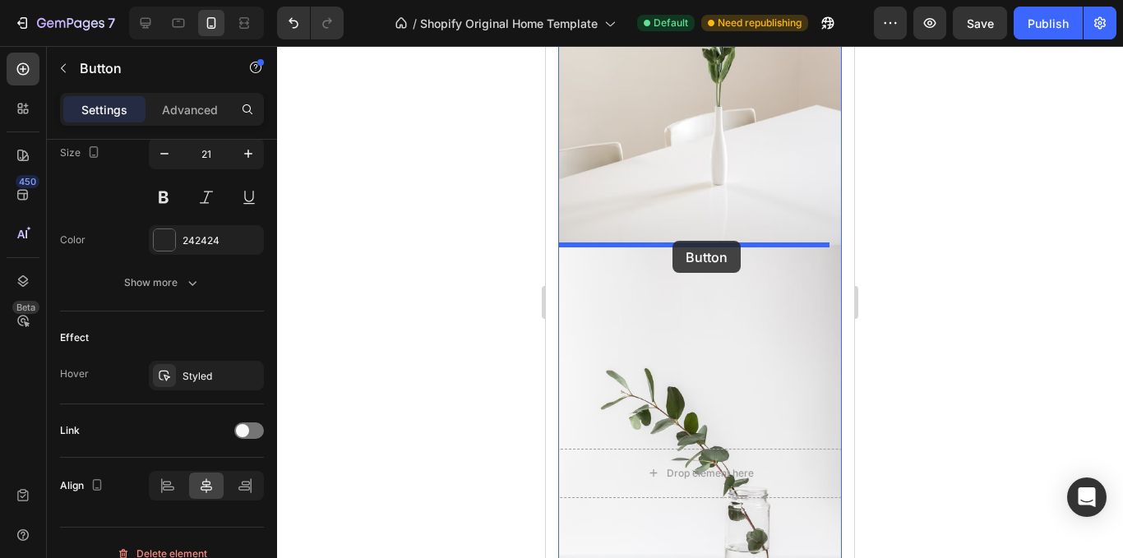
drag, startPoint x: 752, startPoint y: 146, endPoint x: 673, endPoint y: 241, distance: 123.8
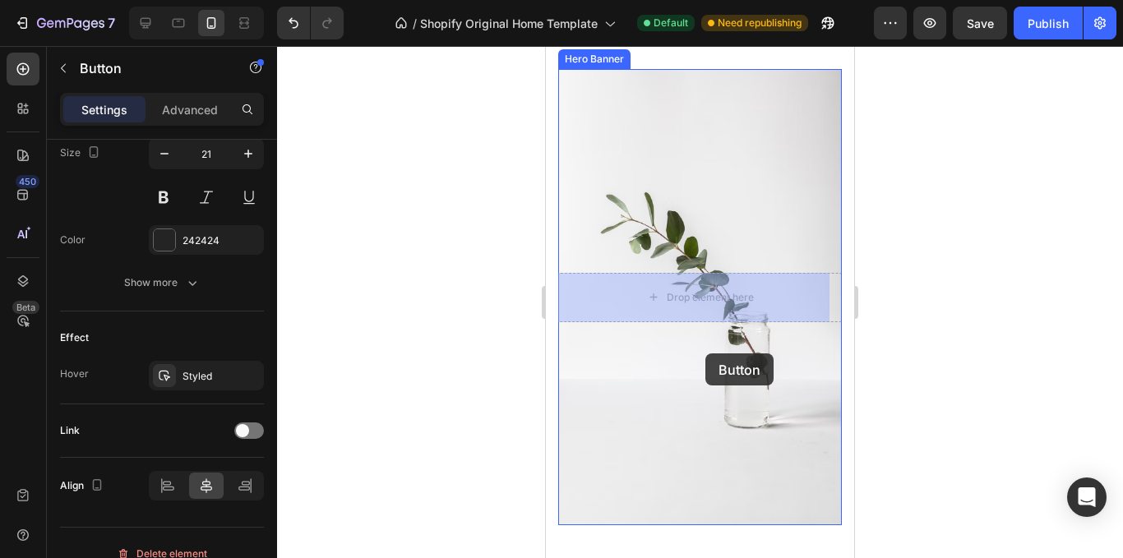
scroll to position [1635, 0]
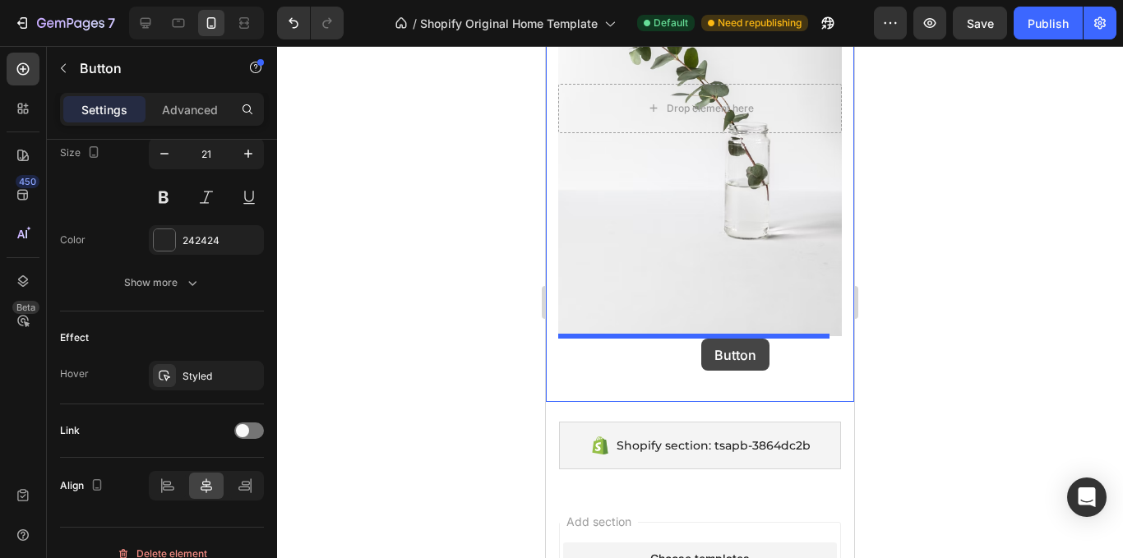
drag, startPoint x: 697, startPoint y: 230, endPoint x: 702, endPoint y: 338, distance: 107.8
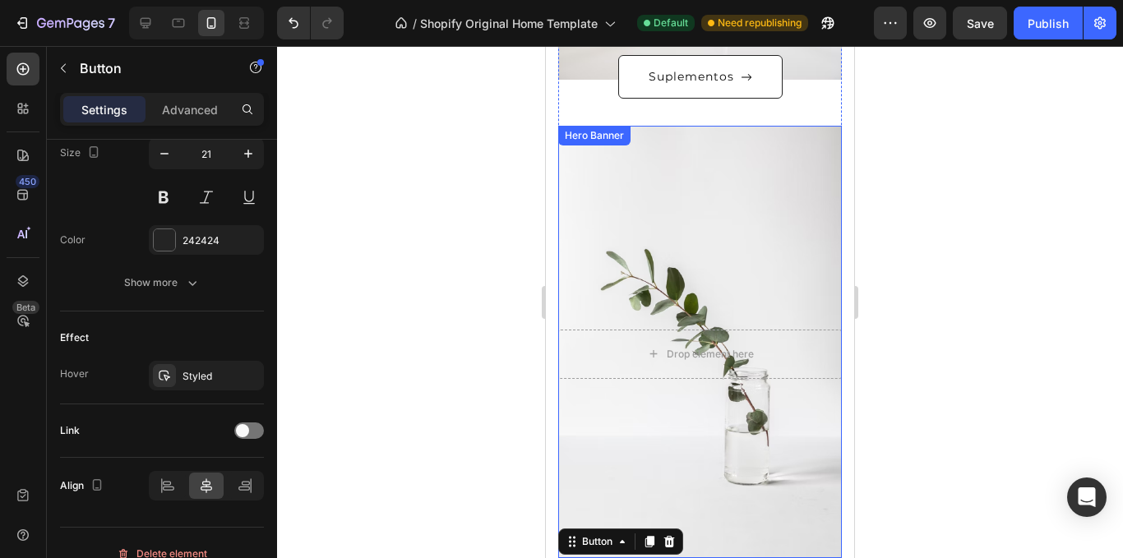
scroll to position [1342, 0]
click at [796, 378] on div "Drop element here" at bounding box center [700, 355] width 284 height 49
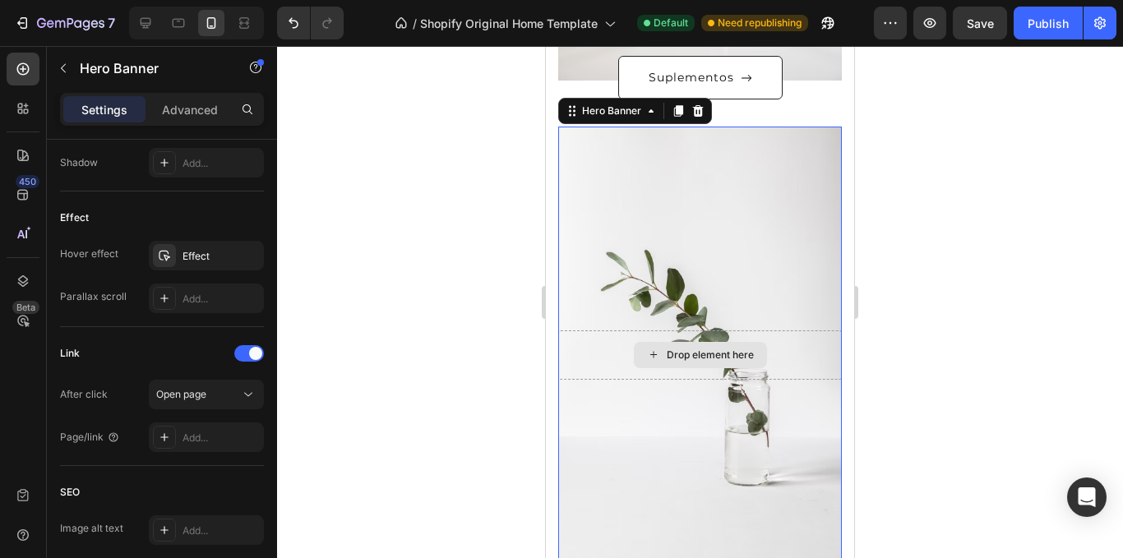
scroll to position [0, 0]
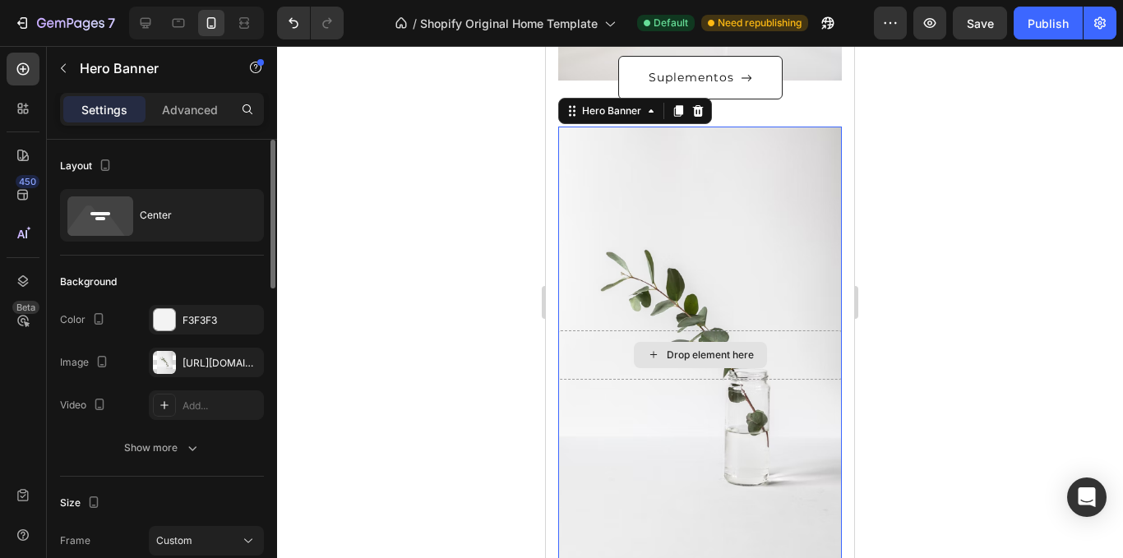
click at [804, 354] on div "Drop element here" at bounding box center [700, 355] width 284 height 49
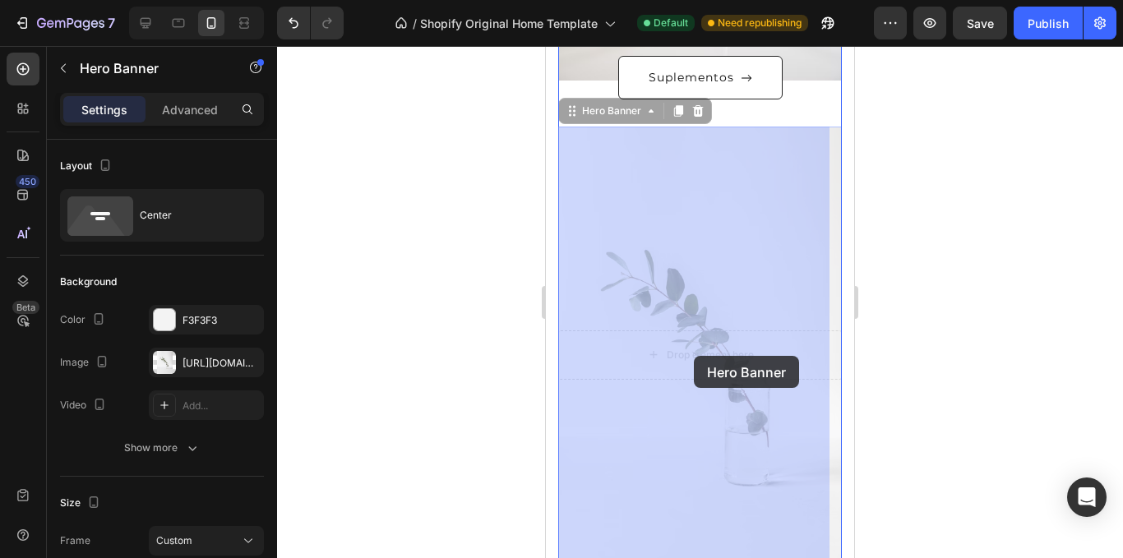
drag, startPoint x: 769, startPoint y: 350, endPoint x: 684, endPoint y: 350, distance: 84.7
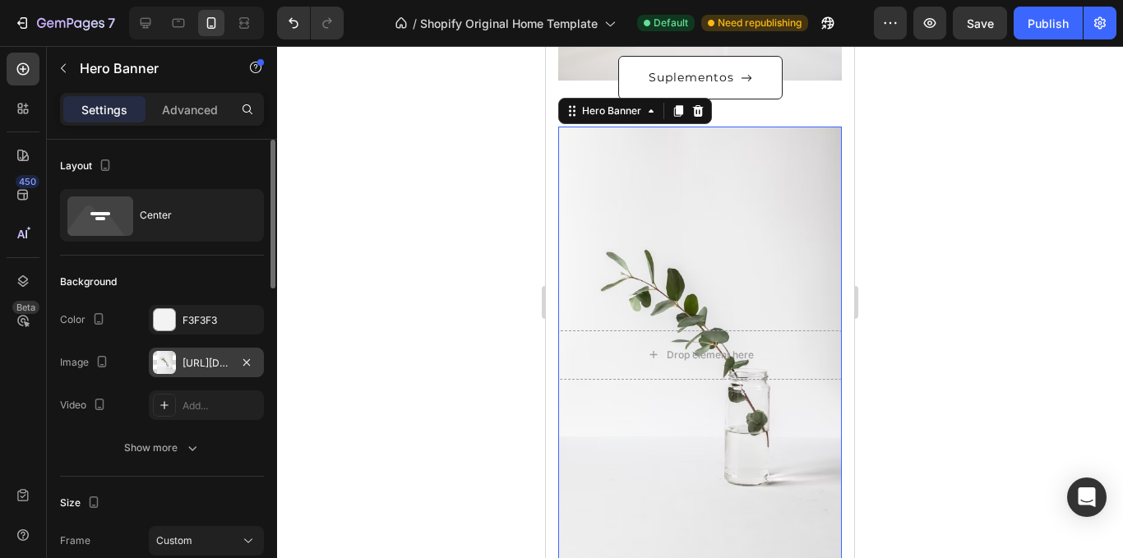
click at [241, 350] on div "https://ucarecdn.com/535271f1-4961-4578-af14-08fc4600c6fc/-/format/auto/-/previ…" at bounding box center [206, 363] width 115 height 30
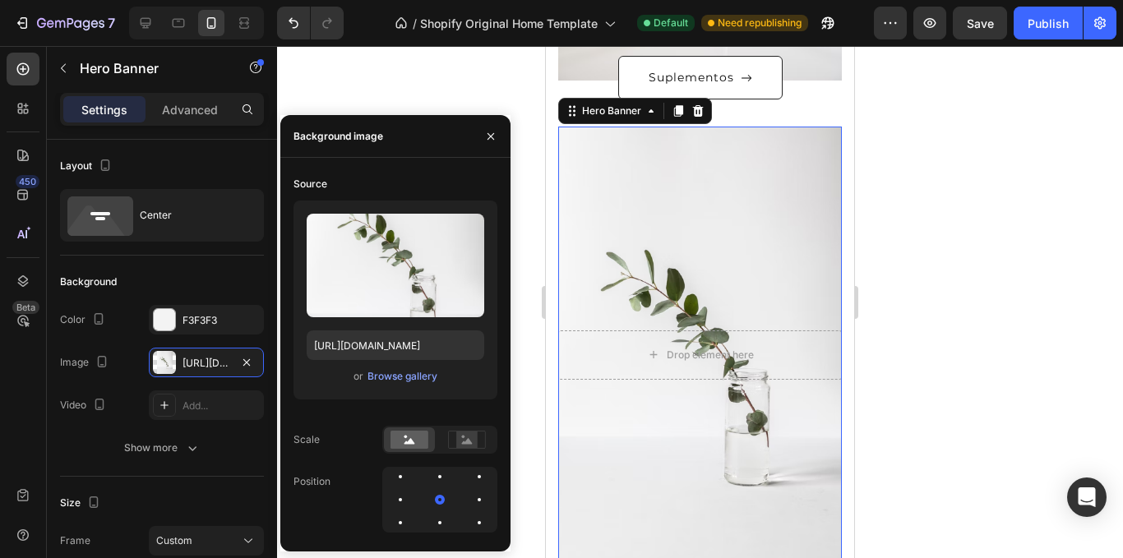
click at [409, 86] on div at bounding box center [700, 302] width 846 height 512
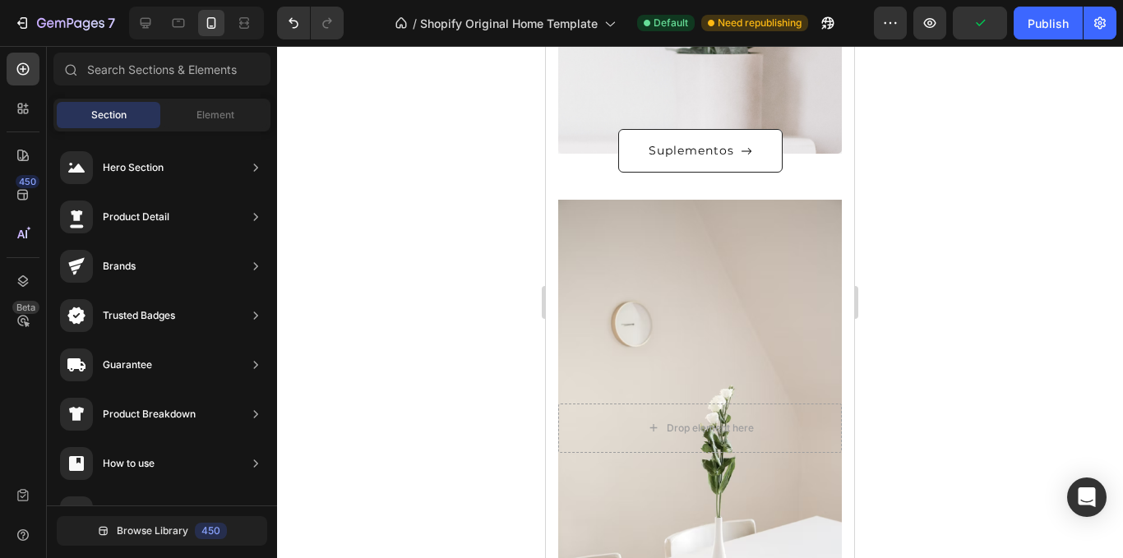
click at [952, 290] on div at bounding box center [700, 302] width 846 height 512
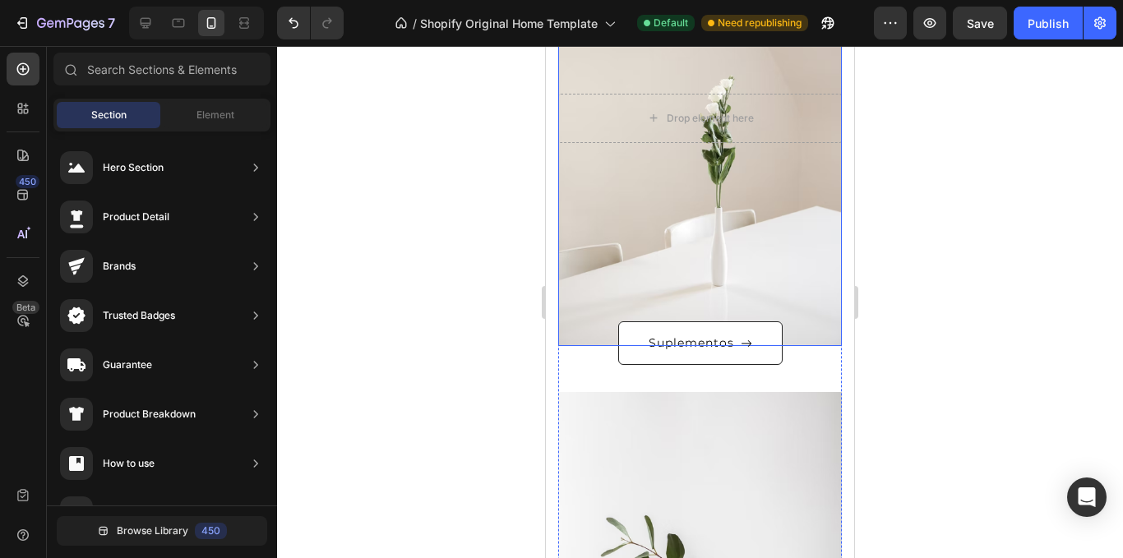
scroll to position [1096, 0]
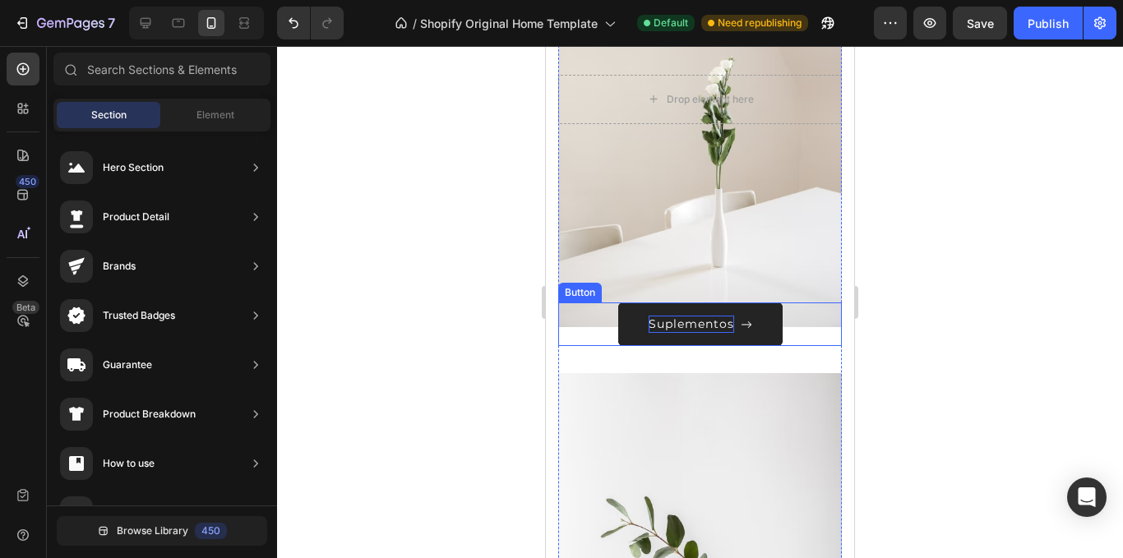
click at [720, 330] on p "Suplementos" at bounding box center [692, 324] width 86 height 17
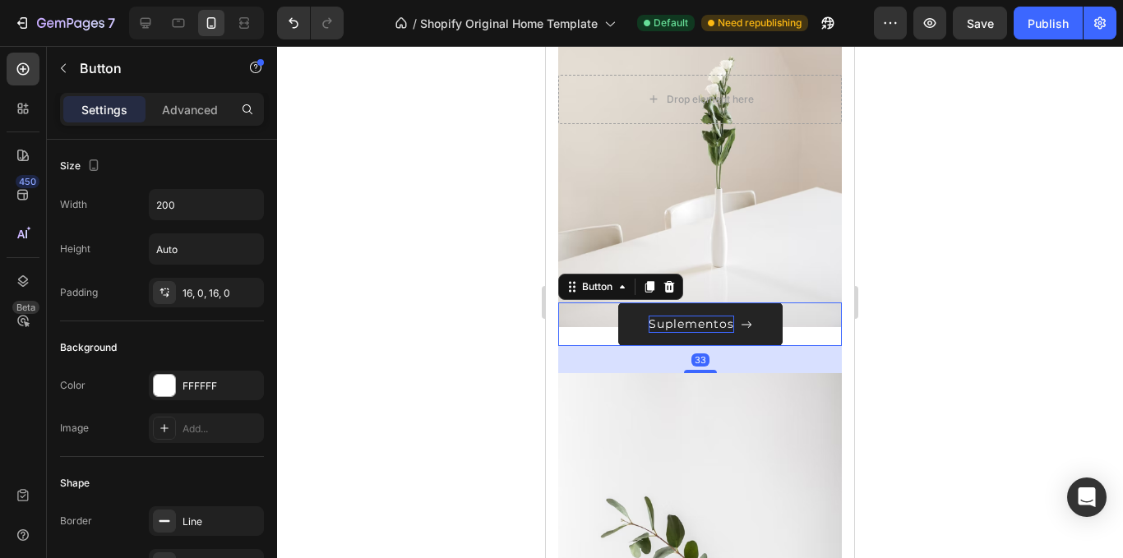
click at [720, 322] on p "Suplementos" at bounding box center [692, 324] width 86 height 17
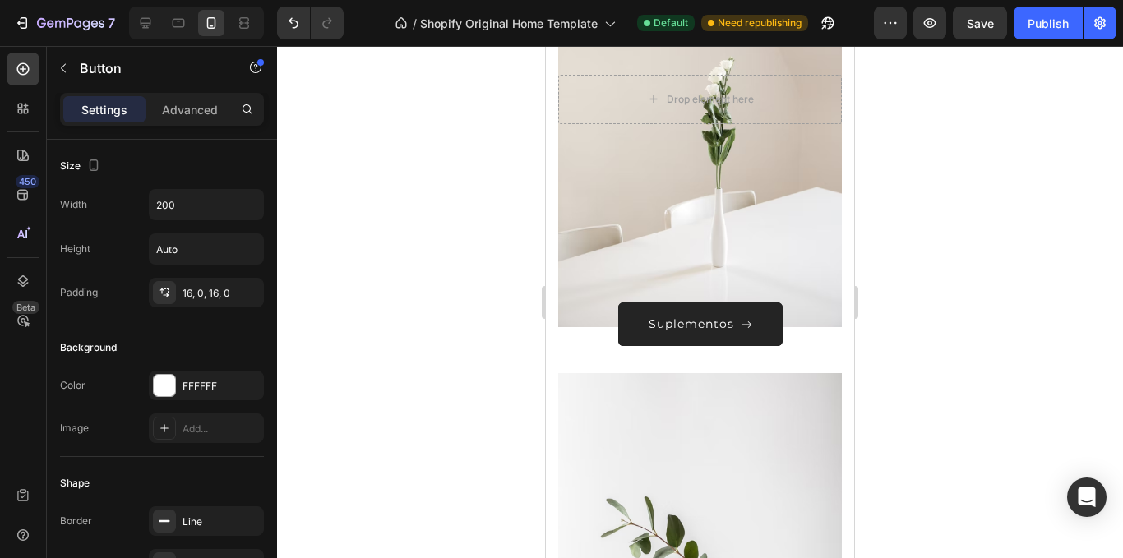
click at [730, 321] on div "Suplementos" at bounding box center [701, 324] width 104 height 17
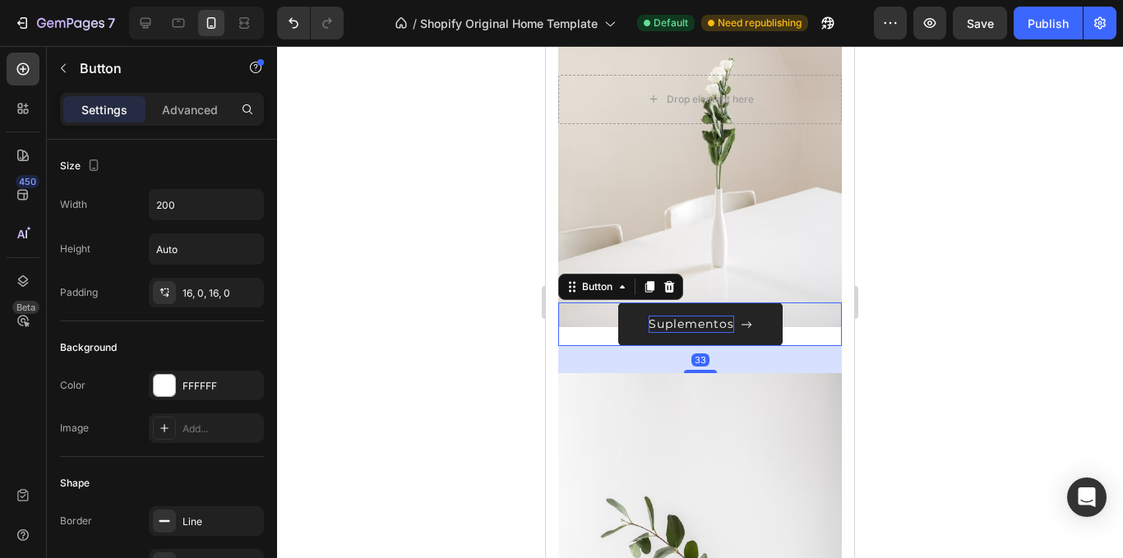
click at [723, 321] on p "Suplementos" at bounding box center [692, 324] width 86 height 17
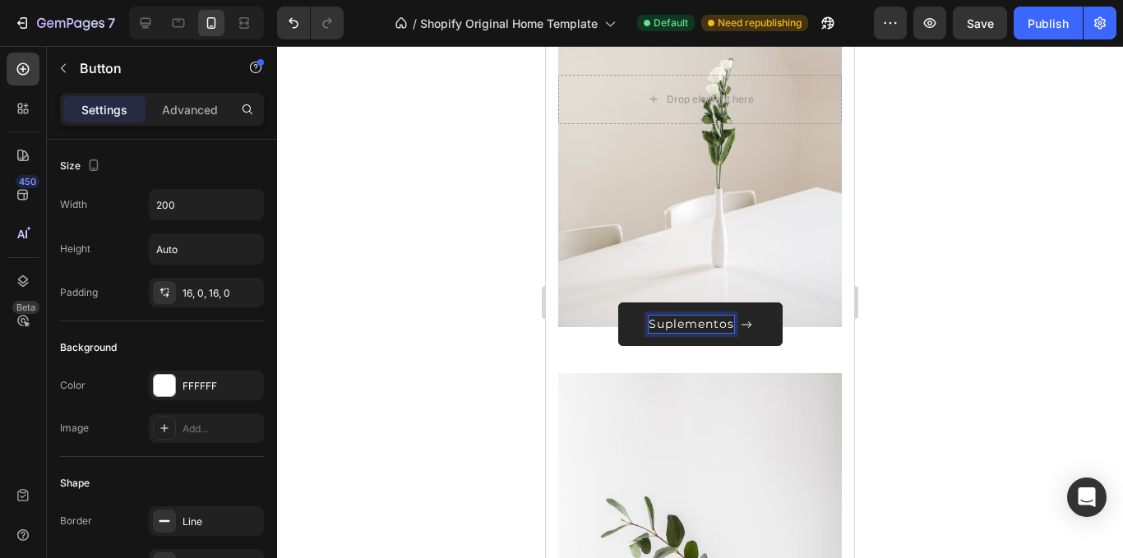
click at [731, 327] on div "Suplementos" at bounding box center [701, 324] width 104 height 17
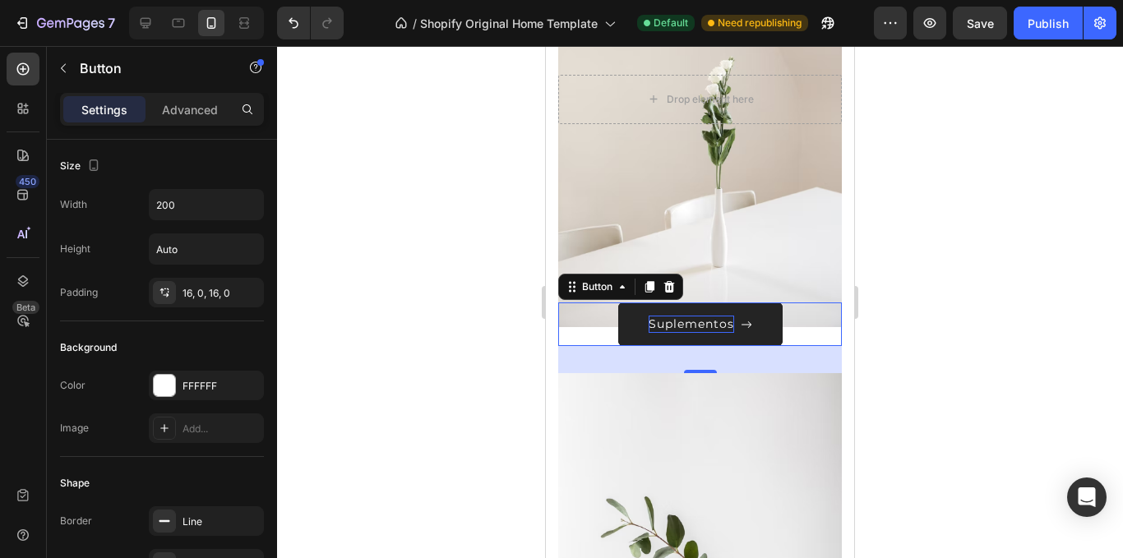
click at [728, 326] on p "Suplementos" at bounding box center [692, 324] width 86 height 17
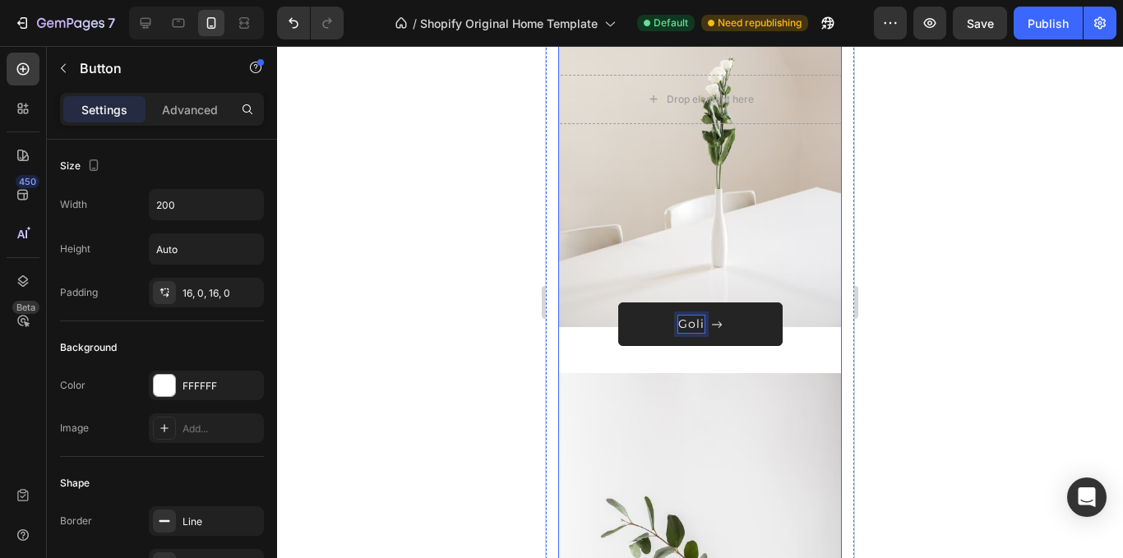
click at [618, 303] on button "Goli" at bounding box center [700, 325] width 164 height 44
click at [975, 310] on div at bounding box center [700, 302] width 846 height 512
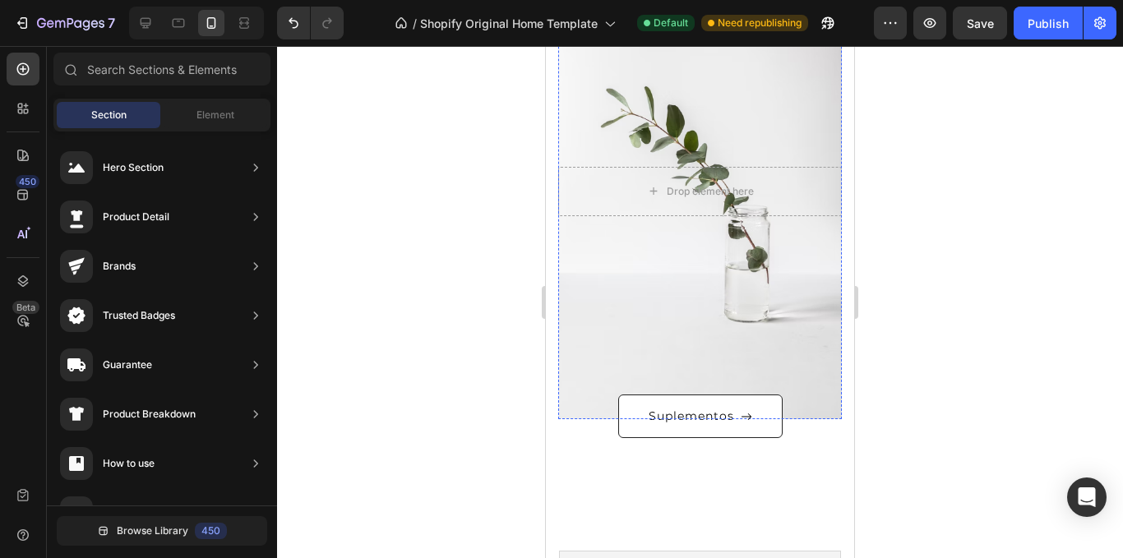
scroll to position [1507, 0]
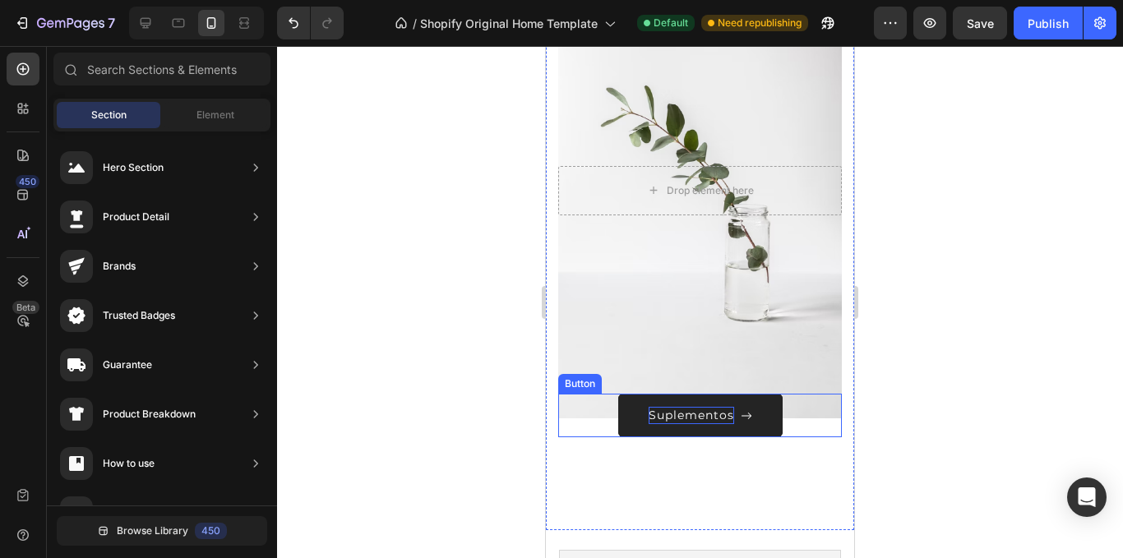
click at [706, 416] on p "Suplementos" at bounding box center [692, 415] width 86 height 17
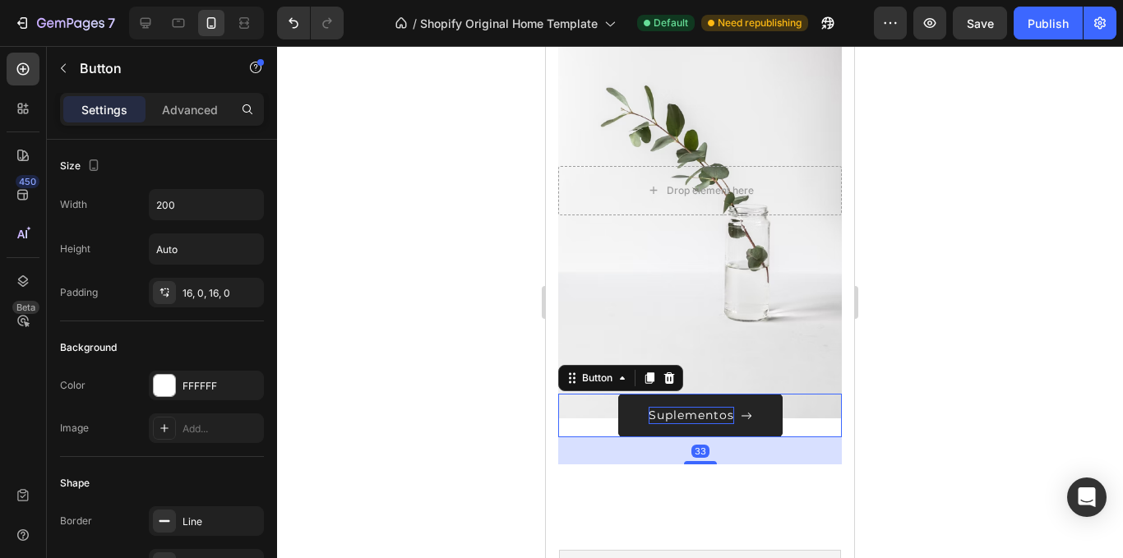
click at [707, 415] on p "Suplementos" at bounding box center [692, 415] width 86 height 17
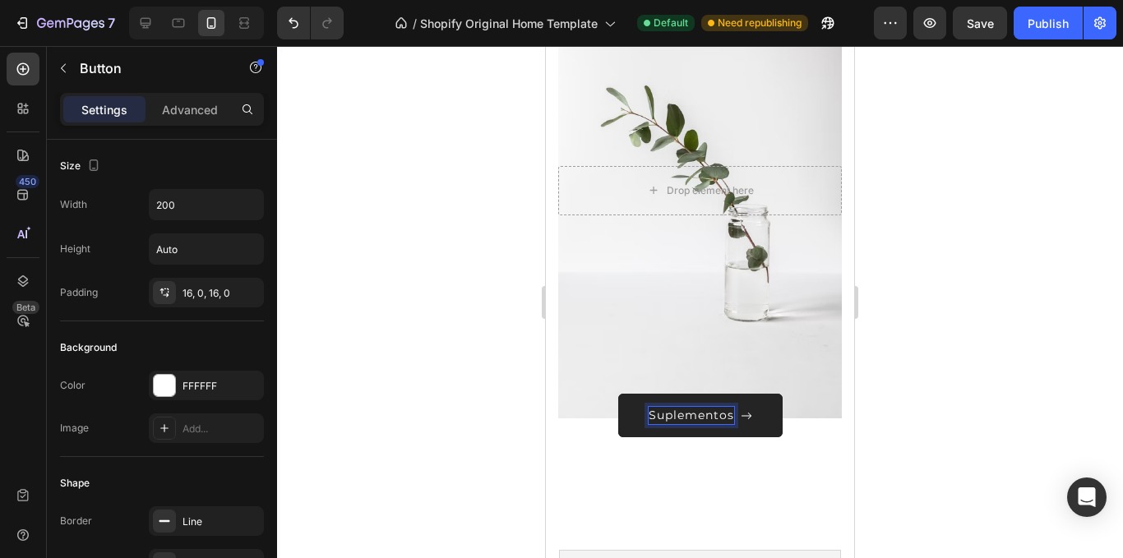
click at [726, 416] on p "Suplementos" at bounding box center [692, 415] width 86 height 17
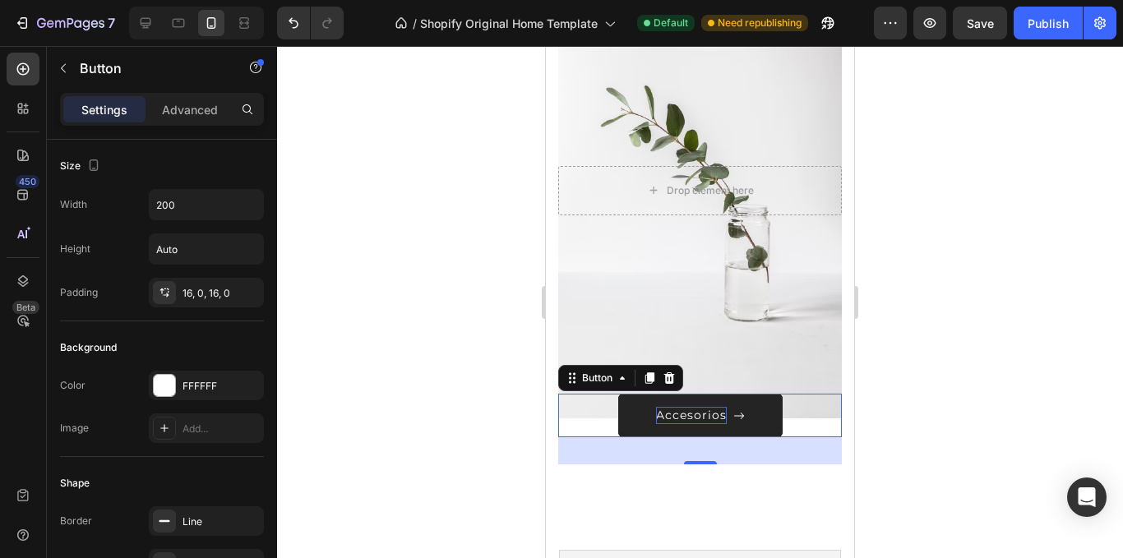
click at [947, 346] on div at bounding box center [700, 302] width 846 height 512
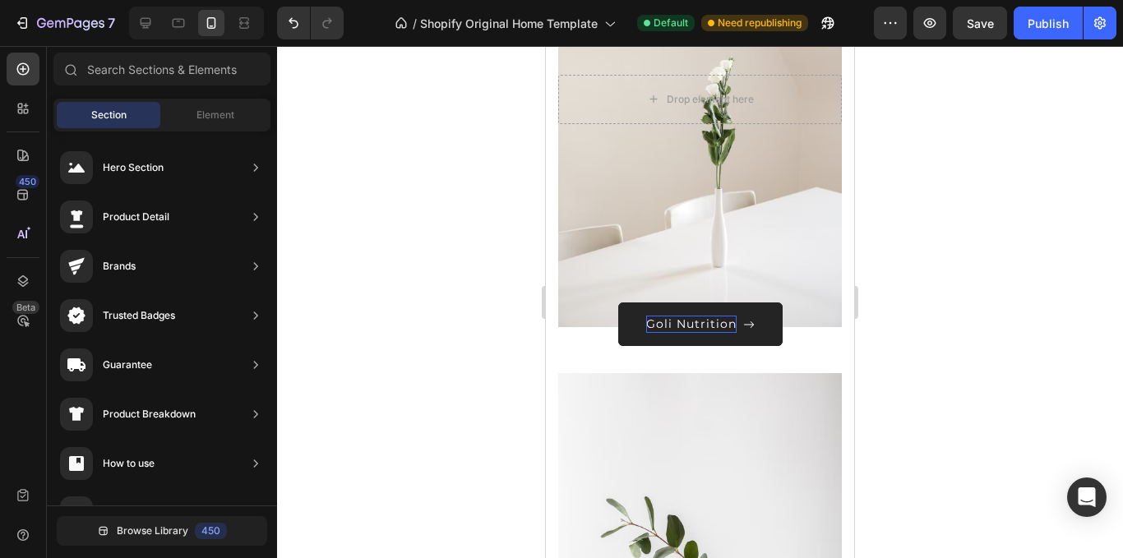
click at [971, 236] on div at bounding box center [700, 302] width 846 height 512
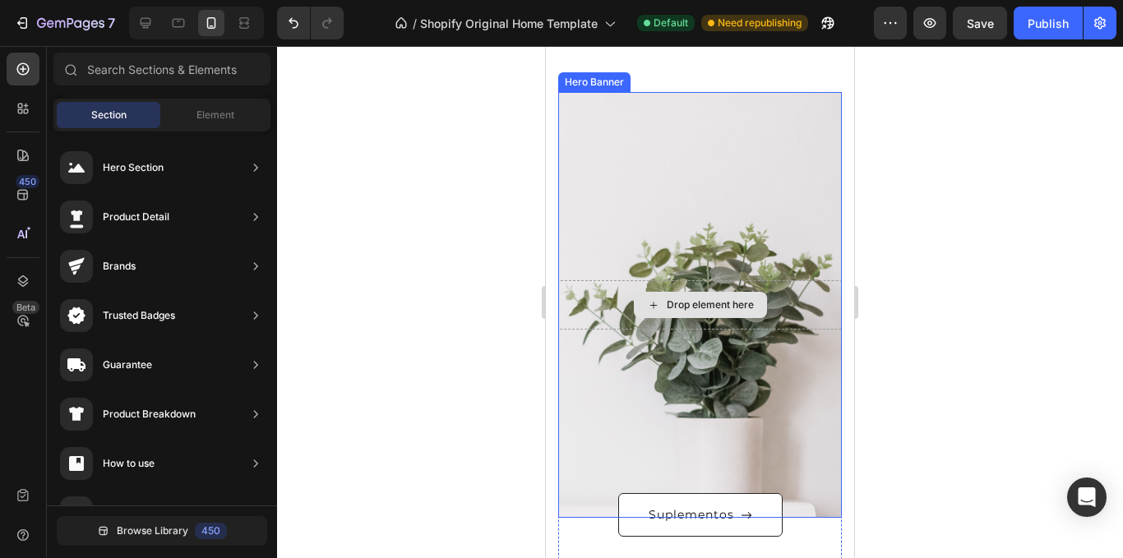
scroll to position [355, 0]
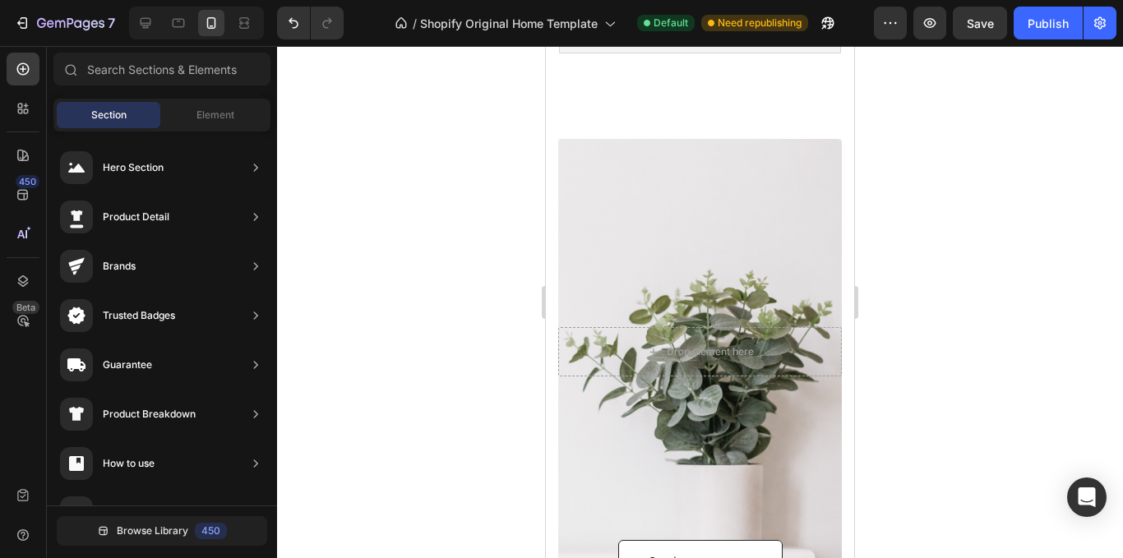
drag, startPoint x: 936, startPoint y: 259, endPoint x: 361, endPoint y: 440, distance: 602.7
click at [936, 260] on div at bounding box center [700, 302] width 846 height 512
click at [759, 164] on div "Overlay" at bounding box center [700, 352] width 284 height 426
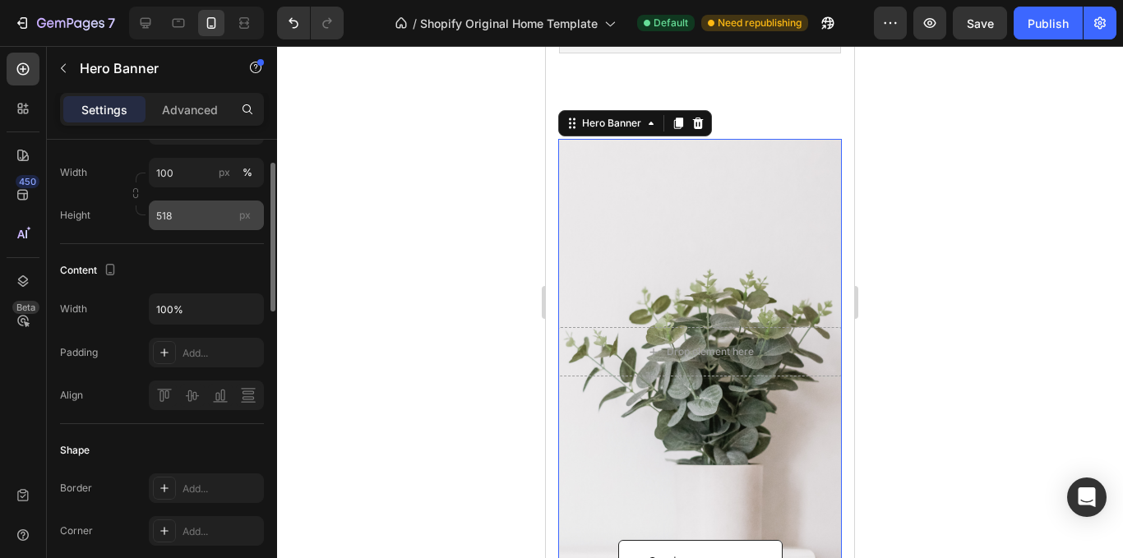
scroll to position [329, 0]
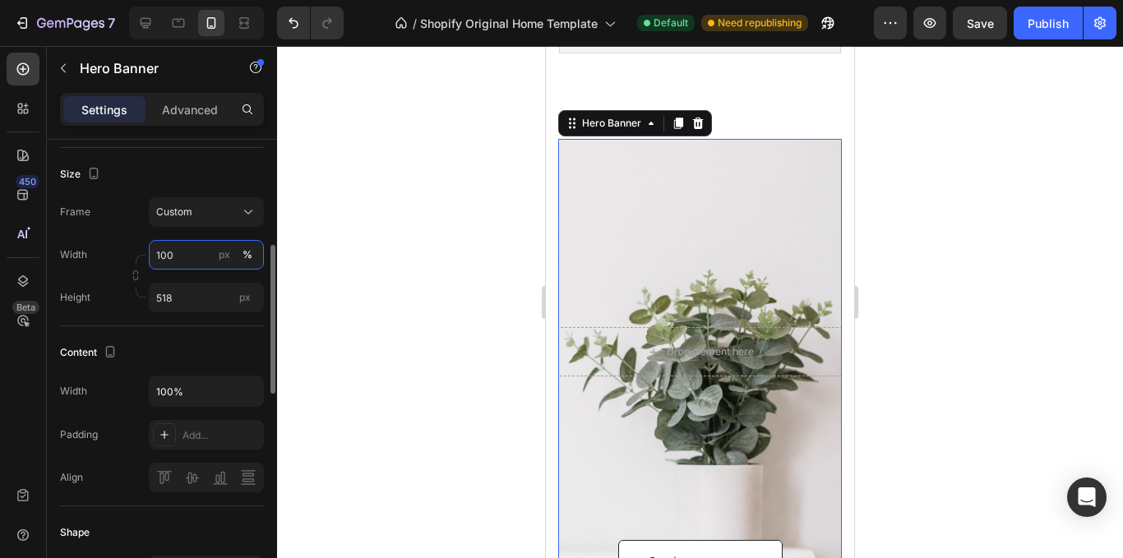
click at [196, 252] on input "100" at bounding box center [206, 255] width 115 height 30
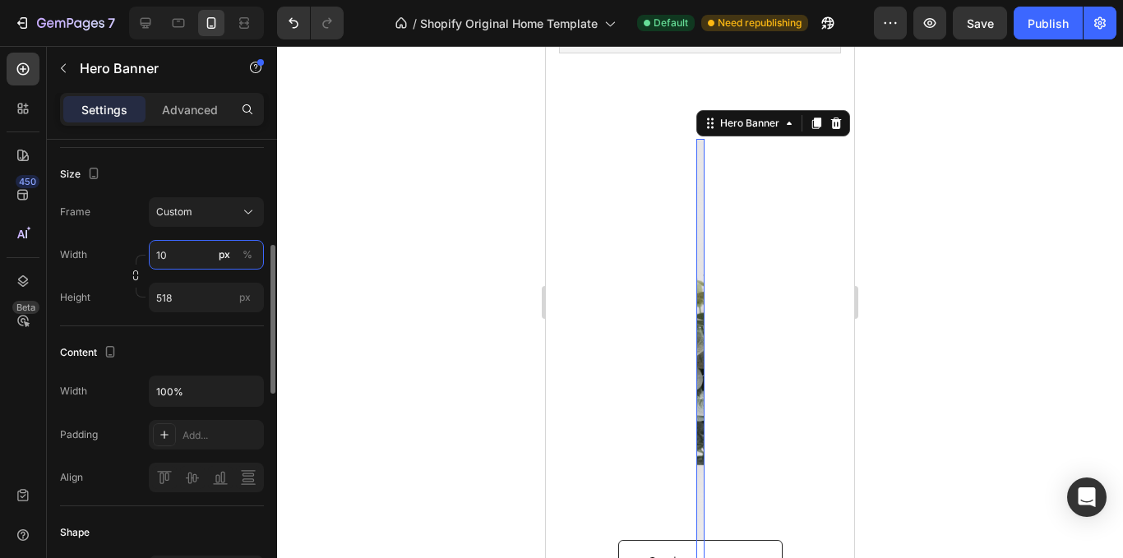
type input "1"
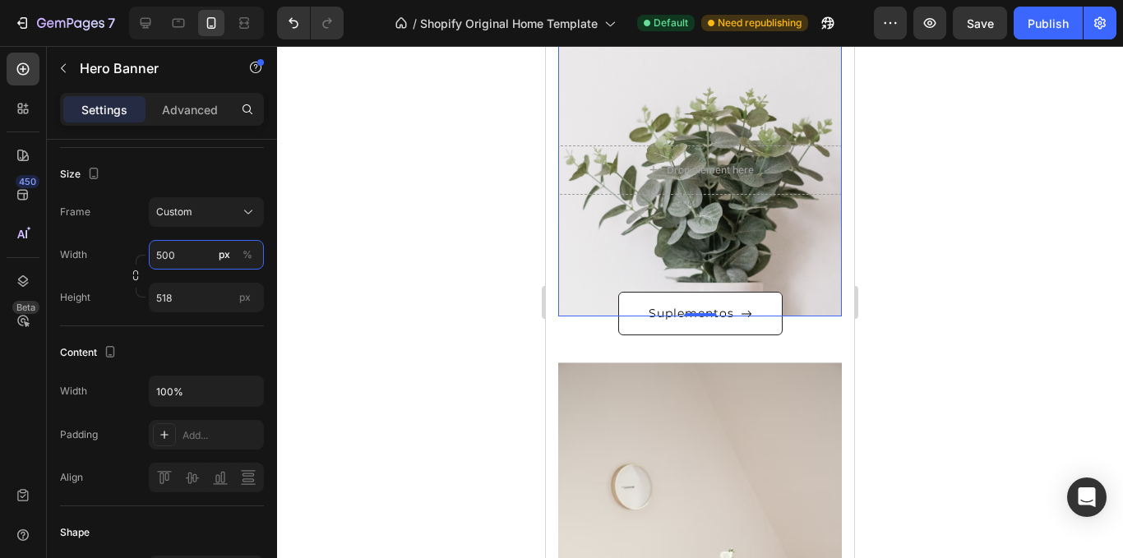
scroll to position [520, 0]
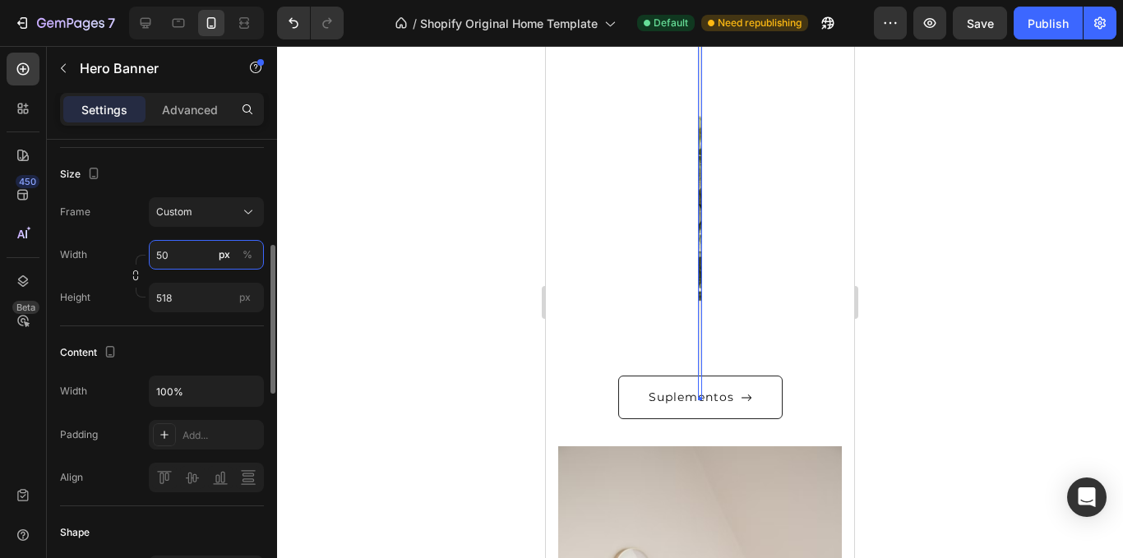
type input "5"
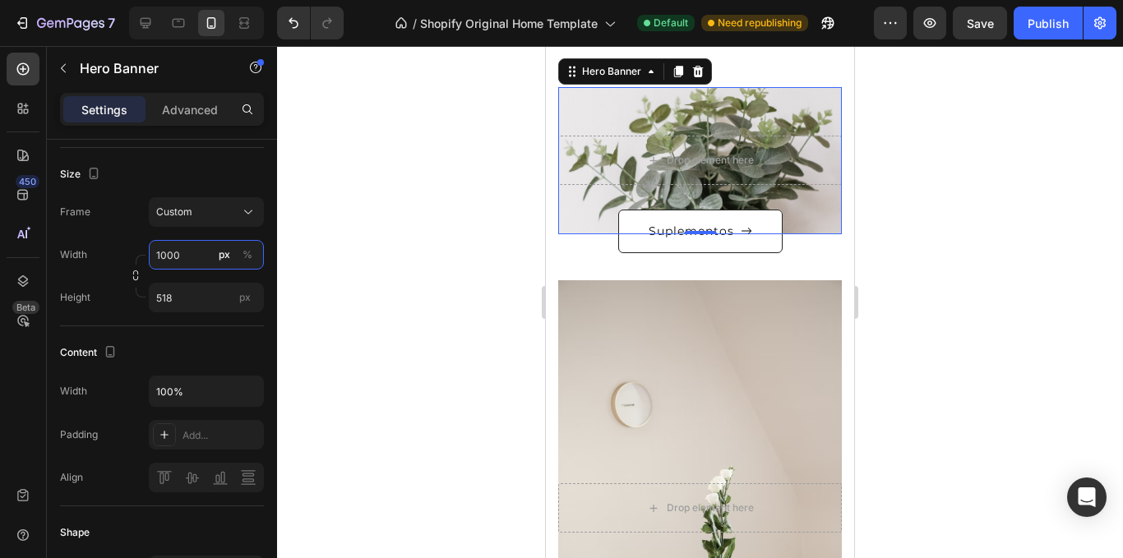
scroll to position [438, 0]
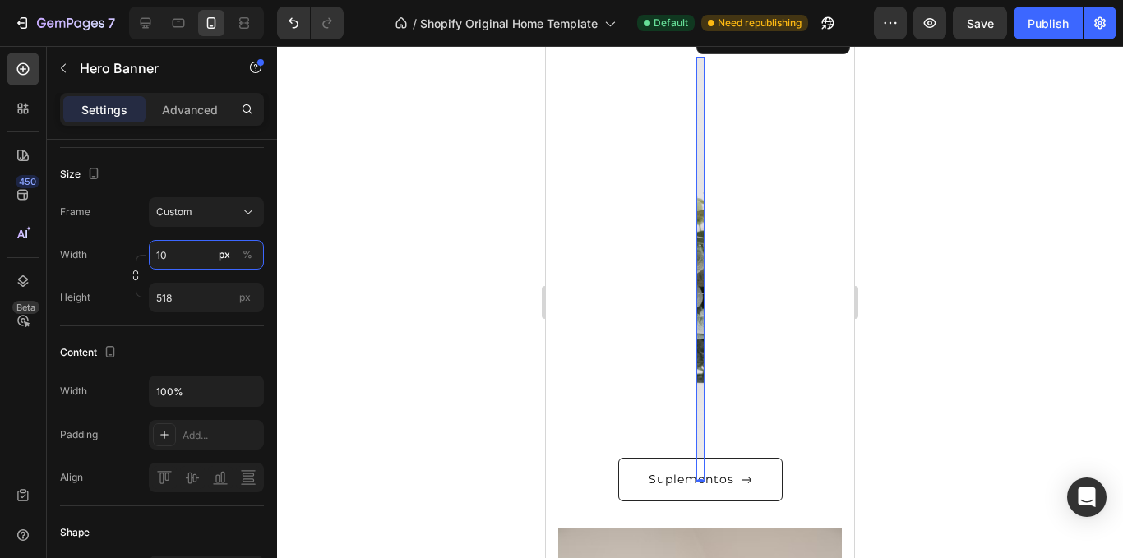
type input "1"
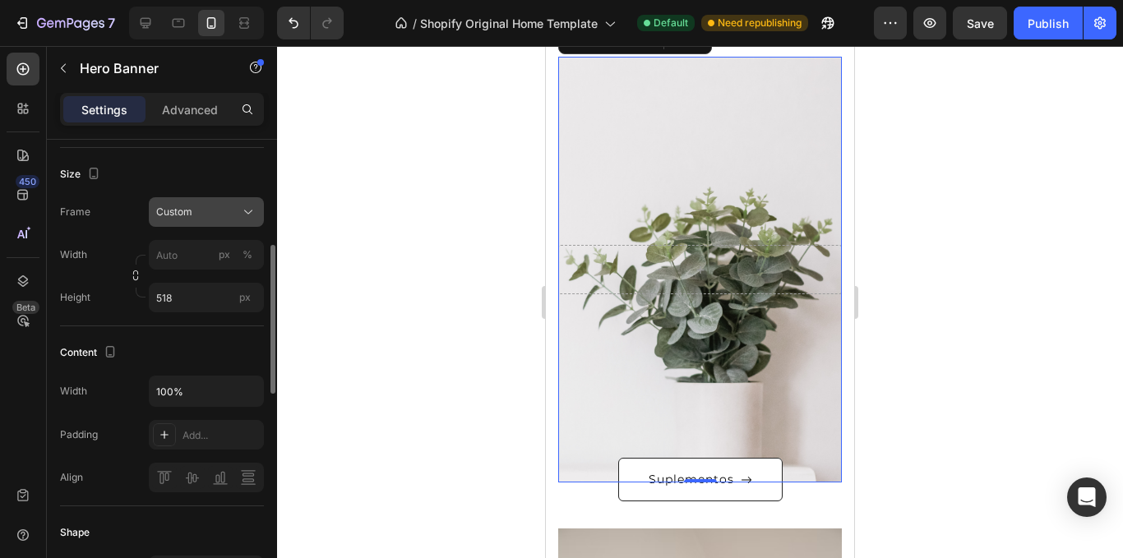
drag, startPoint x: 151, startPoint y: 203, endPoint x: 163, endPoint y: 200, distance: 12.8
click at [163, 200] on button "Custom" at bounding box center [206, 212] width 115 height 30
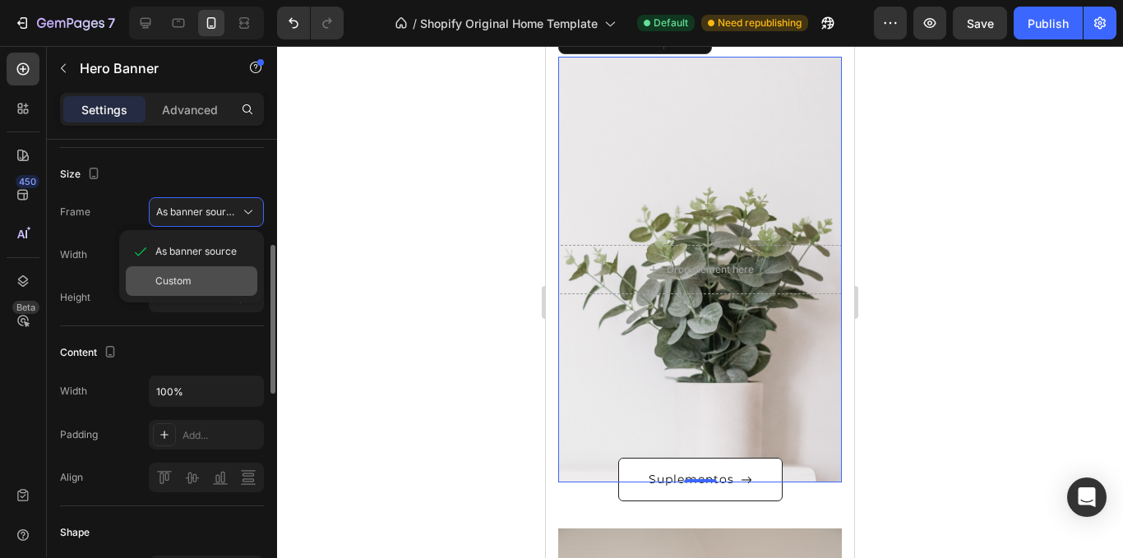
click at [174, 291] on div "Custom" at bounding box center [192, 281] width 132 height 30
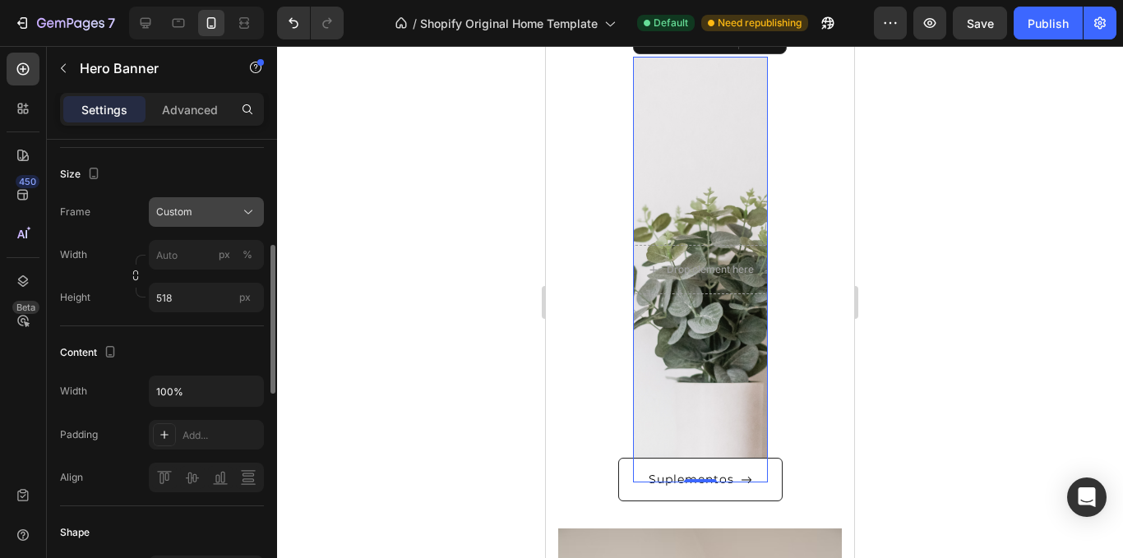
click at [192, 215] on div "Custom" at bounding box center [196, 212] width 81 height 15
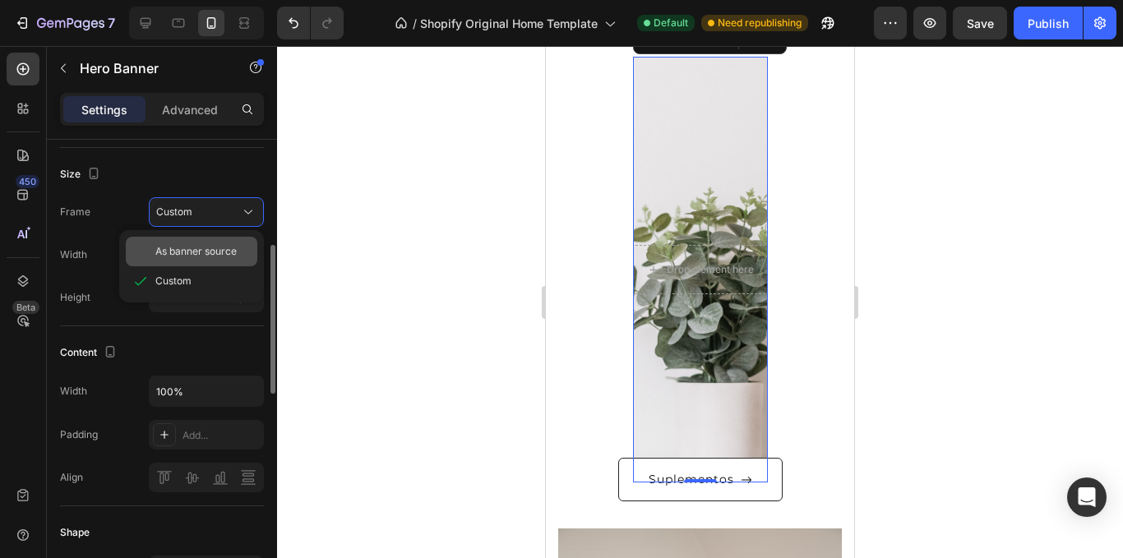
click at [208, 238] on div "As banner source" at bounding box center [192, 252] width 132 height 30
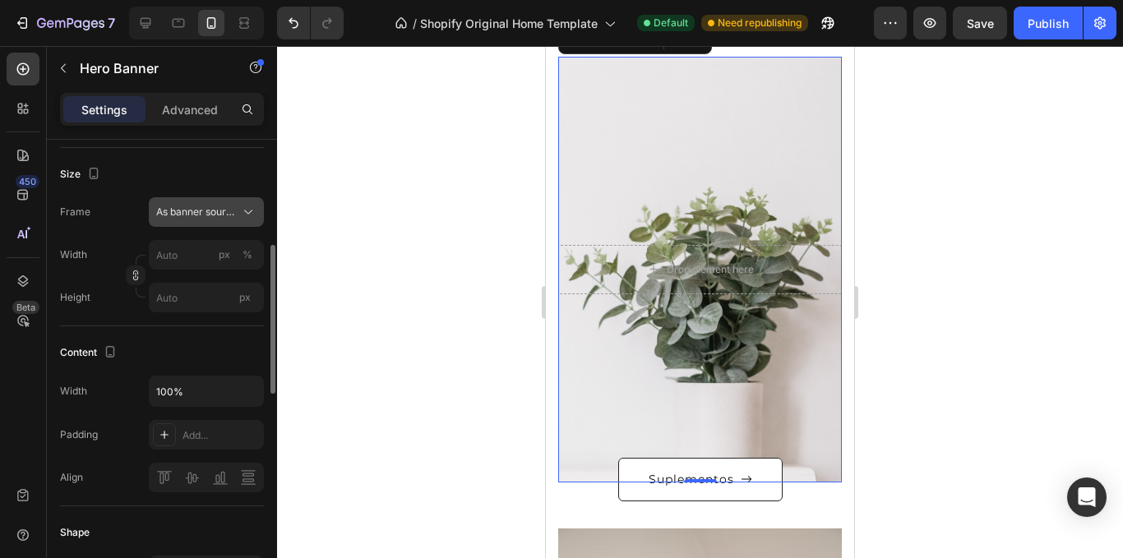
click at [210, 224] on button "As banner source" at bounding box center [206, 212] width 115 height 30
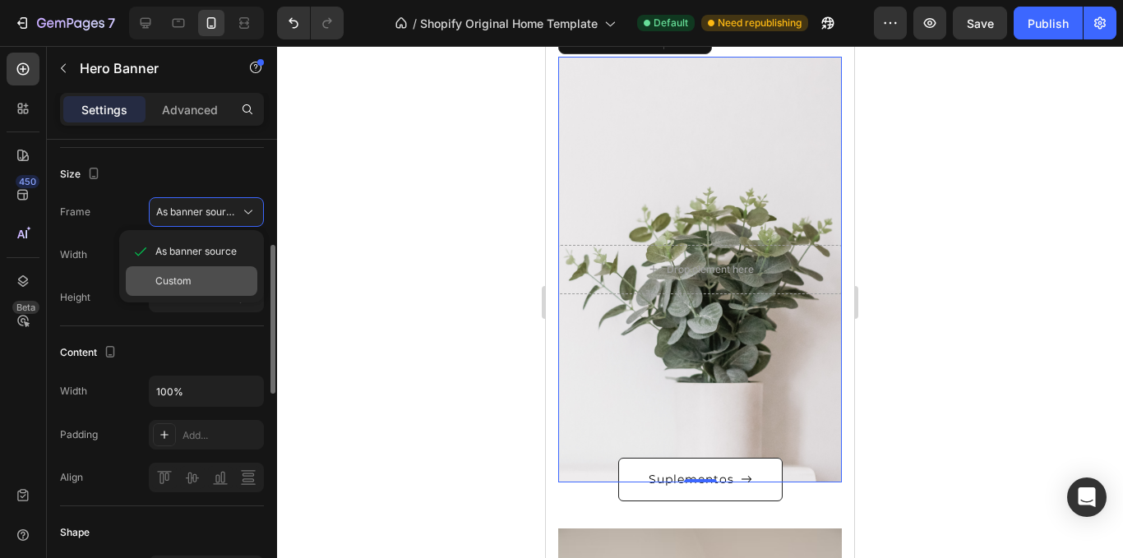
click at [220, 277] on div "Custom" at bounding box center [202, 281] width 95 height 15
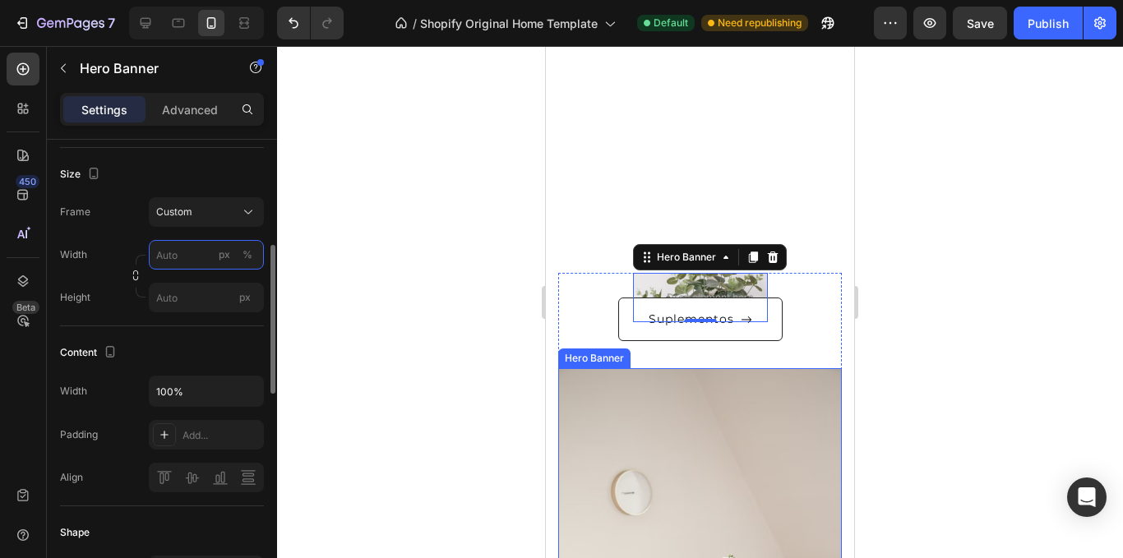
scroll to position [191, 0]
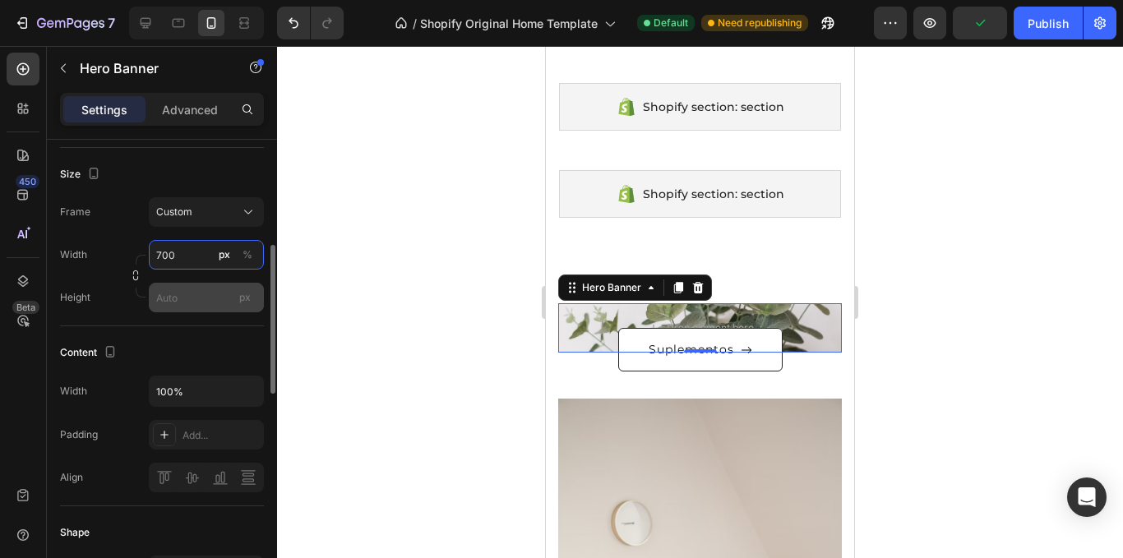
type input "700"
click at [193, 306] on input "px" at bounding box center [206, 298] width 115 height 30
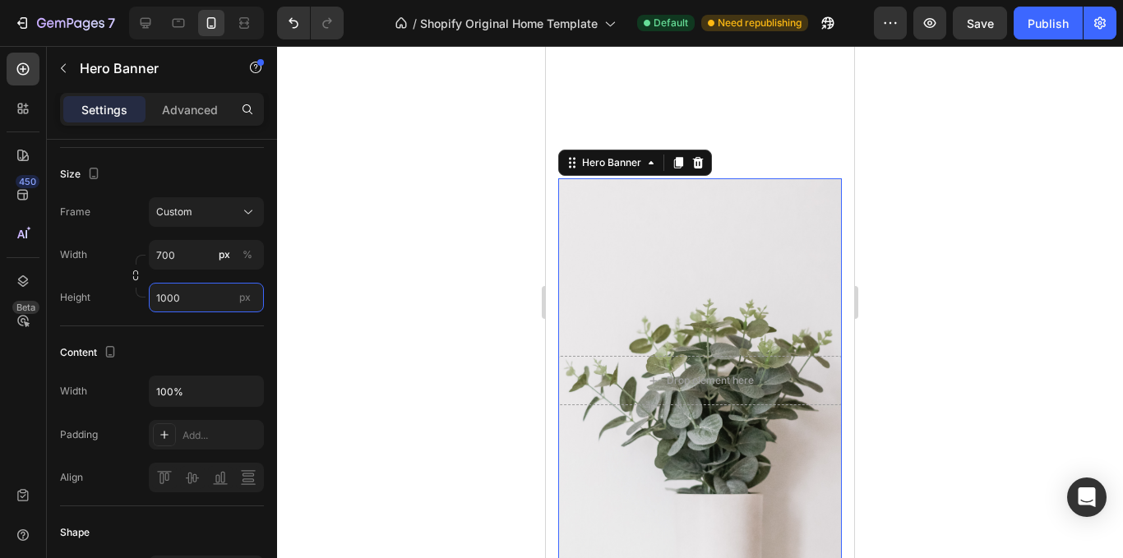
scroll to position [273, 0]
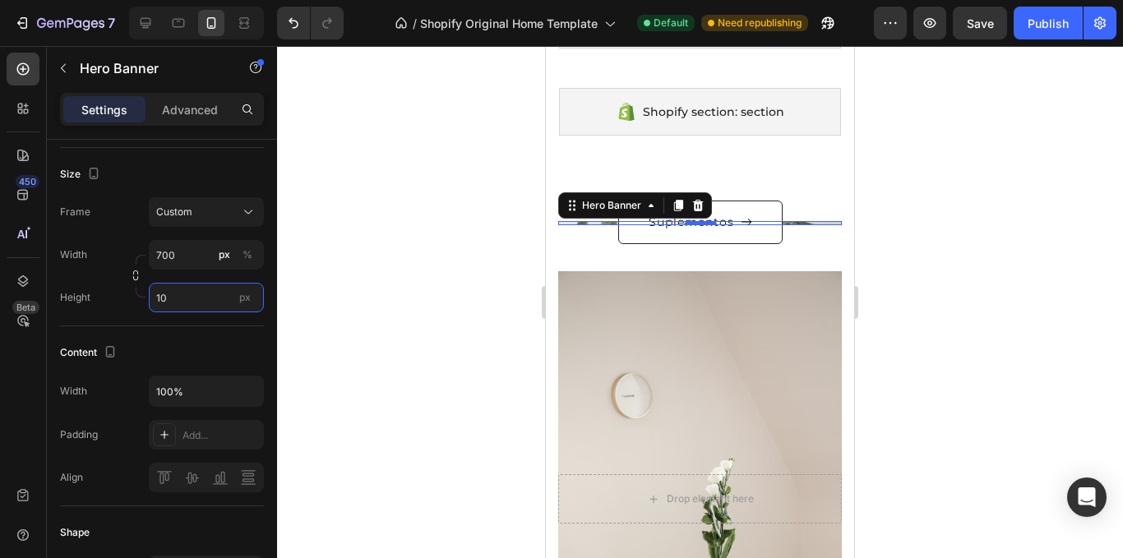
type input "1"
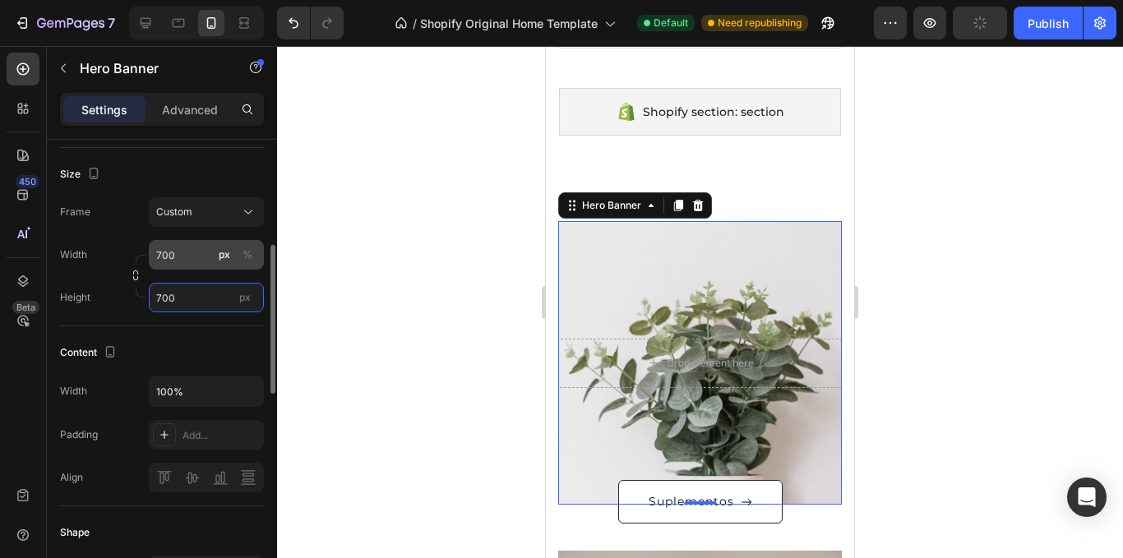
type input "700"
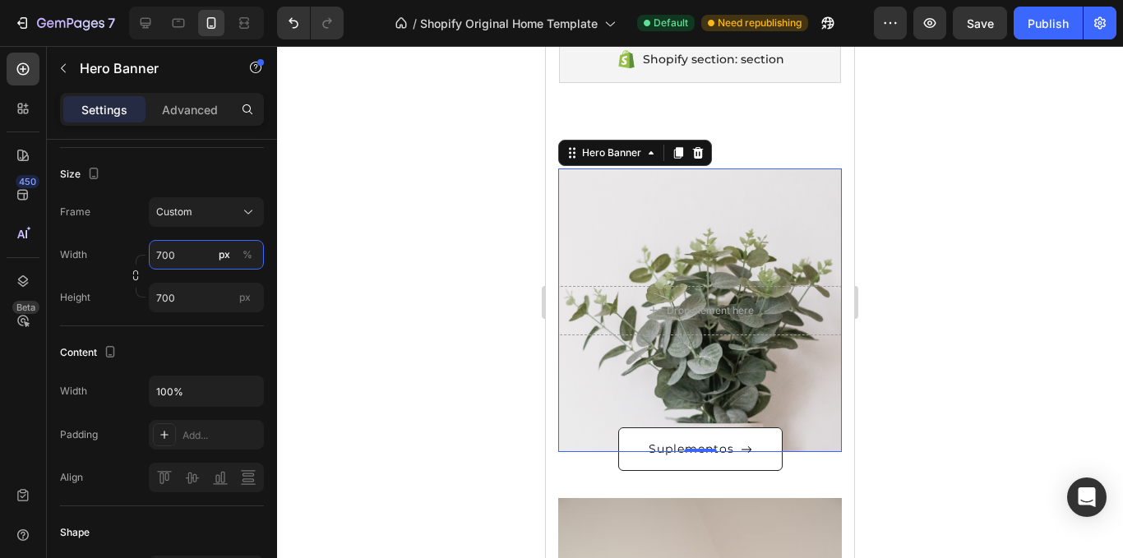
scroll to position [355, 0]
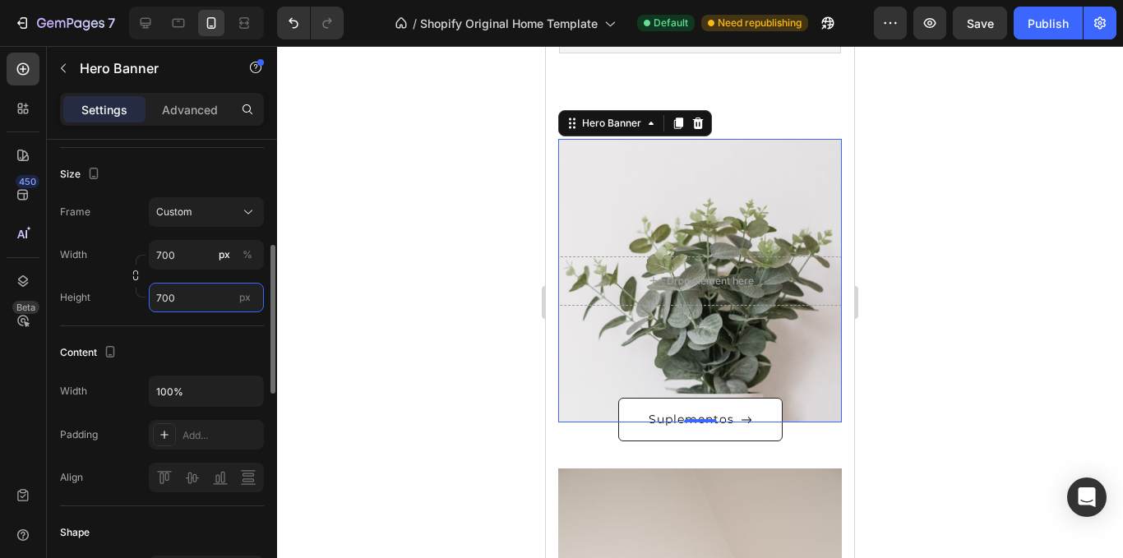
click at [225, 301] on input "700" at bounding box center [206, 298] width 115 height 30
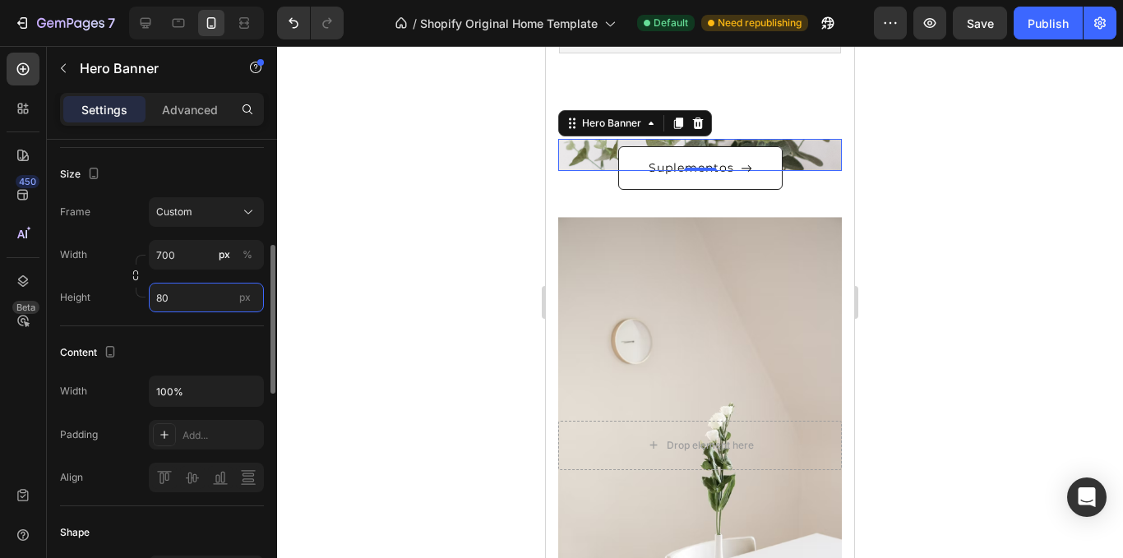
type input "8"
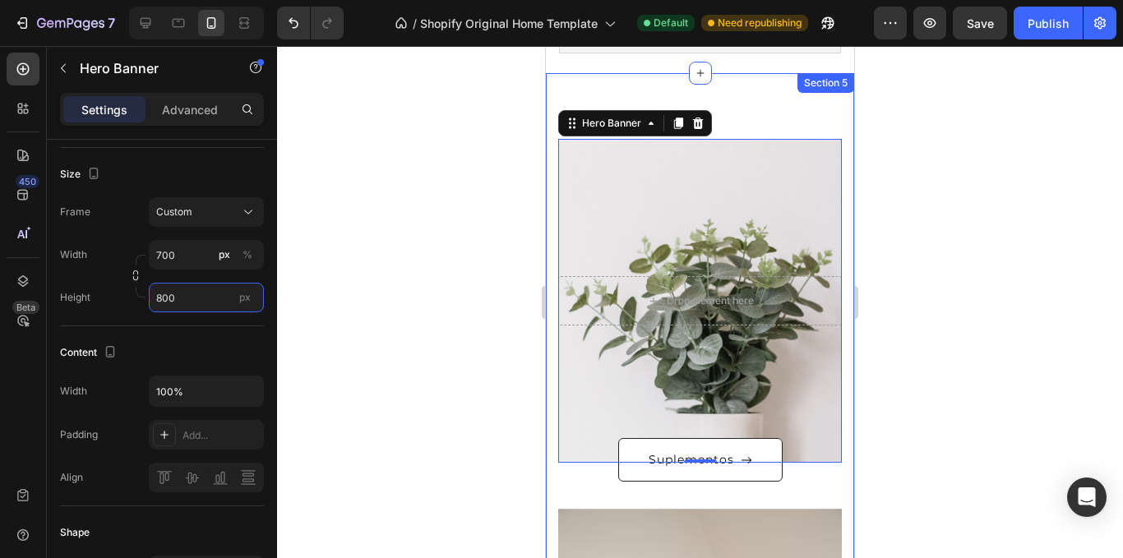
type input "800"
click at [940, 132] on div at bounding box center [700, 302] width 846 height 512
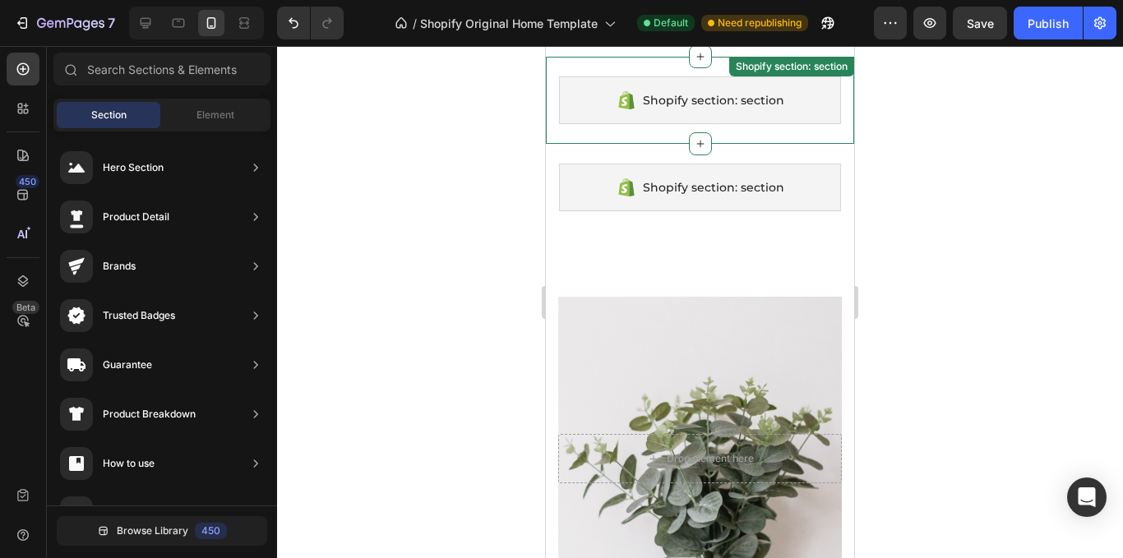
scroll to position [191, 0]
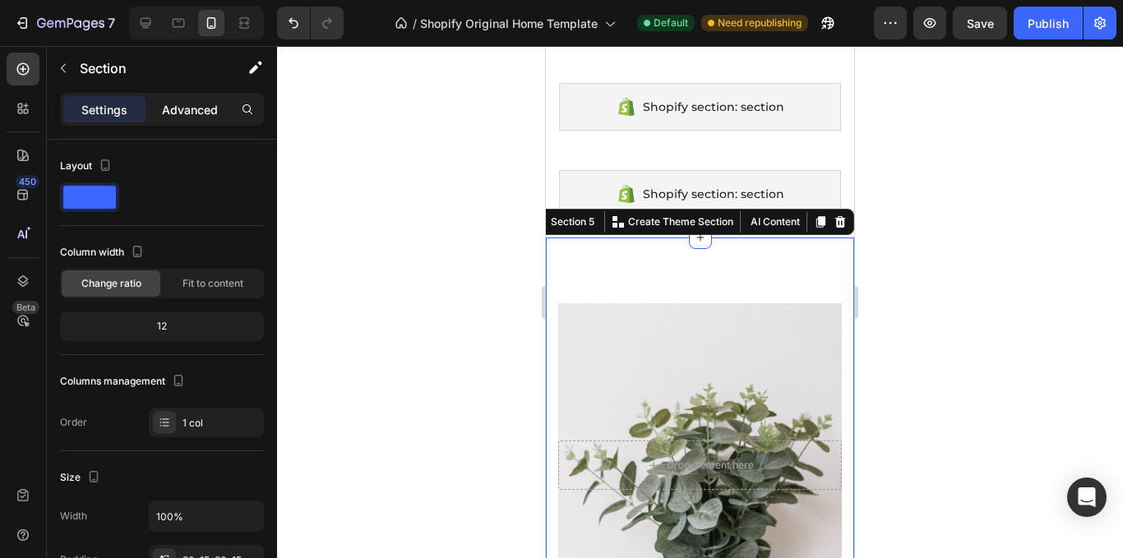
click at [209, 98] on div "Advanced" at bounding box center [190, 109] width 82 height 26
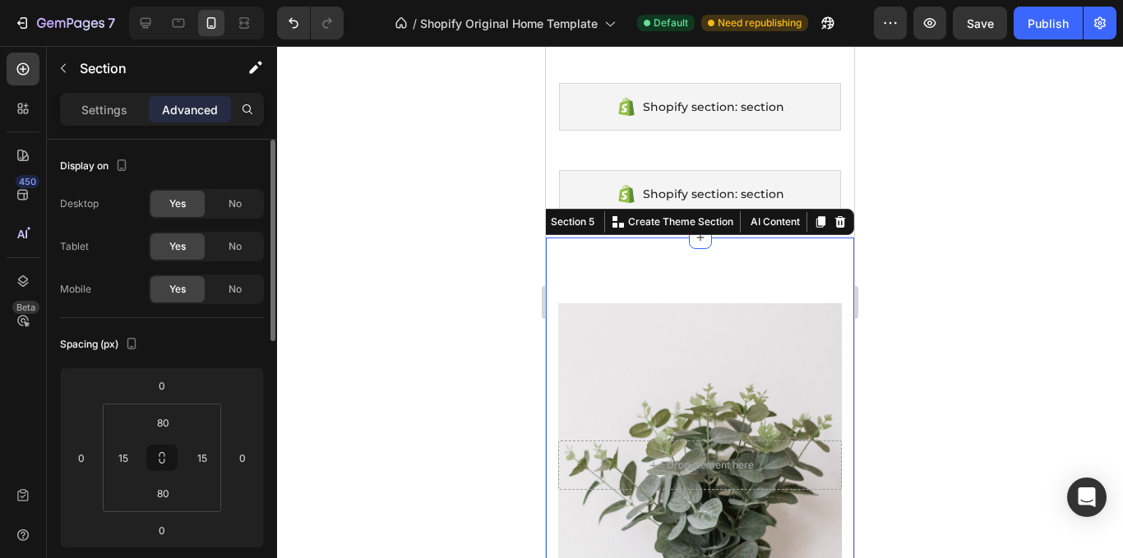
scroll to position [82, 0]
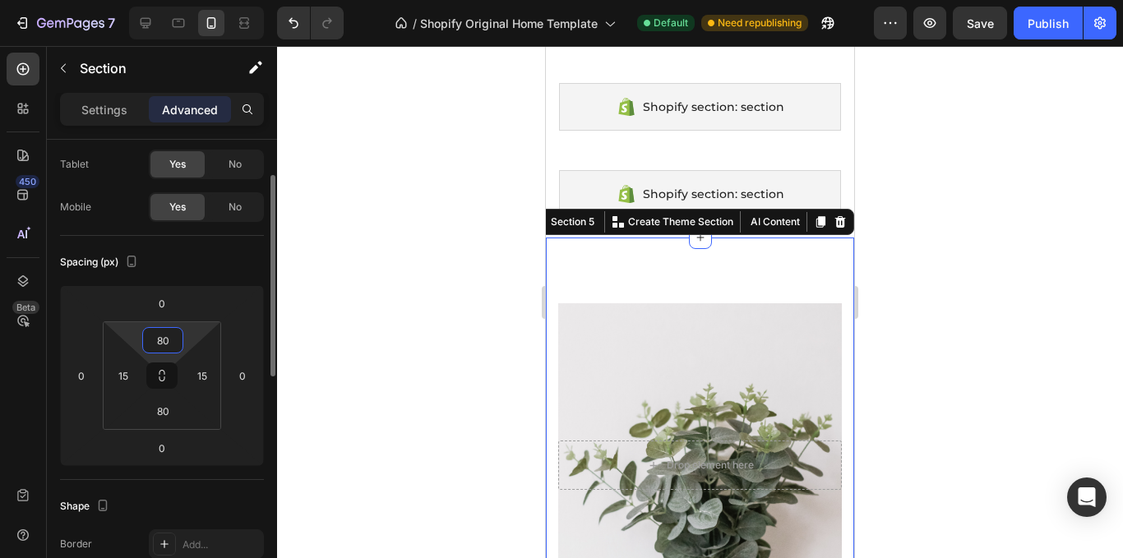
click at [170, 352] on input "80" at bounding box center [162, 340] width 33 height 25
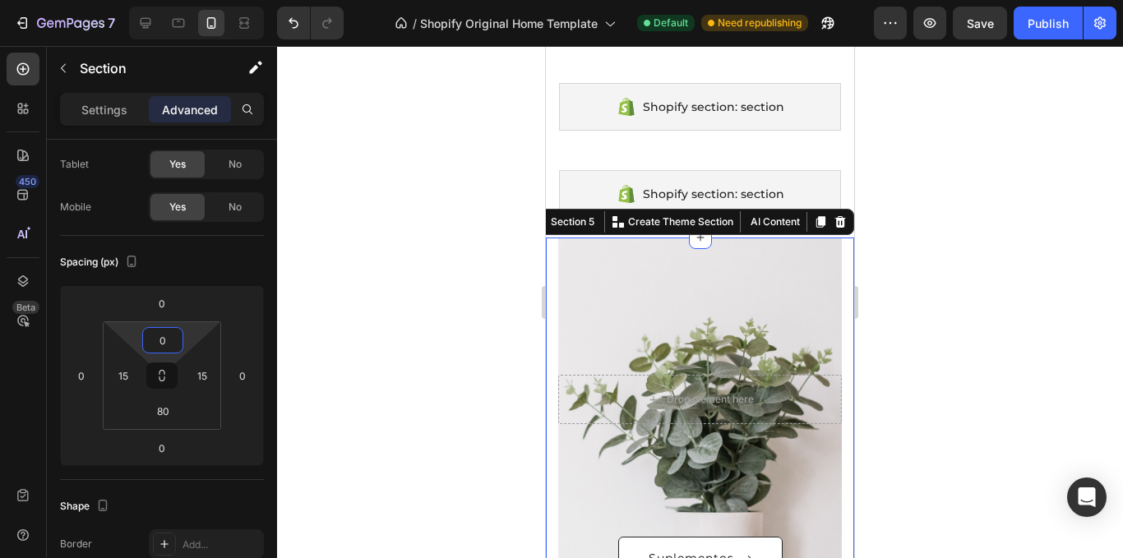
type input "0"
click at [362, 341] on div at bounding box center [700, 302] width 846 height 512
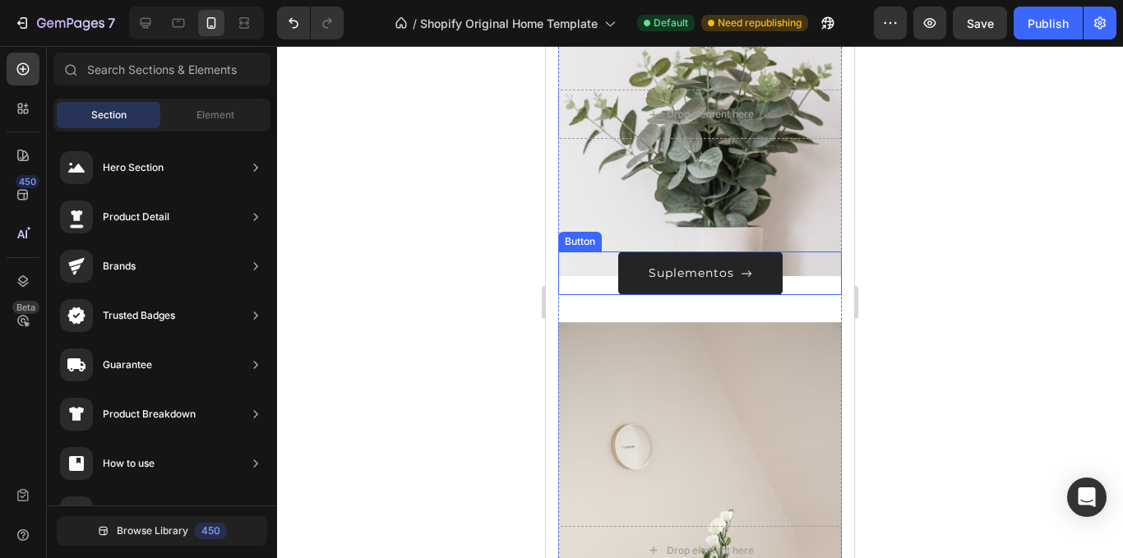
scroll to position [355, 0]
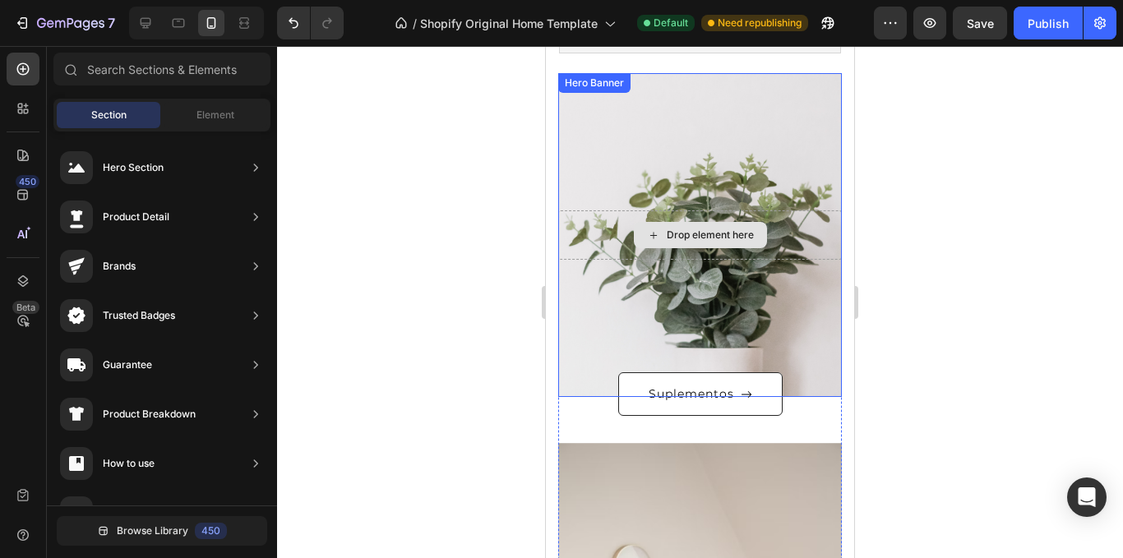
click at [766, 155] on div "Overlay" at bounding box center [700, 235] width 284 height 324
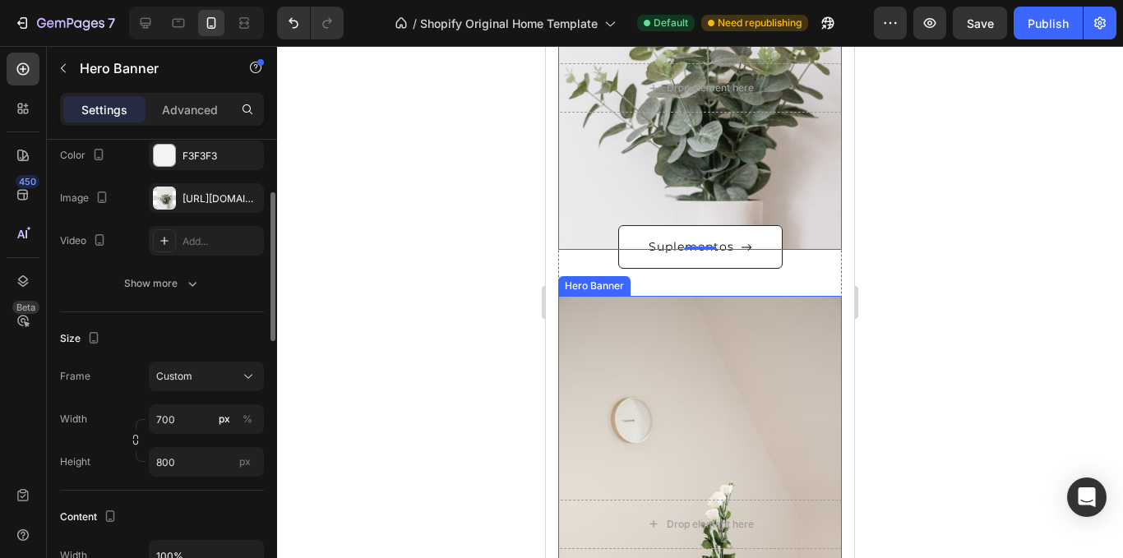
scroll to position [684, 0]
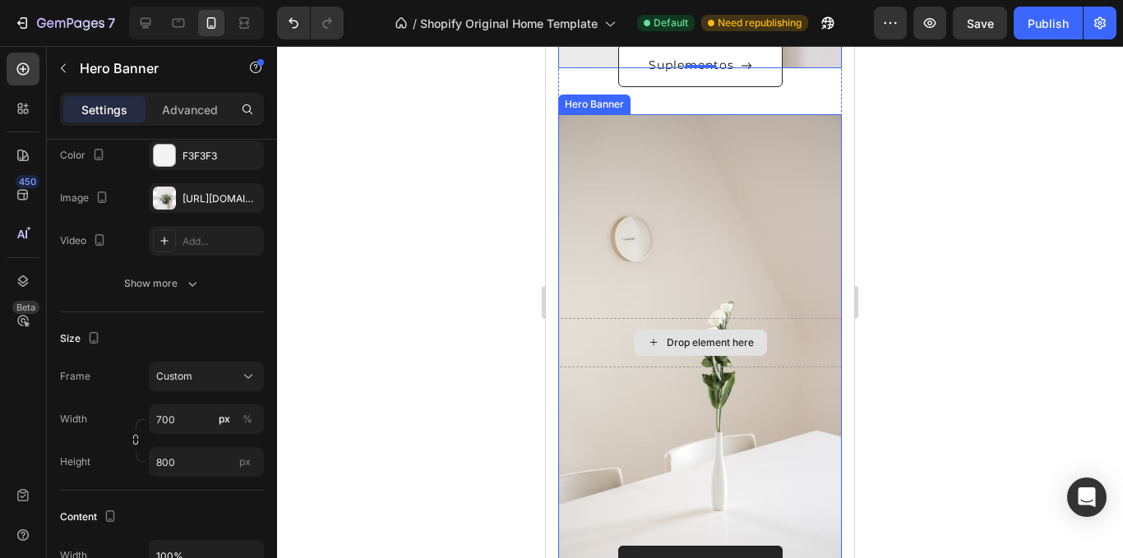
click at [771, 339] on div "Drop element here" at bounding box center [700, 342] width 284 height 49
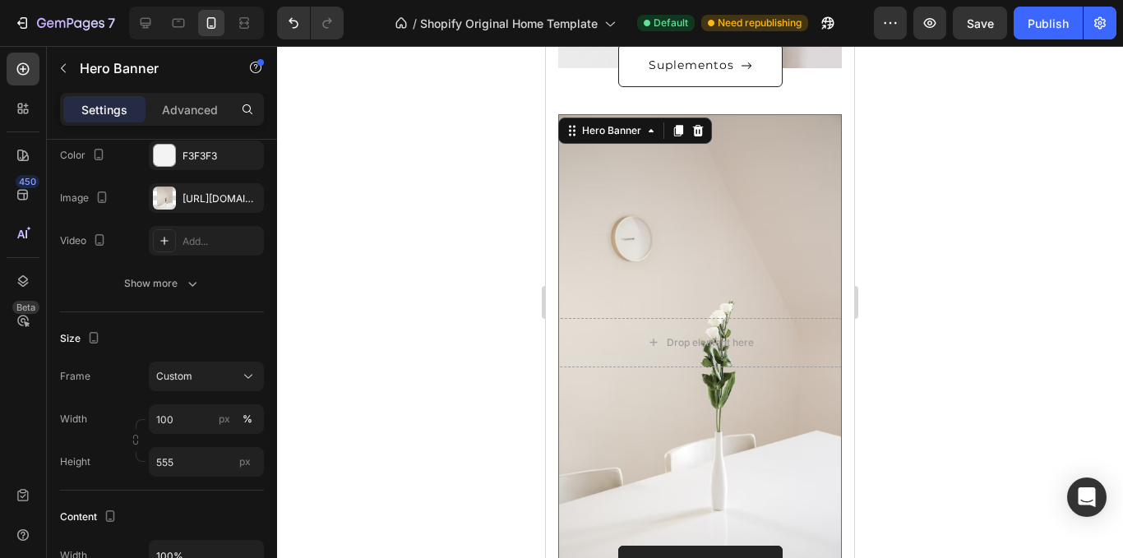
click at [776, 264] on div "Overlay" at bounding box center [700, 342] width 284 height 456
drag, startPoint x: 179, startPoint y: 413, endPoint x: 206, endPoint y: 406, distance: 27.9
click at [180, 413] on input "100" at bounding box center [206, 420] width 115 height 30
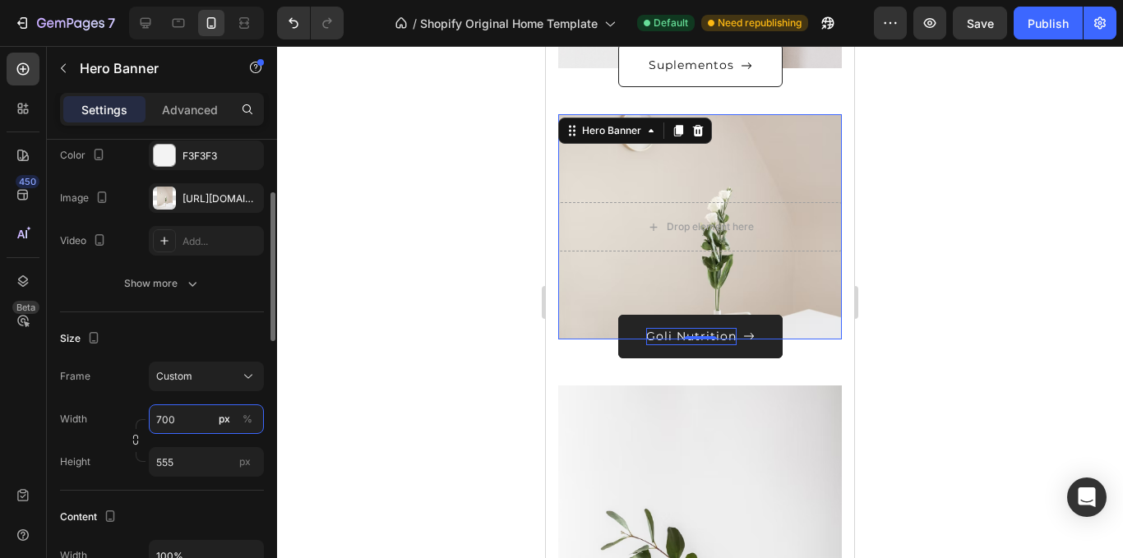
type input "700"
click at [217, 447] on div "Width 700 px % Height 555 px" at bounding box center [162, 441] width 204 height 72
click at [216, 455] on input "555" at bounding box center [206, 462] width 115 height 30
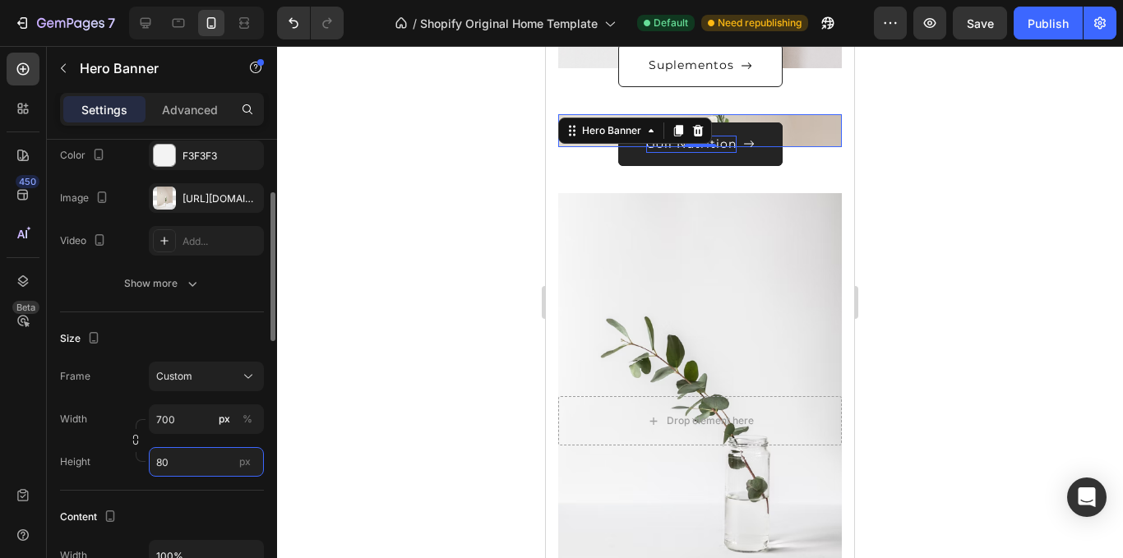
type input "800"
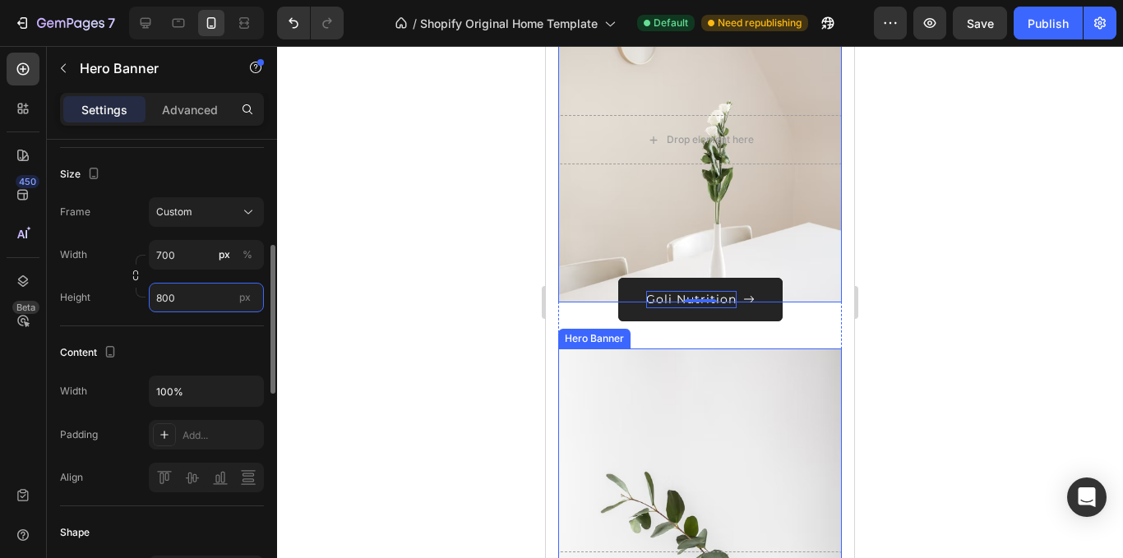
scroll to position [849, 0]
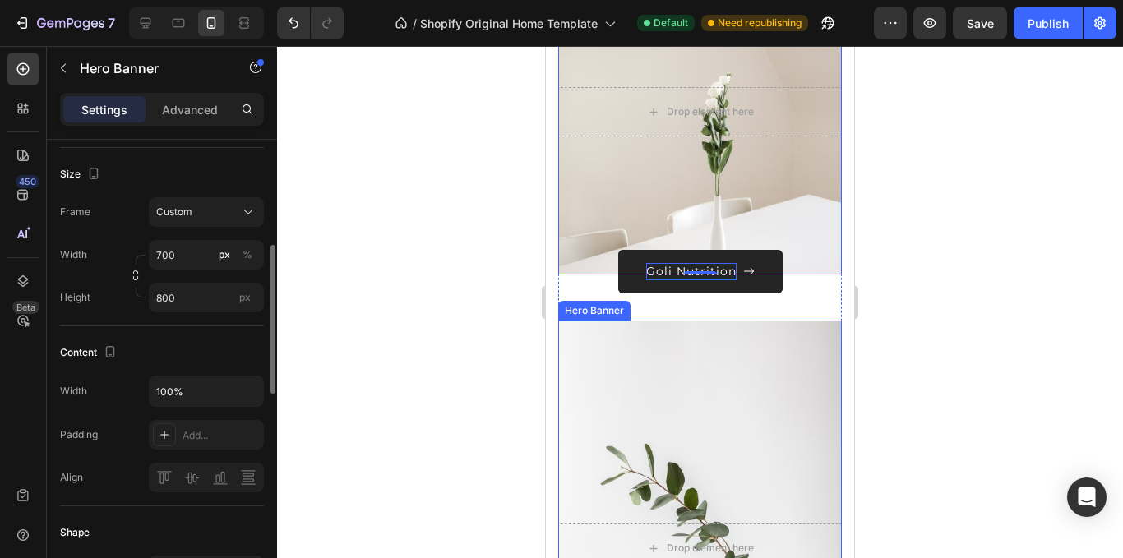
click at [667, 380] on div "Overlay" at bounding box center [700, 549] width 284 height 456
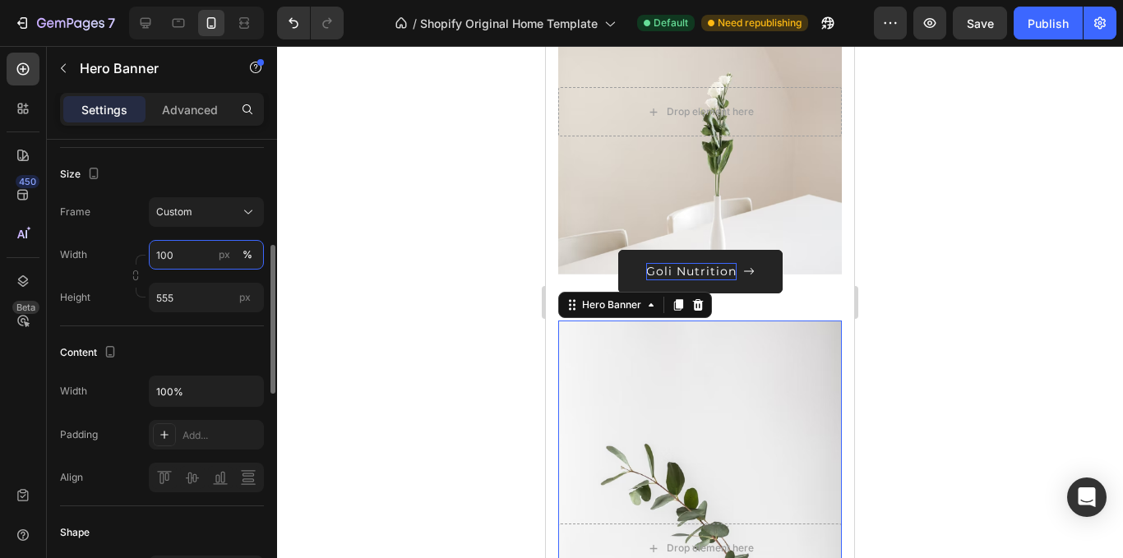
click at [207, 254] on input "100" at bounding box center [206, 255] width 115 height 30
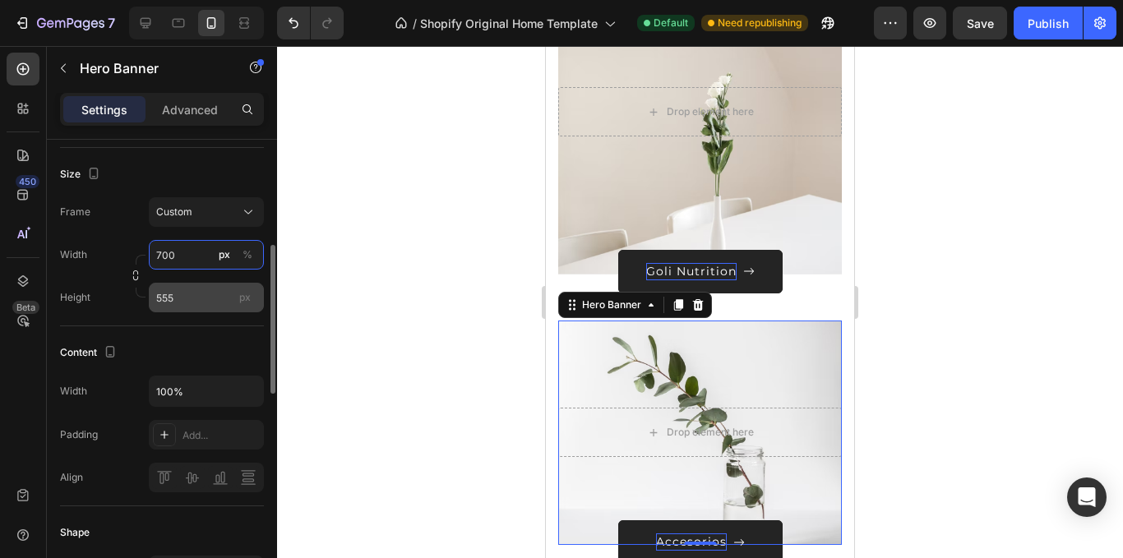
type input "700"
click at [222, 298] on input "555" at bounding box center [206, 298] width 115 height 30
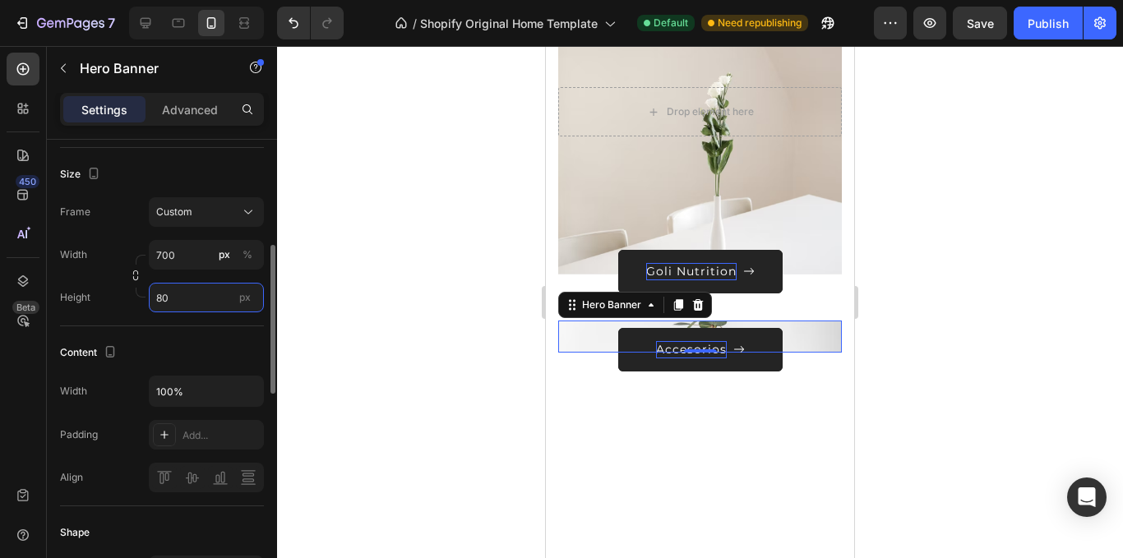
type input "800"
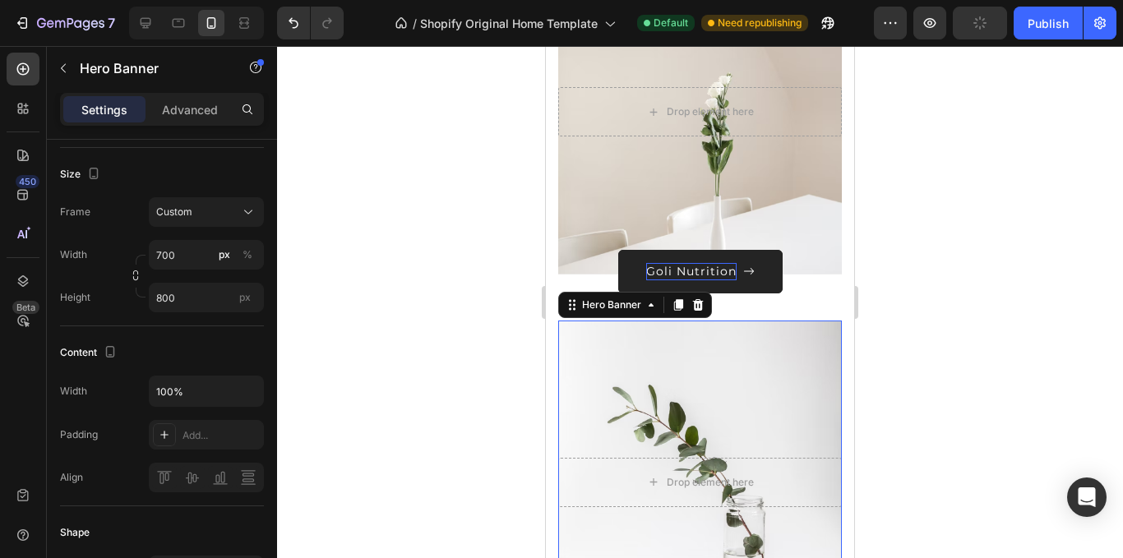
click at [331, 280] on div at bounding box center [700, 302] width 846 height 512
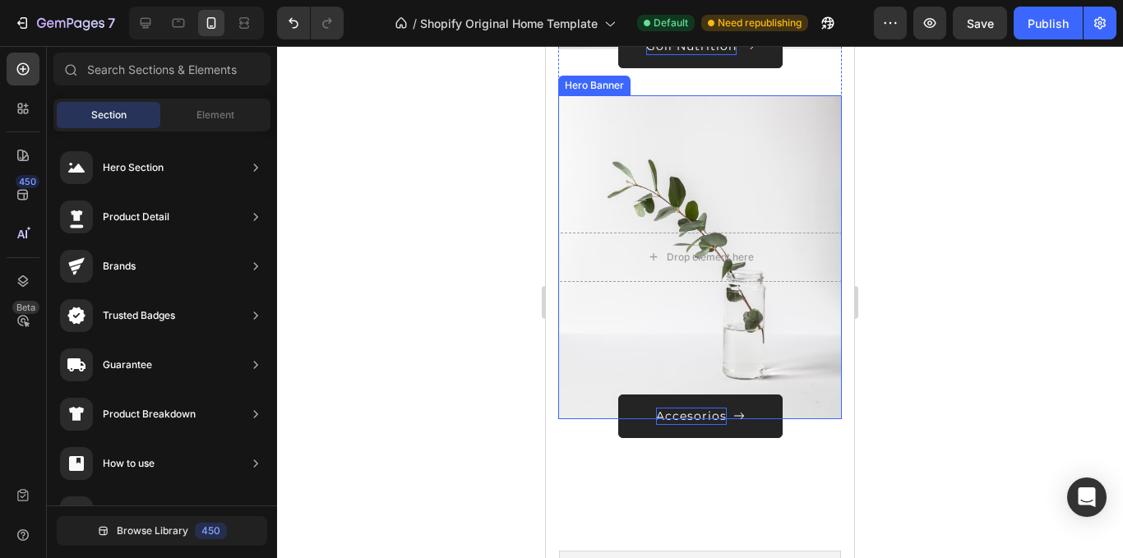
scroll to position [1096, 0]
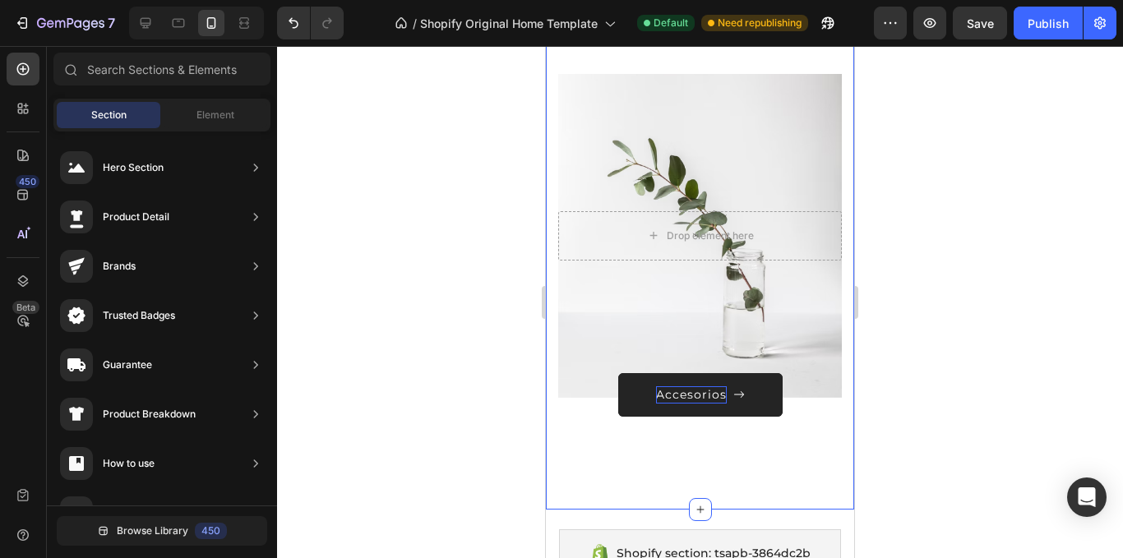
click at [960, 279] on div at bounding box center [700, 302] width 846 height 512
click at [1046, 30] on div "Publish" at bounding box center [1048, 23] width 41 height 17
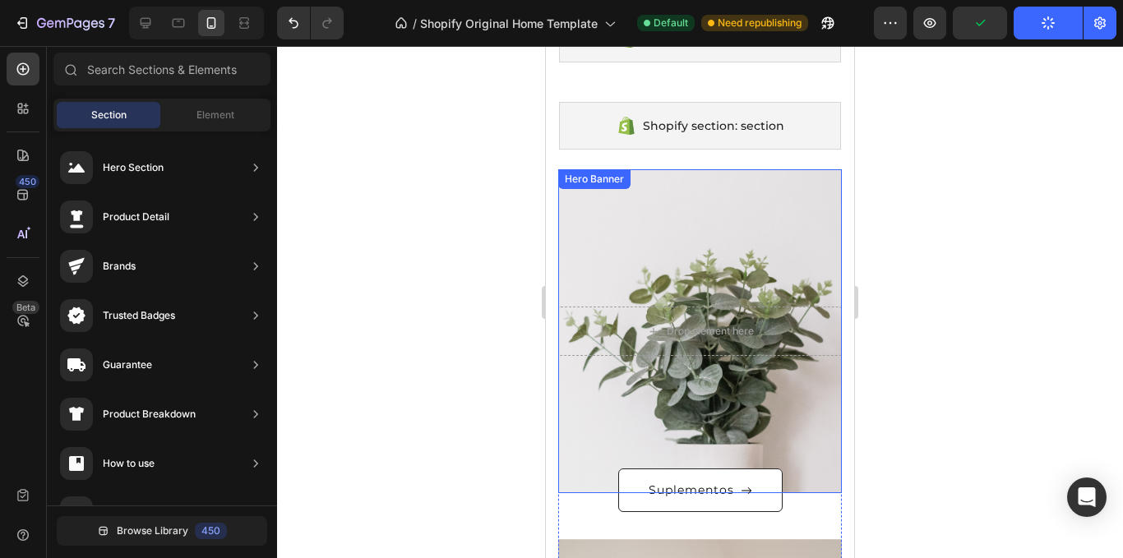
scroll to position [109, 0]
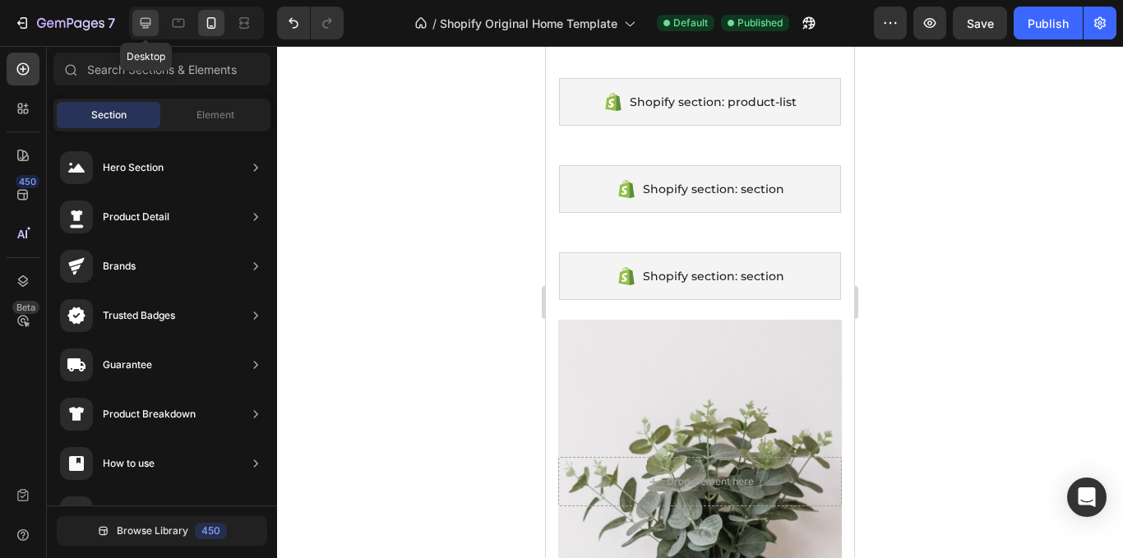
click at [141, 15] on icon at bounding box center [145, 23] width 16 height 16
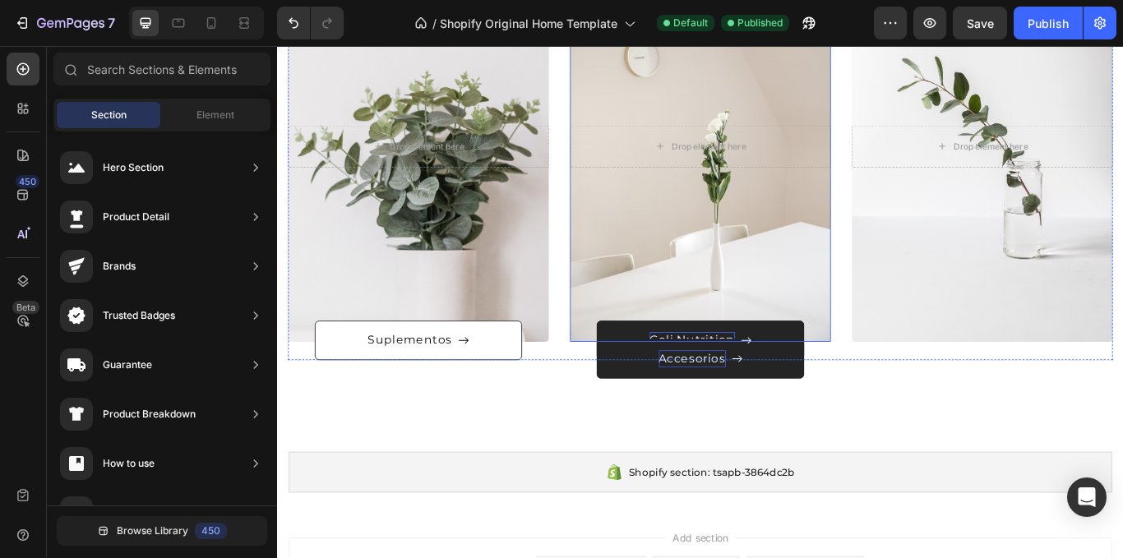
scroll to position [602, 0]
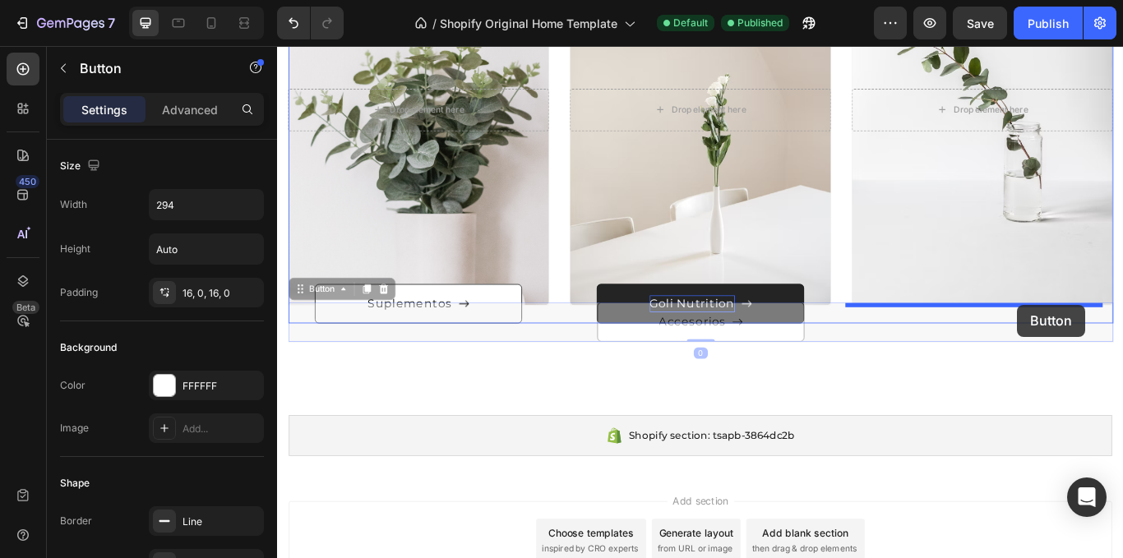
drag, startPoint x: 805, startPoint y: 373, endPoint x: 1137, endPoint y: 348, distance: 333.3
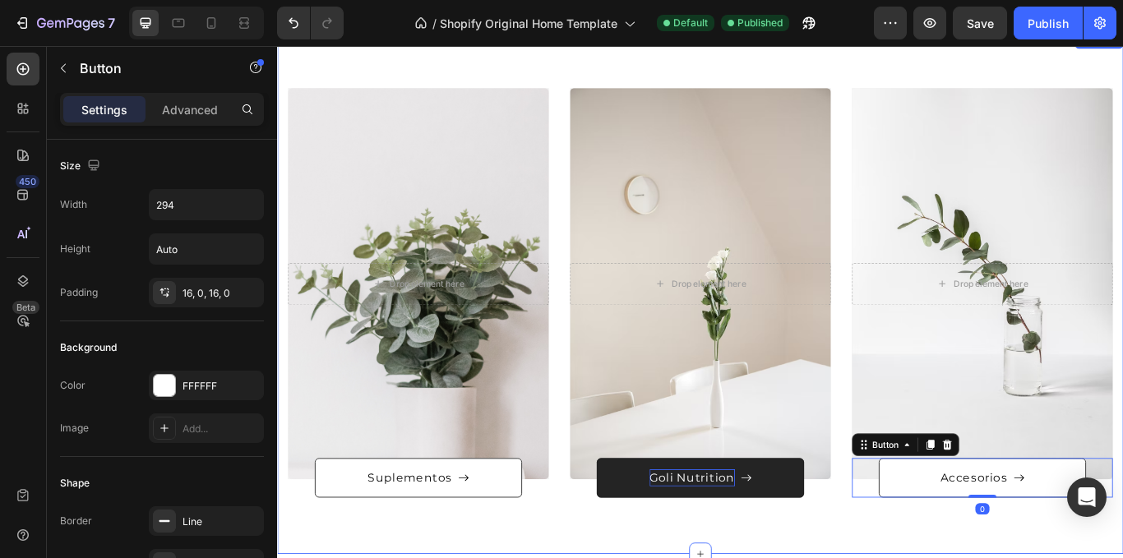
scroll to position [355, 0]
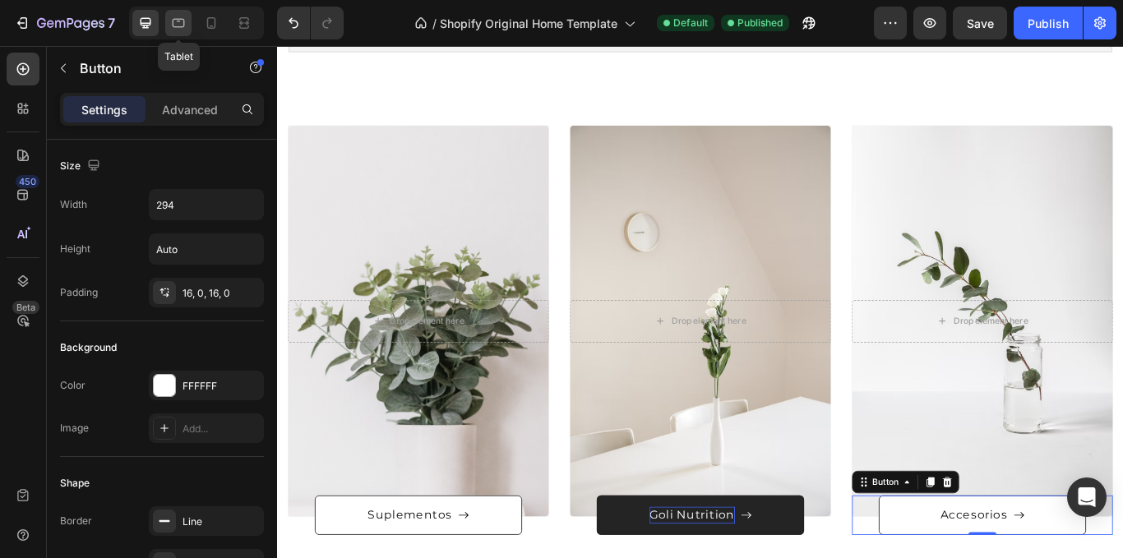
click at [187, 21] on icon at bounding box center [178, 23] width 16 height 16
type input "22"
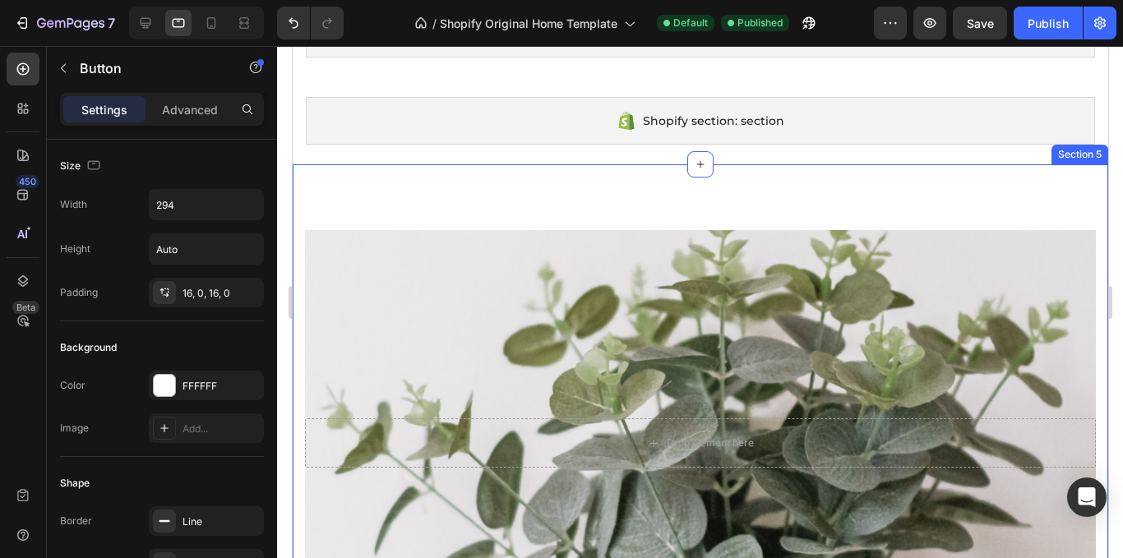
scroll to position [329, 0]
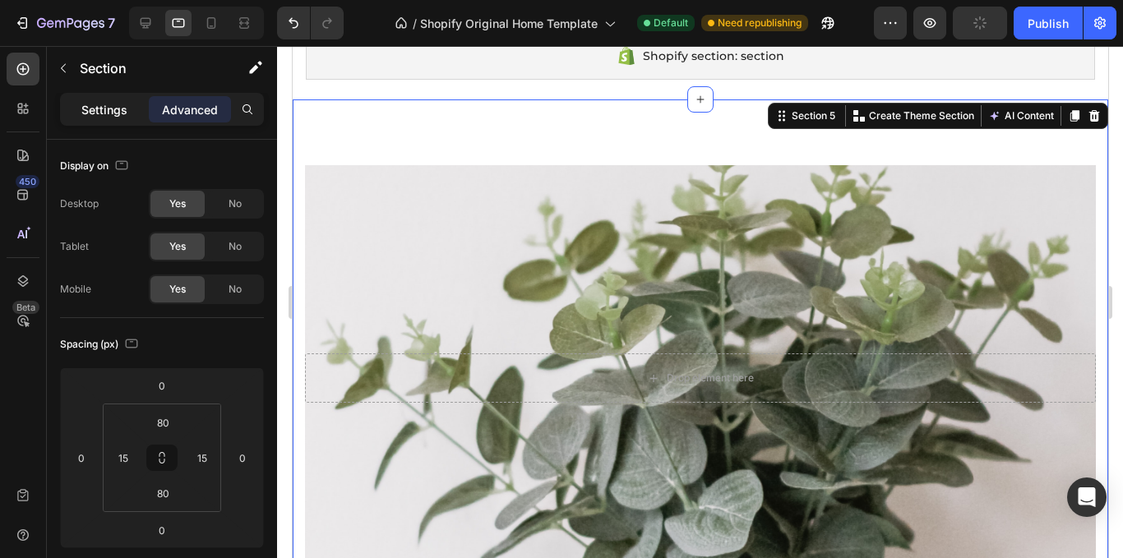
click at [84, 110] on p "Settings" at bounding box center [104, 109] width 46 height 17
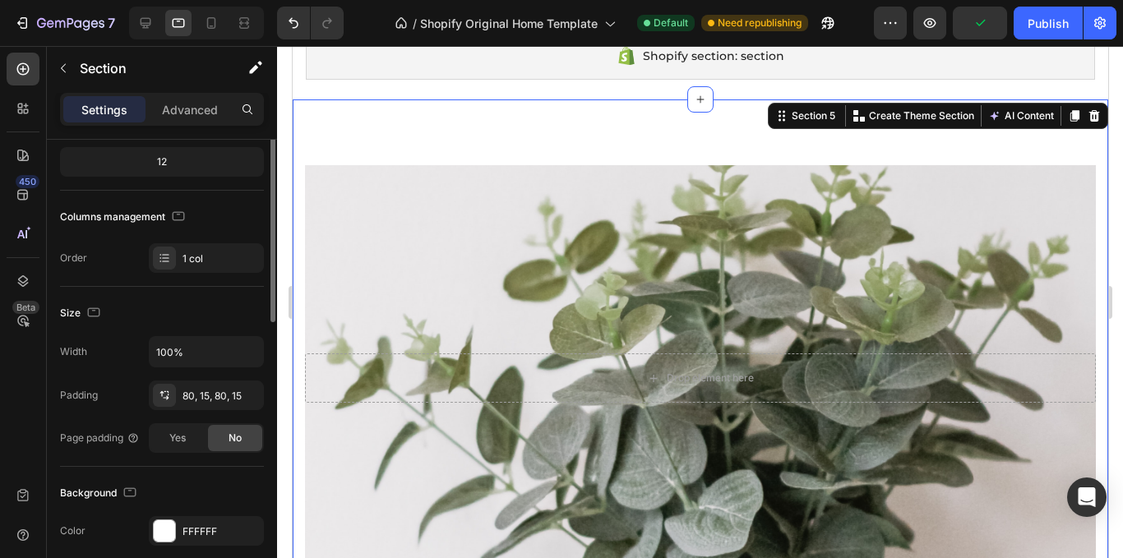
scroll to position [247, 0]
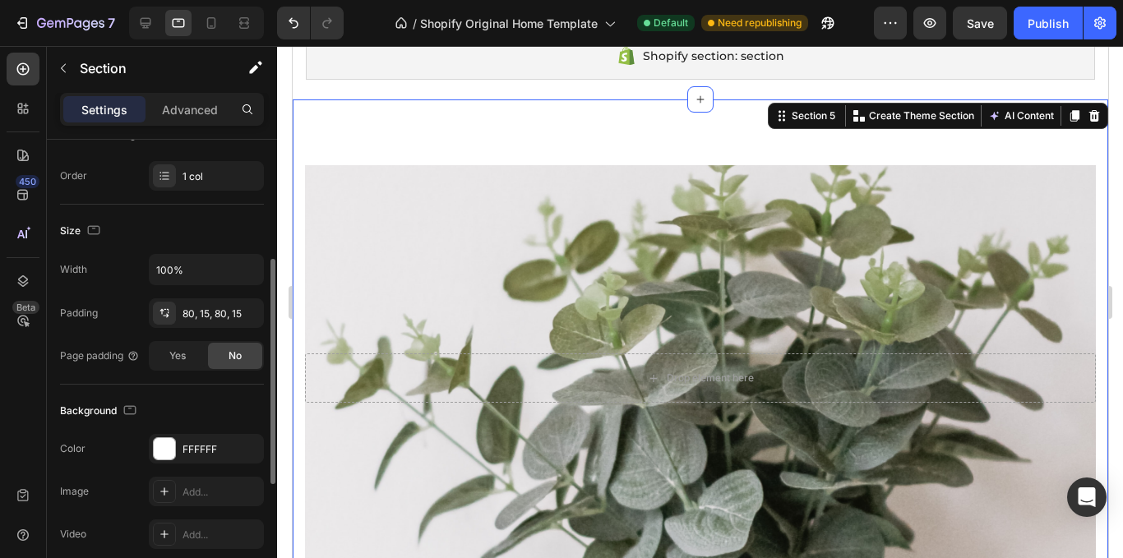
drag, startPoint x: 224, startPoint y: 180, endPoint x: 207, endPoint y: 200, distance: 25.7
click at [221, 179] on div "1 col" at bounding box center [221, 176] width 77 height 15
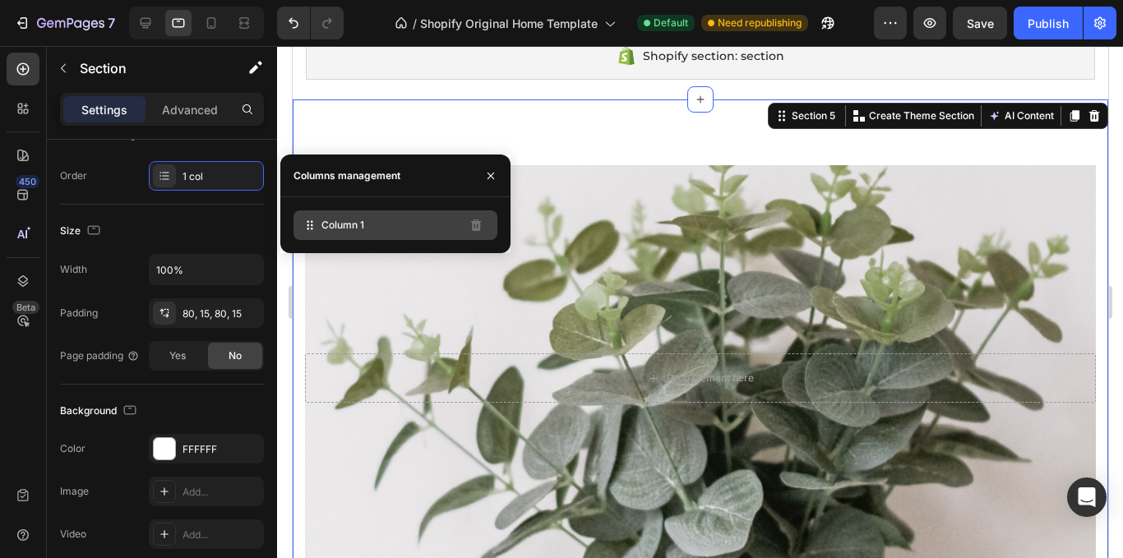
click at [324, 219] on span "Column 1" at bounding box center [343, 225] width 43 height 15
drag, startPoint x: 298, startPoint y: 224, endPoint x: 295, endPoint y: 236, distance: 12.6
click at [295, 236] on div "Column 1" at bounding box center [396, 226] width 204 height 30
drag, startPoint x: 624, startPoint y: 268, endPoint x: 483, endPoint y: 125, distance: 201.2
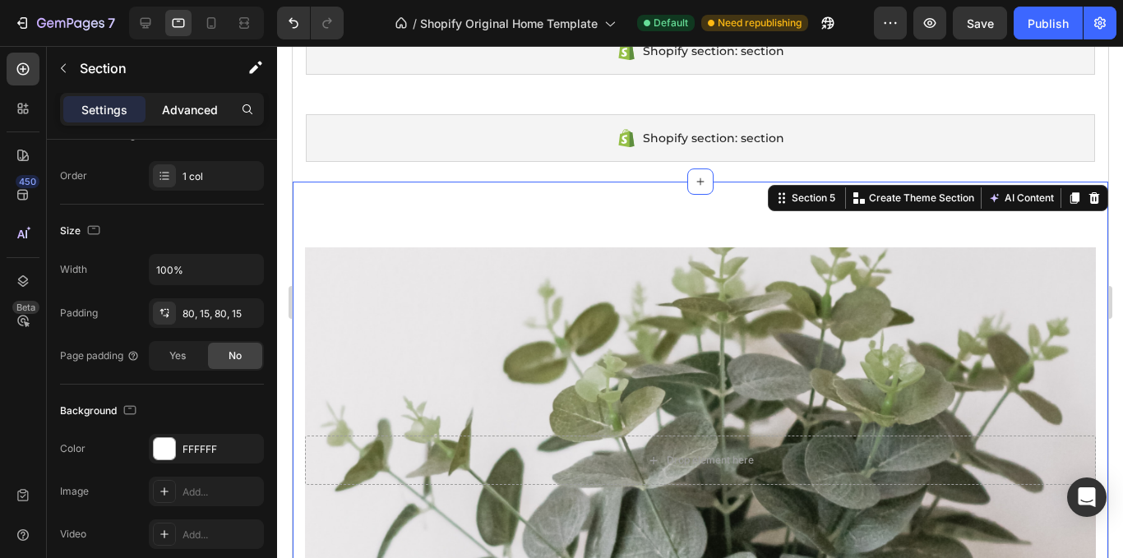
click at [198, 105] on p "Advanced" at bounding box center [190, 109] width 56 height 17
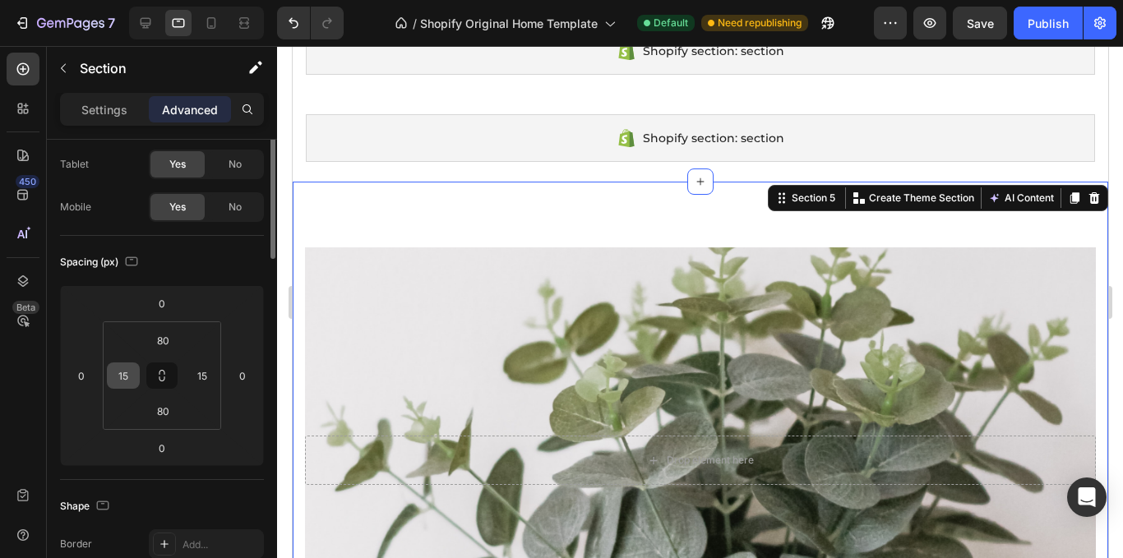
scroll to position [0, 0]
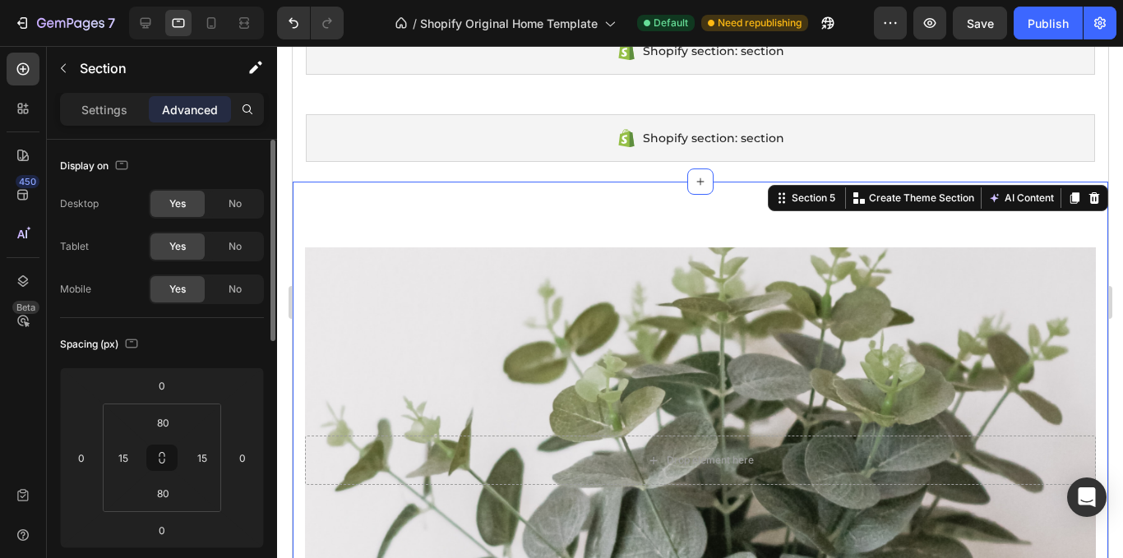
drag, startPoint x: 86, startPoint y: 117, endPoint x: 90, endPoint y: 143, distance: 26.8
click at [84, 117] on p "Settings" at bounding box center [104, 109] width 46 height 17
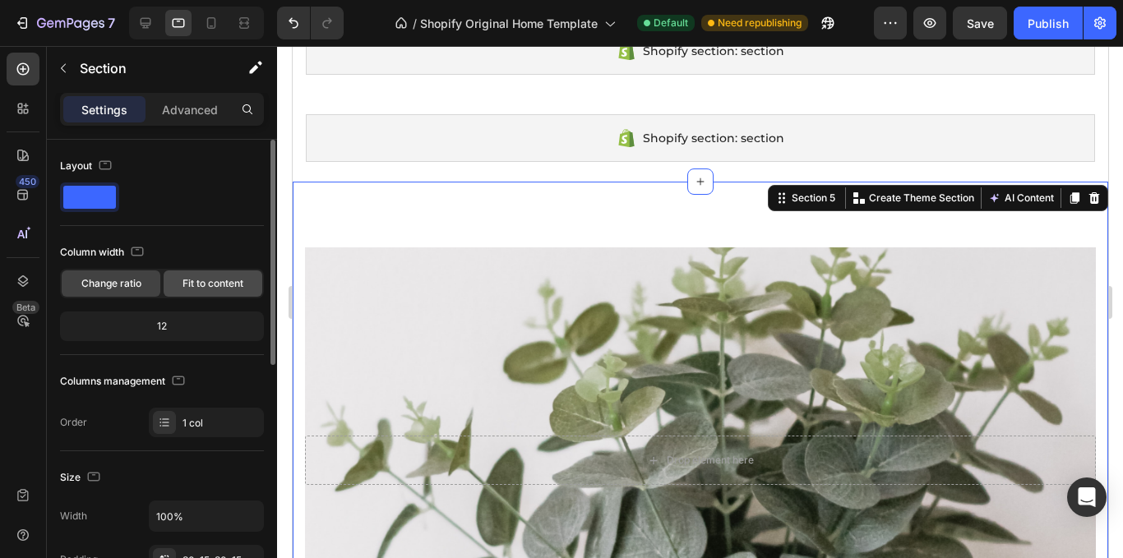
click at [195, 285] on span "Fit to content" at bounding box center [213, 283] width 61 height 15
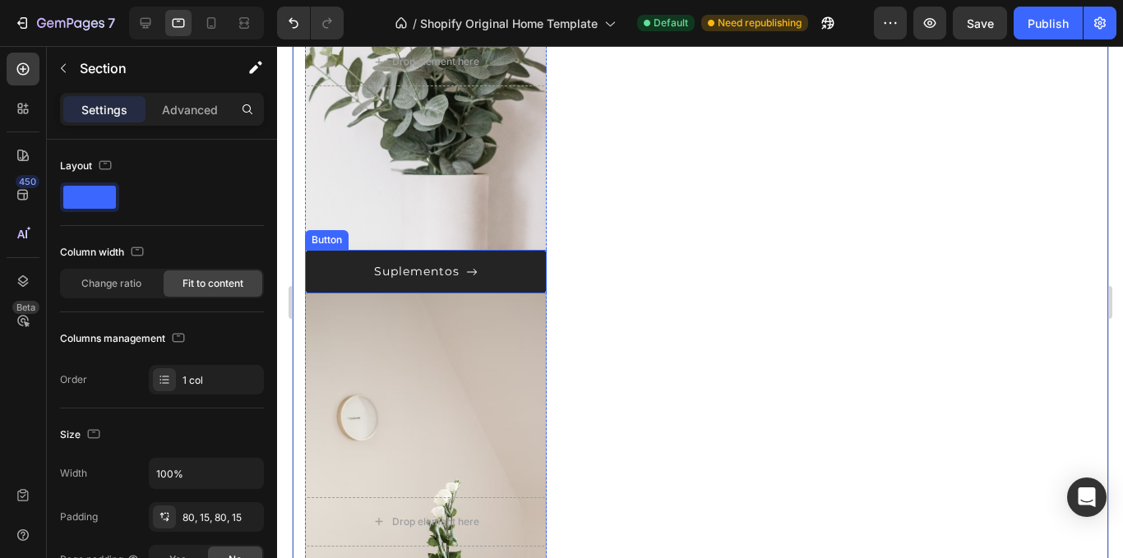
scroll to position [740, 0]
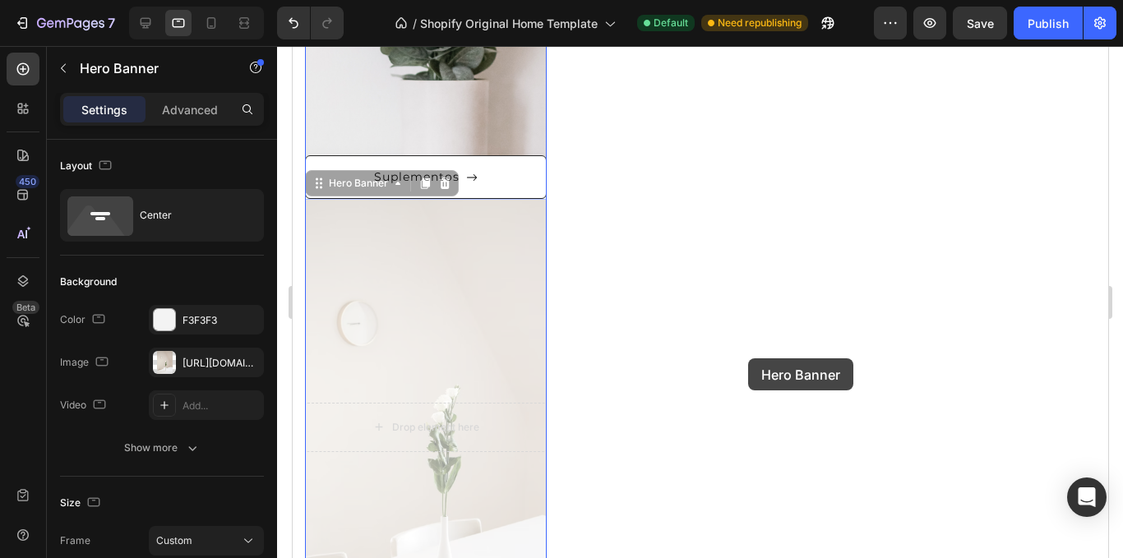
drag, startPoint x: 490, startPoint y: 362, endPoint x: 543, endPoint y: 183, distance: 186.9
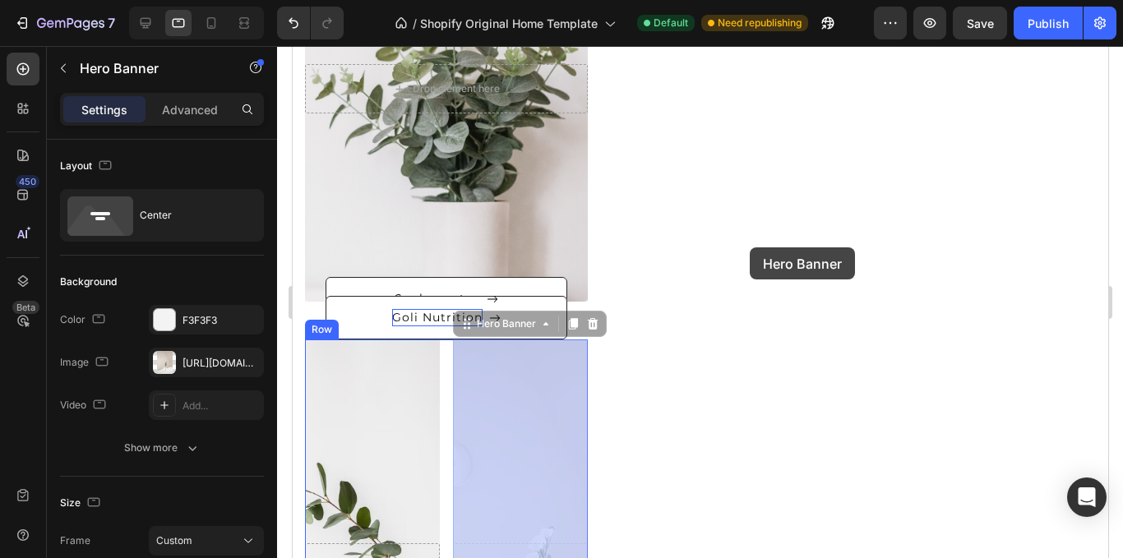
scroll to position [493, 0]
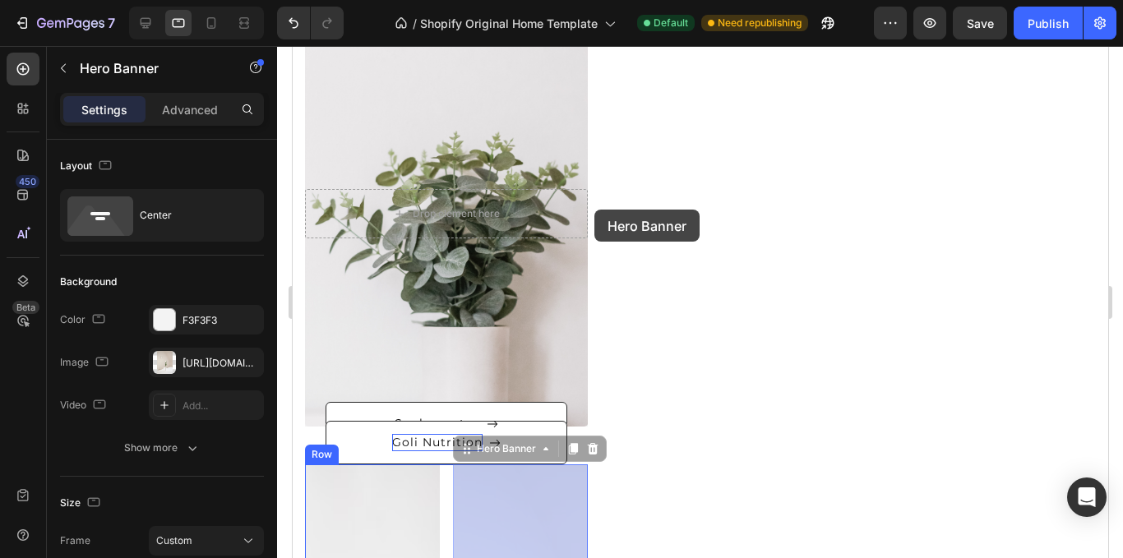
drag, startPoint x: 562, startPoint y: 274, endPoint x: 589, endPoint y: 221, distance: 59.2
click at [594, 217] on div "Tablet ( 992 px) iPhone 13 Mini iPhone 13 Pro iPhone 11 Pro Max iPhone 15 Pro M…" at bounding box center [700, 428] width 816 height 1751
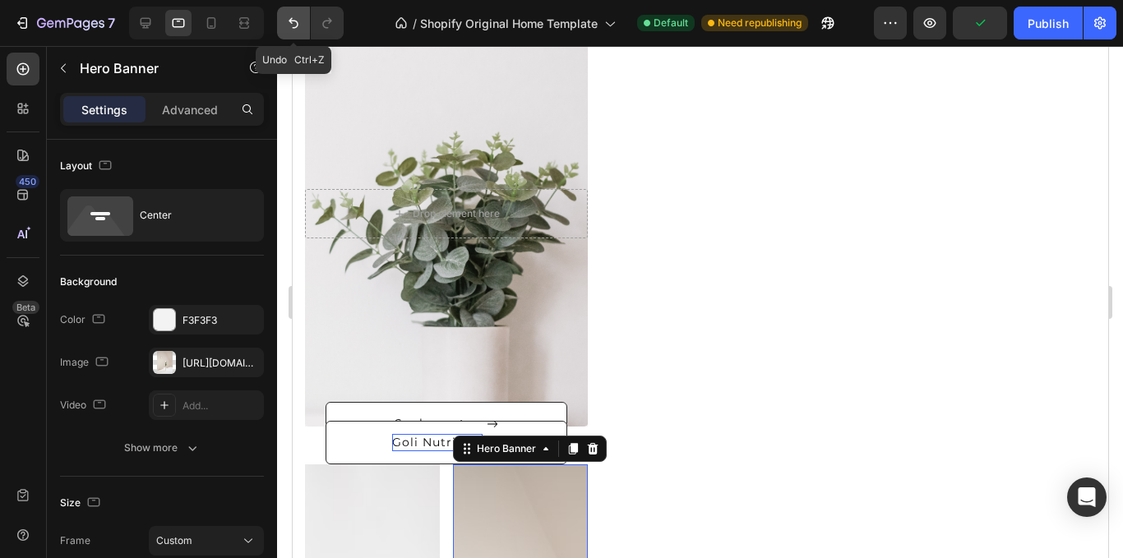
click at [286, 17] on icon "Undo/Redo" at bounding box center [293, 23] width 16 height 16
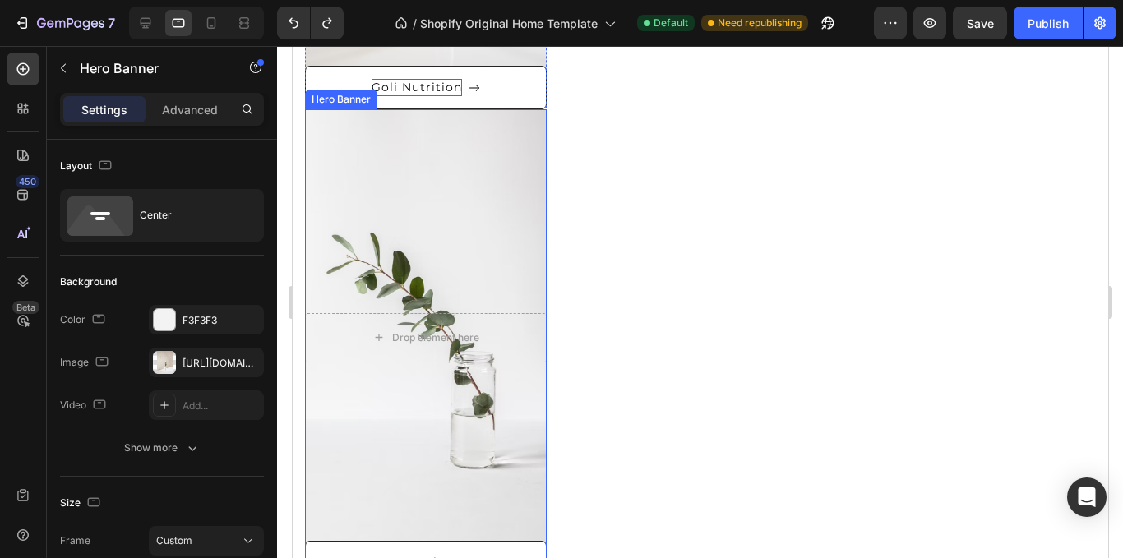
scroll to position [1316, 0]
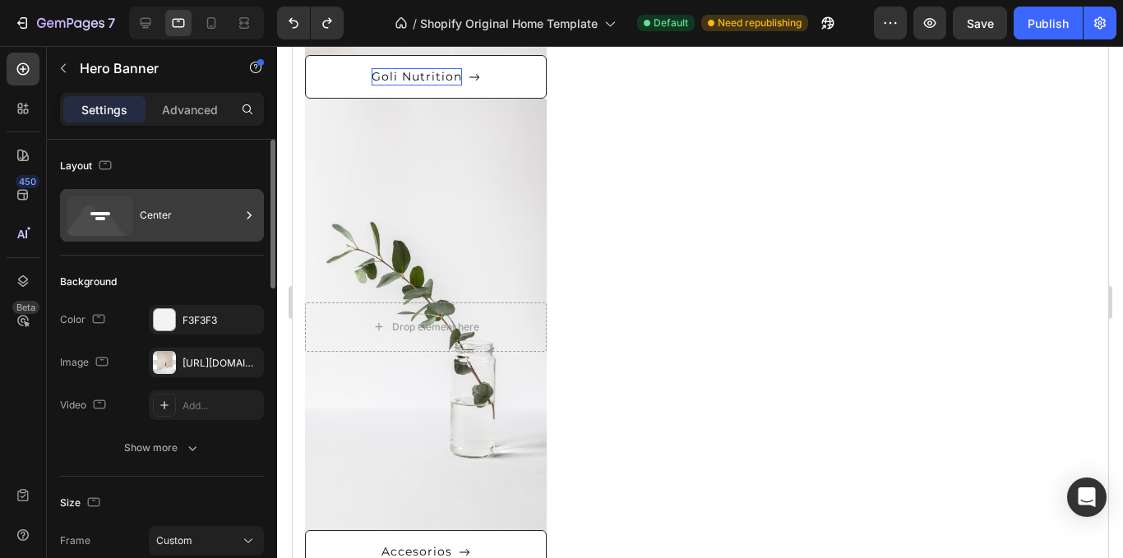
click at [164, 227] on div "Center" at bounding box center [190, 216] width 100 height 38
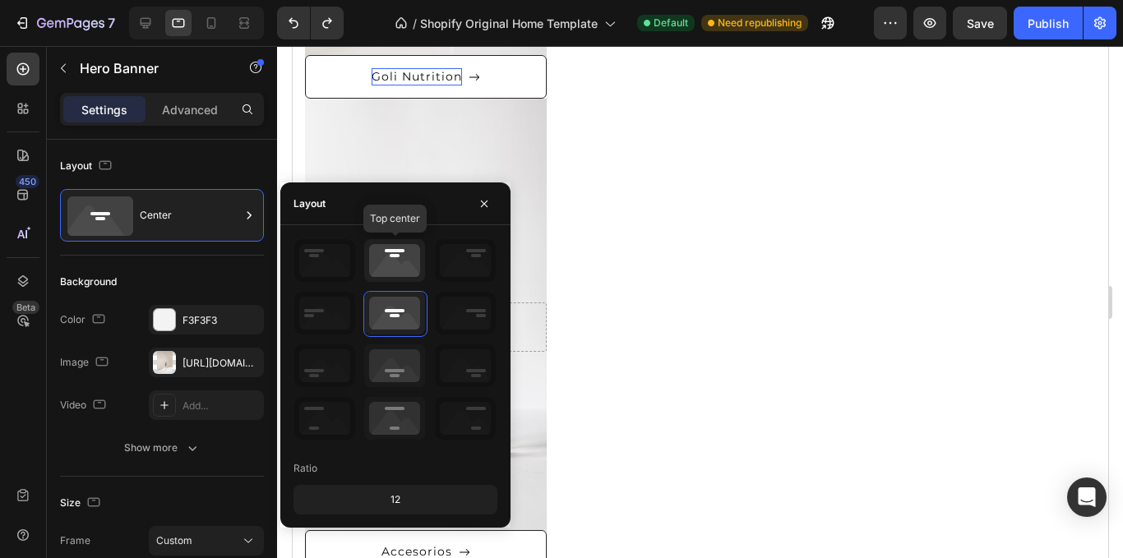
click at [405, 261] on icon at bounding box center [394, 260] width 61 height 43
click at [407, 304] on icon at bounding box center [394, 313] width 61 height 43
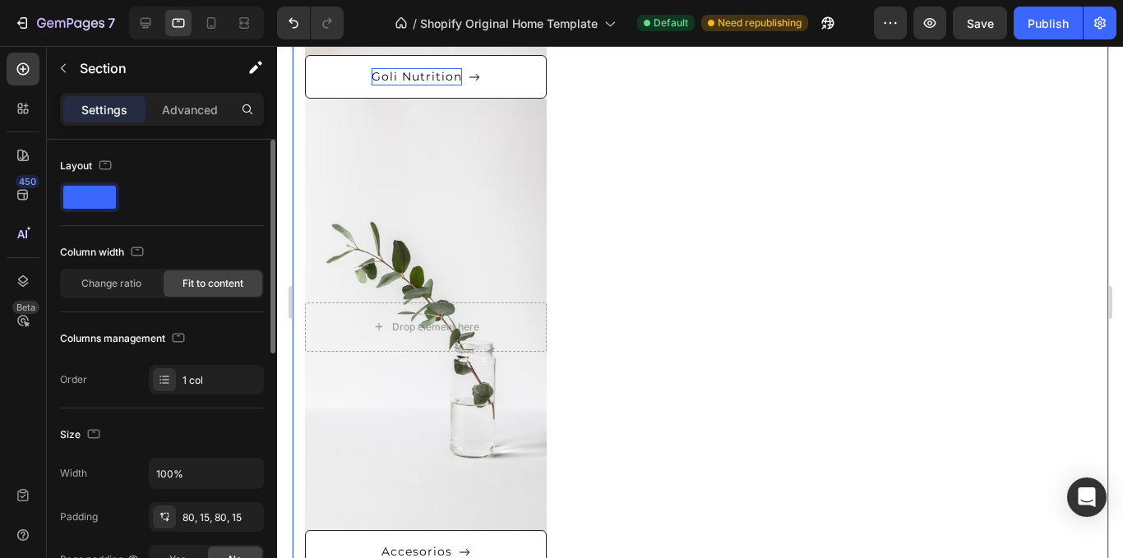
click at [125, 297] on div "Change ratio Fit to content" at bounding box center [162, 284] width 204 height 30
click at [127, 296] on div "Change ratio Fit to content" at bounding box center [162, 284] width 204 height 30
click at [129, 291] on div "Change ratio" at bounding box center [111, 284] width 99 height 26
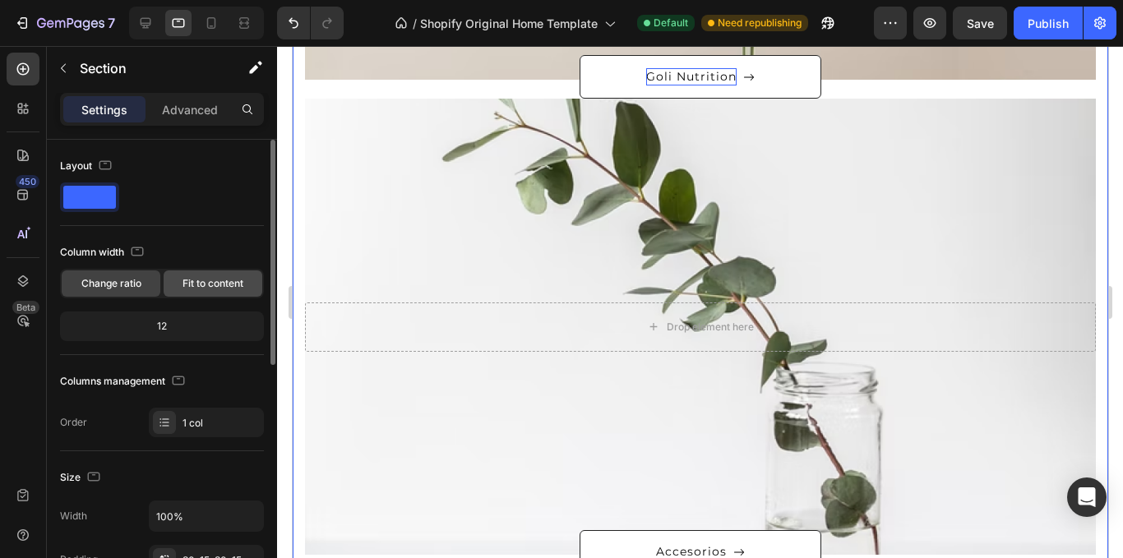
click at [220, 288] on span "Fit to content" at bounding box center [213, 283] width 61 height 15
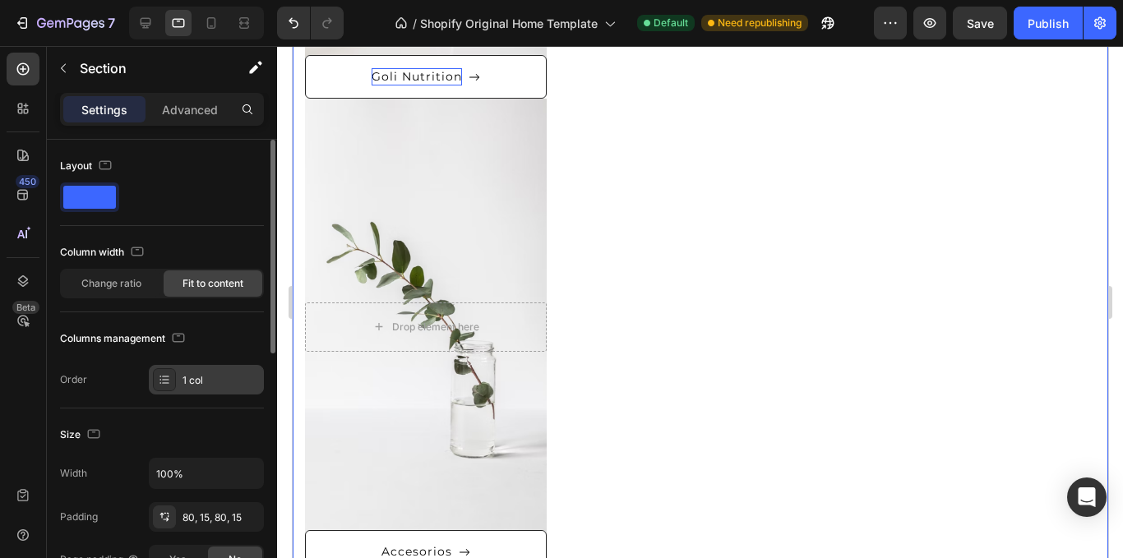
click at [203, 373] on div "1 col" at bounding box center [221, 380] width 77 height 15
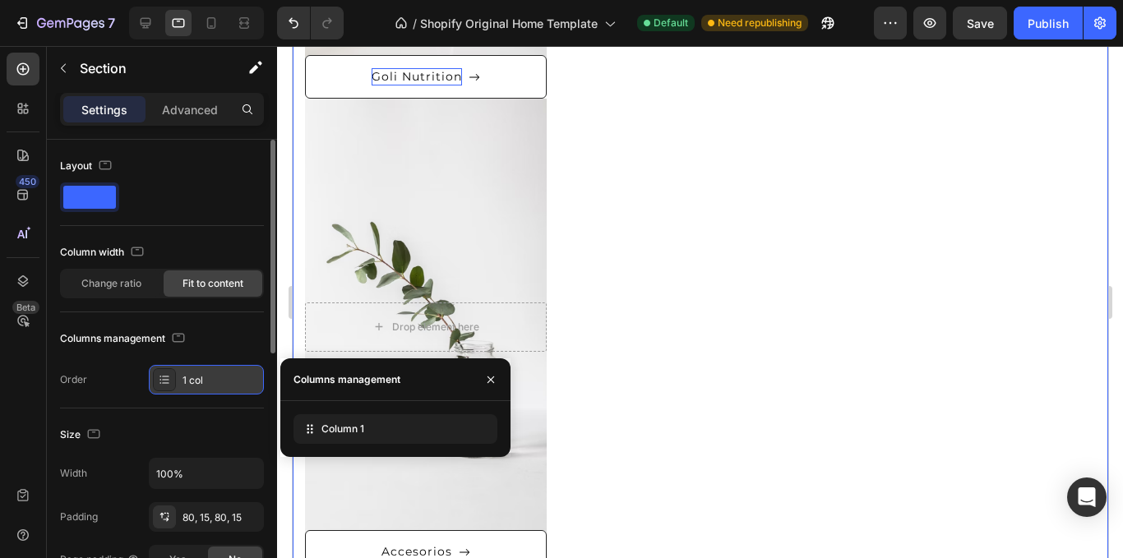
click at [257, 379] on div "1 col" at bounding box center [221, 380] width 77 height 15
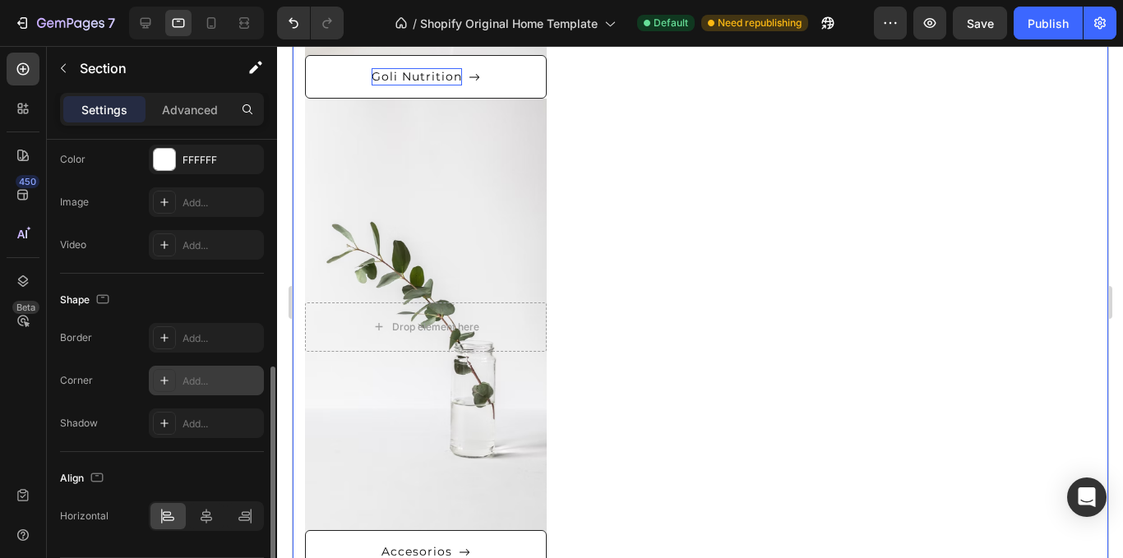
scroll to position [545, 0]
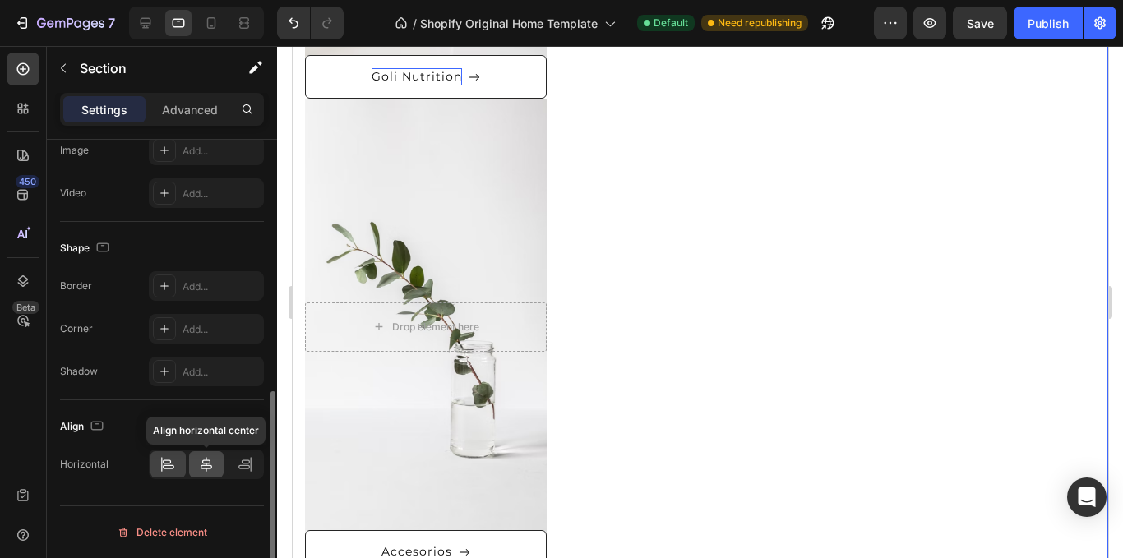
click at [206, 463] on icon at bounding box center [206, 464] width 16 height 16
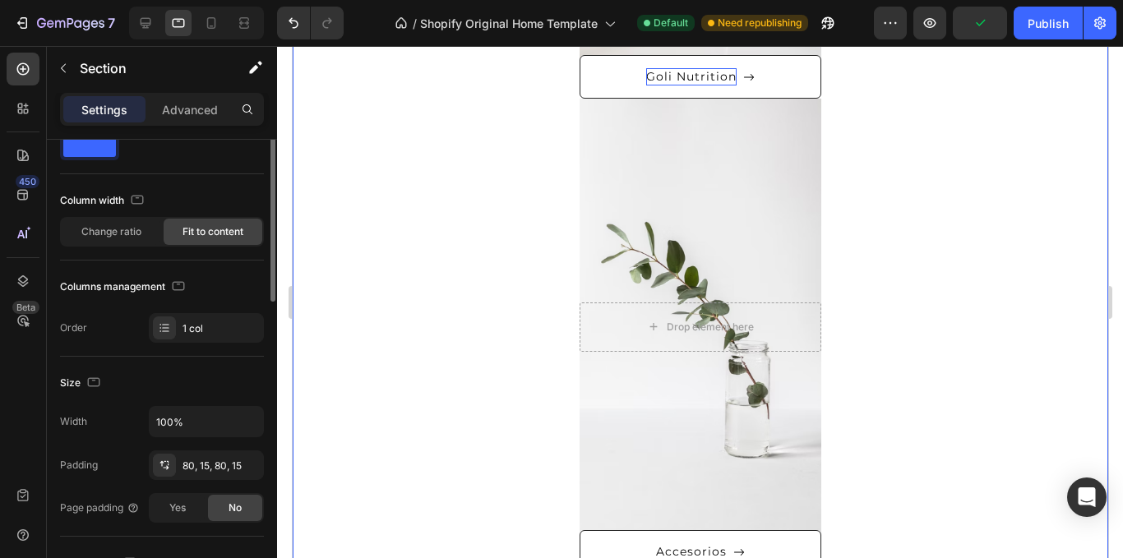
scroll to position [0, 0]
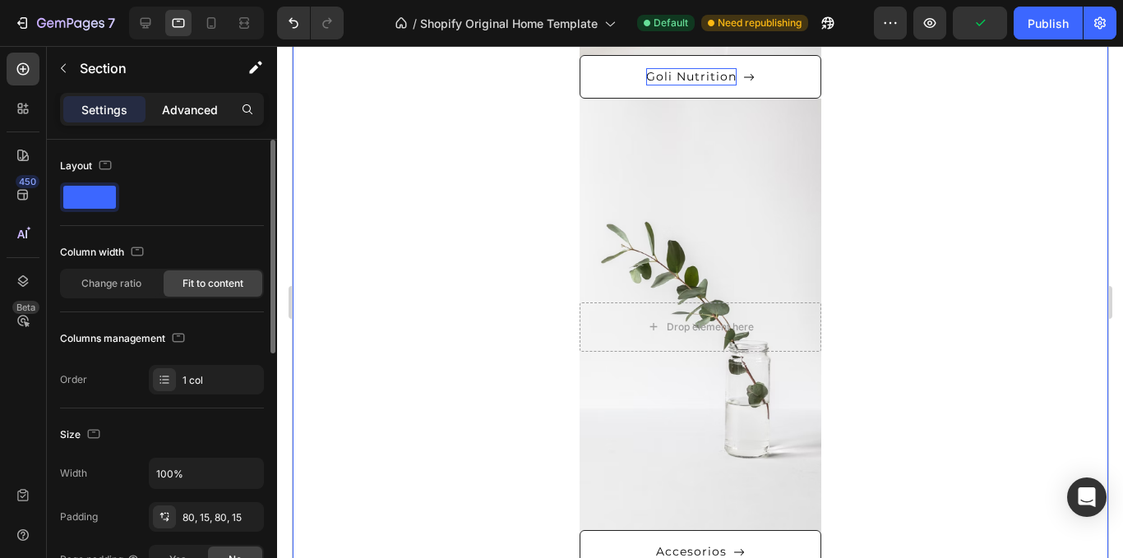
click at [183, 118] on p "Advanced" at bounding box center [190, 109] width 56 height 17
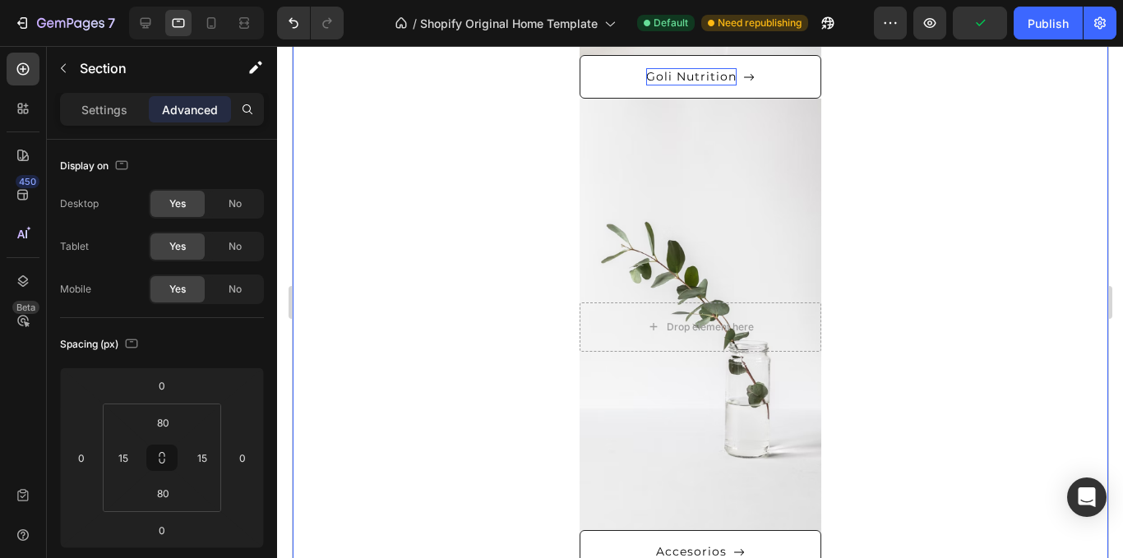
click at [127, 134] on div "Settings Advanced" at bounding box center [162, 116] width 230 height 47
click at [132, 121] on div "Settings" at bounding box center [104, 109] width 82 height 26
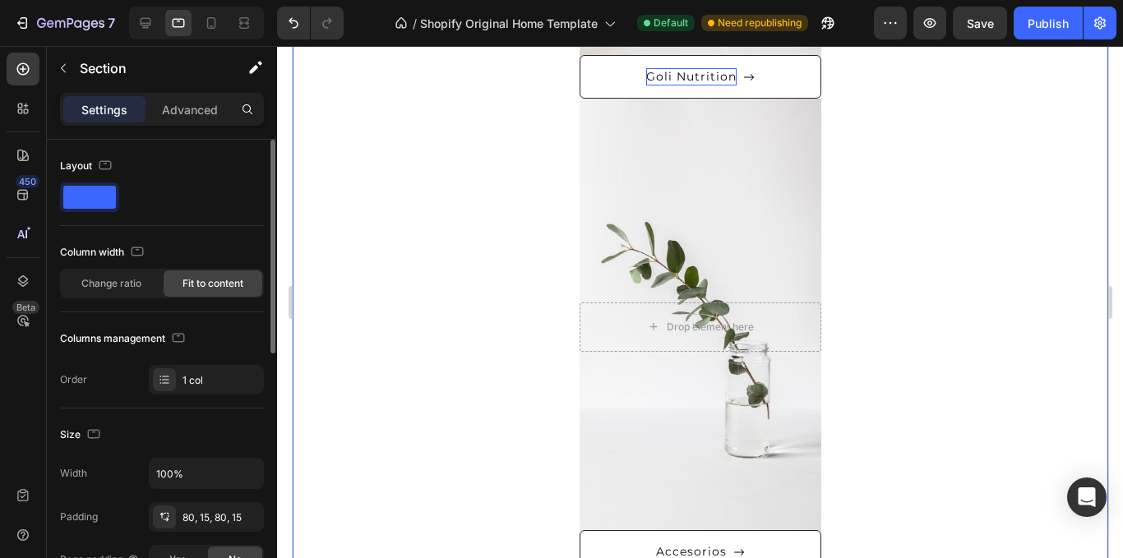
click at [116, 197] on div at bounding box center [89, 198] width 59 height 30
drag, startPoint x: 107, startPoint y: 151, endPoint x: 107, endPoint y: 165, distance: 14.0
click at [107, 165] on icon "button" at bounding box center [105, 165] width 16 height 16
drag, startPoint x: 95, startPoint y: 192, endPoint x: 91, endPoint y: 213, distance: 21.6
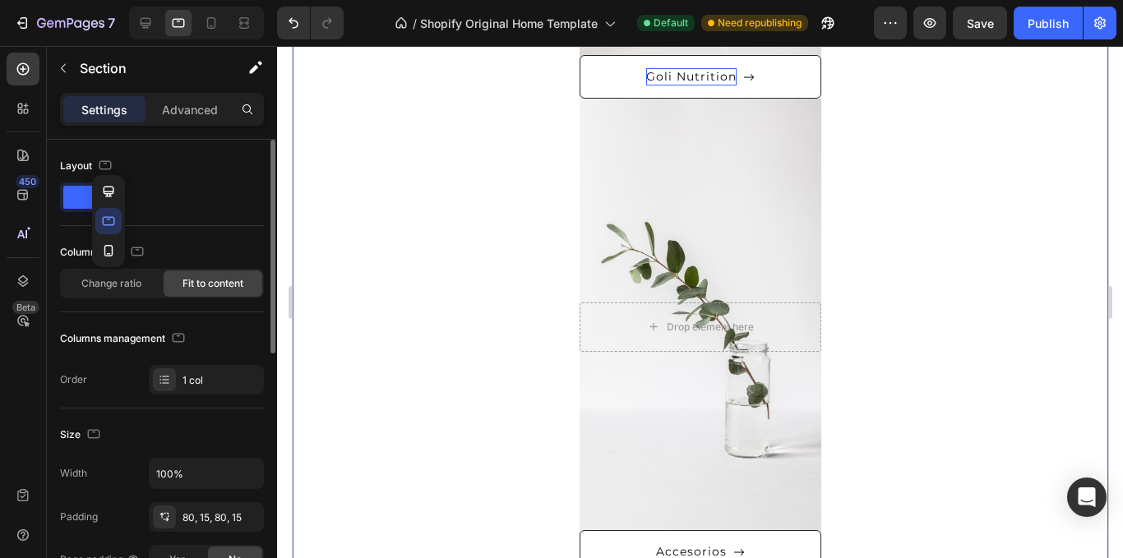
click at [94, 192] on div at bounding box center [108, 221] width 33 height 92
click at [160, 247] on div "Column width" at bounding box center [162, 252] width 204 height 26
click at [123, 276] on span "Change ratio" at bounding box center [111, 283] width 60 height 15
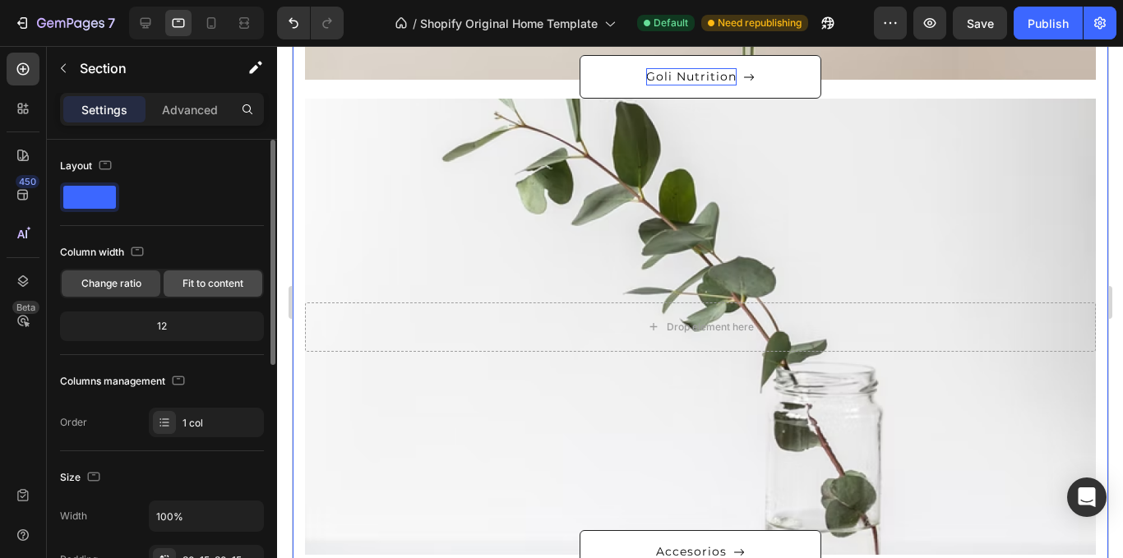
click at [190, 279] on span "Fit to content" at bounding box center [213, 283] width 61 height 15
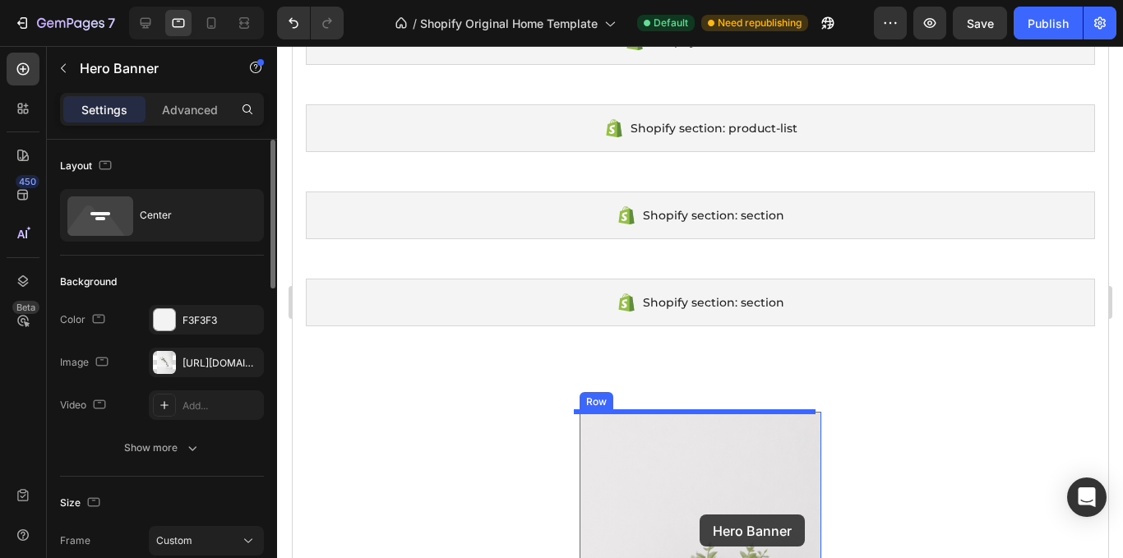
scroll to position [130, 0]
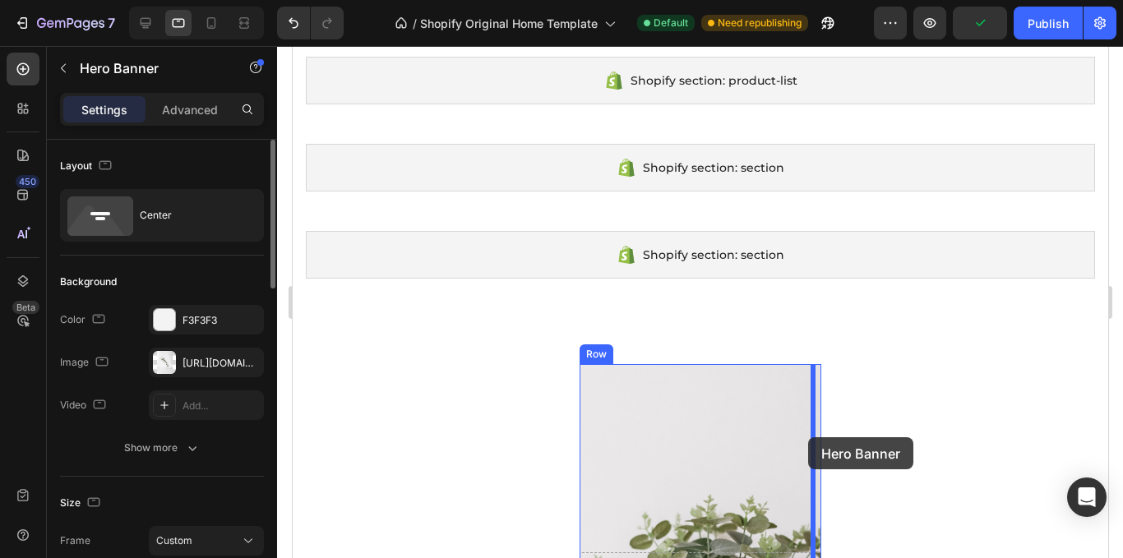
drag, startPoint x: 553, startPoint y: 328, endPoint x: 808, endPoint y: 438, distance: 277.4
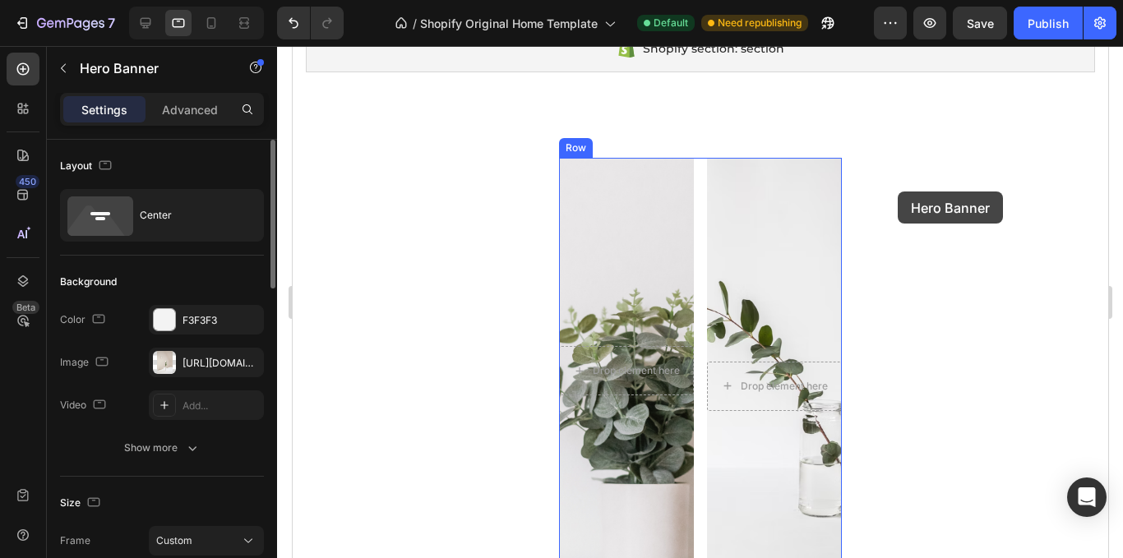
scroll to position [294, 0]
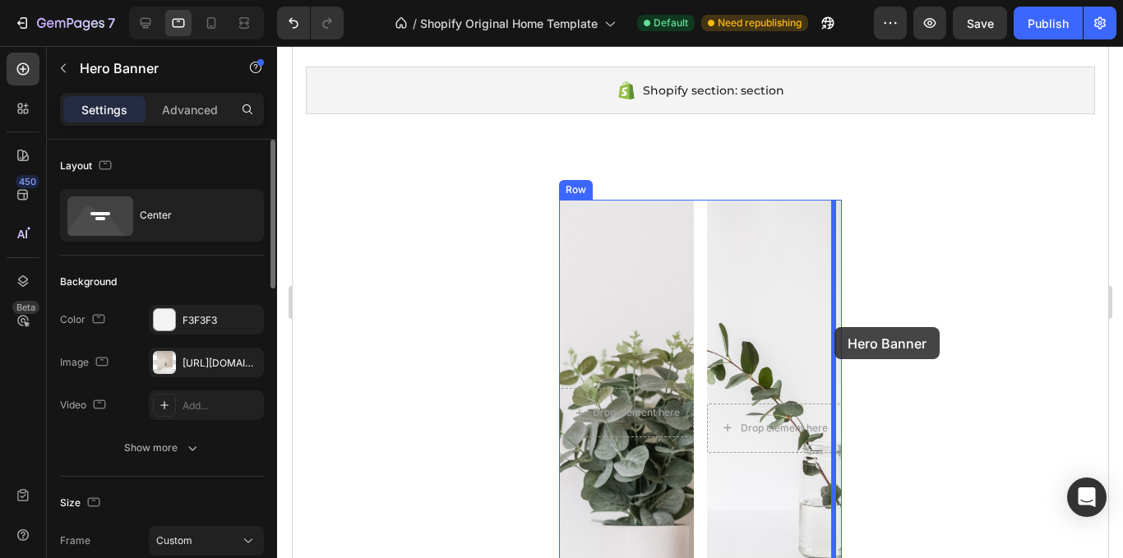
drag, startPoint x: 734, startPoint y: 429, endPoint x: 836, endPoint y: 327, distance: 143.1
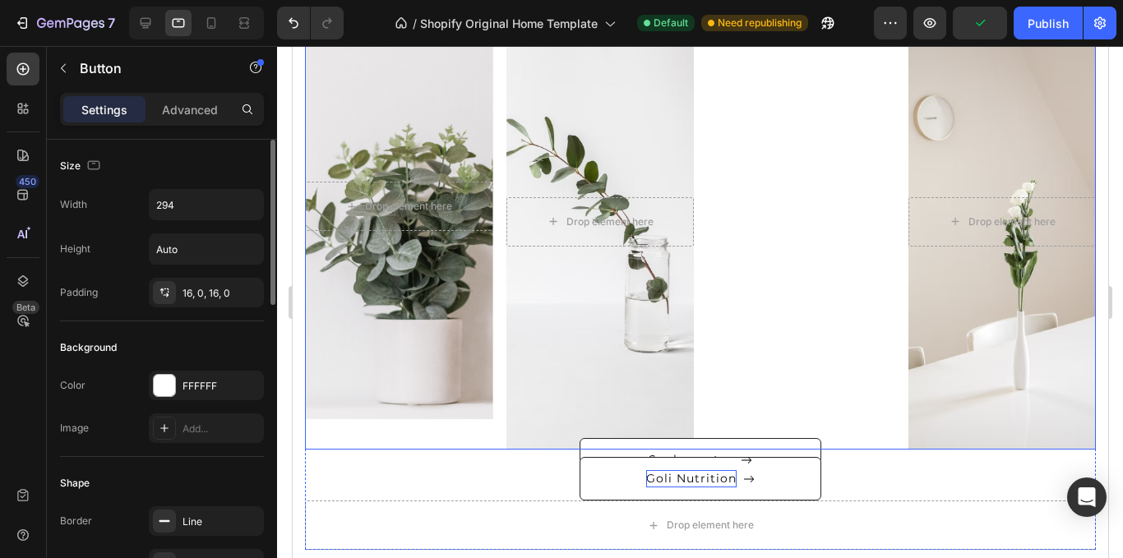
scroll to position [706, 0]
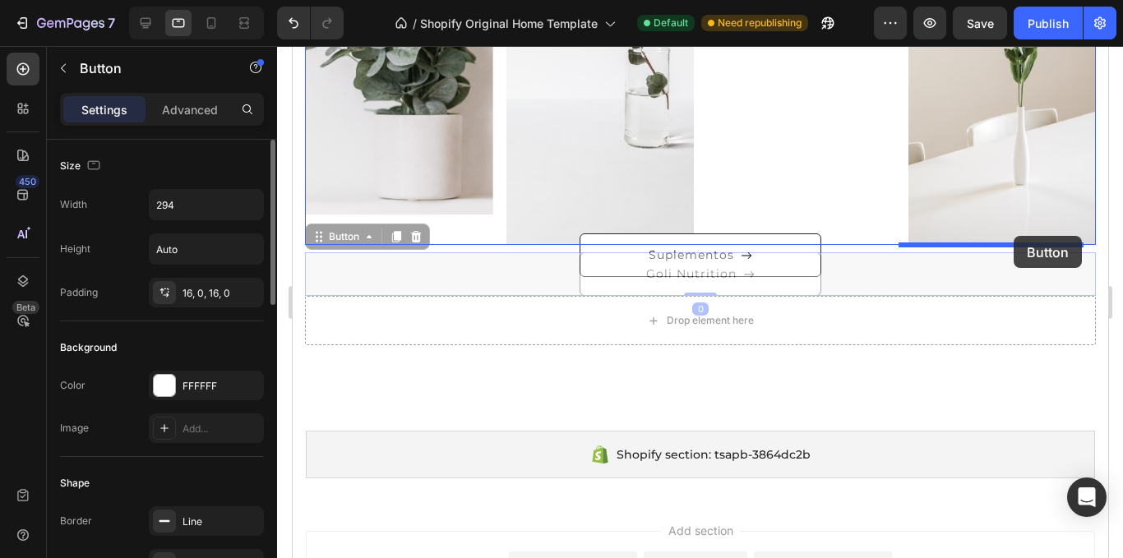
drag, startPoint x: 757, startPoint y: 271, endPoint x: 921, endPoint y: 260, distance: 164.1
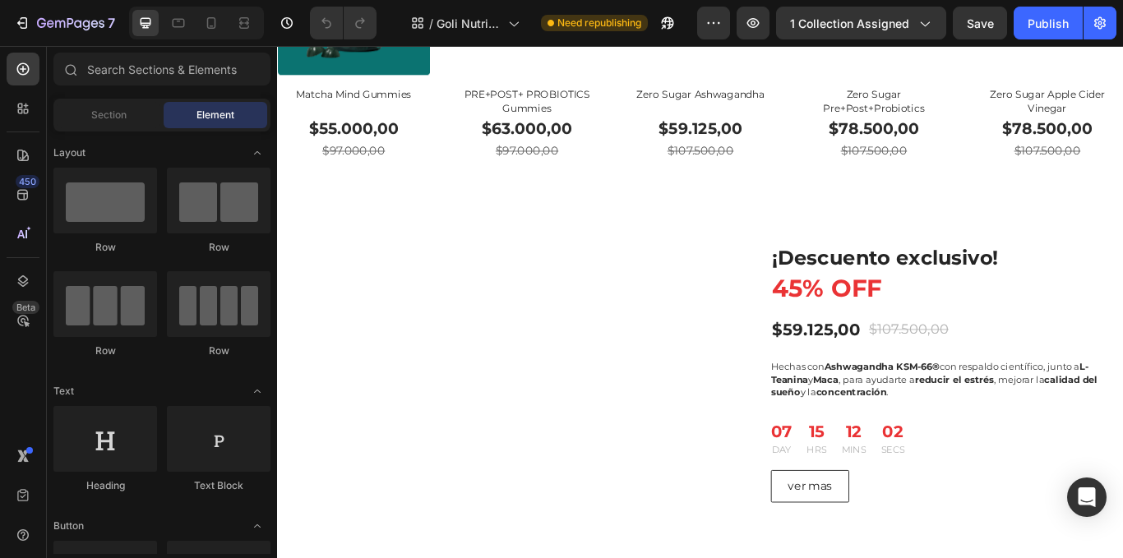
scroll to position [1406, 0]
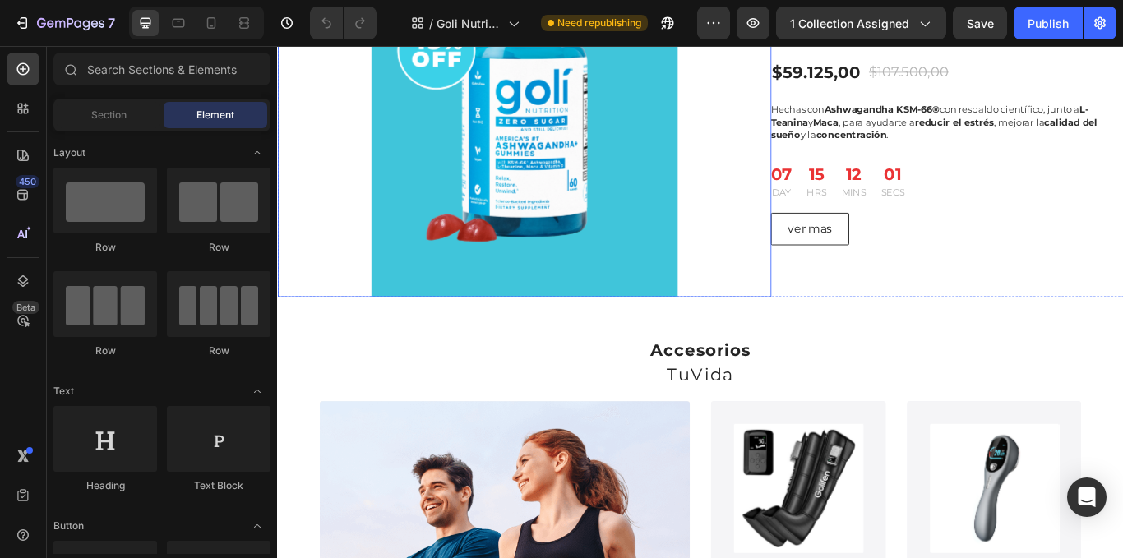
click at [586, 243] on img at bounding box center [564, 133] width 411 height 411
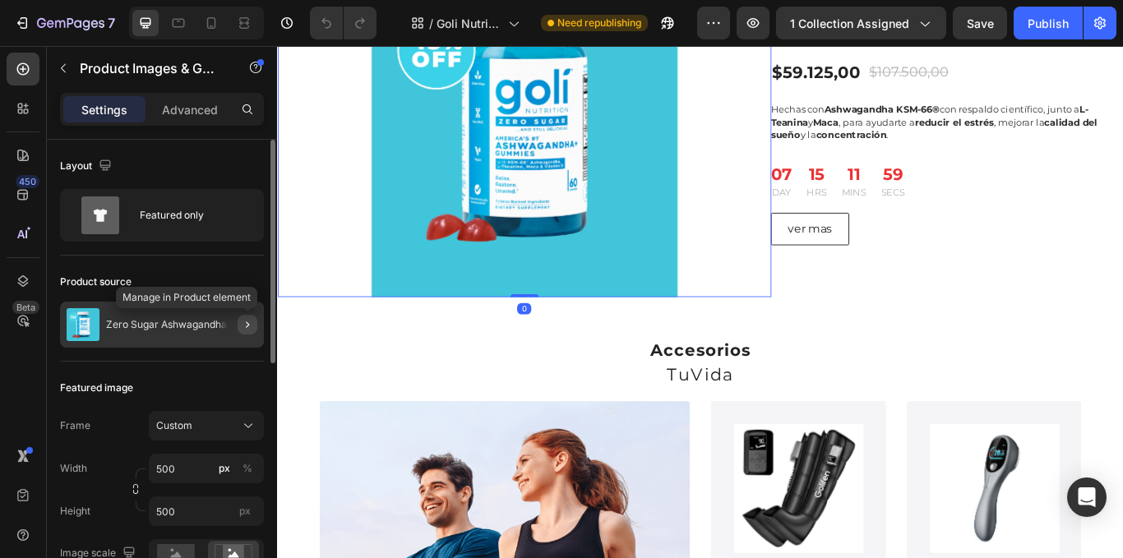
click at [238, 331] on button "button" at bounding box center [248, 325] width 20 height 20
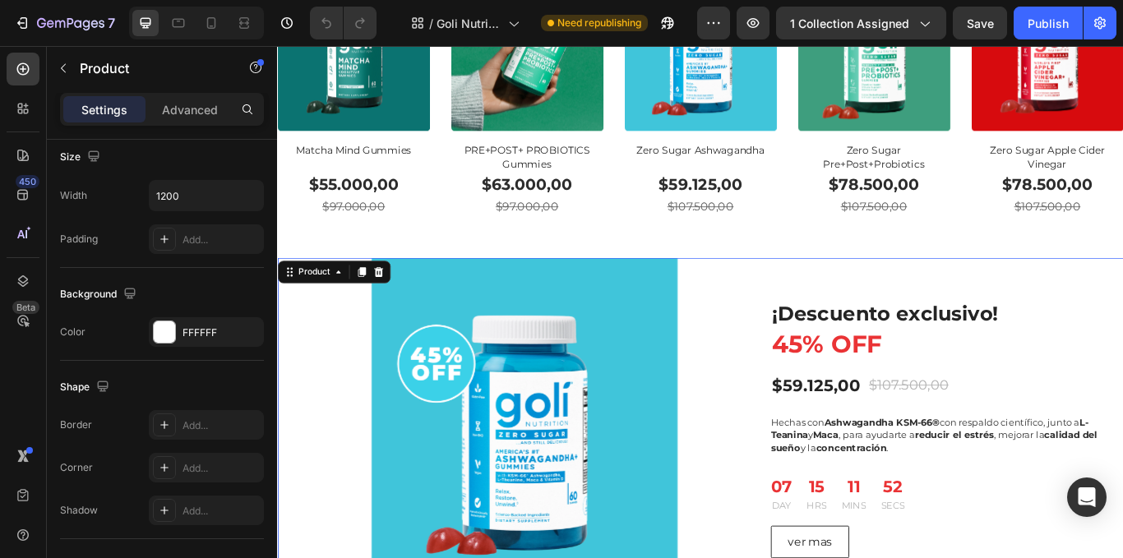
scroll to position [995, 0]
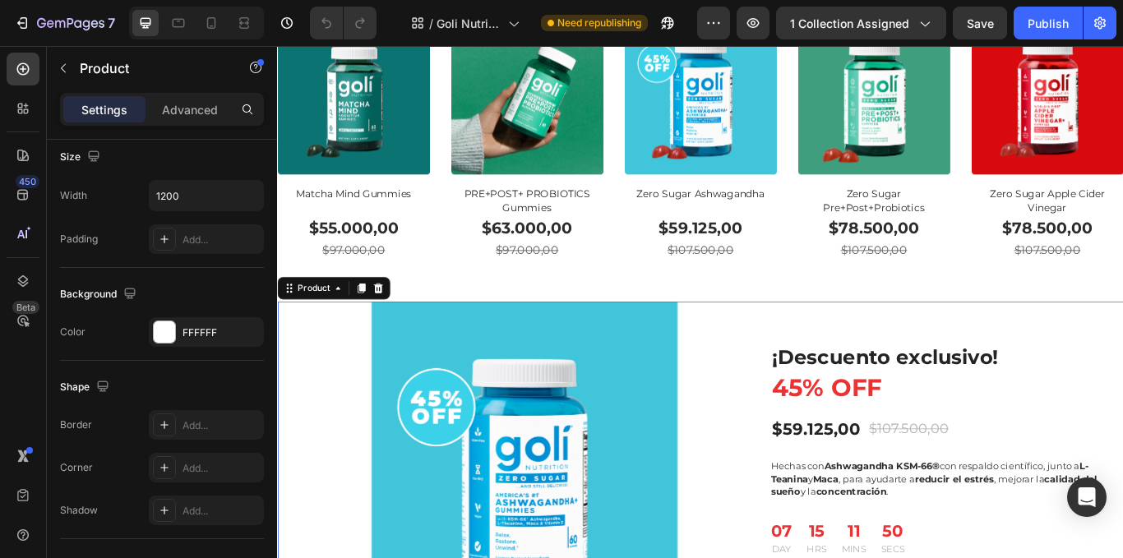
click at [873, 354] on div "¡Descuento exclusivo! 45% OFF Heading $59.125,00 (P) Price (P) Price $107.500,0…" at bounding box center [1058, 550] width 411 height 411
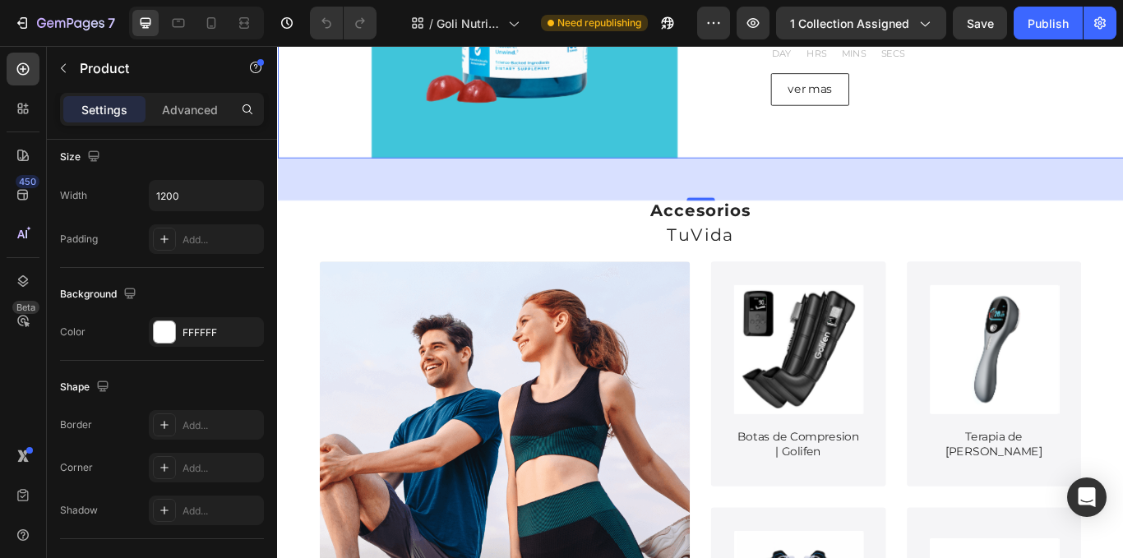
scroll to position [1571, 0]
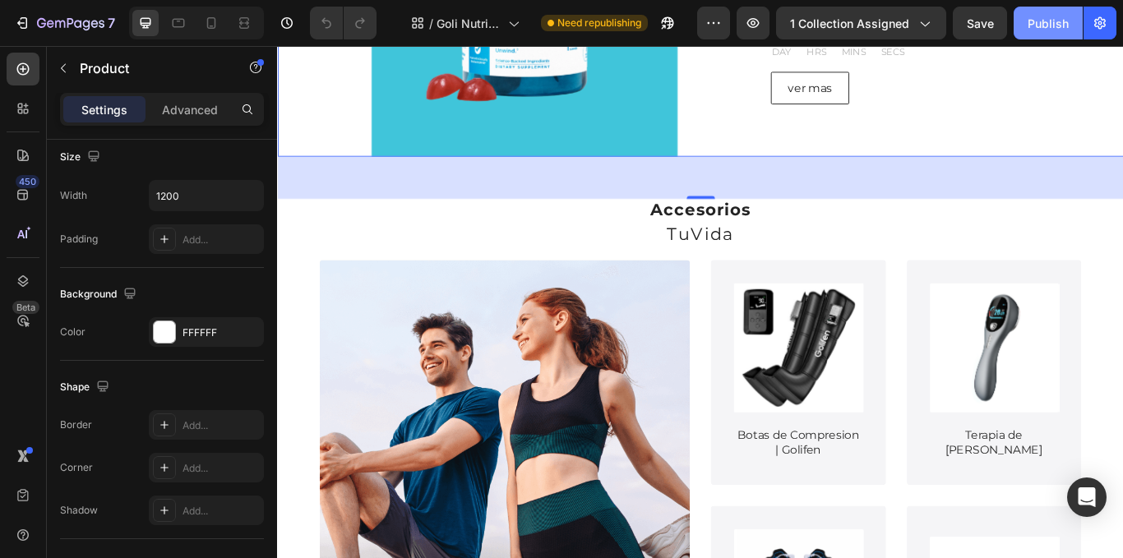
click at [1040, 21] on div "Publish" at bounding box center [1048, 23] width 41 height 17
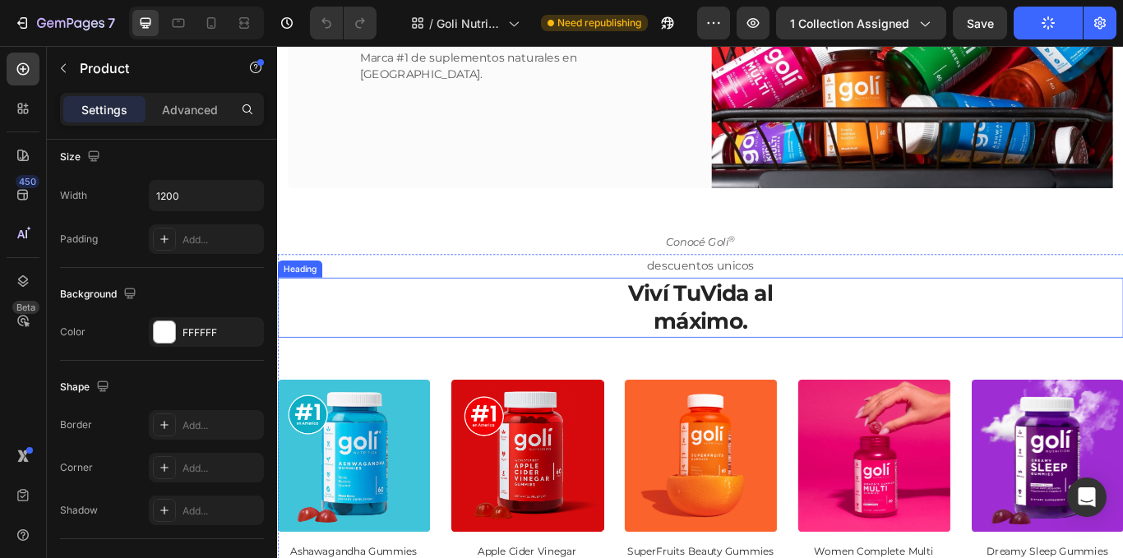
scroll to position [255, 0]
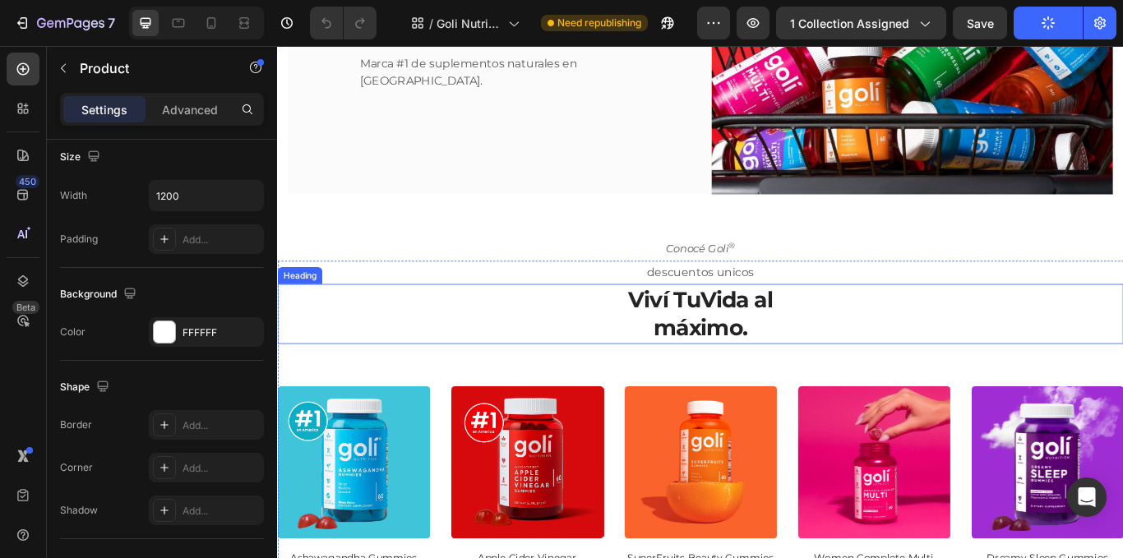
click at [869, 335] on h2 "Viví TuVida al máximo." at bounding box center [770, 359] width 987 height 70
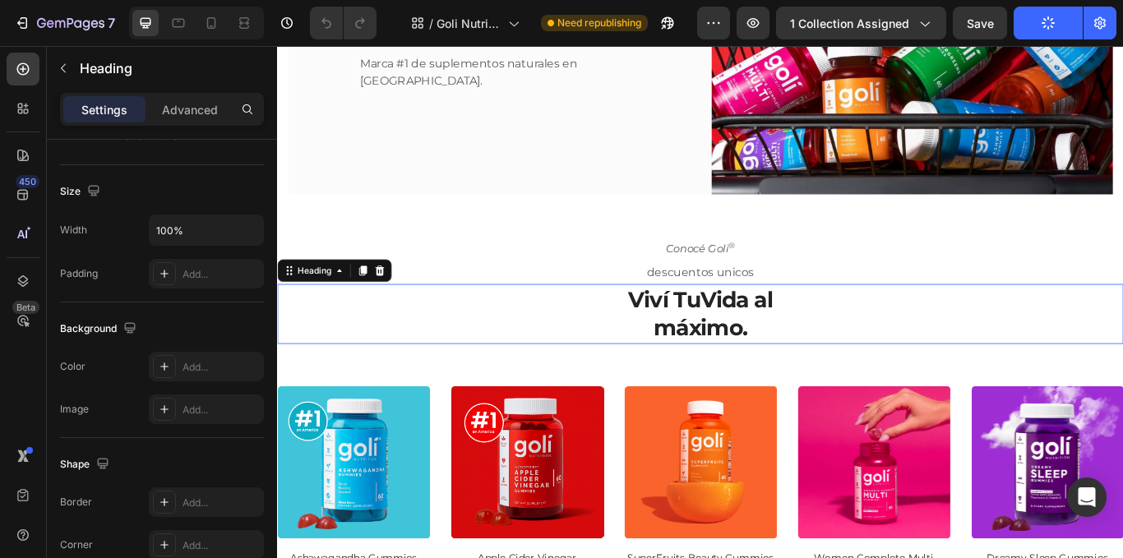
scroll to position [0, 0]
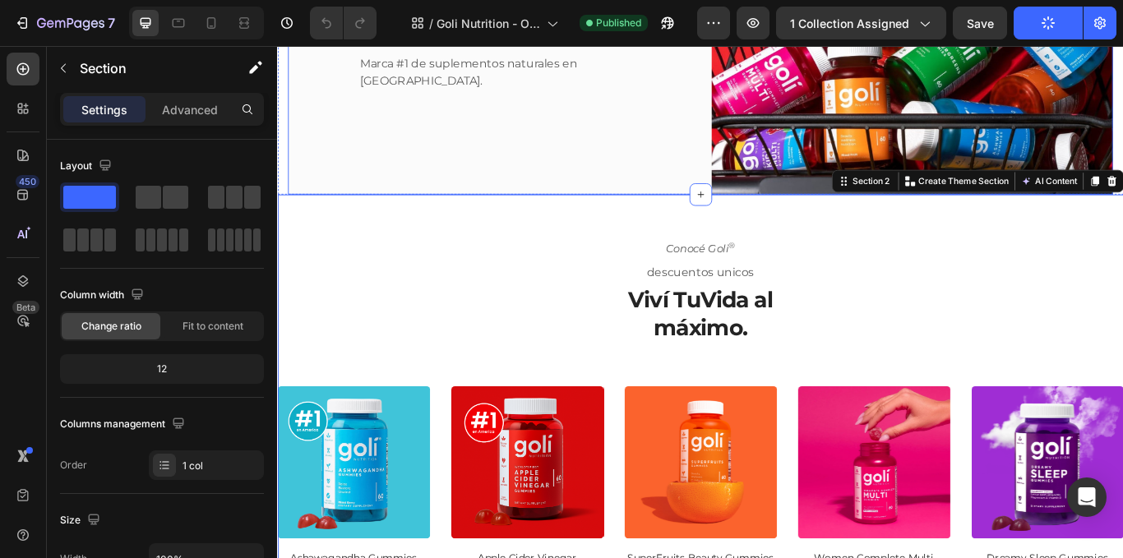
click at [611, 159] on div "Inicio Text block Icon Productos Text block Row Goli Nutrition Heading Marca #1…" at bounding box center [524, 22] width 468 height 395
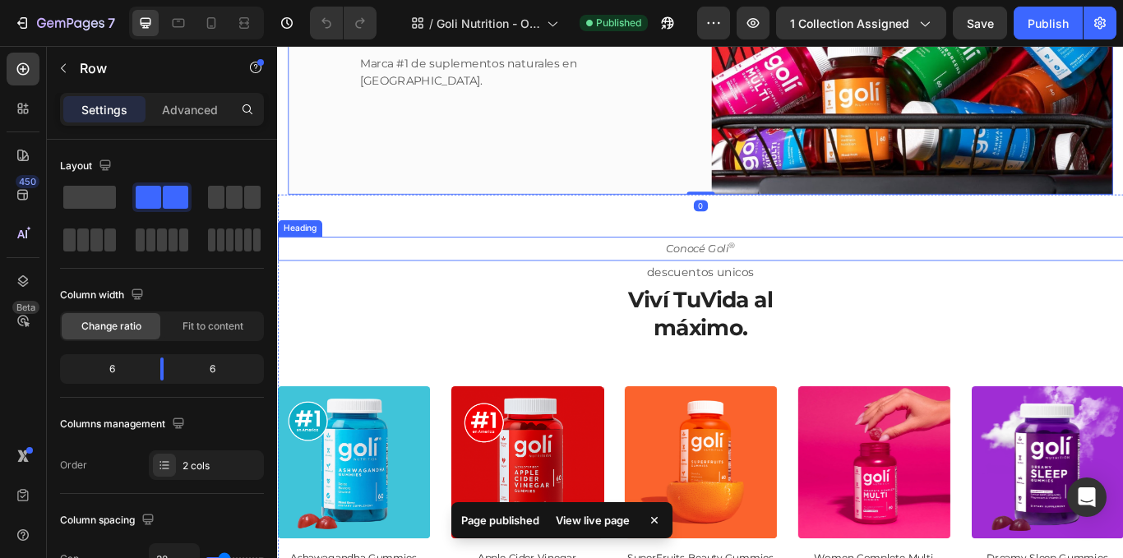
click at [745, 287] on span "Conocé Goli ®" at bounding box center [770, 283] width 81 height 16
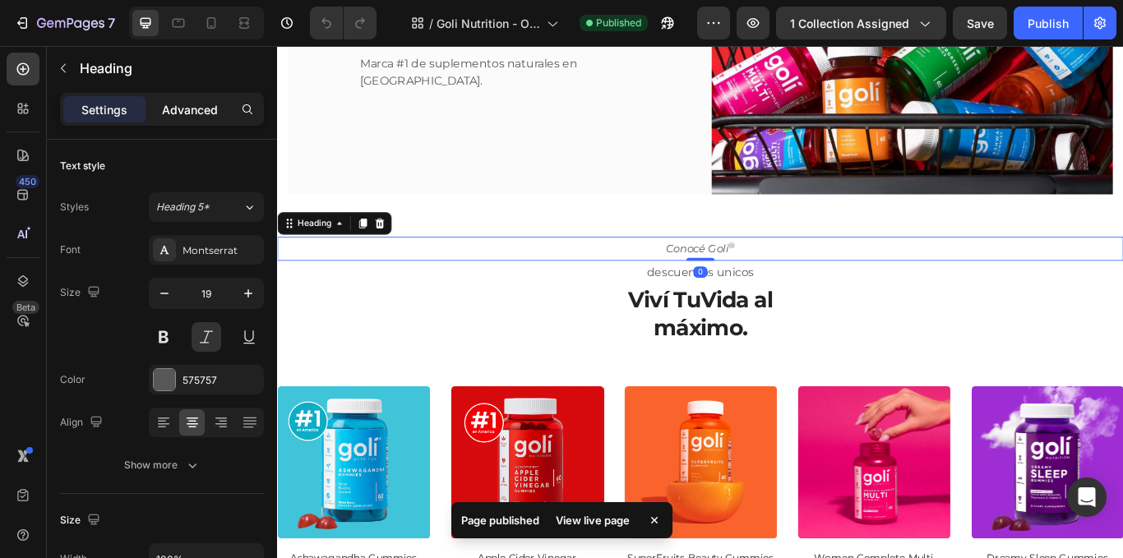
click at [198, 100] on div "Advanced" at bounding box center [190, 109] width 82 height 26
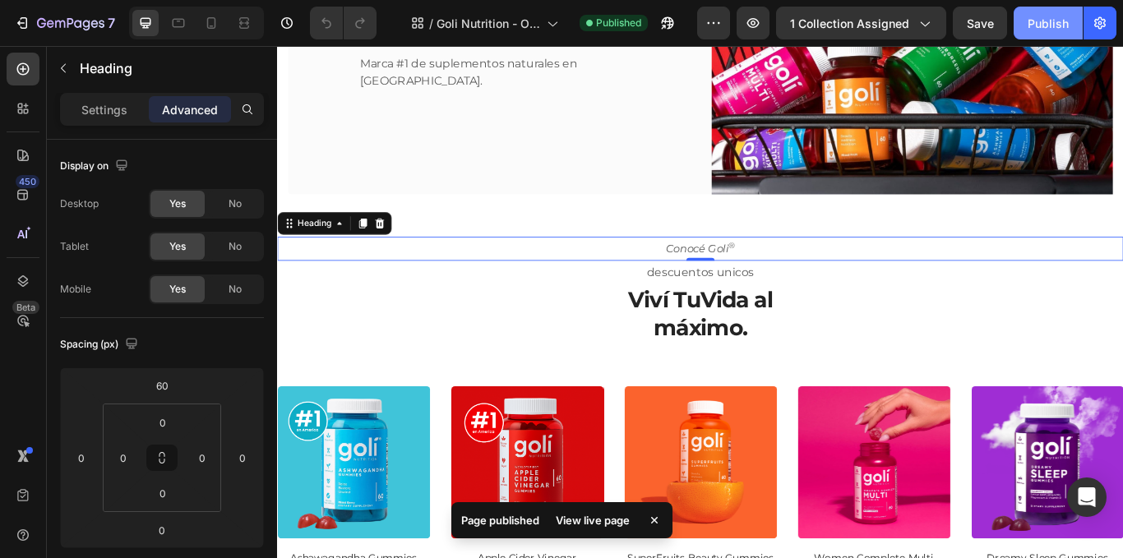
click at [1046, 26] on div "Publish" at bounding box center [1048, 23] width 41 height 17
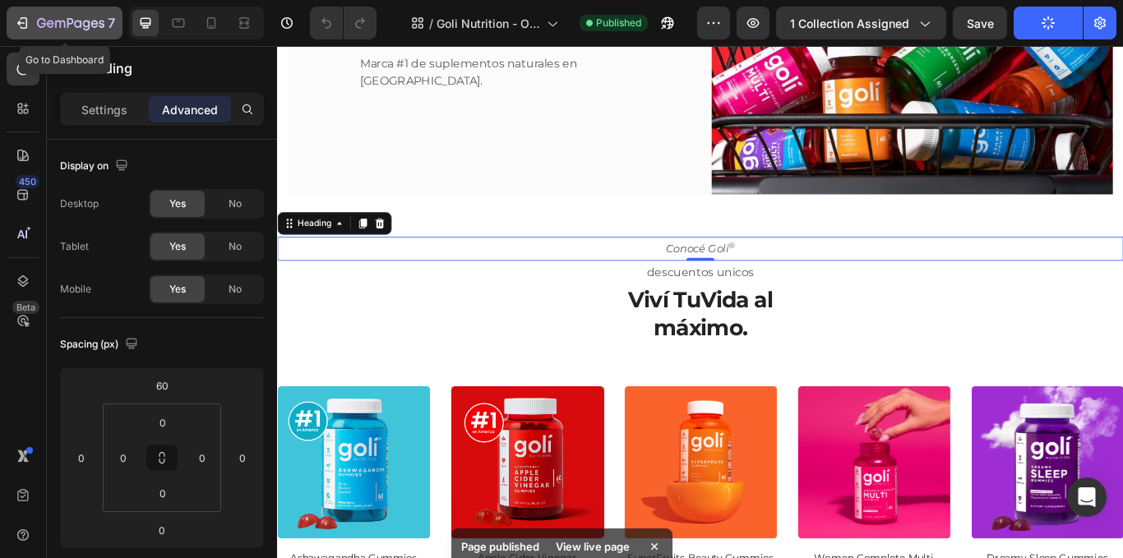
click at [48, 29] on icon "button" at bounding box center [70, 24] width 67 height 14
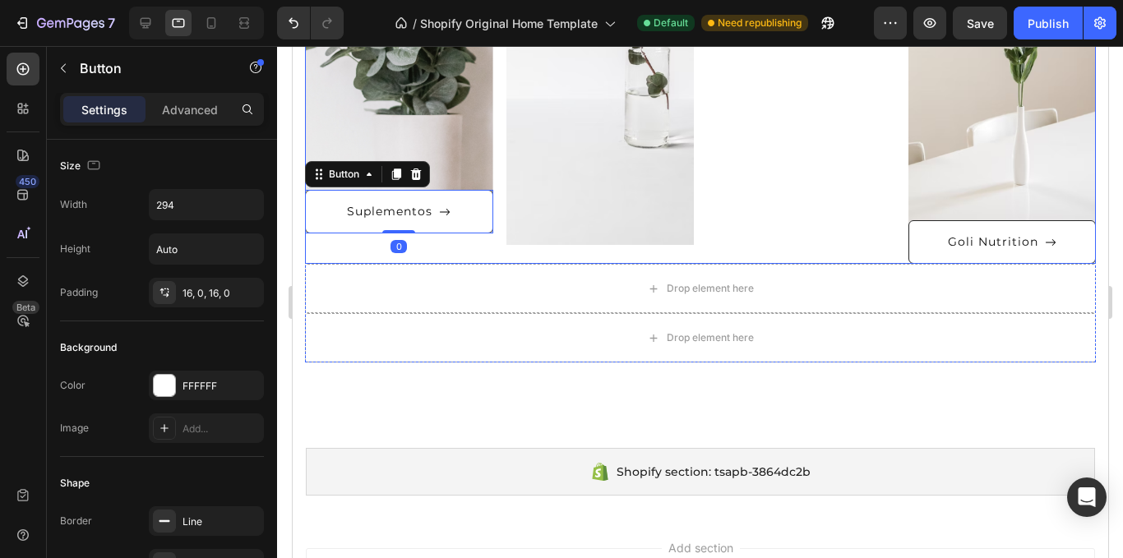
click at [744, 211] on div "Accesorios Button" at bounding box center [800, 26] width 188 height 475
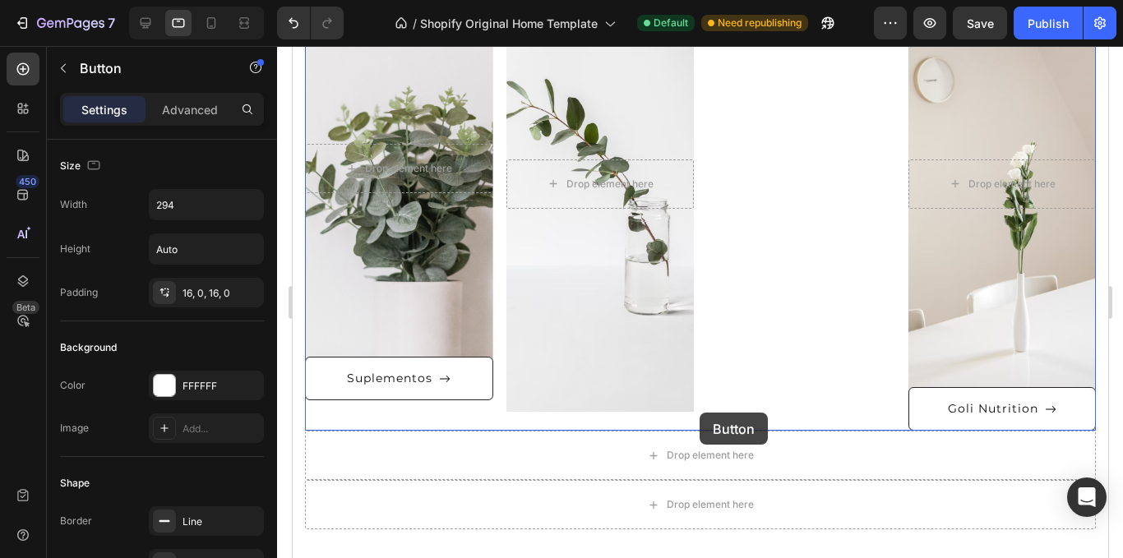
scroll to position [623, 0]
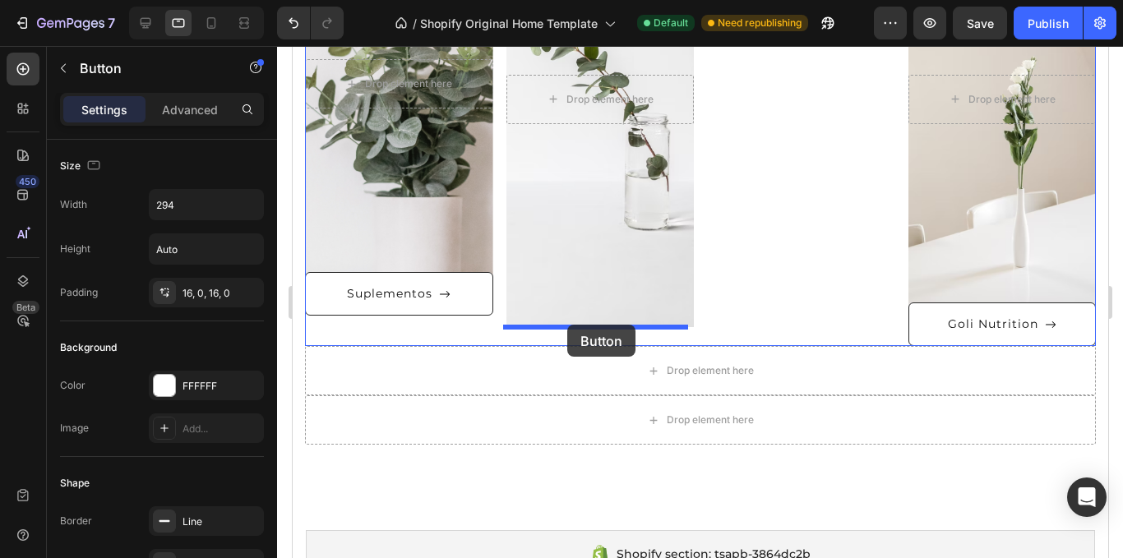
drag, startPoint x: 814, startPoint y: 369, endPoint x: 567, endPoint y: 323, distance: 251.8
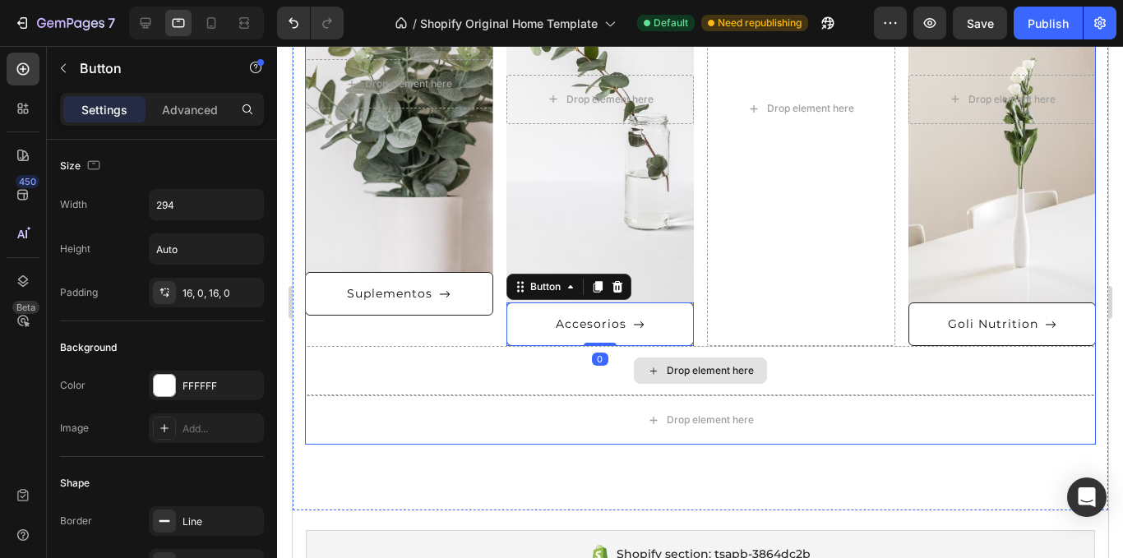
click at [880, 385] on div "Drop element here" at bounding box center [699, 370] width 791 height 49
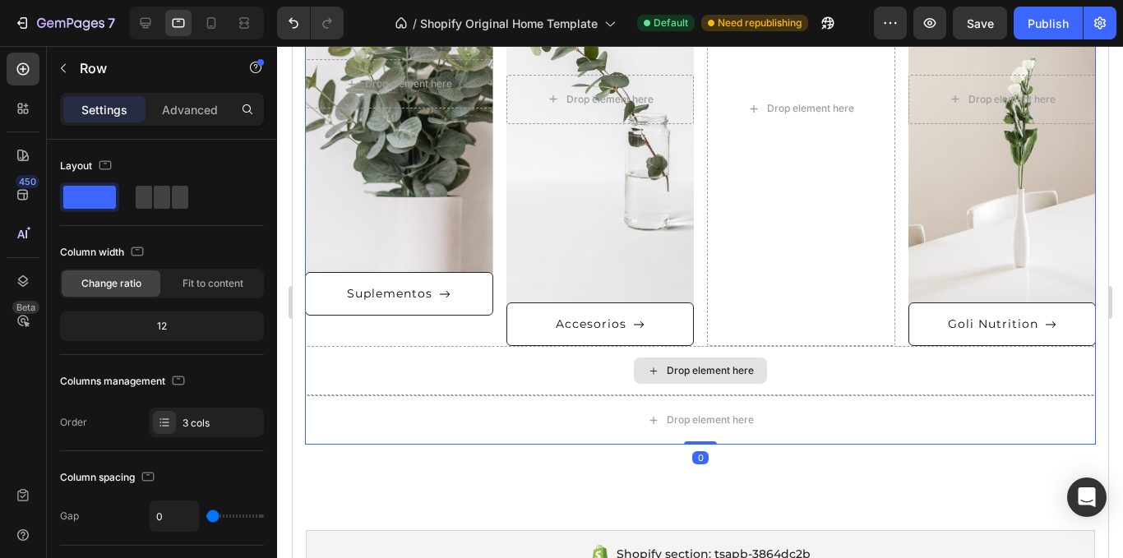
click at [843, 384] on div "Drop element here" at bounding box center [699, 370] width 791 height 49
click at [832, 354] on div "Drop element here" at bounding box center [699, 370] width 791 height 49
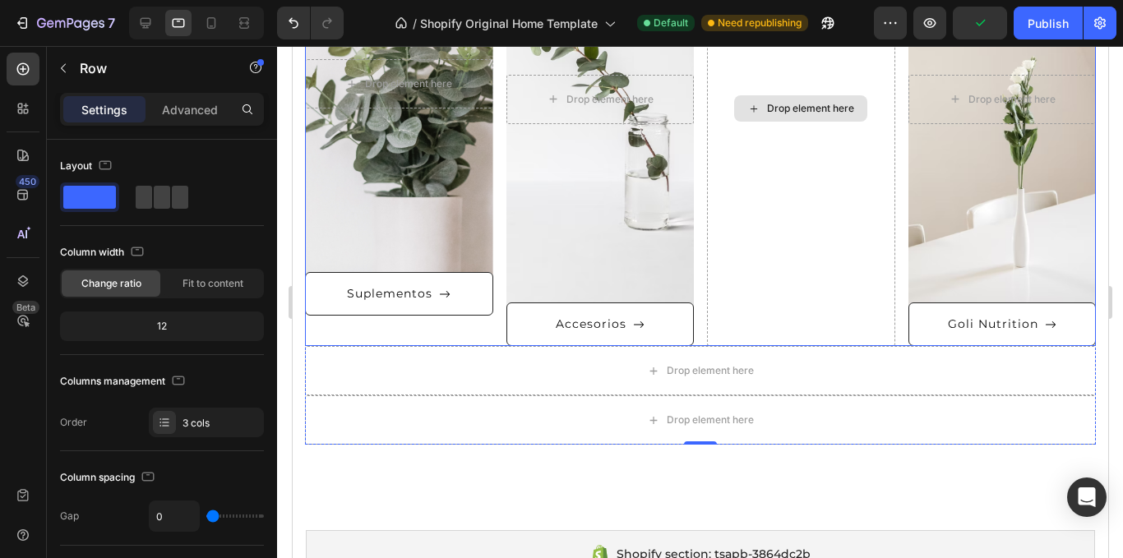
click at [762, 228] on div "Drop element here" at bounding box center [800, 108] width 188 height 475
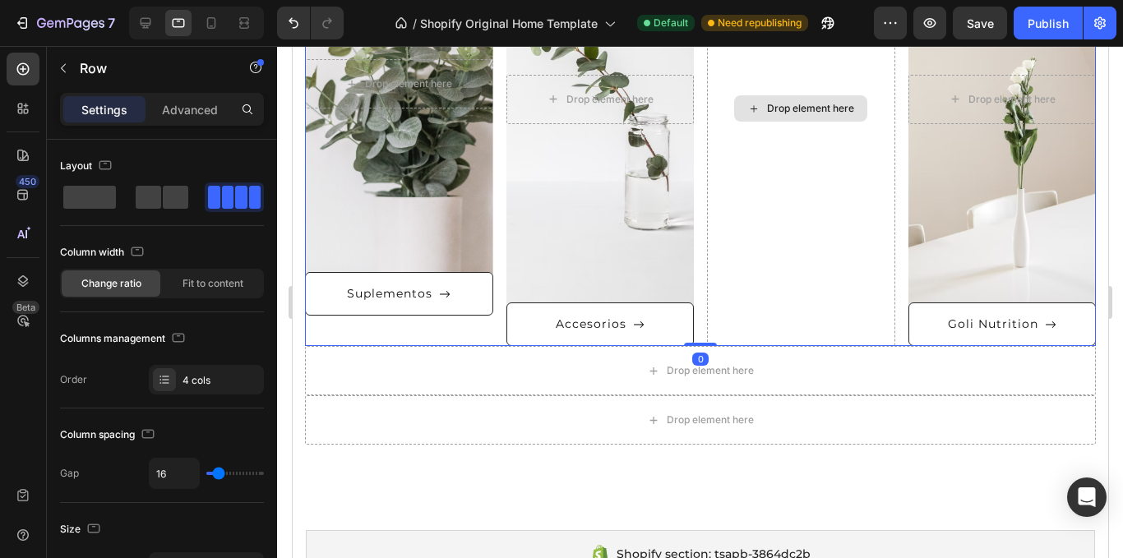
click at [775, 276] on div "Drop element here" at bounding box center [800, 108] width 188 height 475
click at [767, 140] on div "Drop element here" at bounding box center [800, 108] width 188 height 475
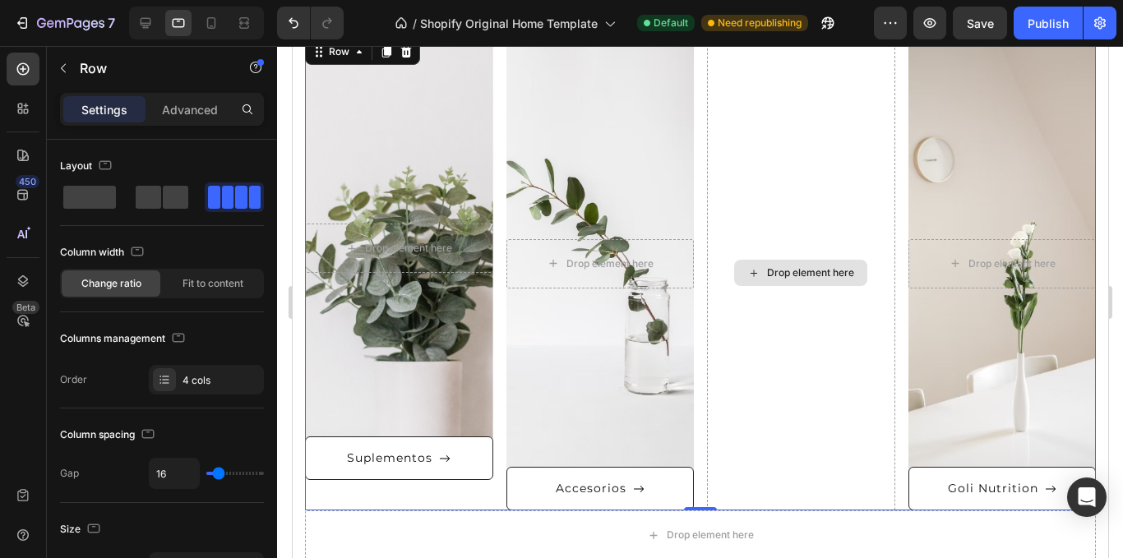
click at [779, 134] on div "Drop element here" at bounding box center [800, 272] width 188 height 475
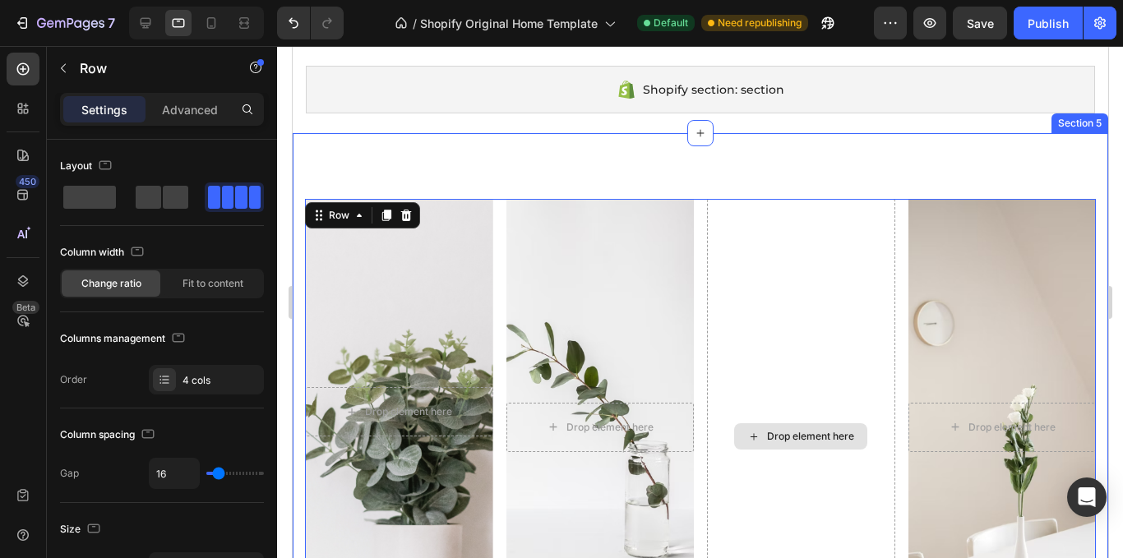
scroll to position [294, 0]
click at [747, 146] on div "Drop element here Hero Banner Suplementos Button Drop element here Hero Banner …" at bounding box center [700, 487] width 816 height 706
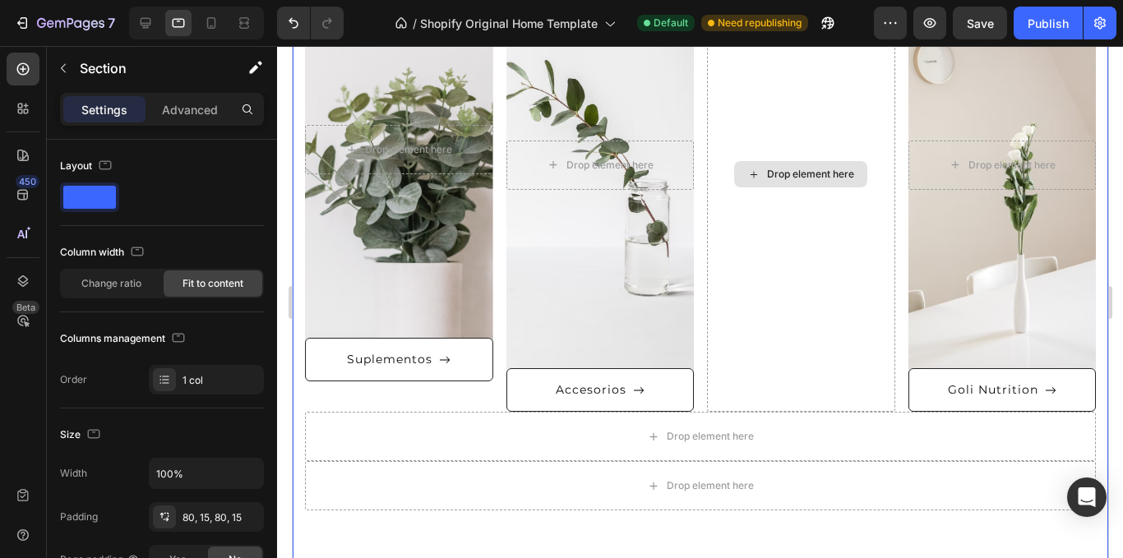
scroll to position [623, 0]
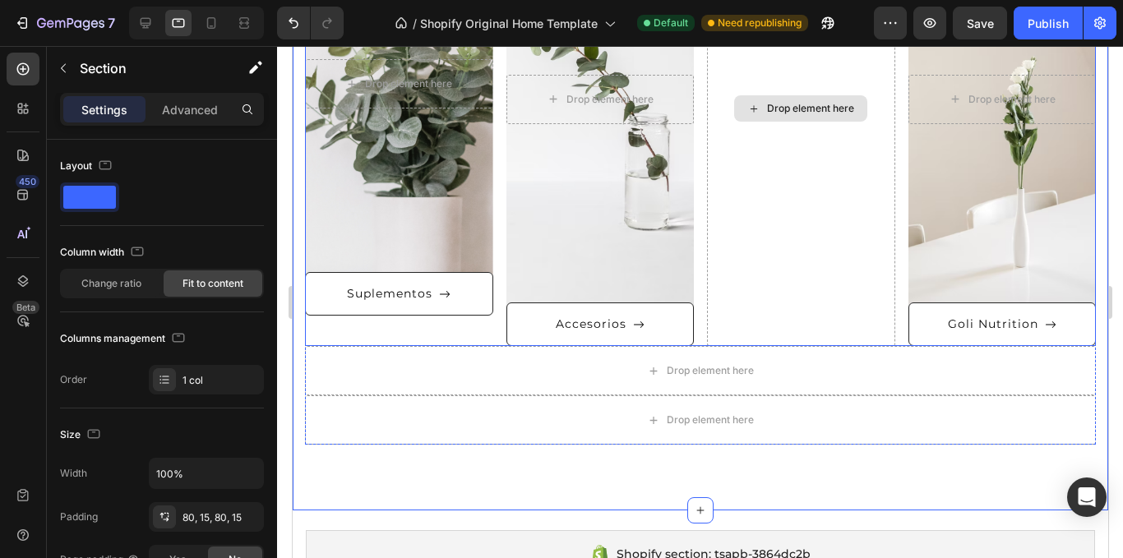
click at [762, 295] on div "Drop element here" at bounding box center [800, 108] width 188 height 475
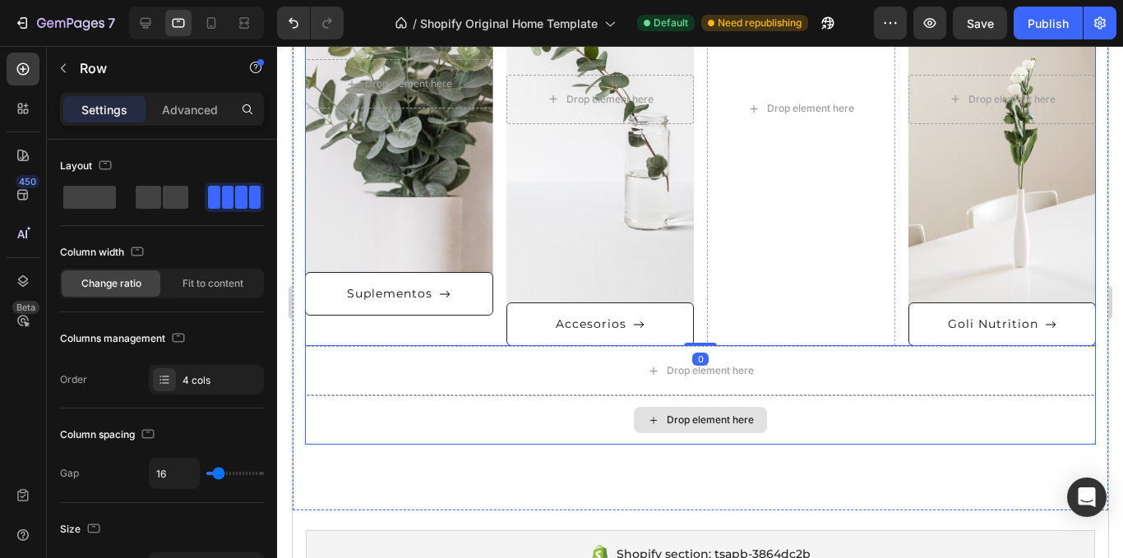
click at [829, 373] on div "Drop element here" at bounding box center [699, 370] width 791 height 49
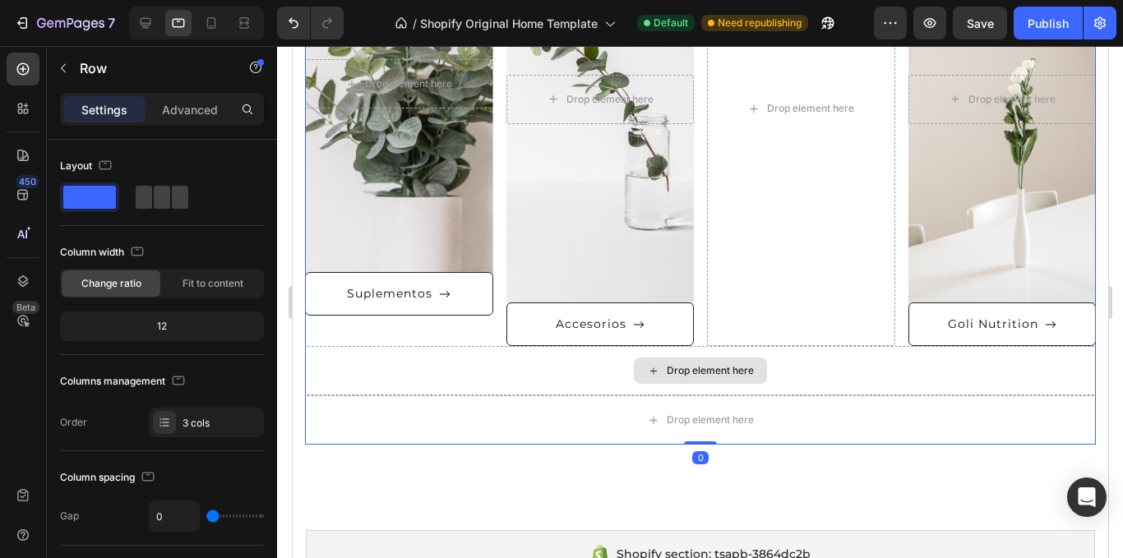
drag, startPoint x: 696, startPoint y: 442, endPoint x: 724, endPoint y: 378, distance: 70.0
click at [699, 369] on div "Drop element here Hero Banner Suplementos Button Drop element here Hero Banner …" at bounding box center [699, 158] width 791 height 574
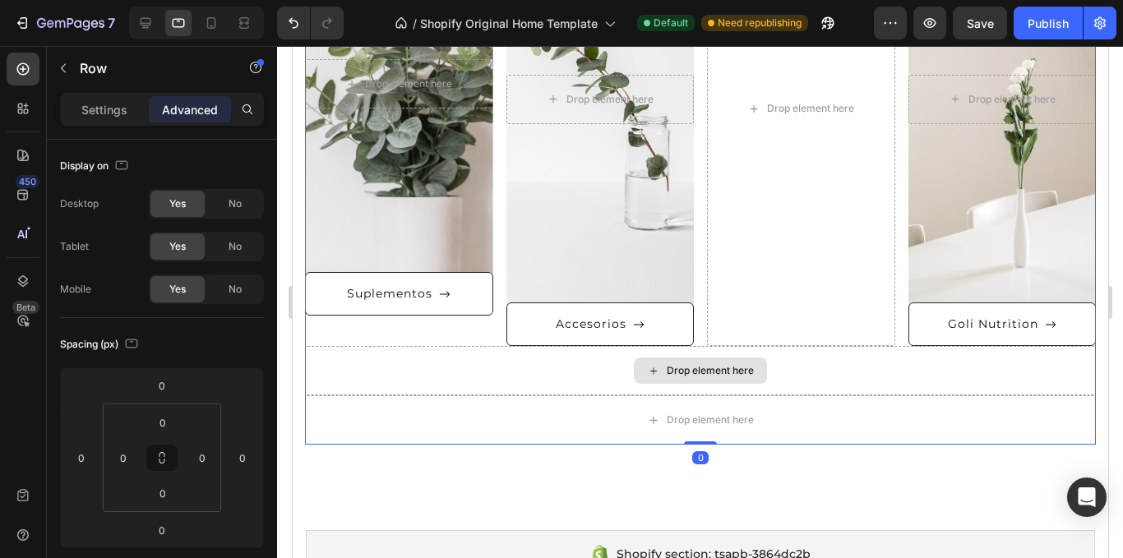
click at [793, 382] on div "Drop element here" at bounding box center [699, 370] width 791 height 49
click at [744, 367] on div "Drop element here" at bounding box center [709, 370] width 87 height 13
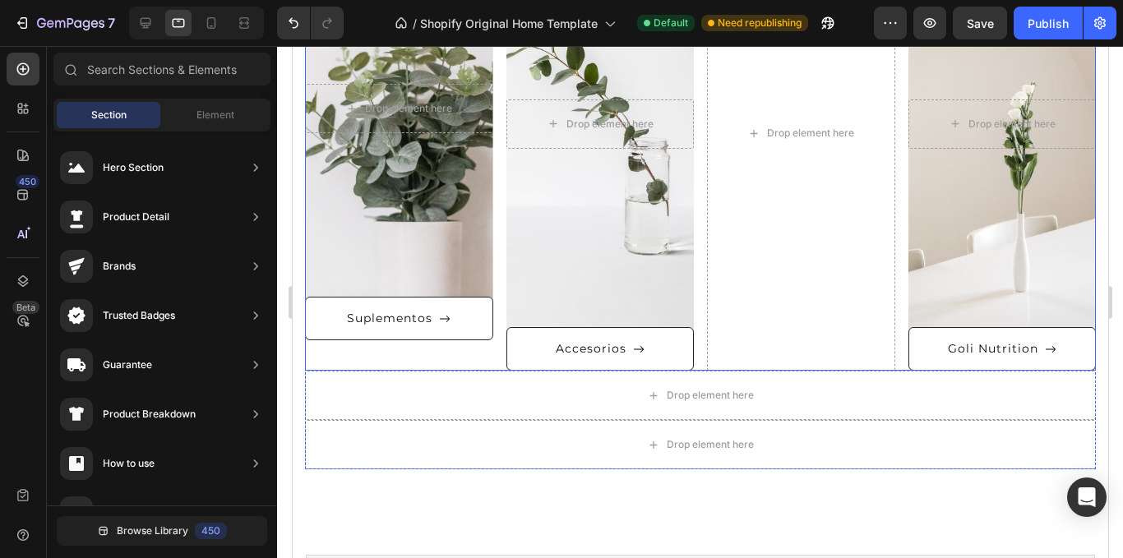
scroll to position [860, 0]
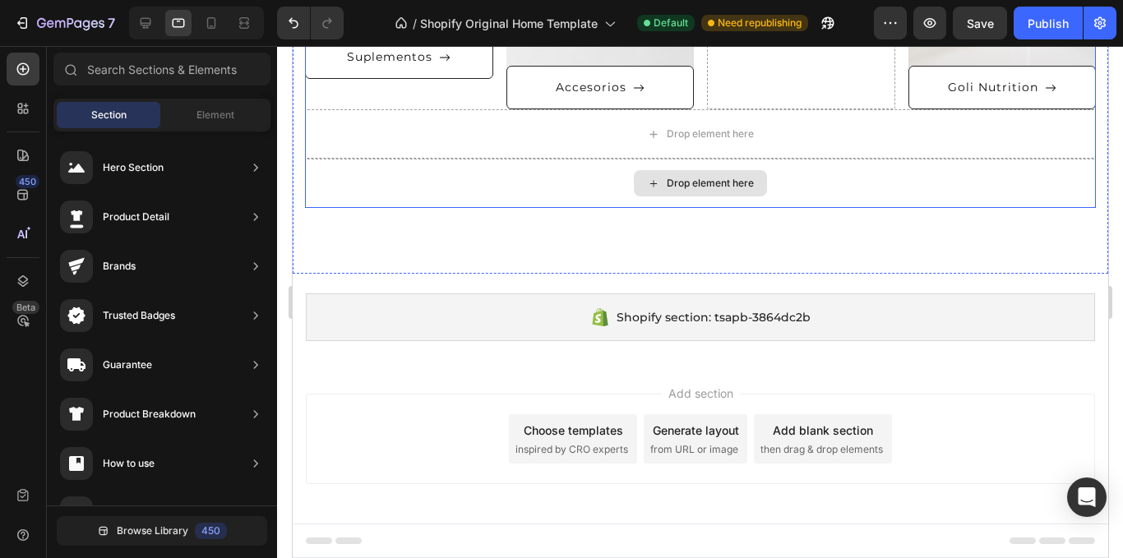
click at [706, 175] on div "Drop element here" at bounding box center [699, 183] width 133 height 26
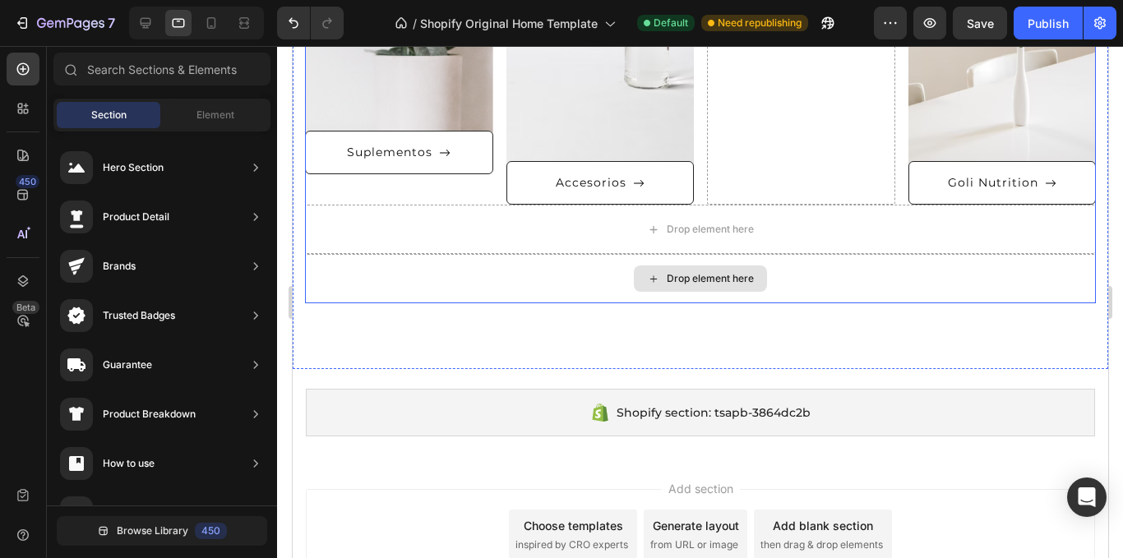
scroll to position [614, 0]
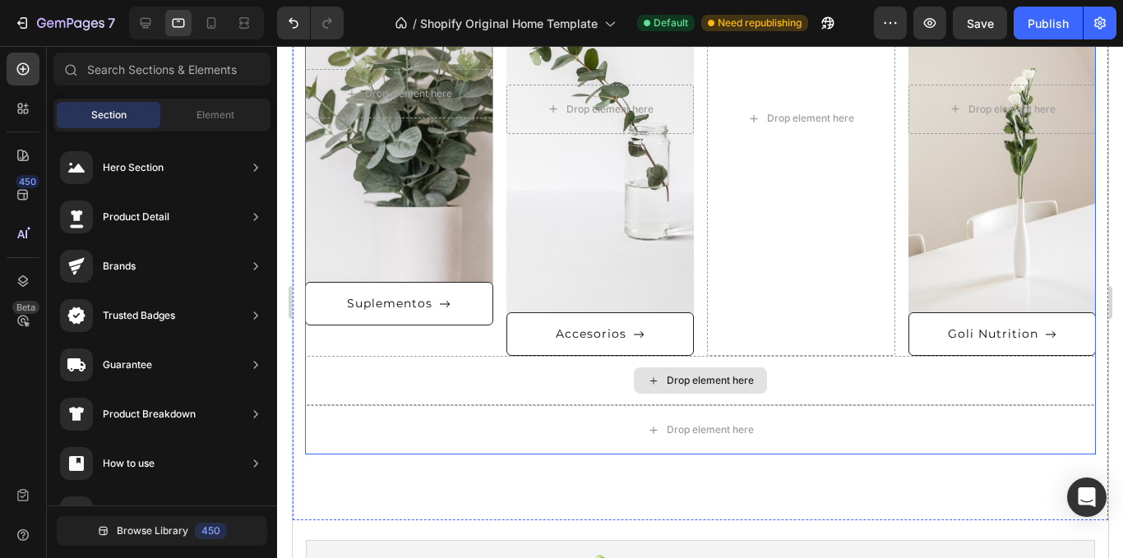
click at [751, 399] on div "Drop element here" at bounding box center [699, 380] width 791 height 49
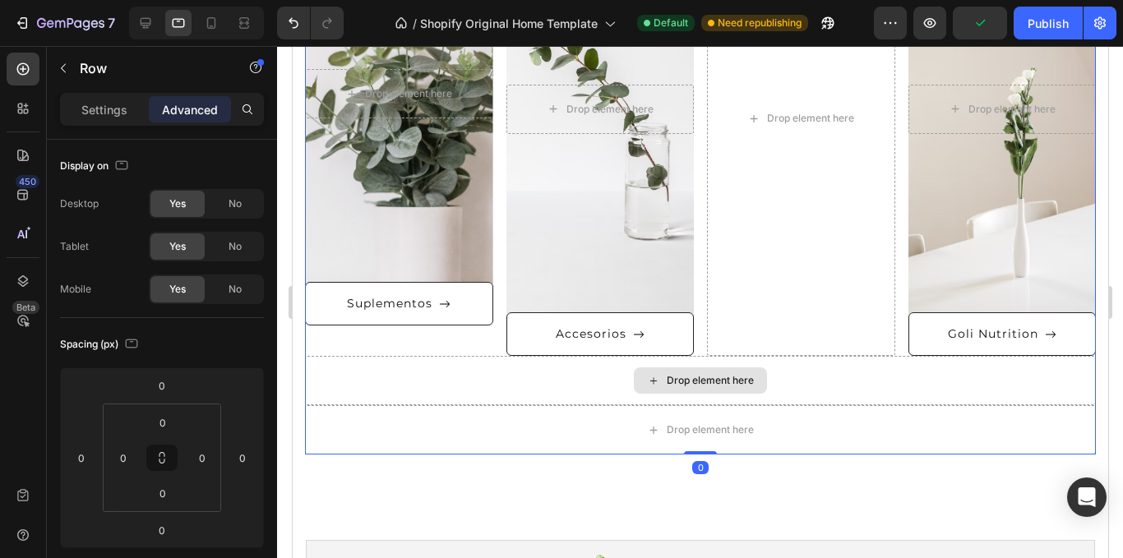
click at [763, 378] on div "Drop element here" at bounding box center [699, 380] width 791 height 49
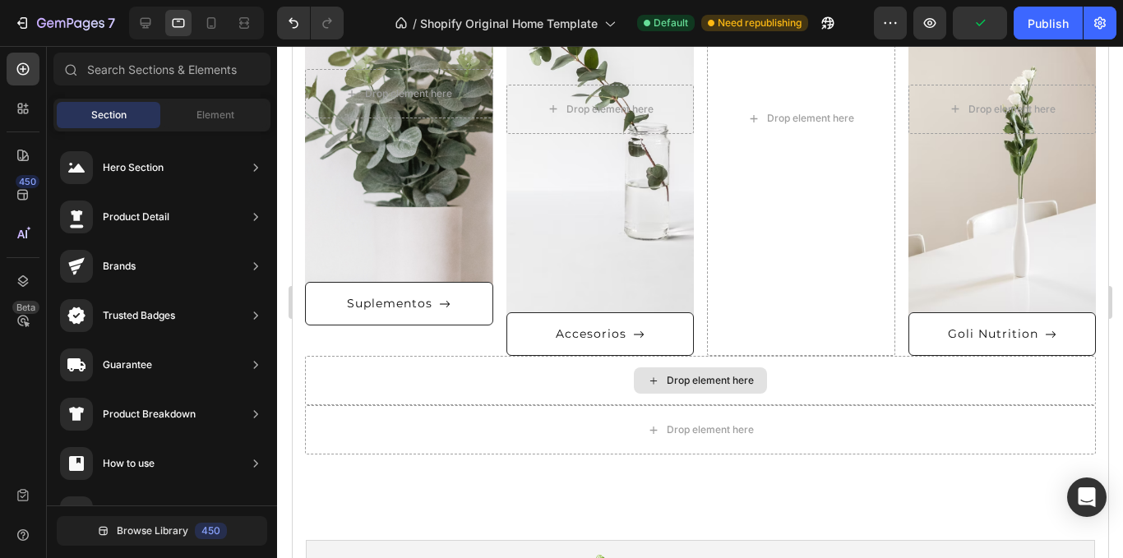
click at [732, 378] on div "Drop element here" at bounding box center [709, 380] width 87 height 13
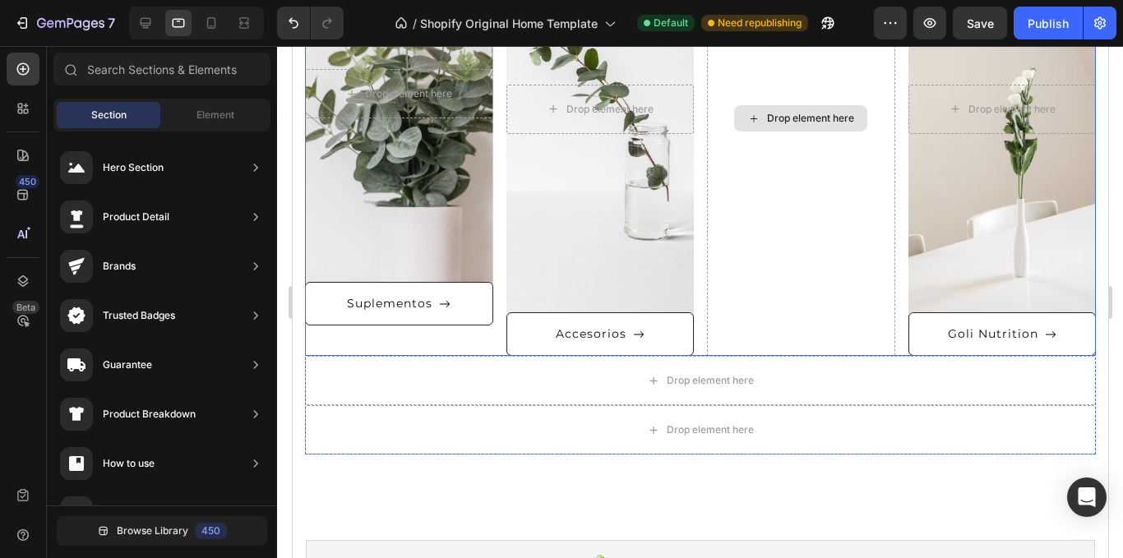
click at [791, 290] on div "Drop element here" at bounding box center [800, 118] width 188 height 475
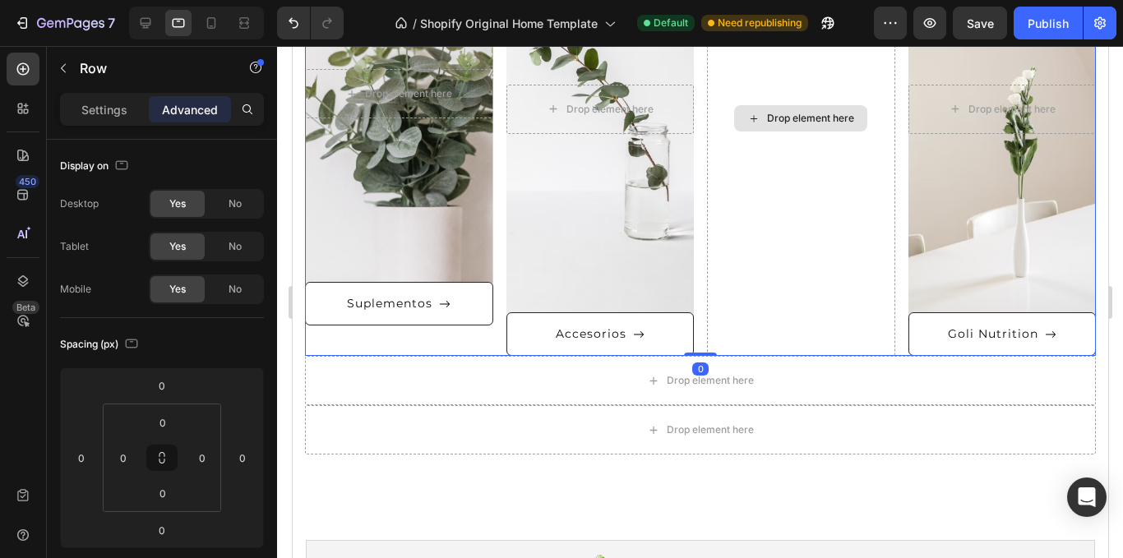
click at [785, 224] on div "Drop element here" at bounding box center [800, 118] width 188 height 475
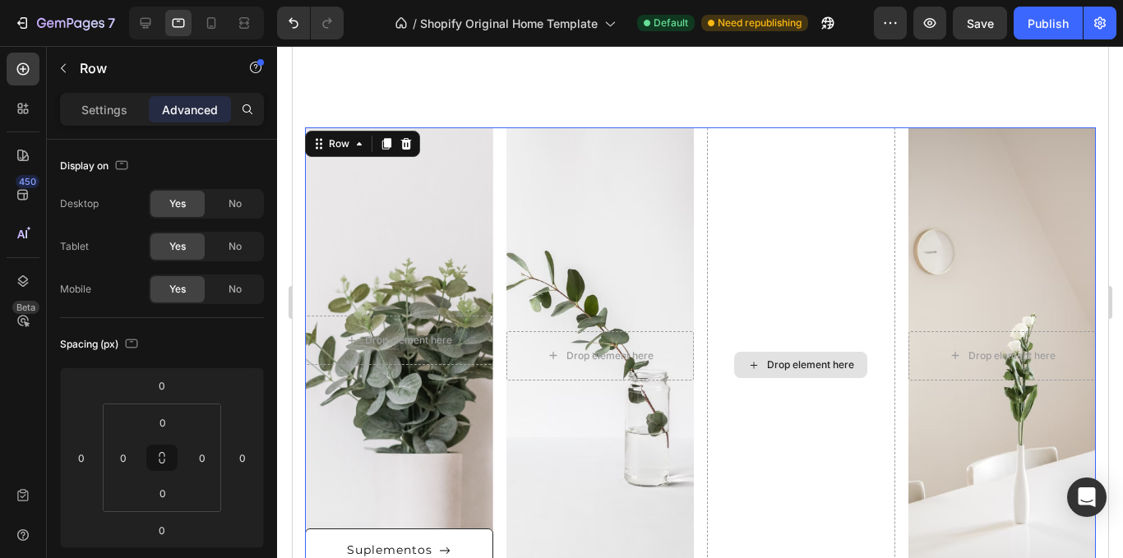
scroll to position [285, 0]
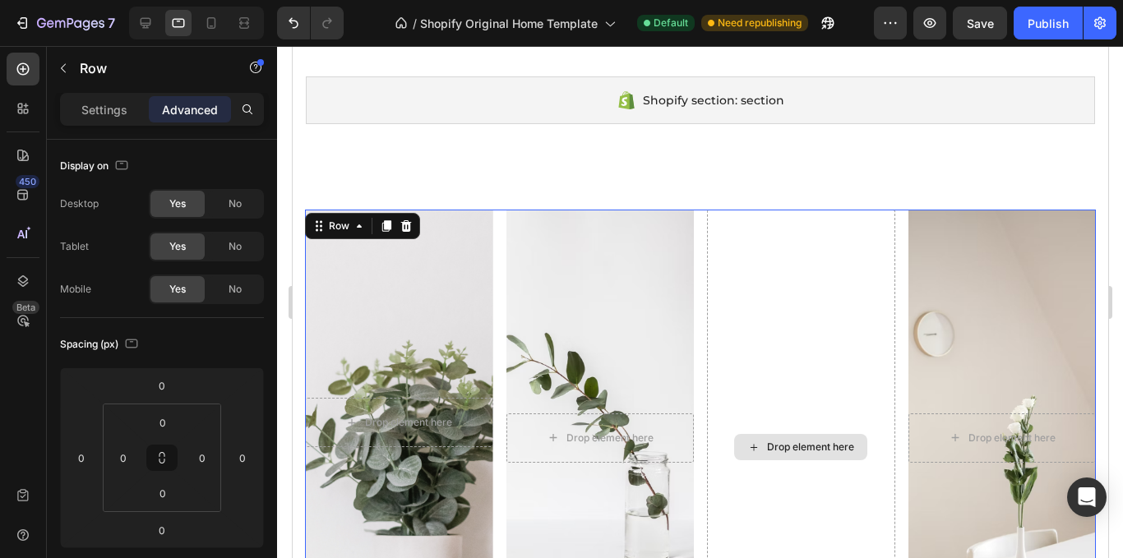
click at [713, 251] on div "Drop element here" at bounding box center [800, 447] width 188 height 475
click at [75, 108] on div "Settings" at bounding box center [104, 109] width 82 height 26
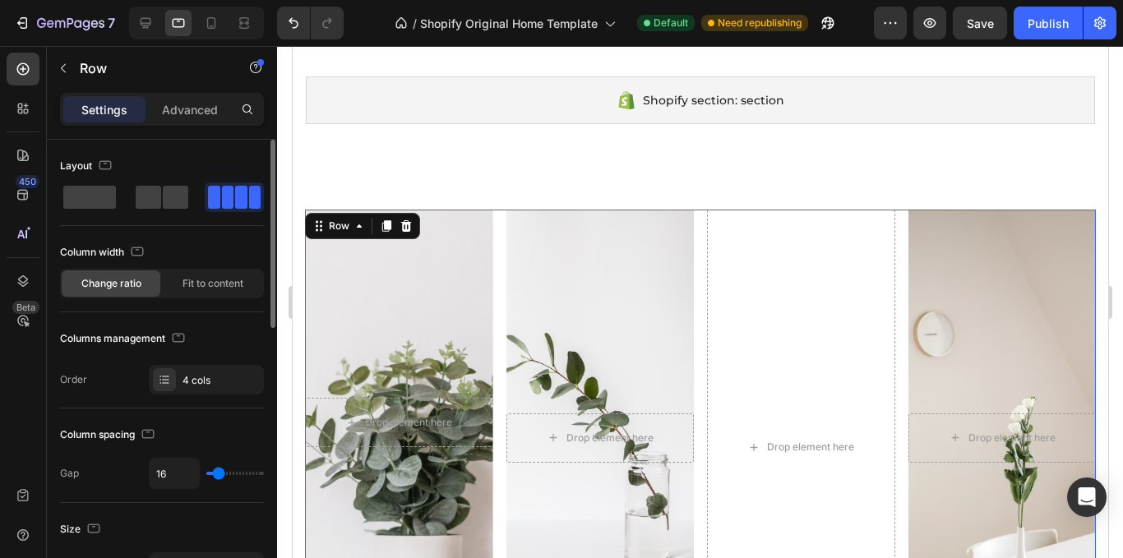
click at [222, 200] on span at bounding box center [228, 197] width 12 height 23
click at [178, 188] on span at bounding box center [175, 197] width 25 height 23
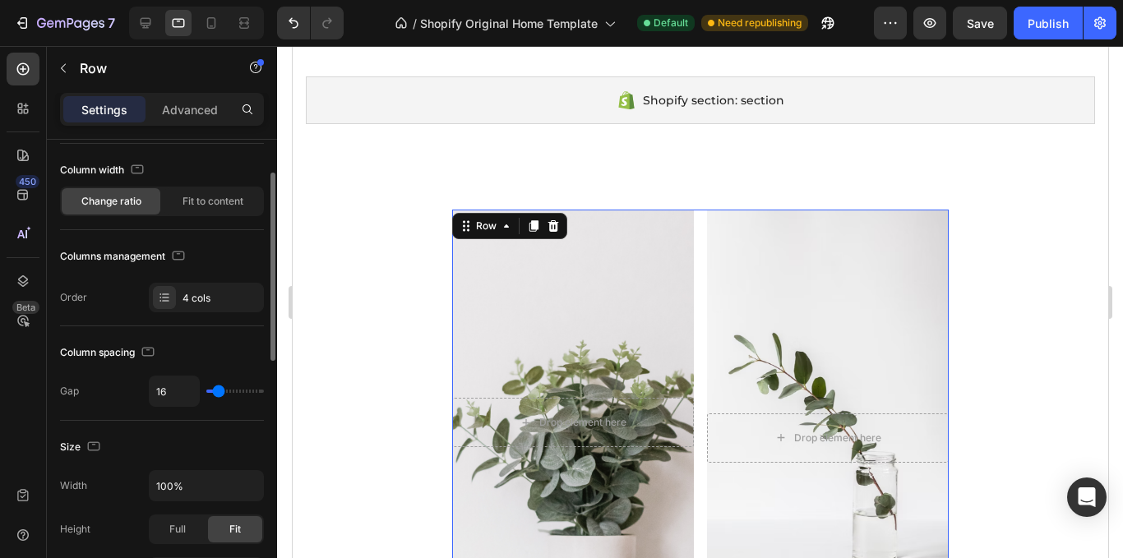
scroll to position [0, 0]
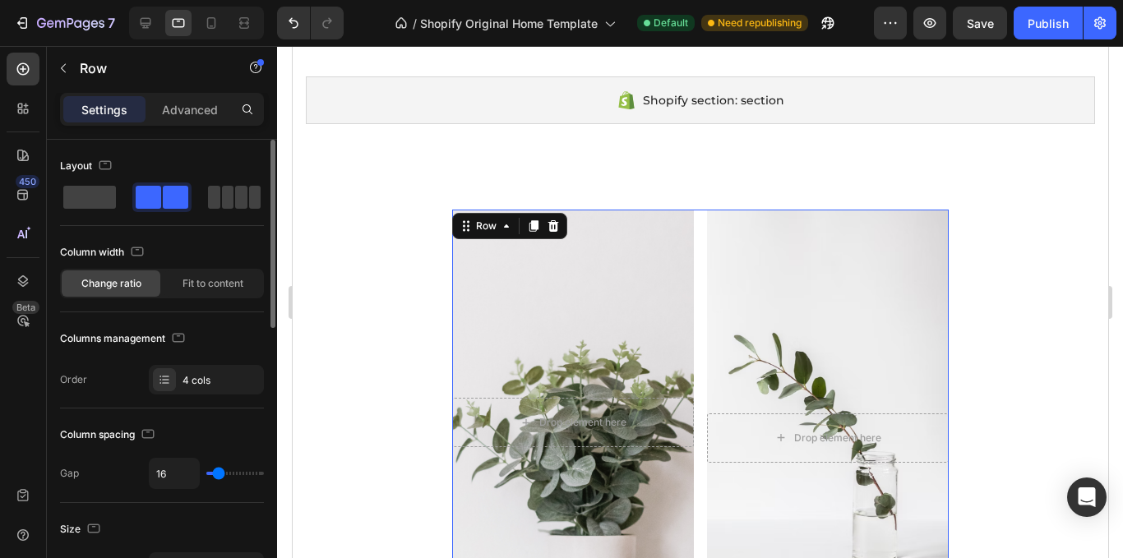
click at [236, 178] on div "Layout" at bounding box center [162, 166] width 204 height 26
click at [235, 205] on span at bounding box center [241, 197] width 12 height 23
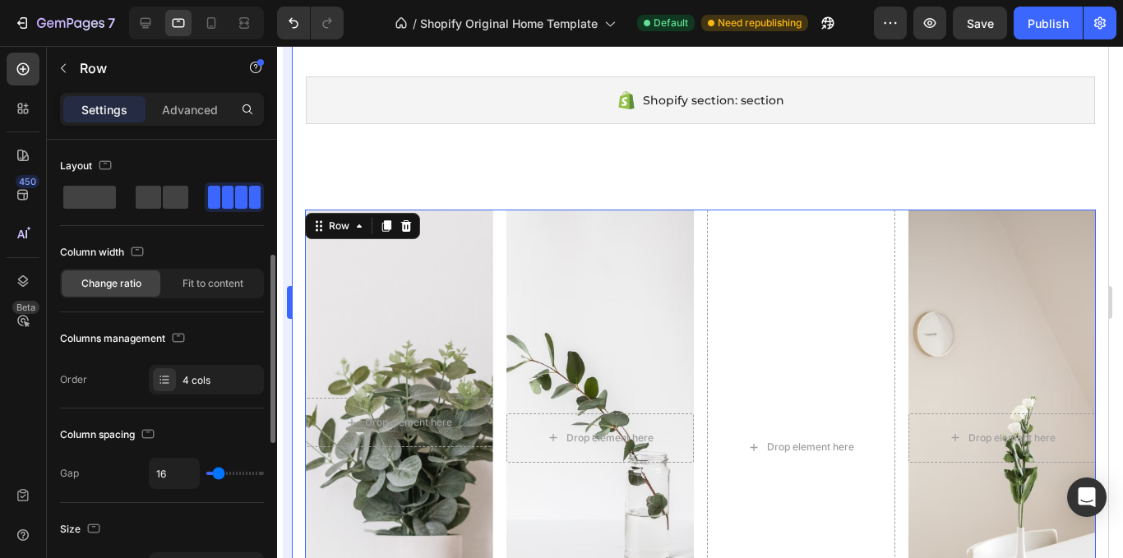
scroll to position [164, 0]
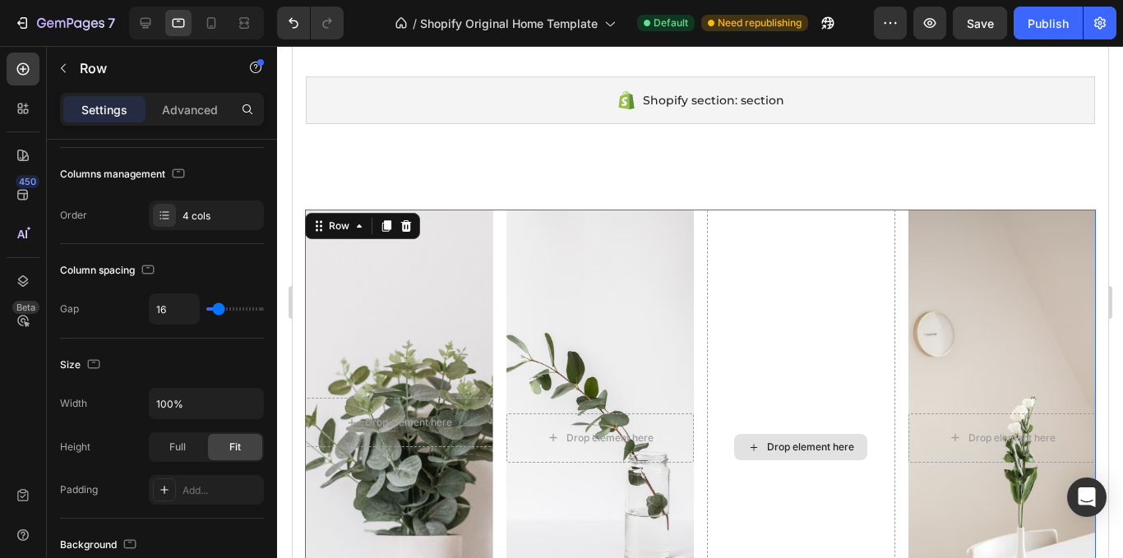
click at [730, 363] on div "Drop element here" at bounding box center [800, 447] width 188 height 475
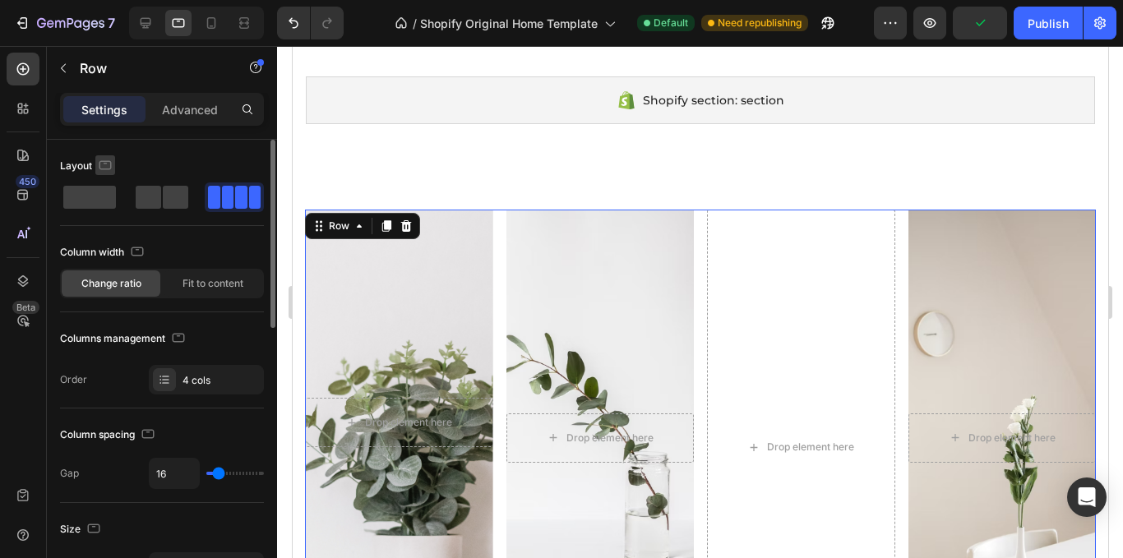
click at [104, 159] on icon "button" at bounding box center [105, 165] width 16 height 16
drag, startPoint x: 160, startPoint y: 195, endPoint x: 248, endPoint y: 197, distance: 88.8
click at [163, 195] on span at bounding box center [175, 197] width 25 height 23
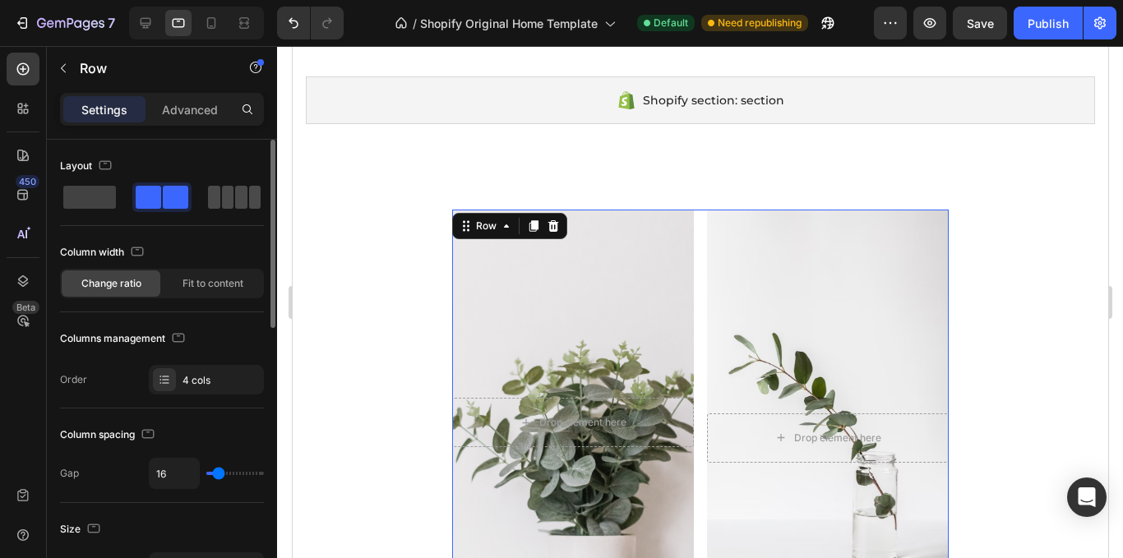
click at [250, 194] on span at bounding box center [255, 197] width 12 height 23
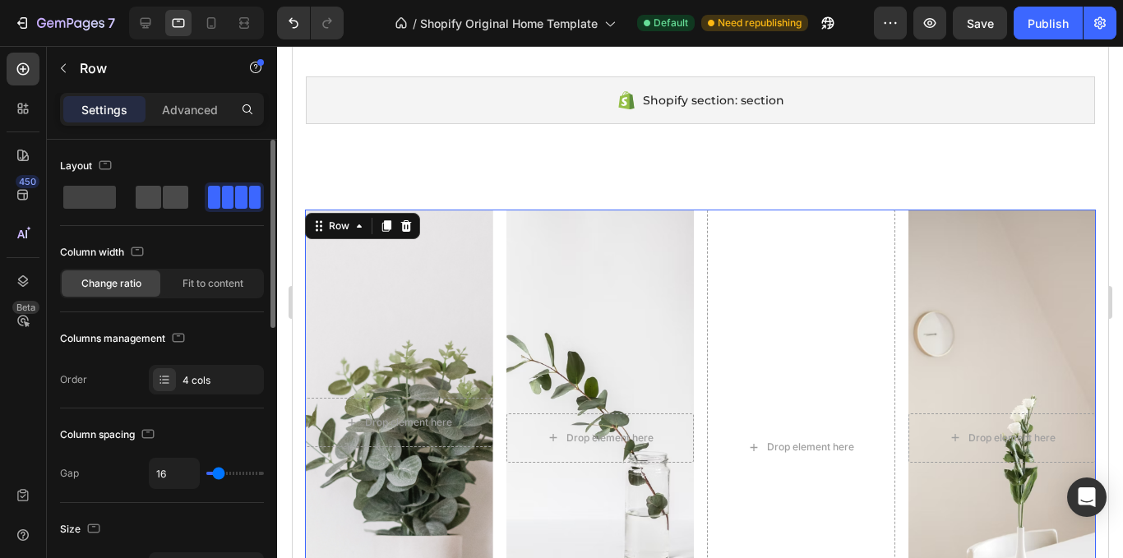
click at [164, 188] on span at bounding box center [175, 197] width 25 height 23
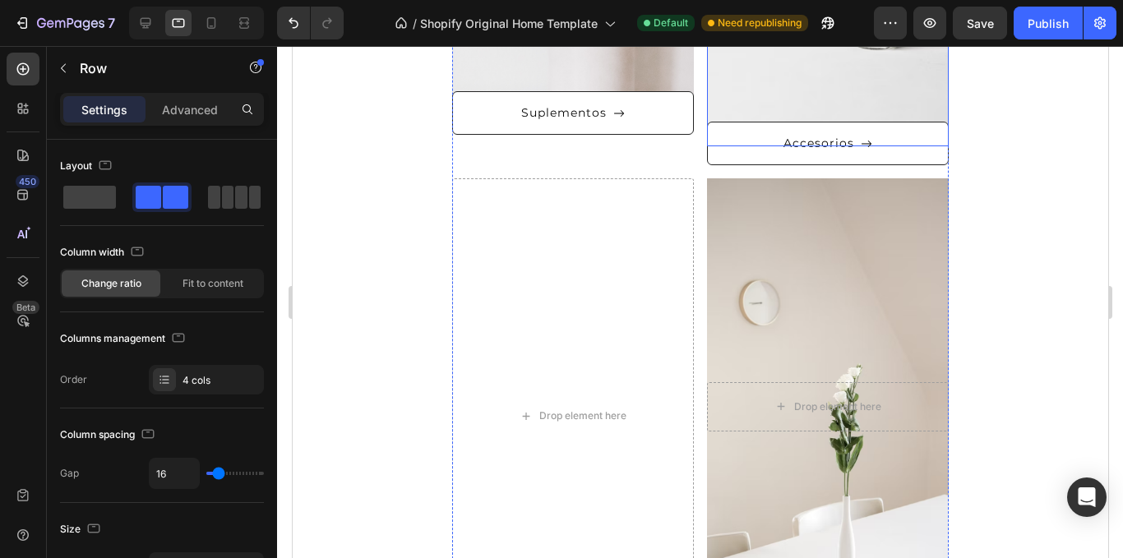
scroll to position [943, 0]
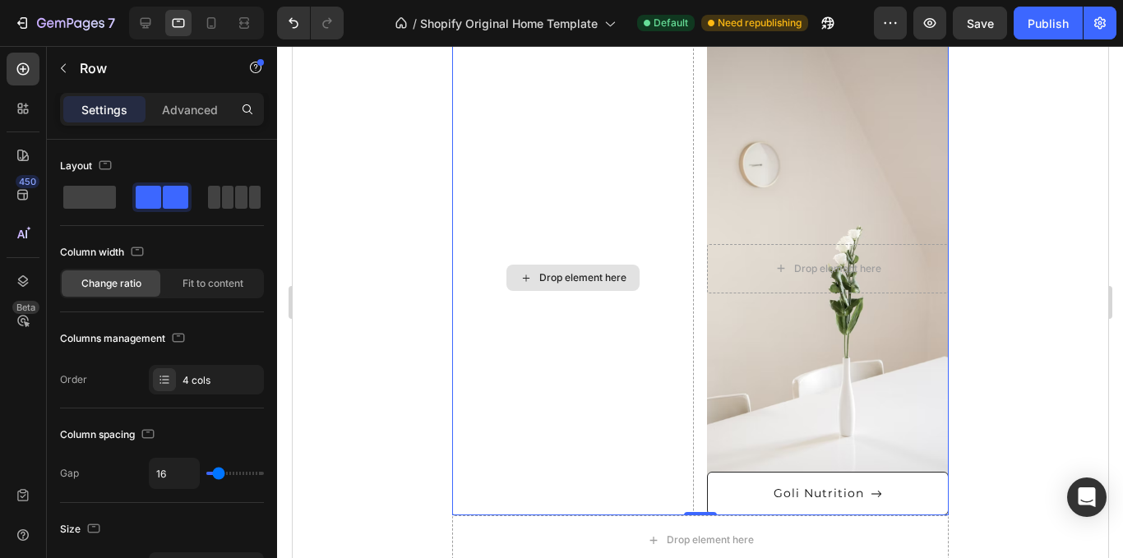
click at [632, 275] on div "Drop element here" at bounding box center [572, 278] width 133 height 26
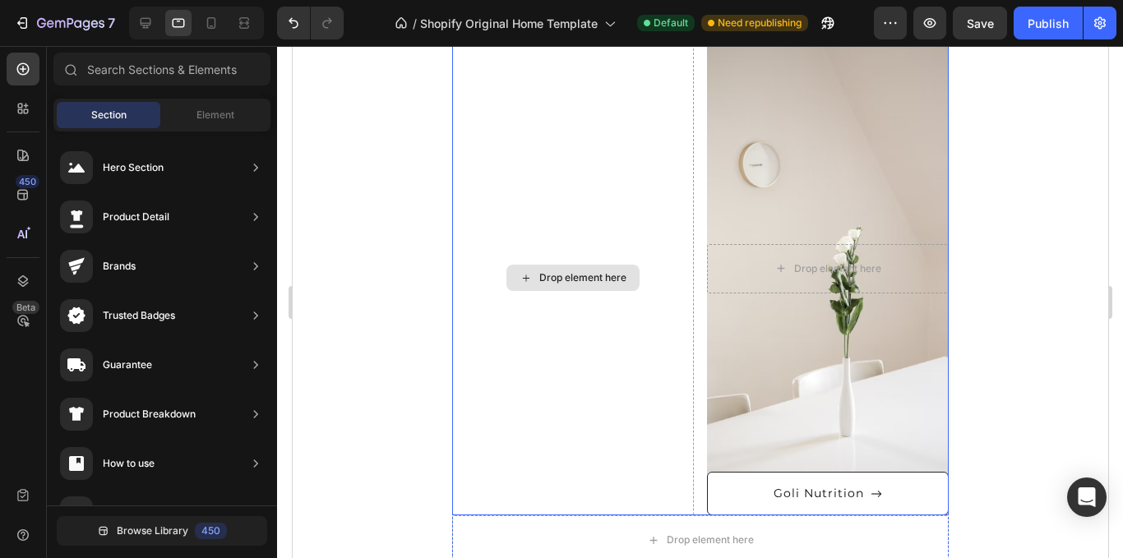
click at [660, 415] on div "Drop element here" at bounding box center [573, 277] width 242 height 475
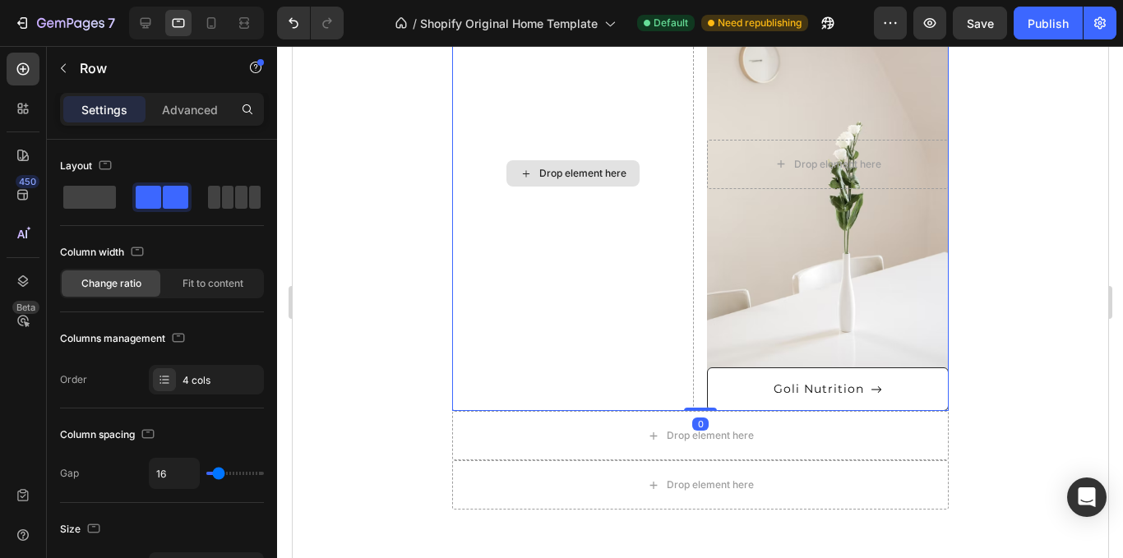
scroll to position [1189, 0]
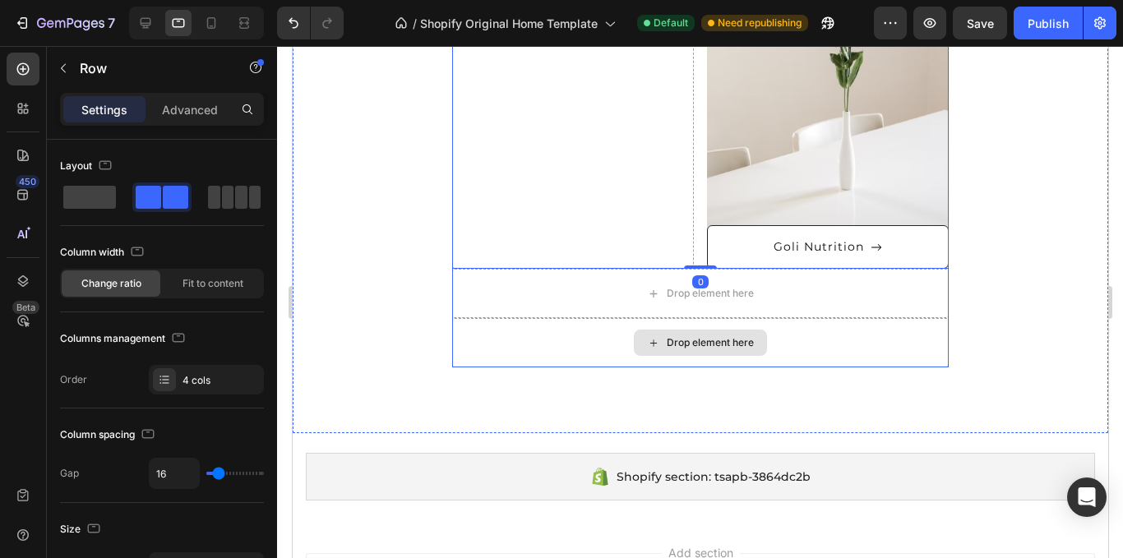
click at [826, 344] on div "Drop element here" at bounding box center [700, 342] width 497 height 49
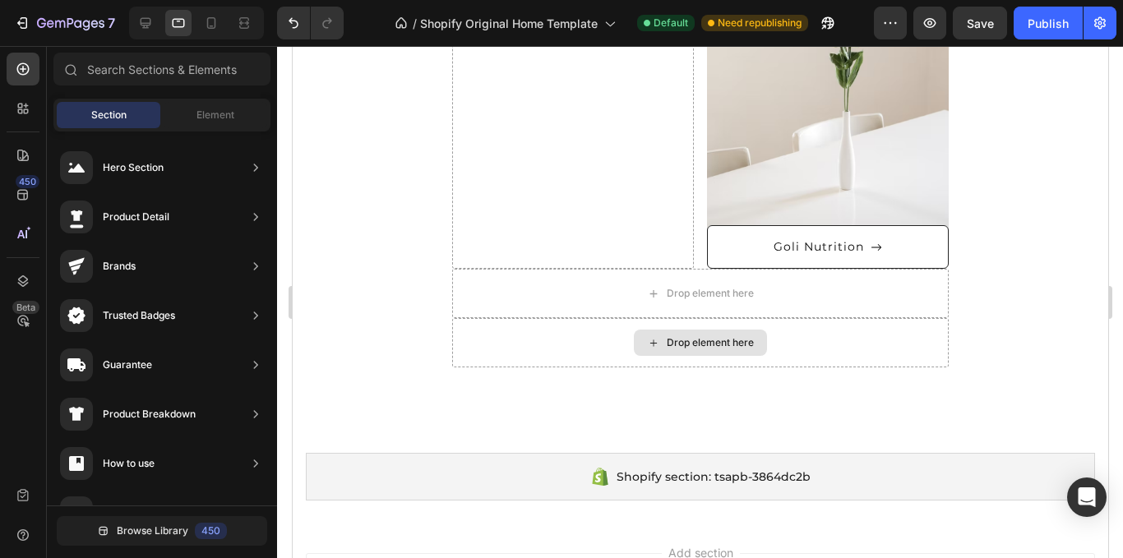
click at [724, 346] on div "Drop element here" at bounding box center [709, 342] width 87 height 13
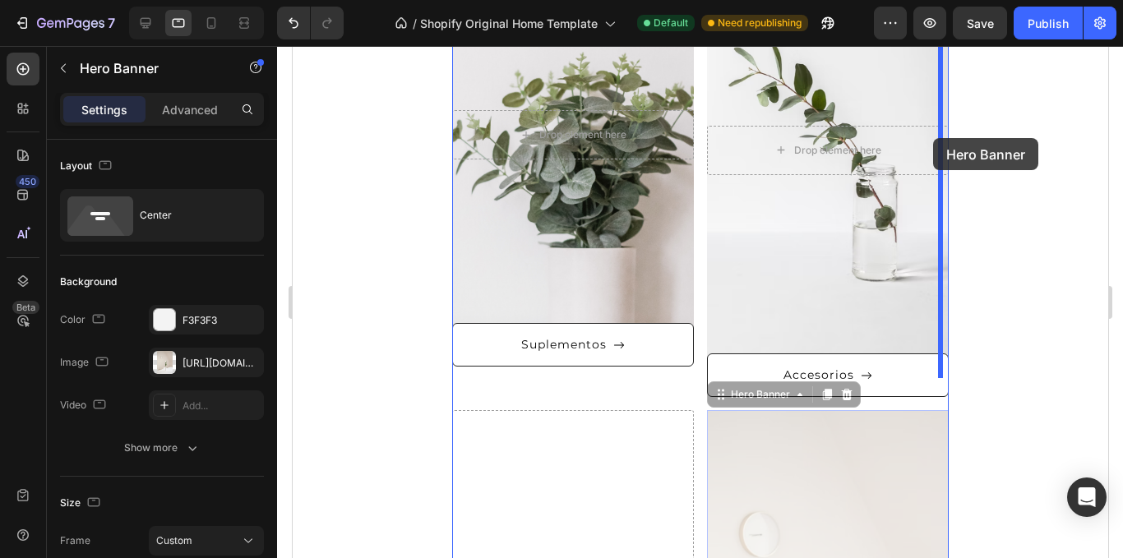
scroll to position [531, 0]
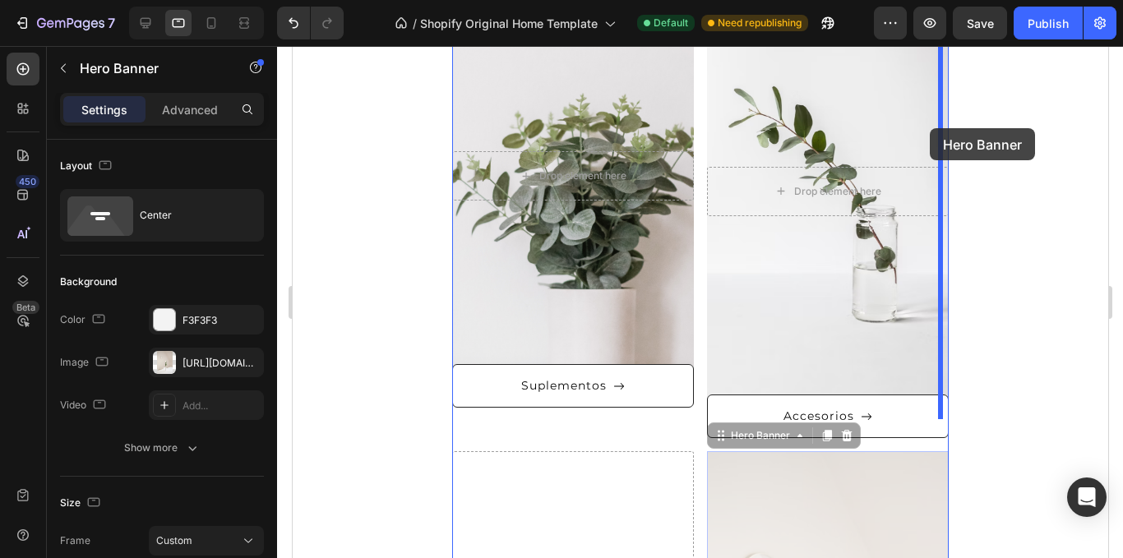
drag, startPoint x: 799, startPoint y: 332, endPoint x: 929, endPoint y: 128, distance: 241.8
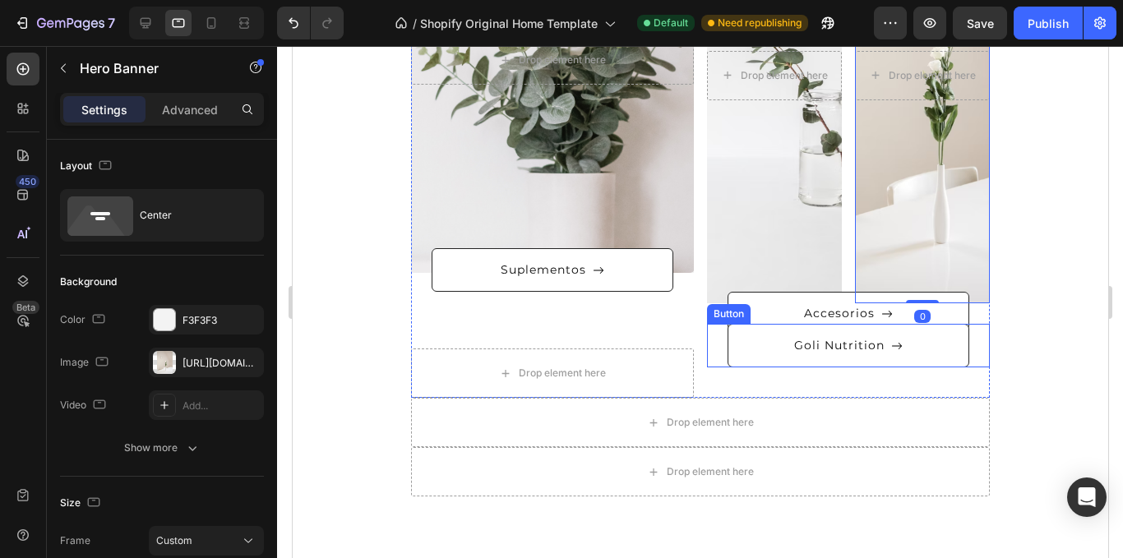
scroll to position [696, 0]
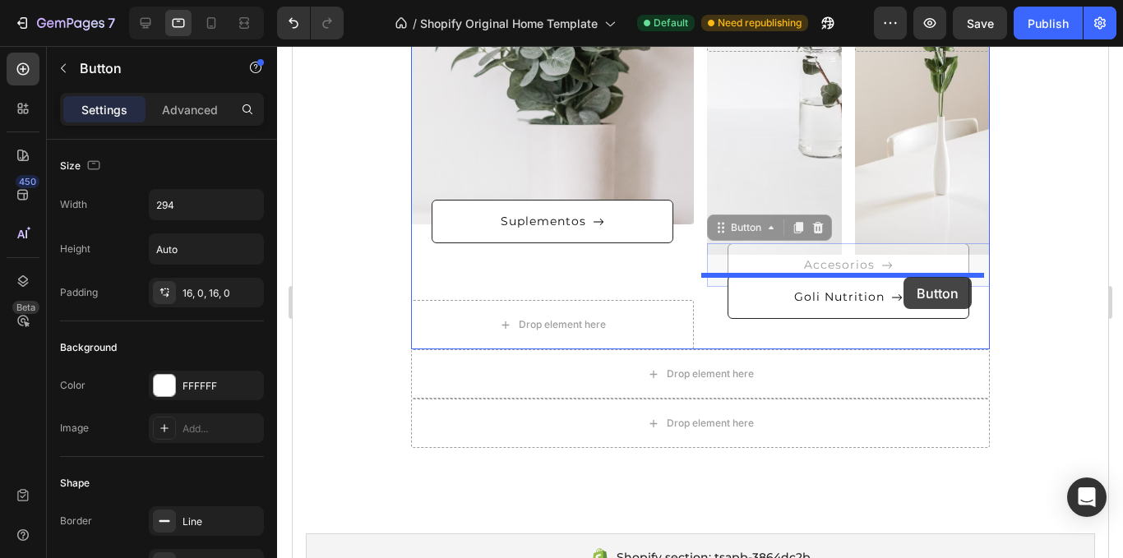
drag, startPoint x: 858, startPoint y: 259, endPoint x: 901, endPoint y: 276, distance: 46.6
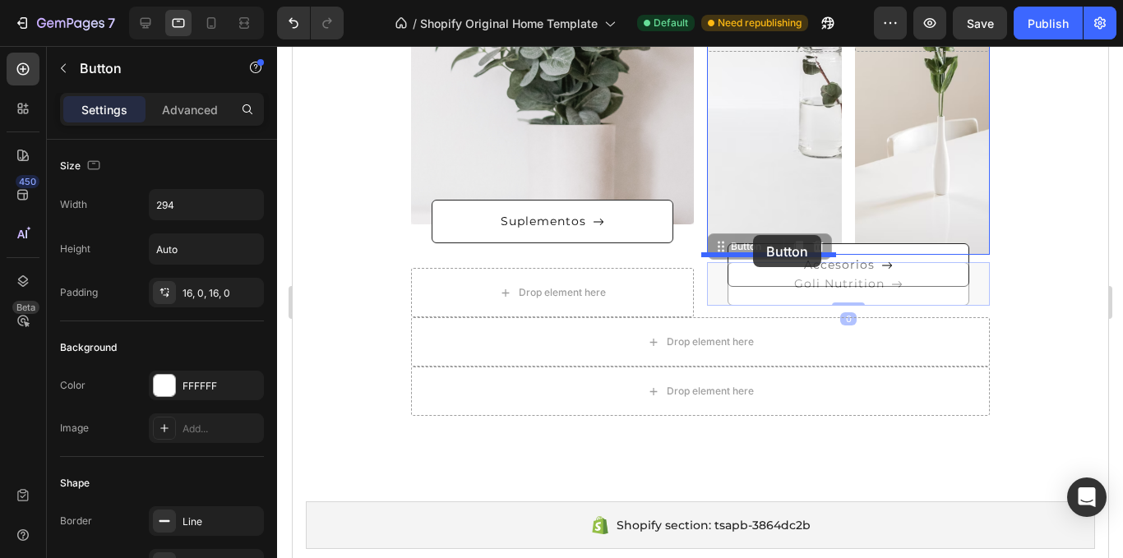
drag, startPoint x: 831, startPoint y: 290, endPoint x: 753, endPoint y: 235, distance: 95.6
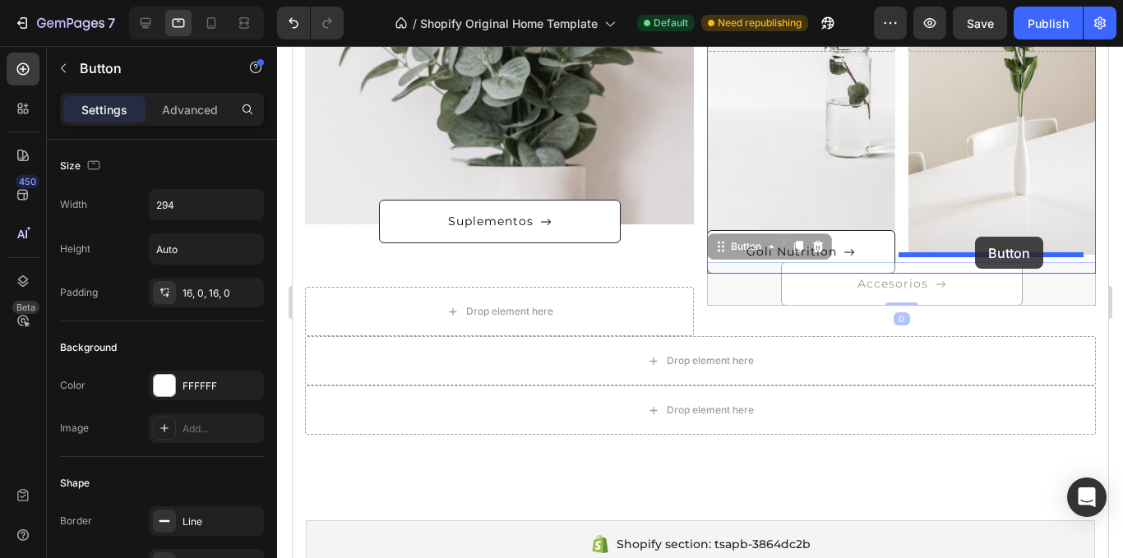
drag, startPoint x: 961, startPoint y: 303, endPoint x: 975, endPoint y: 237, distance: 68.1
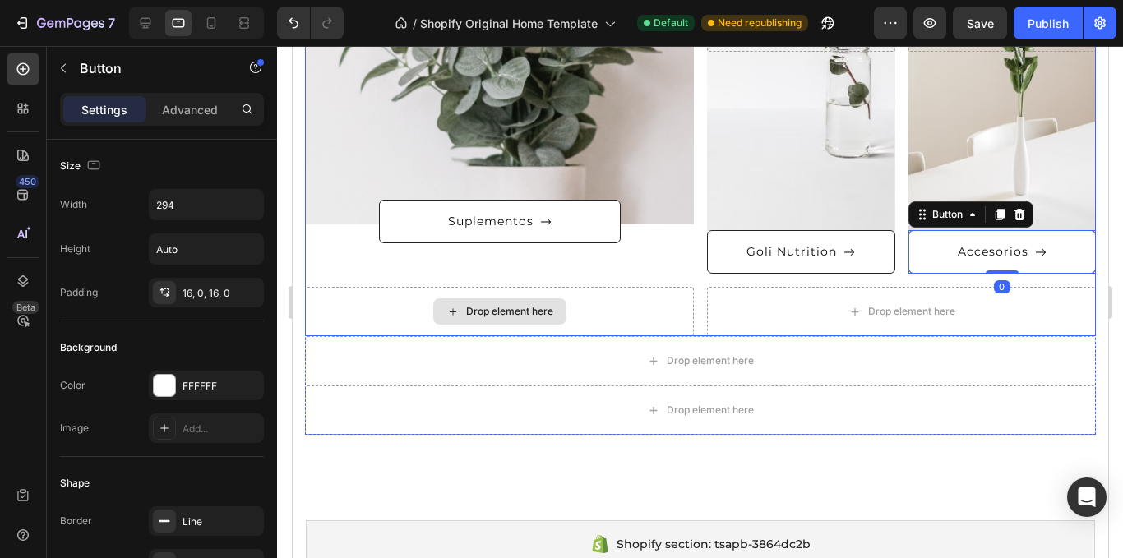
click at [639, 318] on div "Drop element here" at bounding box center [498, 311] width 389 height 49
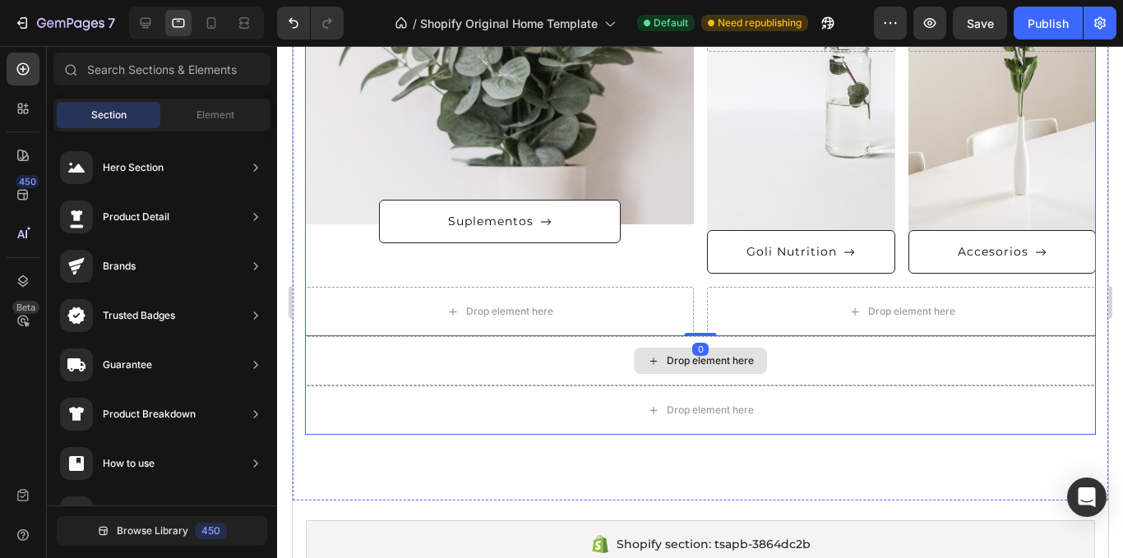
click at [693, 372] on div "Drop element here" at bounding box center [699, 361] width 133 height 26
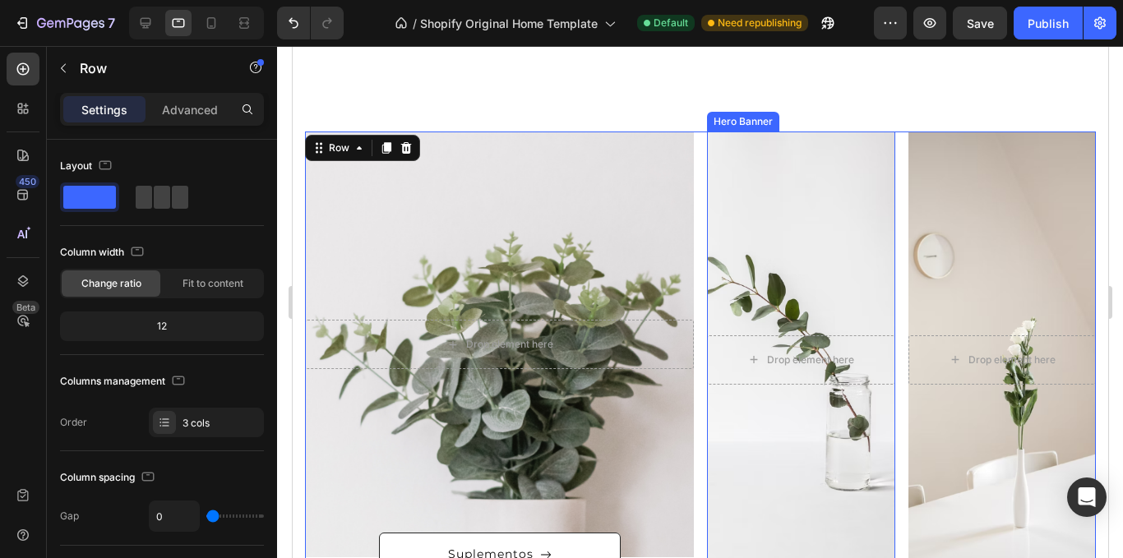
scroll to position [367, 0]
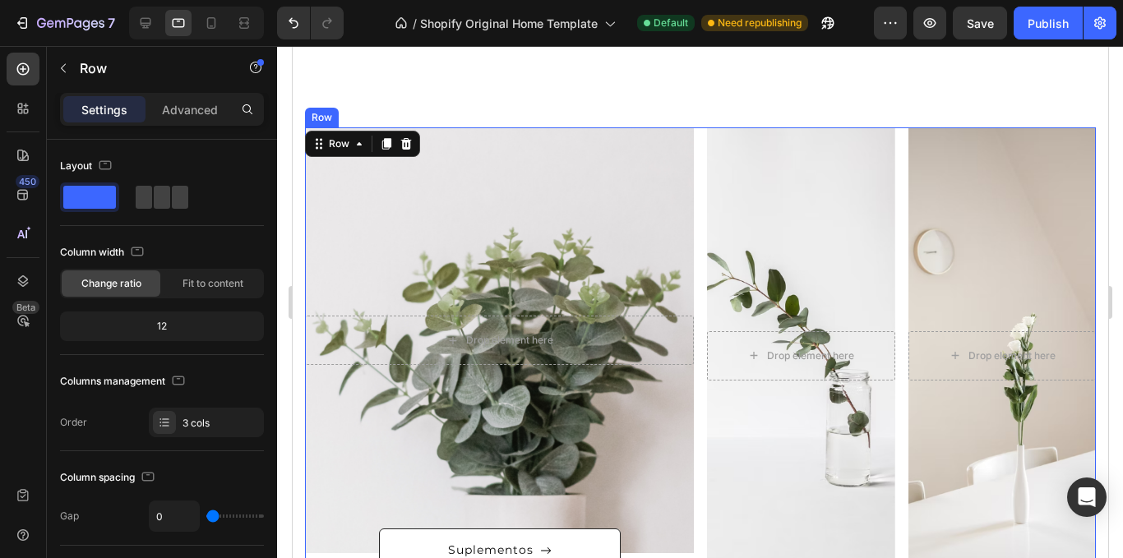
click at [617, 280] on div "Overlay" at bounding box center [498, 340] width 389 height 426
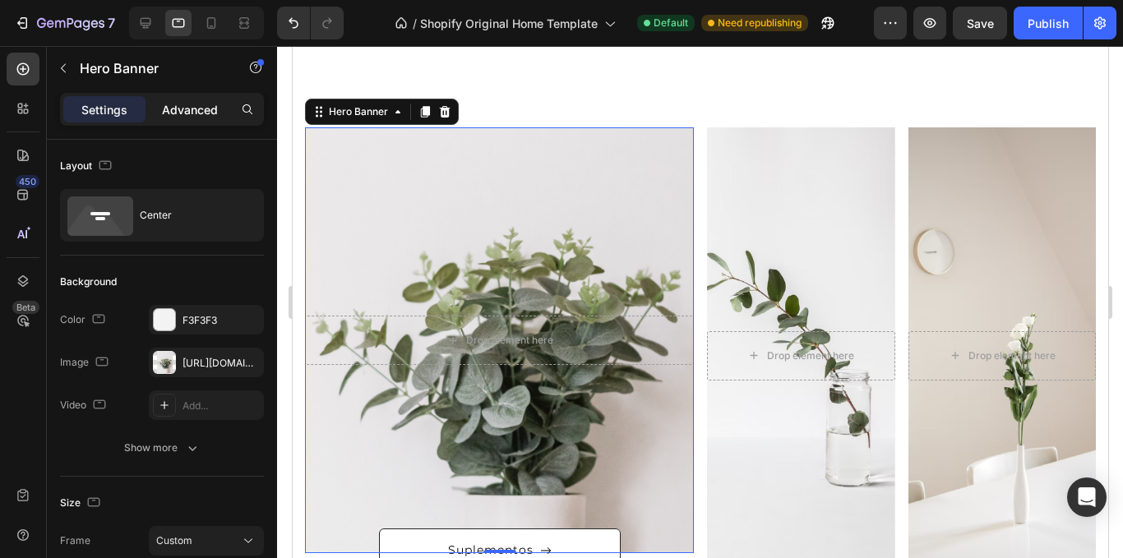
click at [210, 104] on p "Advanced" at bounding box center [190, 109] width 56 height 17
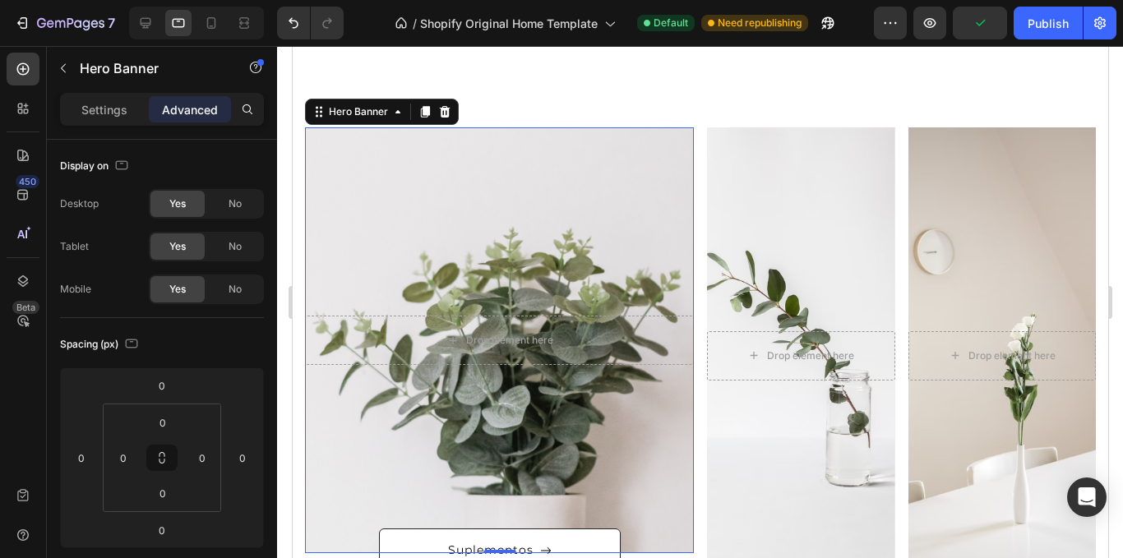
click at [591, 95] on div "Drop element here Hero Banner 0 Suplementos Button Drop element here Hero Banne…" at bounding box center [700, 446] width 816 height 768
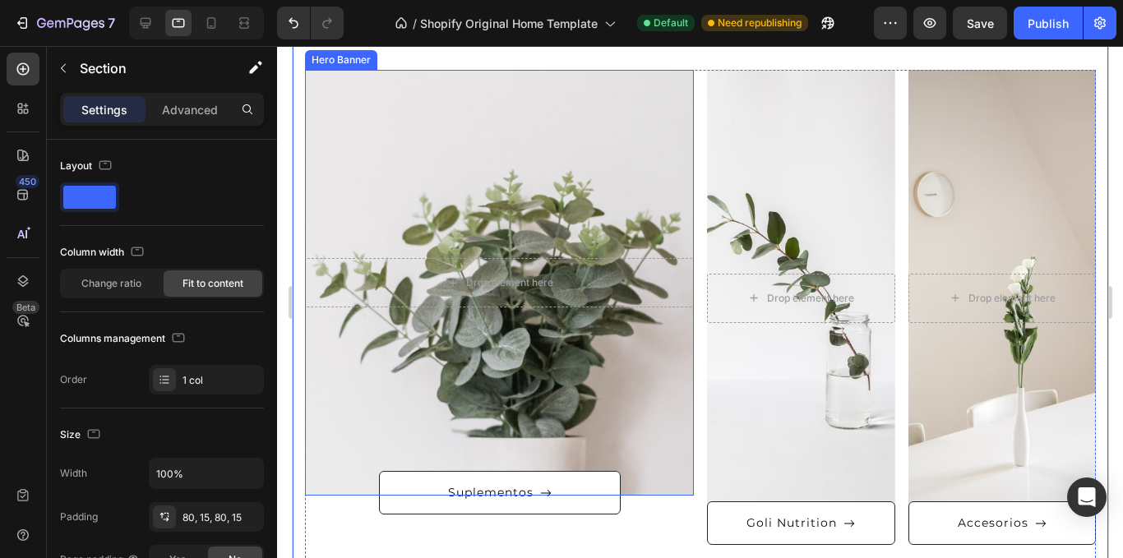
scroll to position [164, 0]
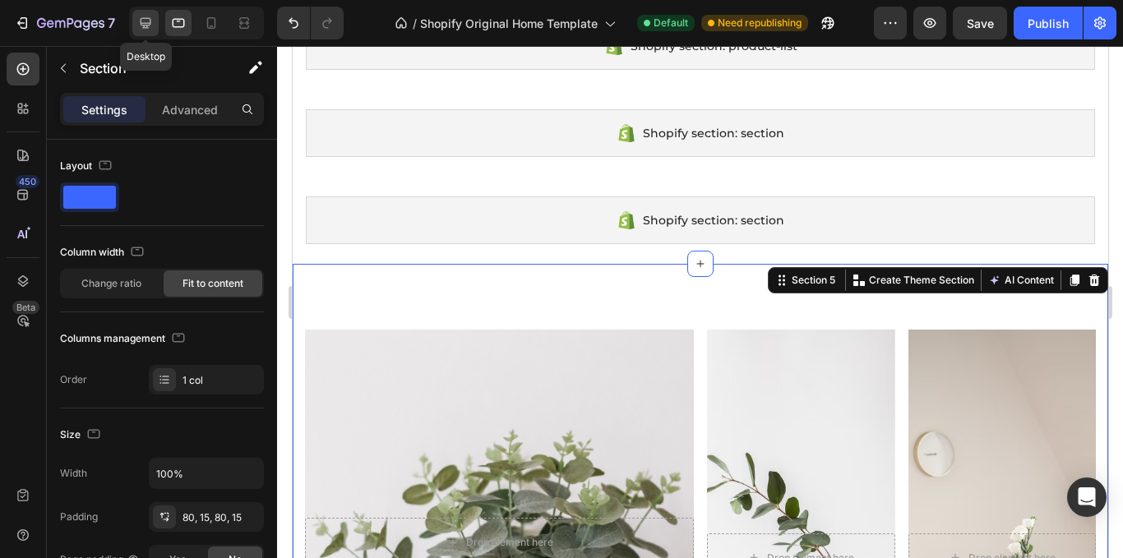
click at [152, 23] on icon at bounding box center [145, 23] width 16 height 16
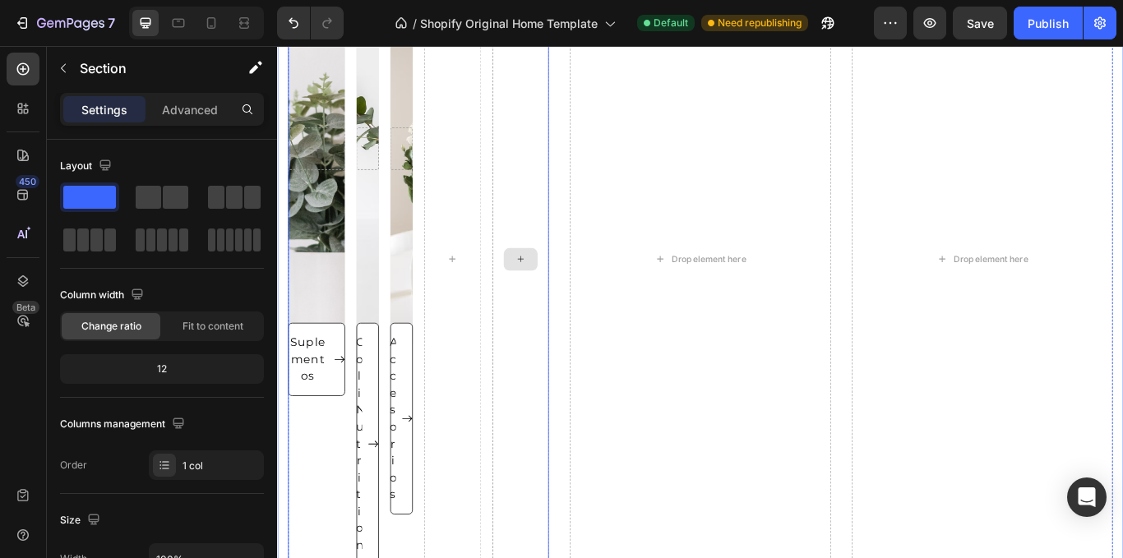
scroll to position [572, 0]
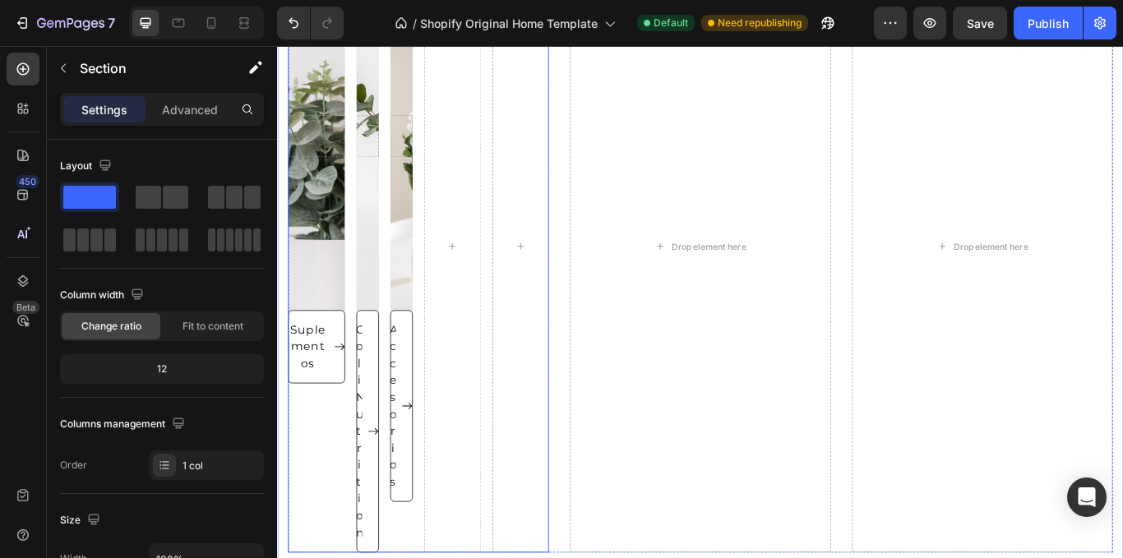
click at [521, 257] on div "Hero Banner Suplementos Button Hero Banner Goli Nutrition Button Hero Banner Ac…" at bounding box center [442, 280] width 304 height 715
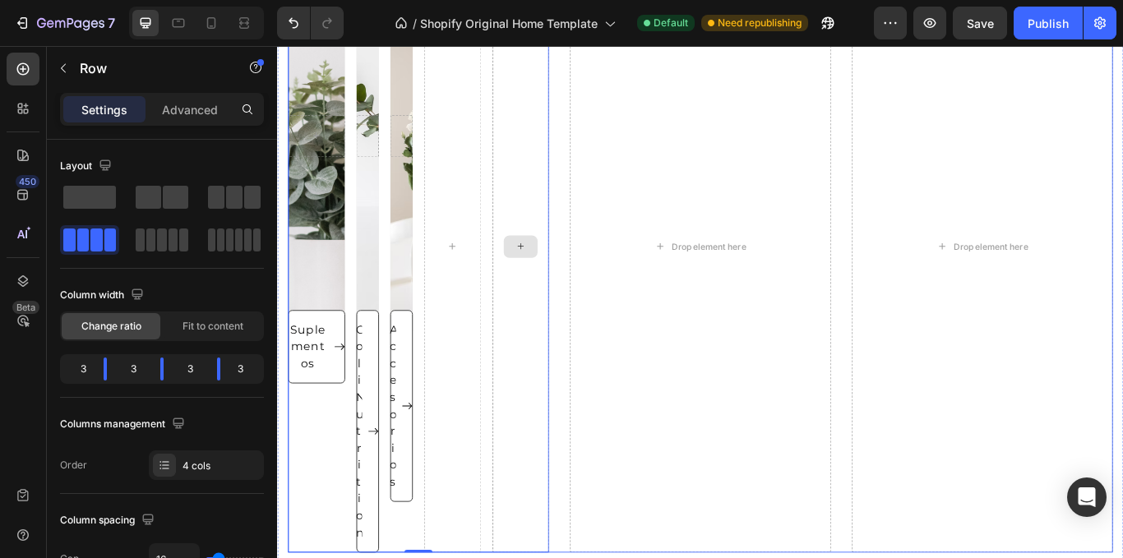
click at [713, 317] on div "Drop element here" at bounding box center [770, 280] width 304 height 715
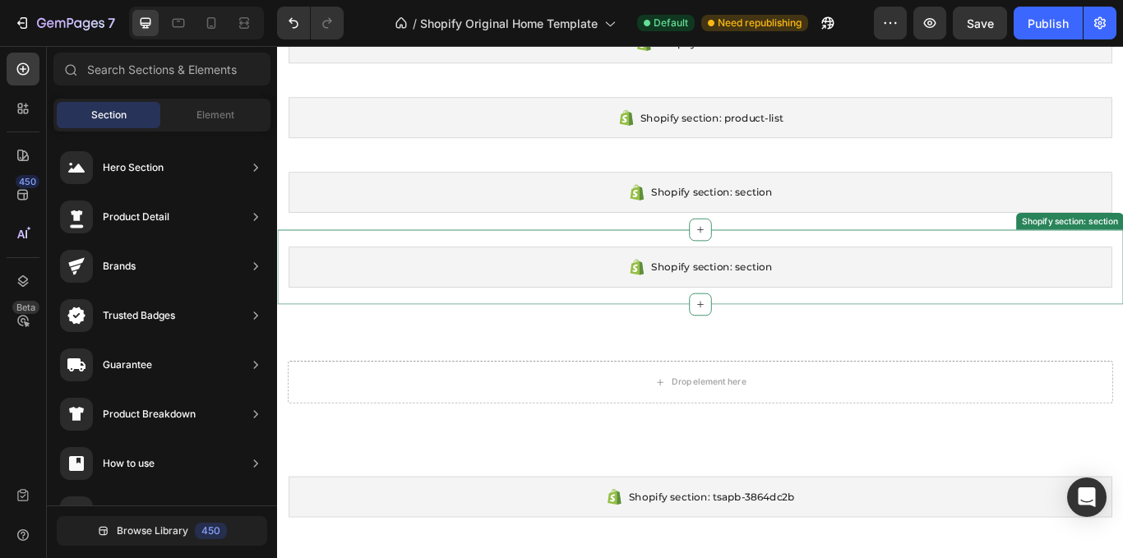
scroll to position [250, 0]
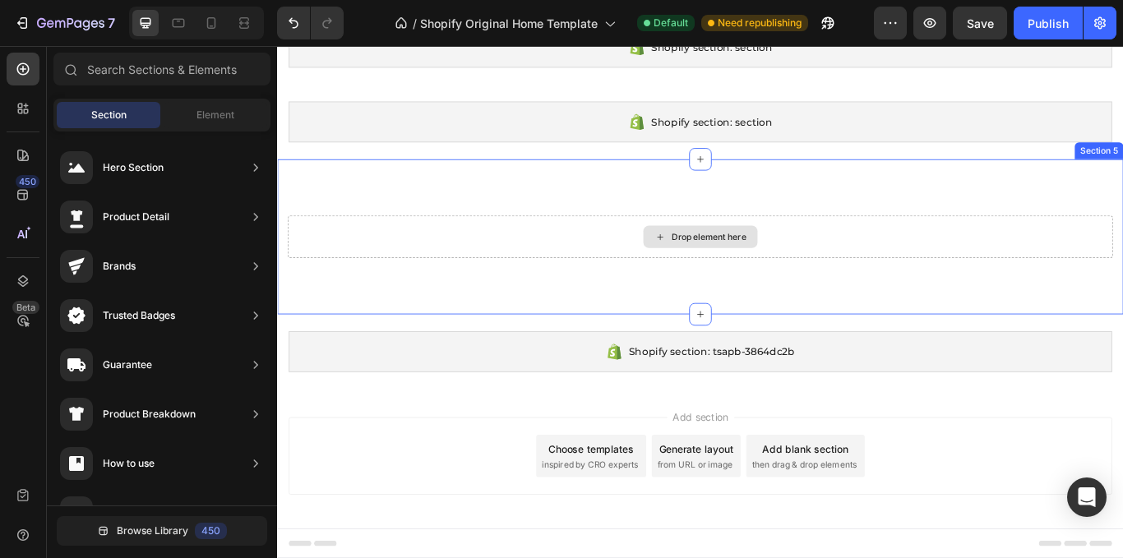
click at [904, 277] on div "Drop element here" at bounding box center [771, 268] width 962 height 49
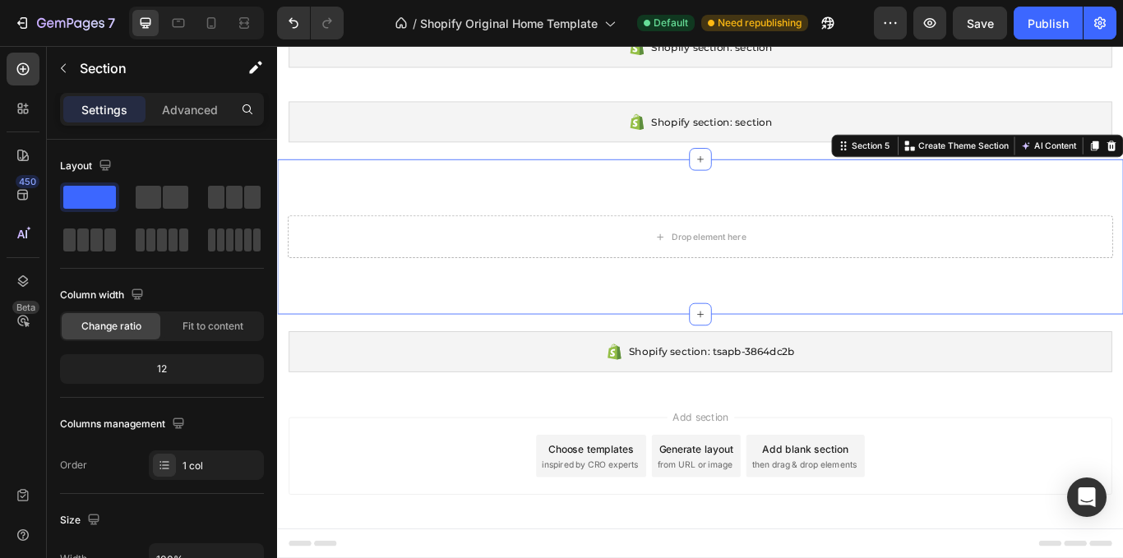
click at [788, 476] on span "Add section" at bounding box center [771, 478] width 78 height 17
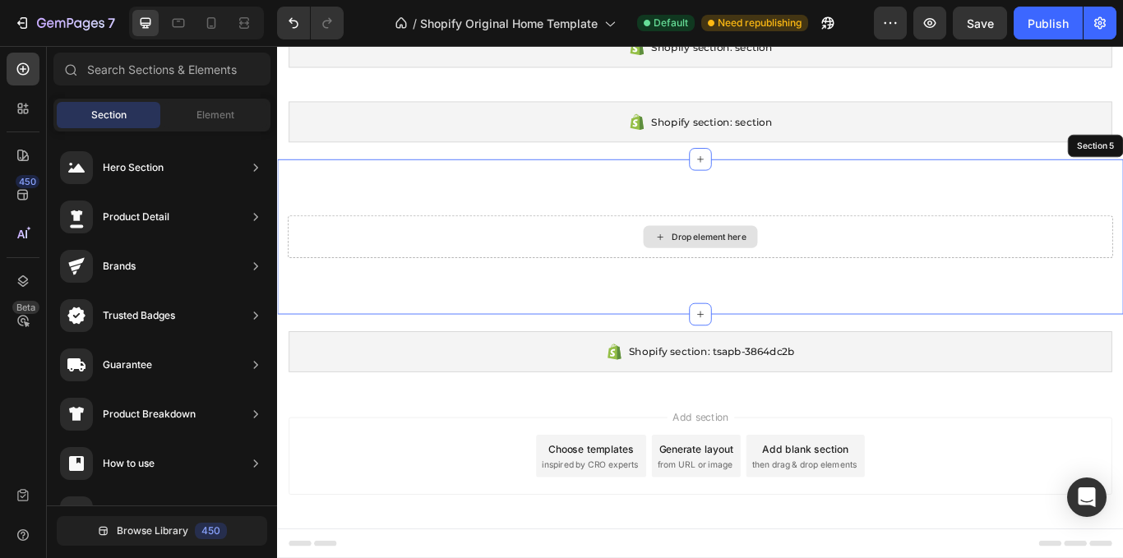
click at [745, 289] on div "Drop element here" at bounding box center [771, 268] width 962 height 49
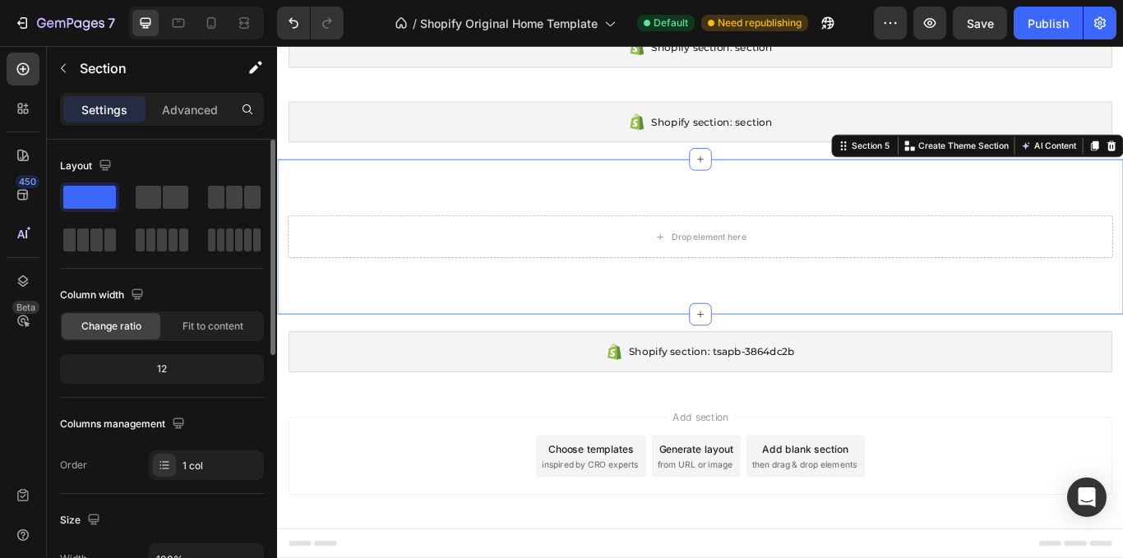
click at [232, 197] on span at bounding box center [234, 197] width 16 height 23
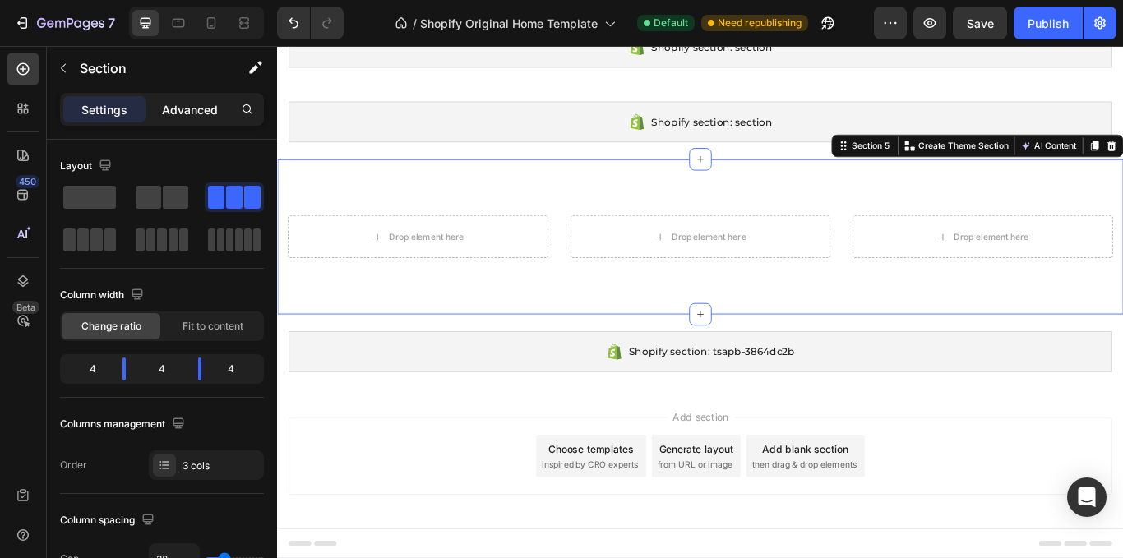
click at [197, 114] on p "Advanced" at bounding box center [190, 109] width 56 height 17
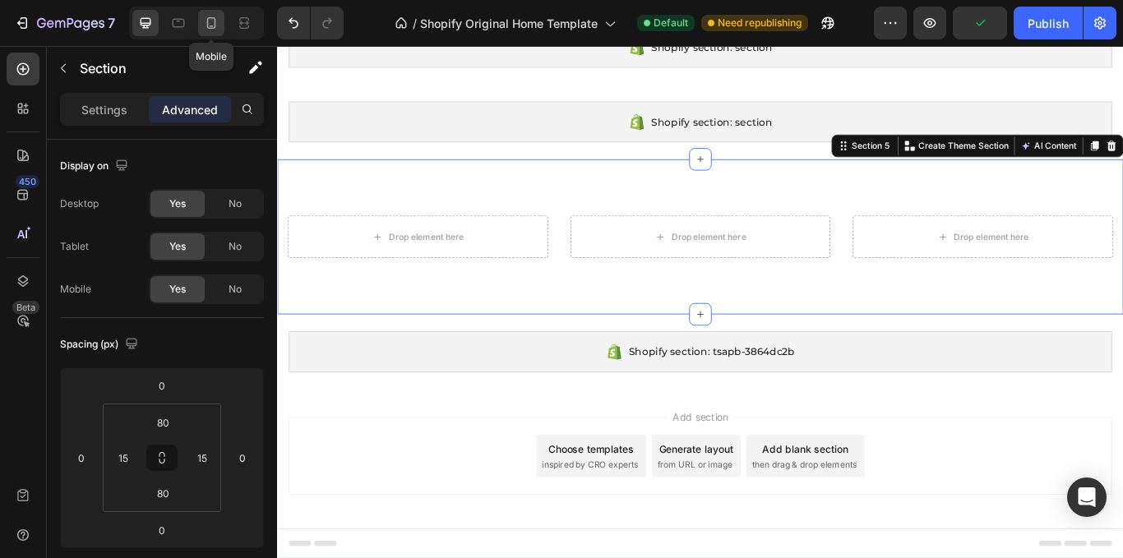
click at [202, 20] on div at bounding box center [211, 23] width 26 height 26
type input "0"
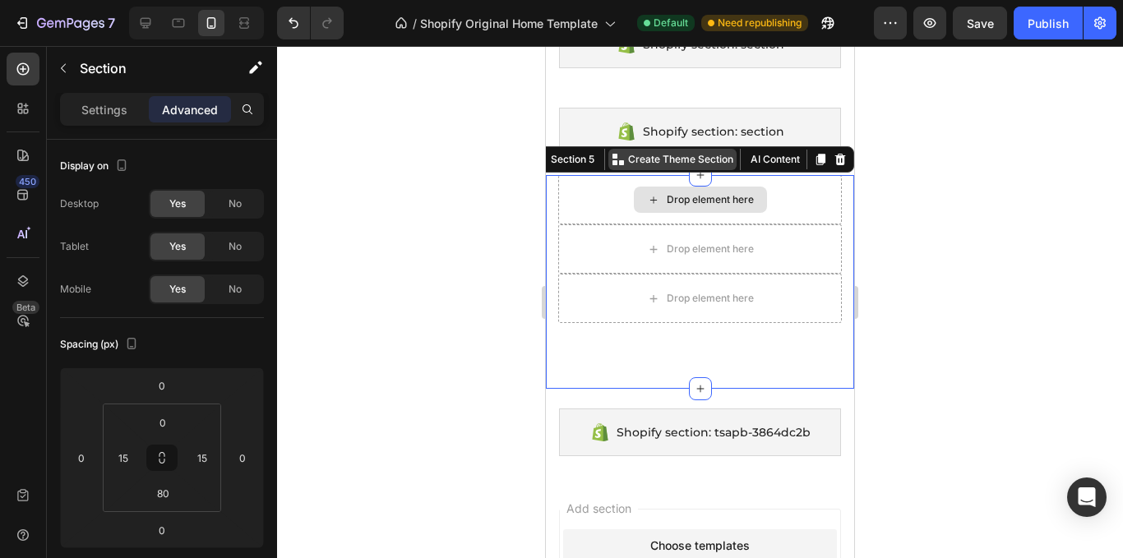
scroll to position [160, 0]
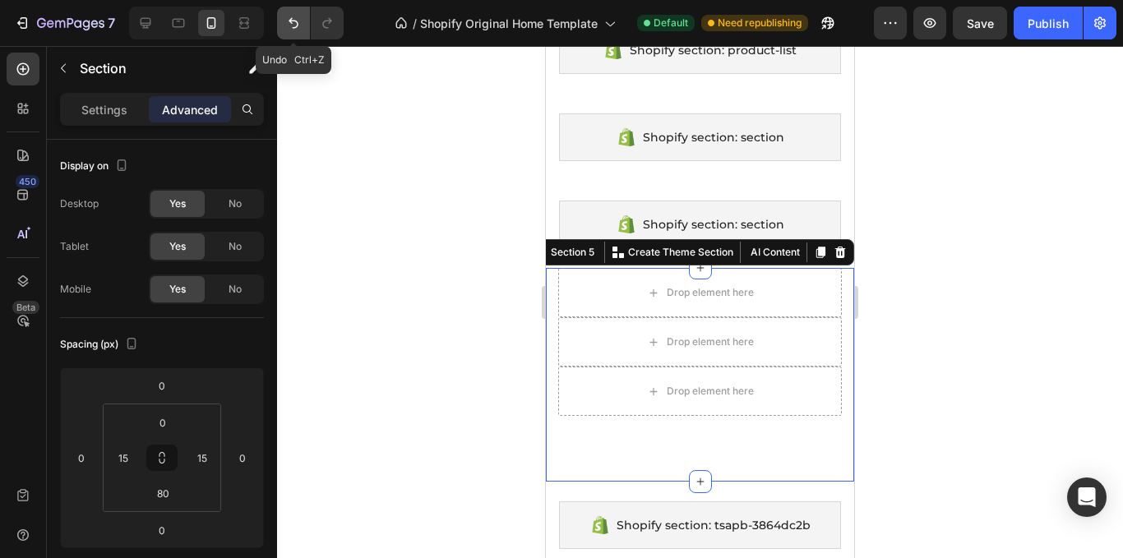
click at [303, 20] on button "Undo/Redo" at bounding box center [293, 23] width 33 height 33
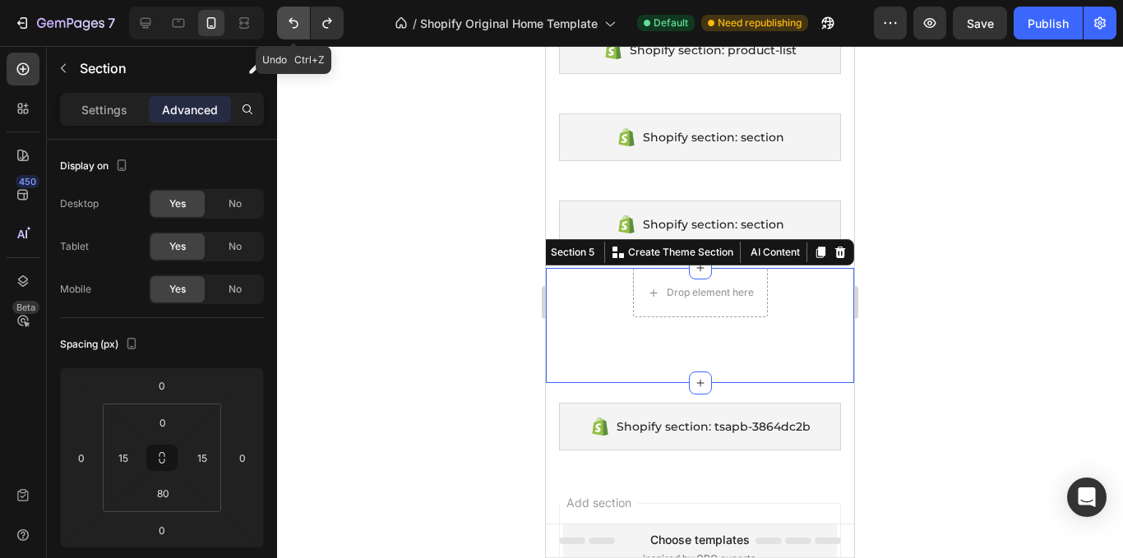
click at [303, 23] on button "Undo/Redo" at bounding box center [293, 23] width 33 height 33
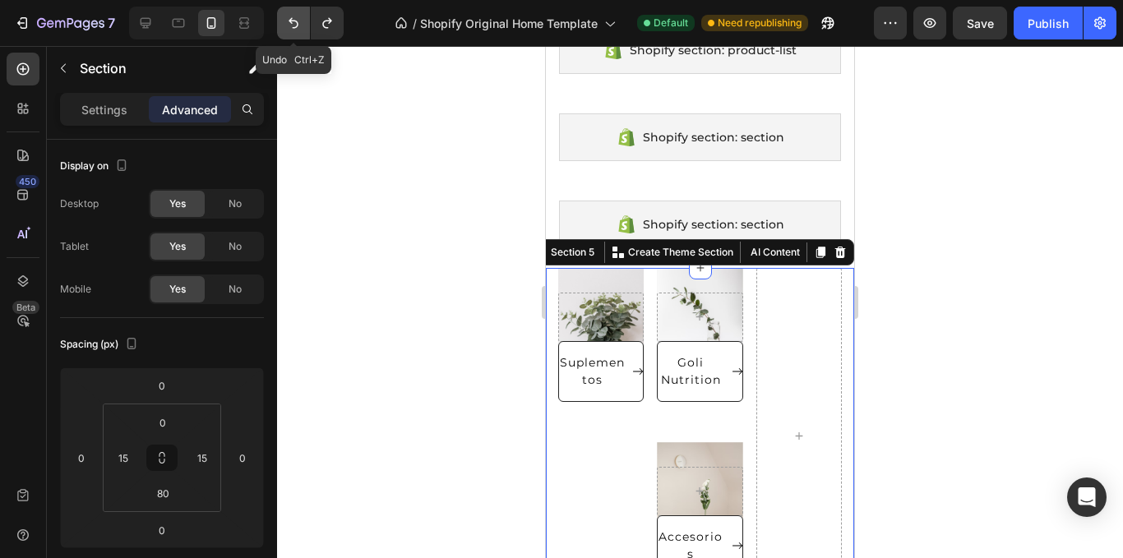
click at [295, 20] on icon "Undo/Redo" at bounding box center [293, 23] width 16 height 16
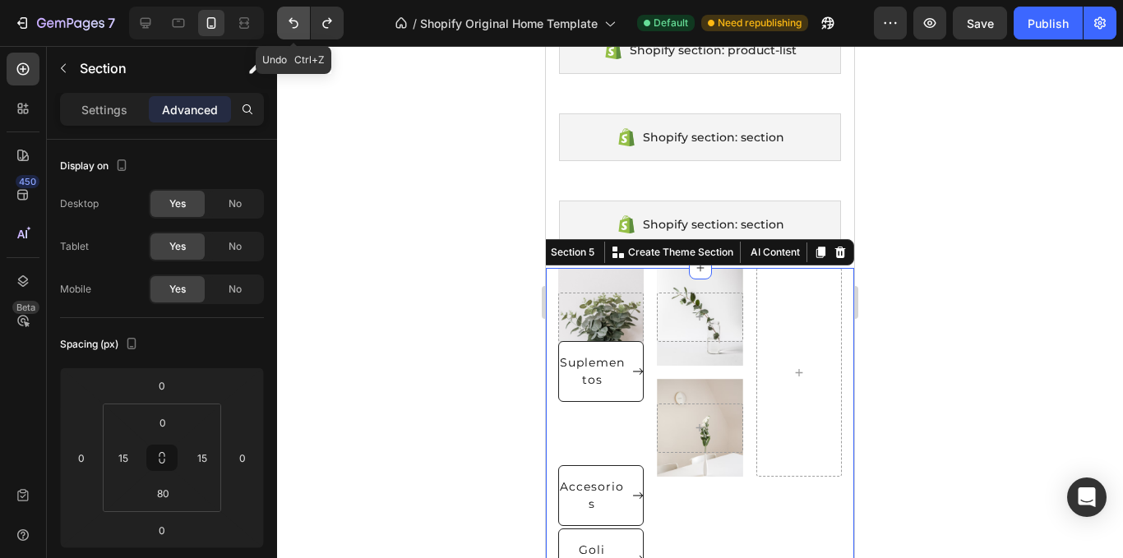
click at [298, 19] on icon "Undo/Redo" at bounding box center [293, 23] width 16 height 16
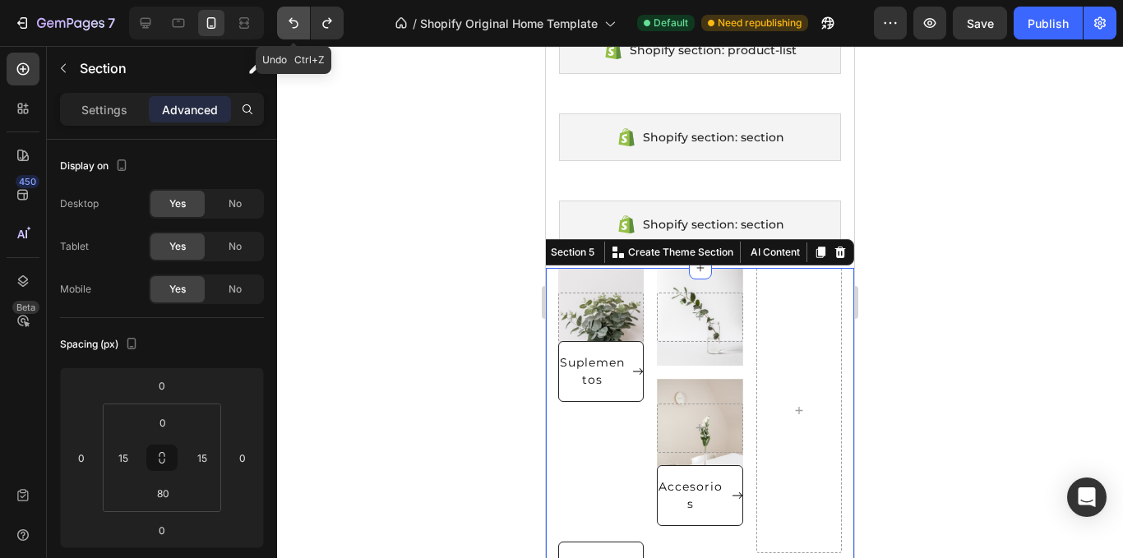
click at [298, 19] on icon "Undo/Redo" at bounding box center [293, 23] width 16 height 16
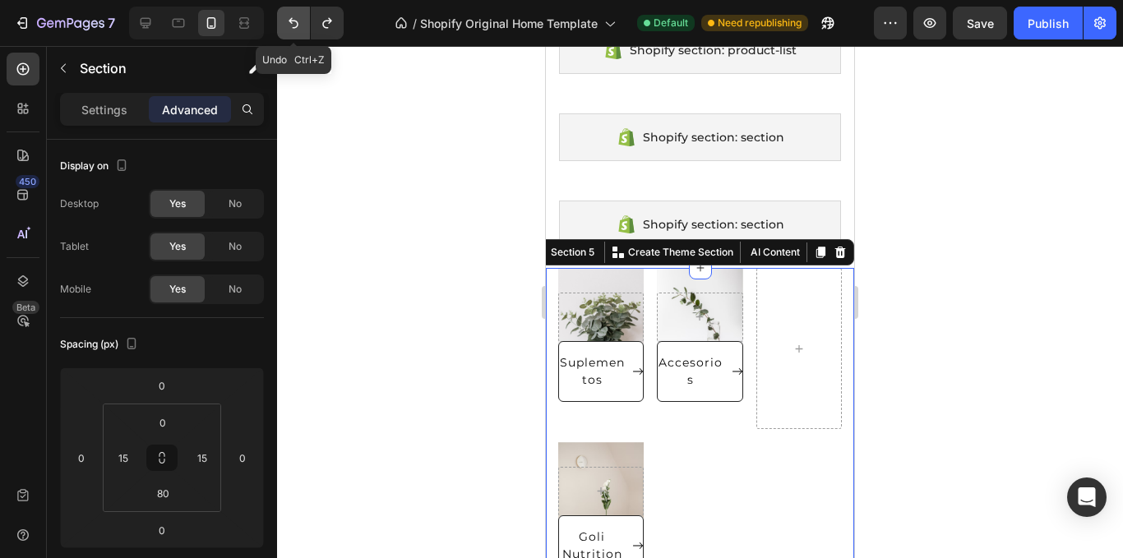
click at [298, 19] on icon "Undo/Redo" at bounding box center [293, 23] width 16 height 16
click at [919, 324] on div at bounding box center [700, 302] width 846 height 512
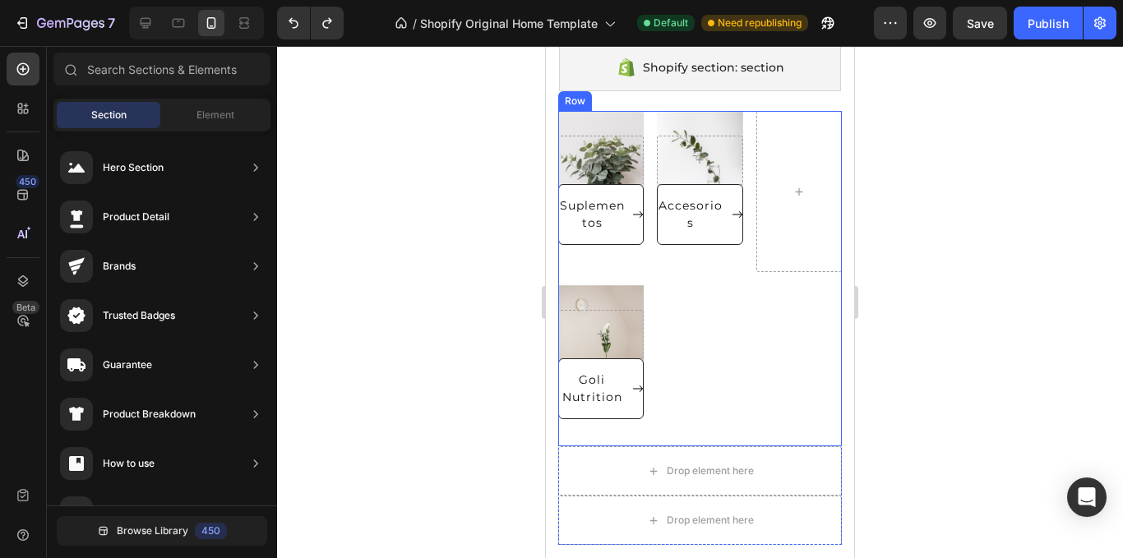
scroll to position [325, 0]
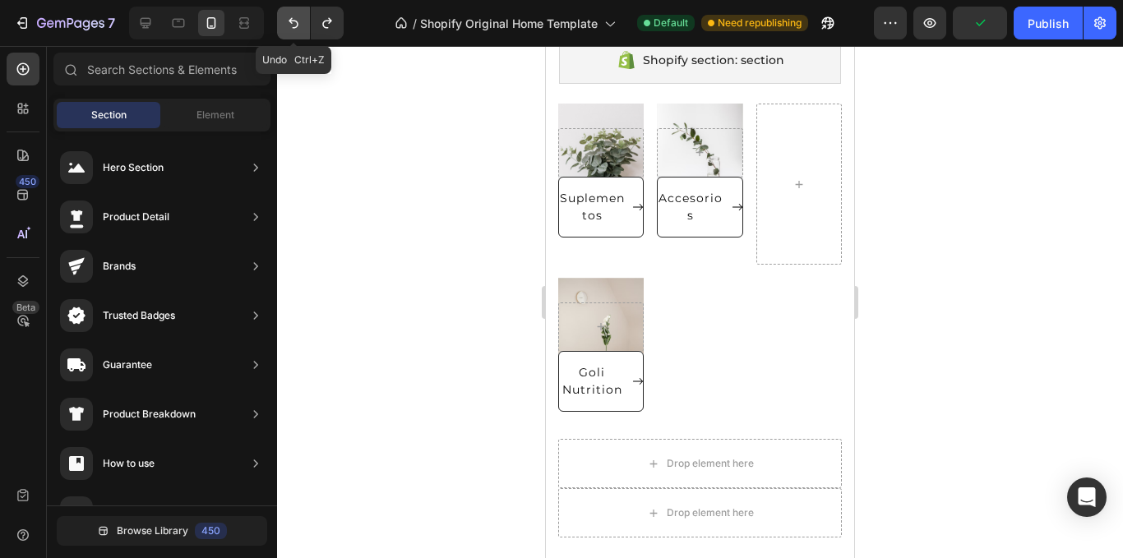
click at [300, 17] on icon "Undo/Redo" at bounding box center [293, 23] width 16 height 16
click at [298, 17] on icon "Undo/Redo" at bounding box center [293, 23] width 16 height 16
click at [675, 290] on div "Hero Banner Suplementos Button Hero Banner Accesorios Button Hero Banner Goli N…" at bounding box center [700, 272] width 284 height 336
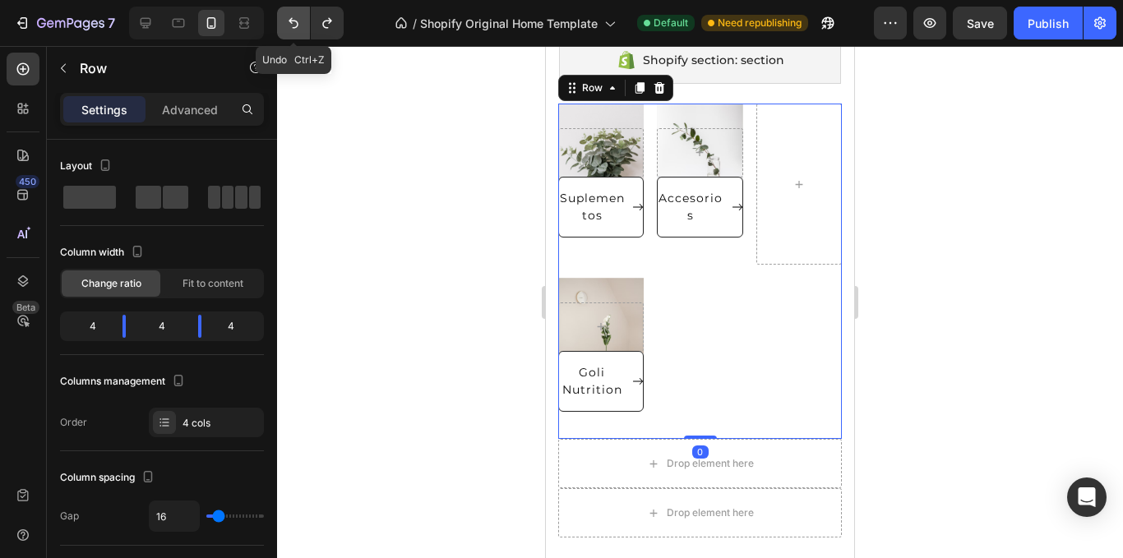
click at [285, 14] on button "Undo/Redo" at bounding box center [293, 23] width 33 height 33
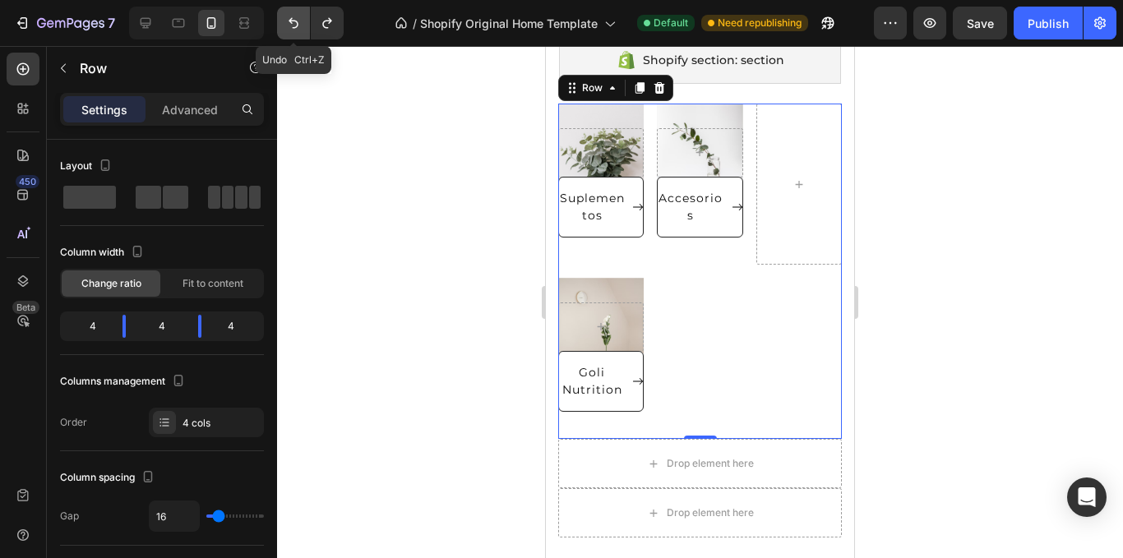
click at [285, 14] on button "Undo/Redo" at bounding box center [293, 23] width 33 height 33
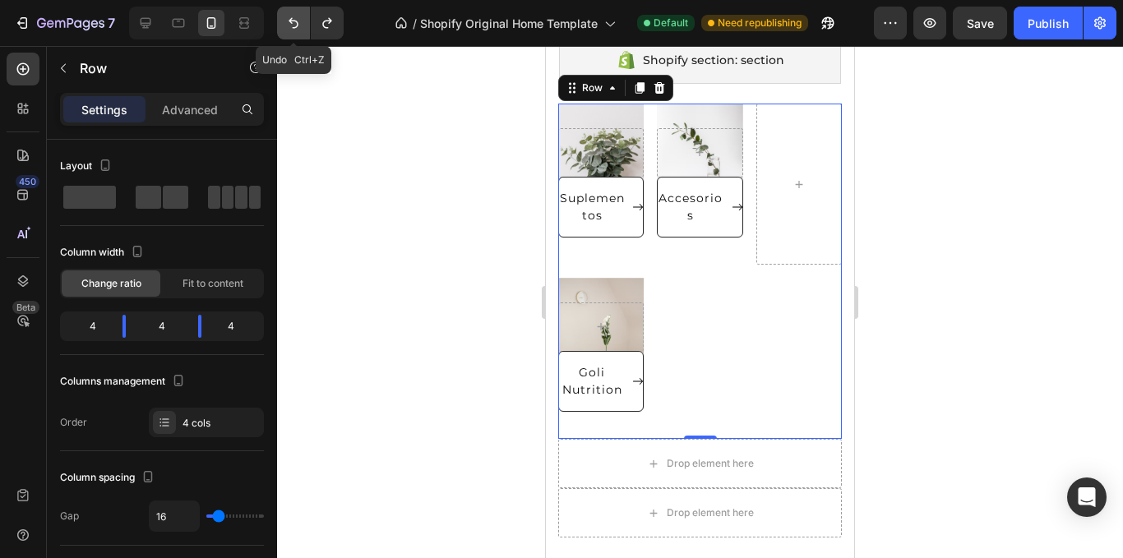
click at [285, 14] on button "Undo/Redo" at bounding box center [293, 23] width 33 height 33
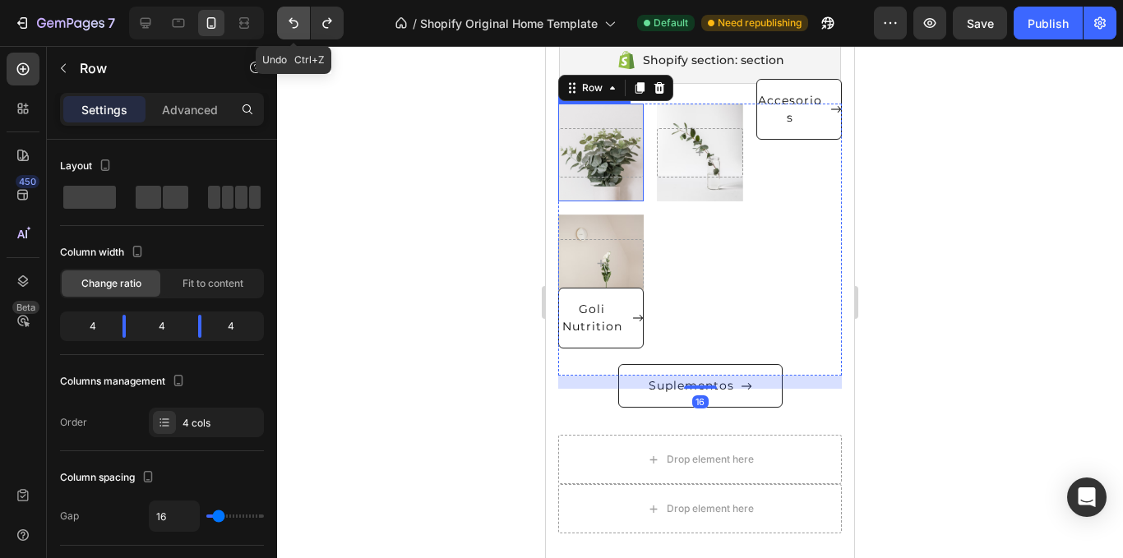
click at [301, 23] on button "Undo/Redo" at bounding box center [293, 23] width 33 height 33
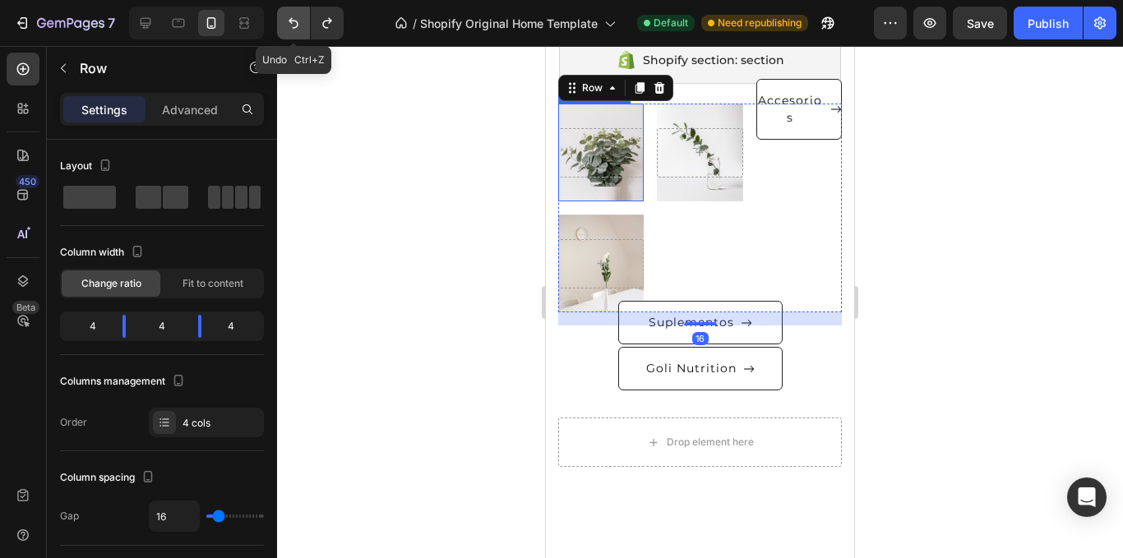
click at [301, 23] on icon "Undo/Redo" at bounding box center [293, 23] width 16 height 16
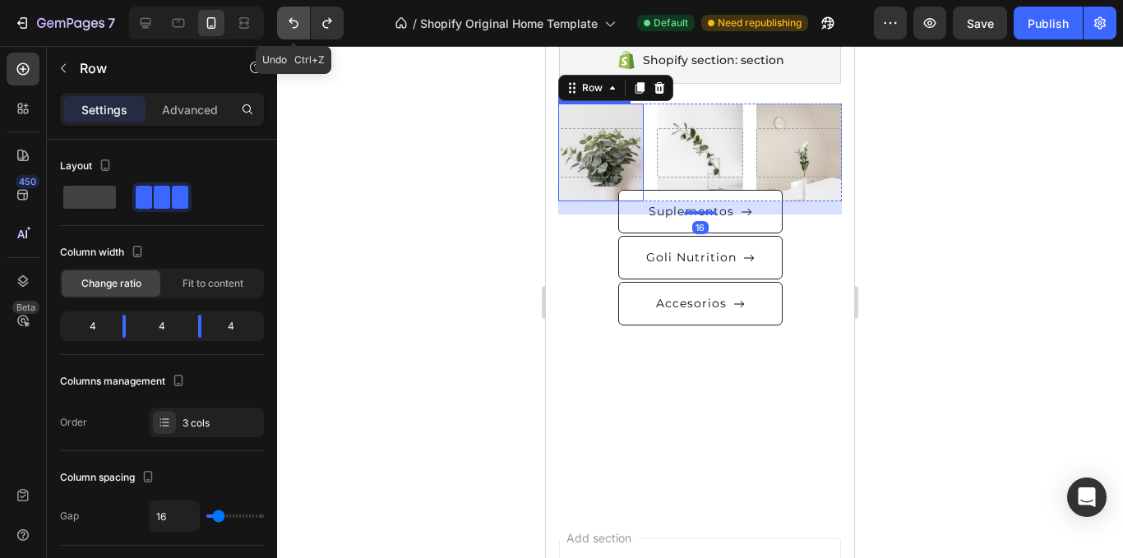
click at [301, 23] on icon "Undo/Redo" at bounding box center [293, 23] width 16 height 16
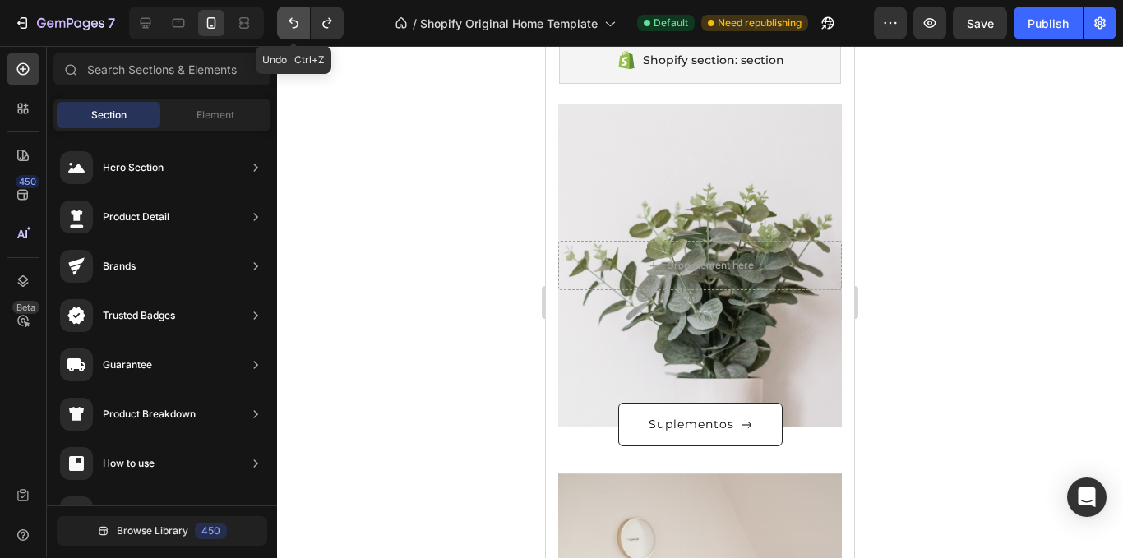
click at [301, 23] on icon "Undo/Redo" at bounding box center [293, 23] width 16 height 16
click at [319, 20] on icon "Undo/Redo" at bounding box center [327, 23] width 16 height 16
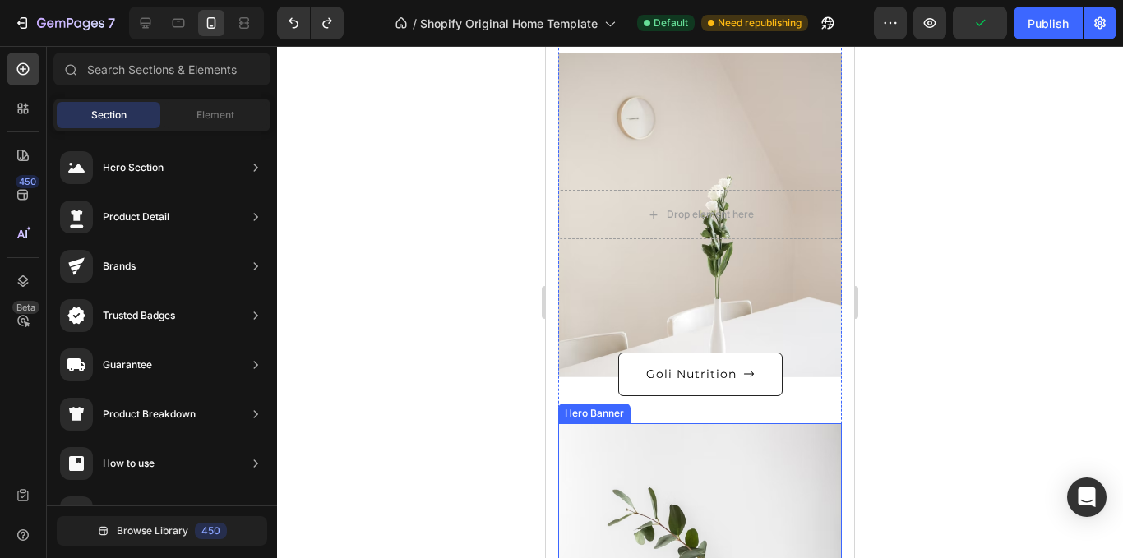
scroll to position [736, 0]
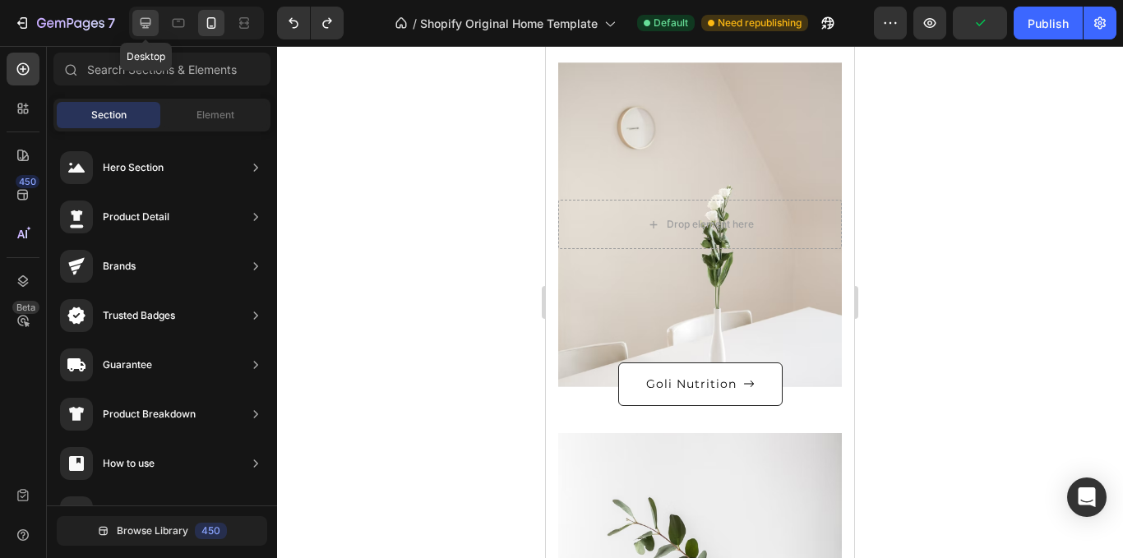
click at [146, 16] on icon at bounding box center [145, 23] width 16 height 16
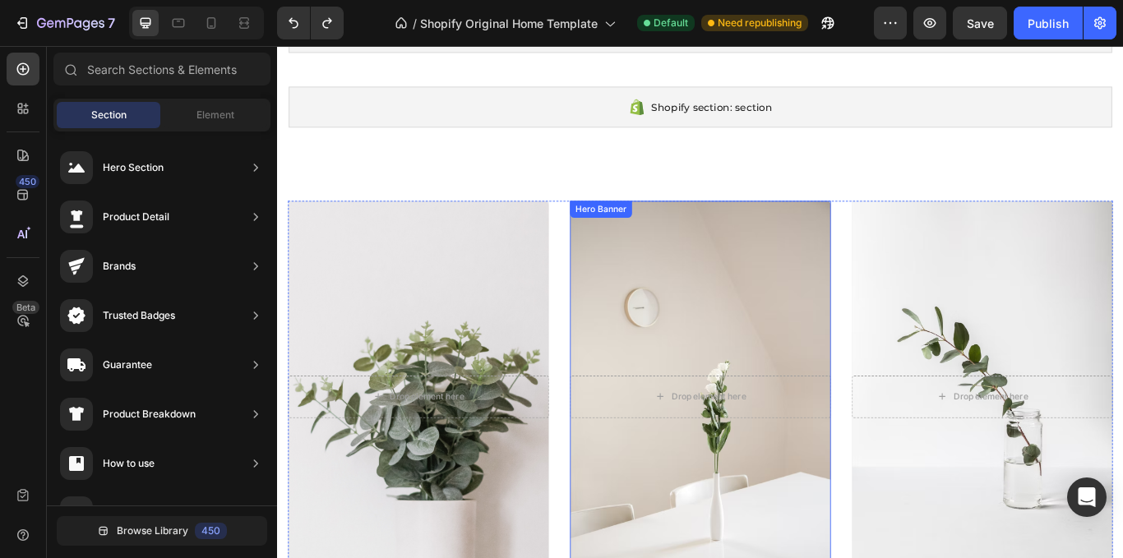
scroll to position [514, 0]
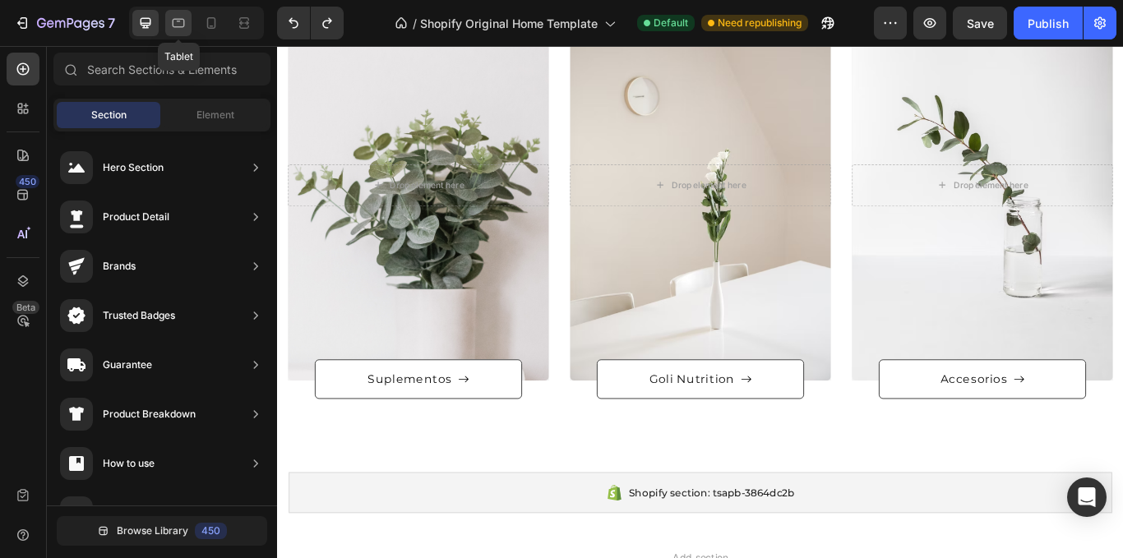
click at [188, 22] on div at bounding box center [178, 23] width 26 height 26
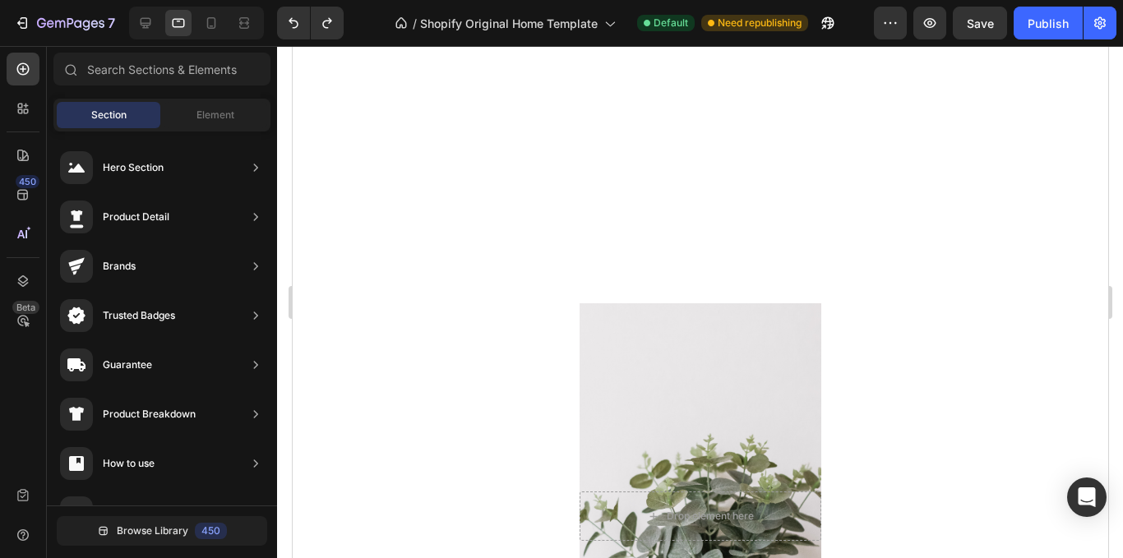
scroll to position [432, 0]
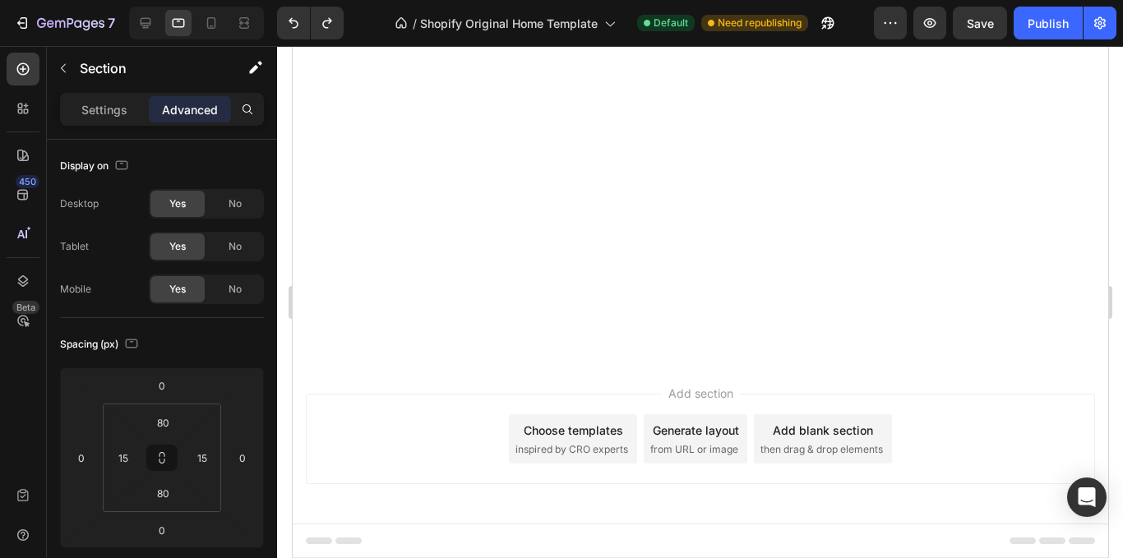
scroll to position [120, 0]
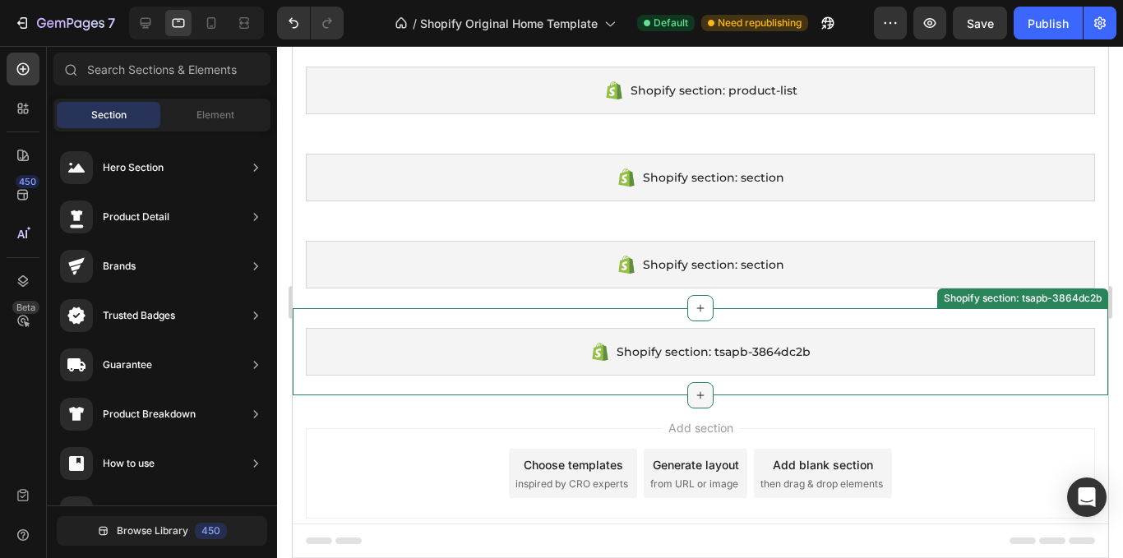
click at [693, 394] on icon at bounding box center [699, 395] width 13 height 13
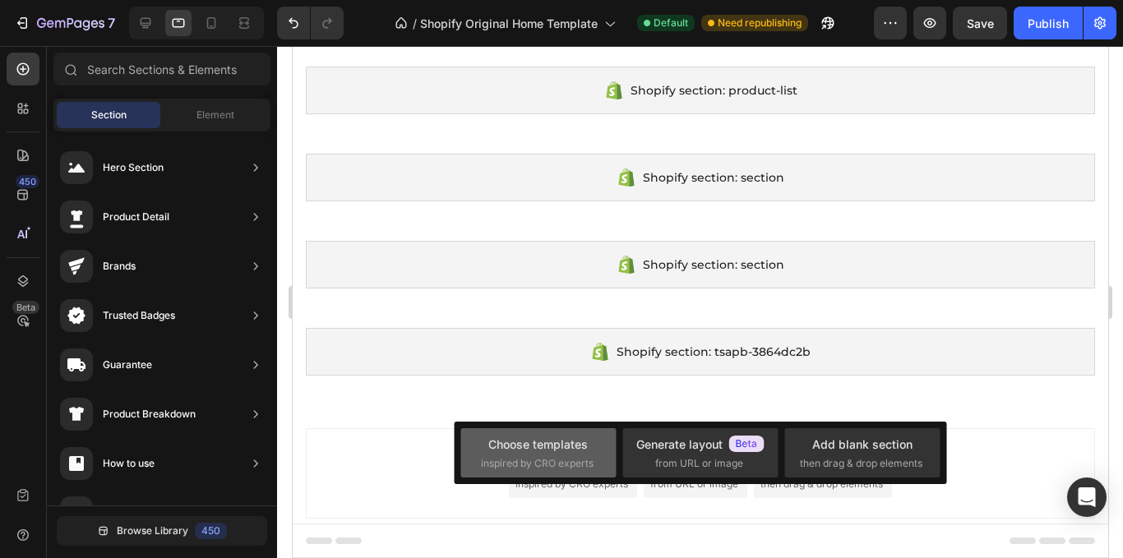
click at [575, 443] on div "Choose templates" at bounding box center [539, 444] width 100 height 17
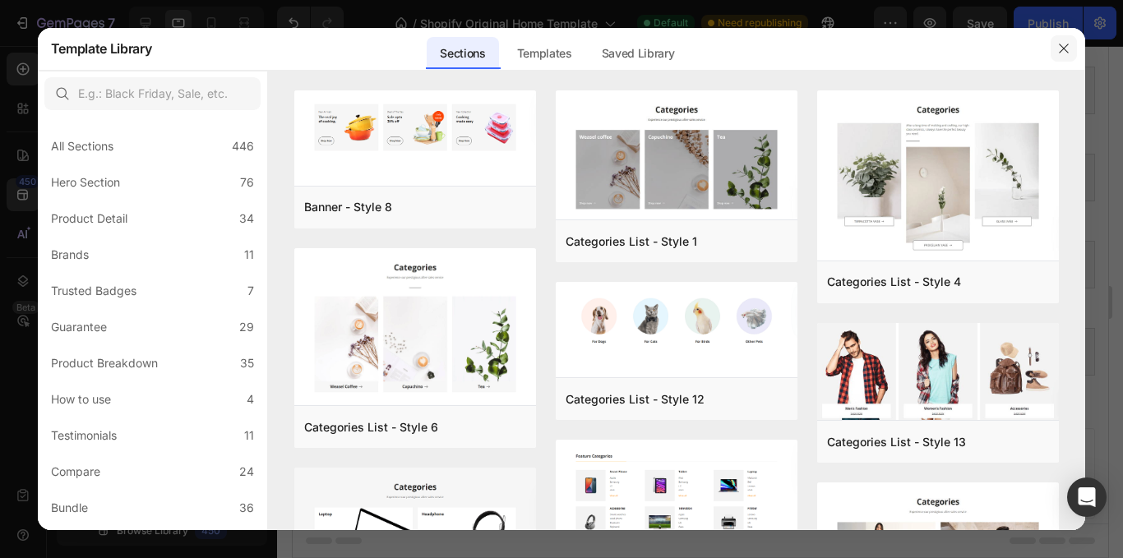
click at [1054, 50] on button "button" at bounding box center [1064, 48] width 26 height 26
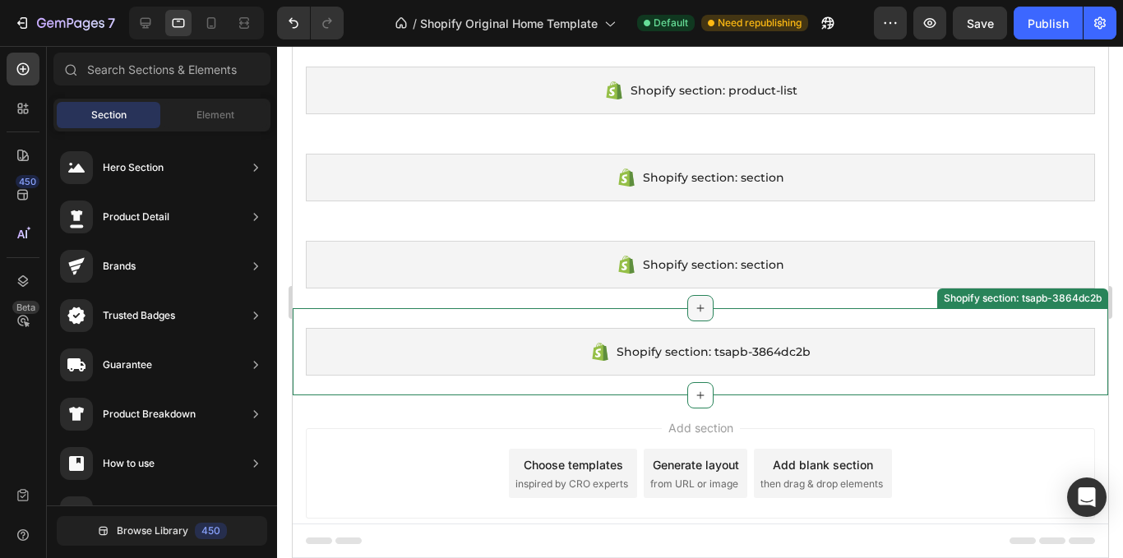
click at [688, 301] on div at bounding box center [700, 308] width 26 height 26
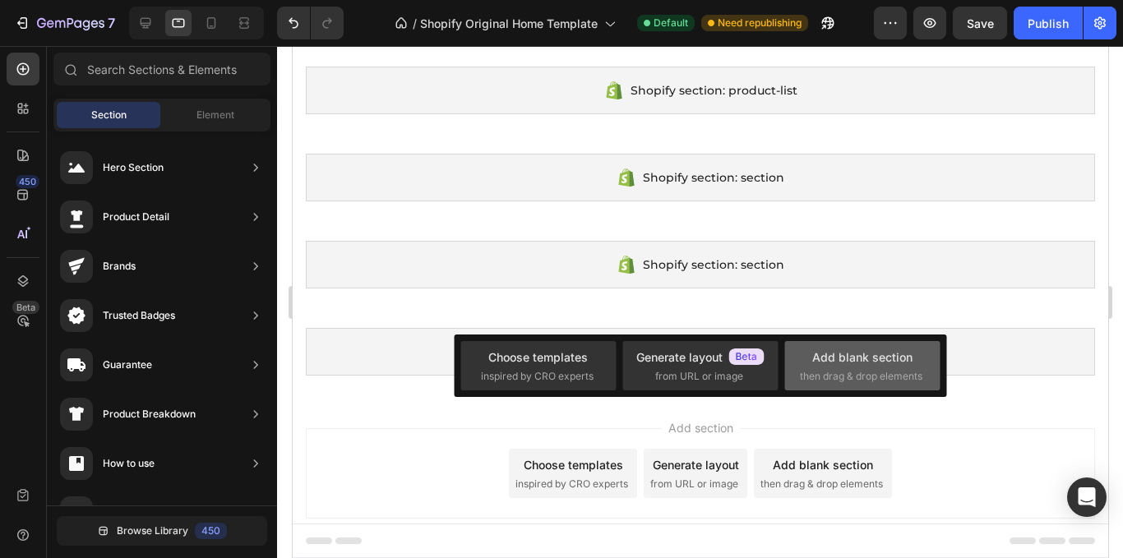
click at [855, 378] on span "then drag & drop elements" at bounding box center [861, 376] width 123 height 15
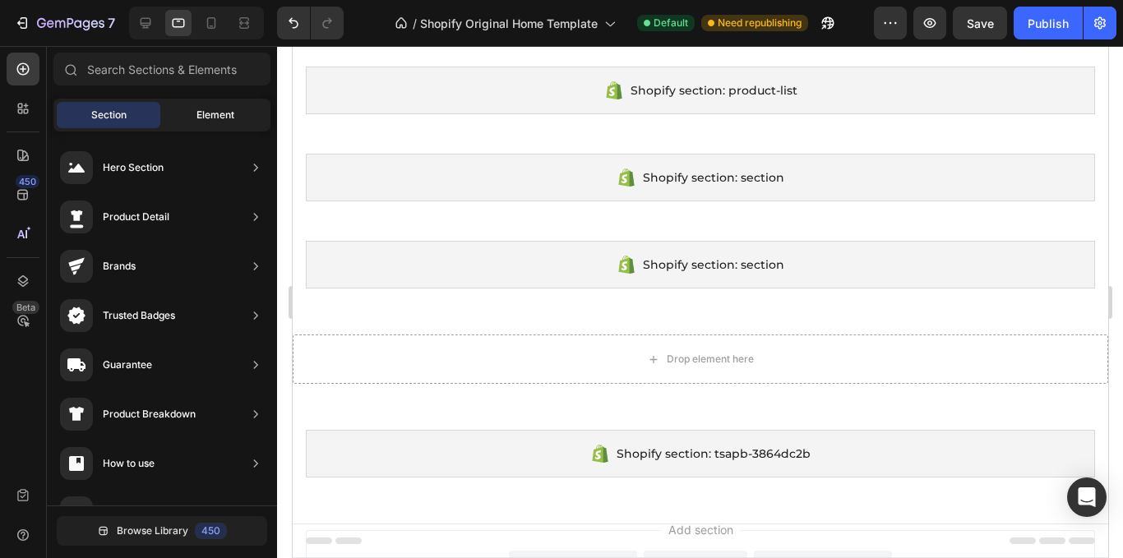
click at [206, 117] on span "Element" at bounding box center [216, 115] width 38 height 15
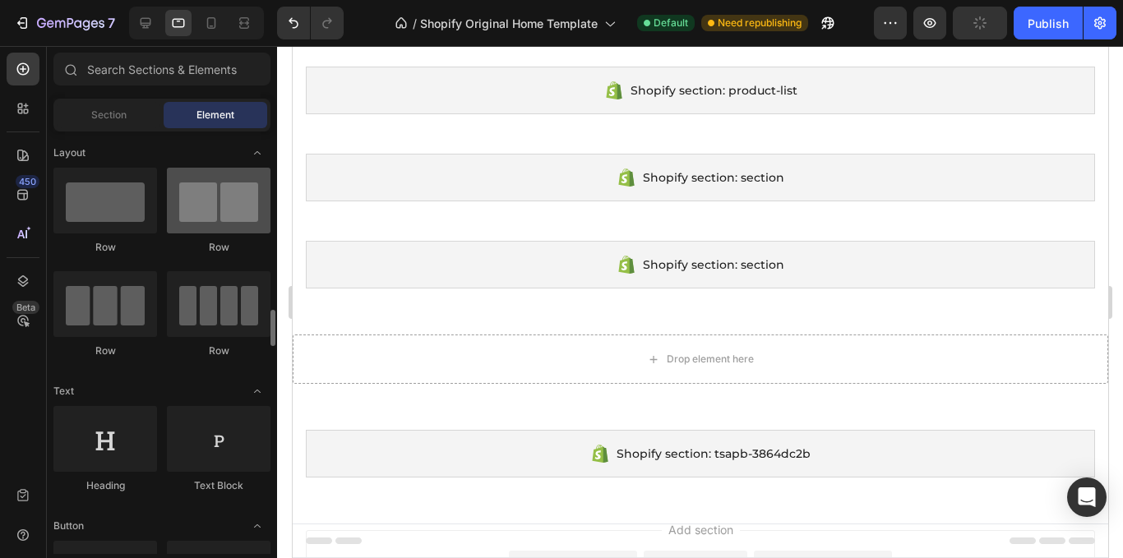
scroll to position [0, 0]
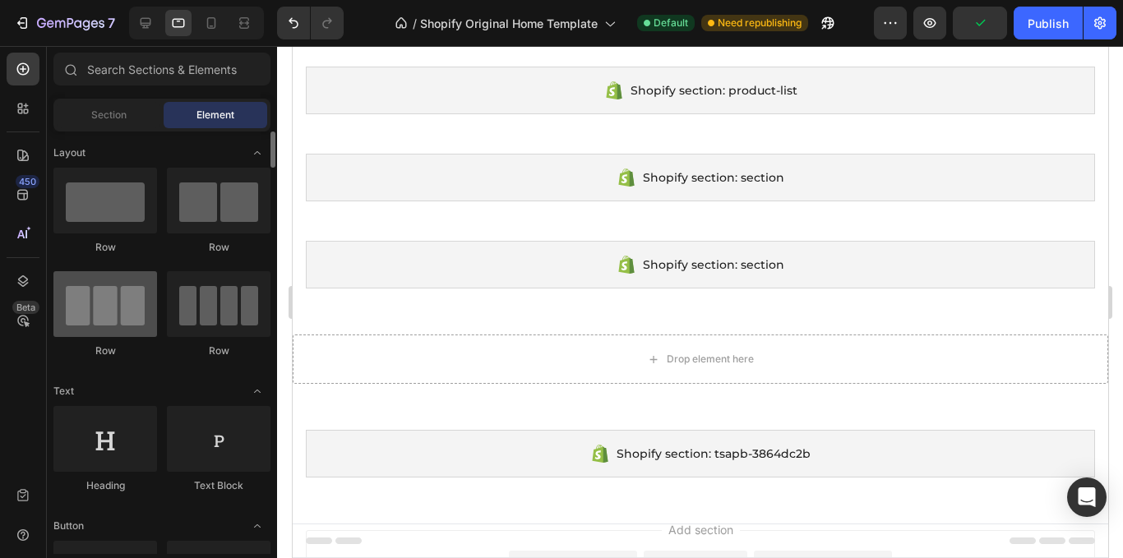
click at [141, 303] on div at bounding box center [105, 304] width 104 height 66
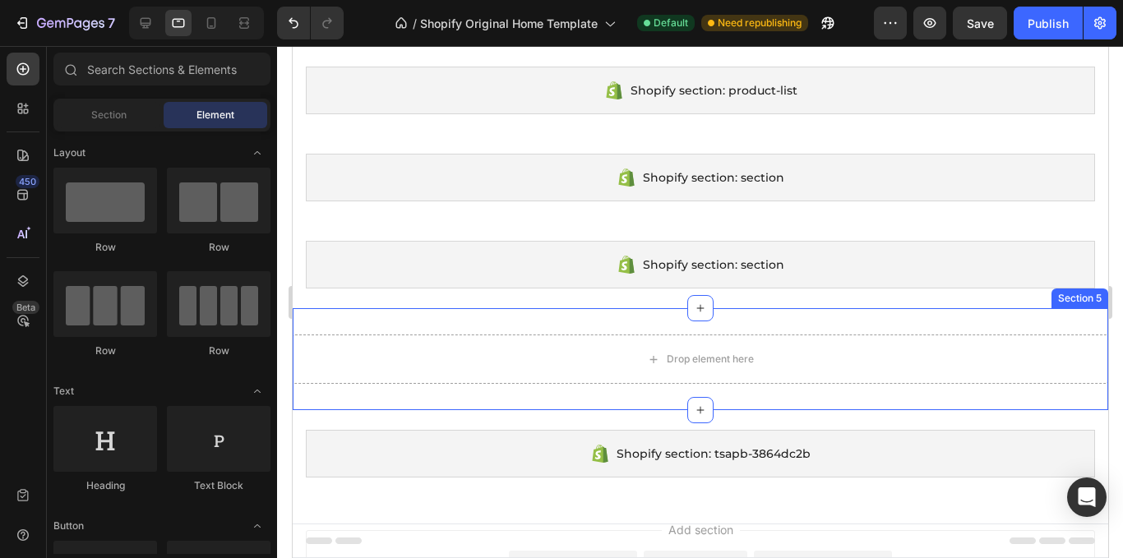
scroll to position [202, 0]
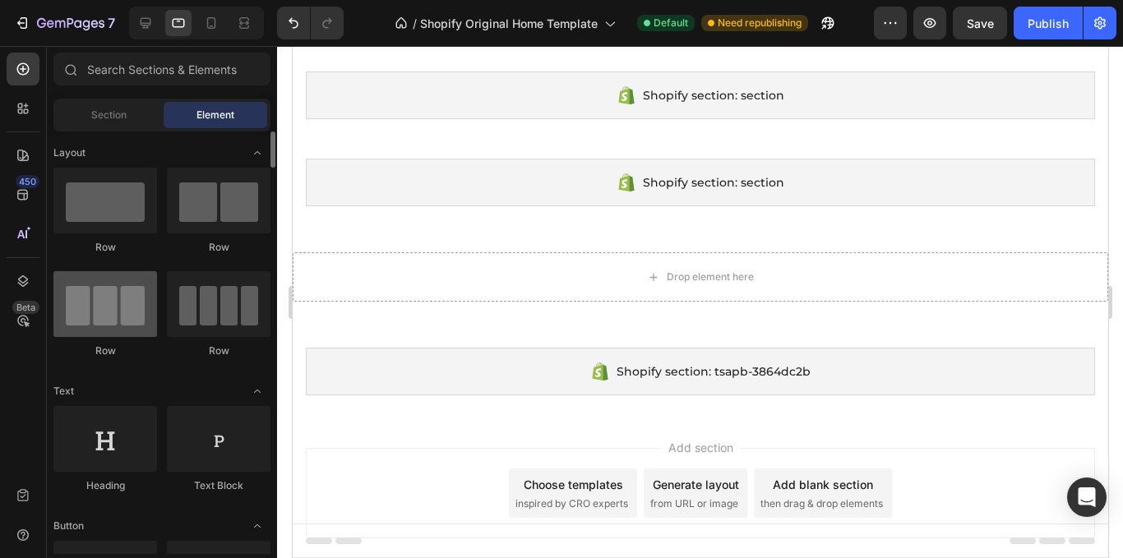
click at [114, 329] on div at bounding box center [105, 304] width 104 height 66
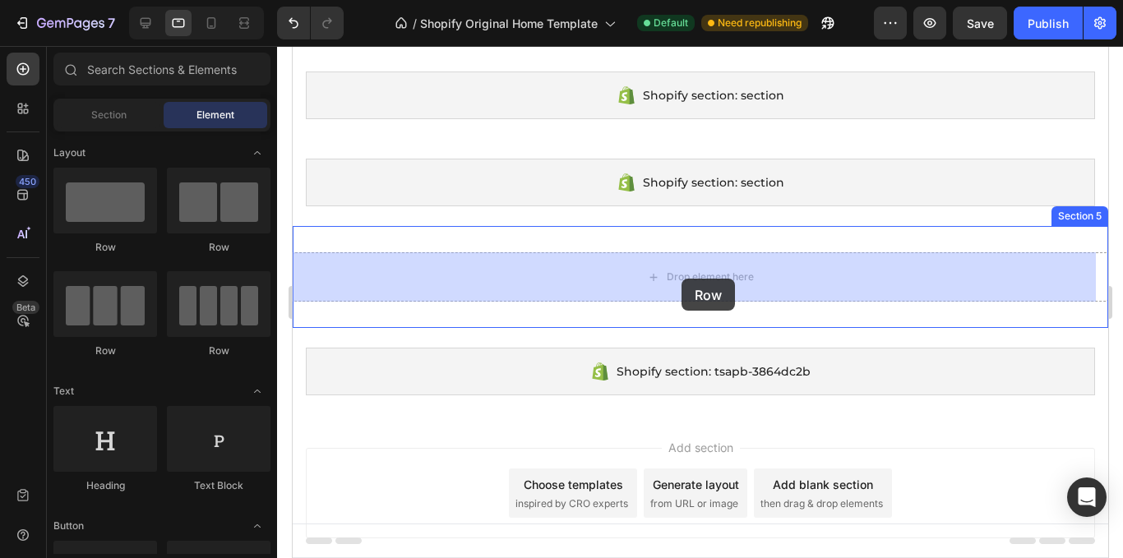
drag, startPoint x: 425, startPoint y: 390, endPoint x: 681, endPoint y: 279, distance: 278.8
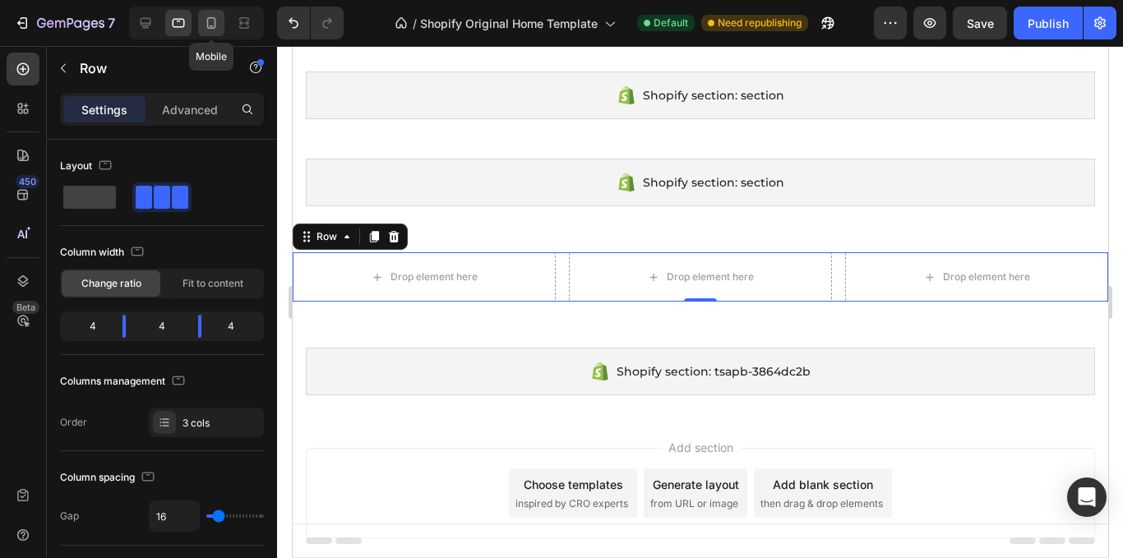
click at [201, 28] on div at bounding box center [211, 23] width 26 height 26
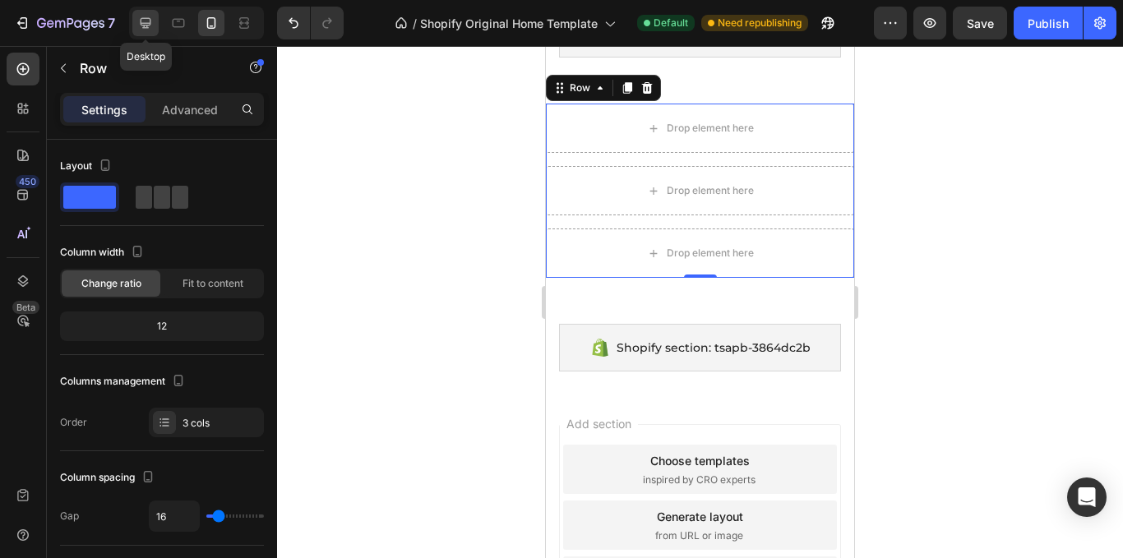
click at [153, 21] on icon at bounding box center [145, 23] width 16 height 16
type input "1200"
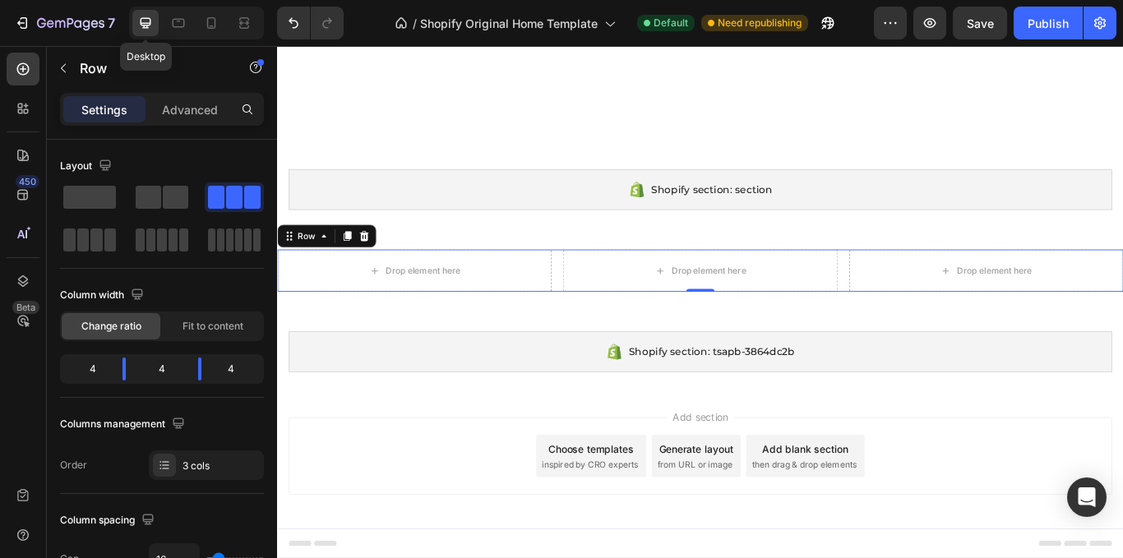
scroll to position [137, 0]
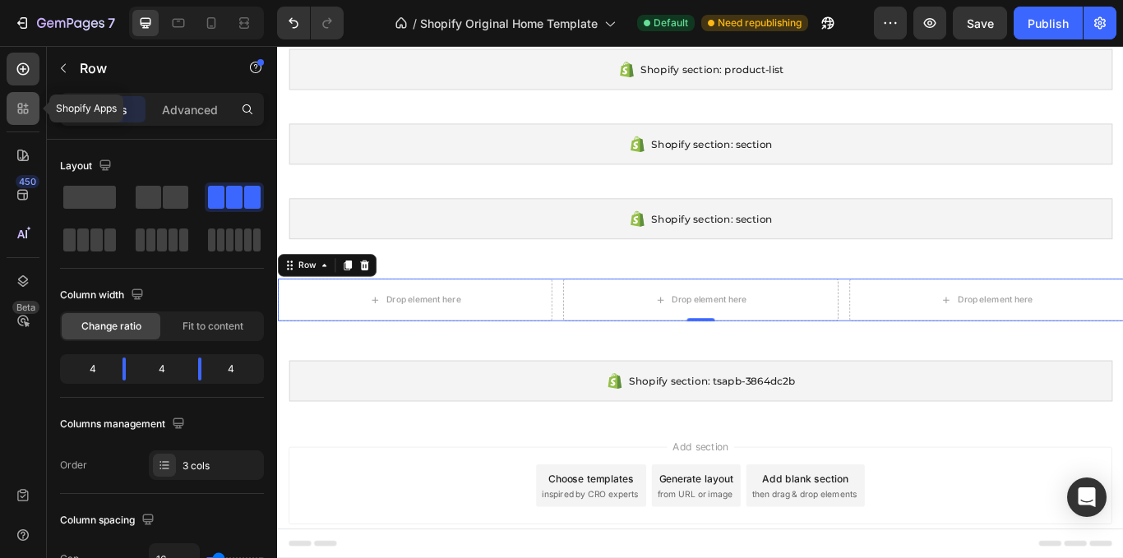
click at [30, 108] on icon at bounding box center [23, 108] width 16 height 16
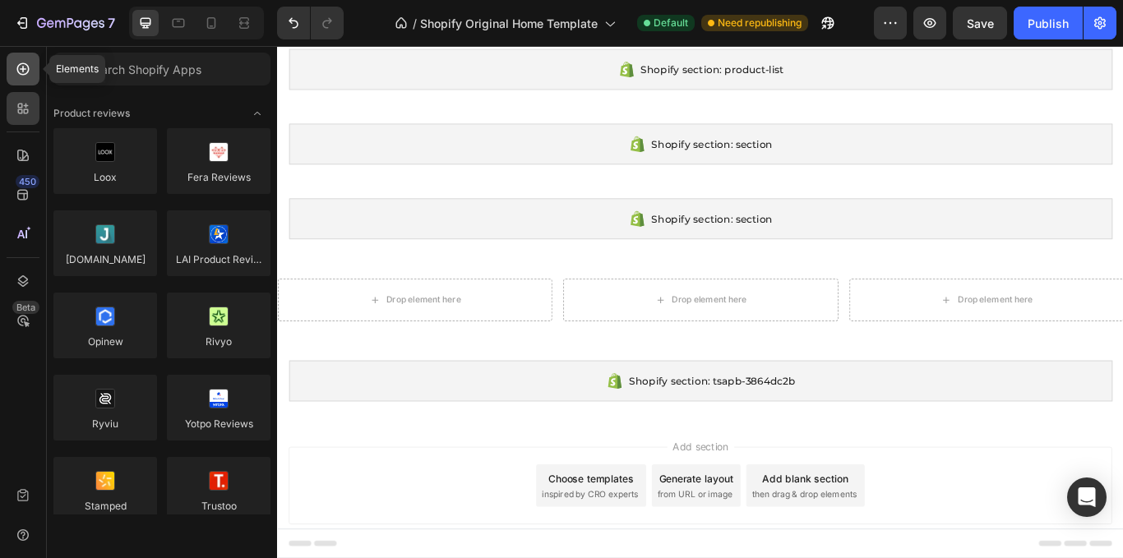
click at [32, 74] on div at bounding box center [23, 69] width 33 height 33
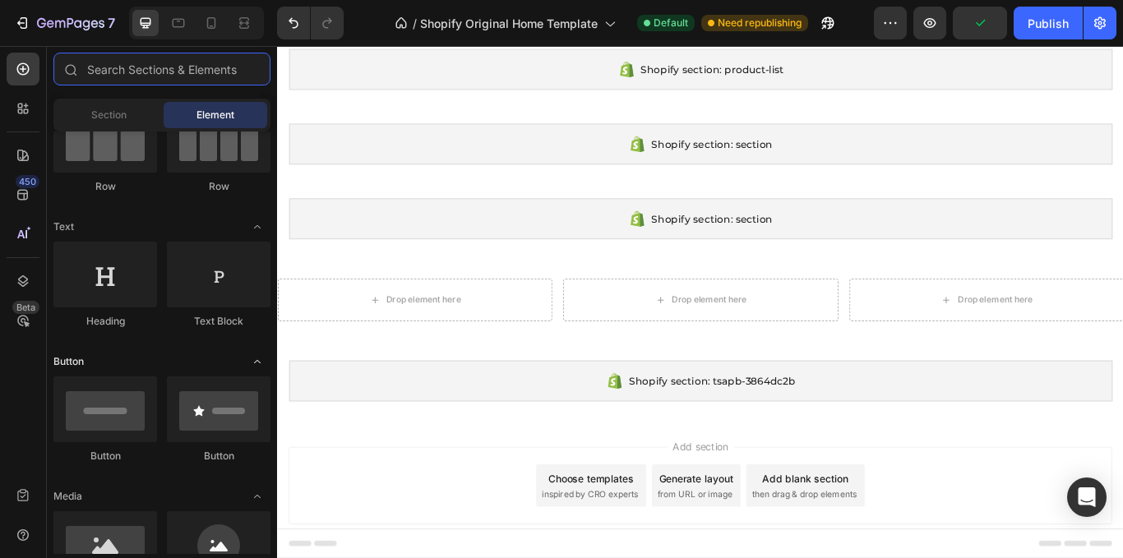
scroll to position [247, 0]
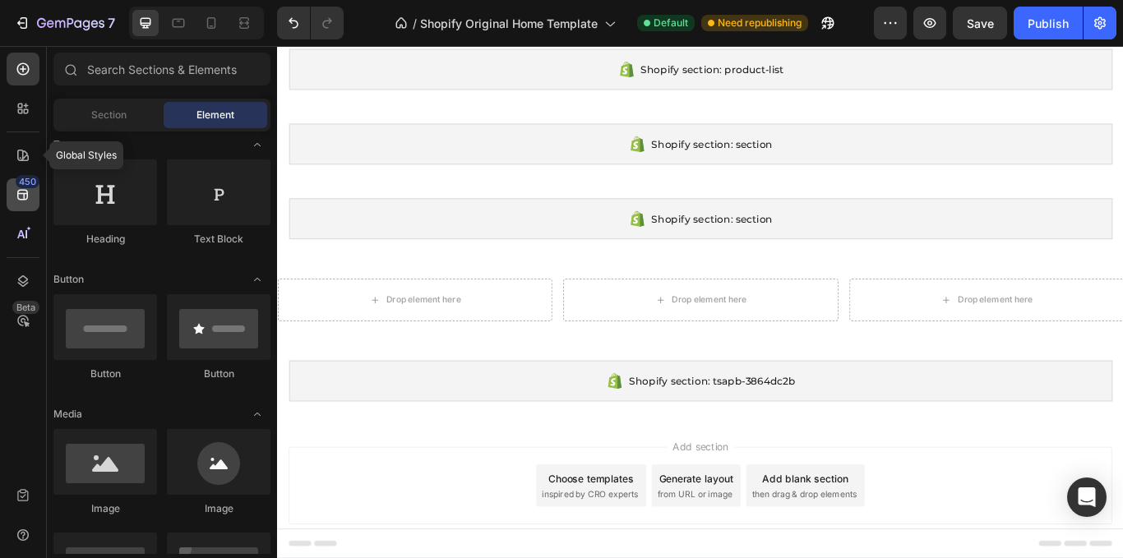
drag, startPoint x: 27, startPoint y: 155, endPoint x: 21, endPoint y: 189, distance: 34.4
click at [26, 155] on icon at bounding box center [23, 156] width 12 height 12
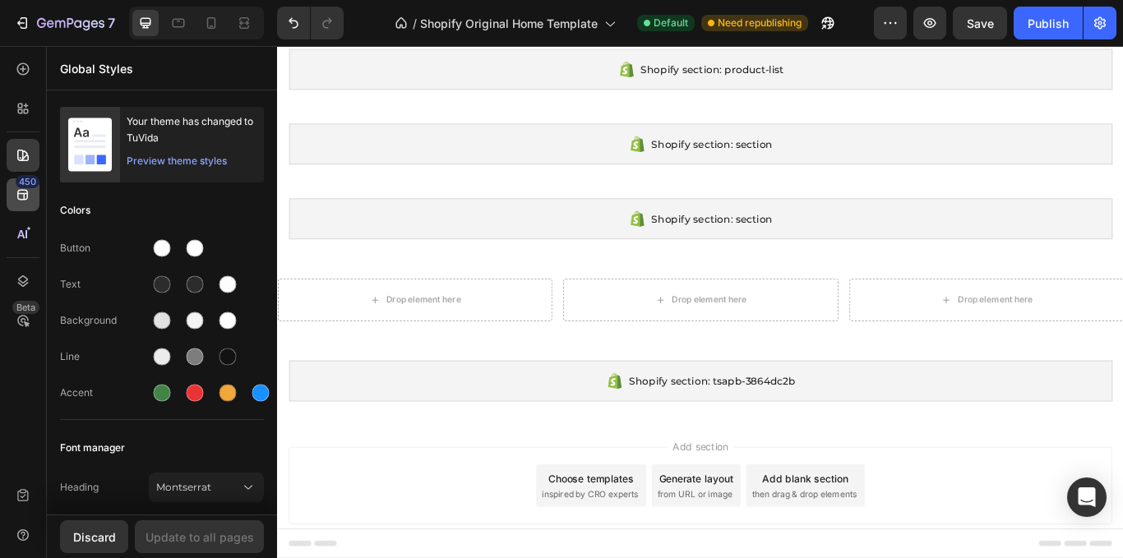
click at [21, 190] on icon at bounding box center [23, 195] width 16 height 16
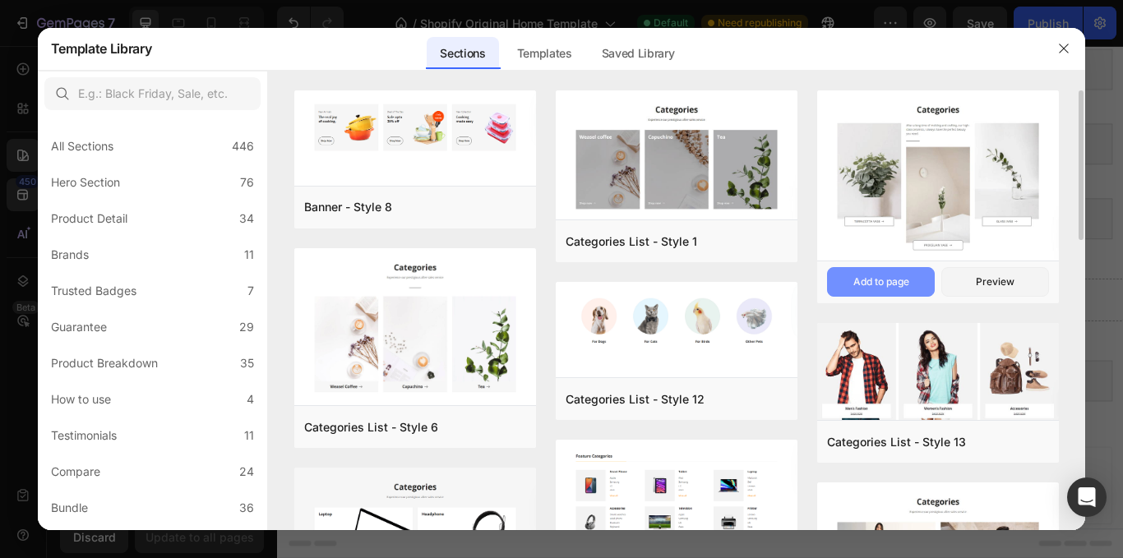
click at [918, 271] on button "Add to page" at bounding box center [881, 282] width 108 height 30
click at [1063, 53] on icon "button" at bounding box center [1064, 48] width 13 height 13
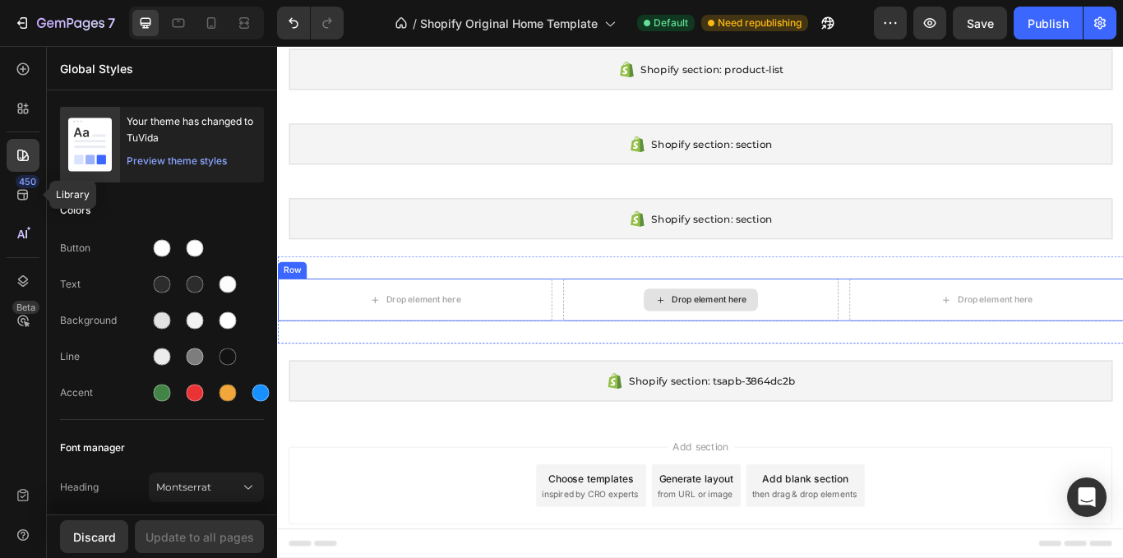
click at [774, 350] on div "Drop element here" at bounding box center [770, 343] width 133 height 26
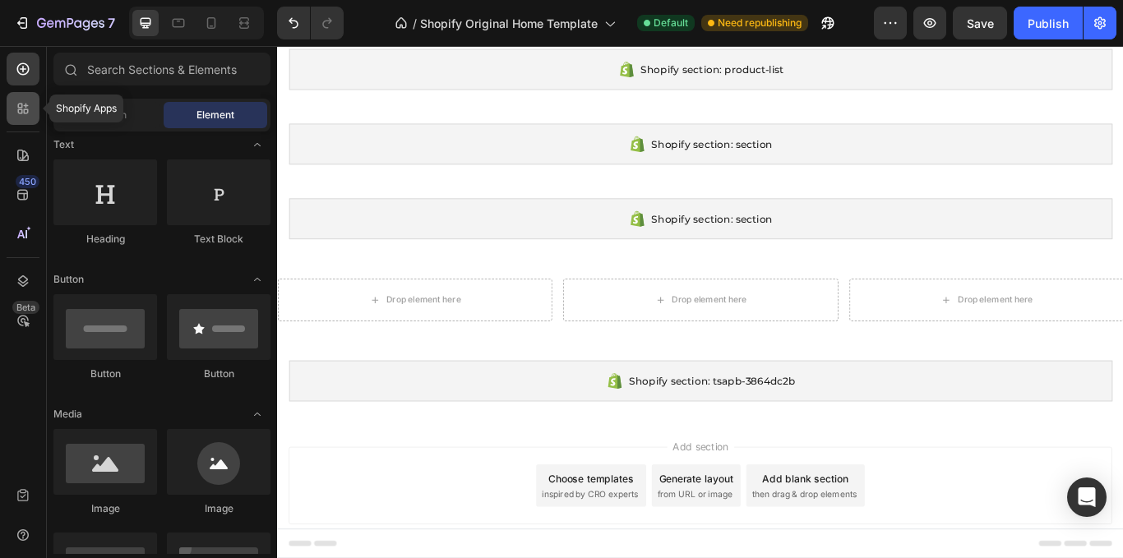
click at [16, 106] on icon at bounding box center [23, 108] width 16 height 16
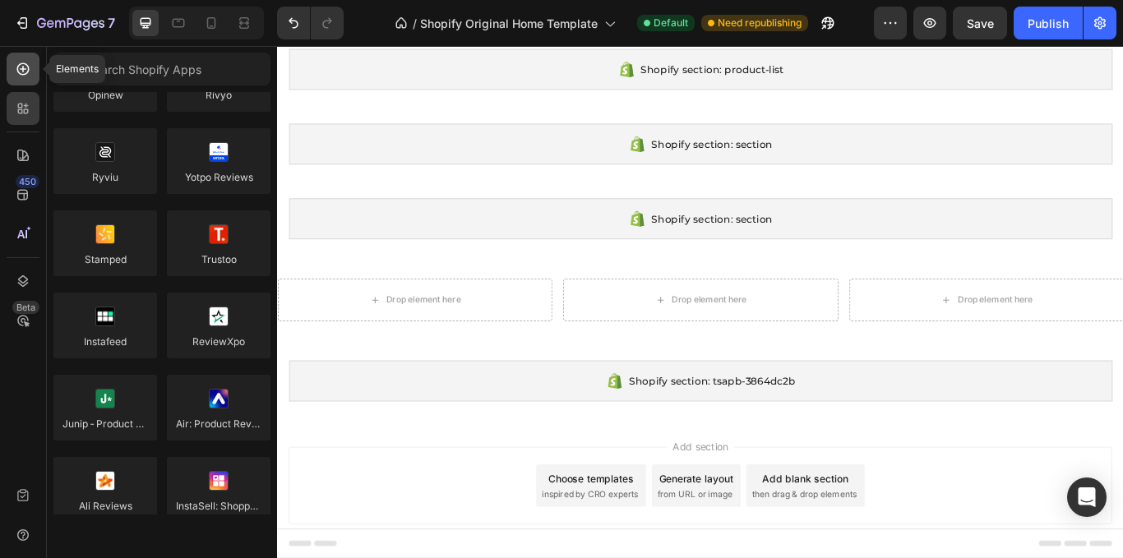
click at [29, 72] on icon at bounding box center [23, 69] width 16 height 16
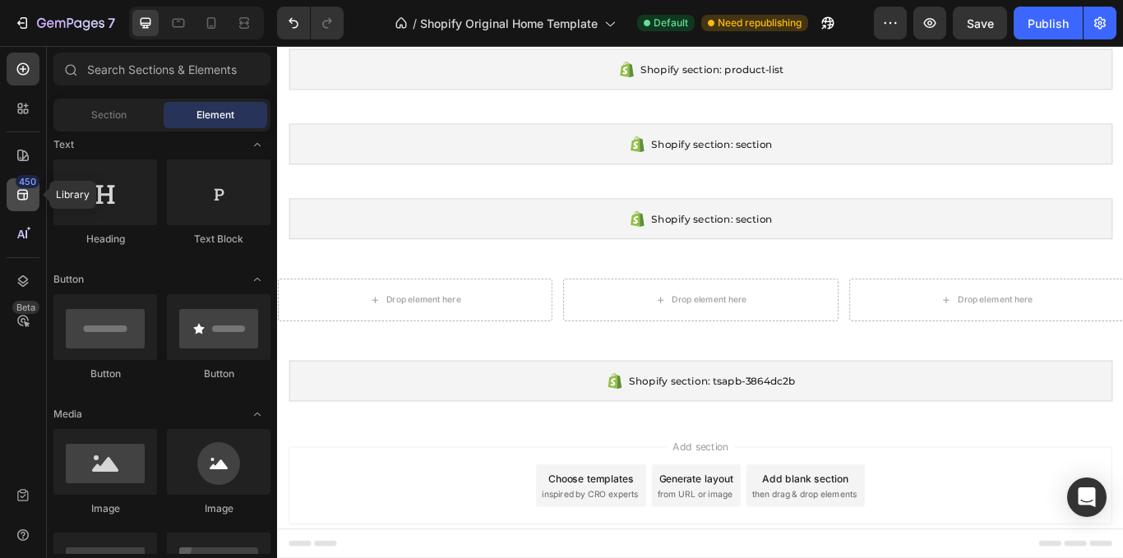
click at [33, 204] on div "450" at bounding box center [23, 194] width 33 height 33
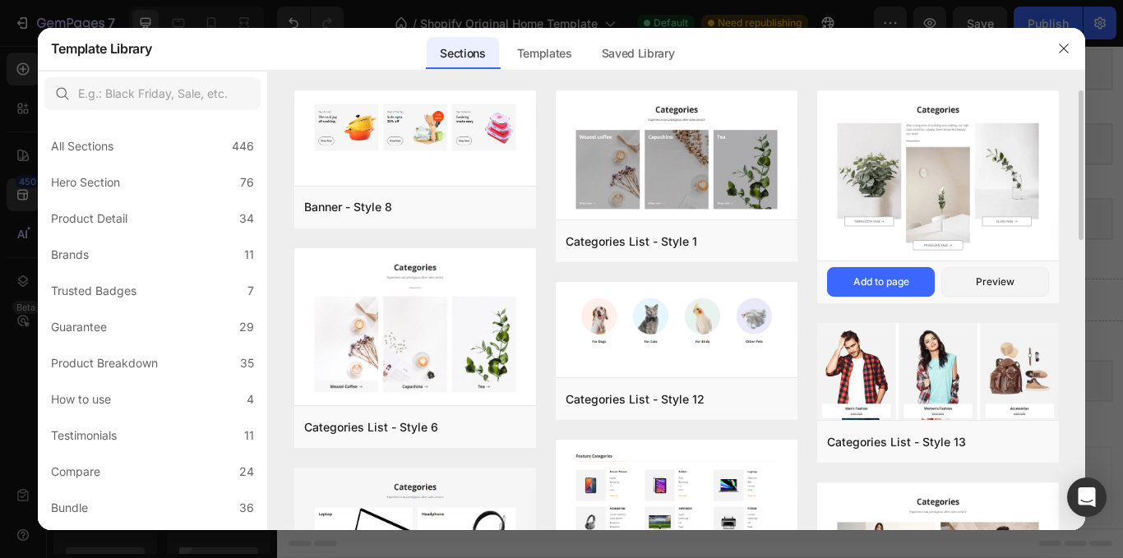
click at [994, 141] on img at bounding box center [939, 177] width 242 height 174
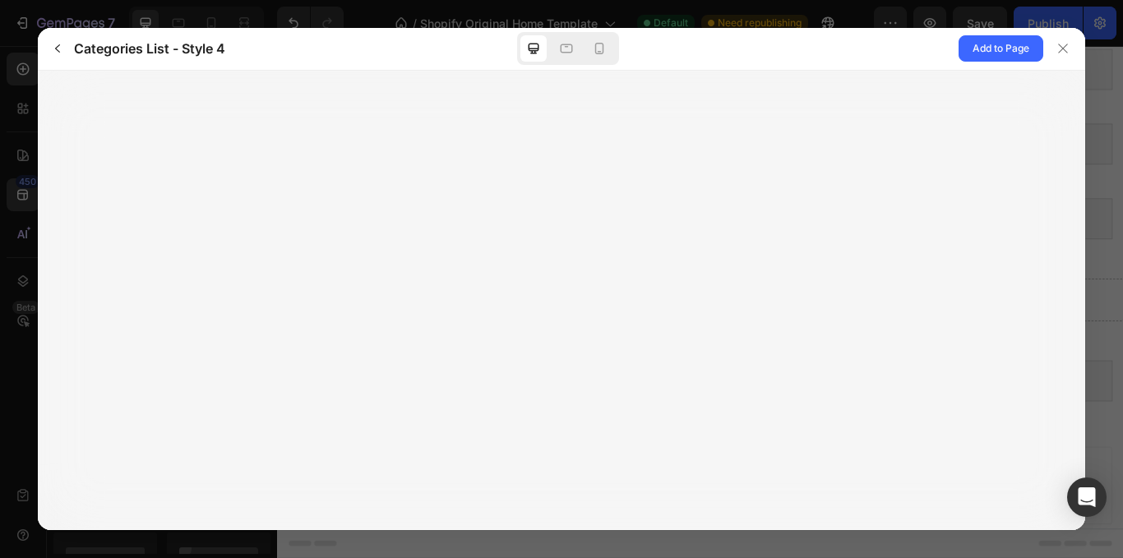
drag, startPoint x: 1012, startPoint y: 42, endPoint x: 1017, endPoint y: 120, distance: 78.3
click at [1017, 120] on div "Categories List - Style 4 Add to Page" at bounding box center [562, 279] width 1049 height 503
click at [978, 53] on span "Add to Page" at bounding box center [1001, 49] width 57 height 20
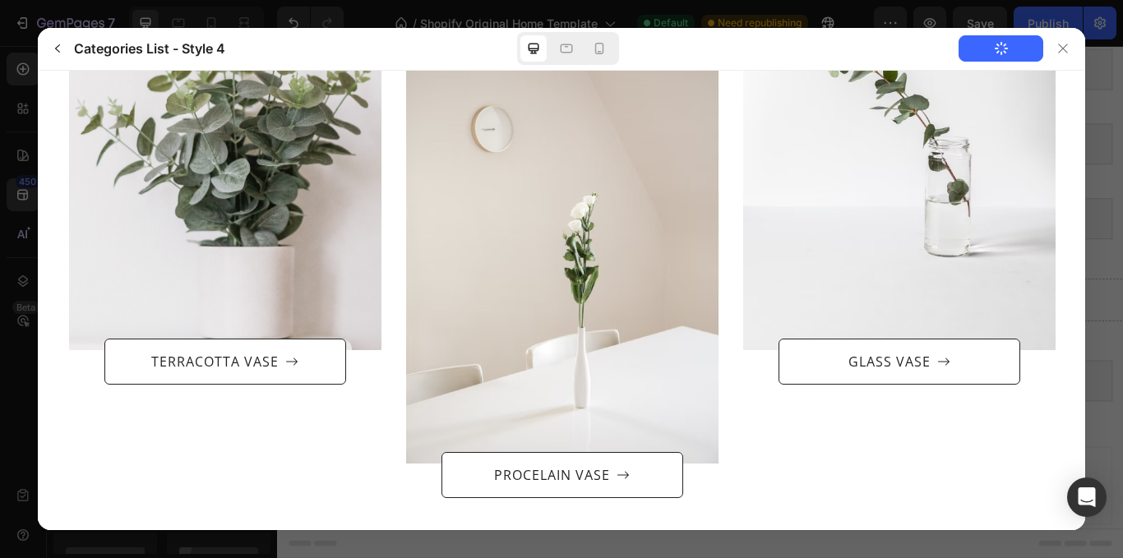
scroll to position [367, 0]
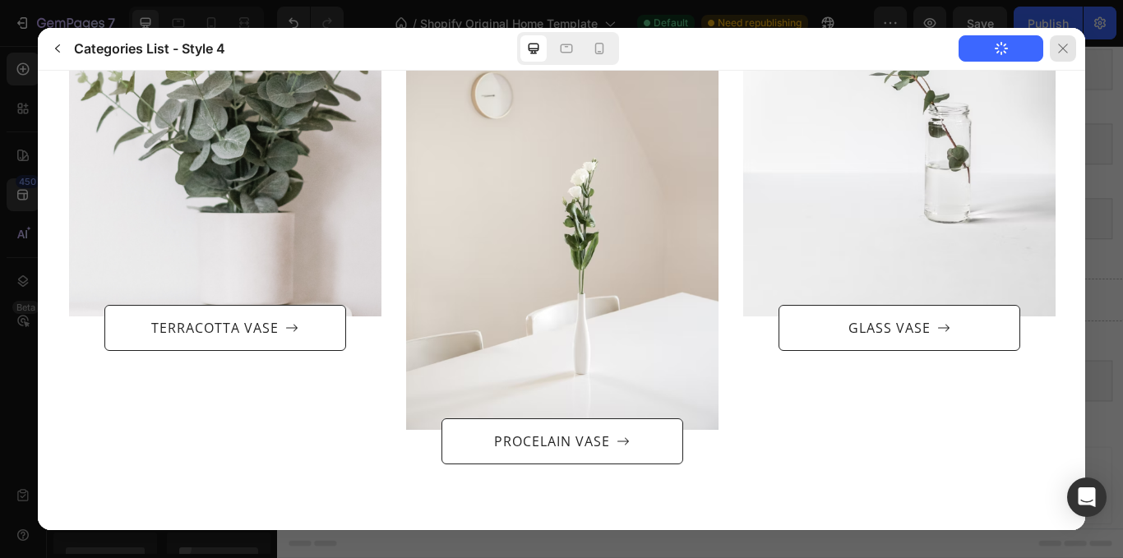
click at [1078, 59] on button at bounding box center [1065, 49] width 42 height 42
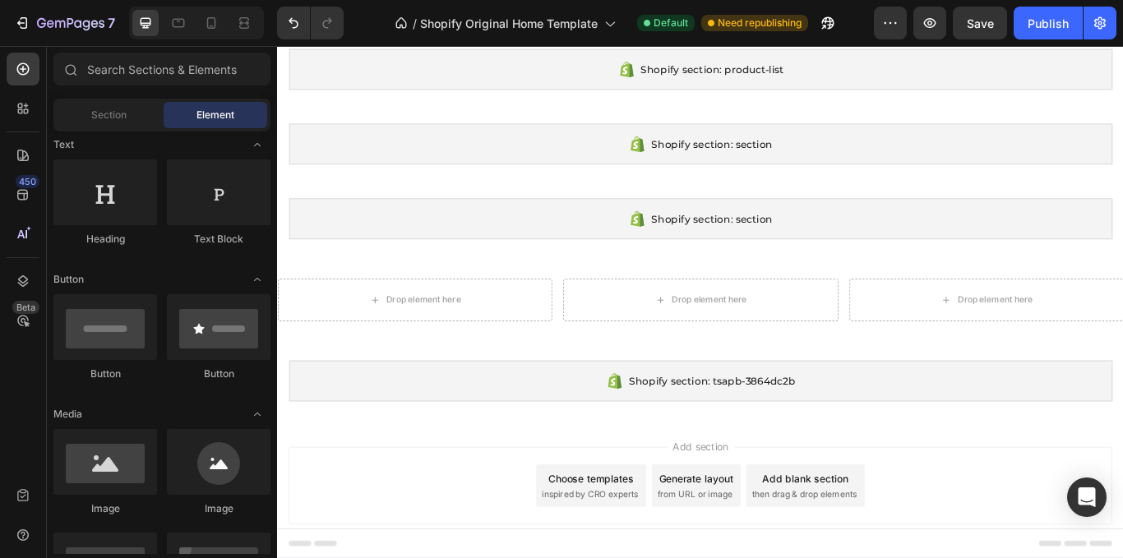
click at [1048, 39] on div "7 / Shopify Original Home Template Default Need republishing Preview Save Publi…" at bounding box center [561, 23] width 1123 height 47
click at [34, 218] on div at bounding box center [23, 234] width 33 height 33
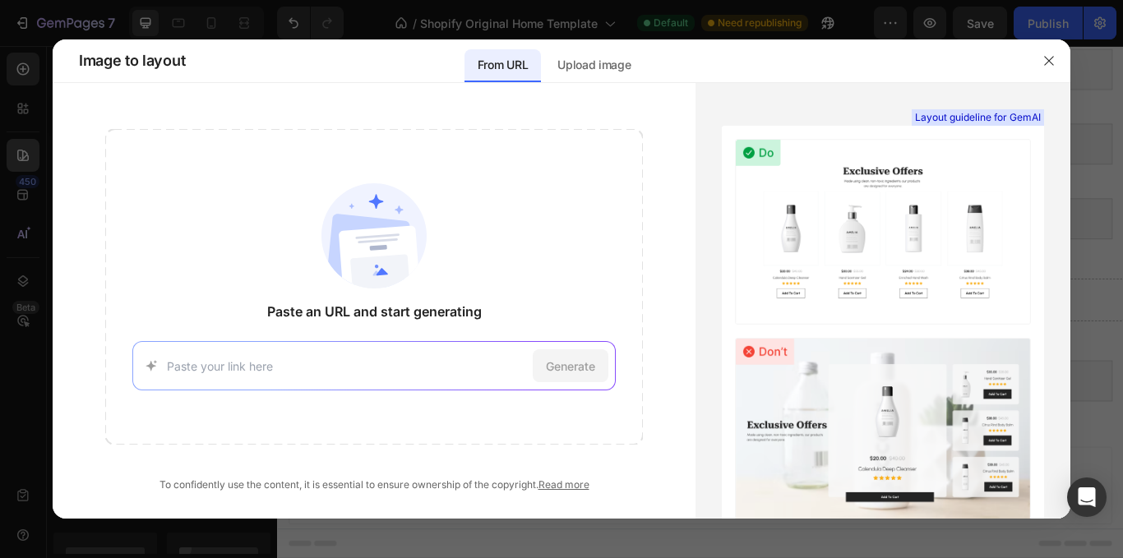
drag, startPoint x: 34, startPoint y: 218, endPoint x: 13, endPoint y: 169, distance: 53.5
click at [13, 169] on div at bounding box center [561, 279] width 1123 height 558
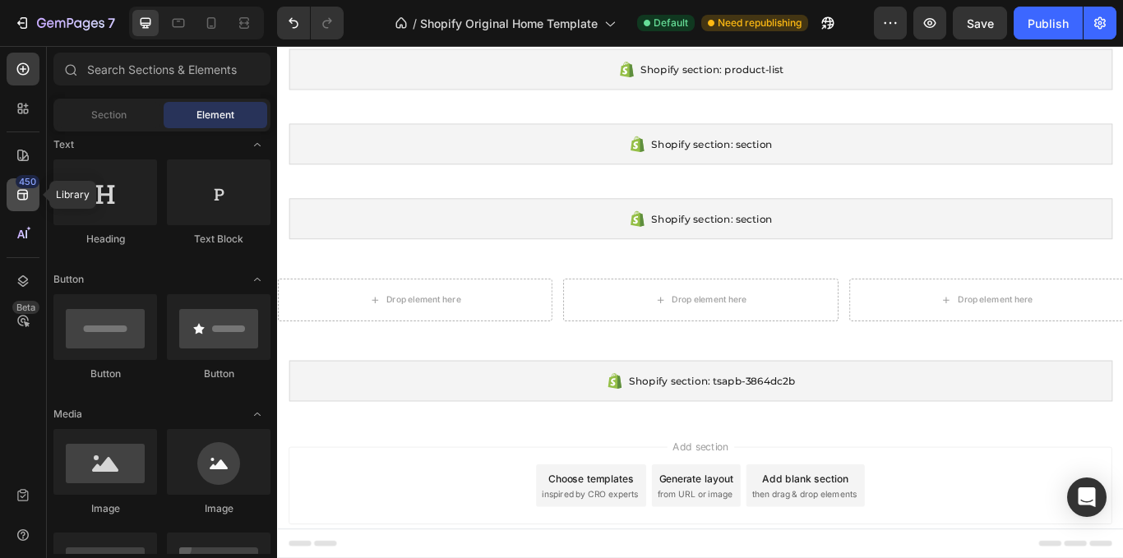
click at [7, 183] on div "450" at bounding box center [23, 194] width 33 height 33
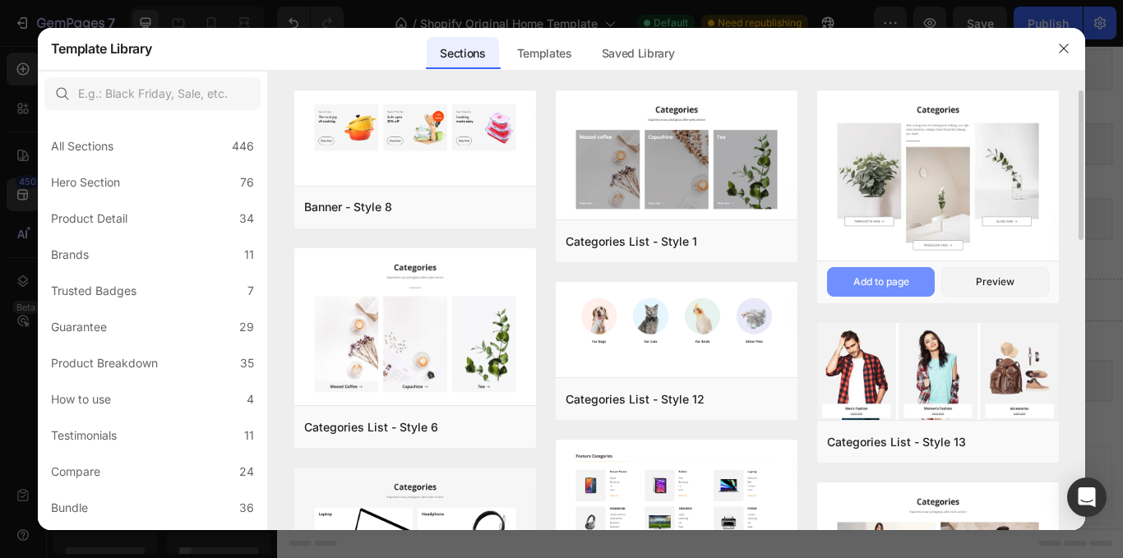
click at [906, 287] on div "Add to page" at bounding box center [882, 282] width 56 height 15
click at [1072, 48] on button "button" at bounding box center [1064, 48] width 26 height 26
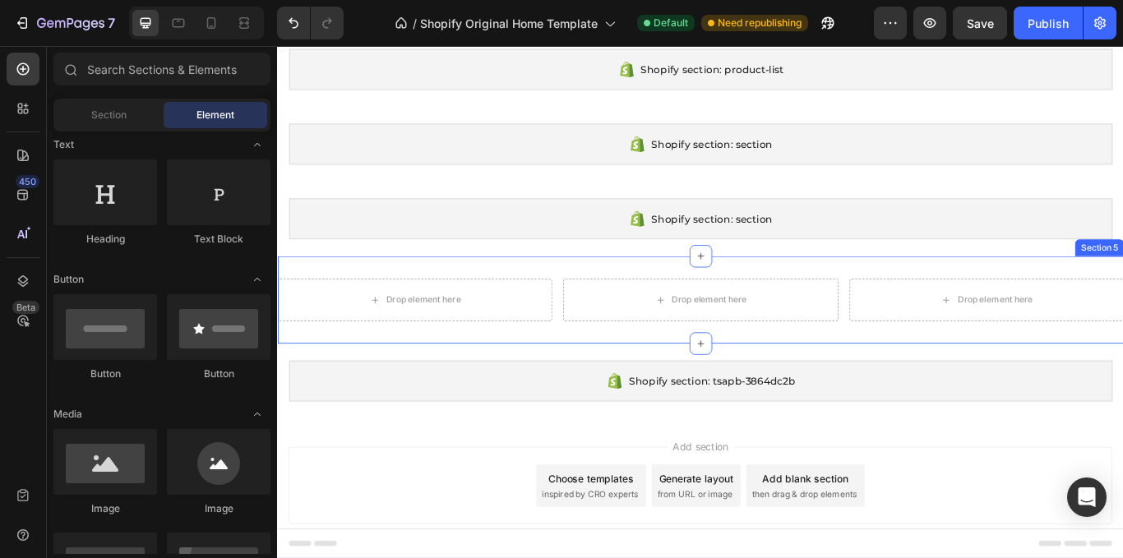
click at [886, 382] on div "Drop element here Drop element here Drop element here Row Section 5" at bounding box center [770, 343] width 987 height 102
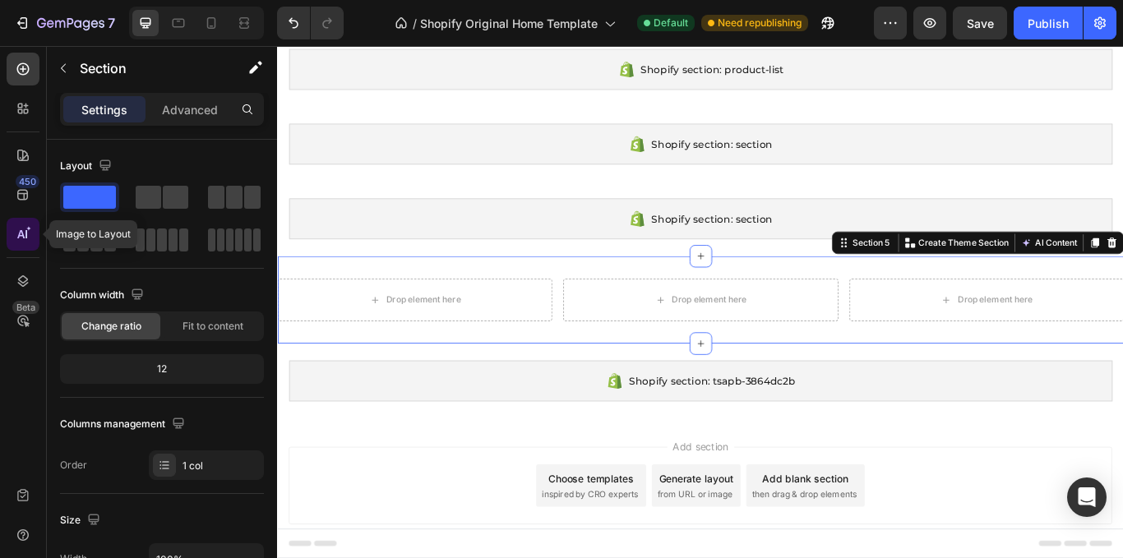
click at [27, 248] on div at bounding box center [23, 234] width 33 height 33
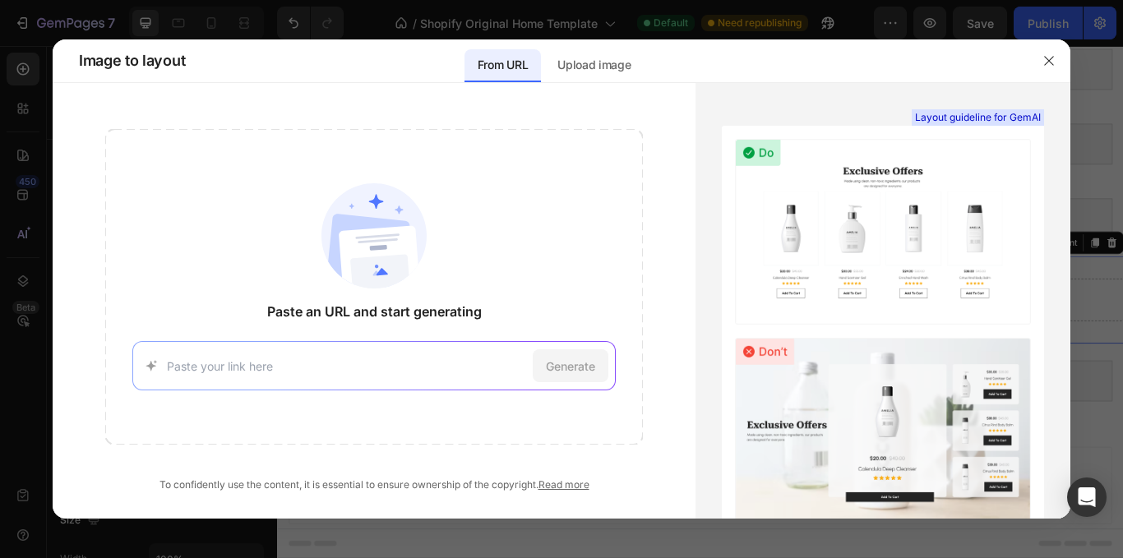
click at [48, 176] on div at bounding box center [561, 279] width 1123 height 558
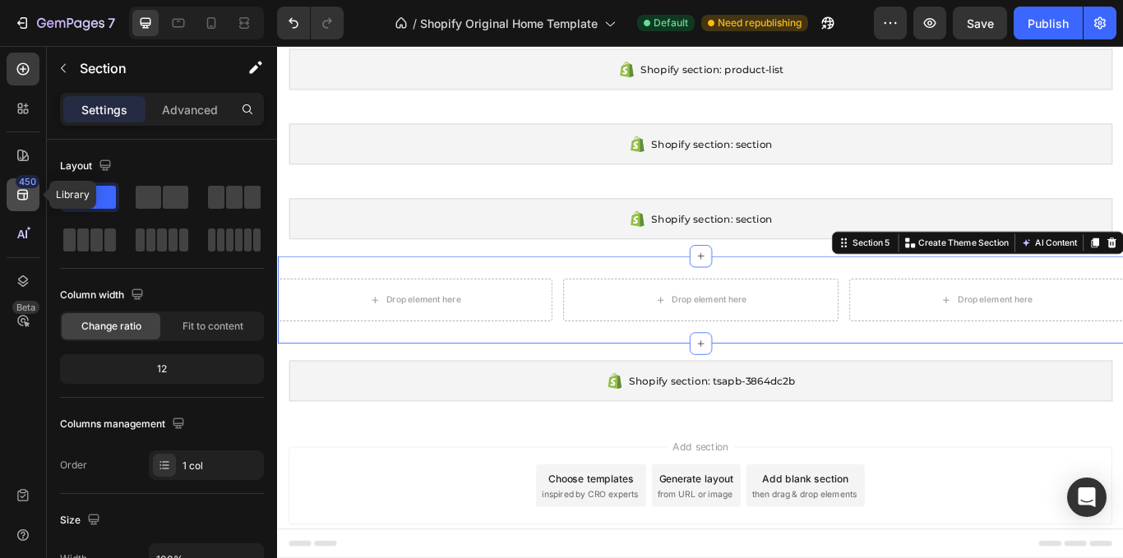
click at [9, 191] on div "450" at bounding box center [23, 194] width 33 height 33
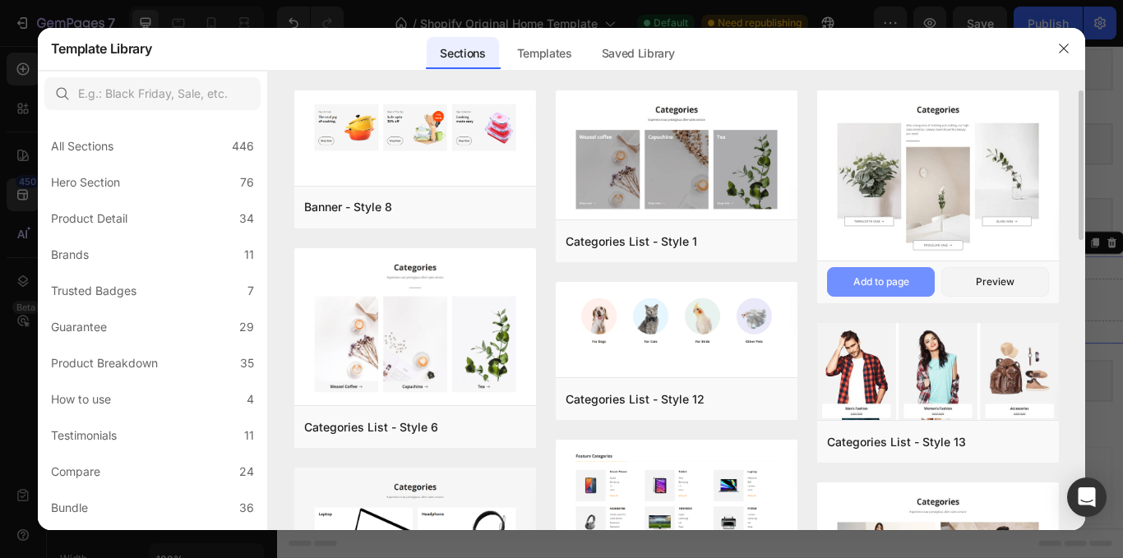
click at [892, 271] on button "Add to page" at bounding box center [881, 282] width 108 height 30
click at [1008, 282] on div "Preview" at bounding box center [995, 282] width 39 height 15
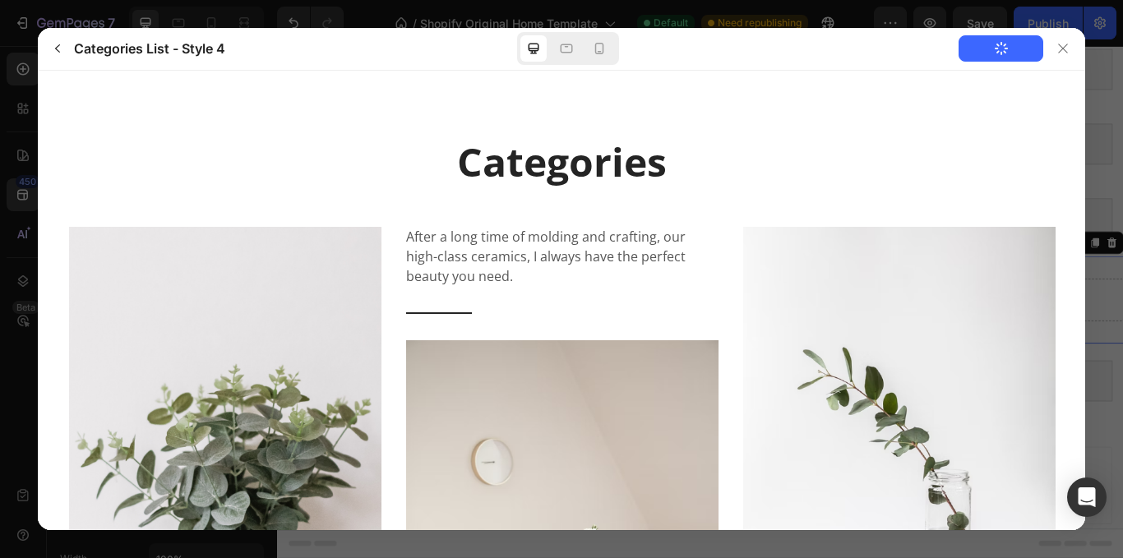
scroll to position [0, 0]
click at [1074, 43] on div at bounding box center [1063, 48] width 26 height 26
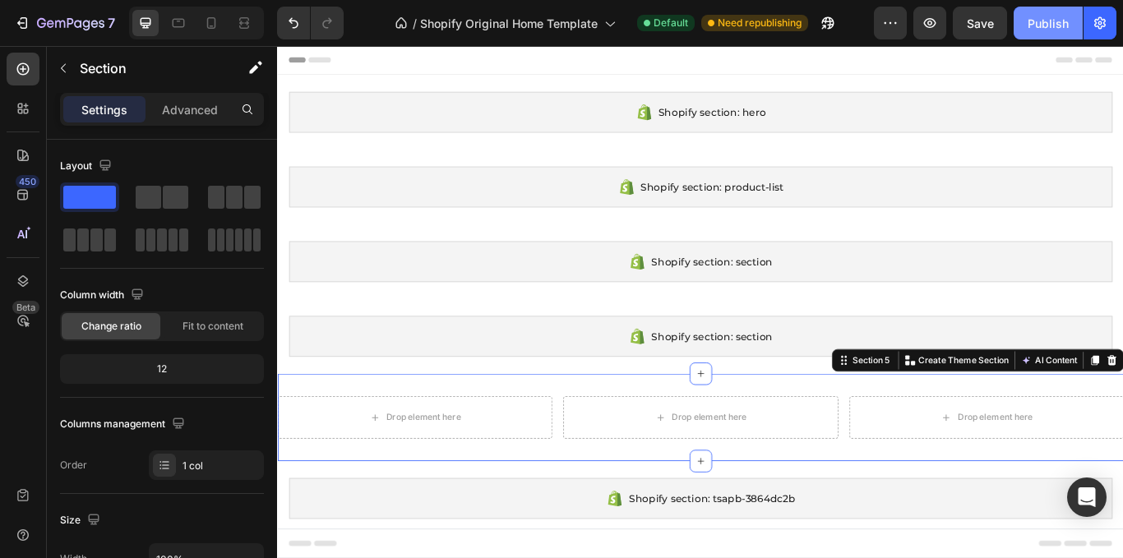
click at [1050, 12] on button "Publish" at bounding box center [1048, 23] width 69 height 33
click at [169, 25] on div at bounding box center [178, 23] width 26 height 26
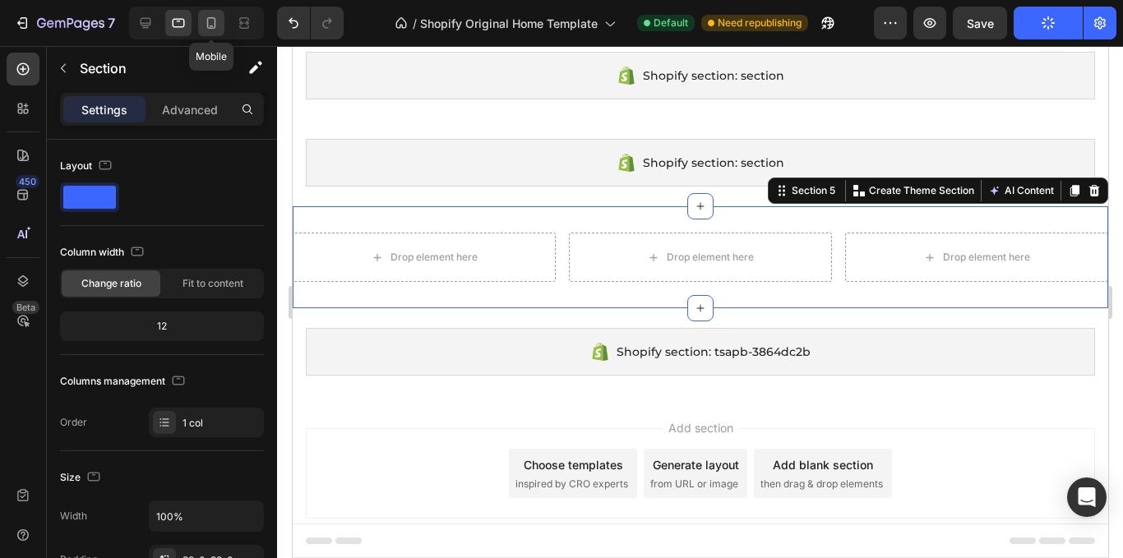
click at [201, 21] on div at bounding box center [211, 23] width 26 height 26
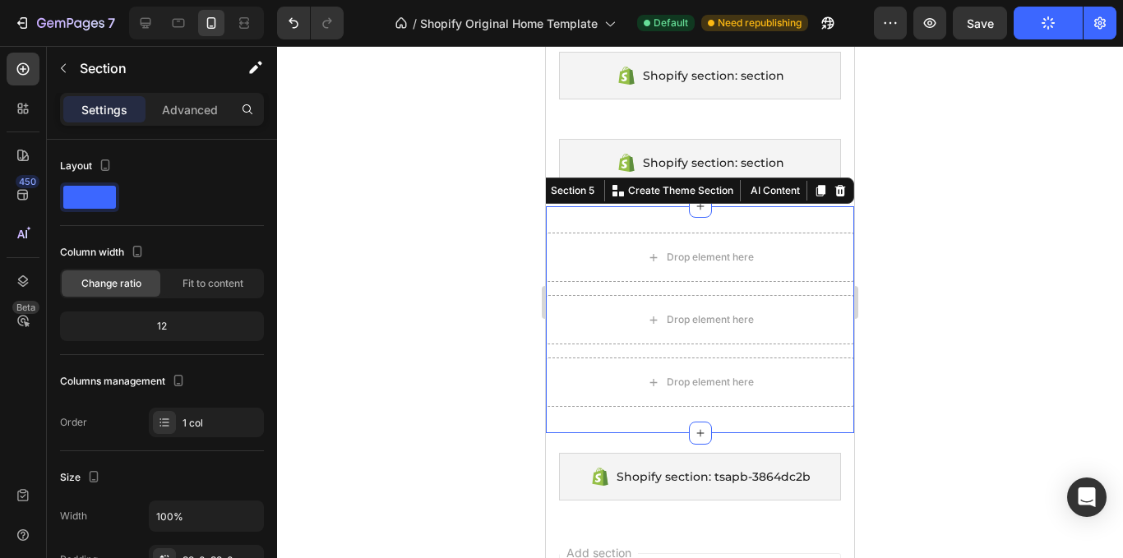
scroll to position [325, 0]
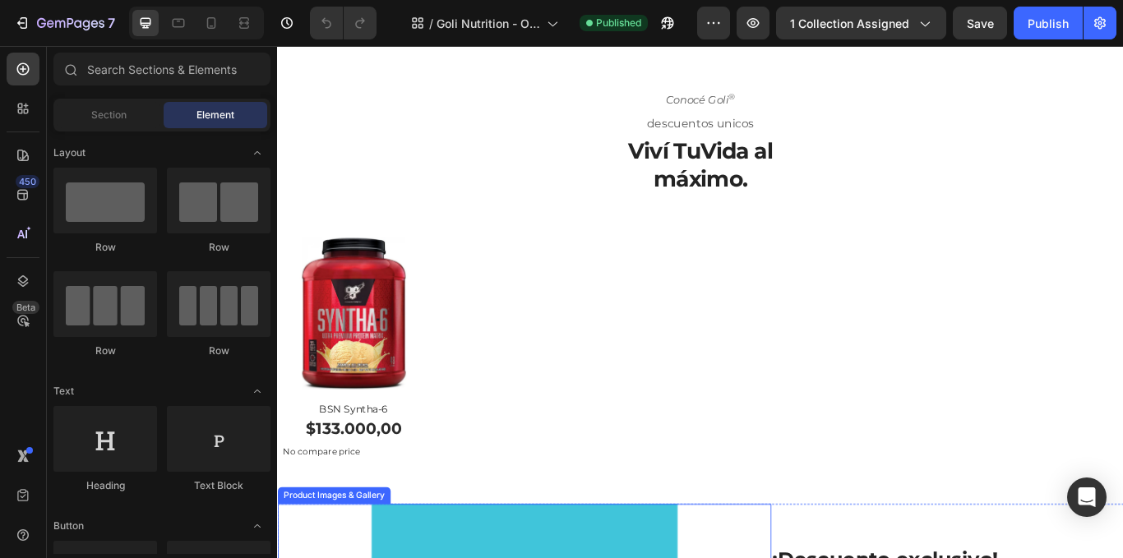
scroll to position [411, 0]
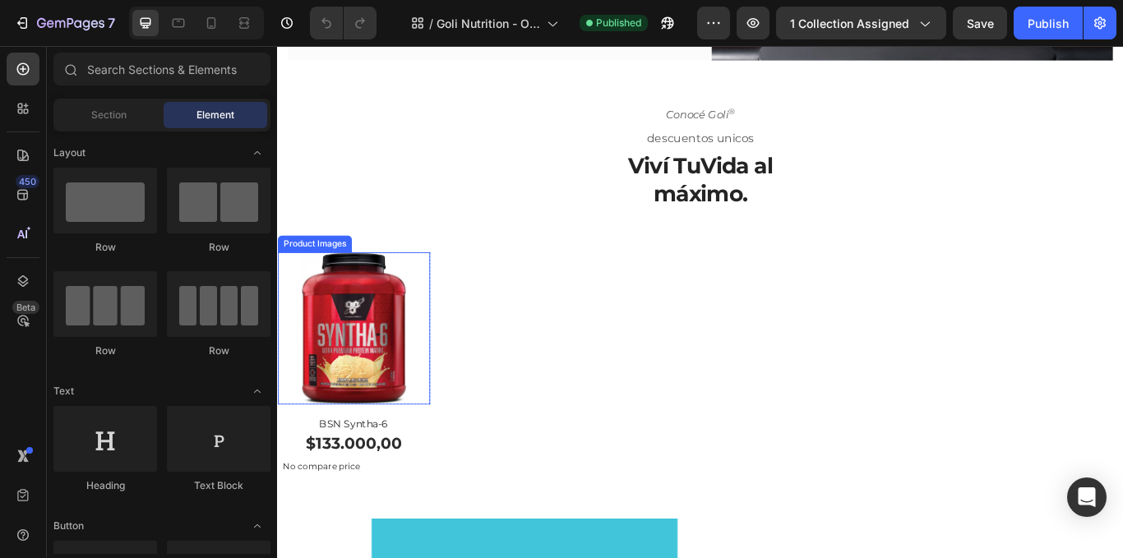
click at [430, 420] on img at bounding box center [366, 376] width 178 height 178
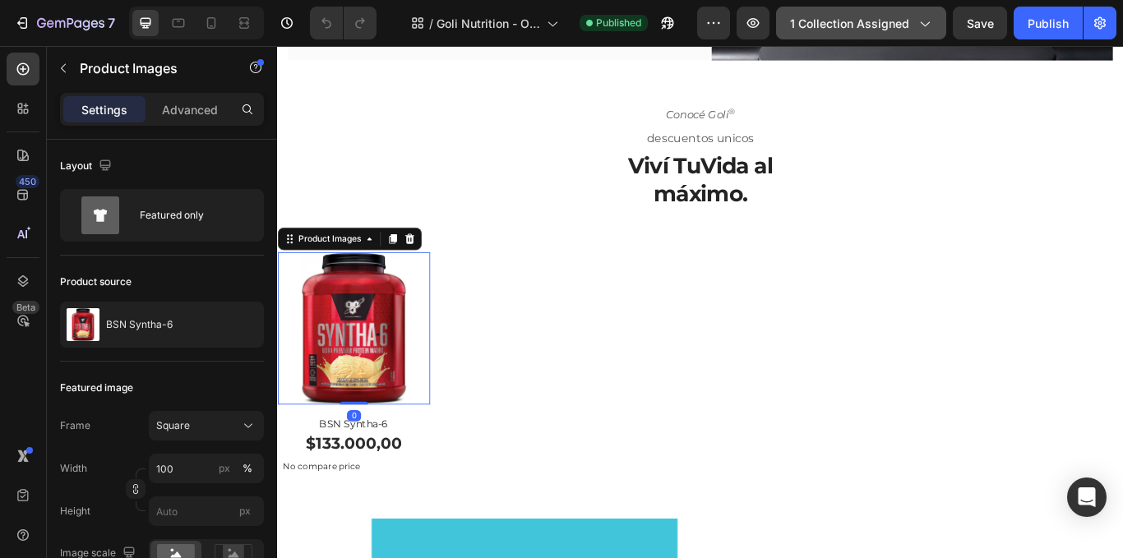
click at [844, 25] on span "1 collection assigned" at bounding box center [849, 23] width 119 height 17
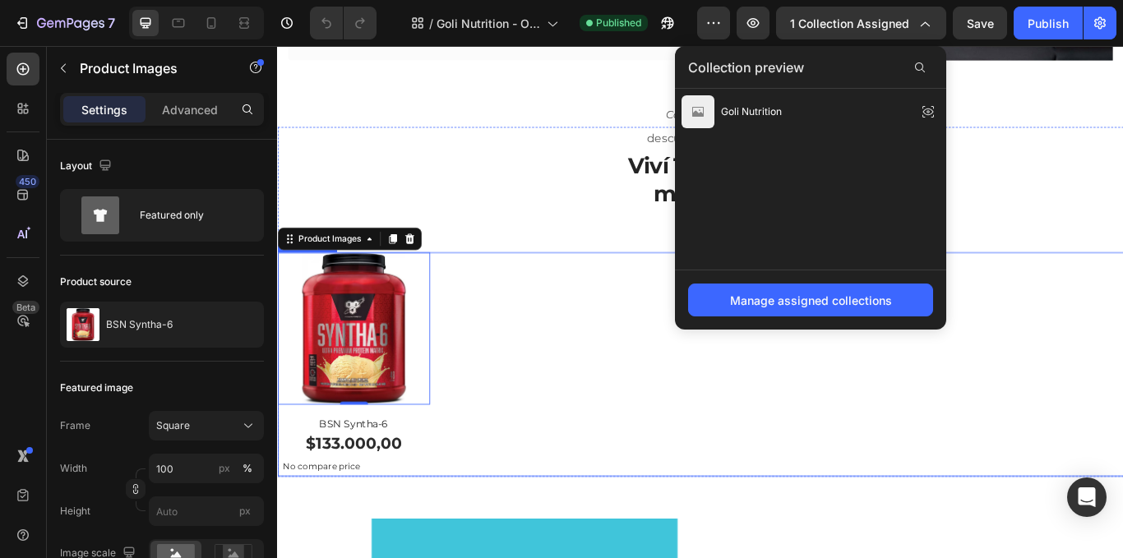
click at [589, 345] on div "Product Images 0 Row BSN Syntha-6 (P) Title $133.000,00 Product Price Product P…" at bounding box center [770, 418] width 987 height 262
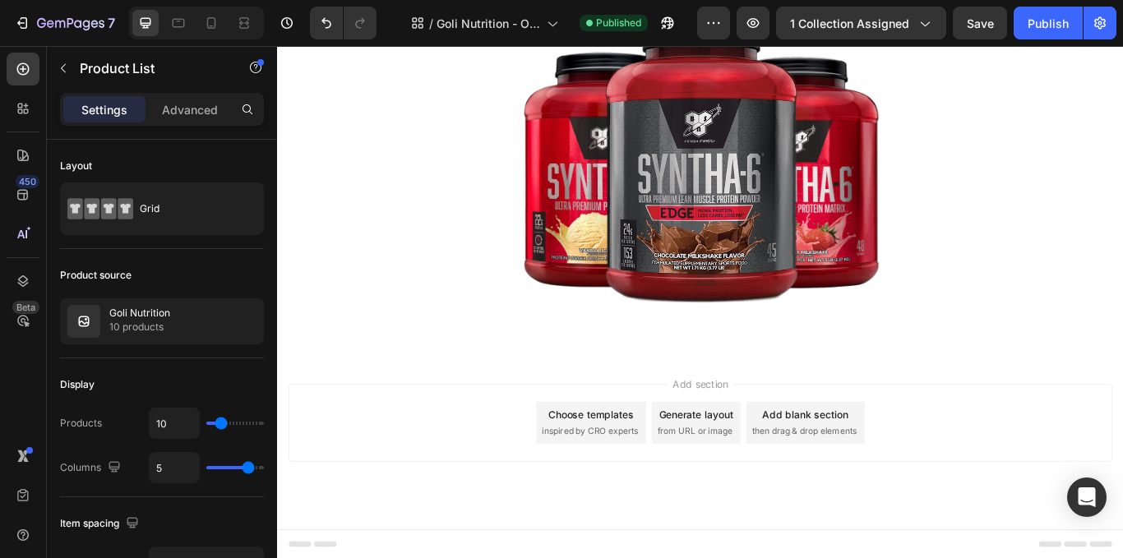
scroll to position [2287, 0]
